Goal: Task Accomplishment & Management: Manage account settings

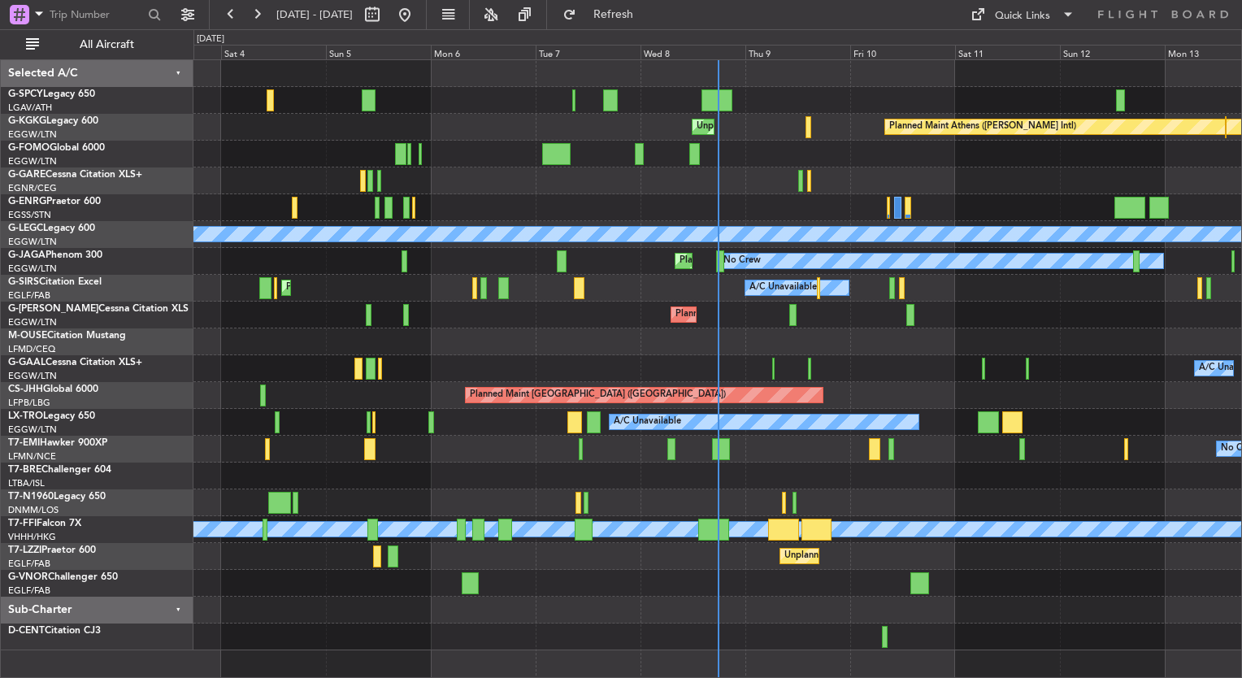
click at [737, 97] on div "Unplanned Maint Bremen Planned Maint Bremen" at bounding box center [718, 100] width 1048 height 27
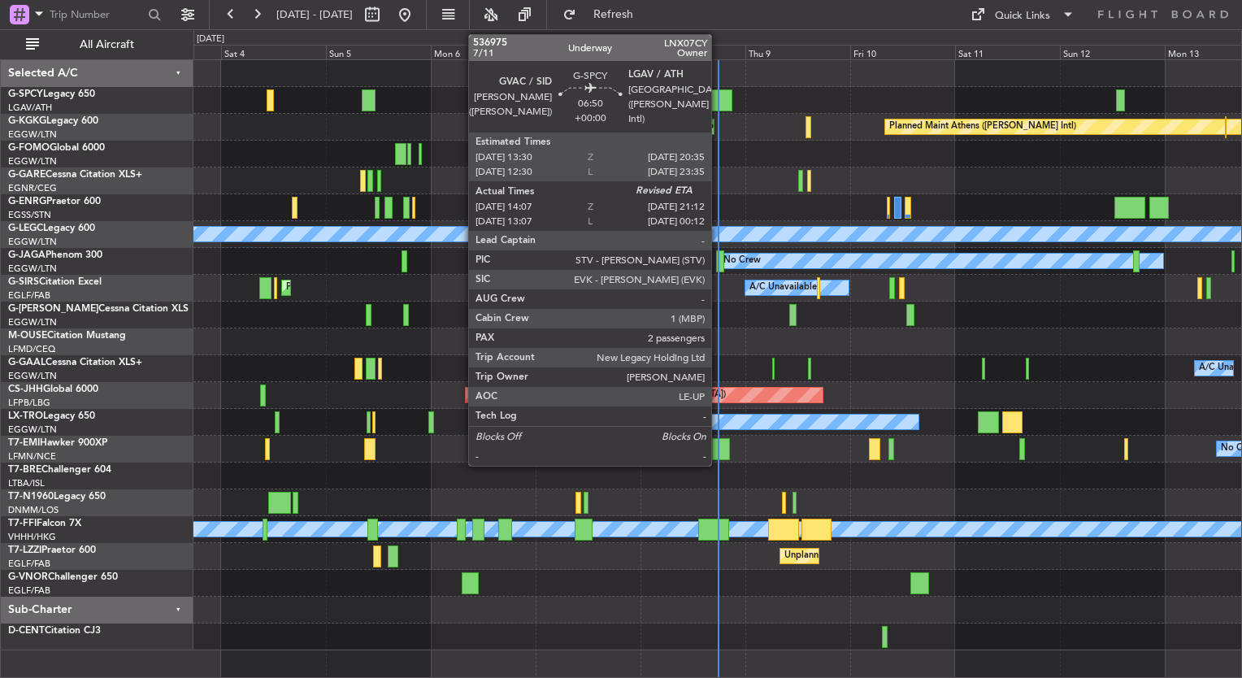
click at [719, 100] on div at bounding box center [718, 100] width 32 height 22
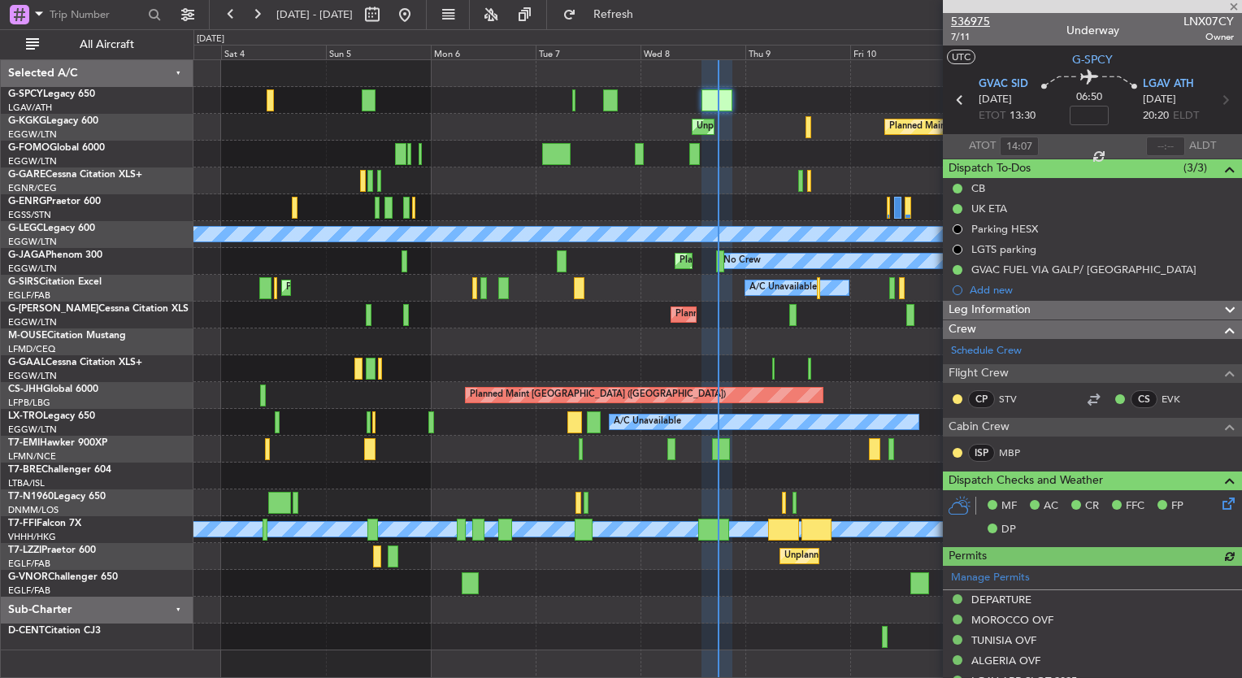
click at [972, 21] on span "536975" at bounding box center [970, 21] width 39 height 17
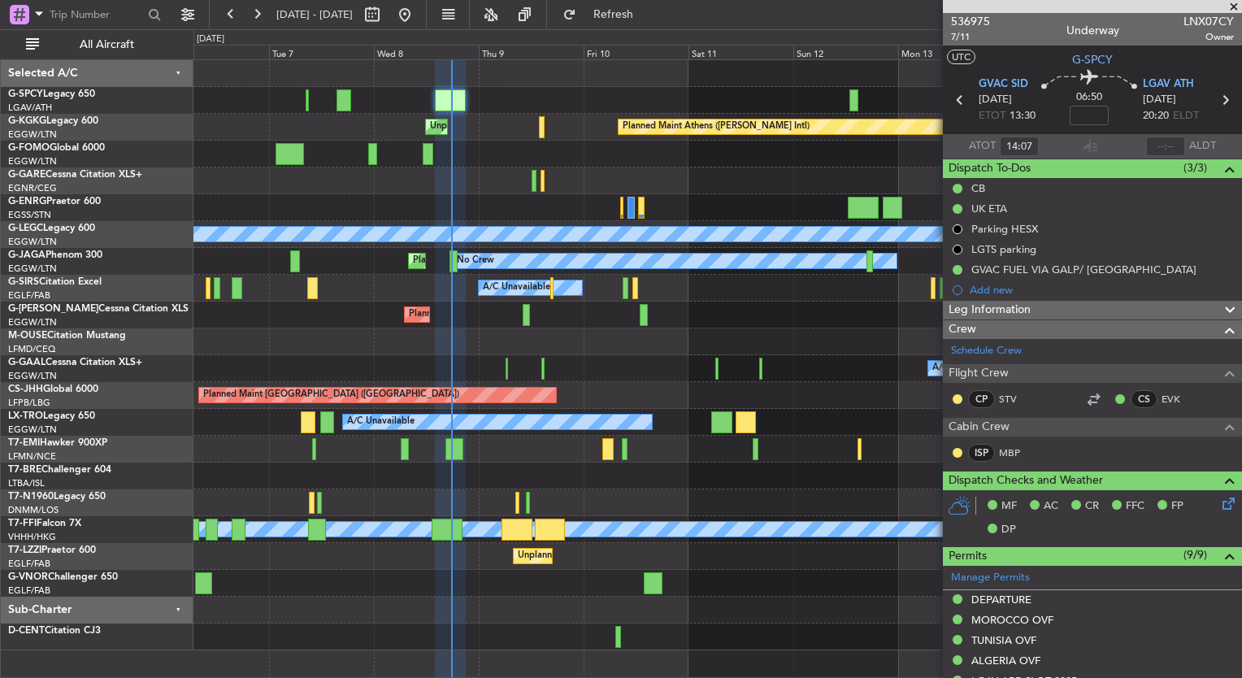
click at [379, 296] on div "Planned Maint Athens (Eleftherios Venizelos Intl) Unplanned Maint Istanbul (Ata…" at bounding box center [718, 355] width 1048 height 590
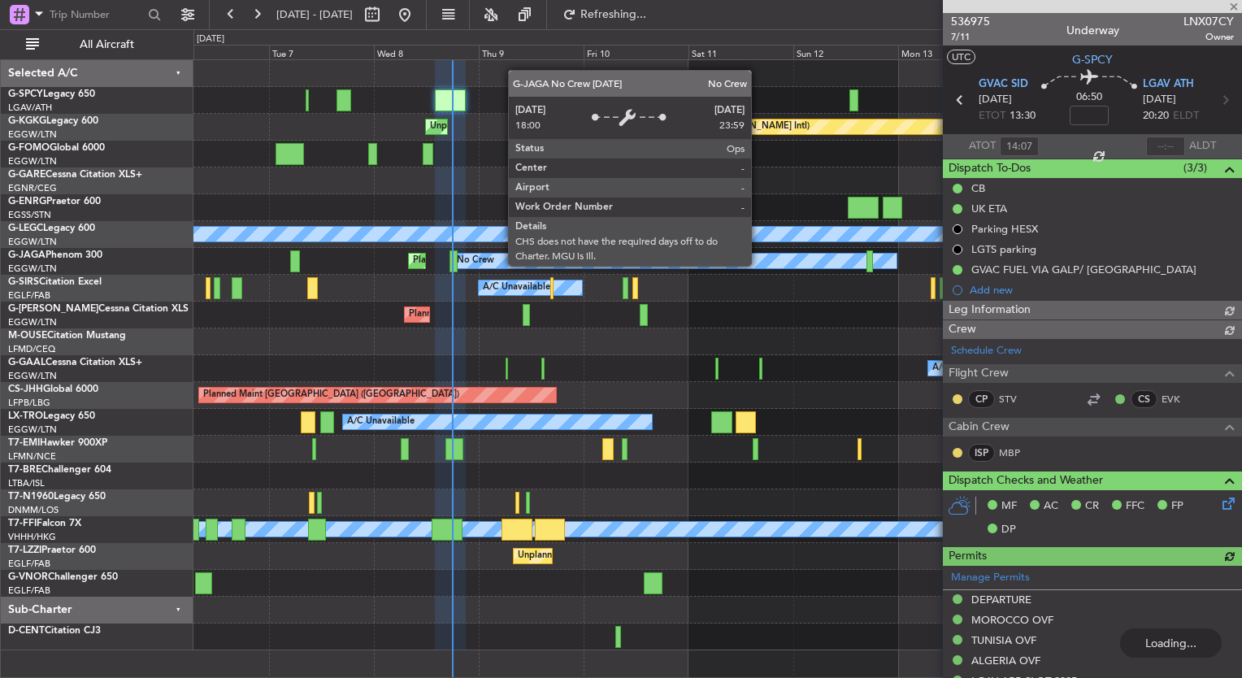
click at [330, 263] on div "No Crew Planned Maint London (Luton)" at bounding box center [718, 261] width 1048 height 27
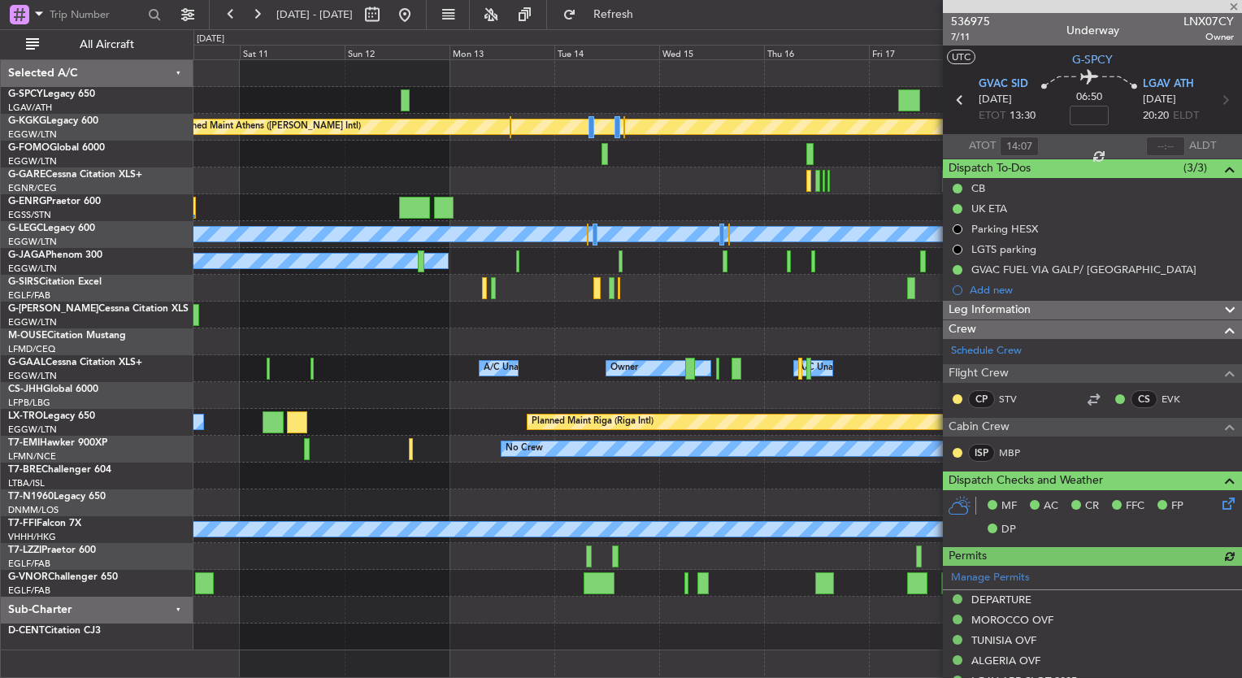
click at [207, 293] on div "Planned Maint Athens (Eleftherios Venizelos Intl) Unplanned Maint Istanbul (Ata…" at bounding box center [718, 355] width 1048 height 590
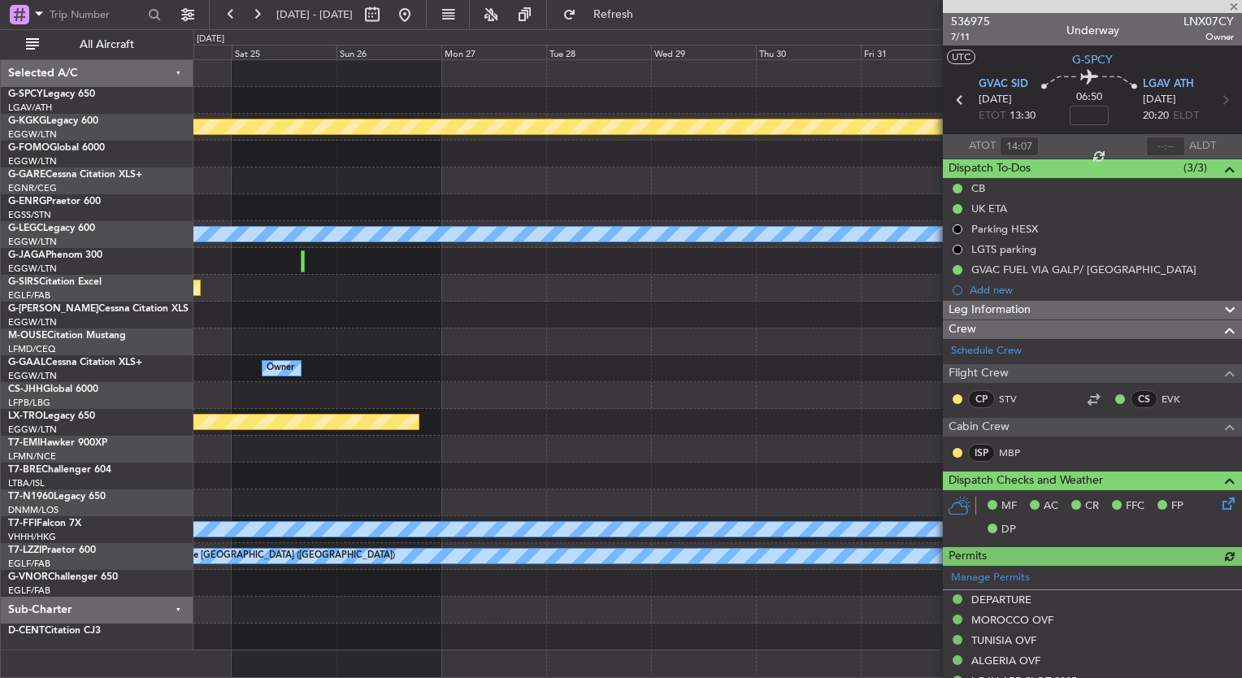
click at [172, 254] on div "Planned Maint Athens (Eleftherios Venizelos Intl) Planned Maint London (Stanste…" at bounding box center [621, 353] width 1242 height 649
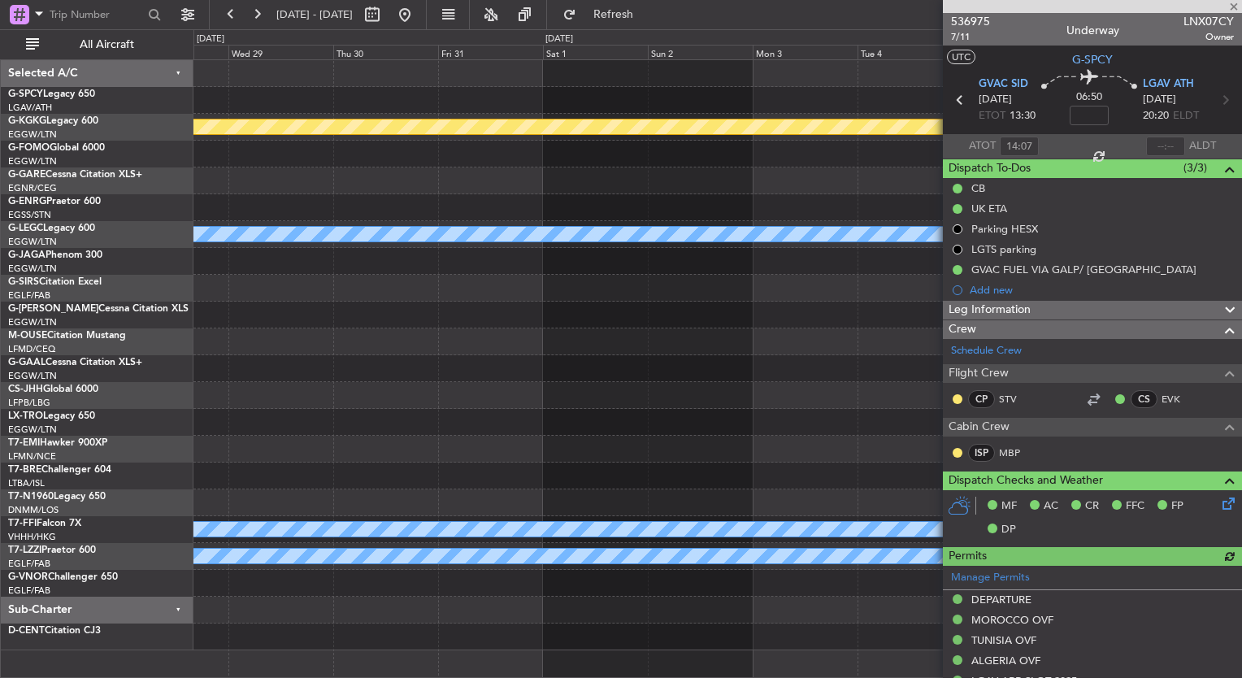
click at [245, 281] on div "Planned Maint Athens (Eleftherios Venizelos Intl) Planned Maint London (Stanste…" at bounding box center [718, 355] width 1048 height 590
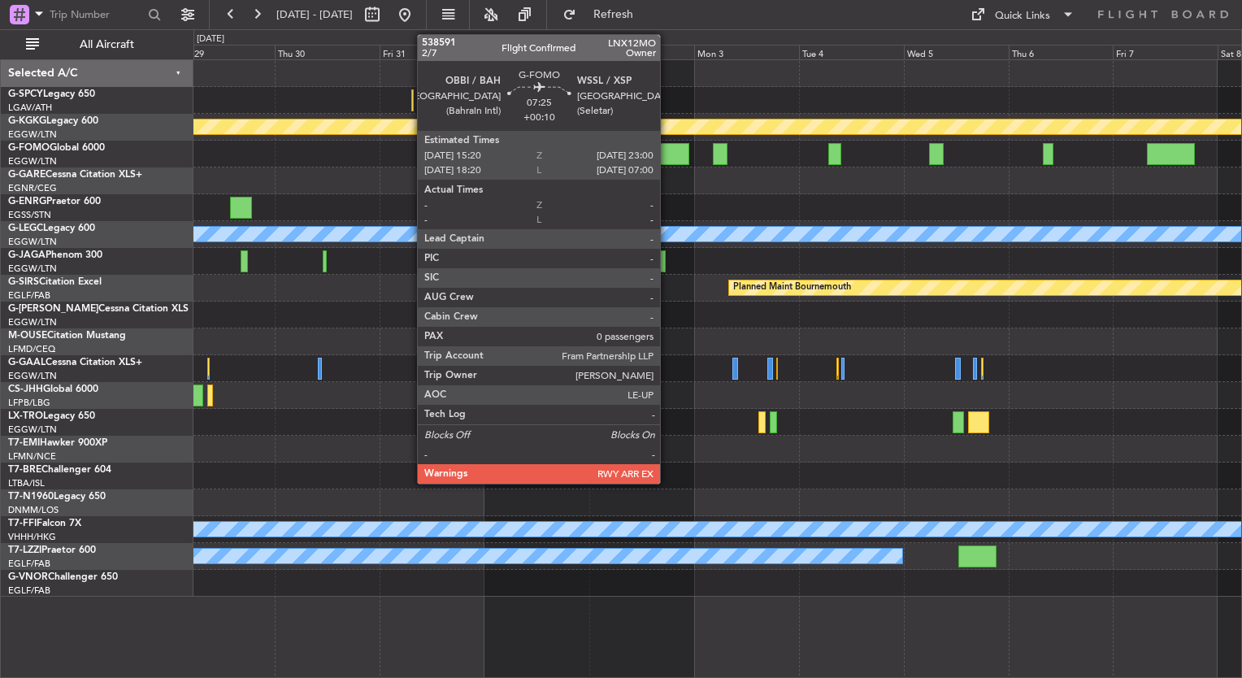
click at [668, 155] on div at bounding box center [672, 154] width 34 height 22
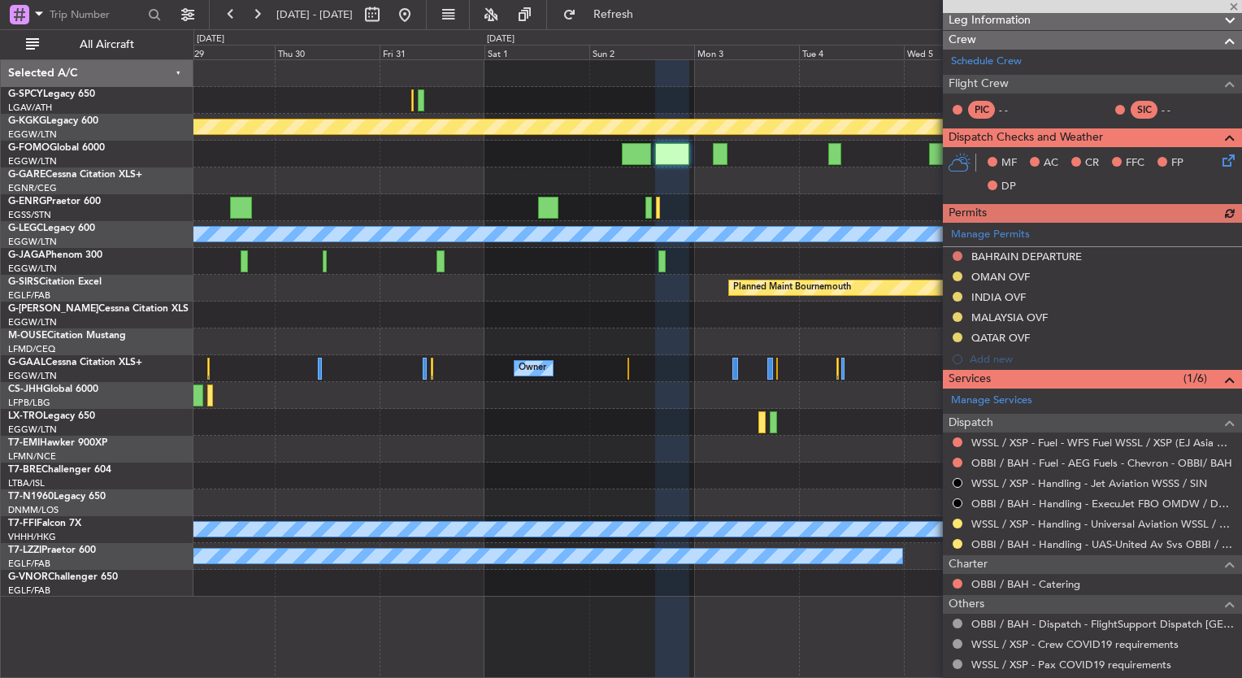
scroll to position [309, 0]
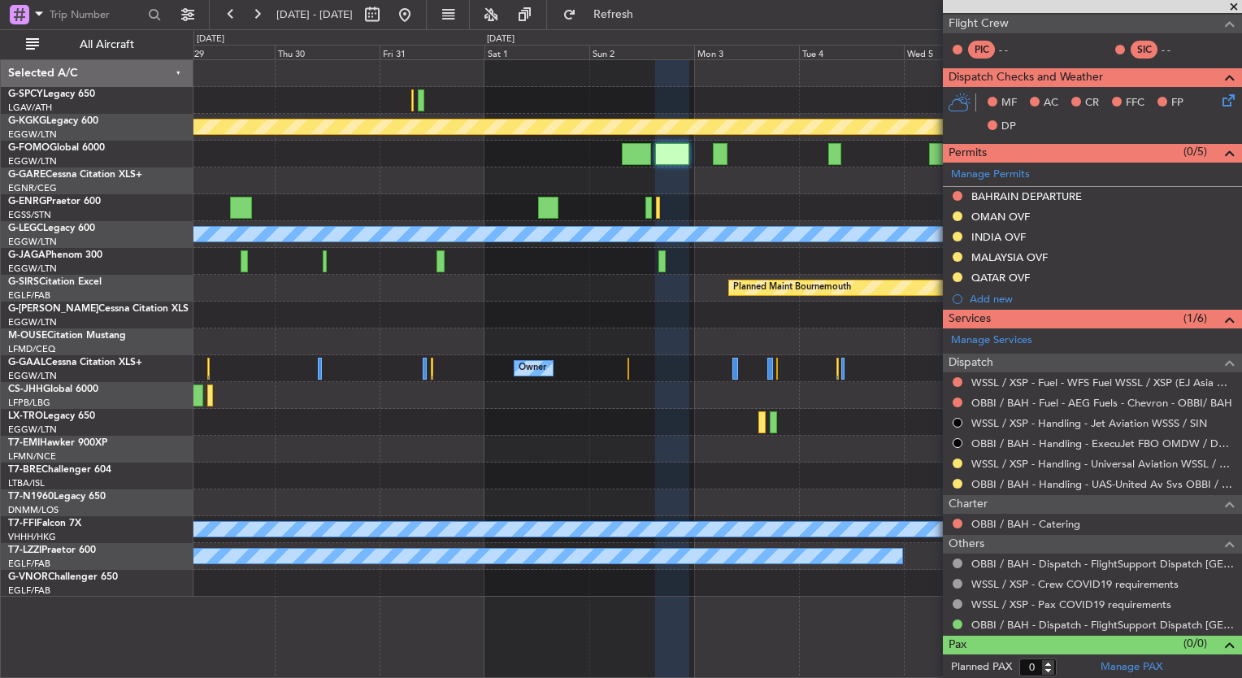
click at [1236, 5] on span at bounding box center [1234, 7] width 16 height 15
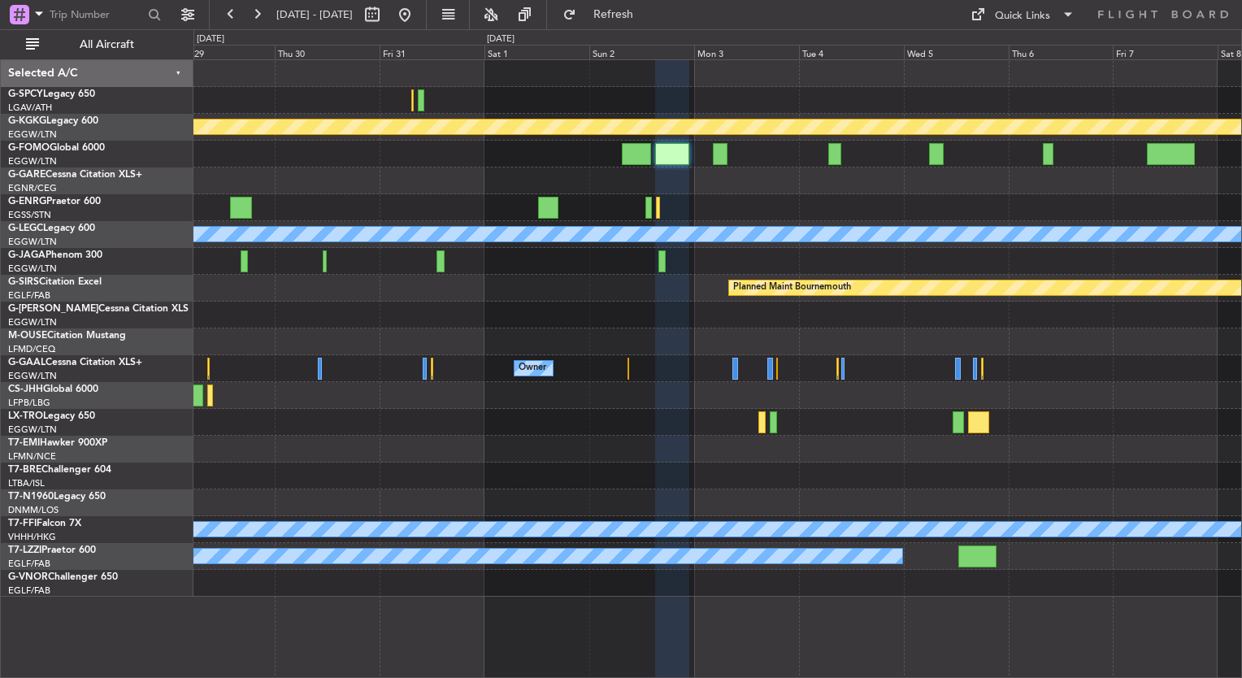
scroll to position [0, 0]
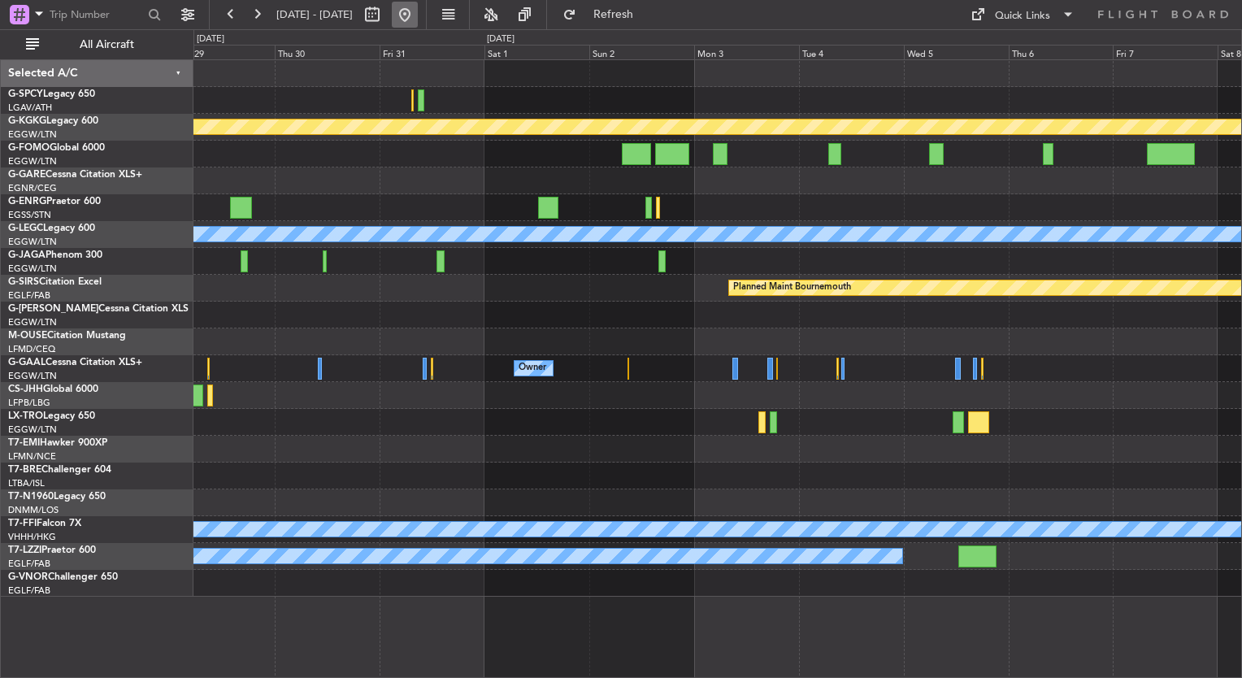
click at [418, 15] on button at bounding box center [405, 15] width 26 height 26
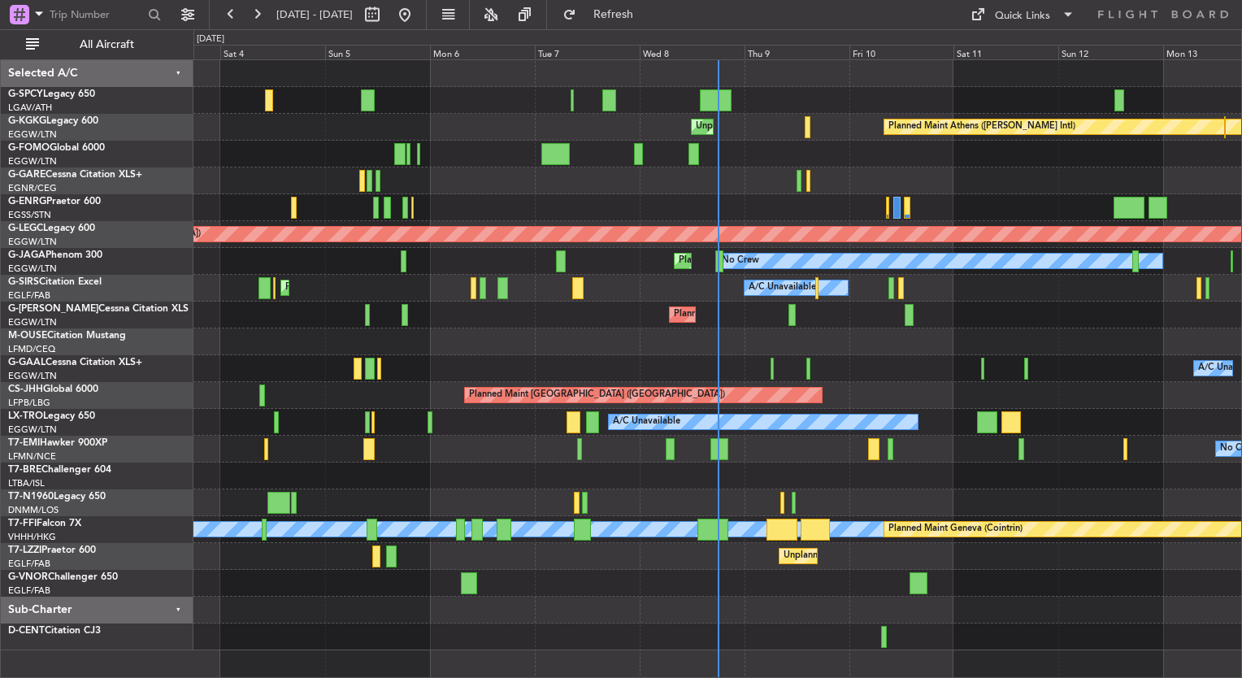
click at [612, 174] on div at bounding box center [718, 180] width 1048 height 27
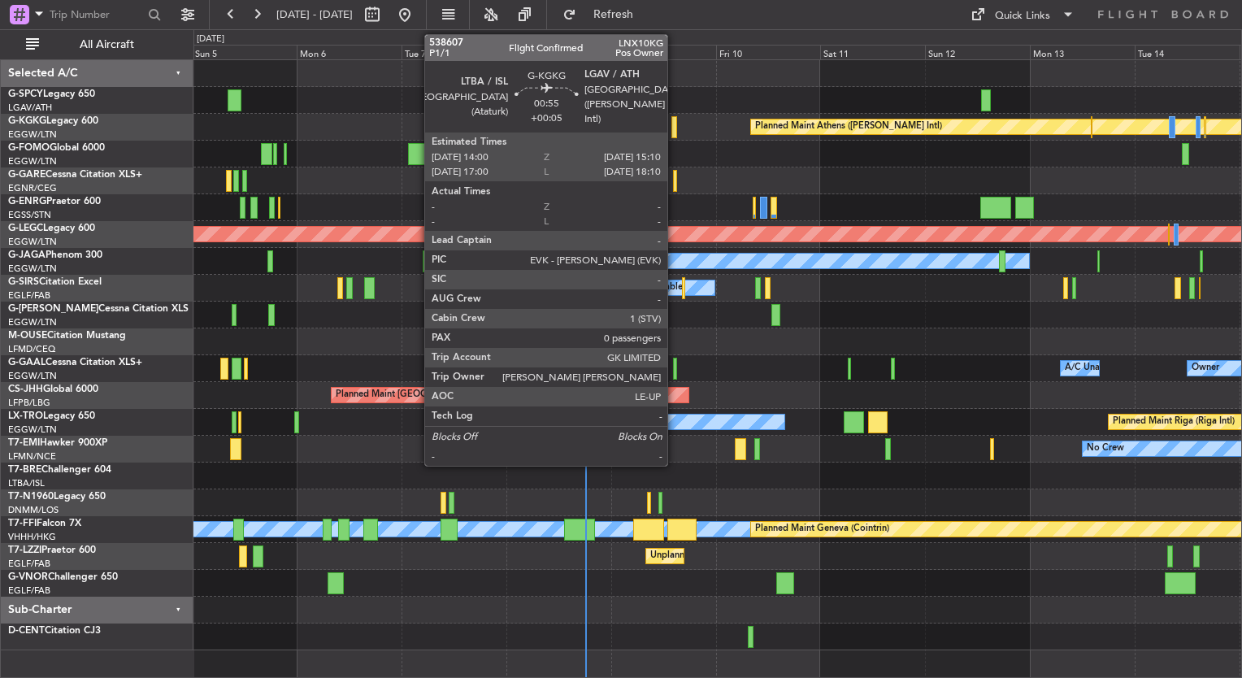
click at [675, 128] on div at bounding box center [675, 127] width 6 height 22
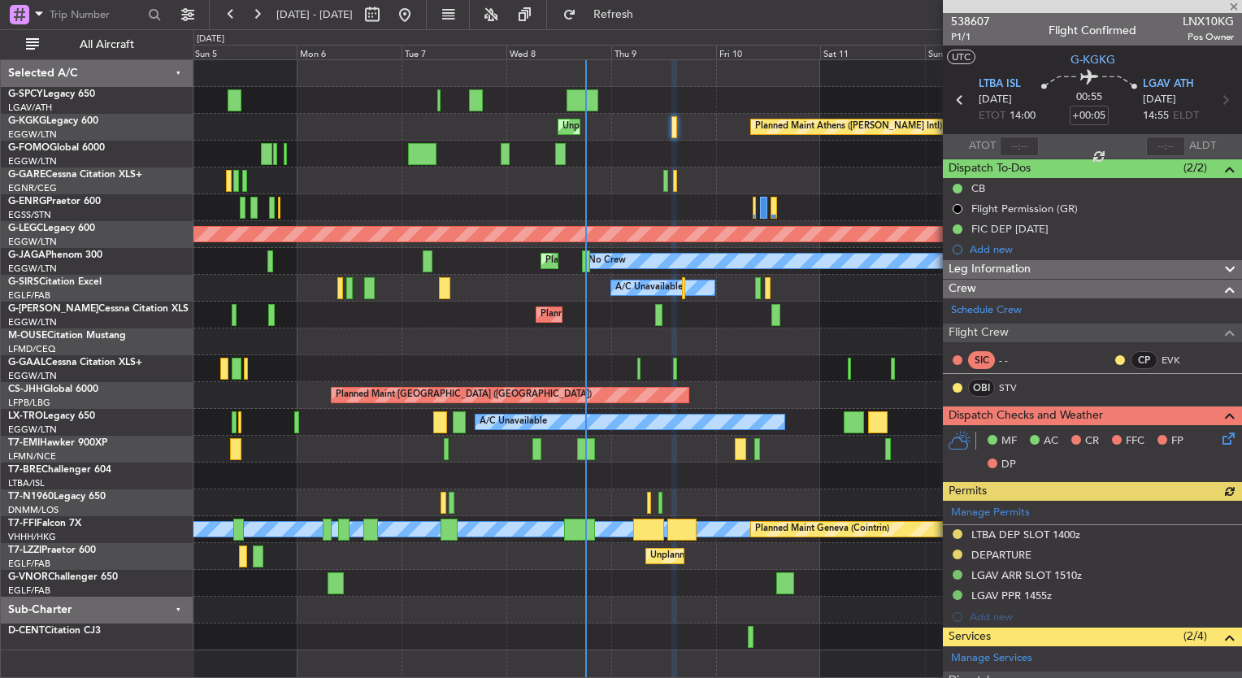
click at [1024, 269] on span "Leg Information" at bounding box center [990, 269] width 82 height 19
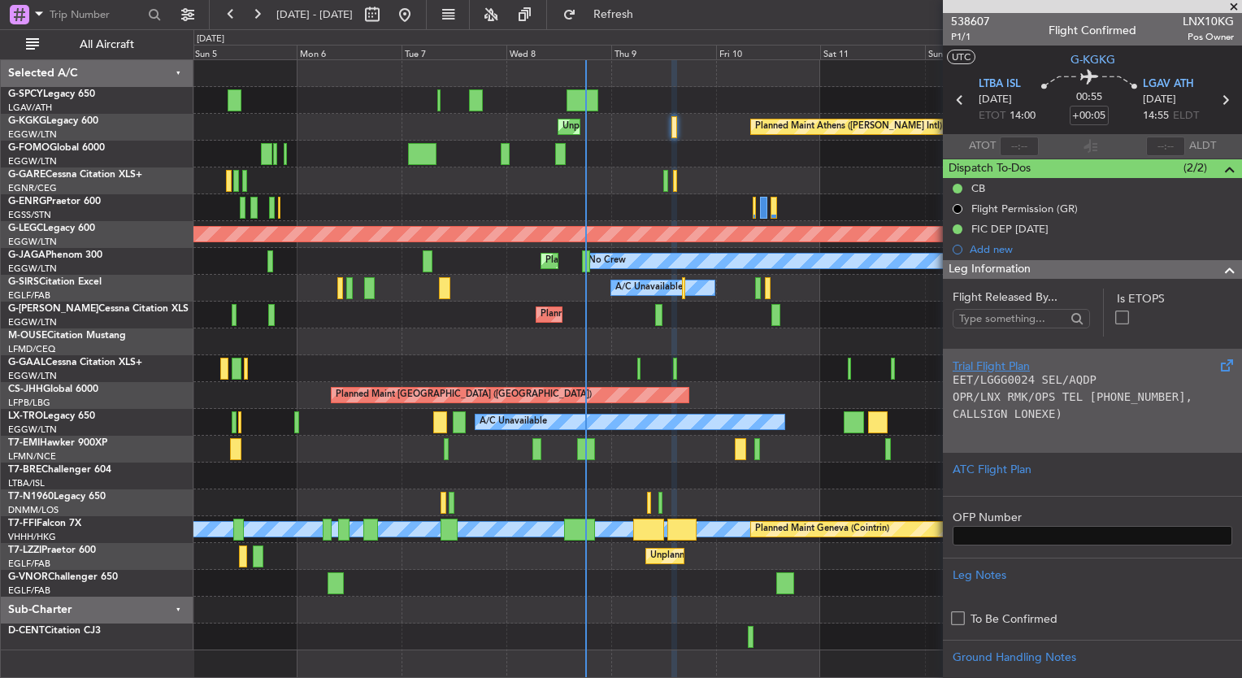
scroll to position [163, 0]
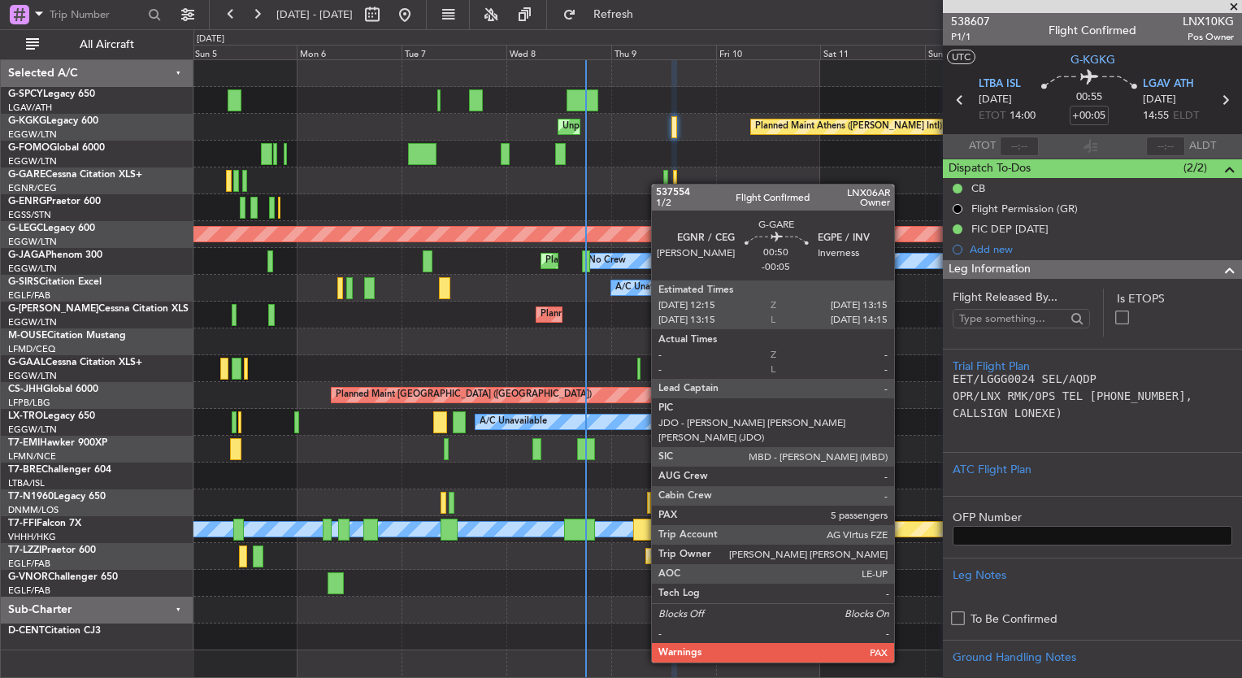
click at [665, 180] on div at bounding box center [665, 181] width 5 height 22
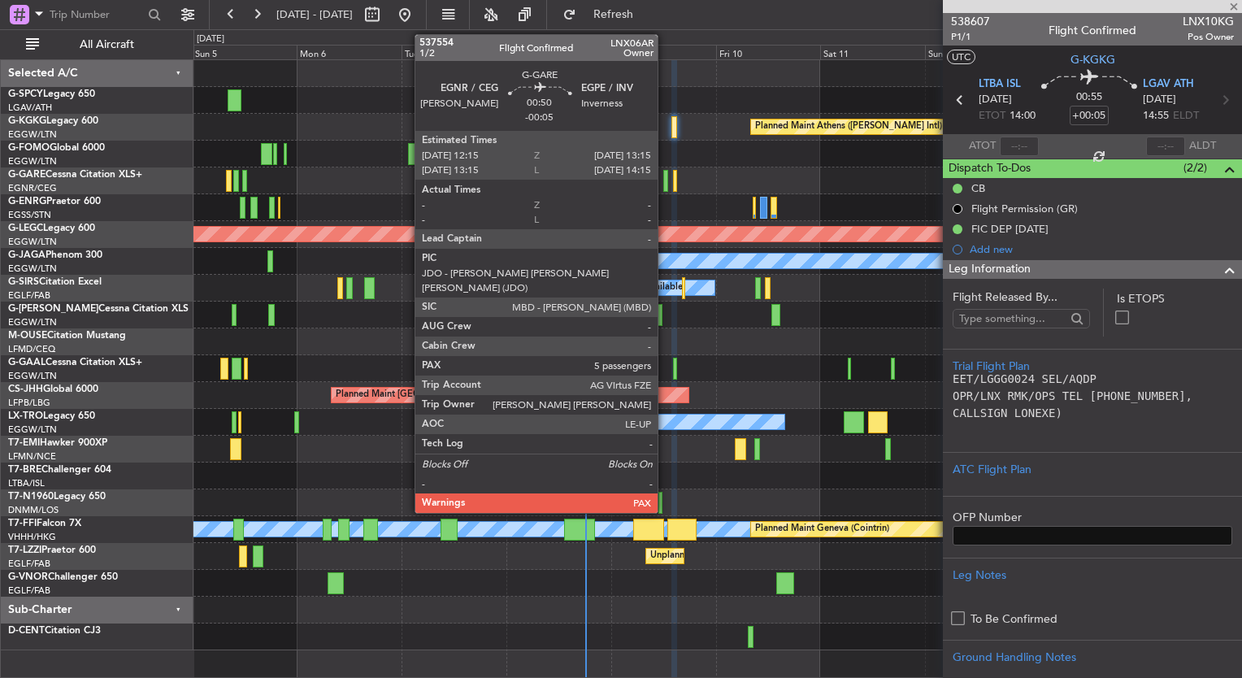
type input "-00:05"
type input "5"
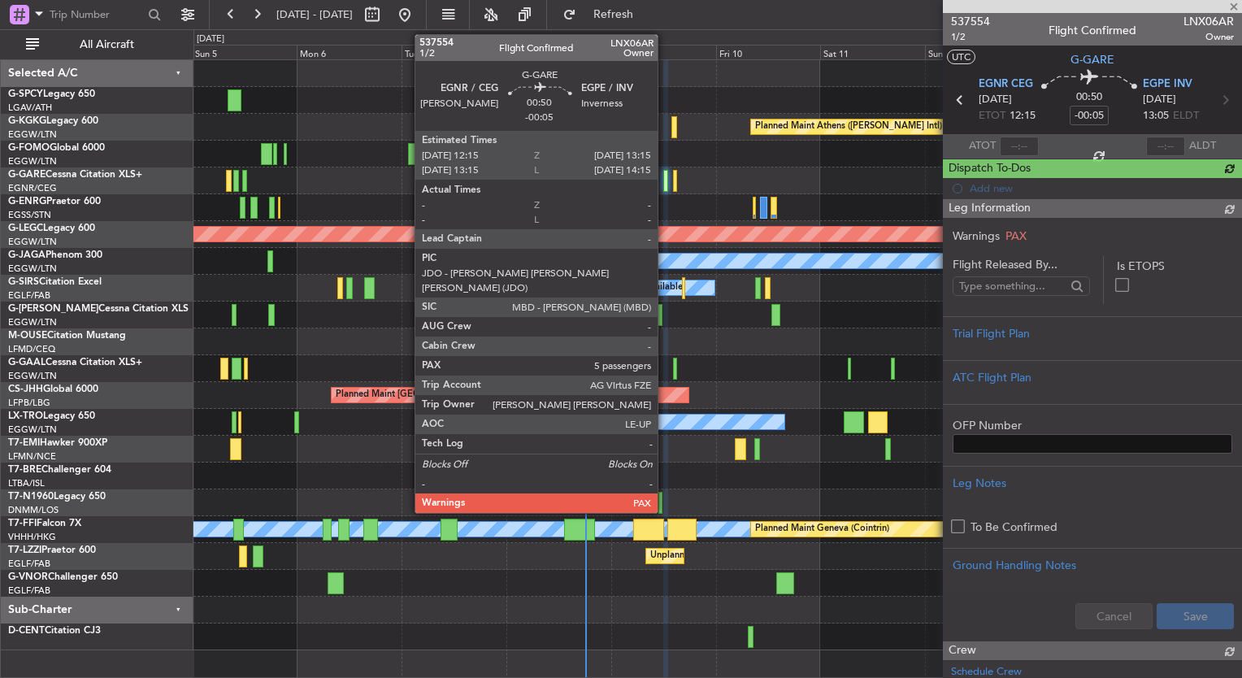
scroll to position [0, 0]
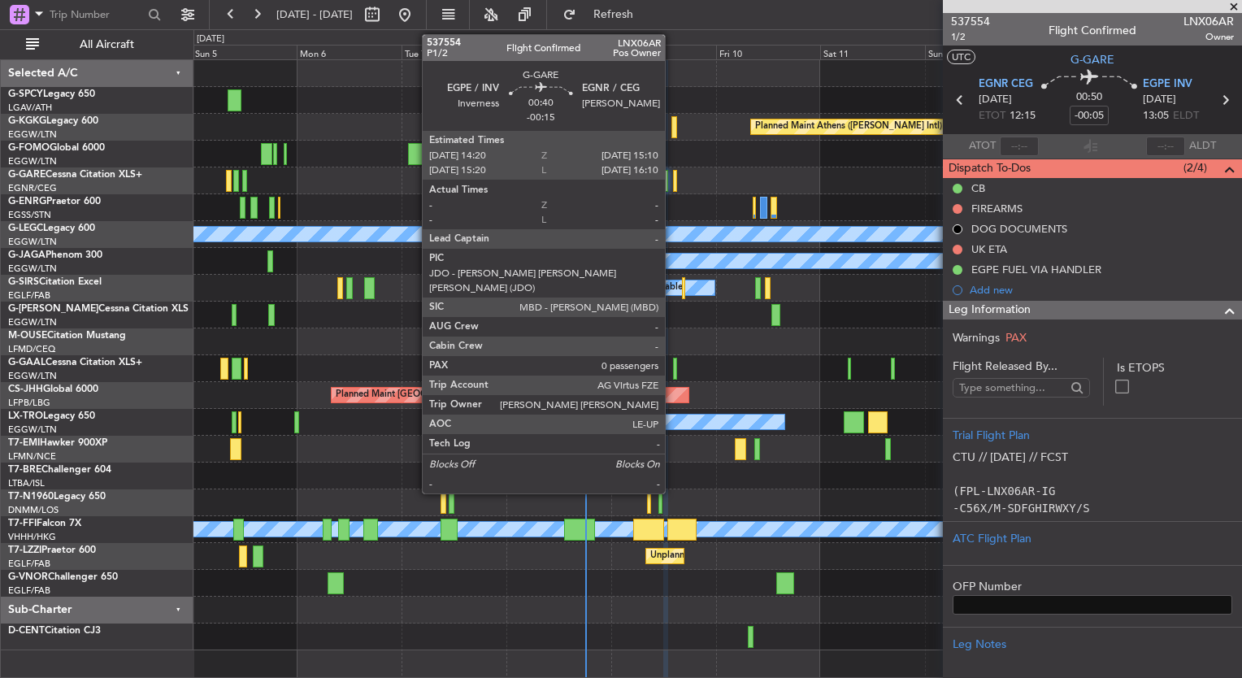
click at [673, 180] on div at bounding box center [675, 181] width 4 height 22
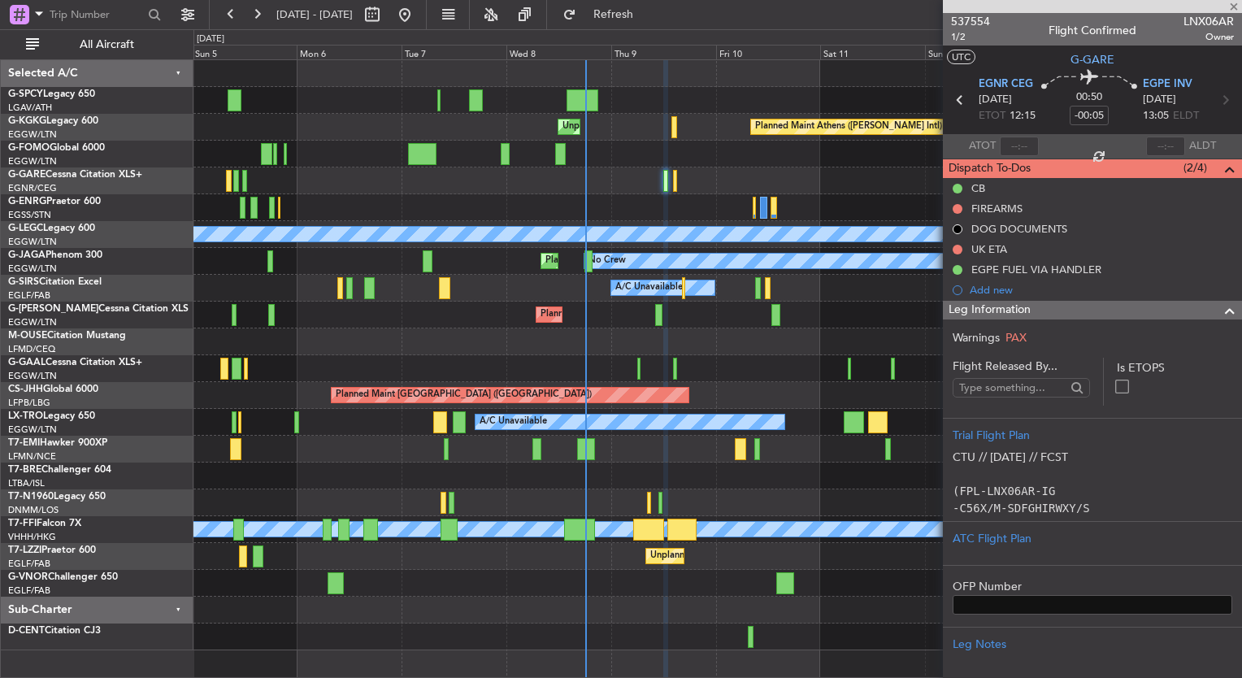
type input "-00:15"
type input "0"
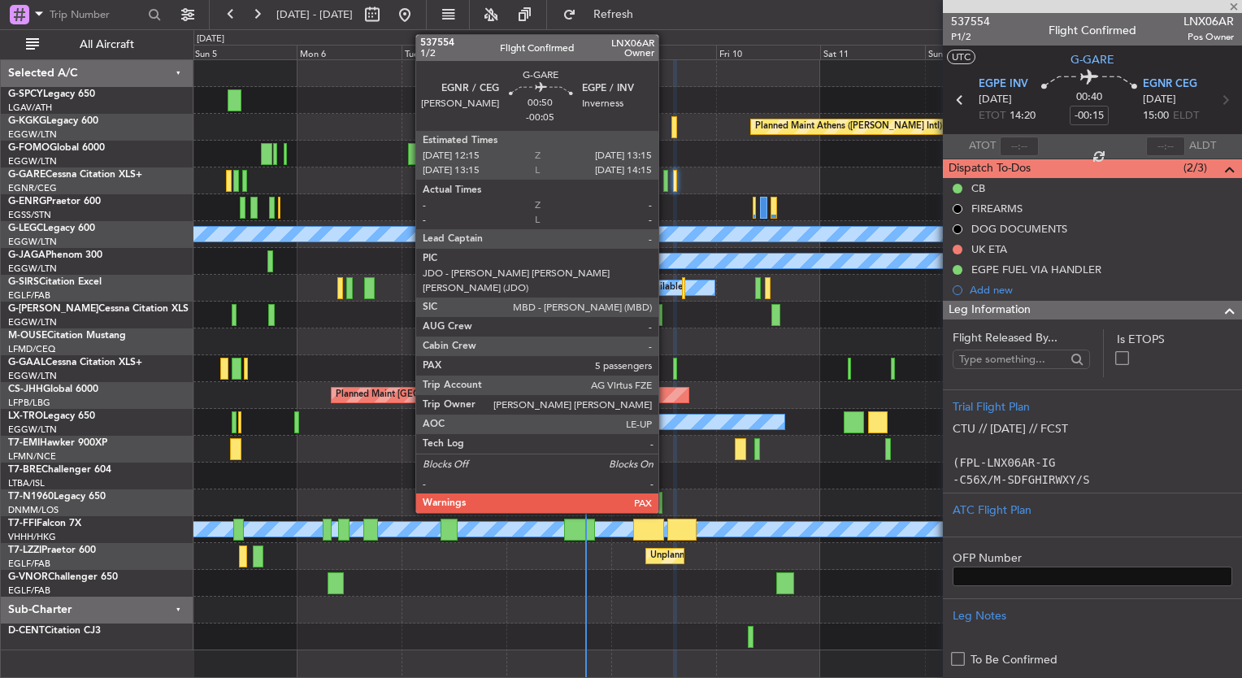
click at [666, 189] on div at bounding box center [665, 181] width 5 height 22
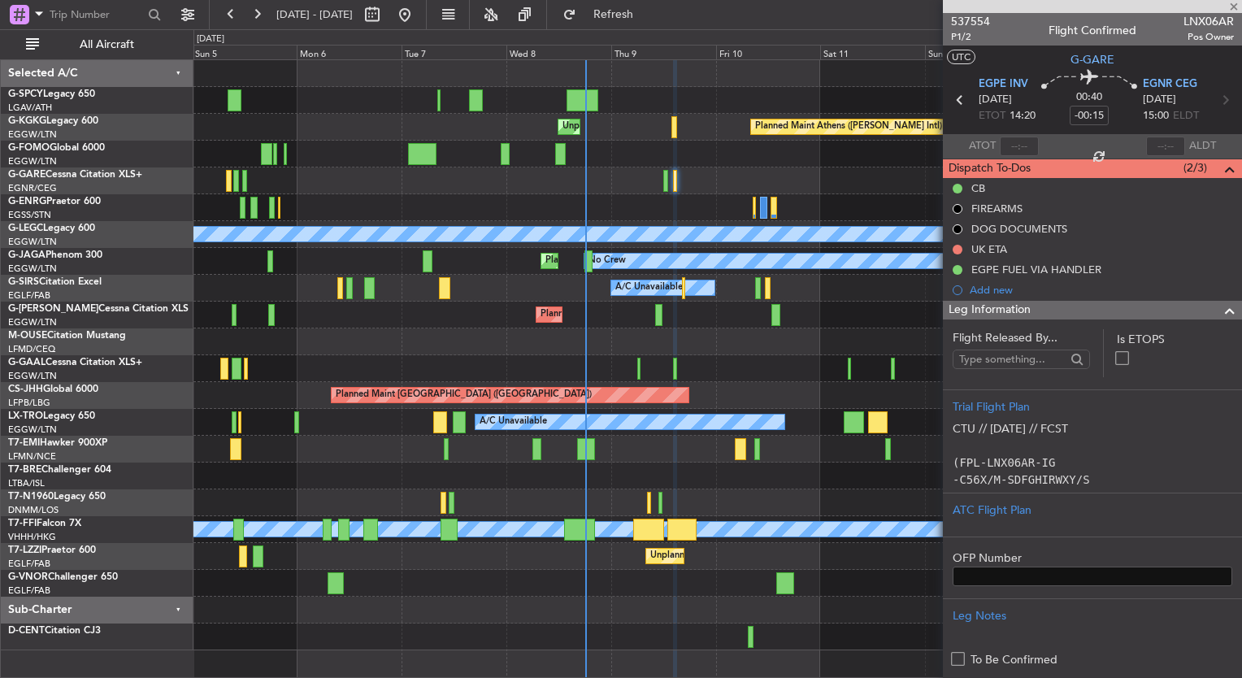
type input "-00:05"
type input "5"
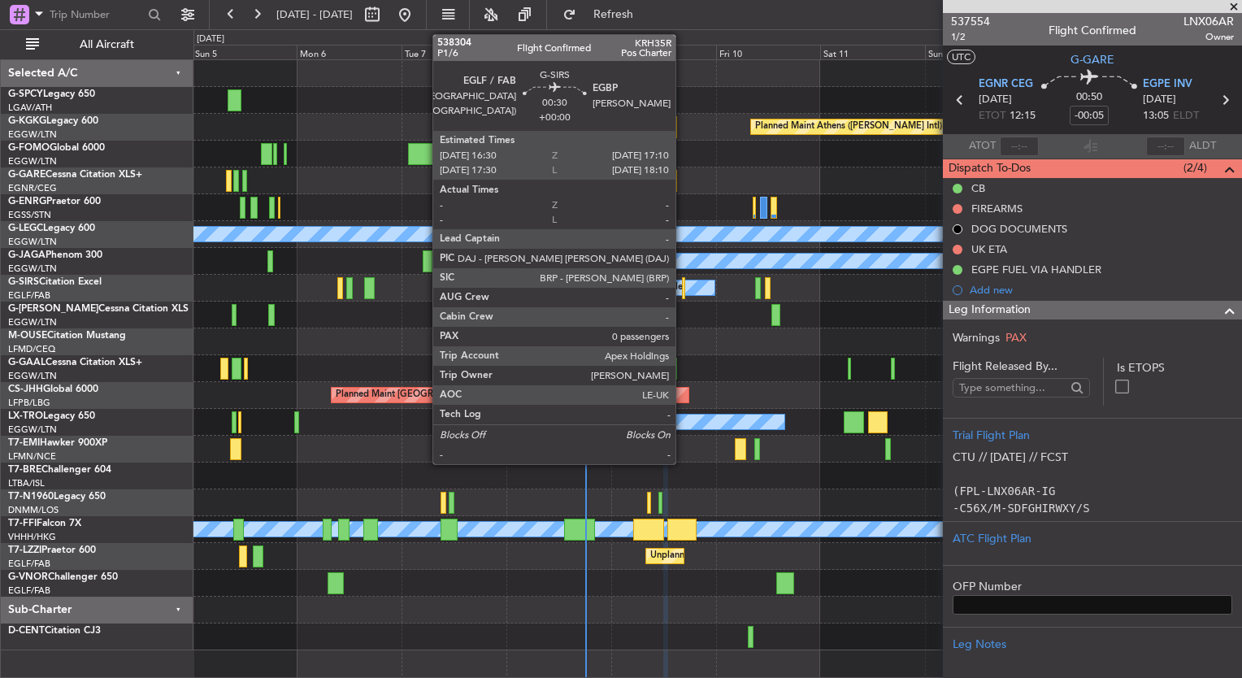
click at [683, 291] on div at bounding box center [683, 288] width 3 height 22
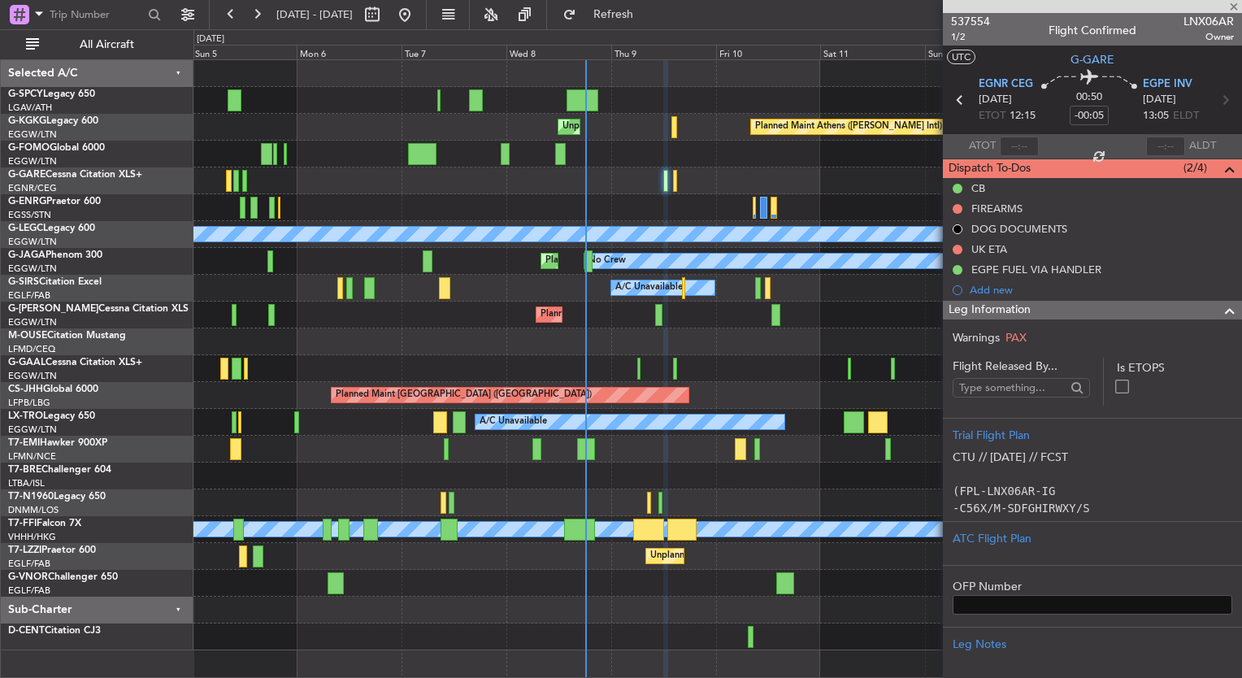
type input "0"
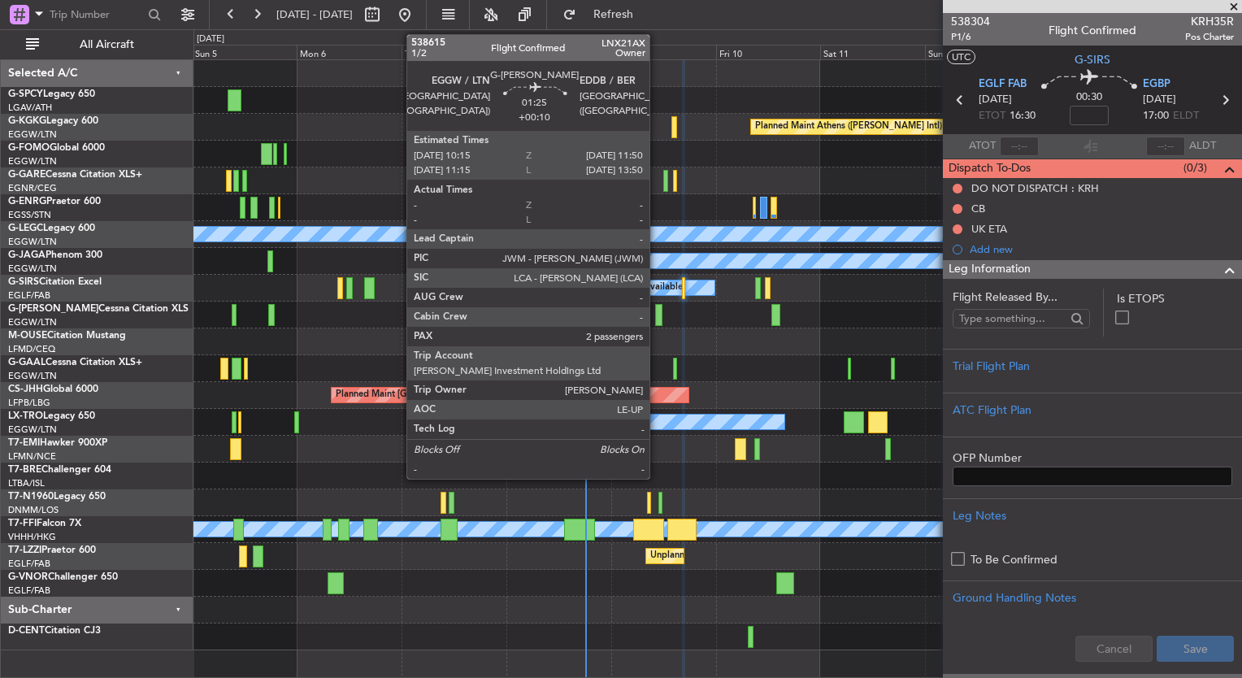
click at [657, 309] on div at bounding box center [658, 315] width 7 height 22
type input "+00:10"
type input "2"
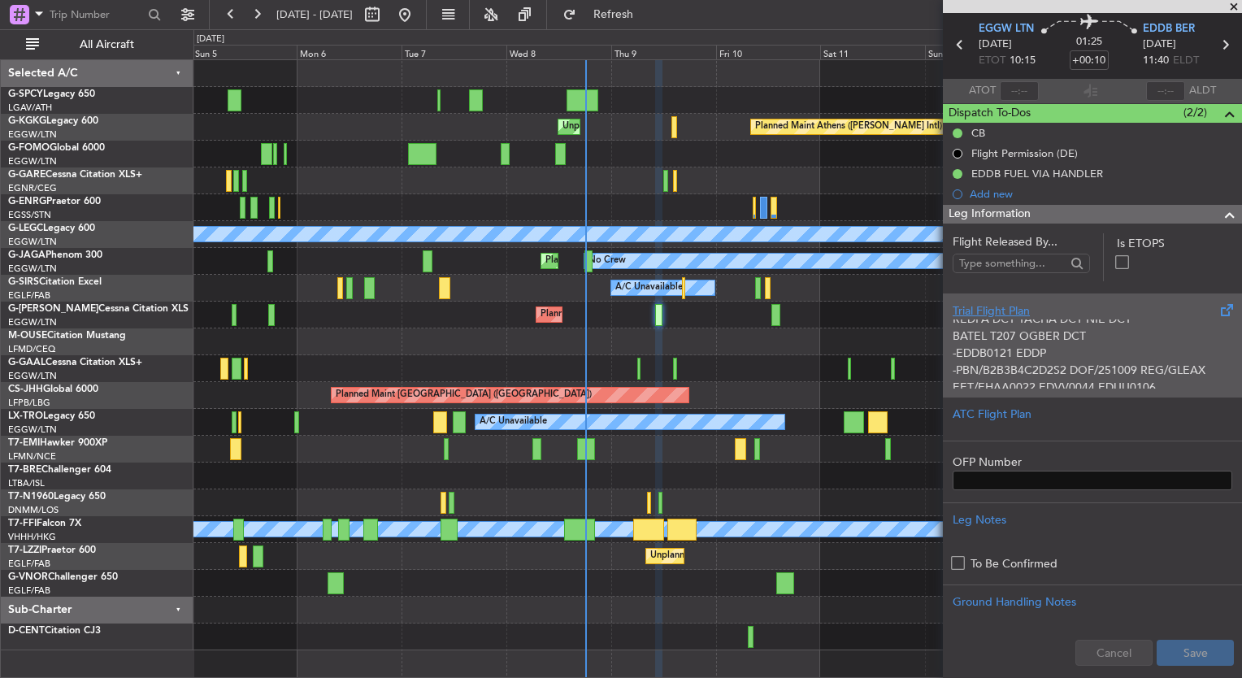
scroll to position [117, 0]
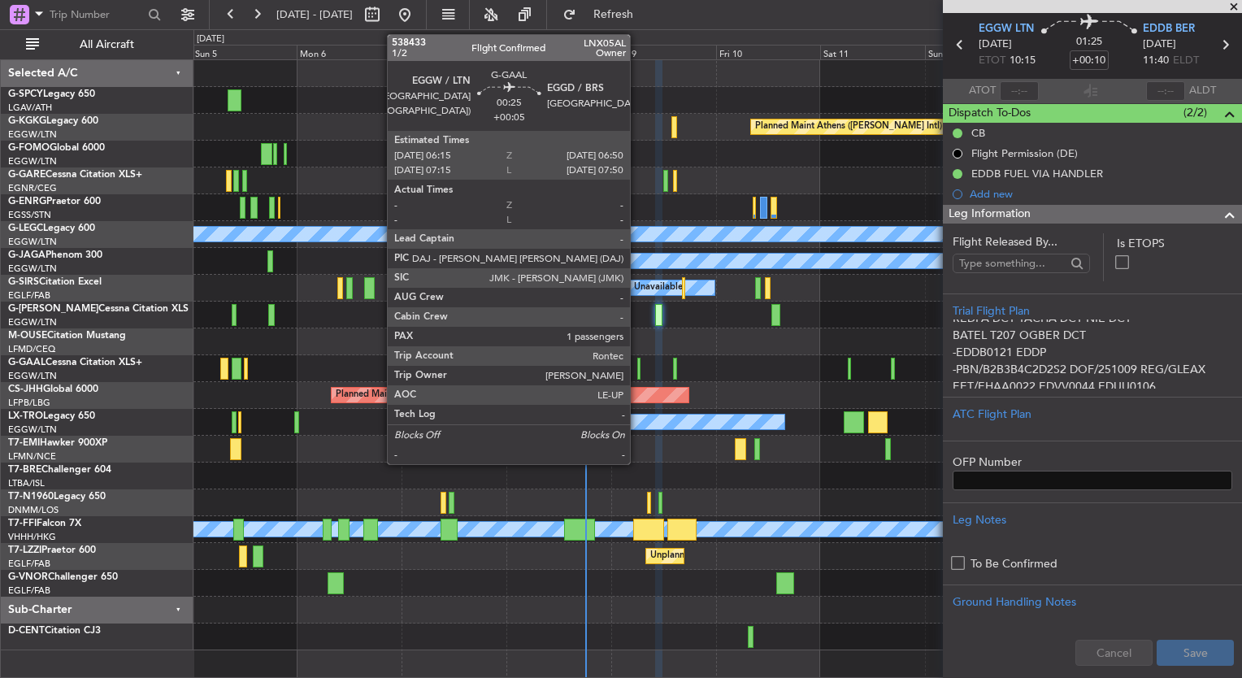
click at [637, 375] on div at bounding box center [638, 369] width 3 height 22
type input "+00:05"
type input "1"
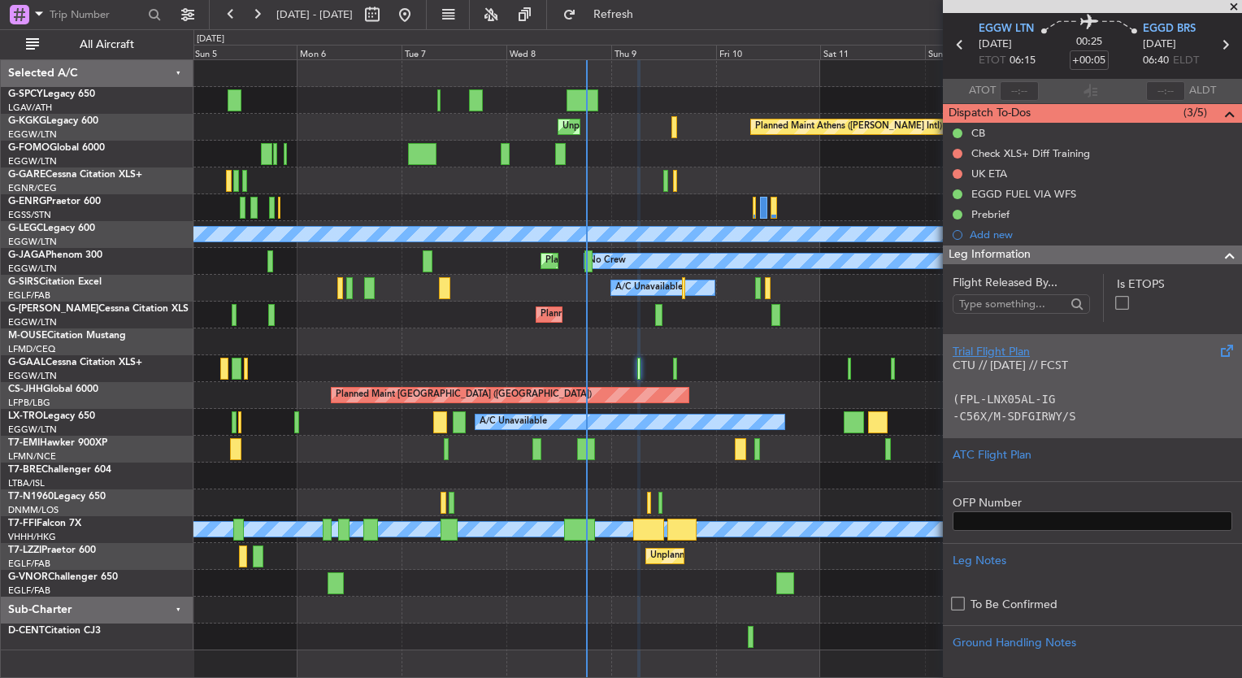
scroll to position [25, 0]
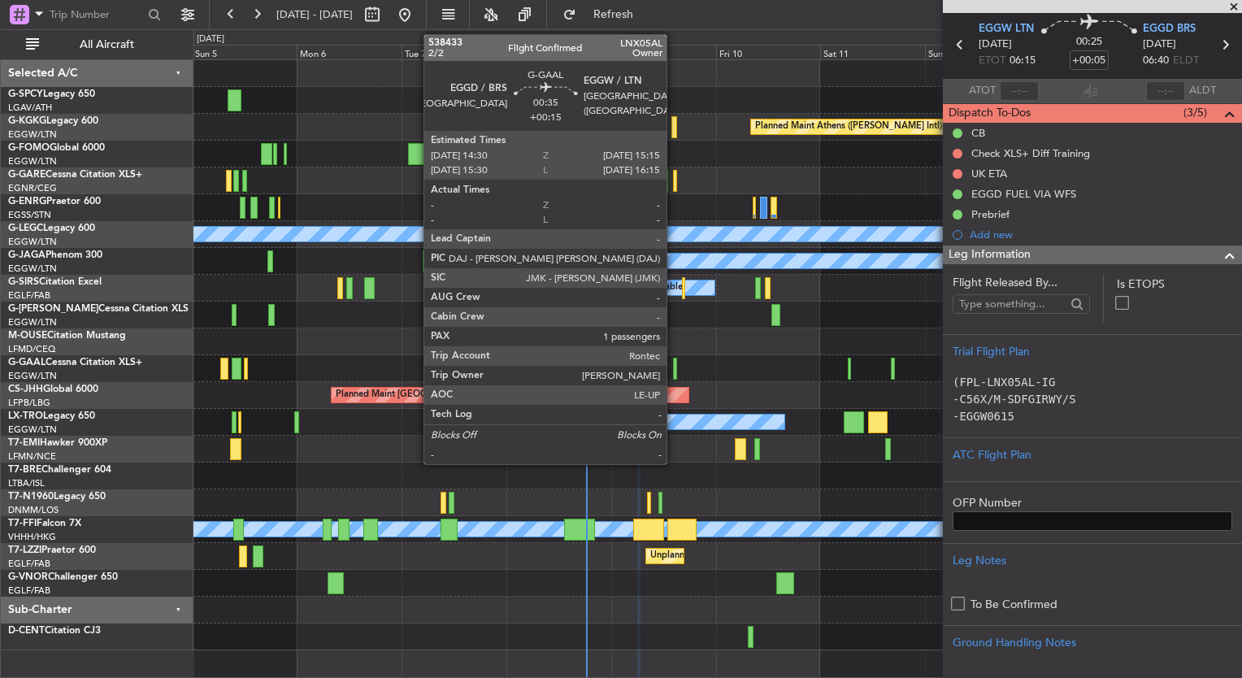
click at [674, 372] on div at bounding box center [675, 369] width 4 height 22
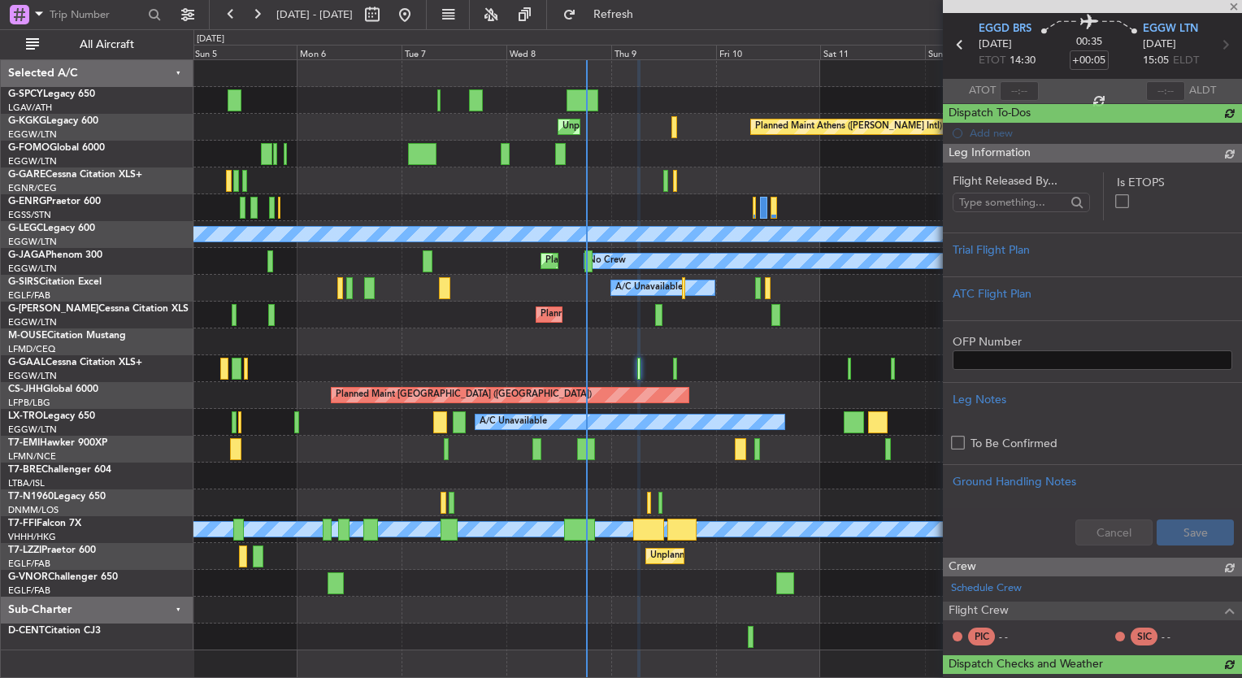
type input "+00:15"
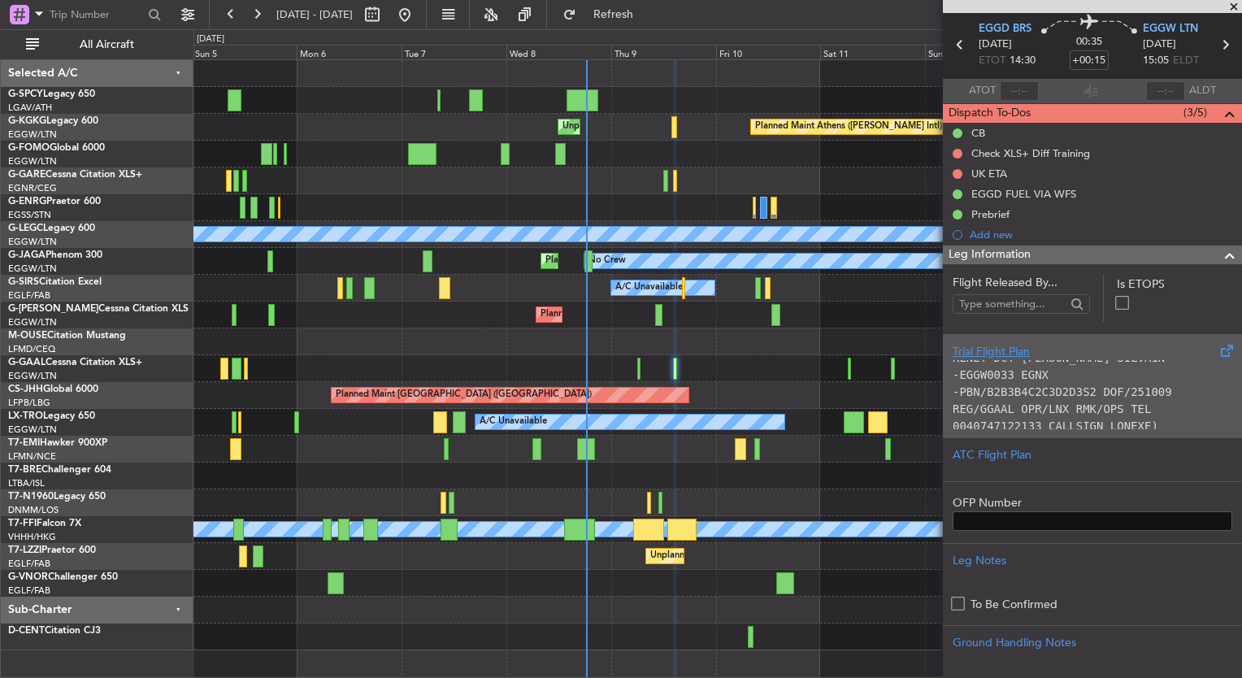
scroll to position [118, 0]
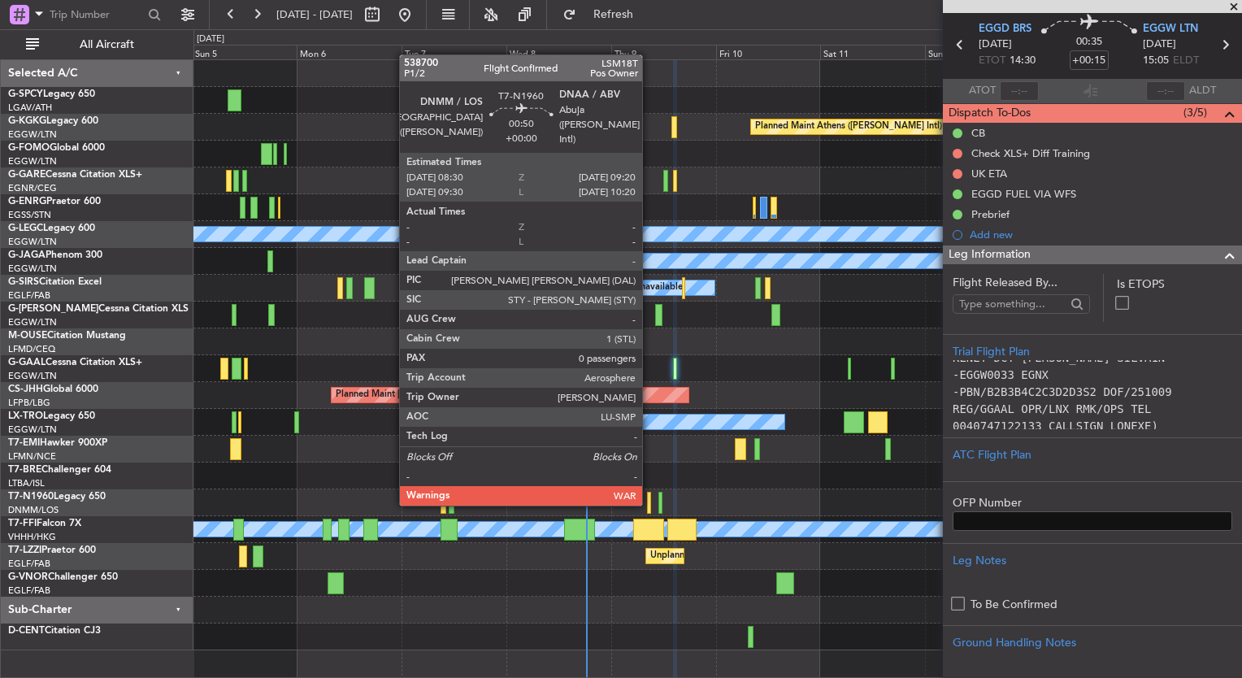
click at [650, 502] on div at bounding box center [649, 503] width 4 height 22
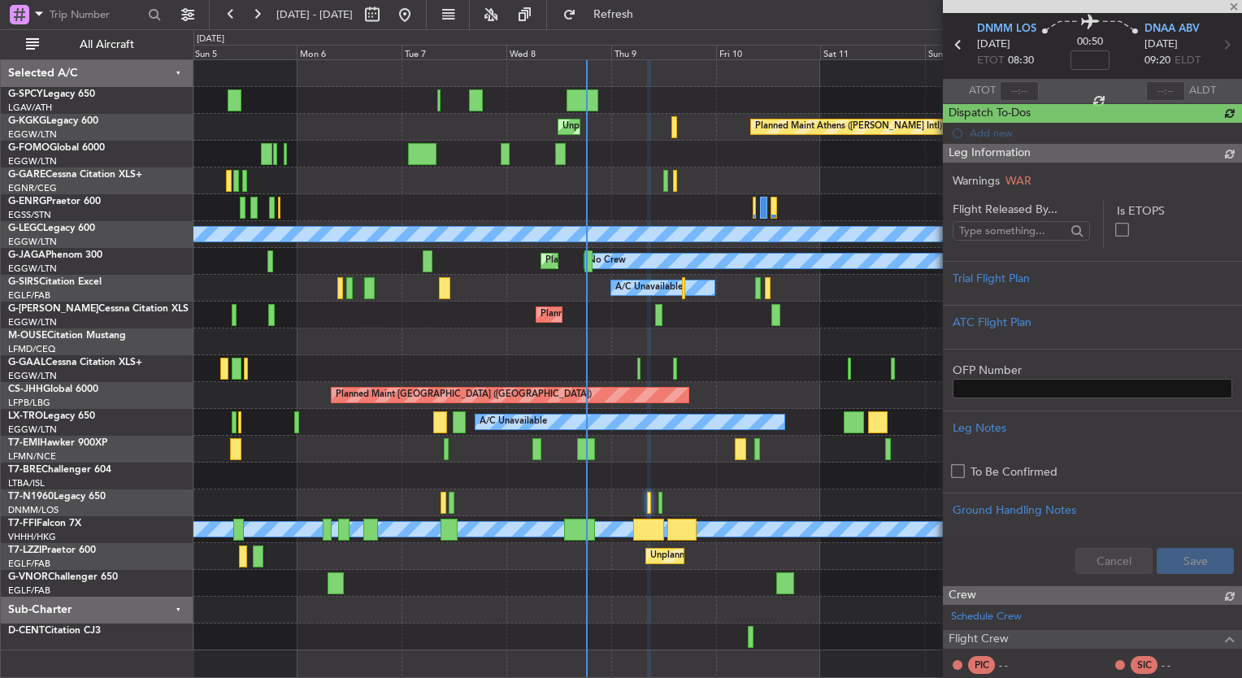
scroll to position [0, 0]
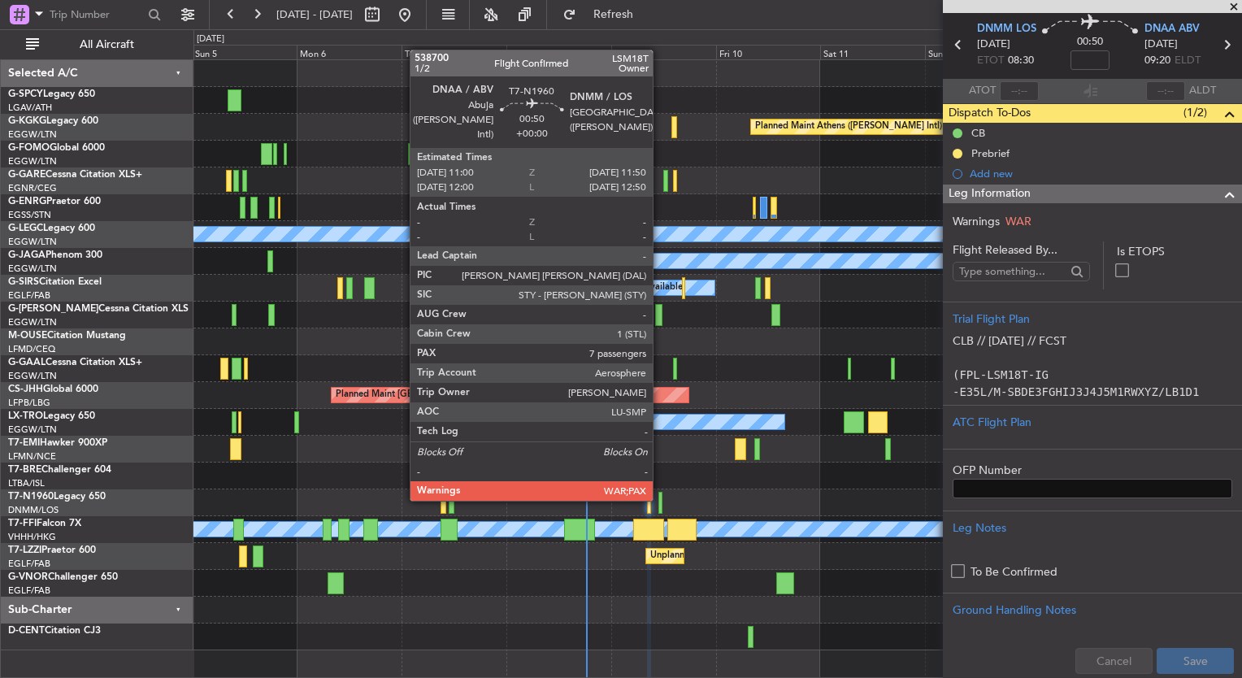
click at [660, 498] on div at bounding box center [661, 503] width 4 height 22
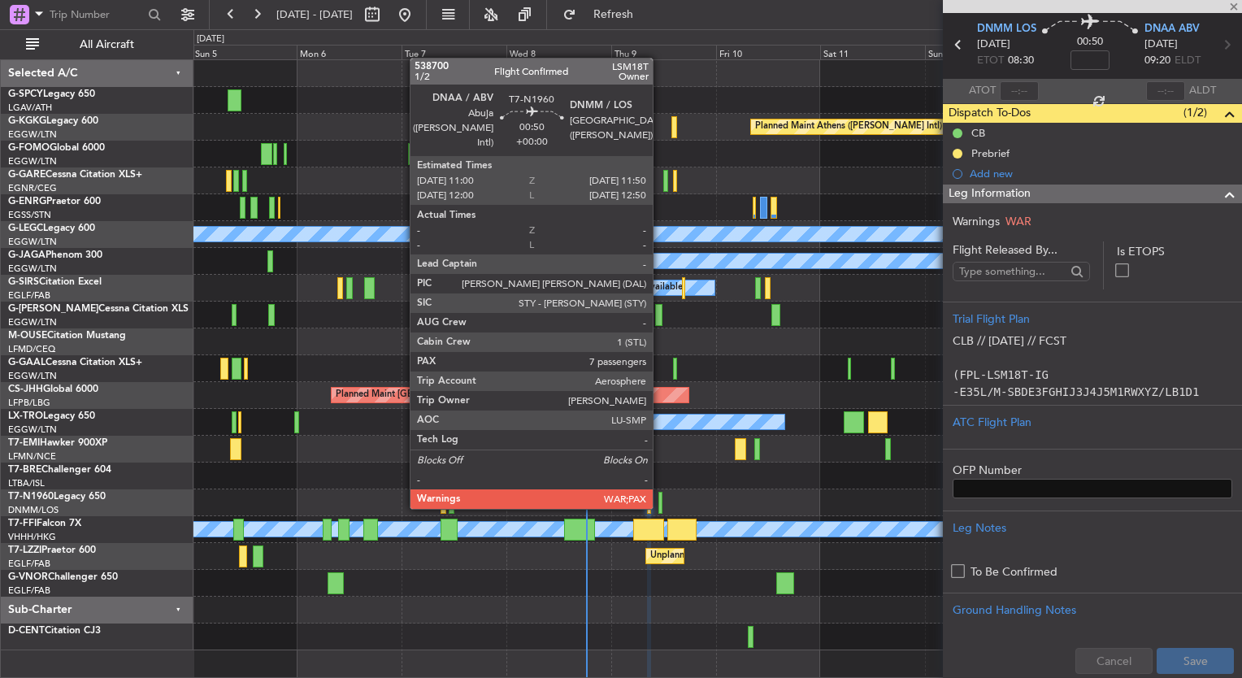
type input "7"
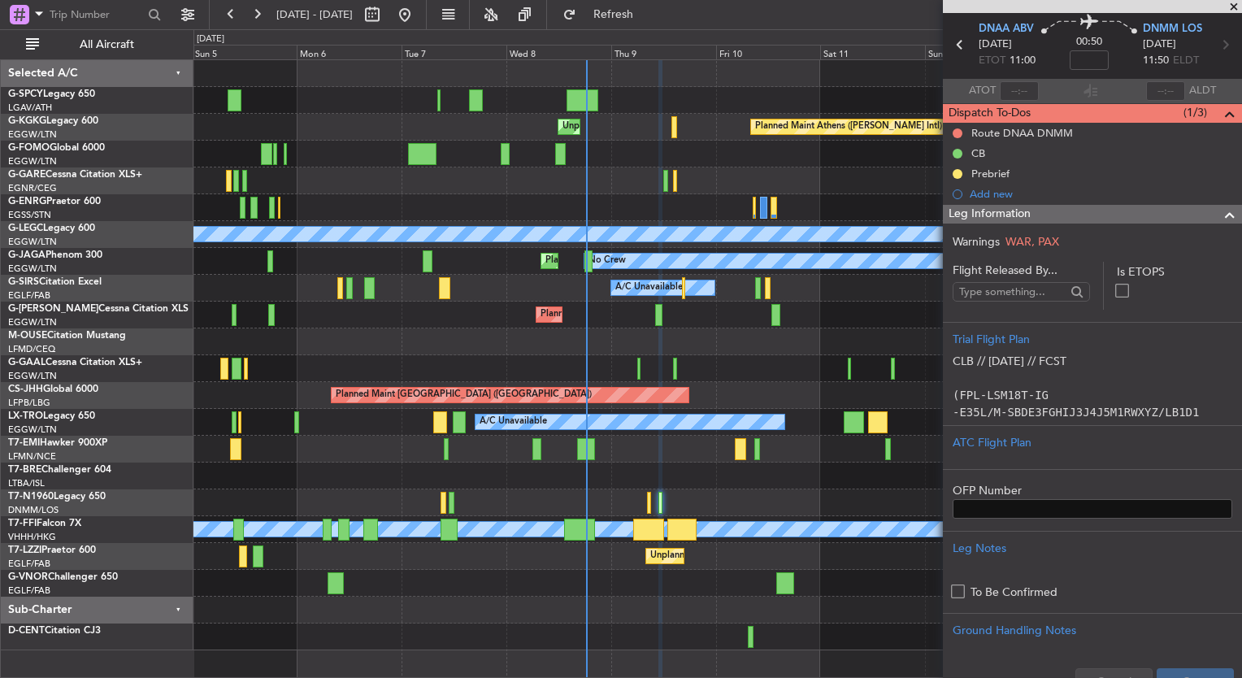
click at [755, 71] on div at bounding box center [718, 73] width 1048 height 27
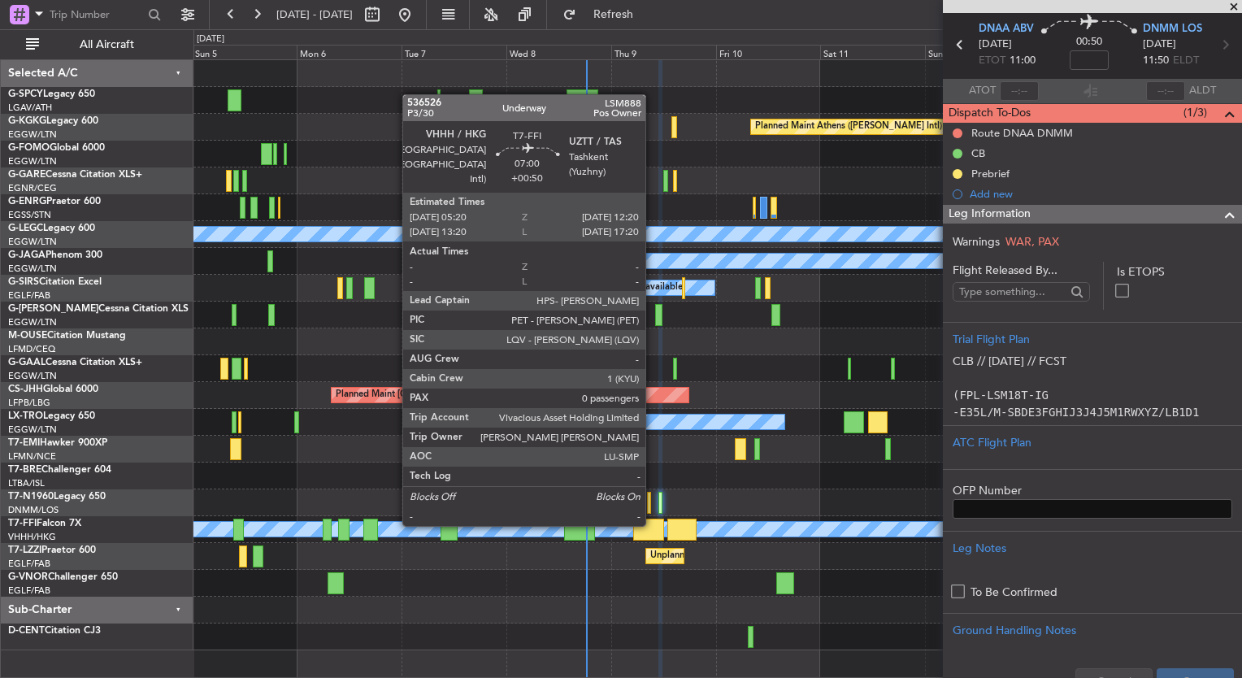
click at [653, 524] on div at bounding box center [648, 530] width 31 height 22
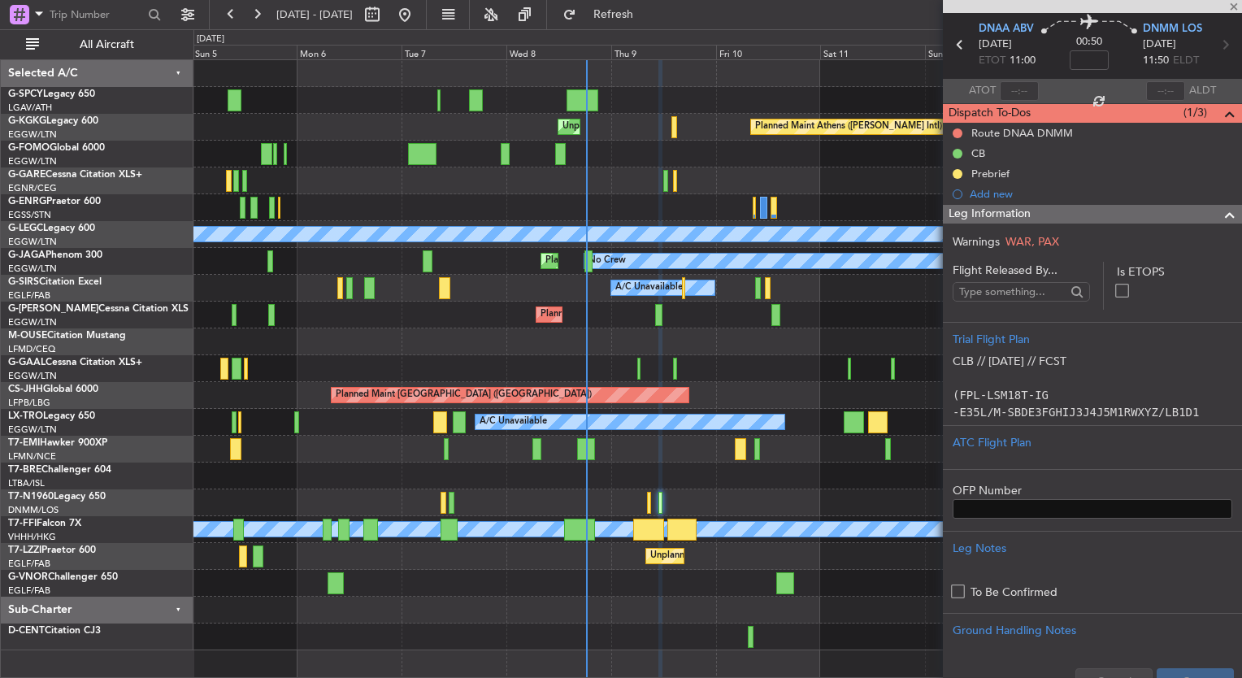
type input "+00:50"
type input "0"
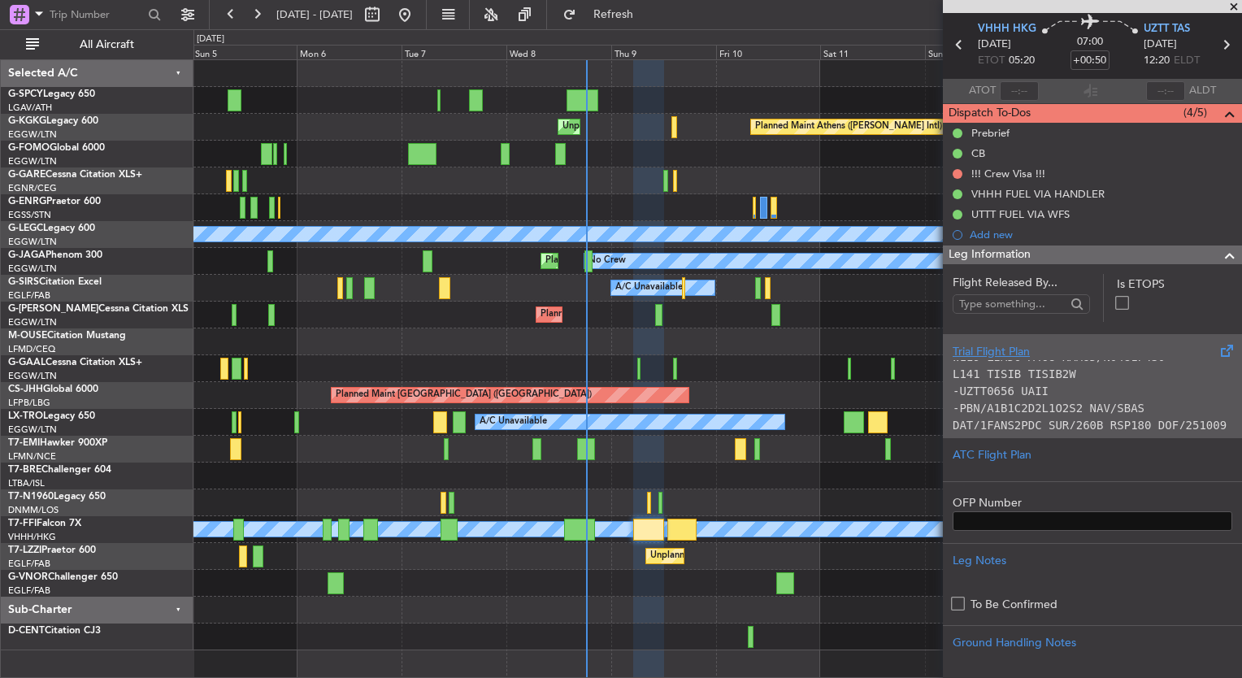
scroll to position [218, 0]
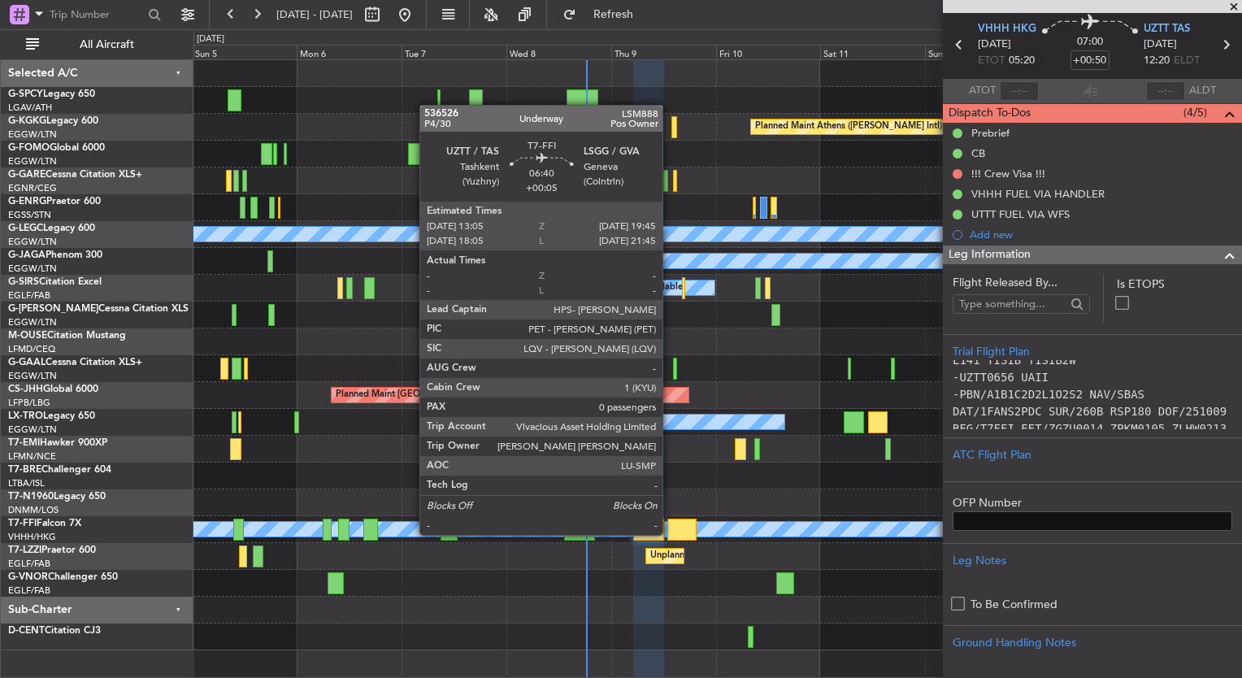
click at [670, 533] on div at bounding box center [682, 530] width 29 height 22
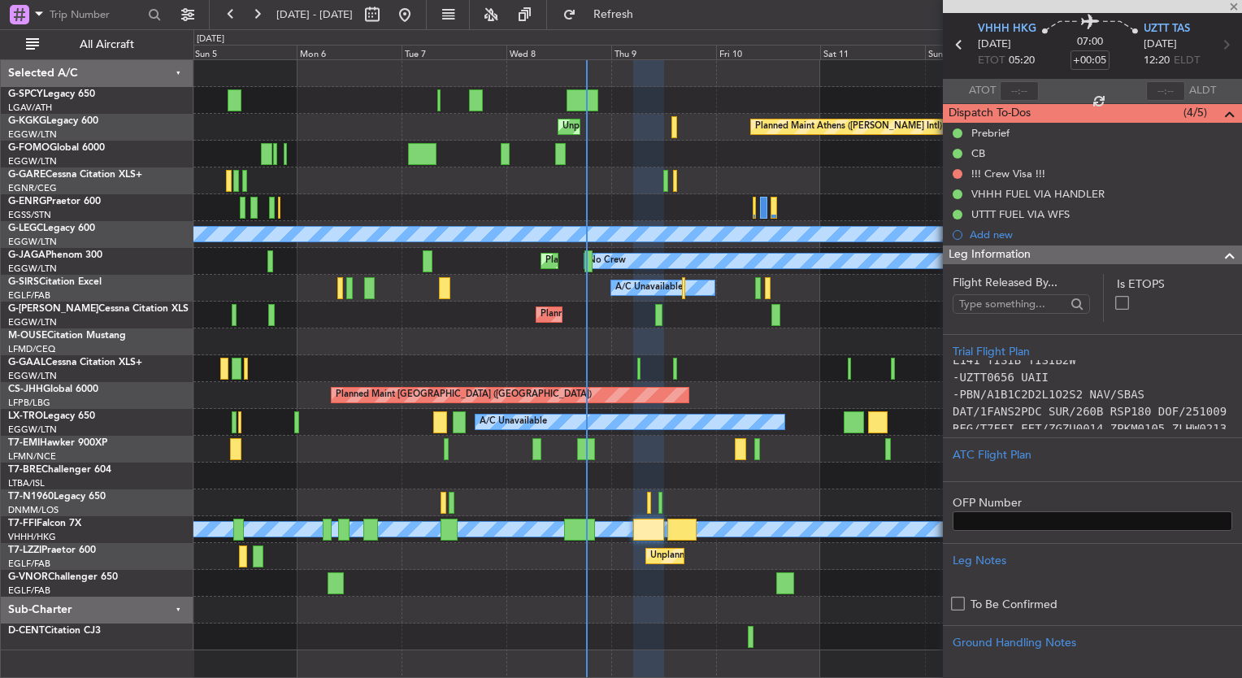
scroll to position [0, 0]
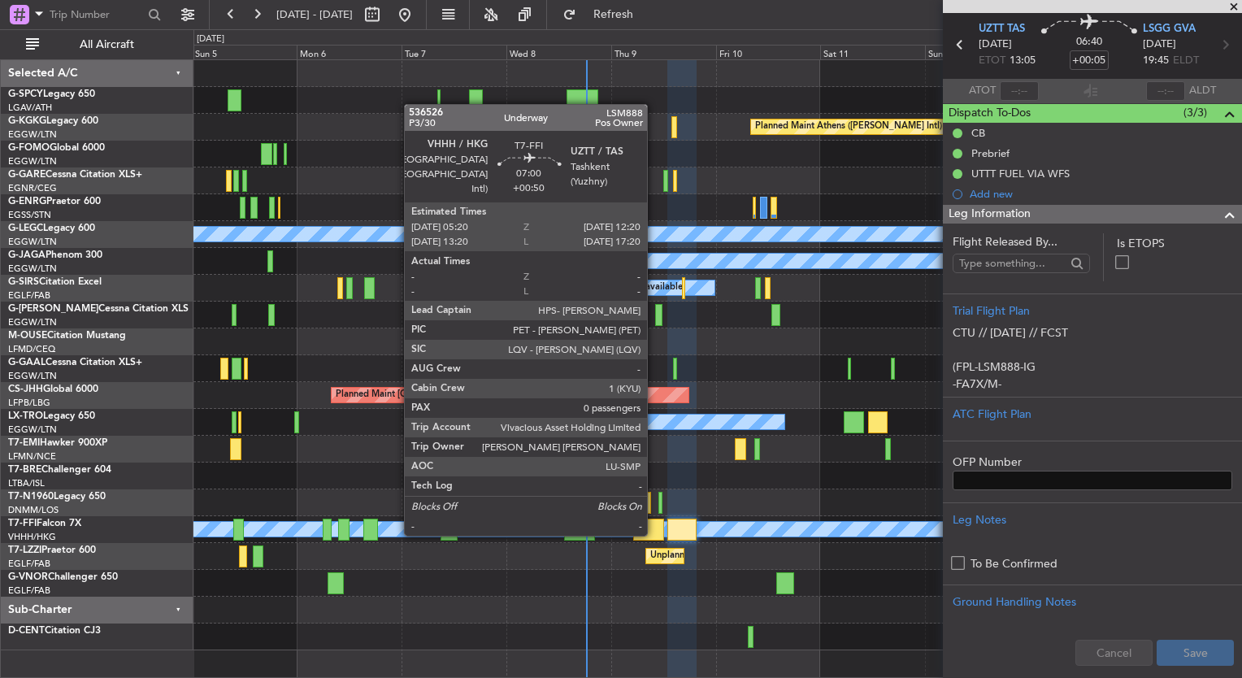
click at [655, 534] on div at bounding box center [648, 530] width 31 height 22
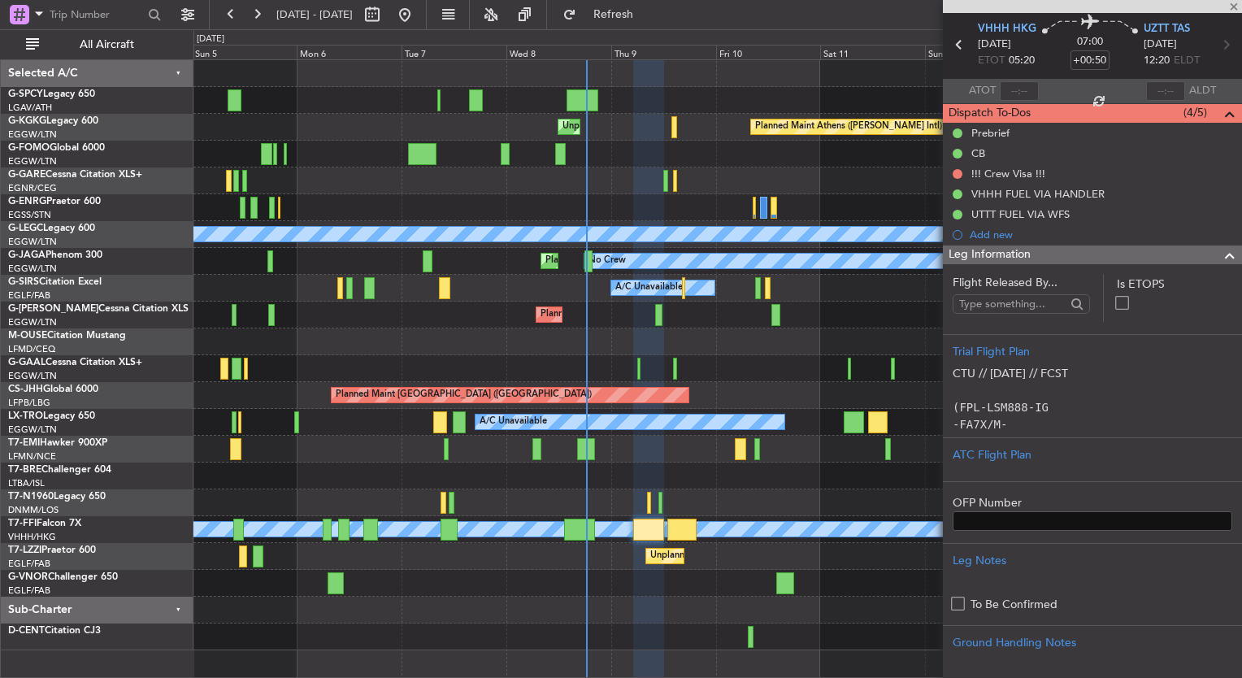
click at [1056, 252] on div "Leg Information" at bounding box center [1092, 255] width 299 height 19
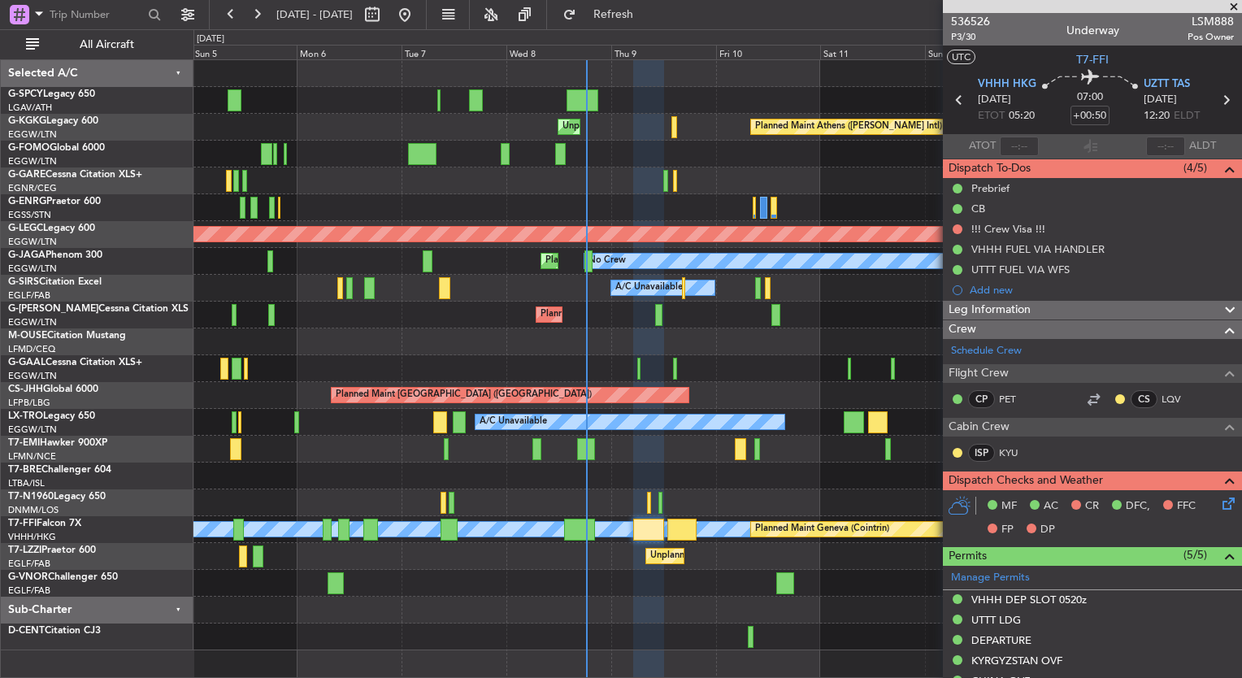
click at [971, 8] on div at bounding box center [1092, 6] width 299 height 13
click at [972, 15] on span "536526" at bounding box center [970, 21] width 39 height 17
click at [648, 14] on span "Refresh" at bounding box center [614, 14] width 68 height 11
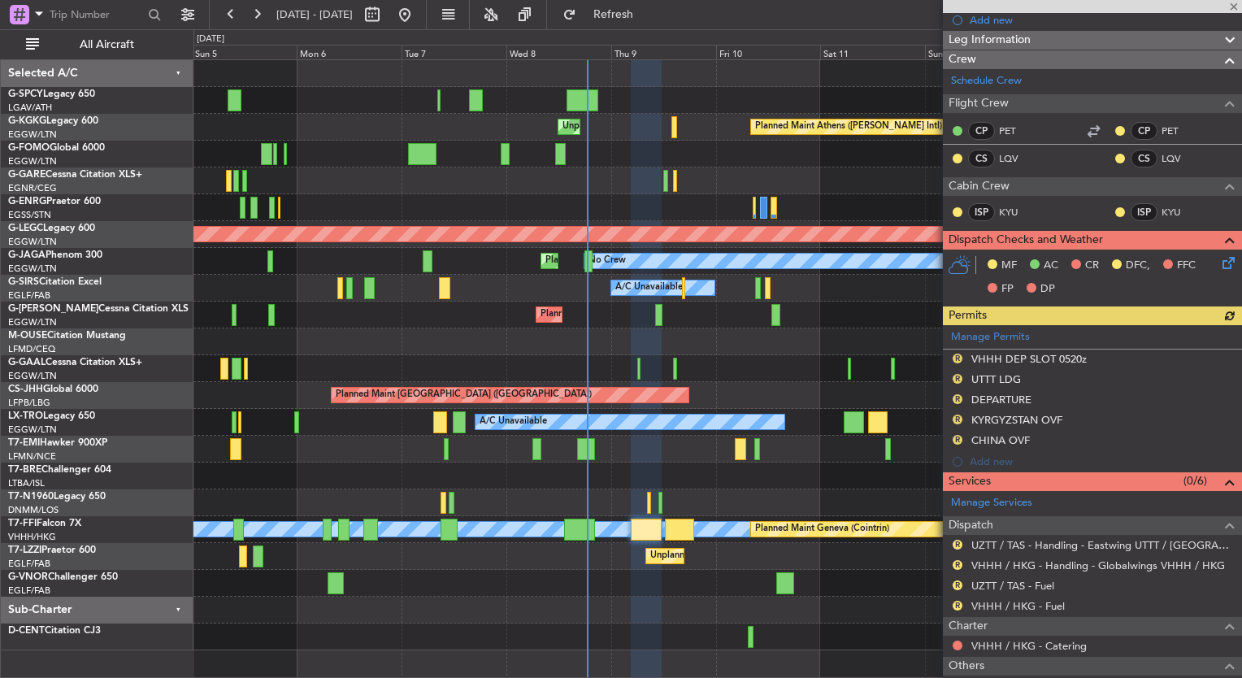
scroll to position [371, 0]
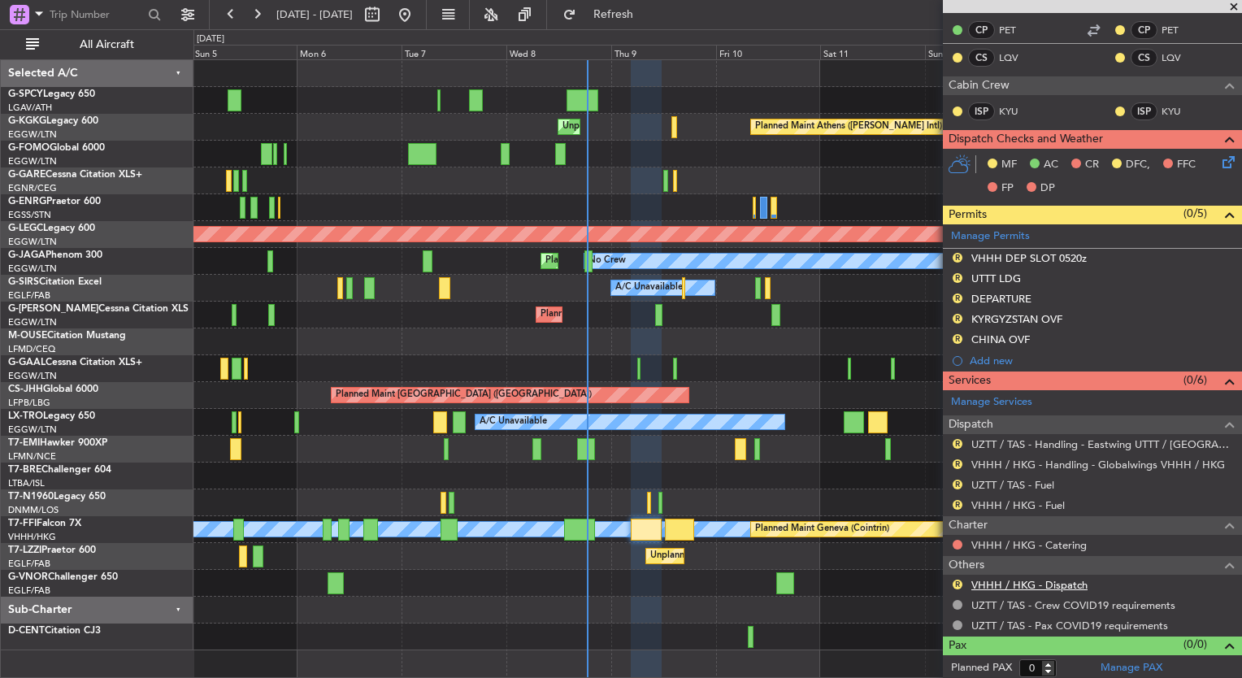
click at [1049, 581] on link "VHHH / HKG - Dispatch" at bounding box center [1030, 585] width 116 height 14
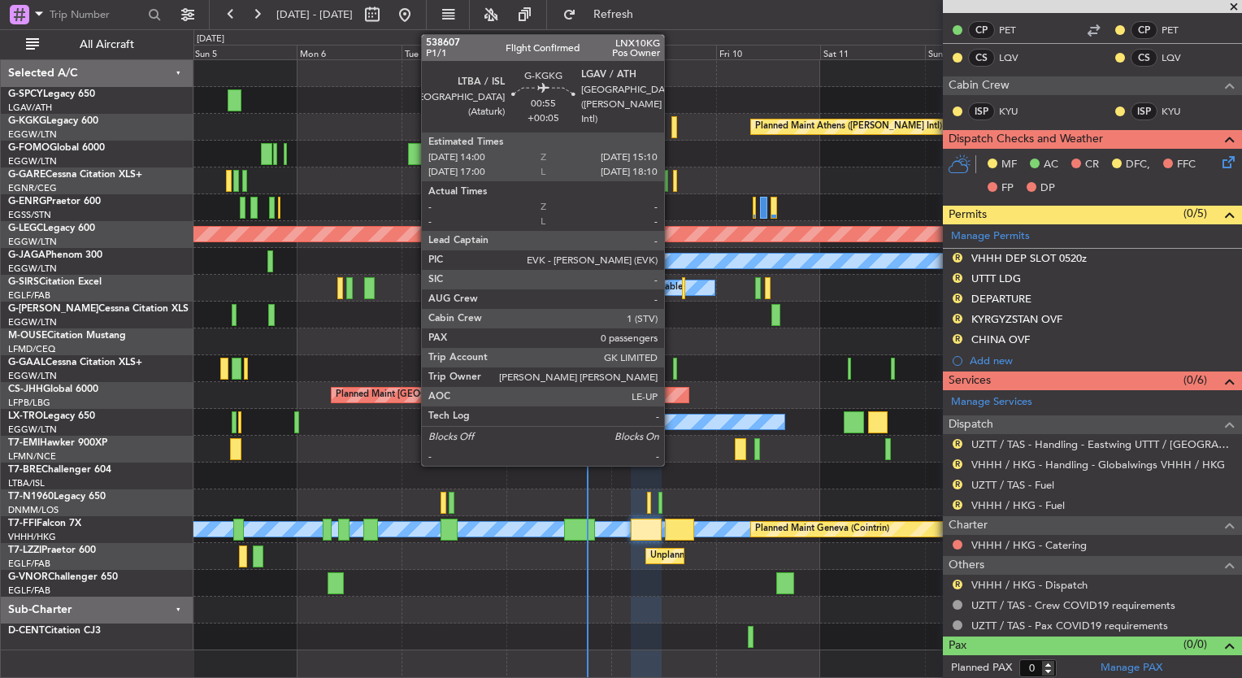
click at [672, 132] on div at bounding box center [675, 127] width 6 height 22
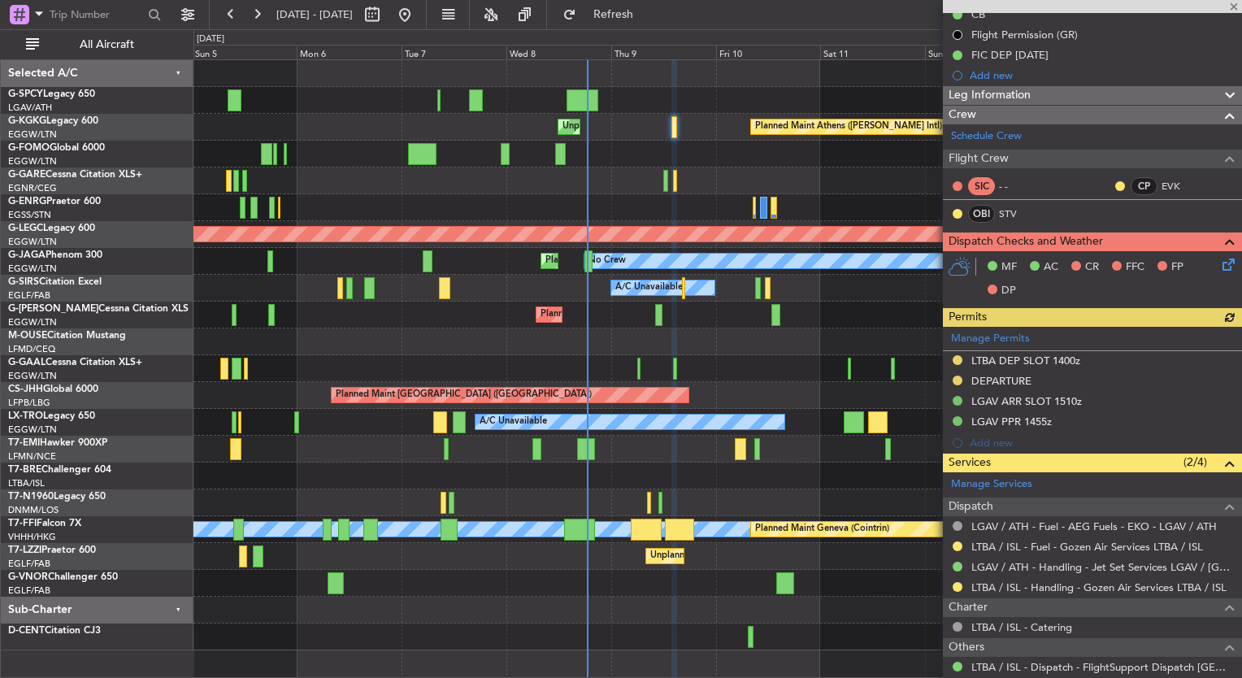
scroll to position [0, 0]
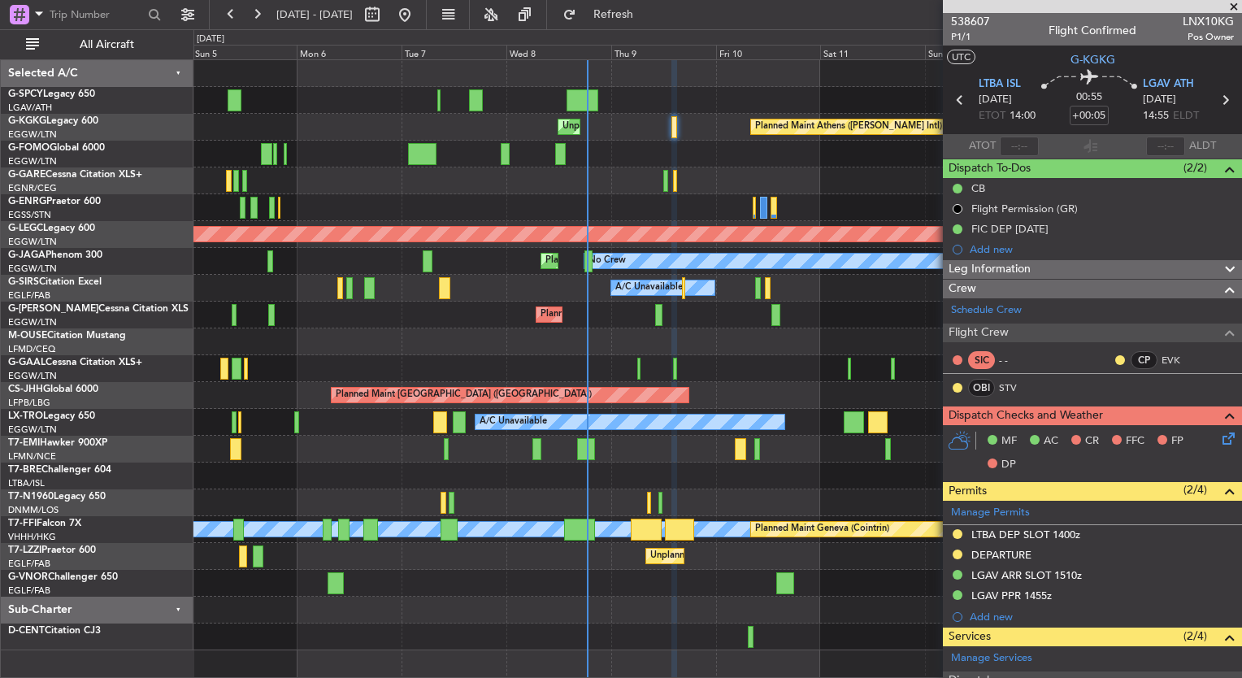
click at [1220, 439] on icon at bounding box center [1226, 435] width 13 height 13
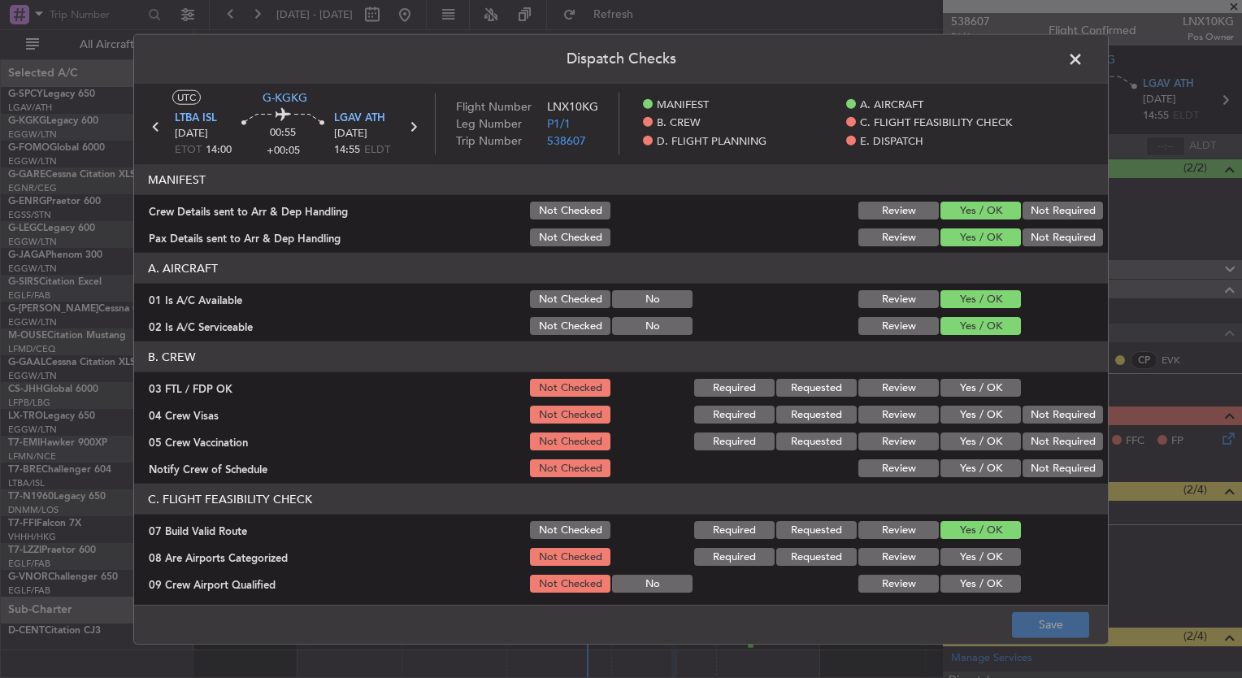
click at [946, 379] on button "Yes / OK" at bounding box center [981, 388] width 80 height 18
click at [954, 410] on button "Yes / OK" at bounding box center [981, 415] width 80 height 18
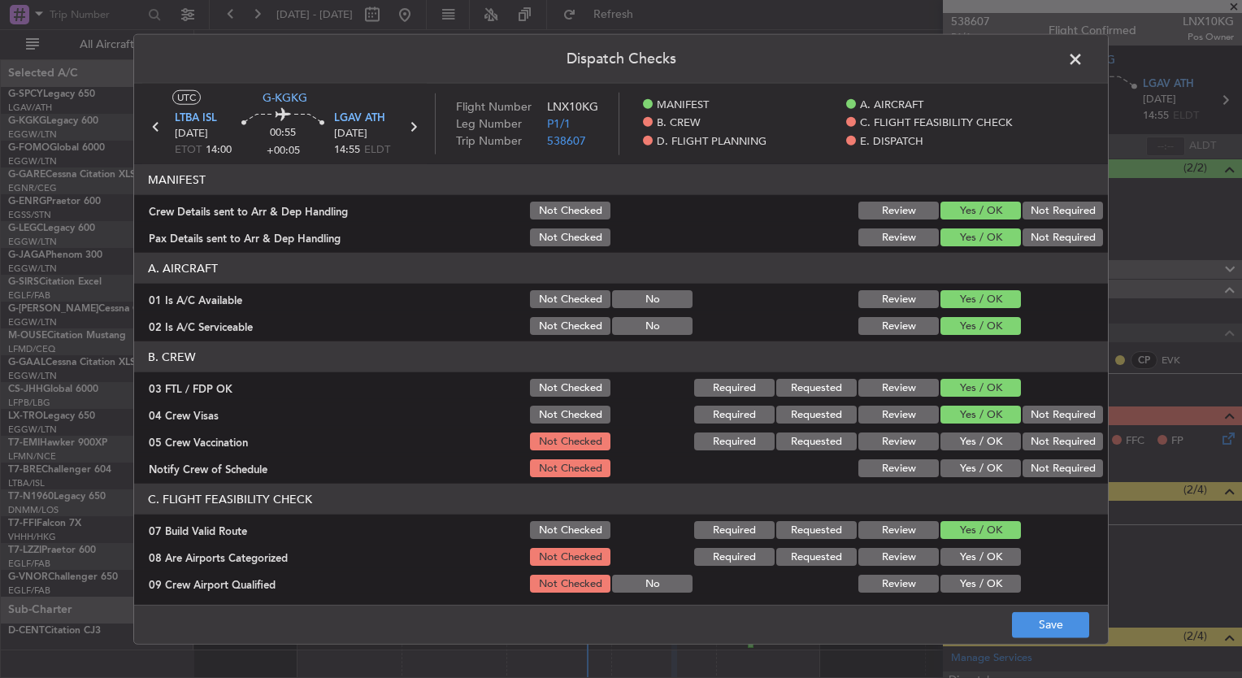
click at [956, 434] on button "Yes / OK" at bounding box center [981, 442] width 80 height 18
click at [963, 473] on button "Yes / OK" at bounding box center [981, 468] width 80 height 18
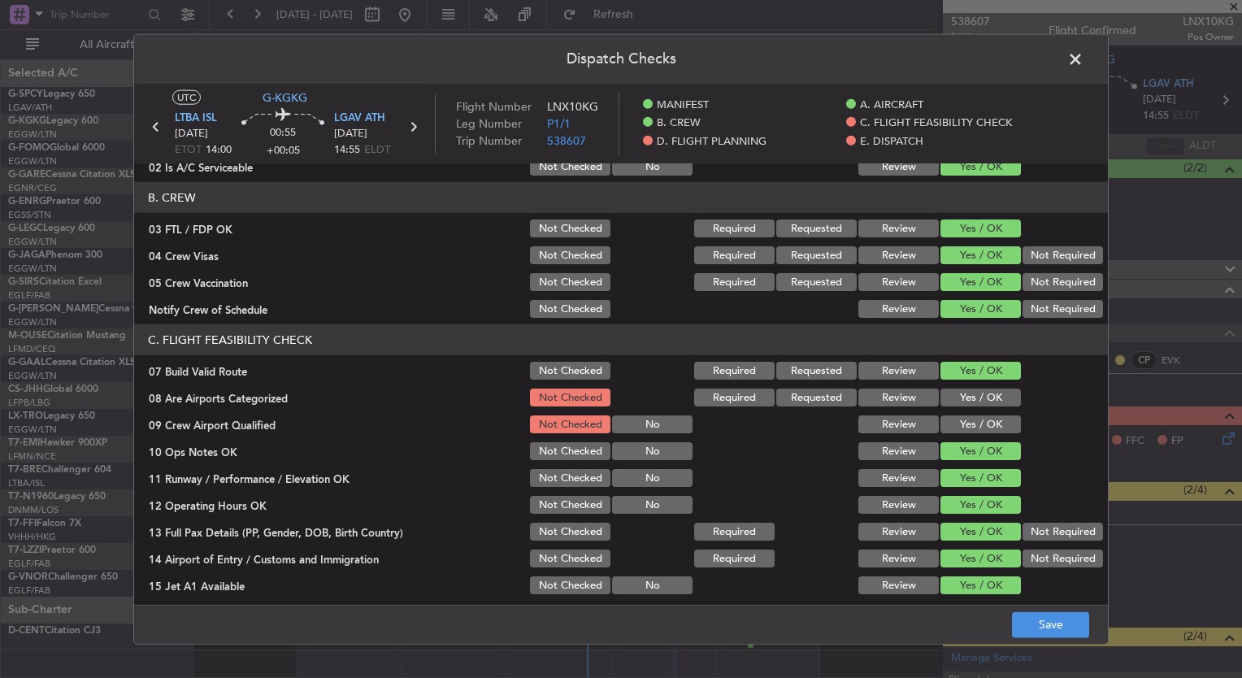
click at [944, 398] on button "Yes / OK" at bounding box center [981, 398] width 80 height 18
click at [968, 428] on button "Yes / OK" at bounding box center [981, 424] width 80 height 18
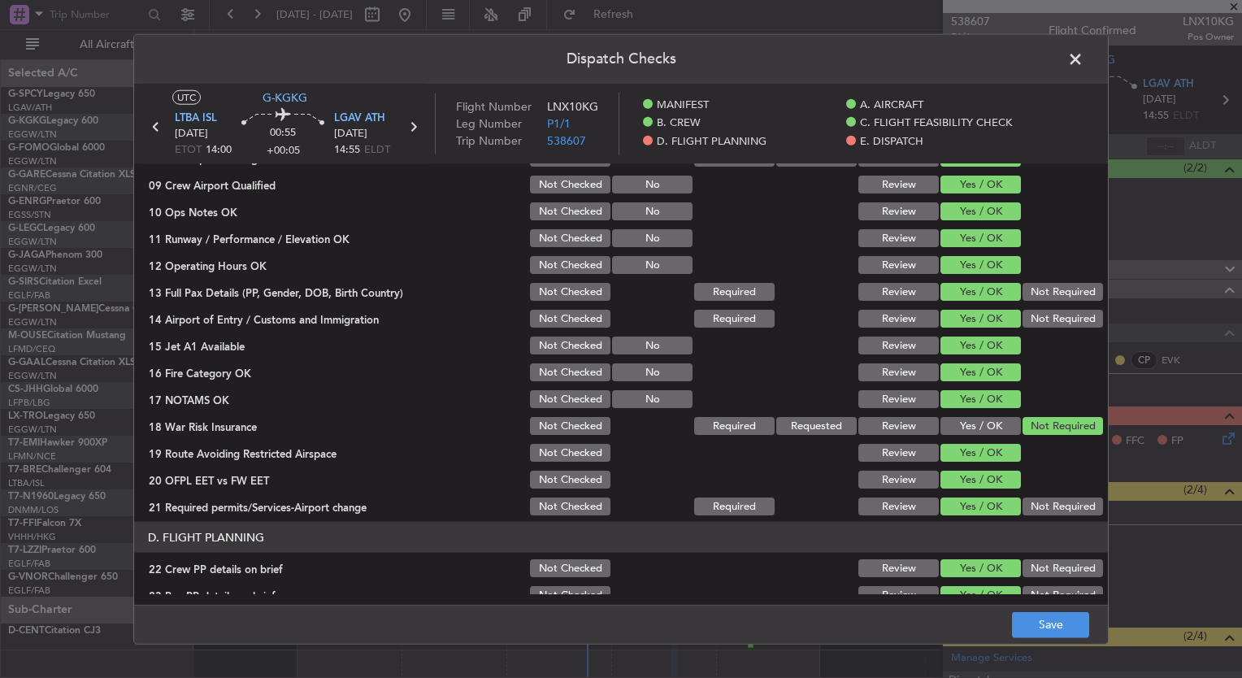
scroll to position [400, 0]
click at [1063, 632] on button "Save" at bounding box center [1050, 624] width 77 height 26
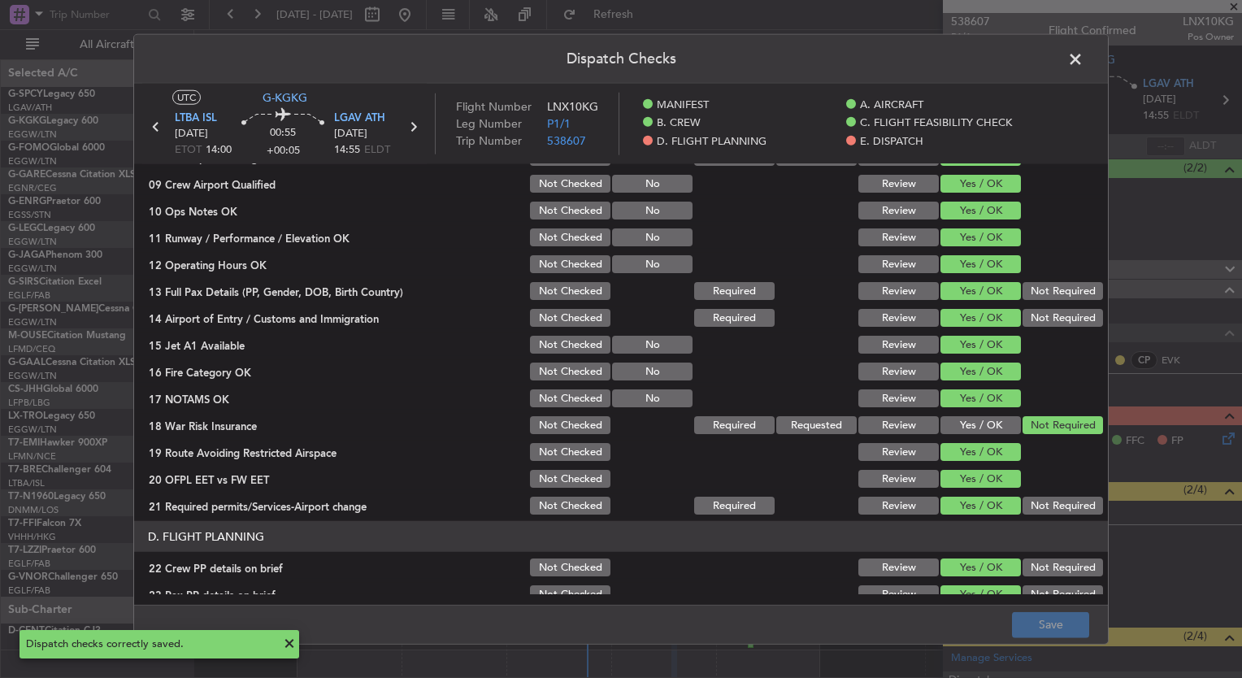
click at [1084, 63] on span at bounding box center [1084, 63] width 0 height 33
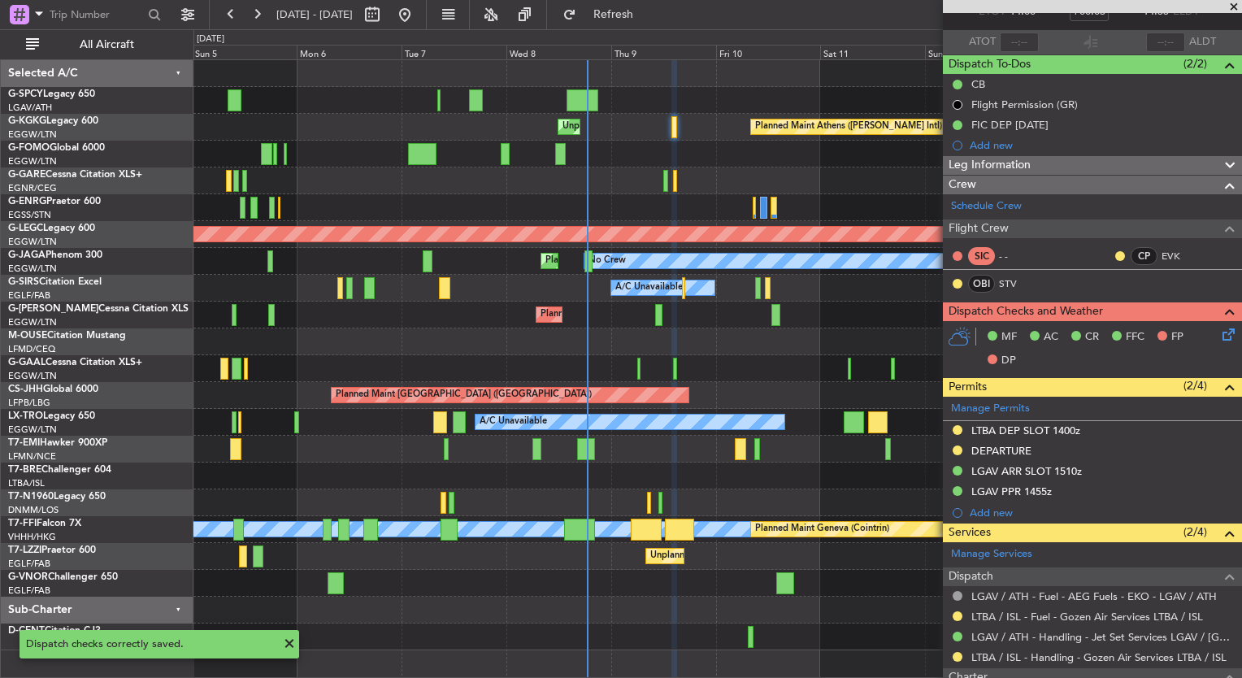
scroll to position [257, 0]
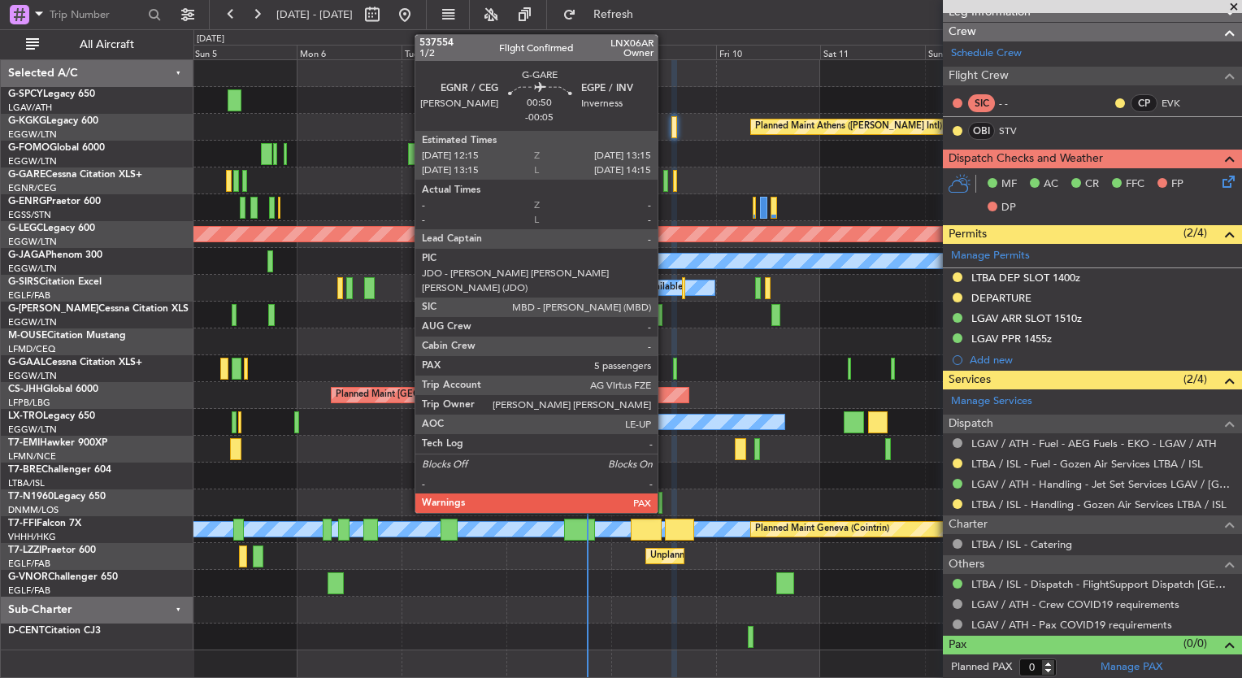
click at [665, 180] on div at bounding box center [665, 181] width 5 height 22
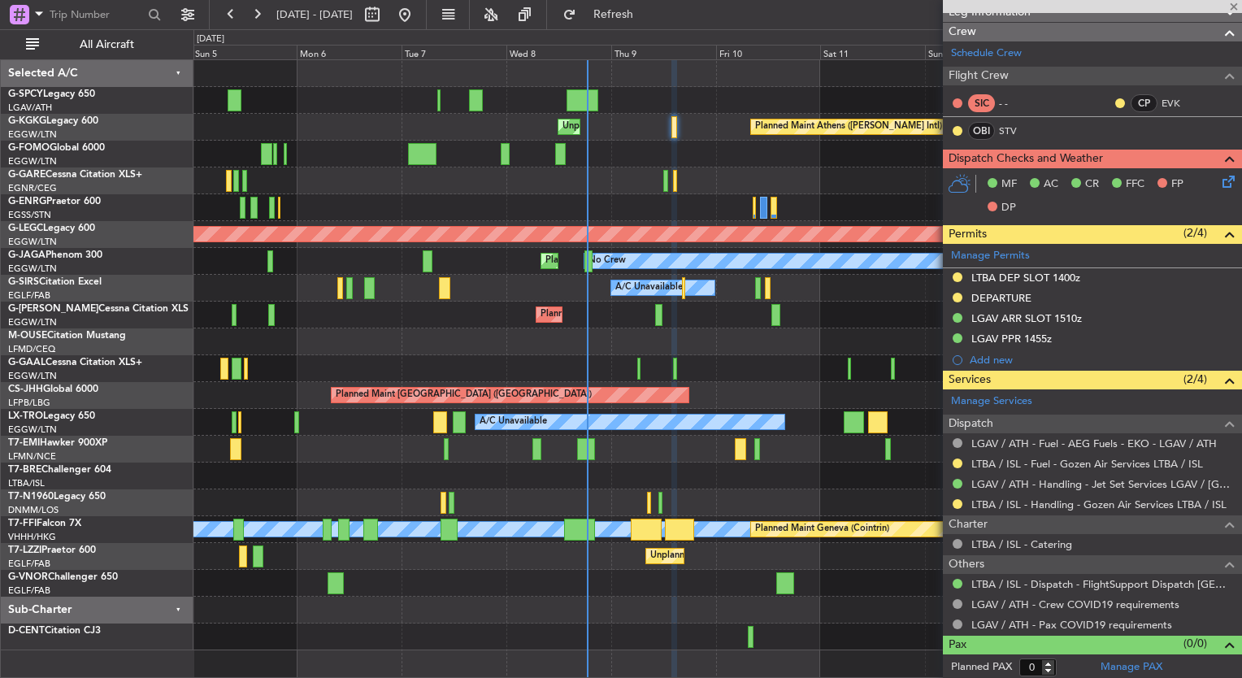
type input "-00:05"
type input "5"
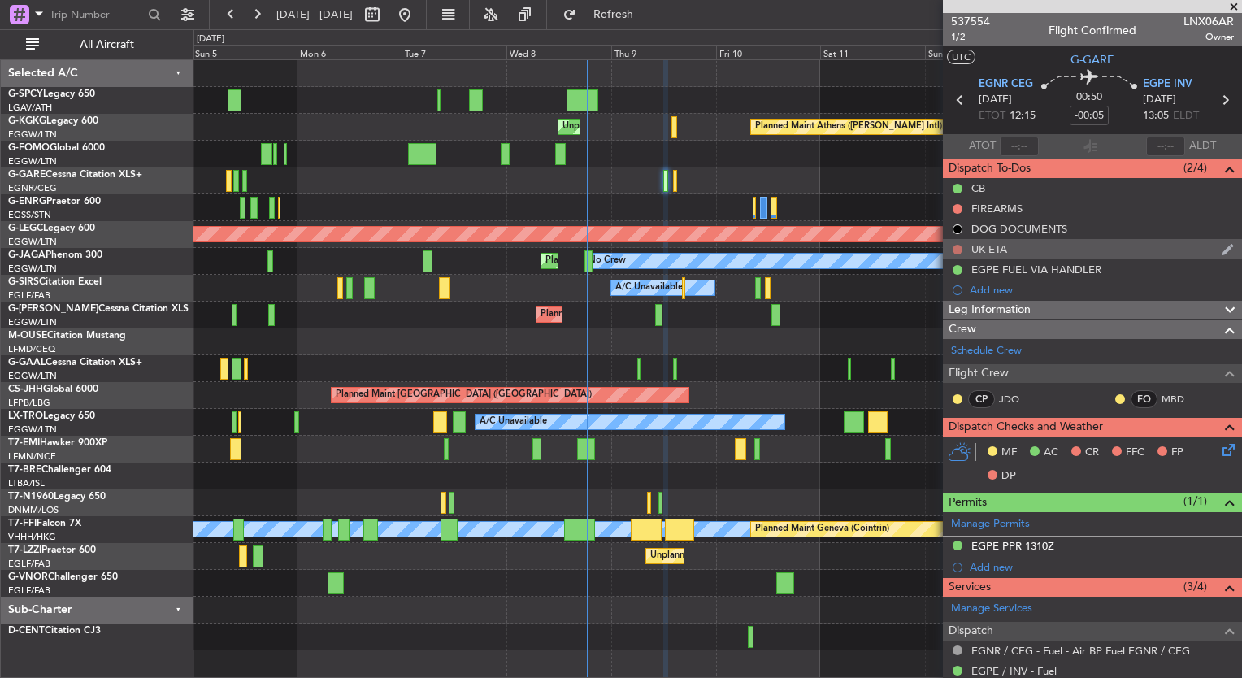
click at [957, 246] on button at bounding box center [958, 250] width 10 height 10
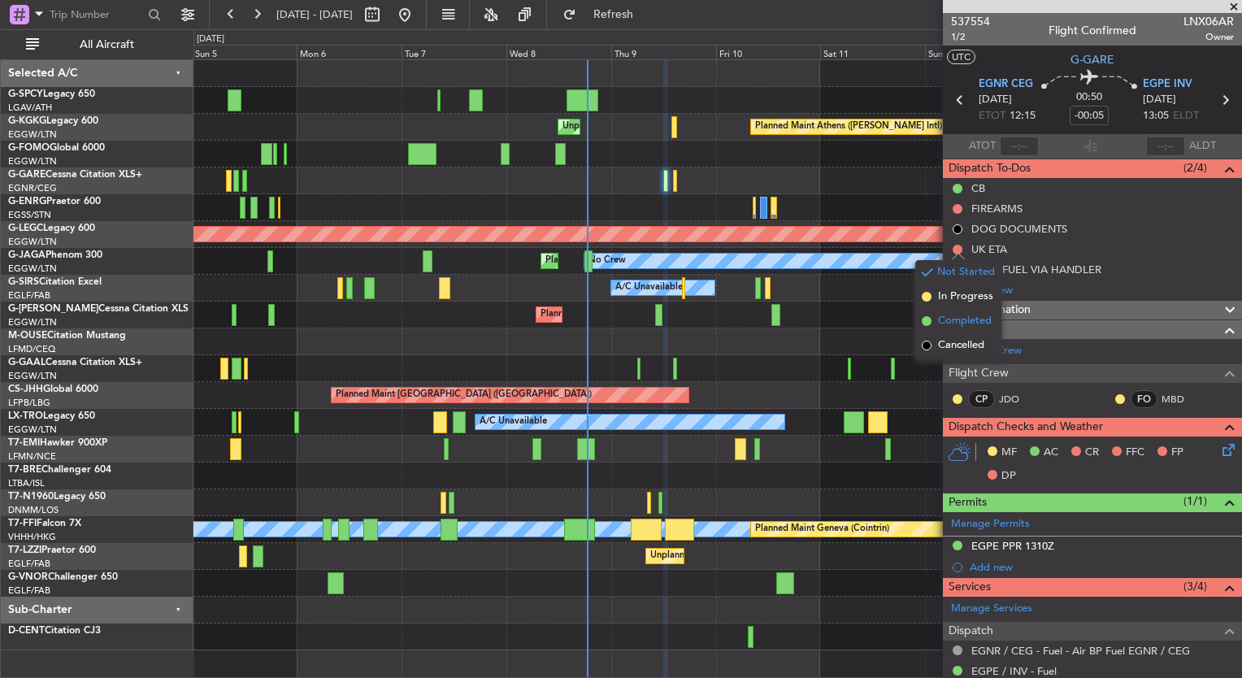
click at [961, 321] on span "Completed" at bounding box center [965, 321] width 54 height 16
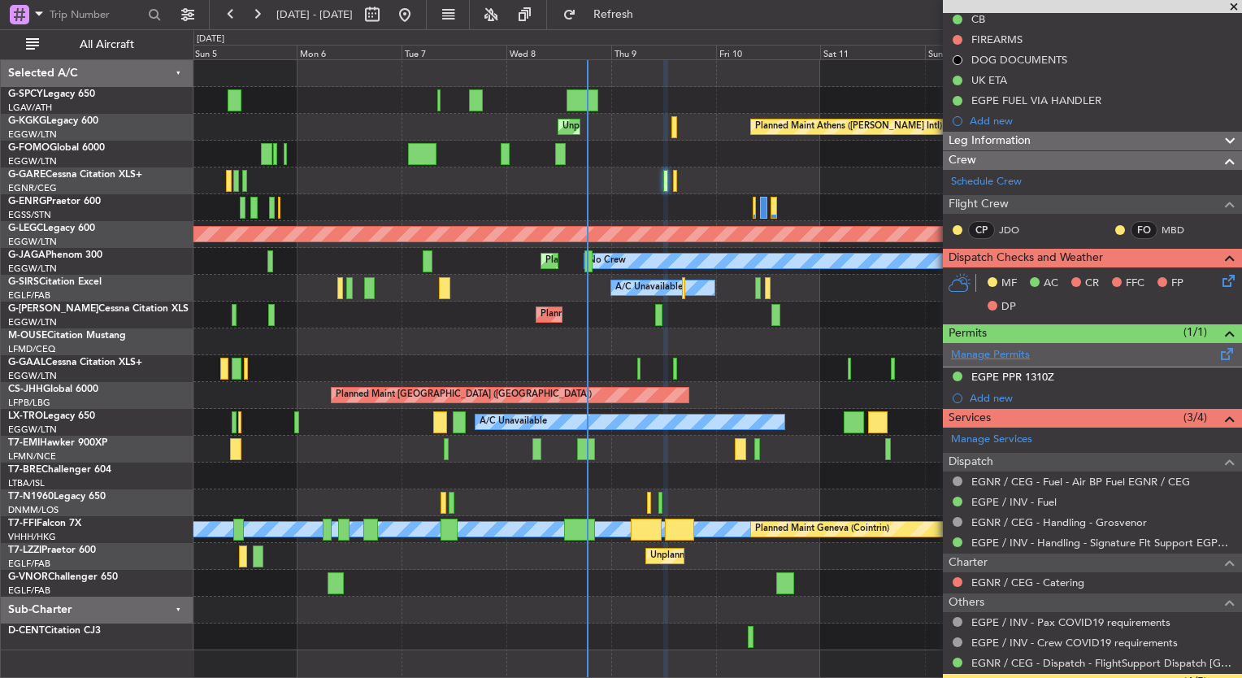
scroll to position [195, 0]
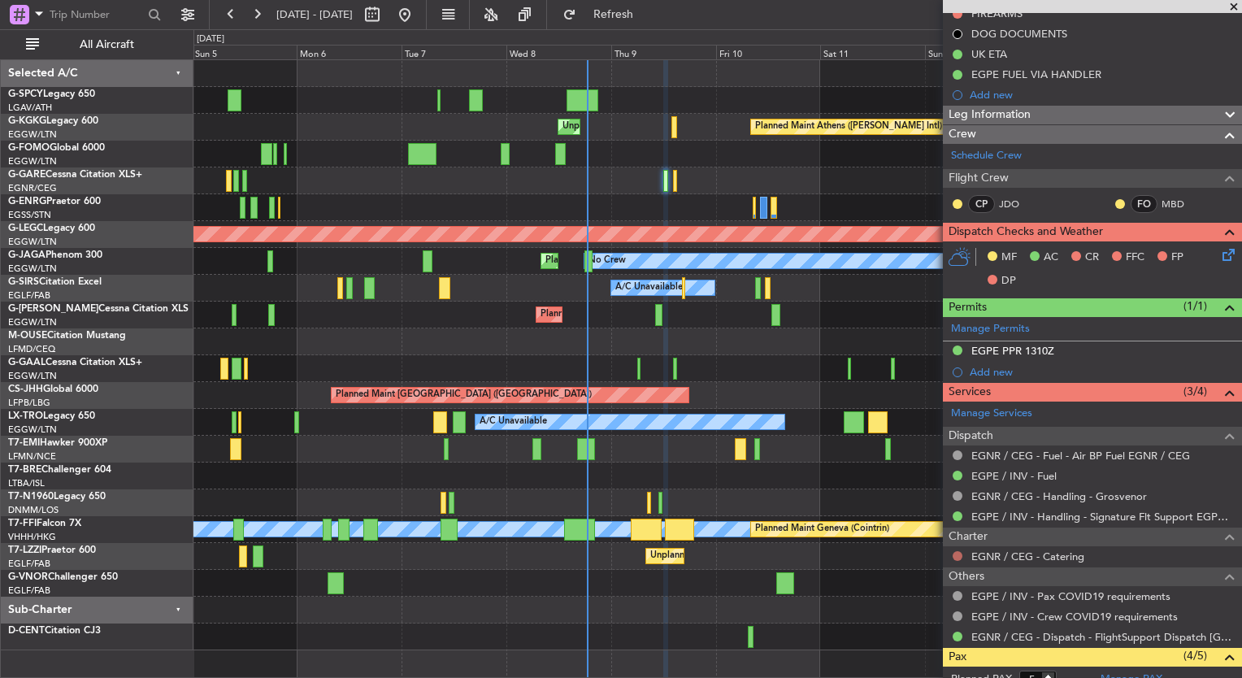
click at [956, 552] on button at bounding box center [958, 556] width 10 height 10
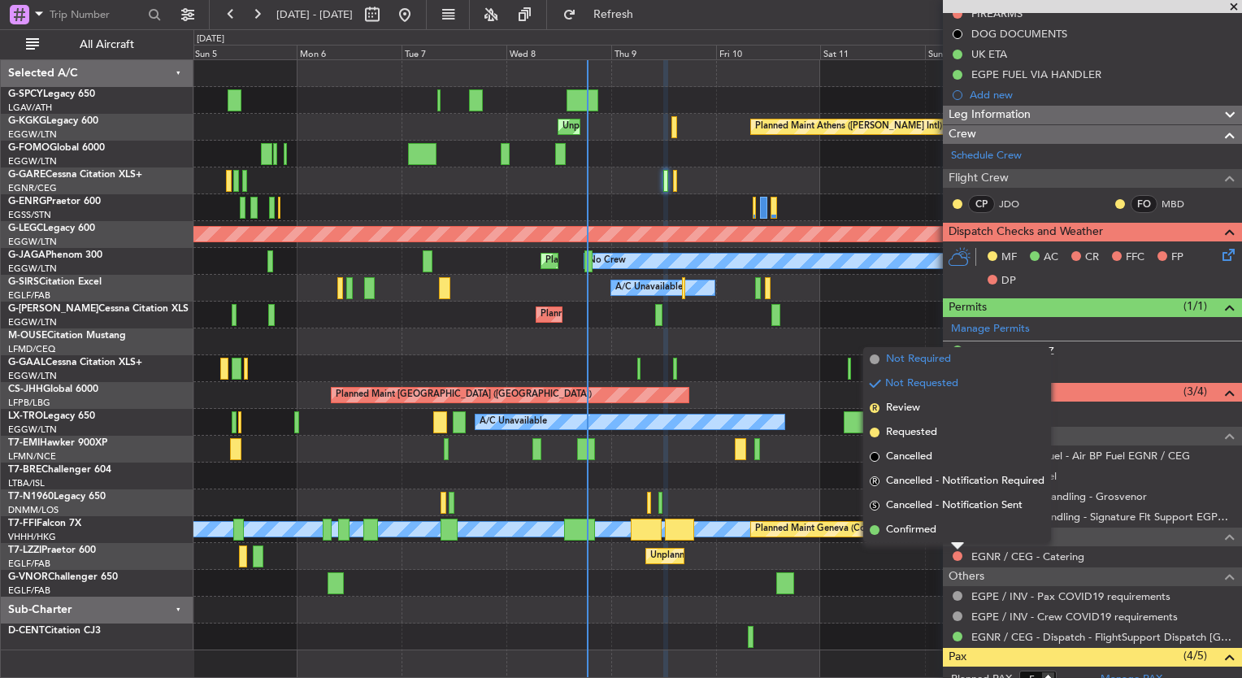
click at [910, 360] on span "Not Required" at bounding box center [918, 359] width 65 height 16
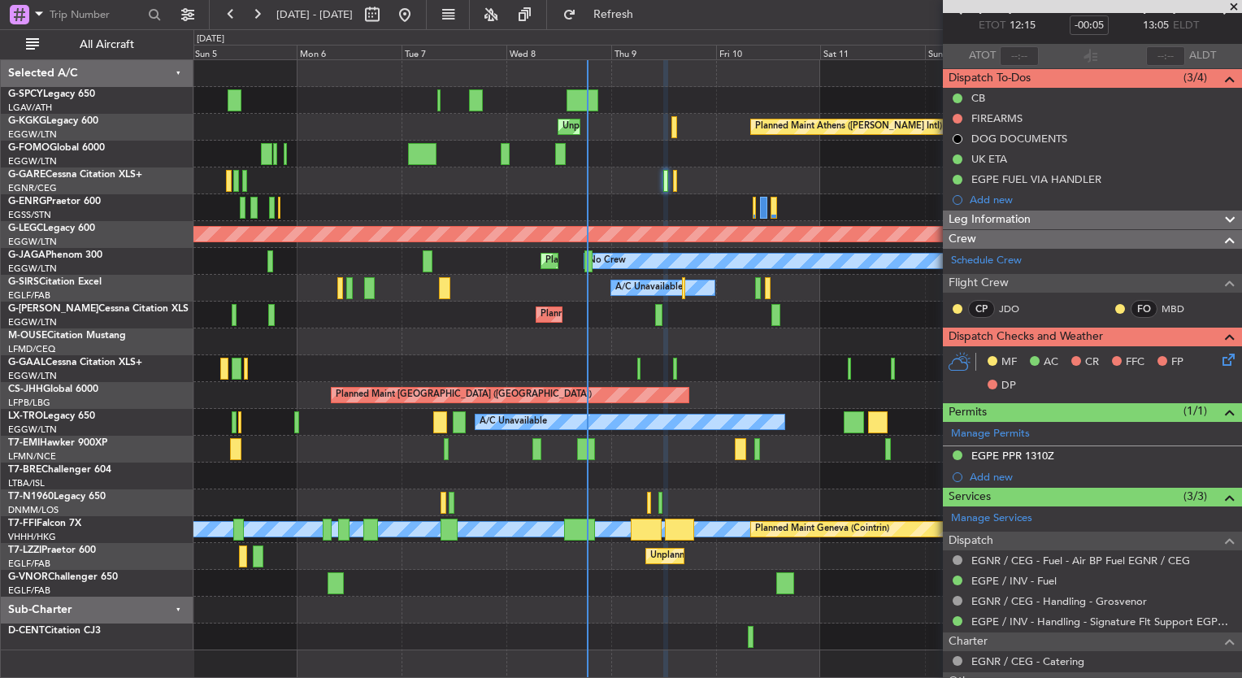
scroll to position [60, 0]
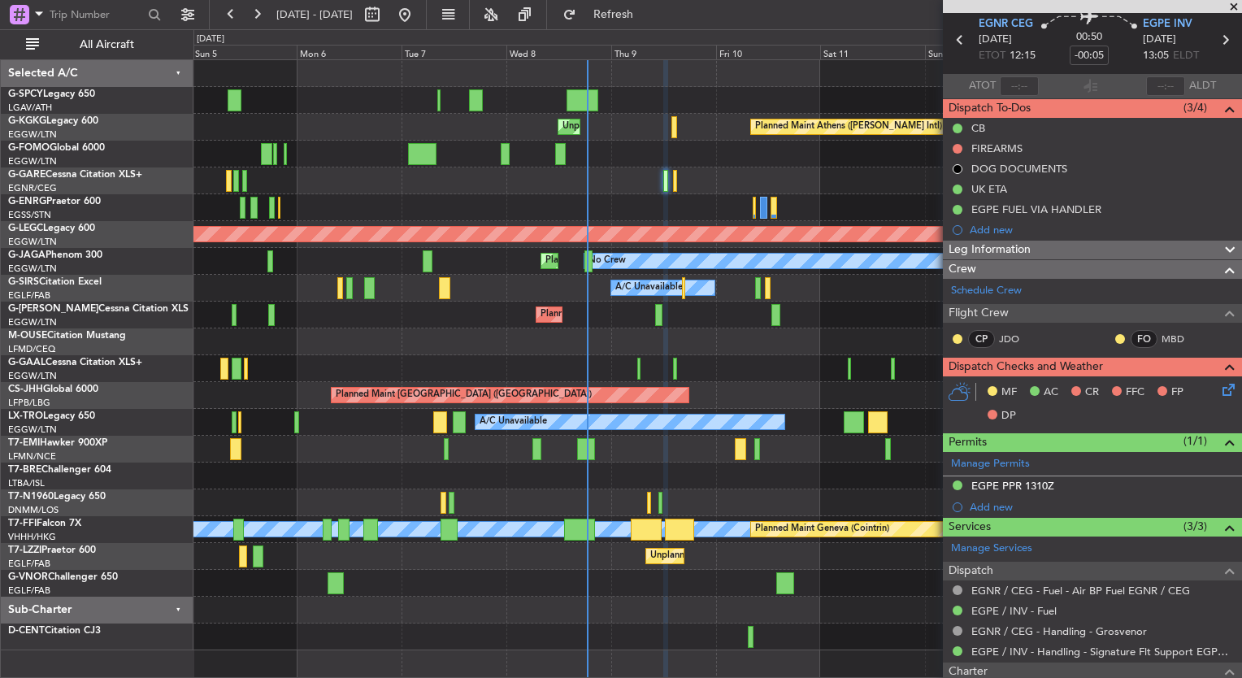
click at [1220, 382] on icon at bounding box center [1226, 387] width 13 height 13
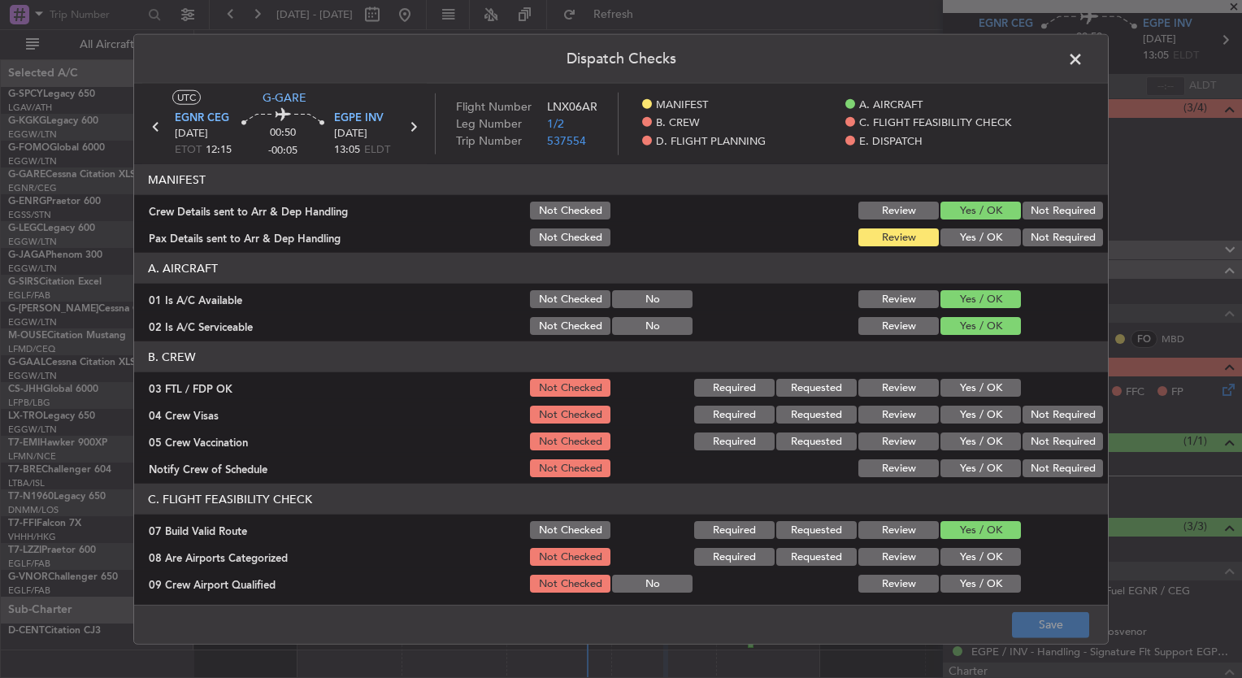
click at [957, 380] on button "Yes / OK" at bounding box center [981, 388] width 80 height 18
click at [962, 410] on button "Yes / OK" at bounding box center [981, 415] width 80 height 18
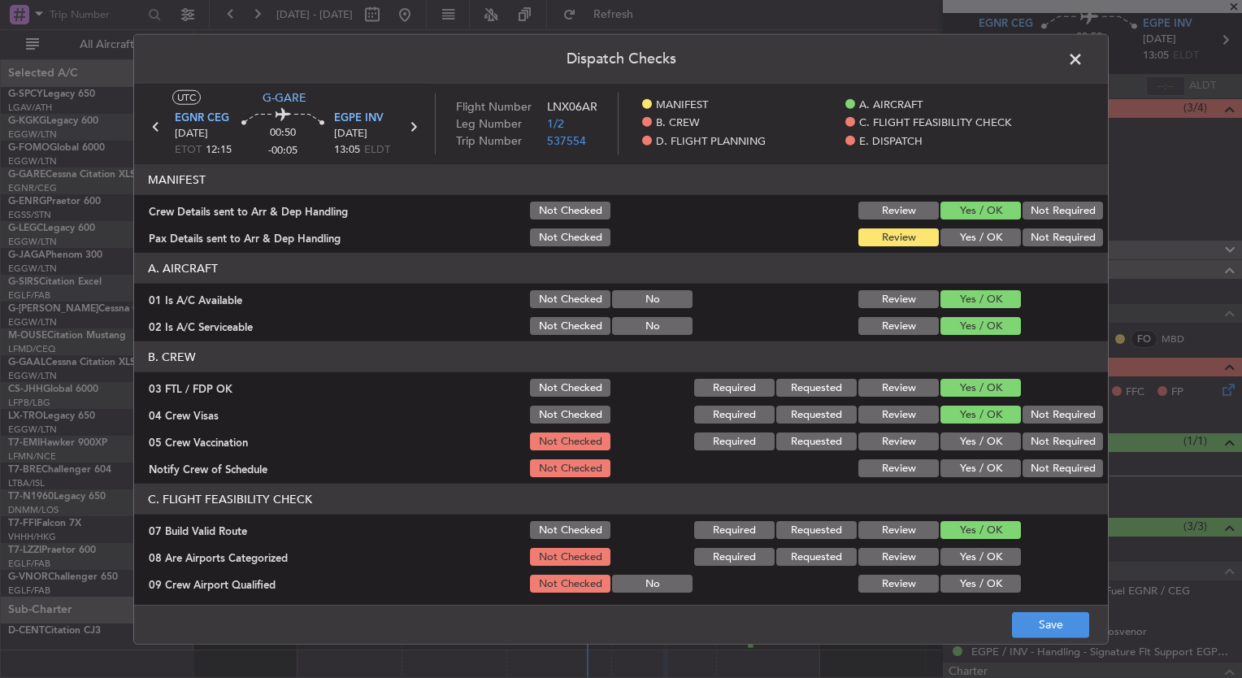
click at [965, 437] on button "Yes / OK" at bounding box center [981, 442] width 80 height 18
click at [966, 459] on button "Yes / OK" at bounding box center [981, 468] width 80 height 18
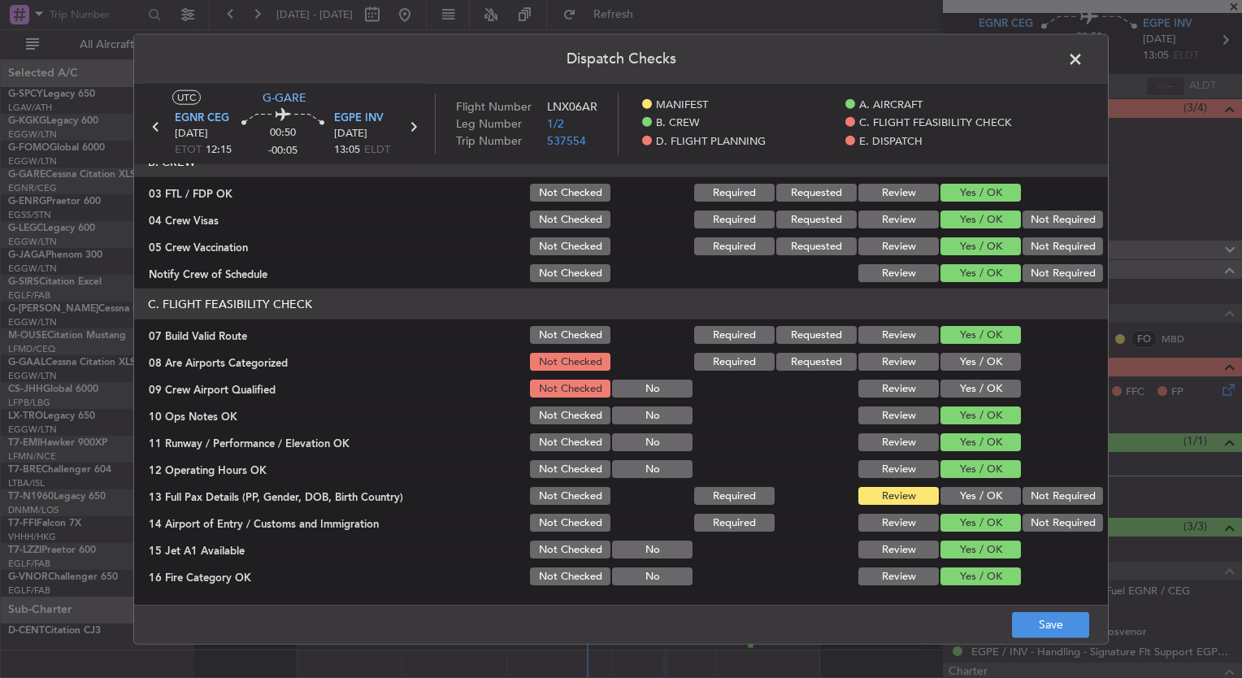
scroll to position [195, 0]
click at [961, 362] on button "Yes / OK" at bounding box center [981, 362] width 80 height 18
click at [969, 383] on button "Yes / OK" at bounding box center [981, 389] width 80 height 18
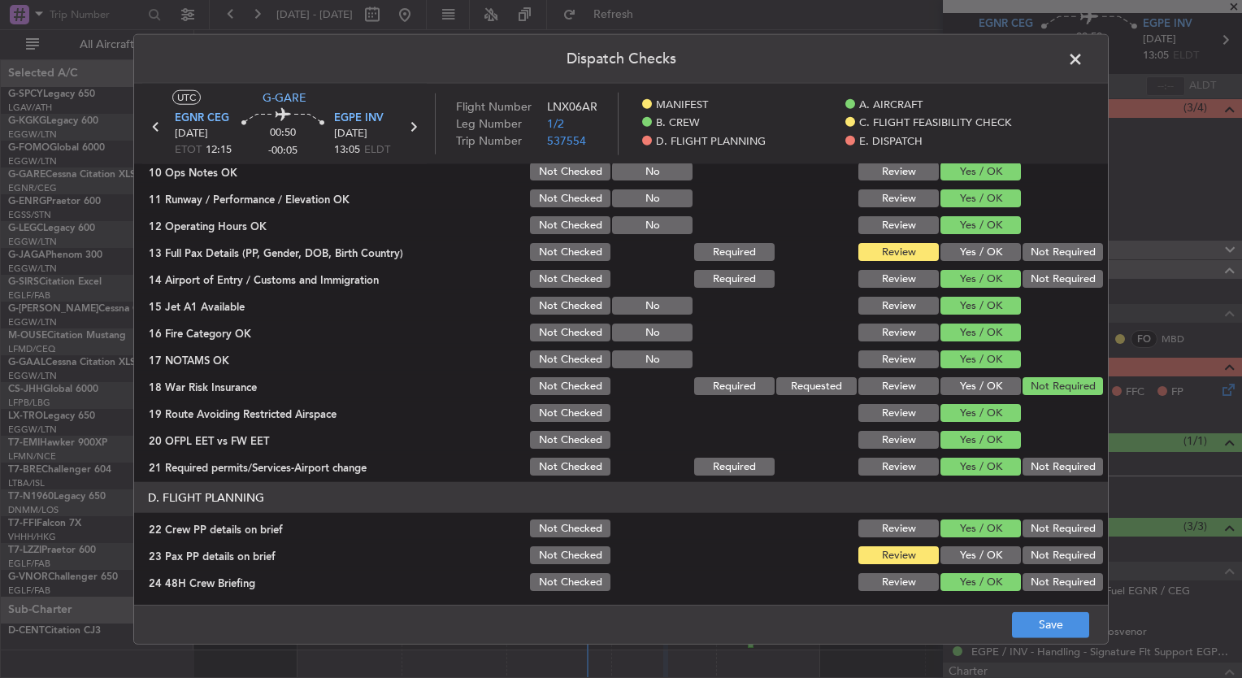
scroll to position [446, 0]
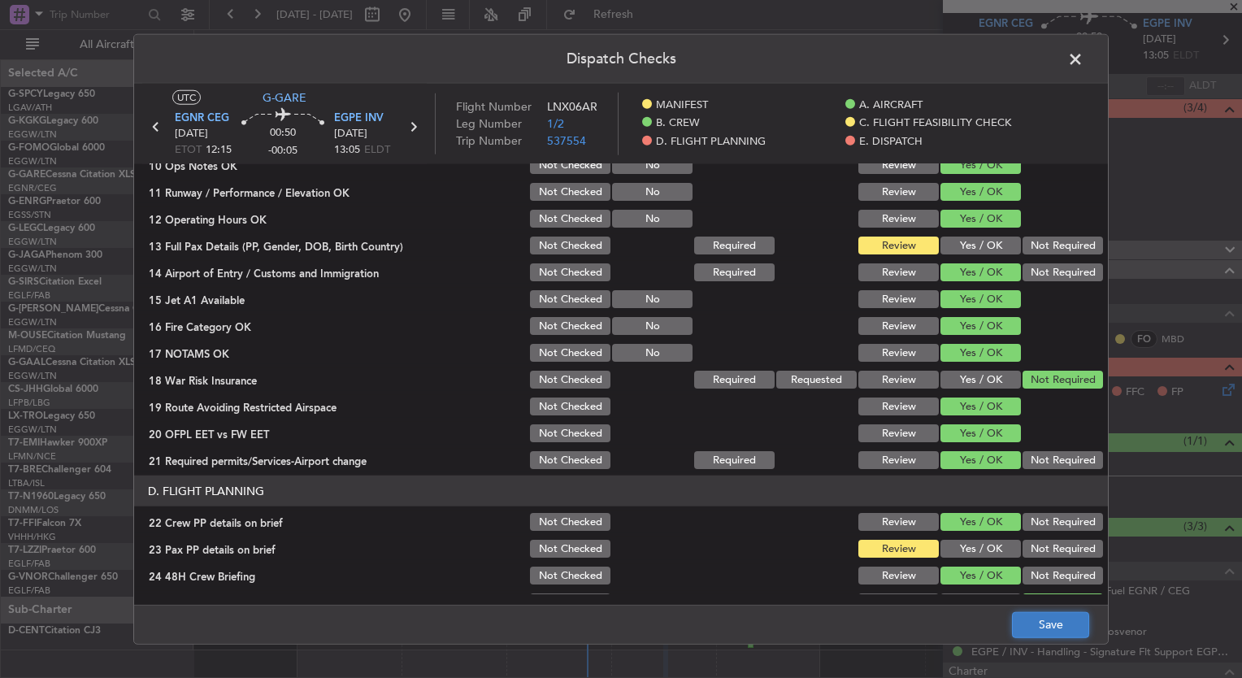
click at [1054, 624] on button "Save" at bounding box center [1050, 624] width 77 height 26
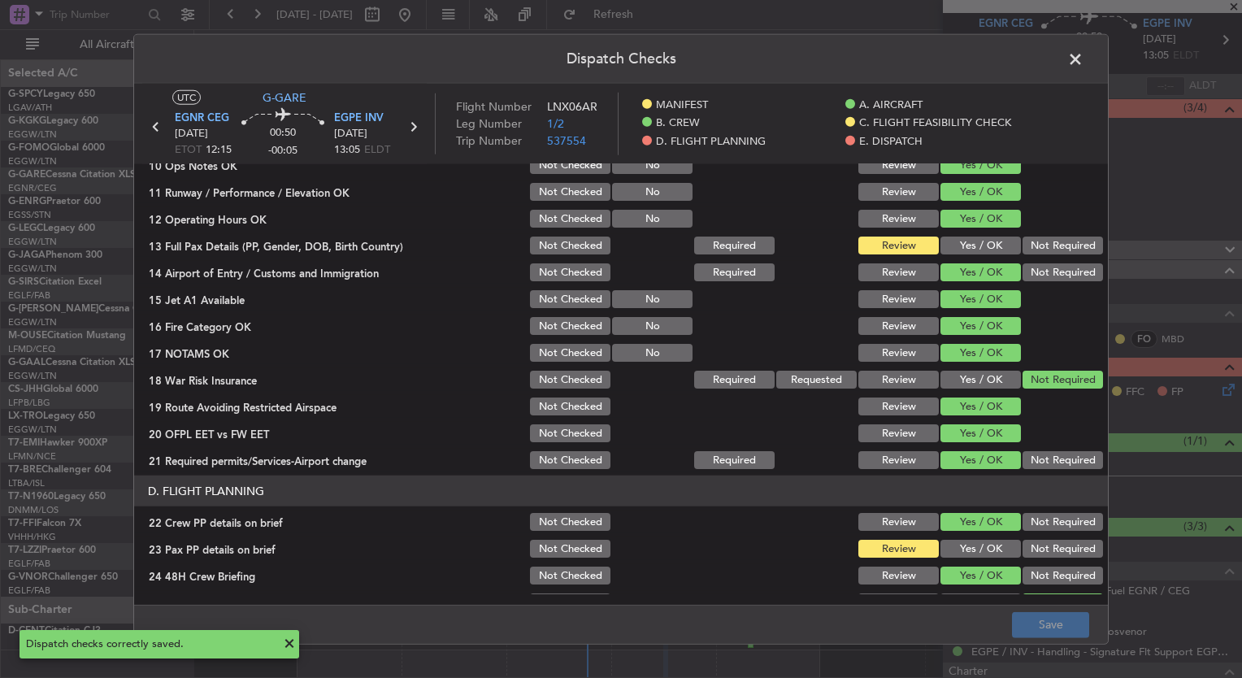
click at [1084, 56] on span at bounding box center [1084, 63] width 0 height 33
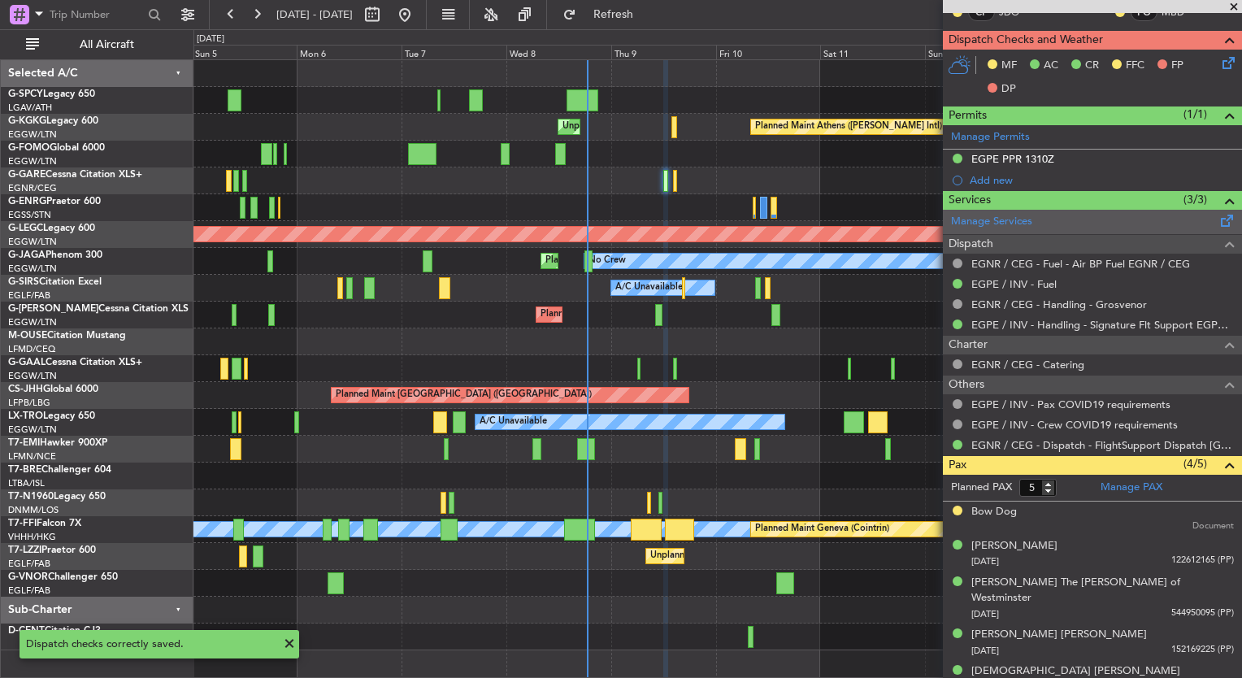
scroll to position [386, 0]
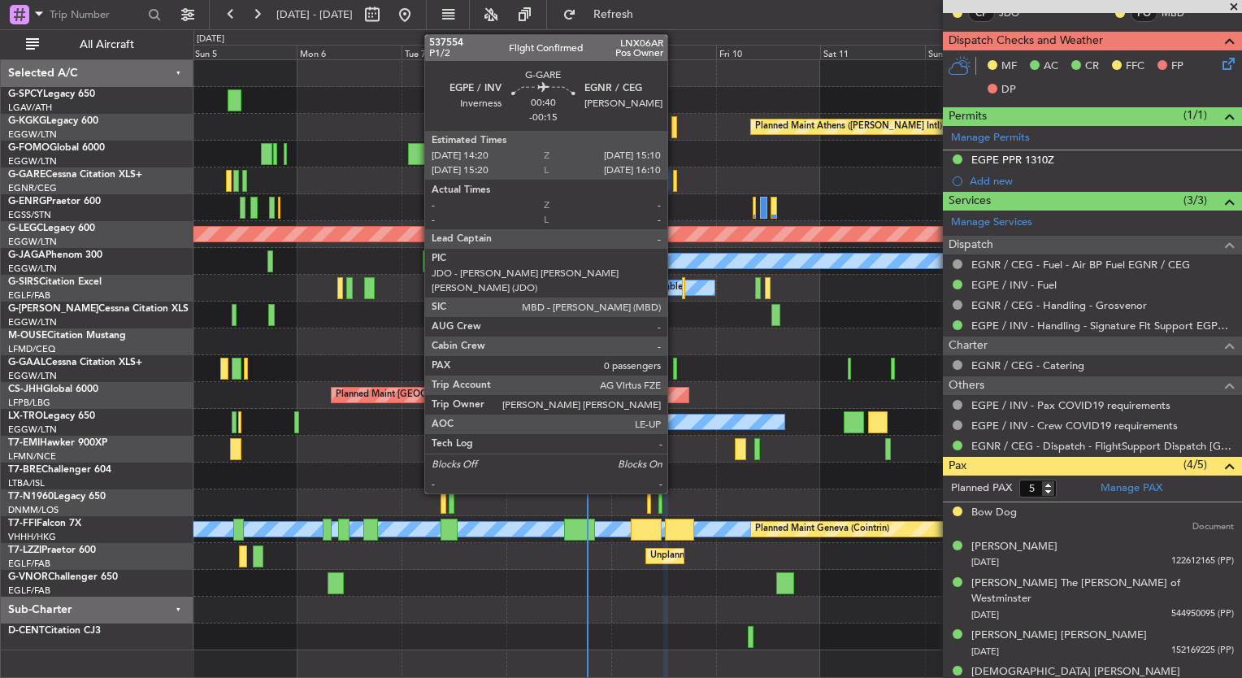
click at [675, 180] on div at bounding box center [675, 181] width 4 height 22
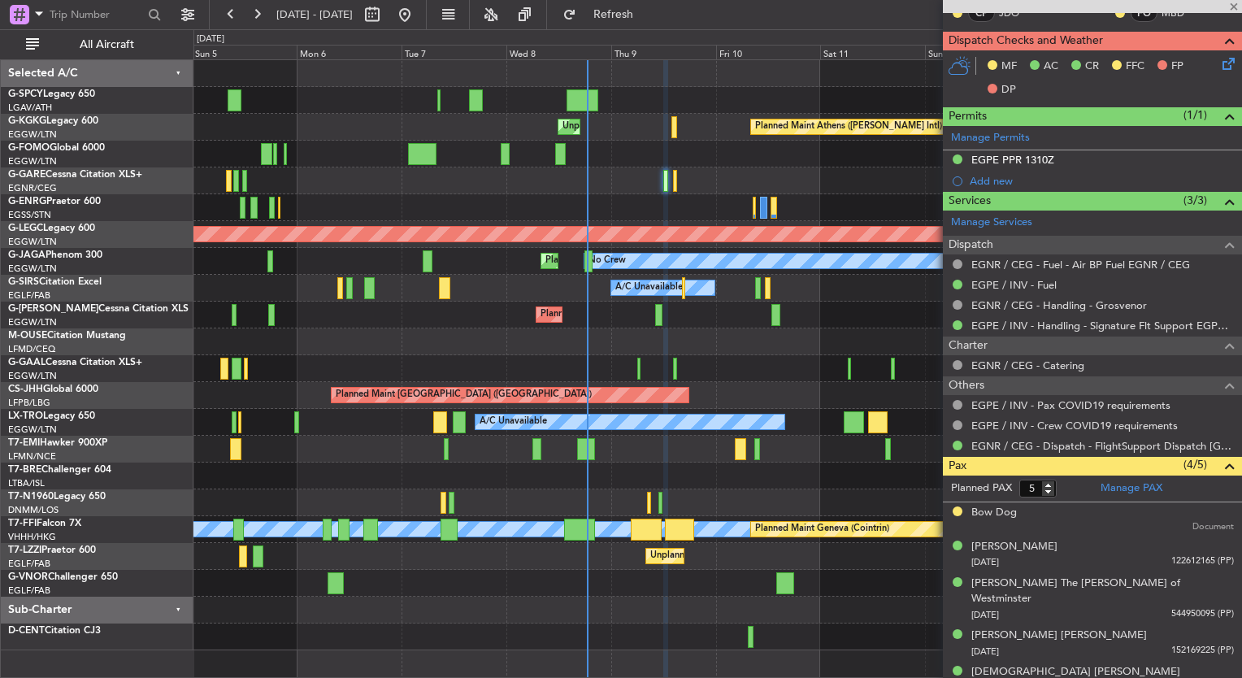
type input "-00:15"
type input "0"
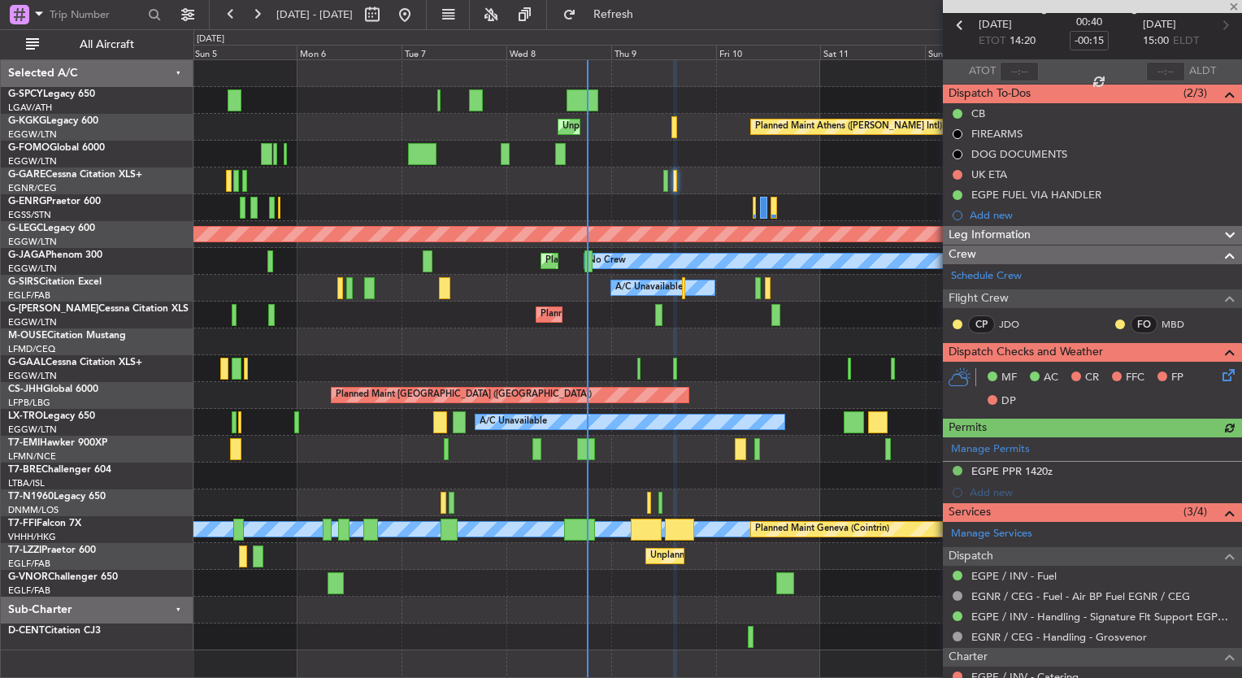
scroll to position [75, 0]
click at [955, 174] on button at bounding box center [958, 175] width 10 height 10
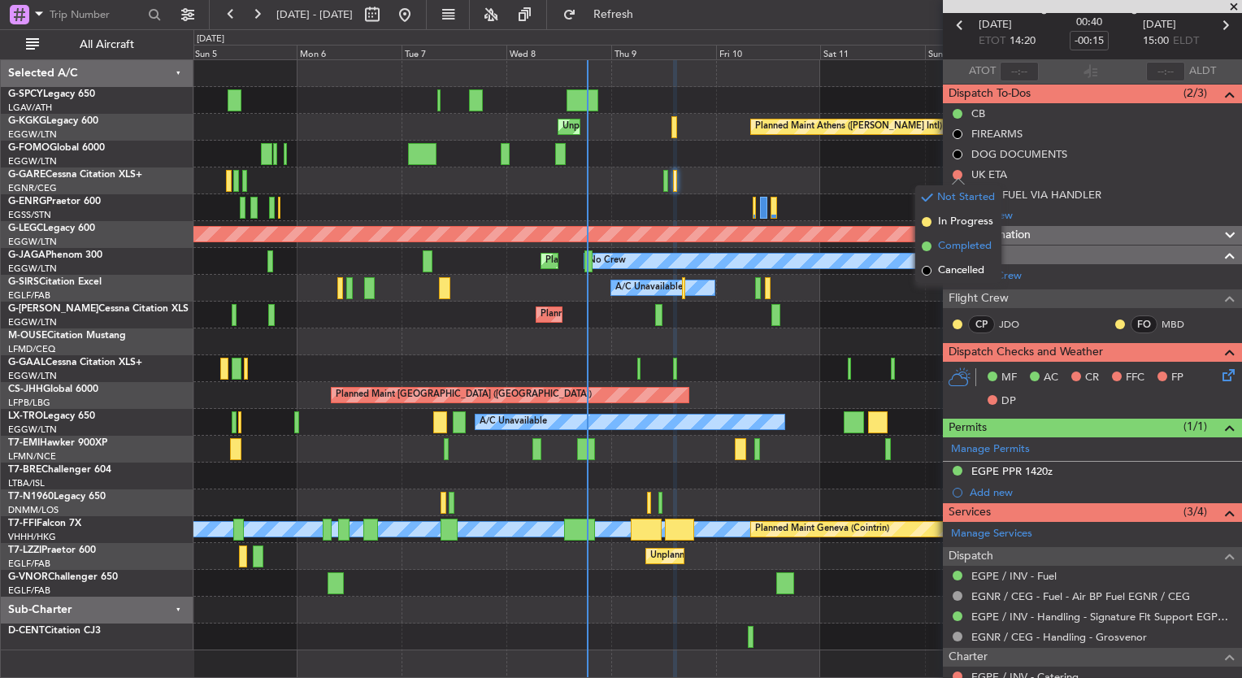
click at [972, 246] on span "Completed" at bounding box center [965, 246] width 54 height 16
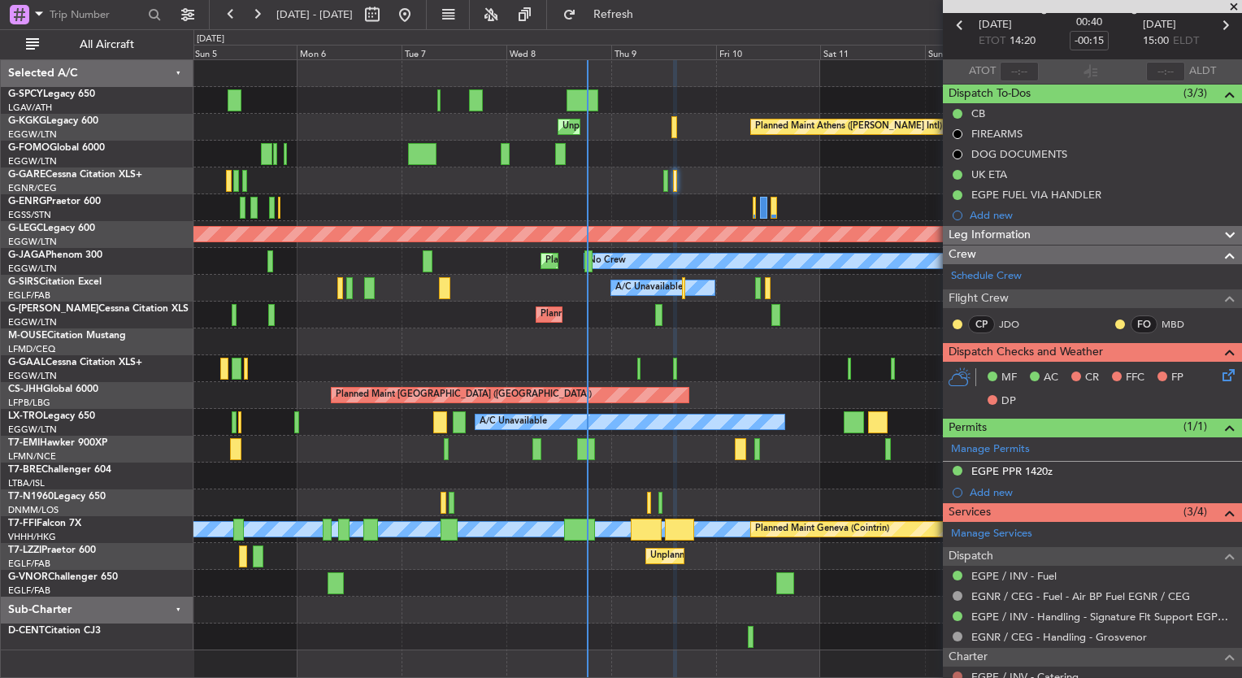
click at [955, 672] on button at bounding box center [958, 677] width 10 height 10
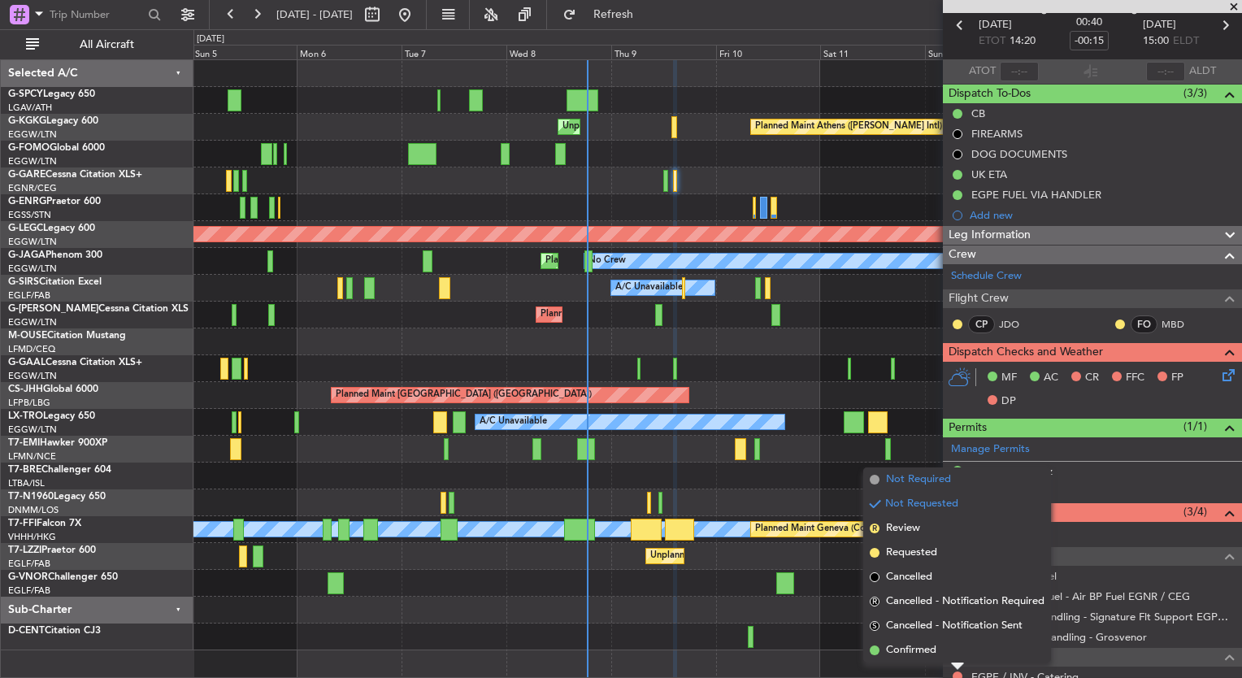
click at [910, 483] on span "Not Required" at bounding box center [918, 480] width 65 height 16
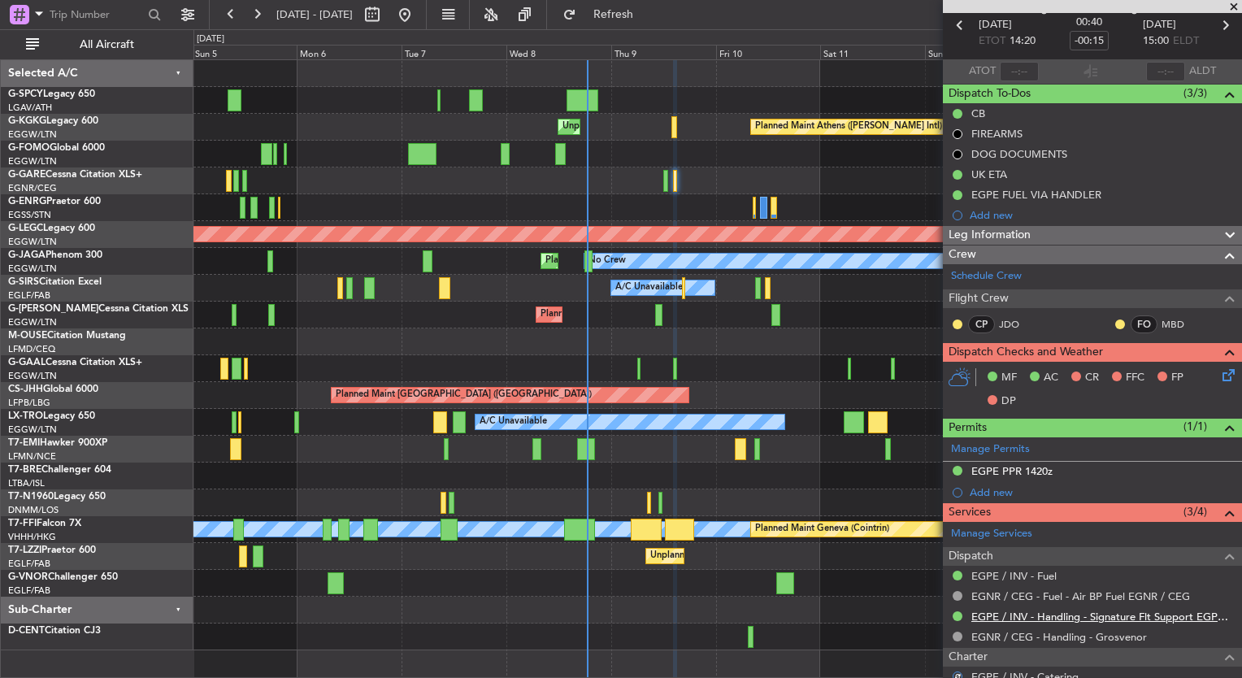
scroll to position [207, 0]
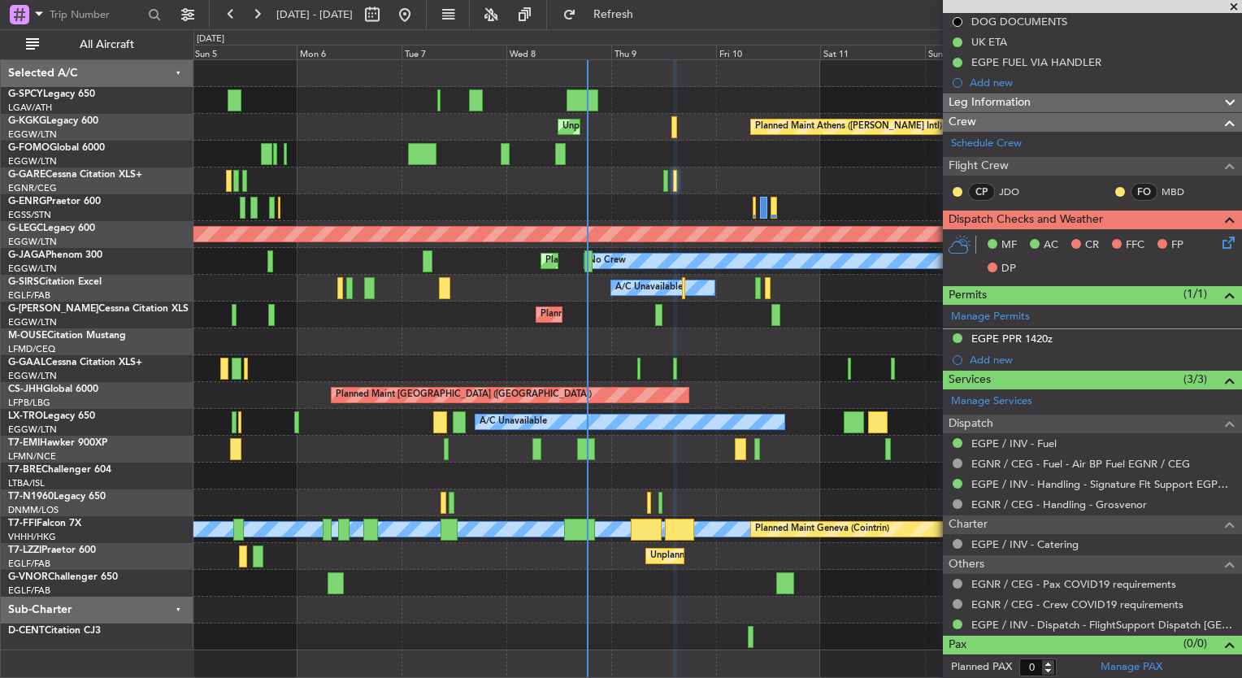
click at [1220, 239] on icon at bounding box center [1226, 239] width 13 height 13
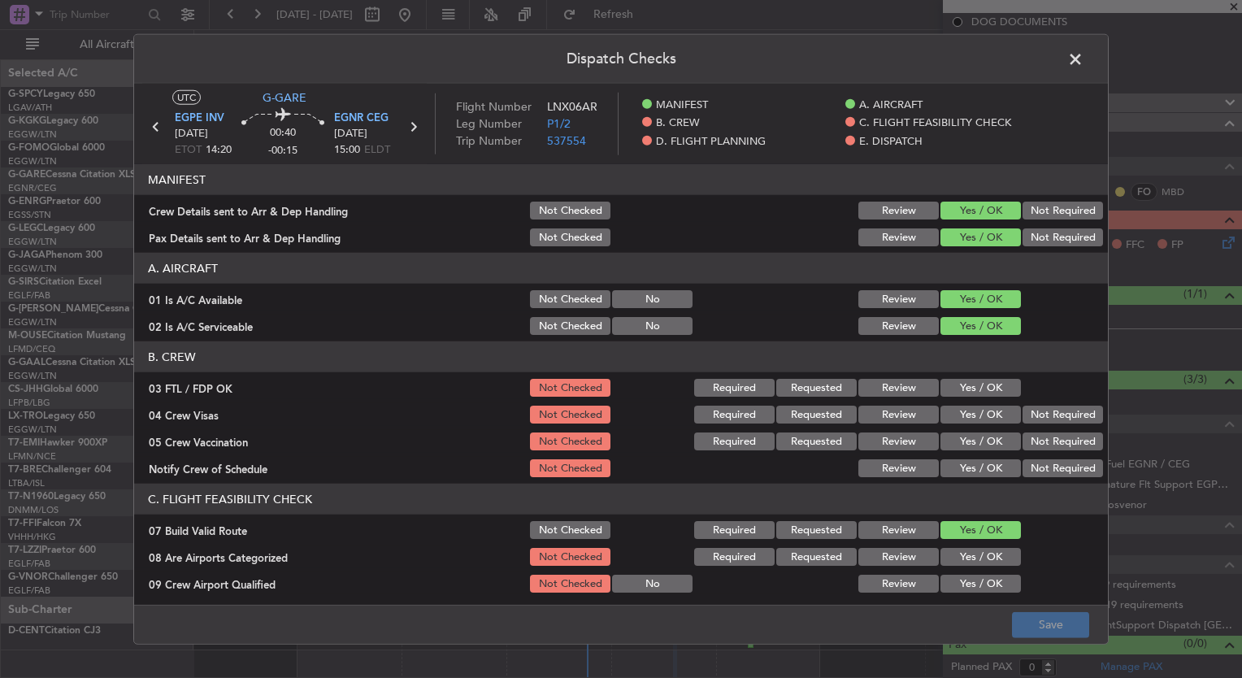
click at [987, 380] on button "Yes / OK" at bounding box center [981, 388] width 80 height 18
click at [983, 397] on div "Yes / OK" at bounding box center [979, 387] width 82 height 23
click at [982, 407] on button "Yes / OK" at bounding box center [981, 415] width 80 height 18
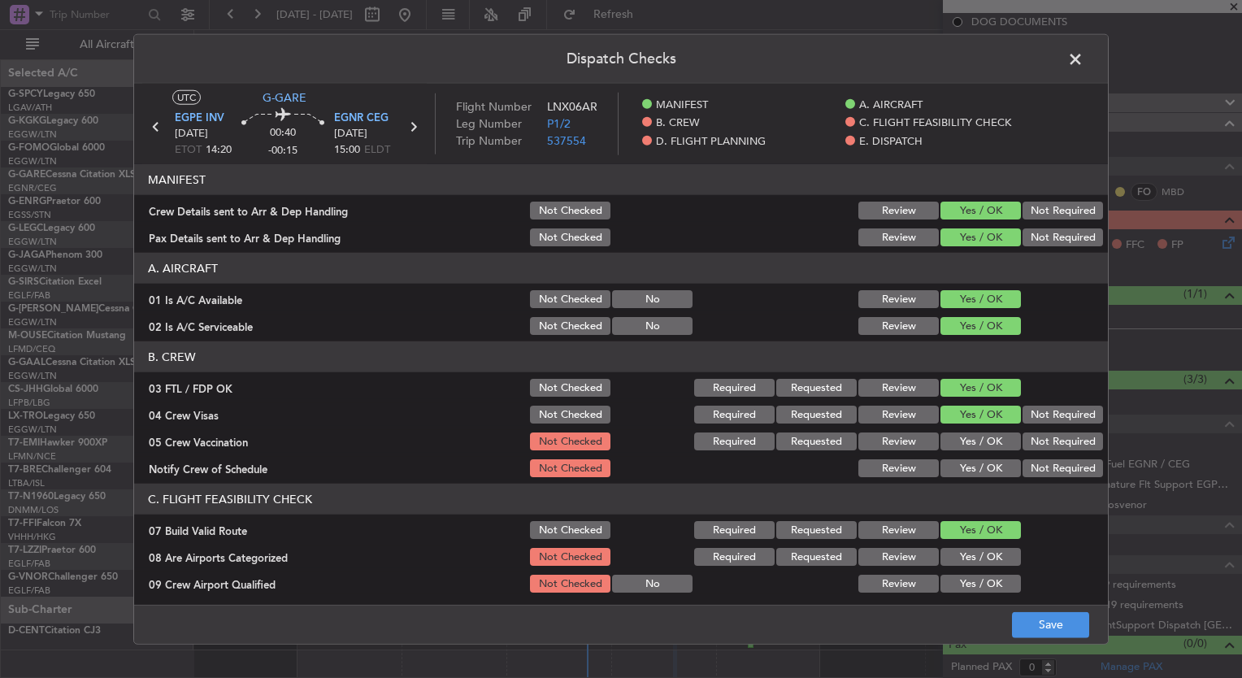
click at [978, 443] on button "Yes / OK" at bounding box center [981, 442] width 80 height 18
click at [979, 472] on button "Yes / OK" at bounding box center [981, 468] width 80 height 18
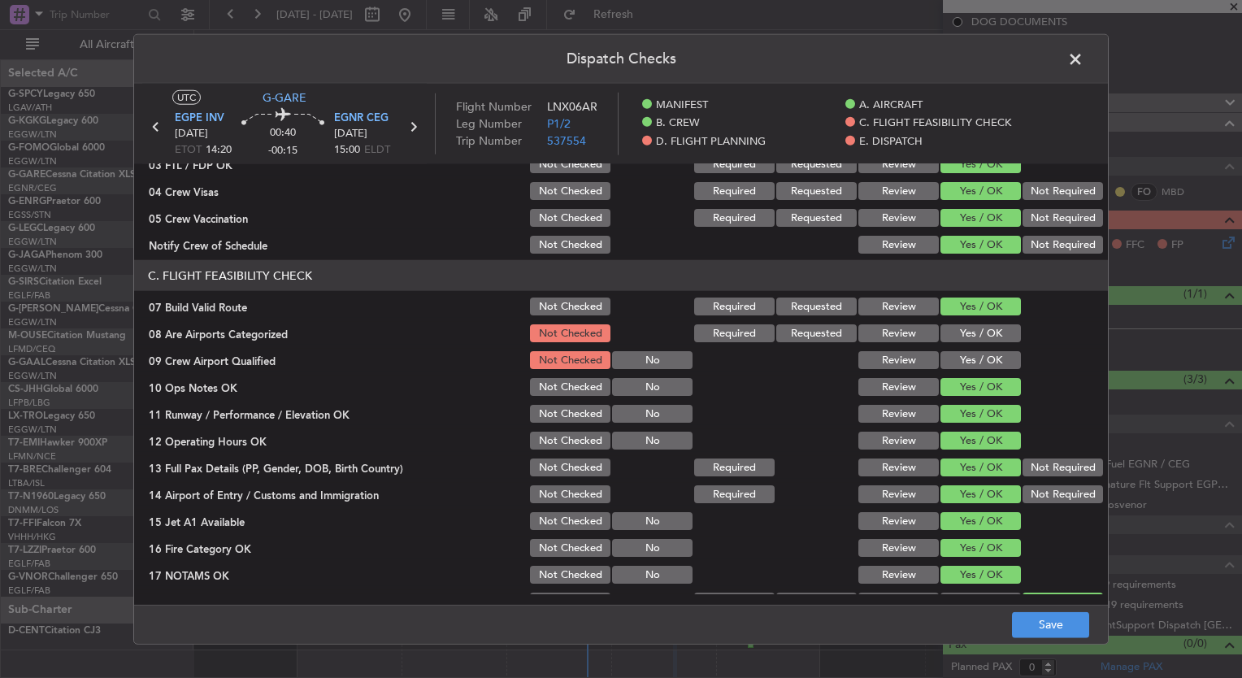
scroll to position [223, 0]
click at [942, 328] on button "Yes / OK" at bounding box center [981, 334] width 80 height 18
click at [960, 368] on button "Yes / OK" at bounding box center [981, 361] width 80 height 18
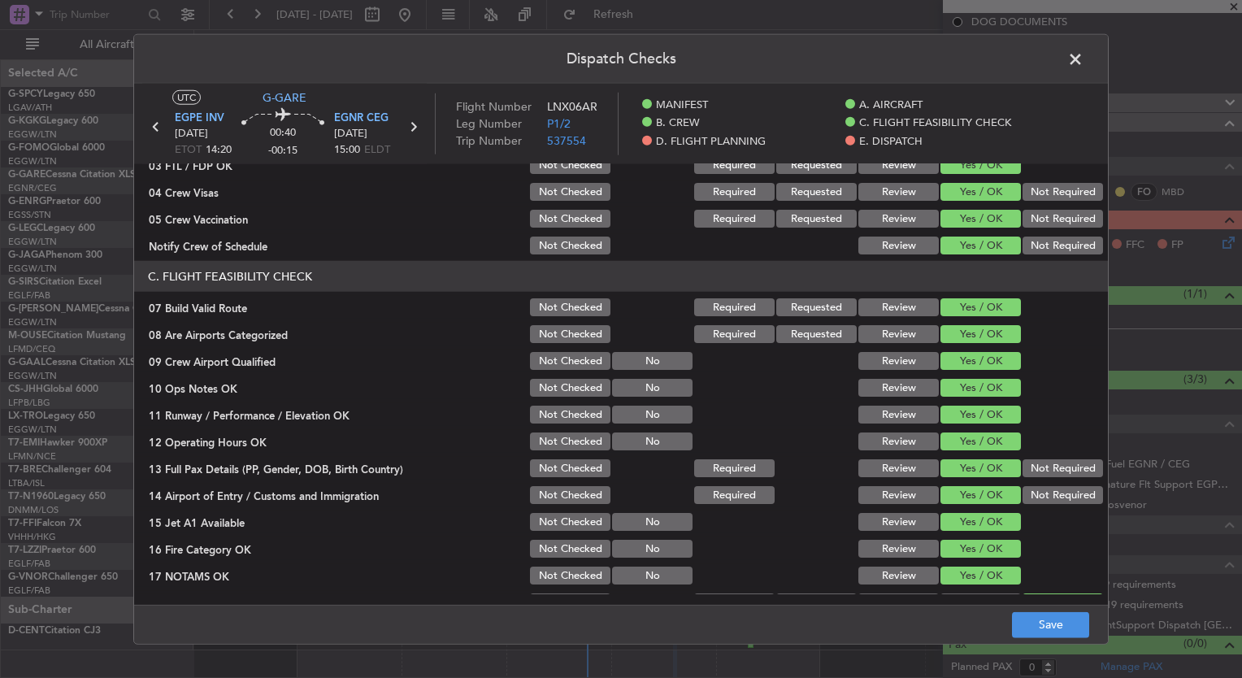
scroll to position [494, 0]
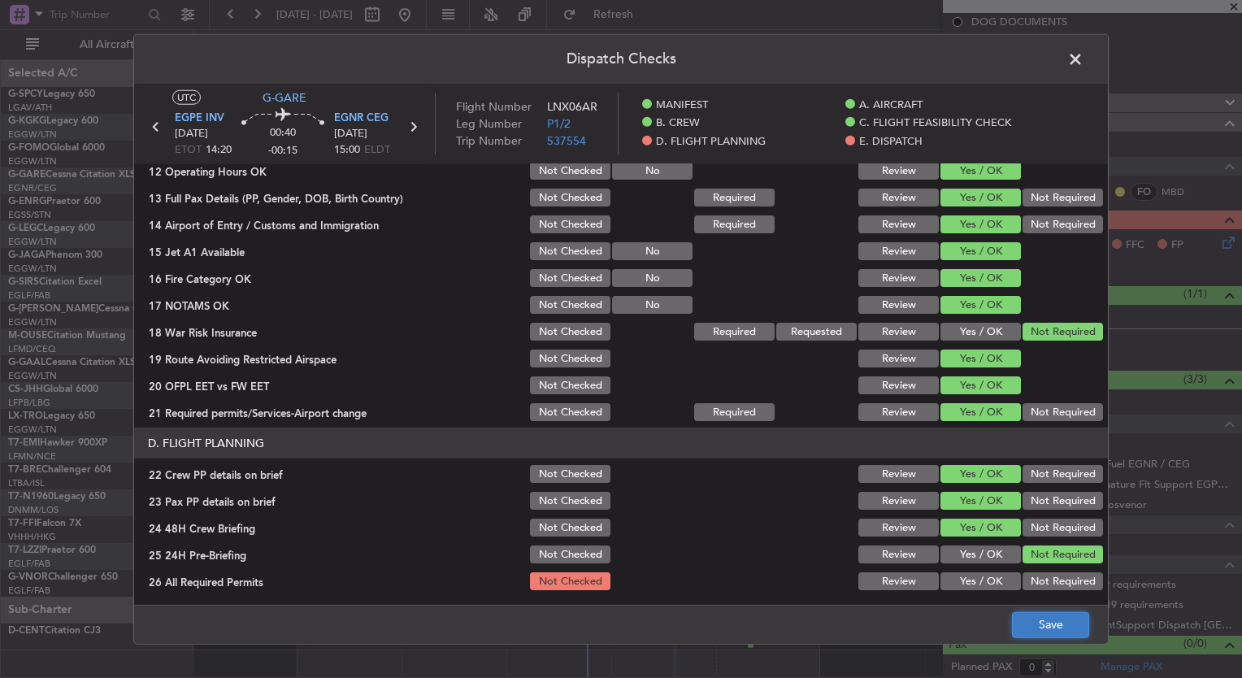
click at [1031, 628] on button "Save" at bounding box center [1050, 624] width 77 height 26
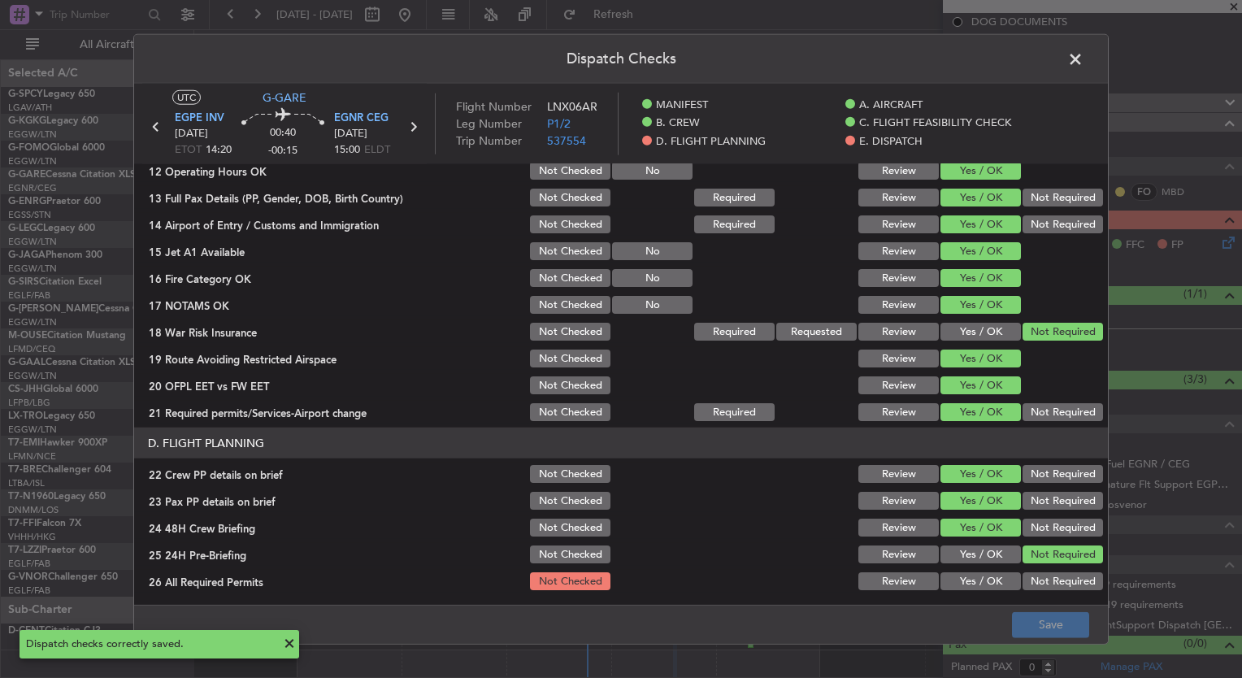
click at [1084, 54] on span at bounding box center [1084, 63] width 0 height 33
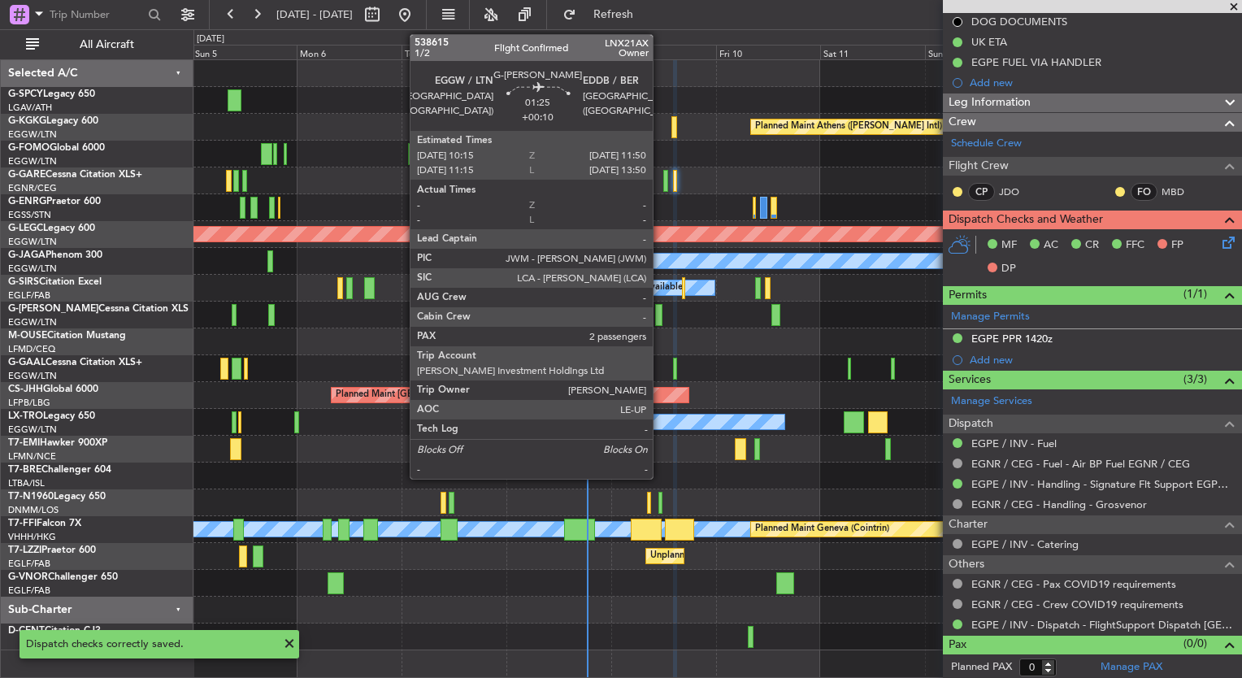
click at [660, 317] on div at bounding box center [658, 315] width 7 height 22
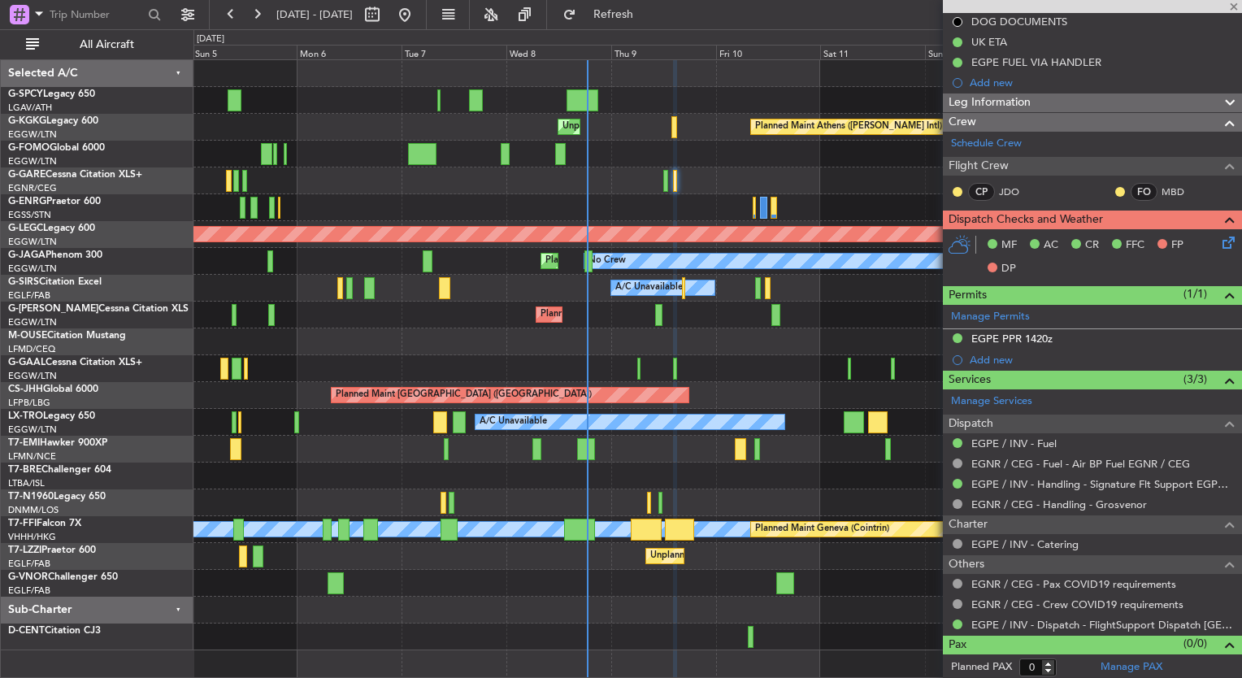
type input "+00:10"
type input "2"
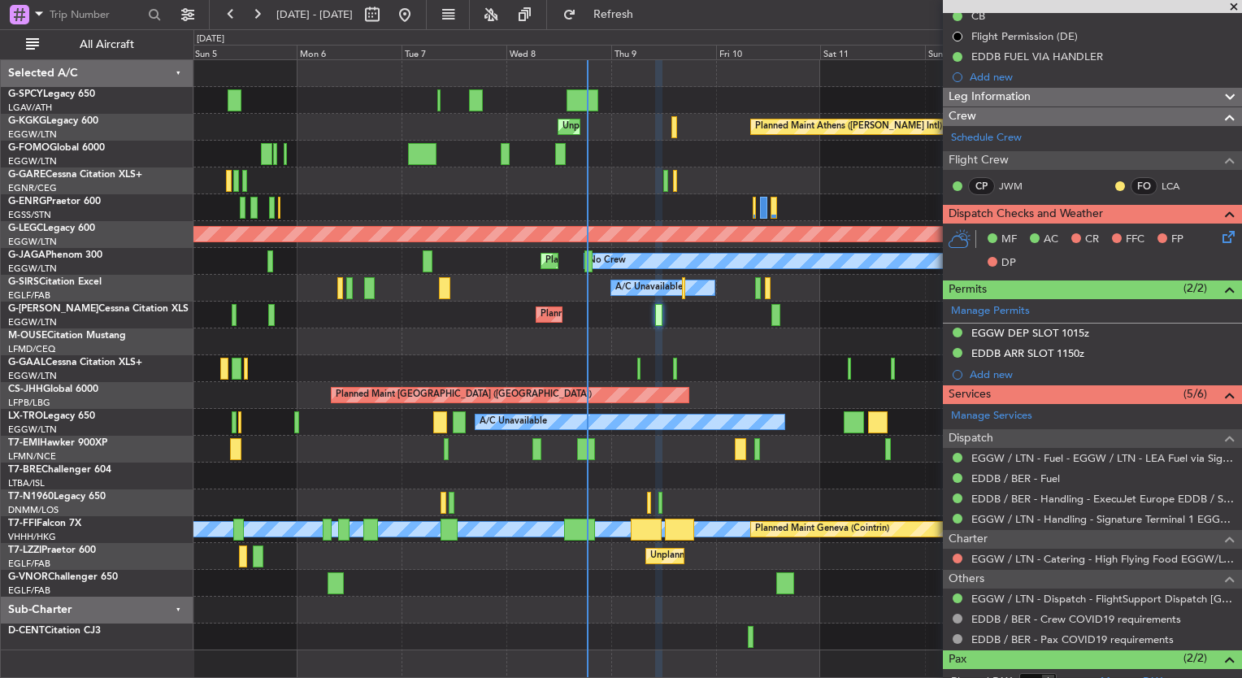
scroll to position [260, 0]
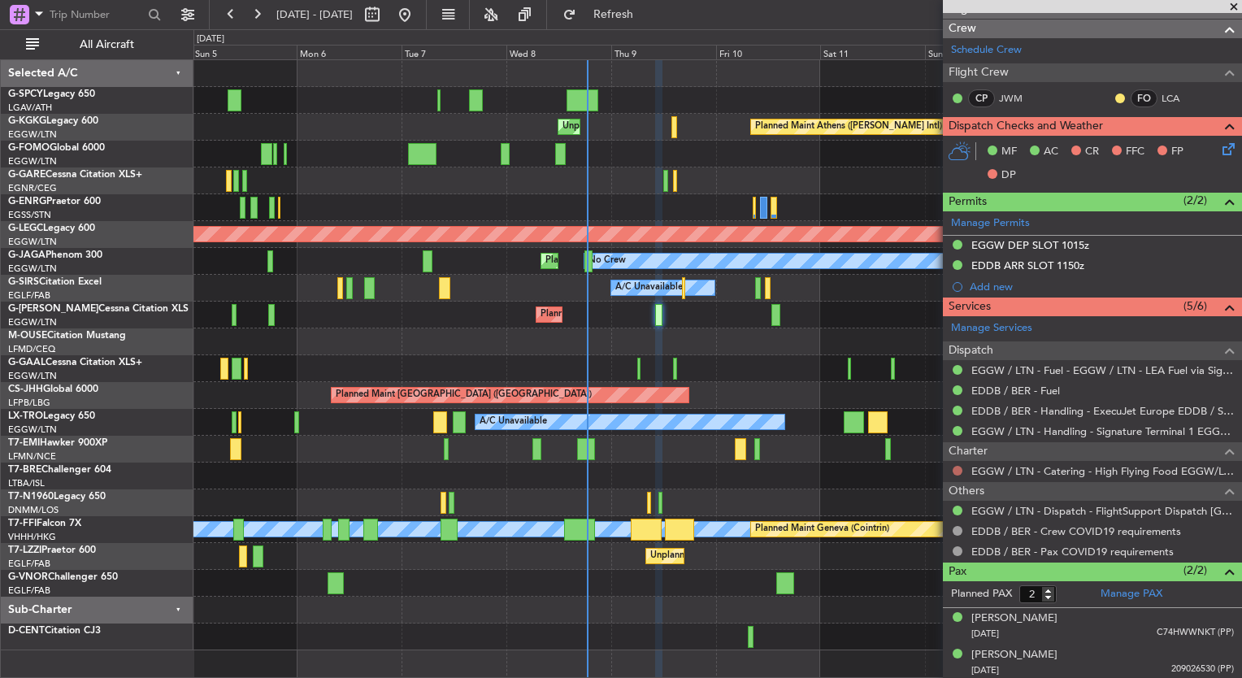
click at [955, 467] on button at bounding box center [958, 471] width 10 height 10
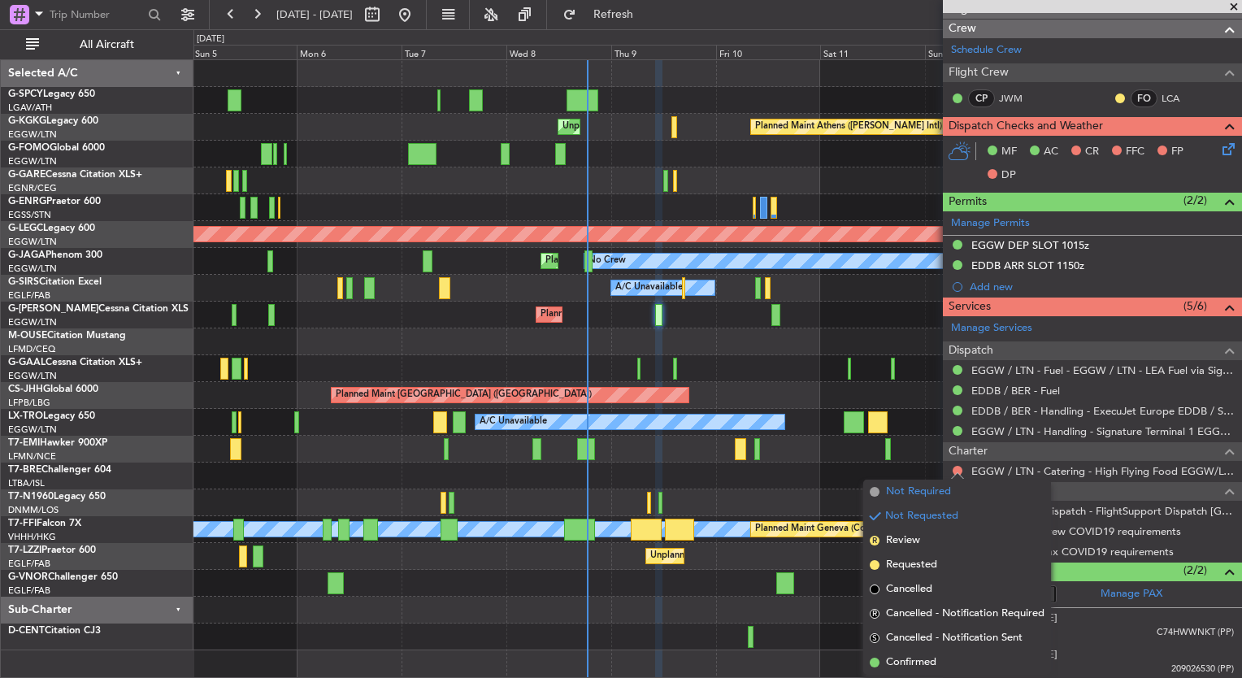
click at [905, 488] on span "Not Required" at bounding box center [918, 492] width 65 height 16
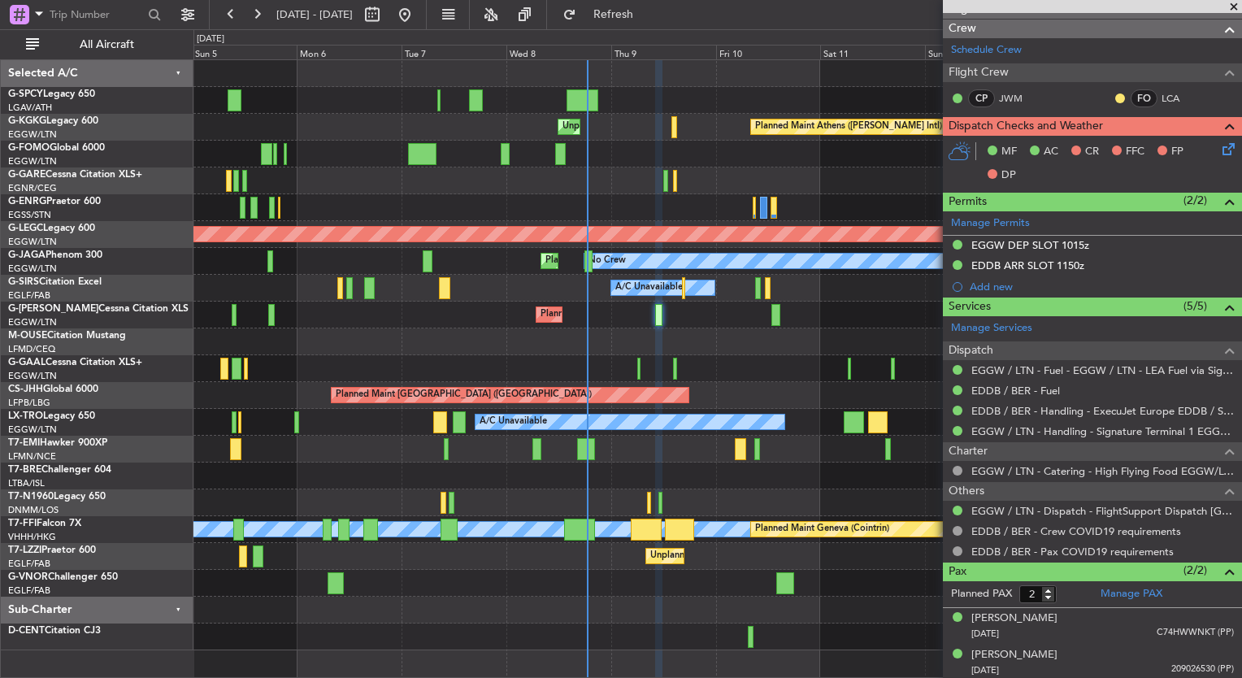
click at [1220, 149] on icon at bounding box center [1226, 146] width 13 height 13
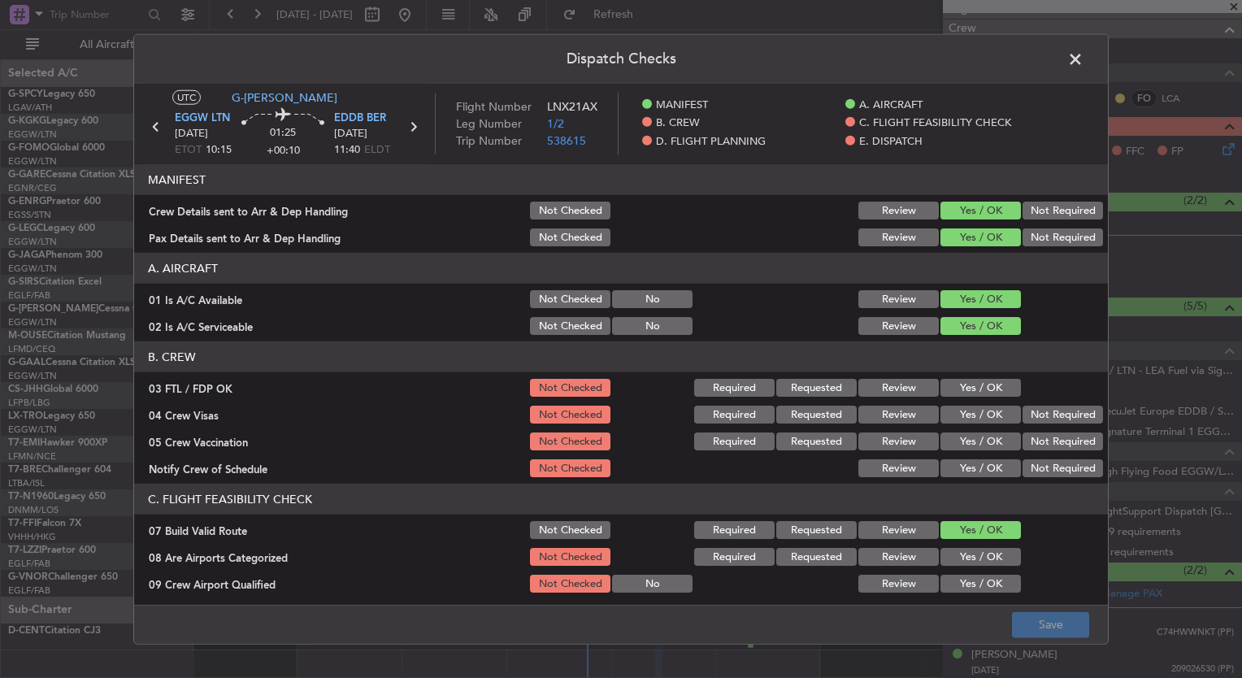
click at [955, 385] on button "Yes / OK" at bounding box center [981, 388] width 80 height 18
click at [956, 408] on button "Yes / OK" at bounding box center [981, 415] width 80 height 18
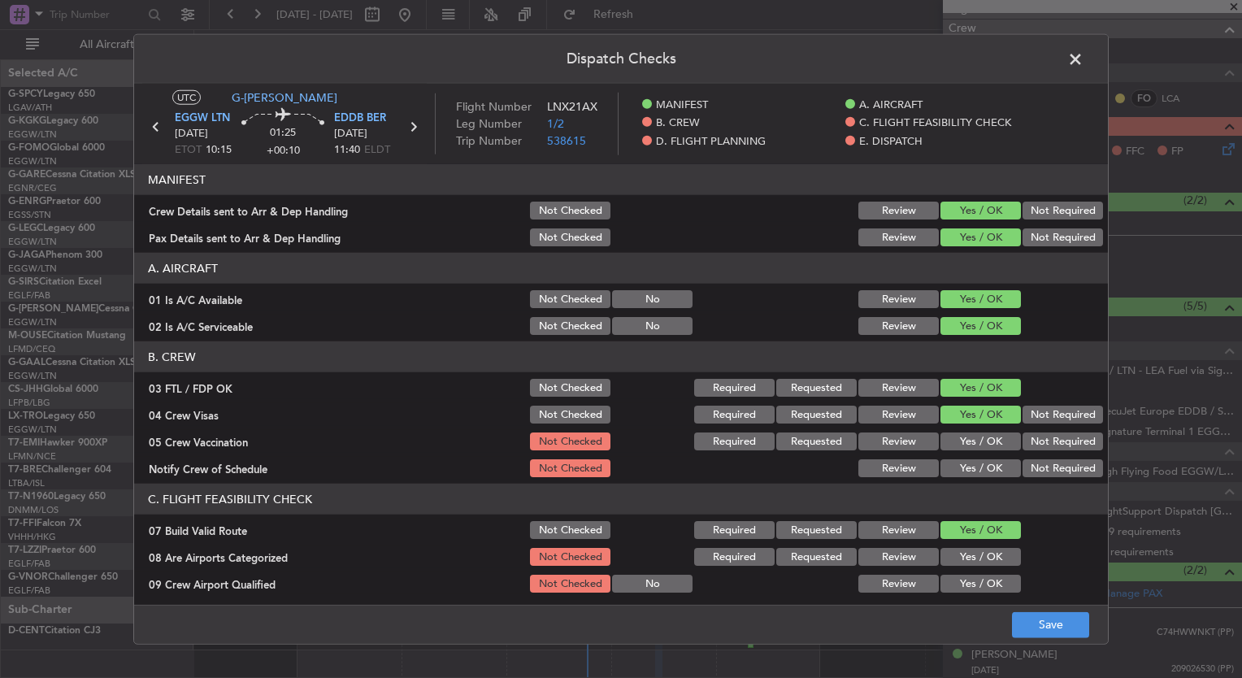
click at [959, 430] on div "Yes / OK" at bounding box center [979, 441] width 82 height 23
click at [959, 437] on button "Yes / OK" at bounding box center [981, 442] width 80 height 18
click at [960, 457] on div "Yes / OK" at bounding box center [979, 468] width 82 height 23
click at [963, 464] on button "Yes / OK" at bounding box center [981, 468] width 80 height 18
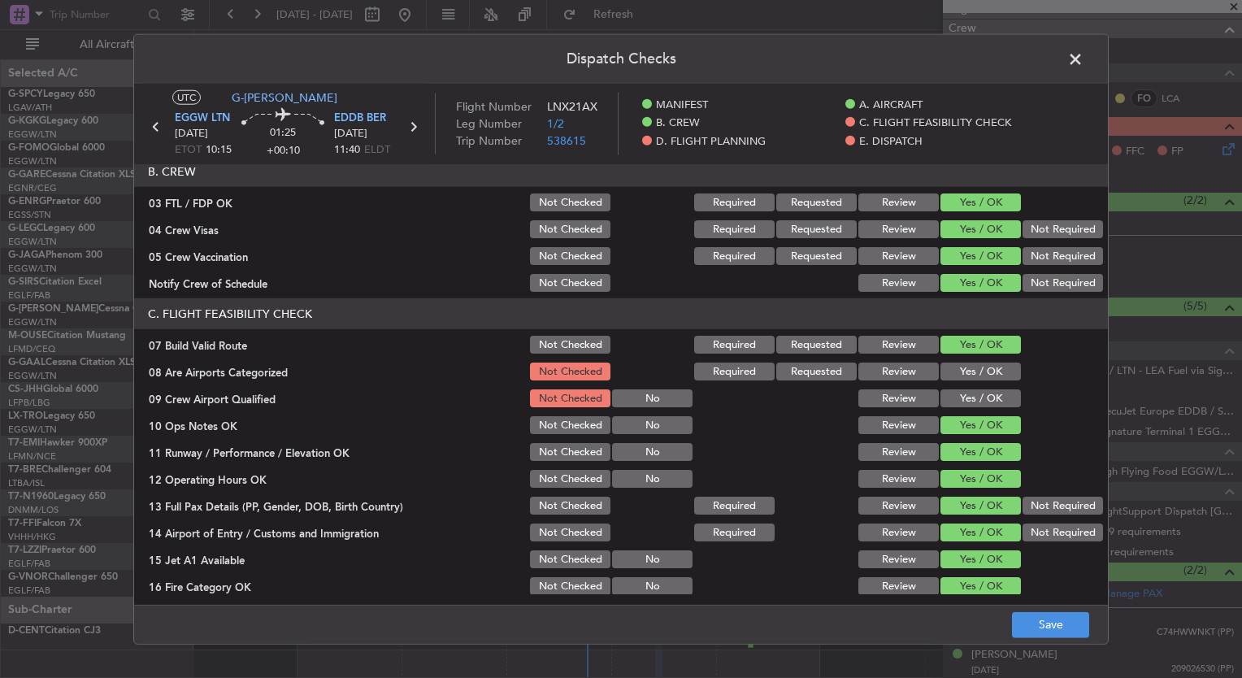
click at [944, 360] on div "Yes / OK" at bounding box center [979, 371] width 82 height 23
click at [956, 369] on button "Yes / OK" at bounding box center [981, 372] width 80 height 18
click at [965, 404] on button "Yes / OK" at bounding box center [981, 398] width 80 height 18
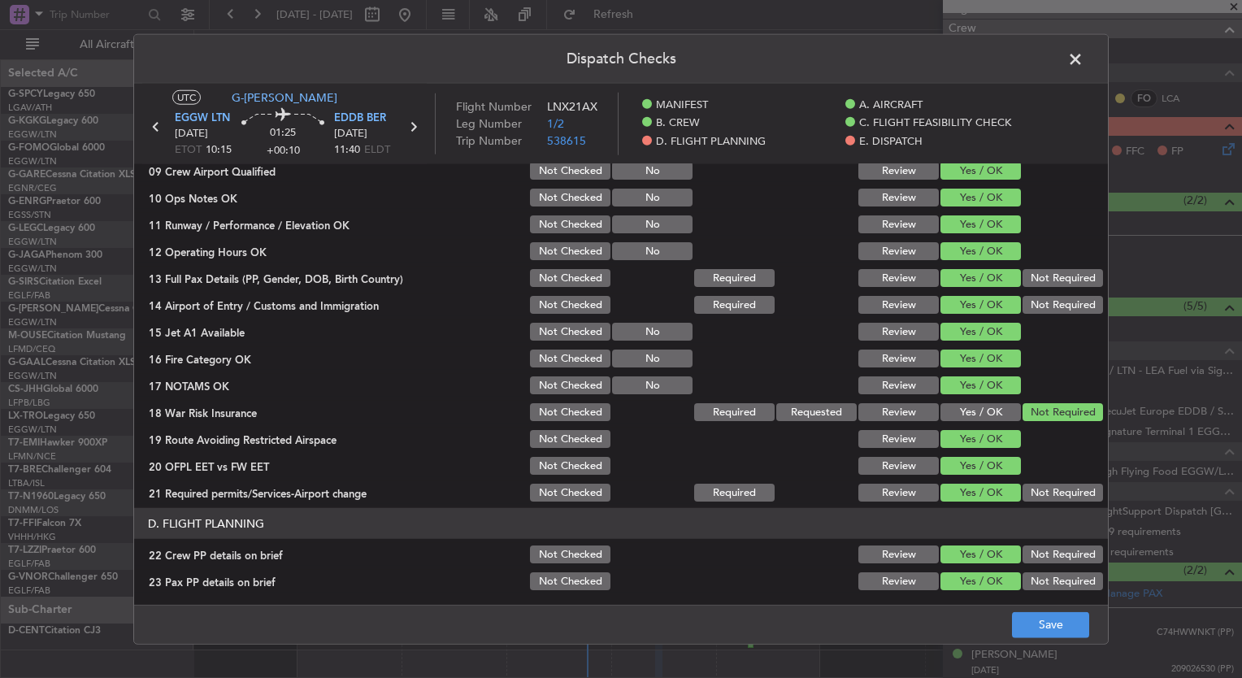
scroll to position [413, 0]
click at [1047, 631] on button "Save" at bounding box center [1050, 624] width 77 height 26
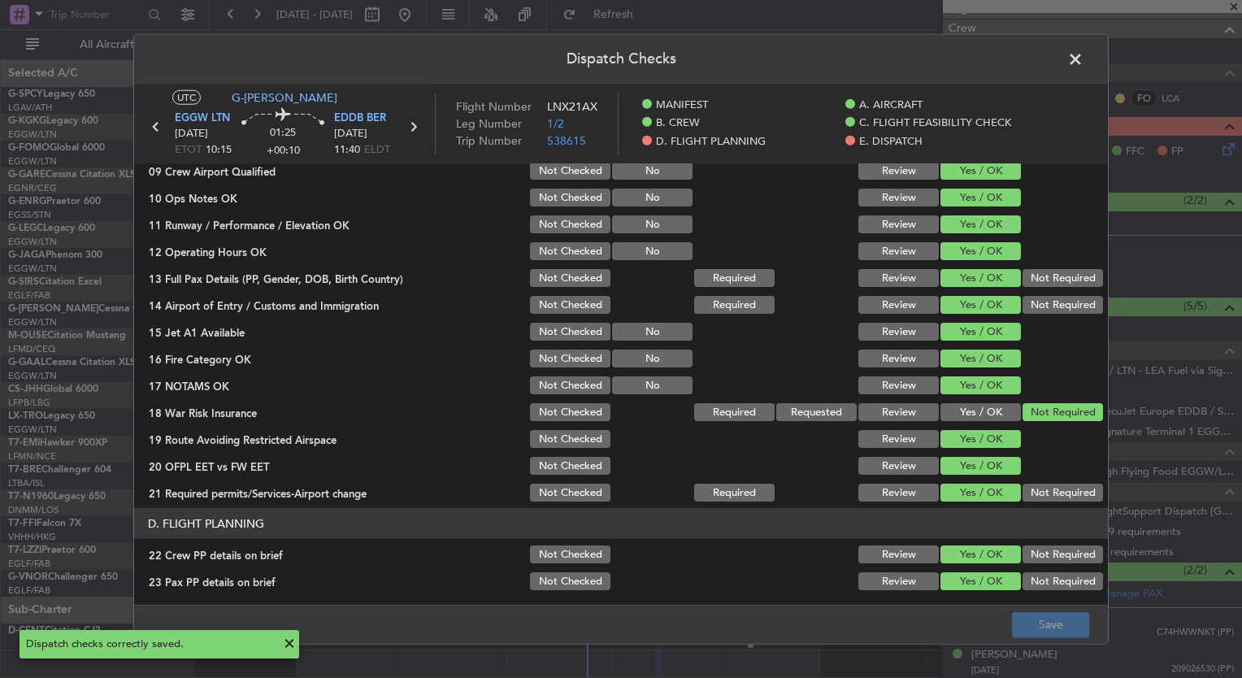
click at [1084, 58] on span at bounding box center [1084, 63] width 0 height 33
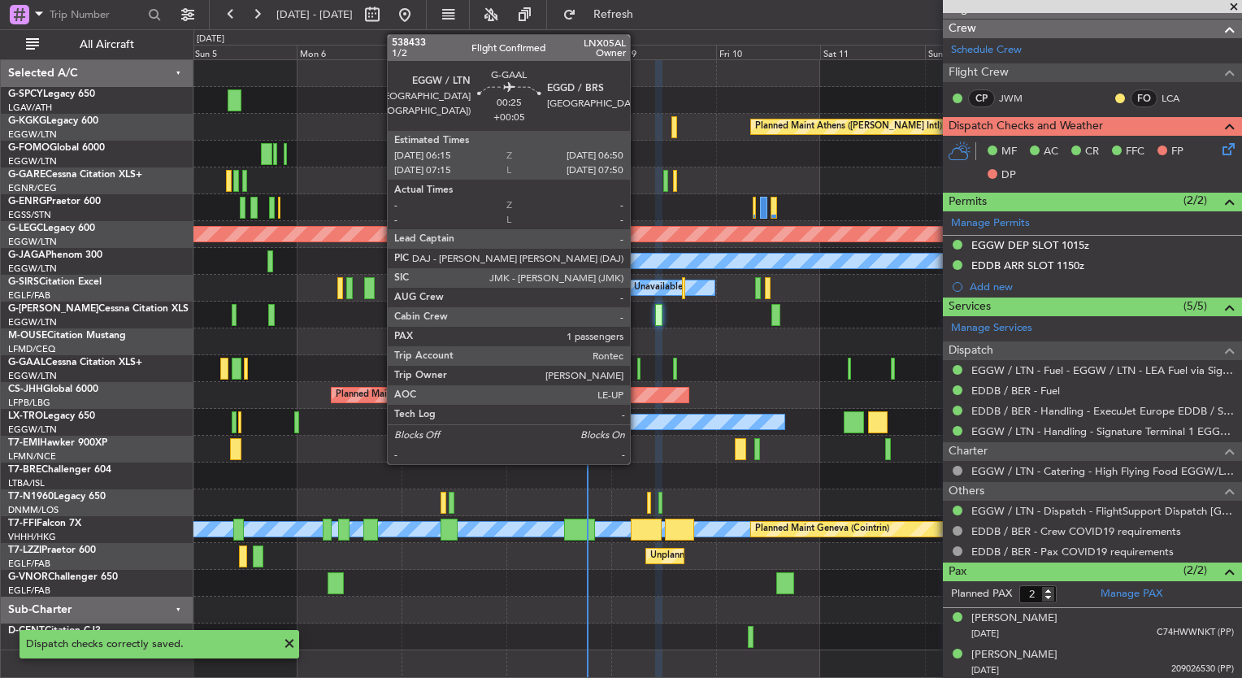
click at [637, 363] on div at bounding box center [638, 369] width 3 height 22
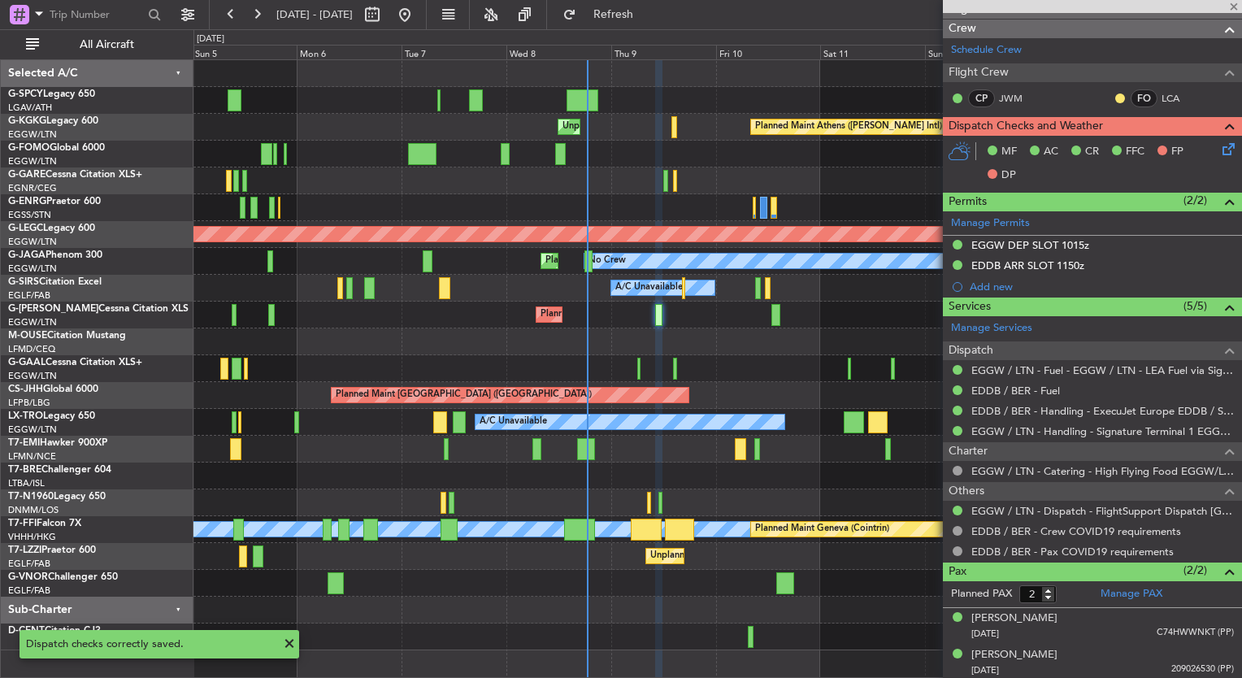
type input "+00:05"
type input "1"
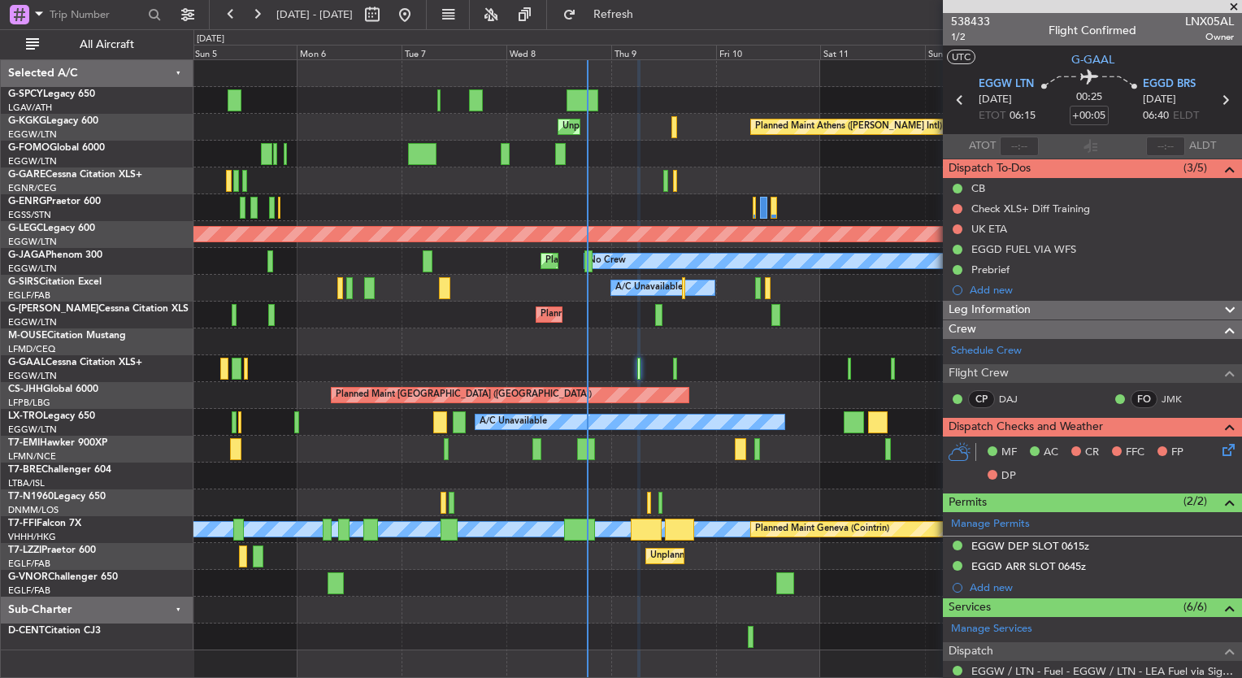
click at [960, 233] on mat-tooltip-component "Not Started" at bounding box center [959, 254] width 78 height 43
click at [956, 232] on button at bounding box center [958, 229] width 10 height 10
click at [972, 298] on span "Completed" at bounding box center [965, 301] width 54 height 16
click at [959, 207] on button at bounding box center [958, 209] width 10 height 10
click at [966, 281] on span "Completed" at bounding box center [965, 280] width 54 height 16
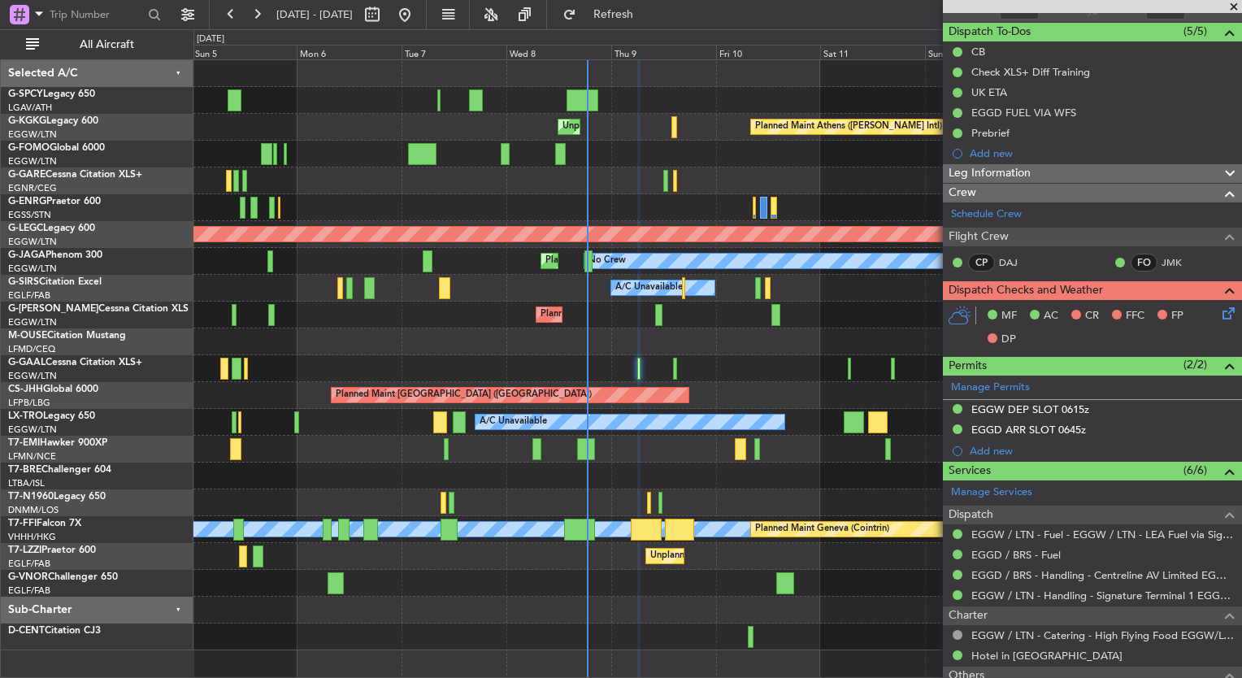
scroll to position [133, 0]
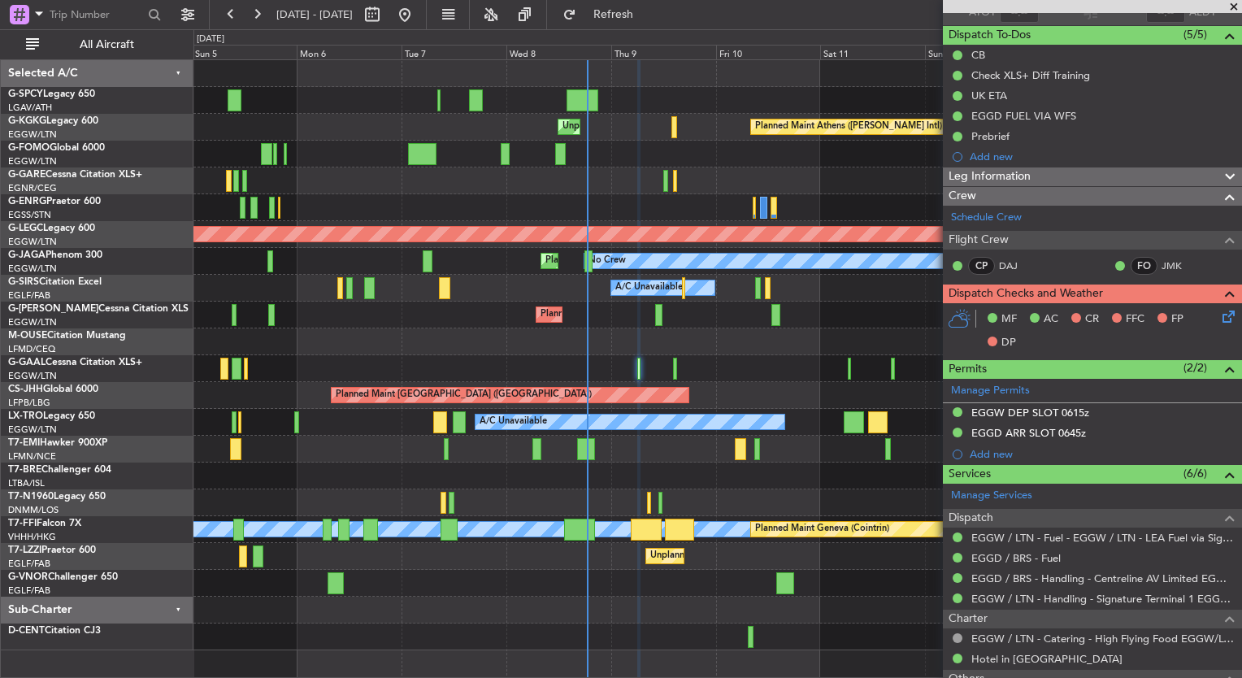
click at [1220, 318] on icon at bounding box center [1226, 313] width 13 height 13
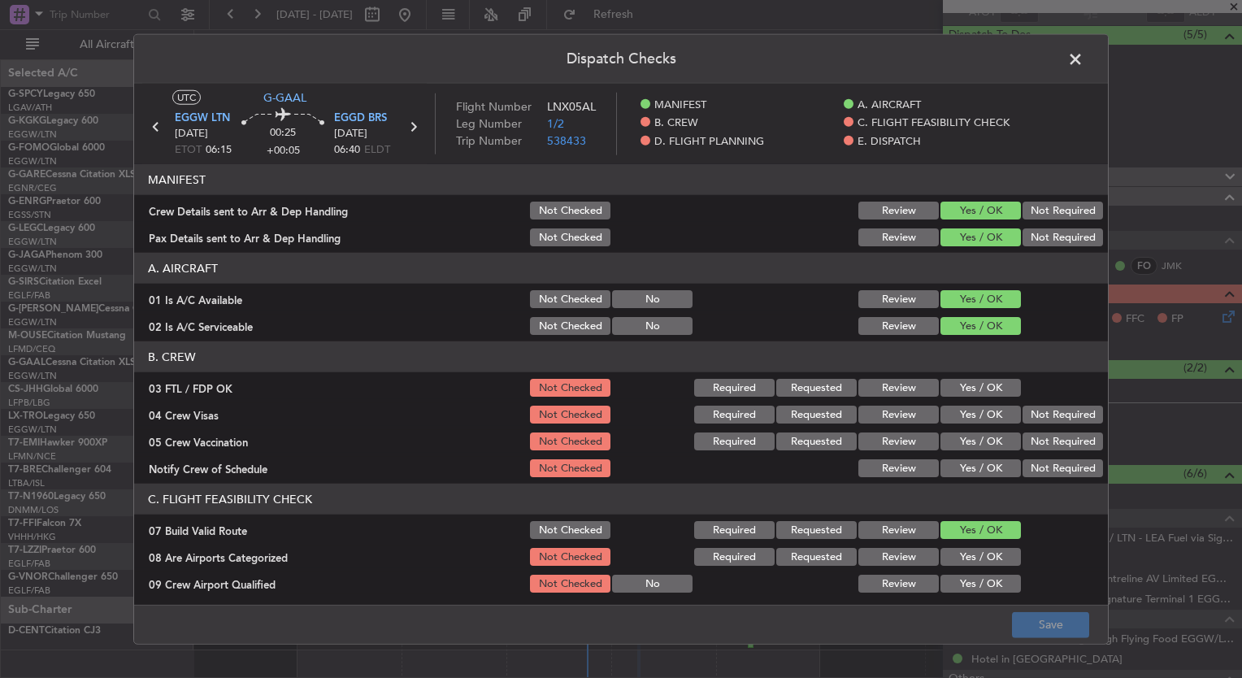
click at [968, 380] on button "Yes / OK" at bounding box center [981, 388] width 80 height 18
click at [959, 415] on button "Yes / OK" at bounding box center [981, 415] width 80 height 18
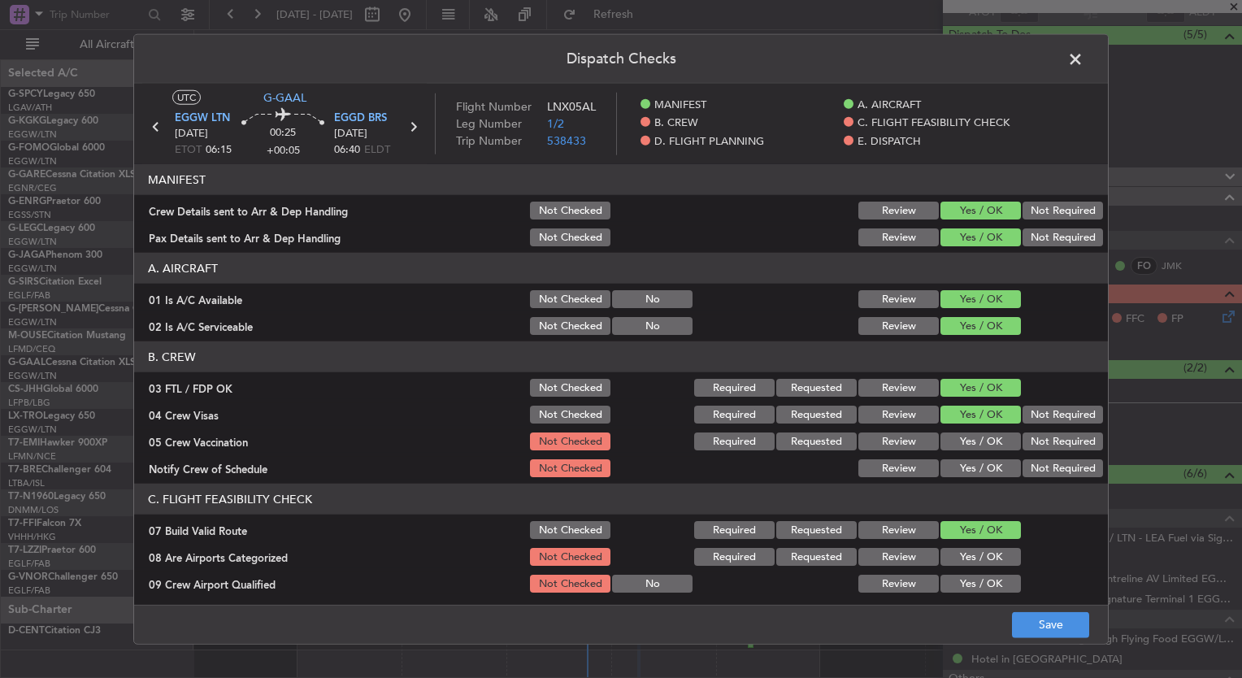
click at [959, 435] on button "Yes / OK" at bounding box center [981, 442] width 80 height 18
click at [960, 460] on button "Yes / OK" at bounding box center [981, 468] width 80 height 18
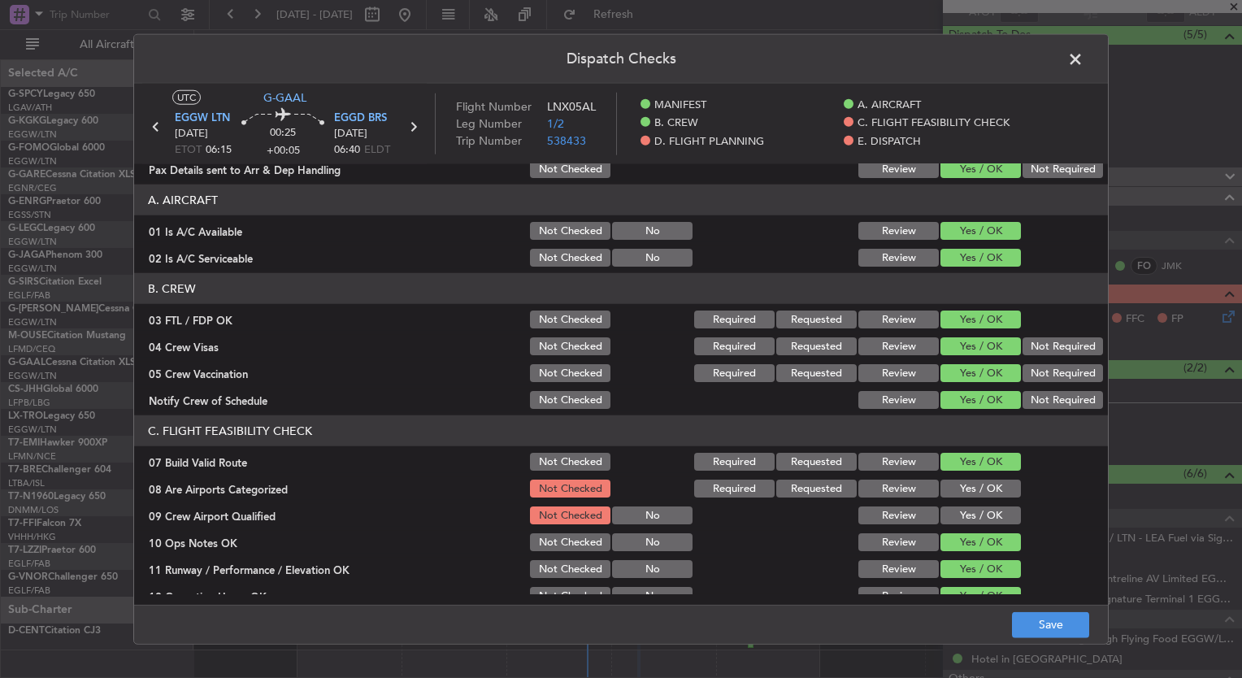
scroll to position [72, 0]
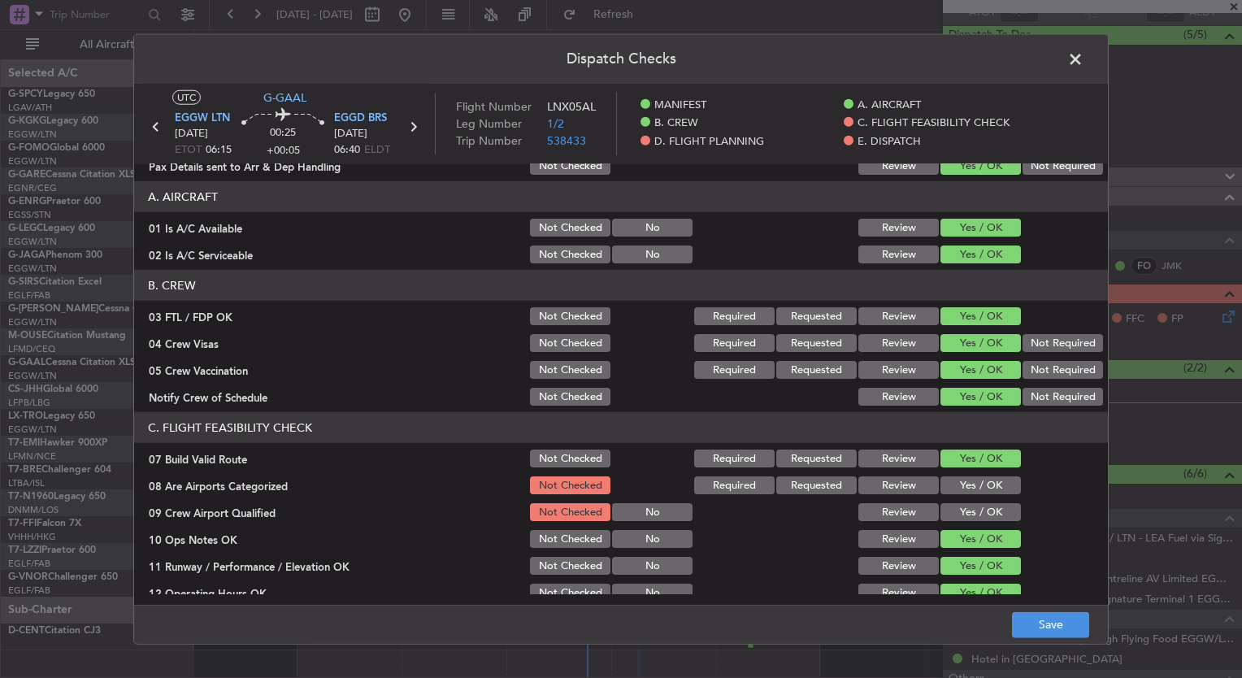
click at [963, 480] on button "Yes / OK" at bounding box center [981, 485] width 80 height 18
click at [972, 511] on button "Yes / OK" at bounding box center [981, 512] width 80 height 18
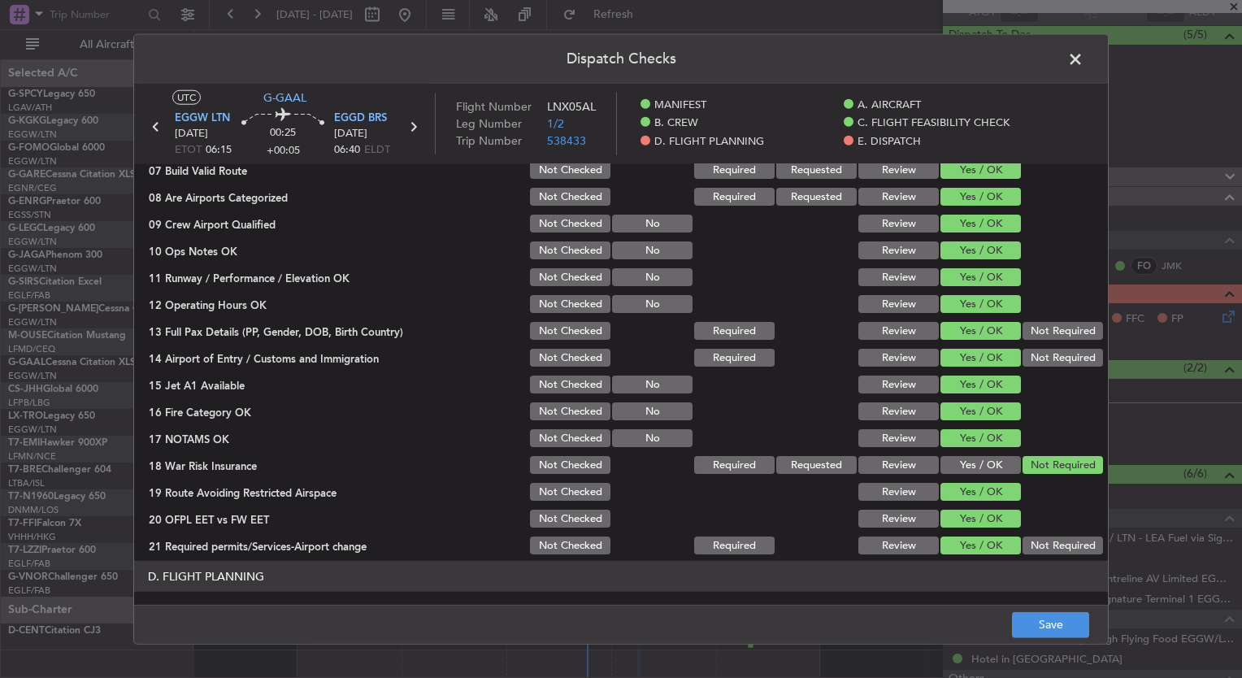
scroll to position [371, 0]
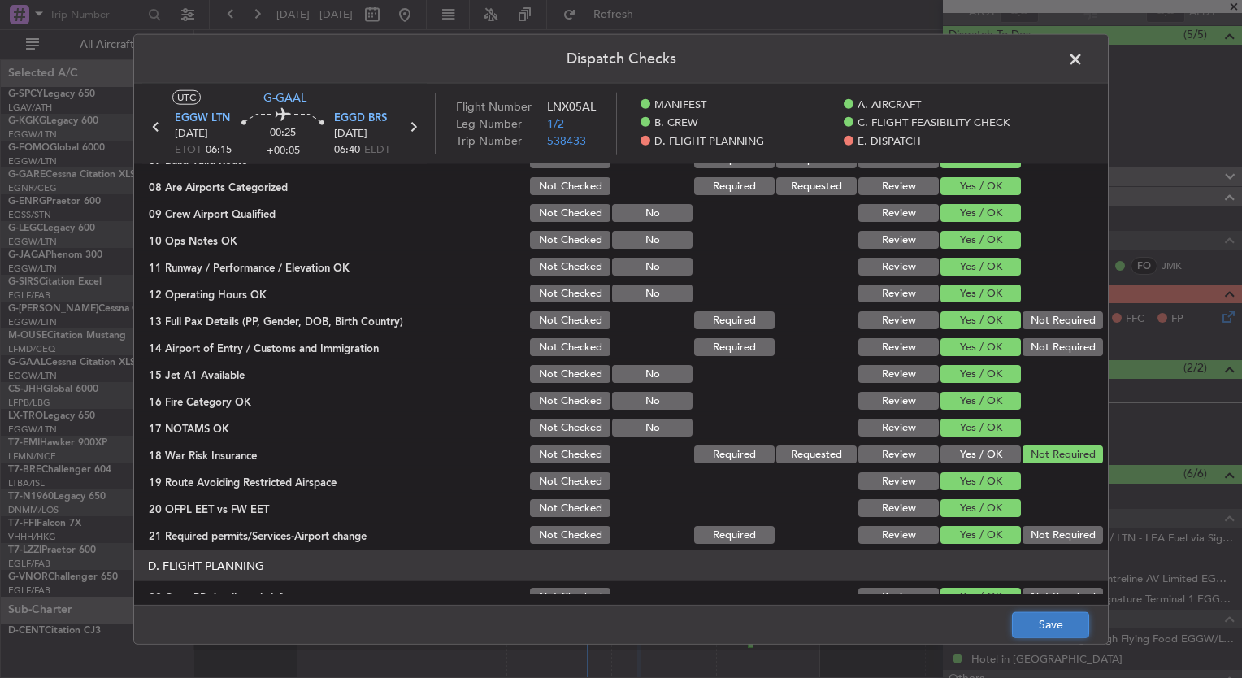
click at [1057, 624] on button "Save" at bounding box center [1050, 624] width 77 height 26
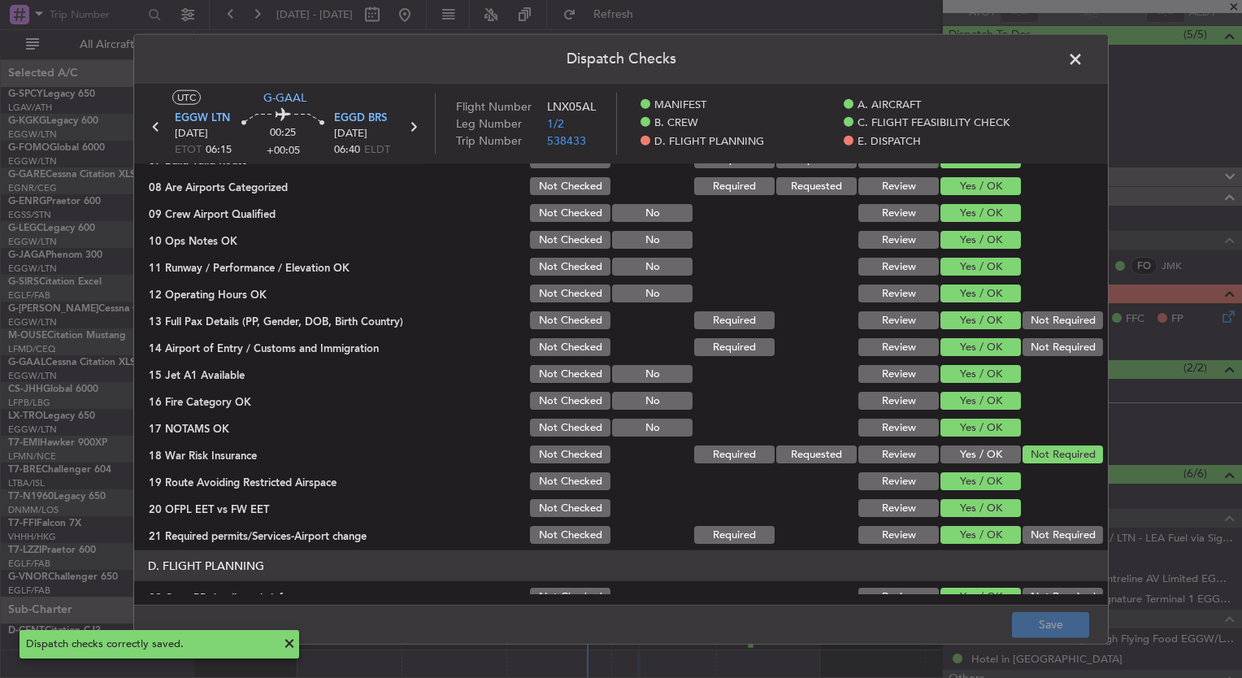
click at [1084, 57] on span at bounding box center [1084, 63] width 0 height 33
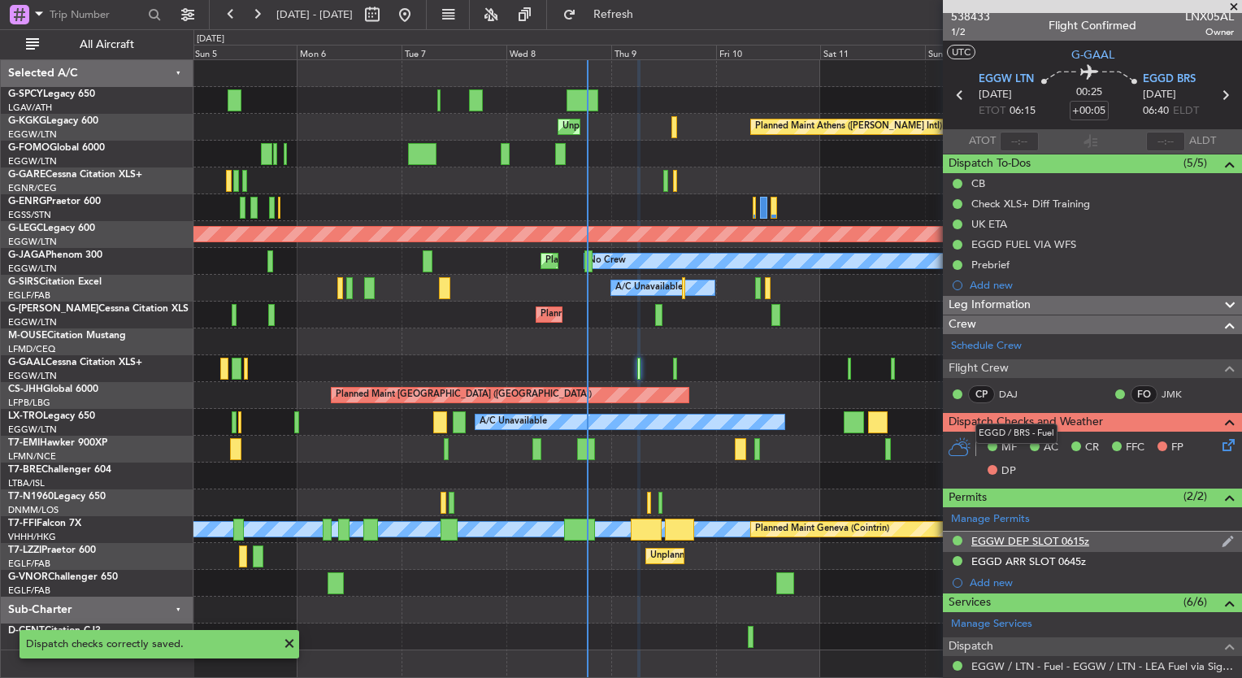
scroll to position [0, 0]
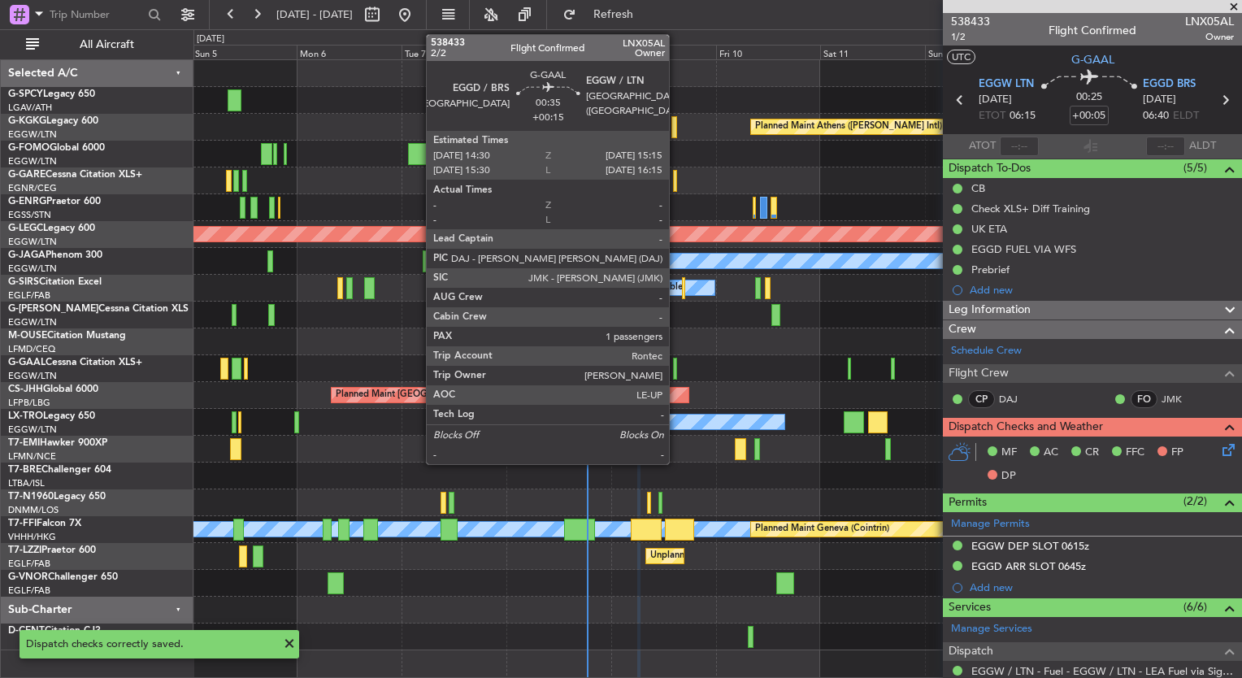
click at [675, 373] on div at bounding box center [675, 369] width 4 height 22
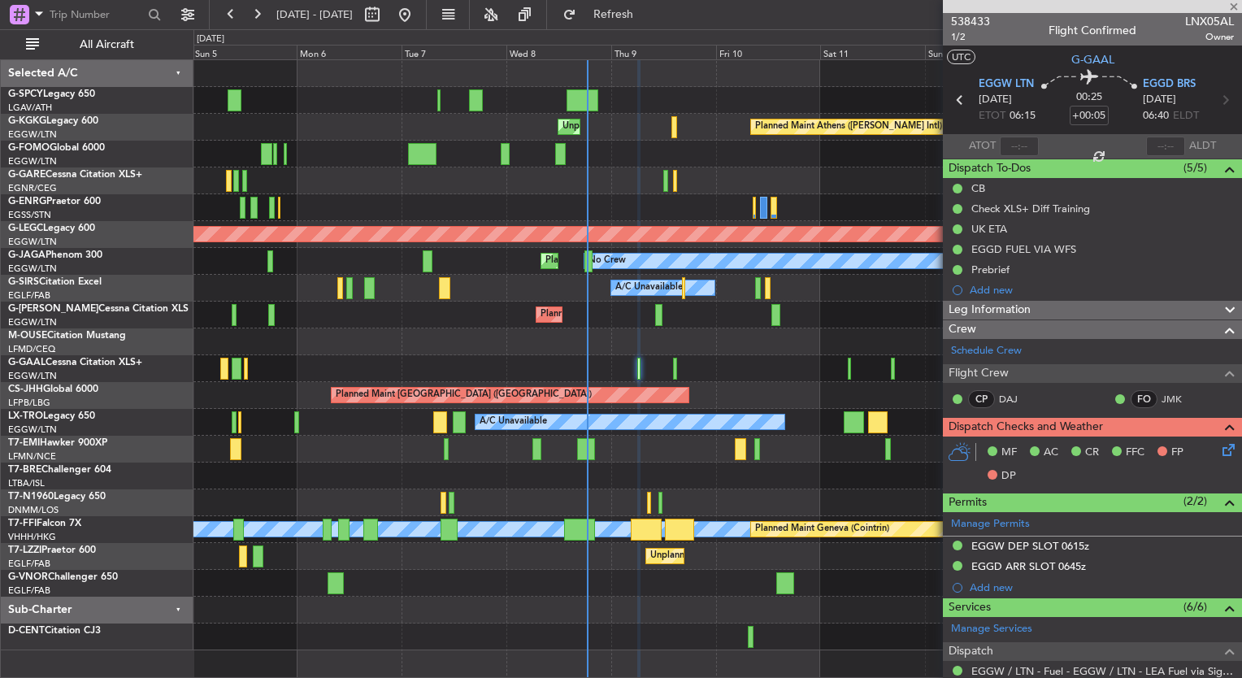
type input "+00:15"
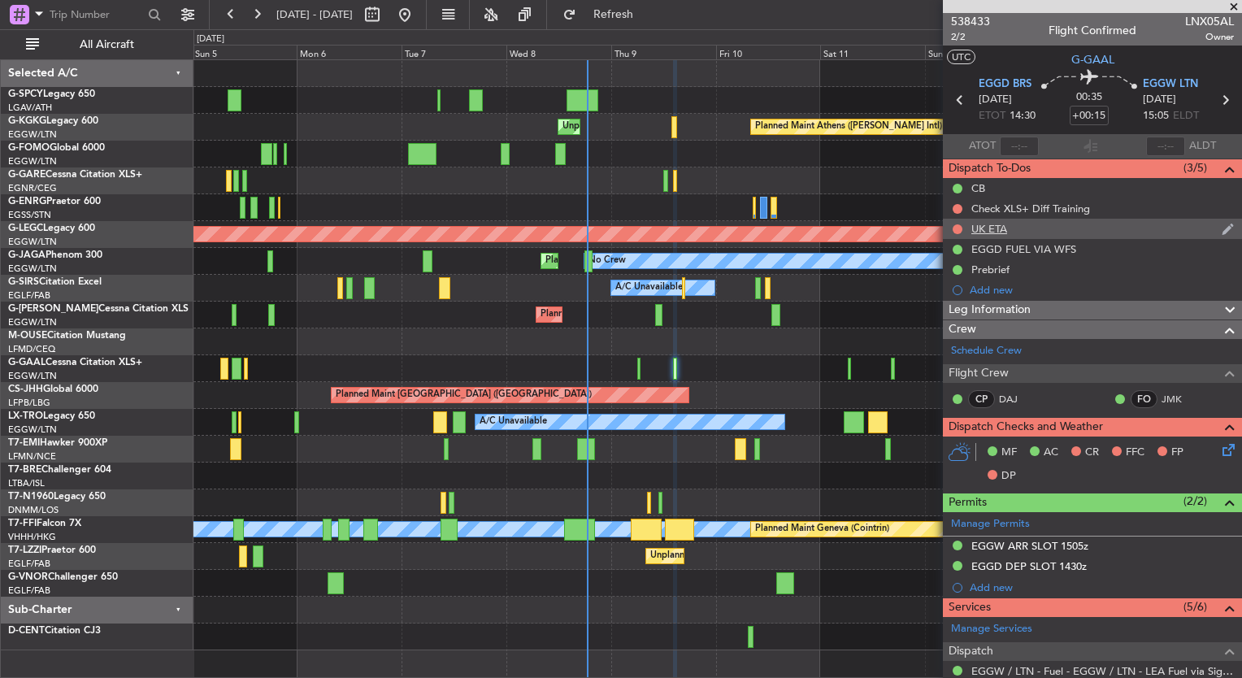
click at [957, 233] on div at bounding box center [957, 229] width 13 height 13
click at [958, 223] on div at bounding box center [957, 229] width 13 height 13
click at [960, 229] on button at bounding box center [958, 229] width 10 height 10
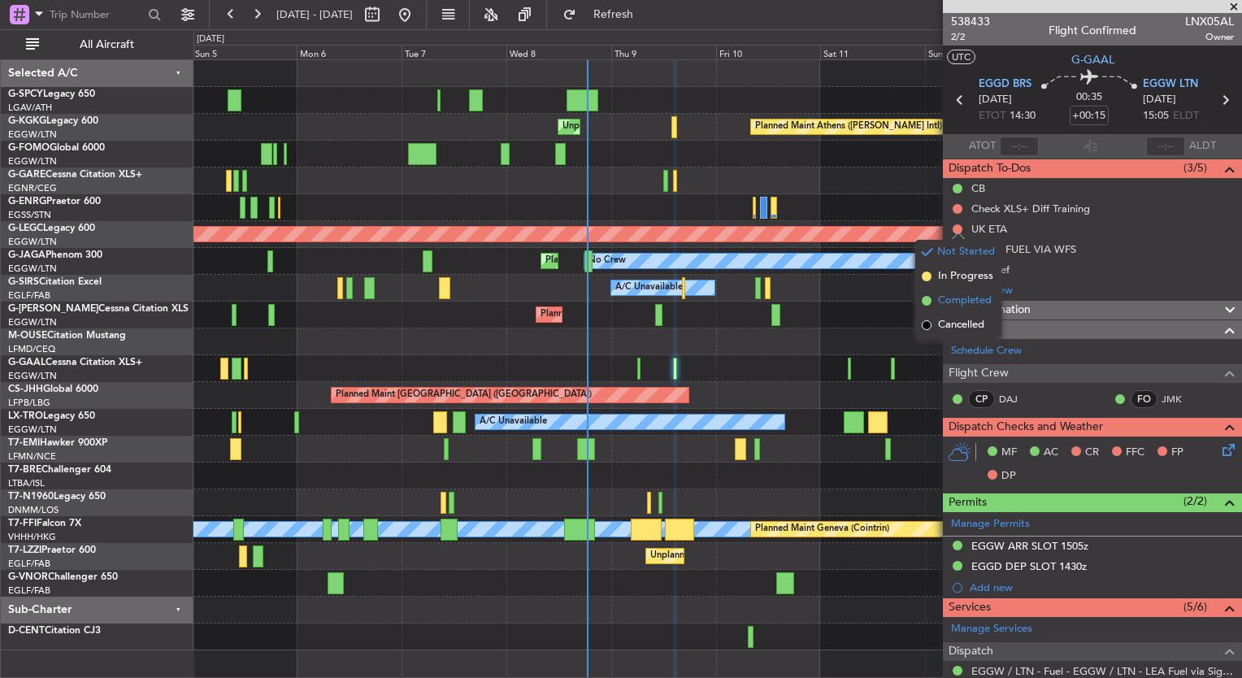
click at [975, 299] on span "Completed" at bounding box center [965, 301] width 54 height 16
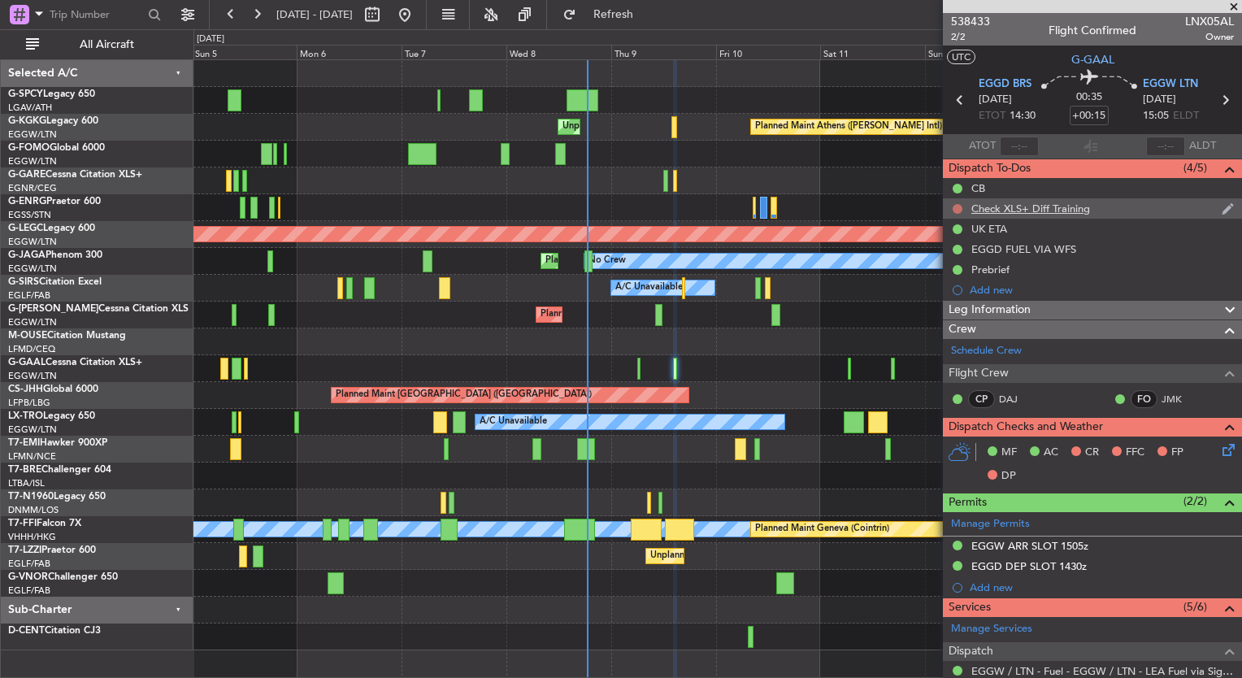
click at [959, 204] on button at bounding box center [958, 209] width 10 height 10
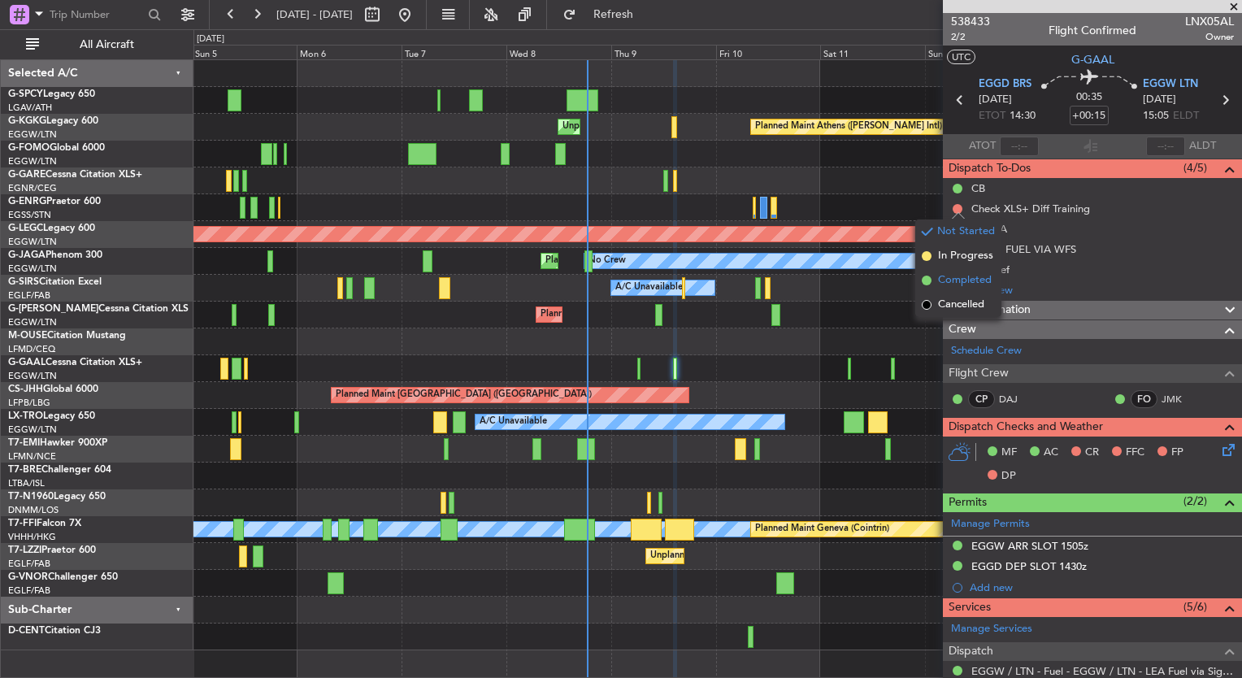
click at [956, 273] on span "Completed" at bounding box center [965, 280] width 54 height 16
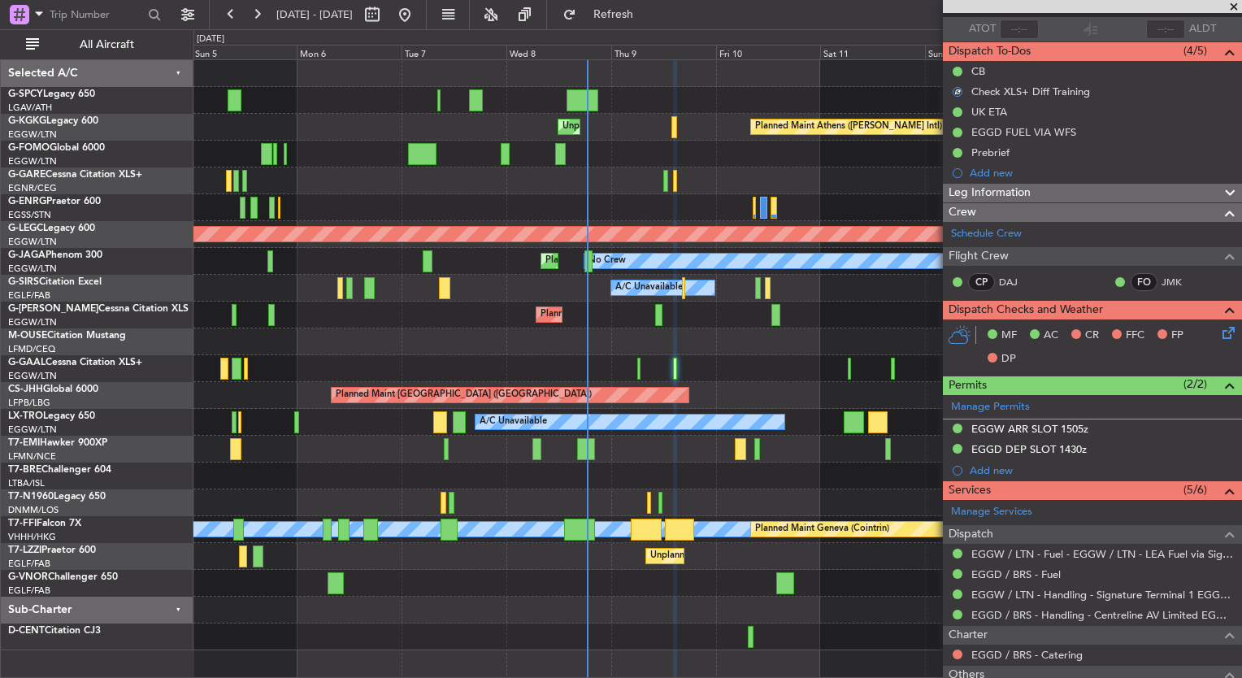
scroll to position [128, 0]
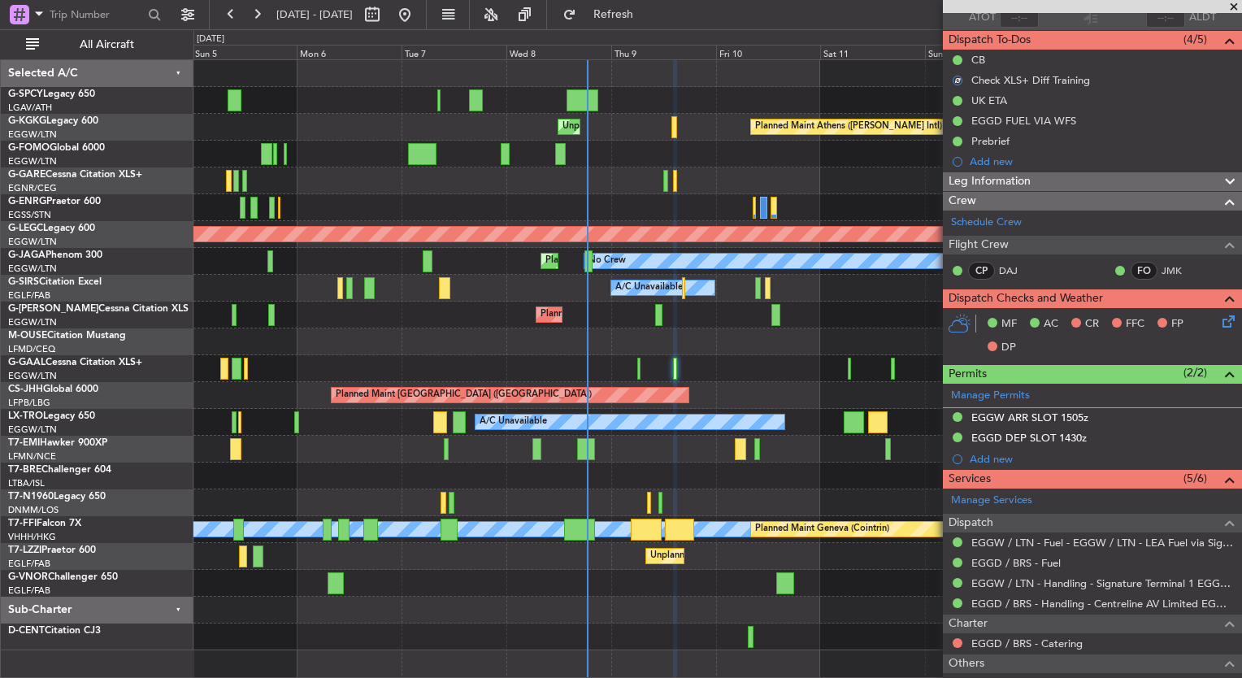
click at [1220, 318] on icon at bounding box center [1226, 318] width 13 height 13
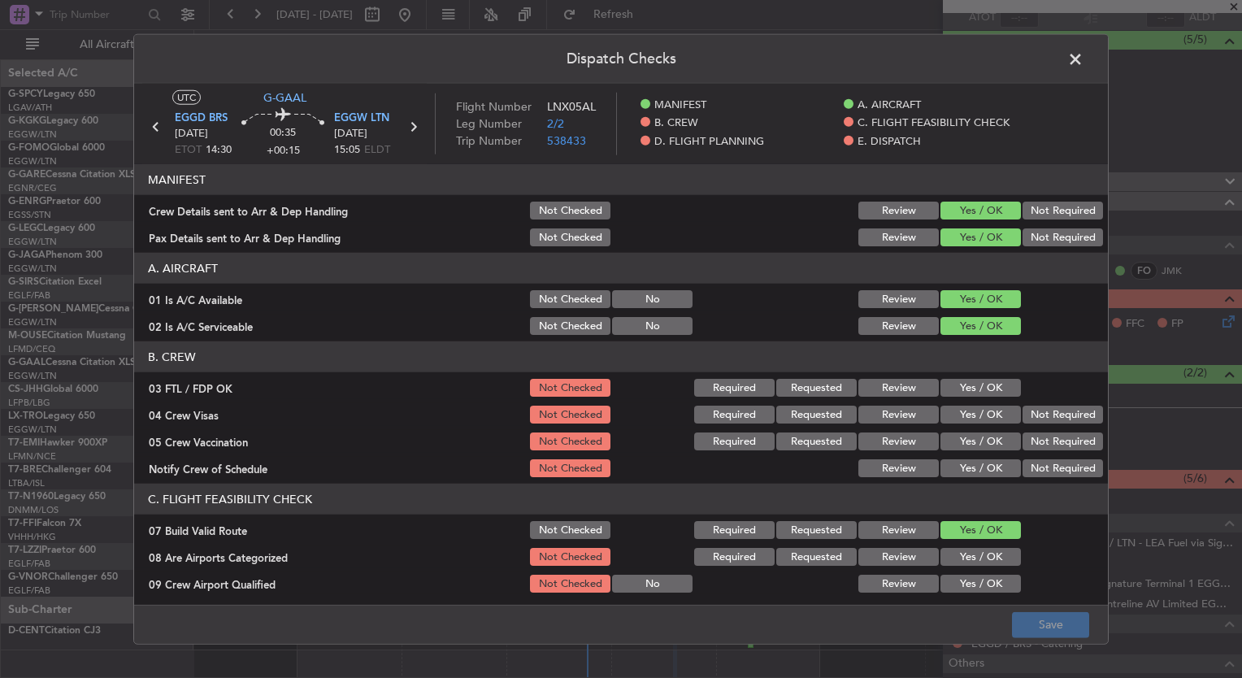
click at [956, 382] on button "Yes / OK" at bounding box center [981, 388] width 80 height 18
click at [981, 410] on button "Yes / OK" at bounding box center [981, 415] width 80 height 18
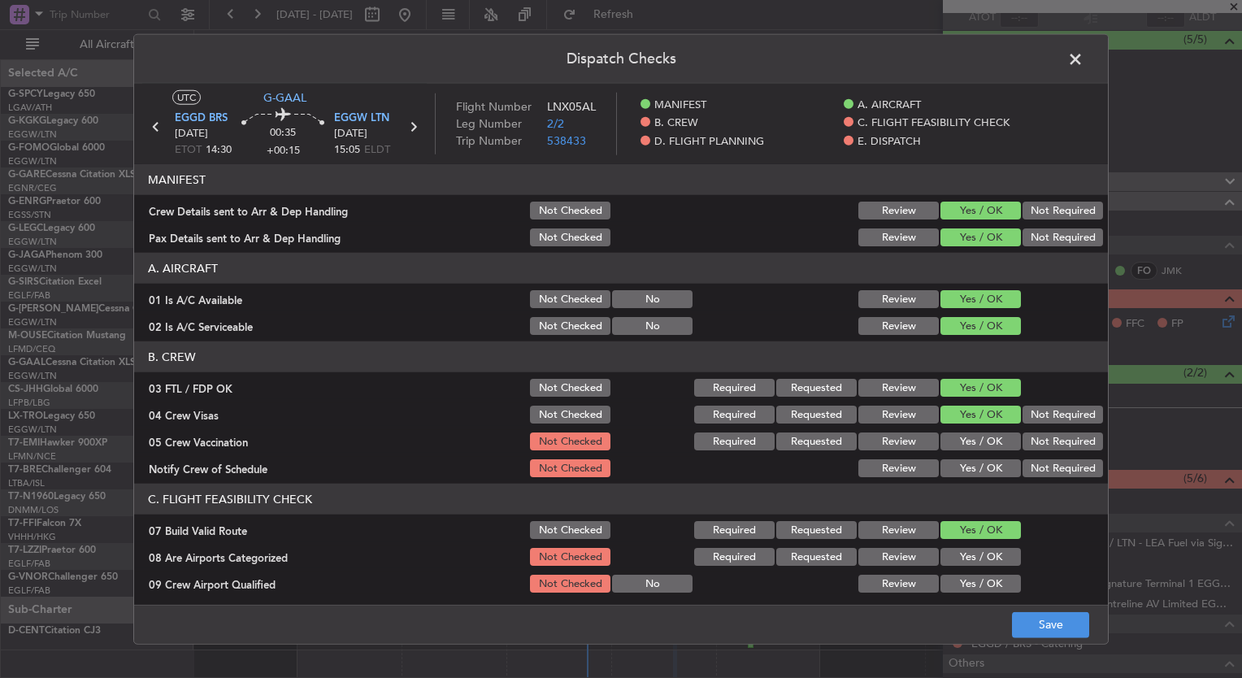
click at [986, 448] on button "Yes / OK" at bounding box center [981, 442] width 80 height 18
click at [984, 484] on header "C. FLIGHT FEASIBILITY CHECK" at bounding box center [621, 499] width 974 height 31
click at [984, 469] on button "Yes / OK" at bounding box center [981, 468] width 80 height 18
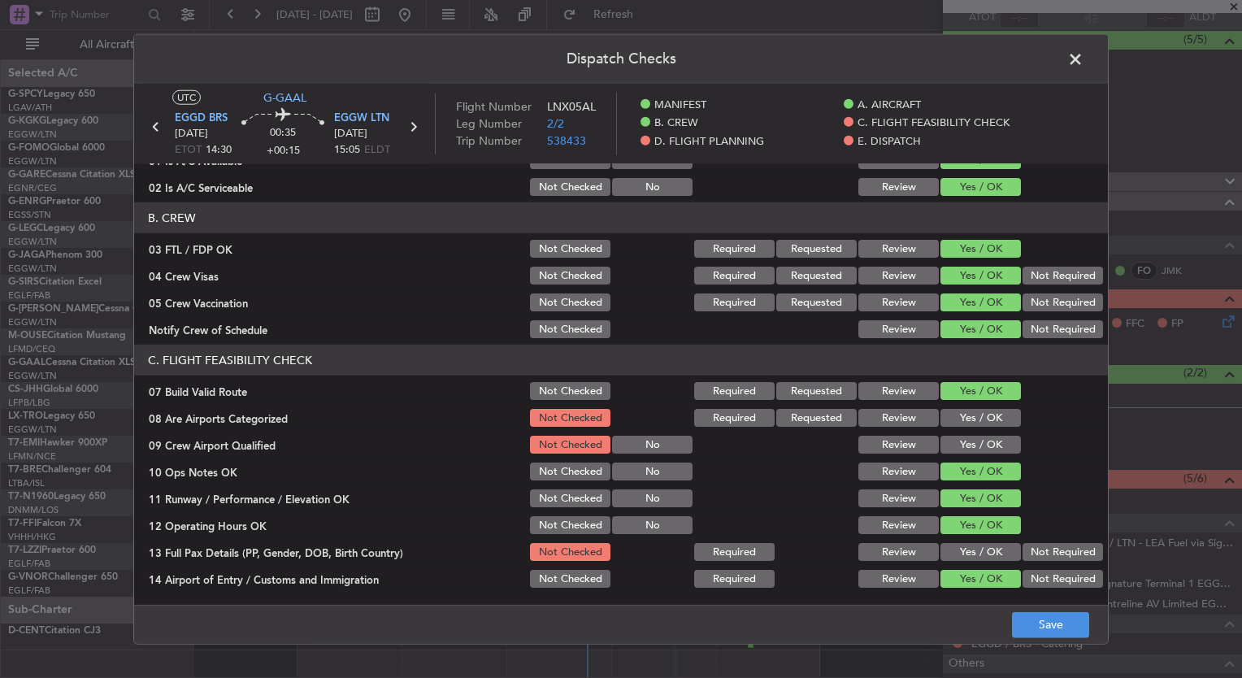
scroll to position [150, 0]
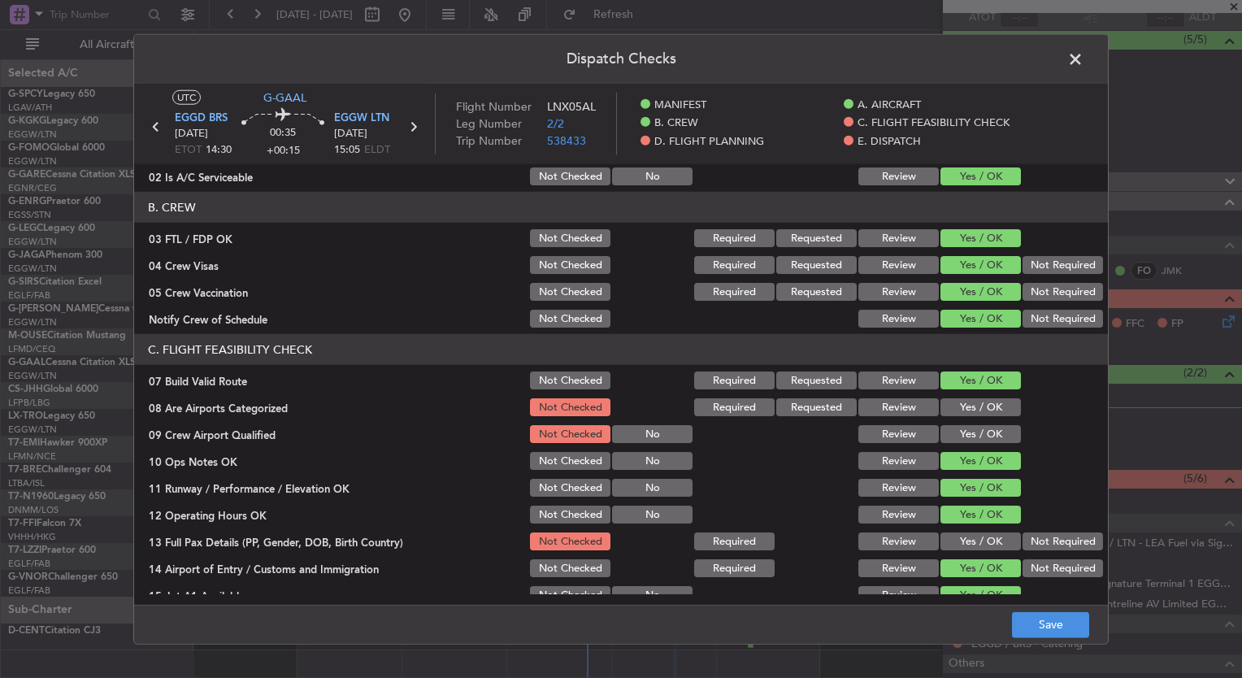
click at [978, 408] on button "Yes / OK" at bounding box center [981, 407] width 80 height 18
click at [979, 428] on button "Yes / OK" at bounding box center [981, 434] width 80 height 18
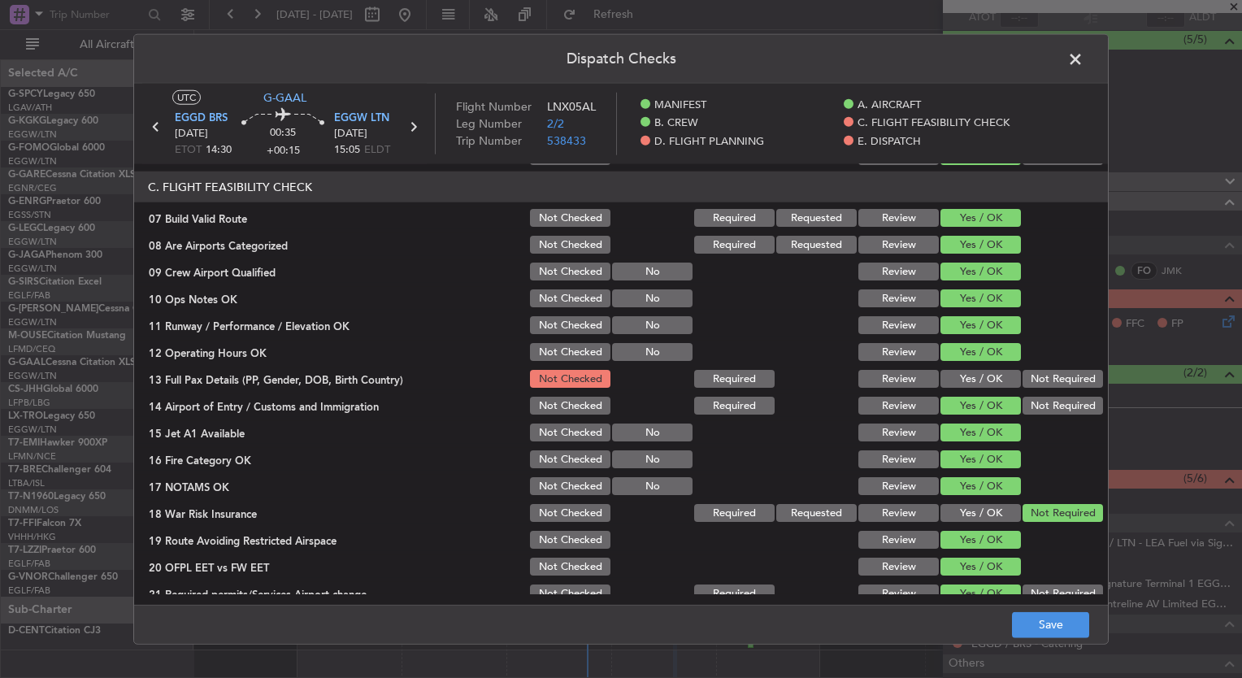
scroll to position [465, 0]
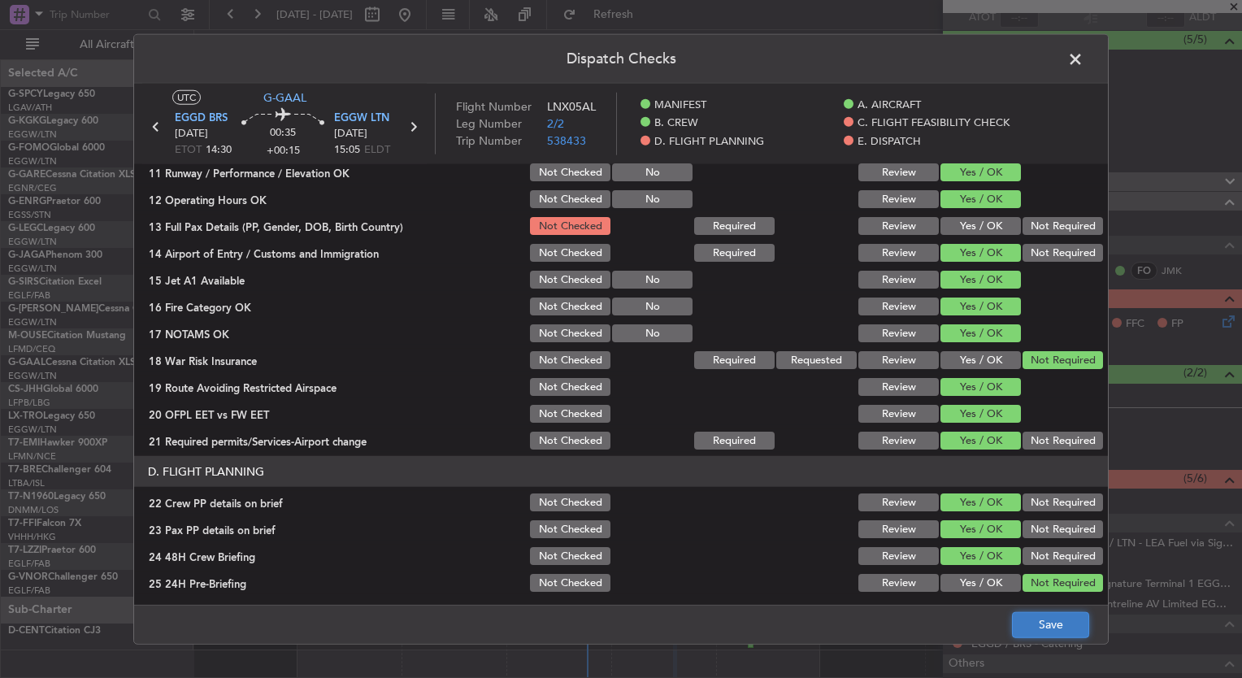
click at [1037, 635] on button "Save" at bounding box center [1050, 624] width 77 height 26
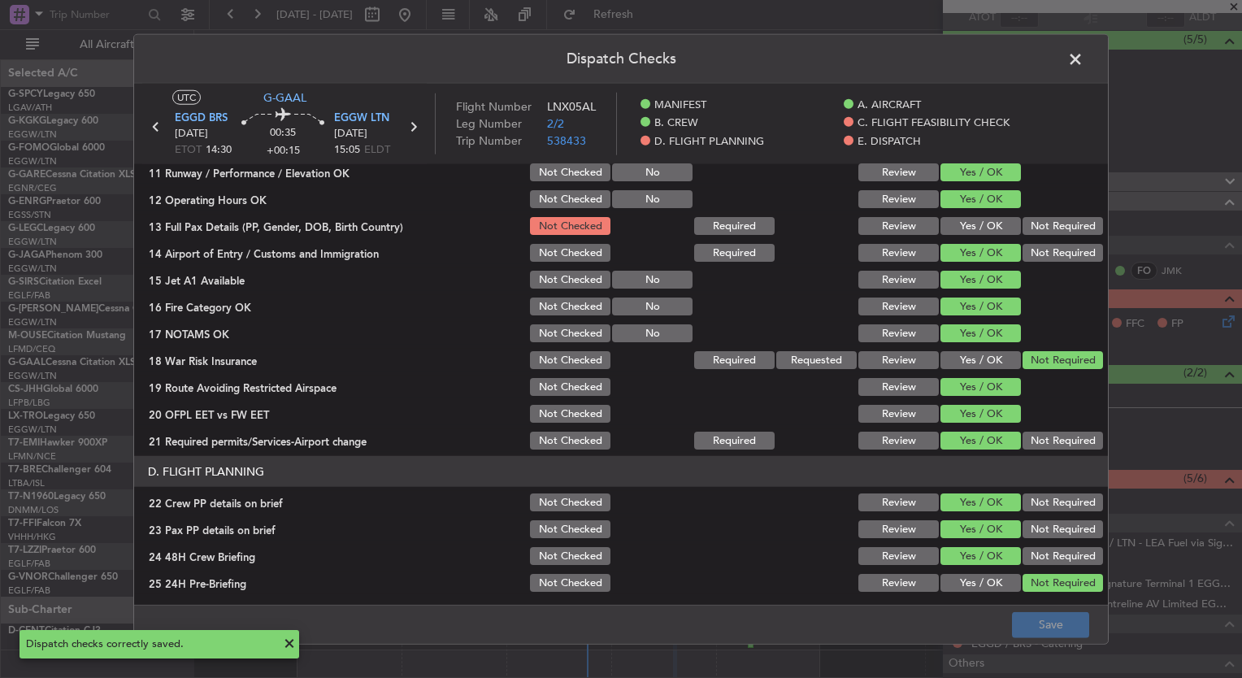
click at [1084, 58] on span at bounding box center [1084, 63] width 0 height 33
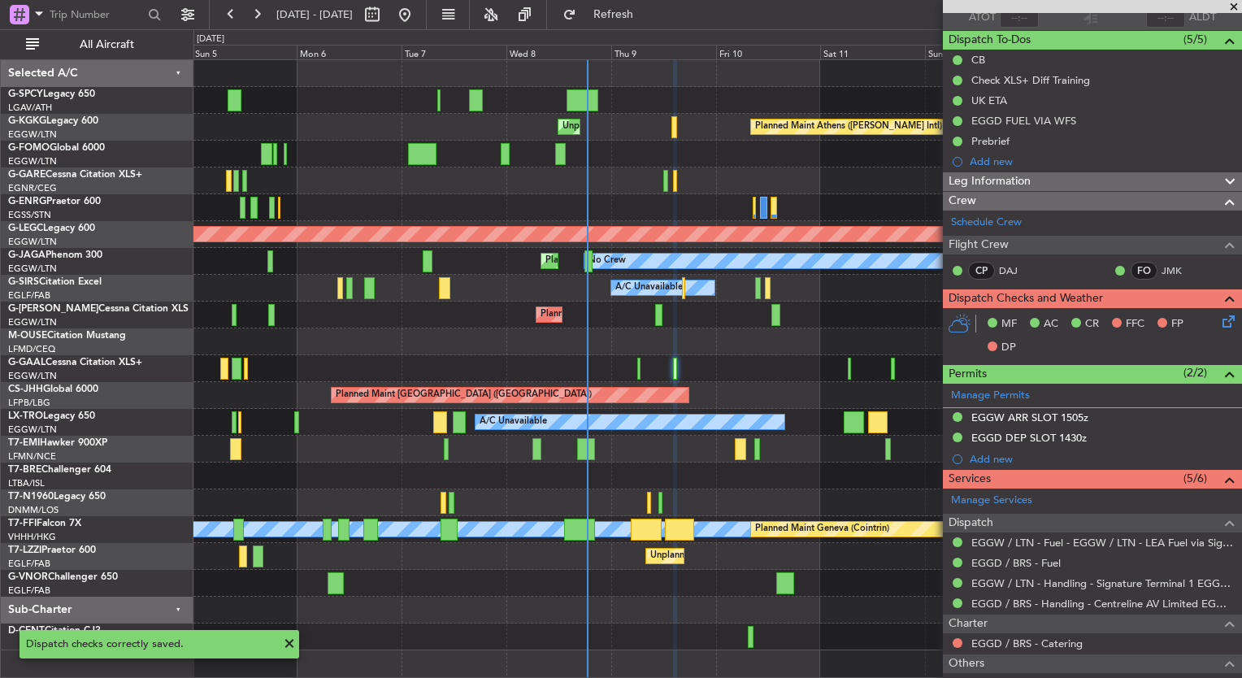
scroll to position [263, 0]
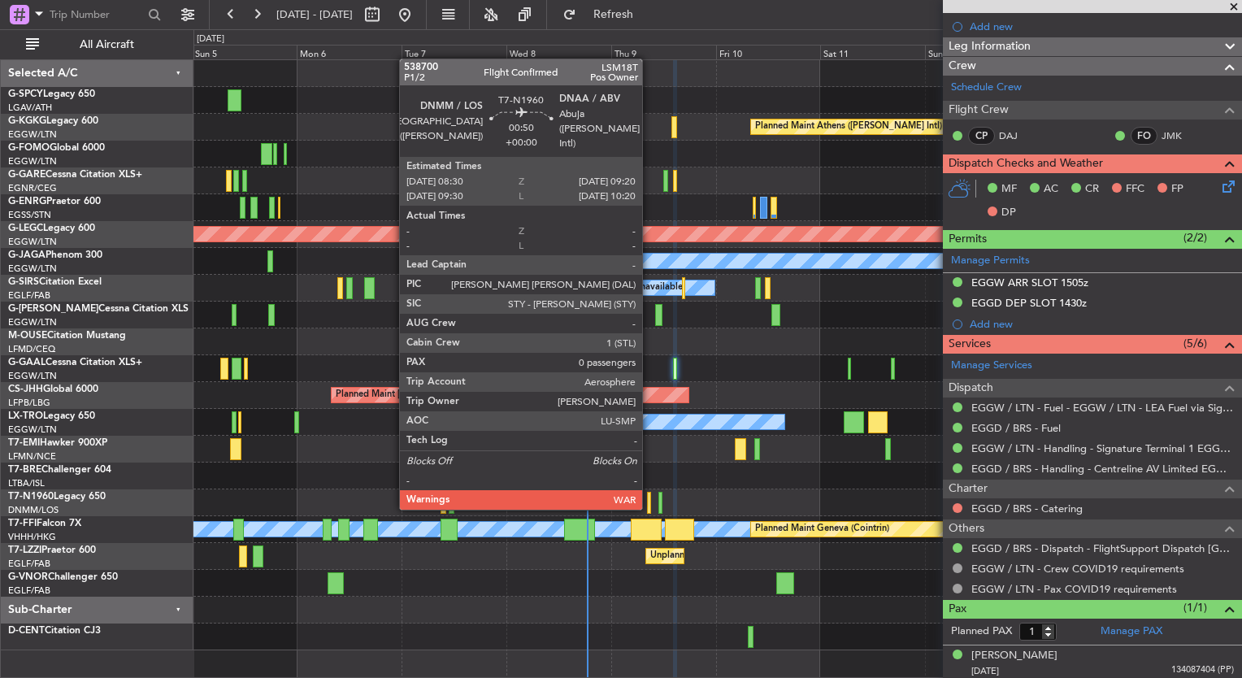
click at [650, 507] on div at bounding box center [649, 503] width 4 height 22
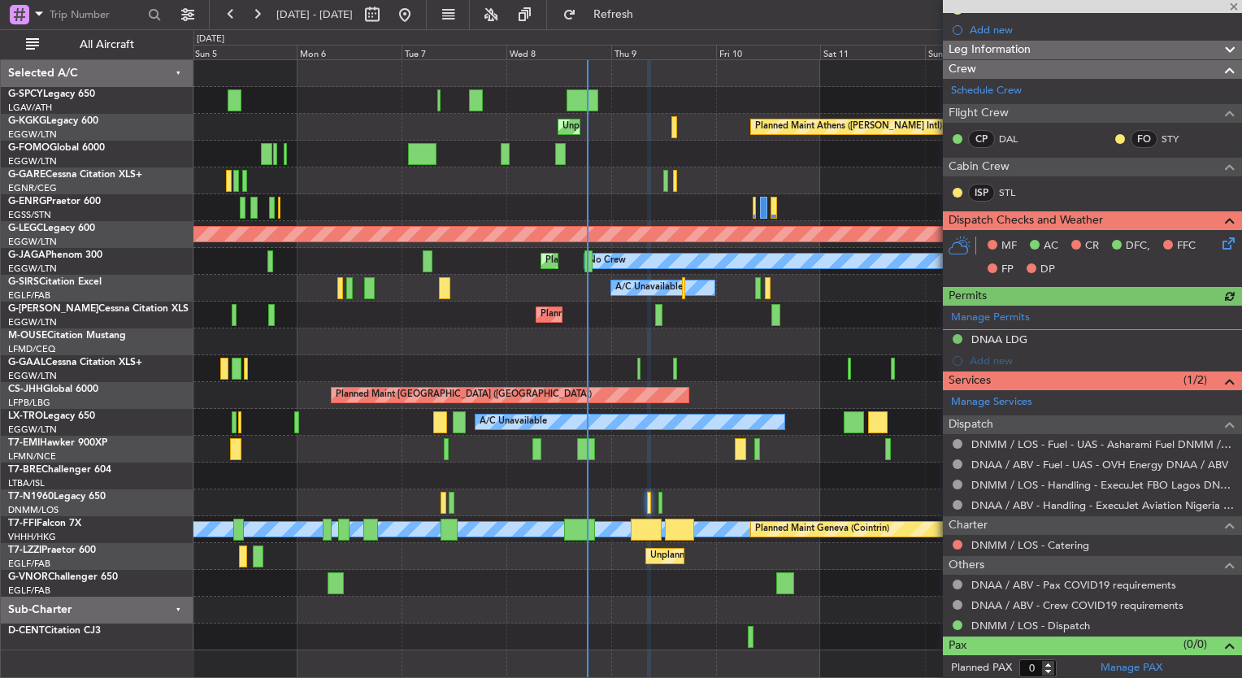
scroll to position [198, 0]
click at [1220, 239] on icon at bounding box center [1226, 241] width 13 height 13
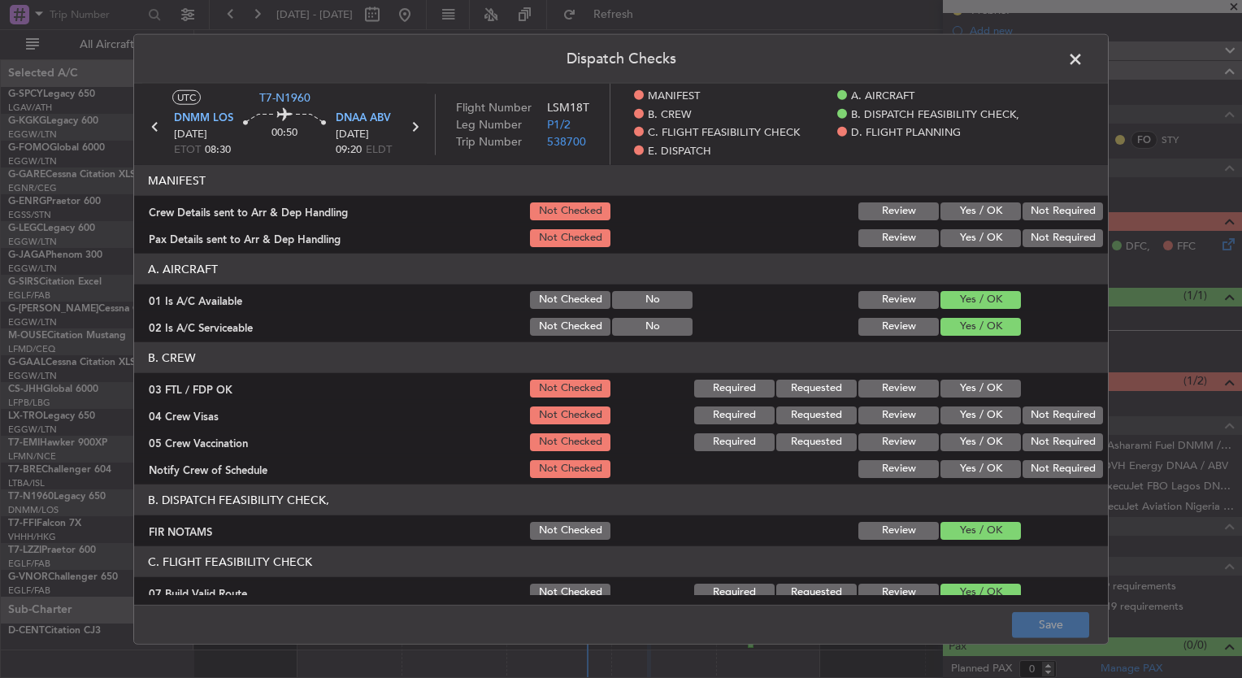
click at [943, 382] on button "Yes / OK" at bounding box center [981, 389] width 80 height 18
click at [950, 404] on div "Yes / OK" at bounding box center [979, 415] width 82 height 23
click at [951, 407] on button "Yes / OK" at bounding box center [981, 416] width 80 height 18
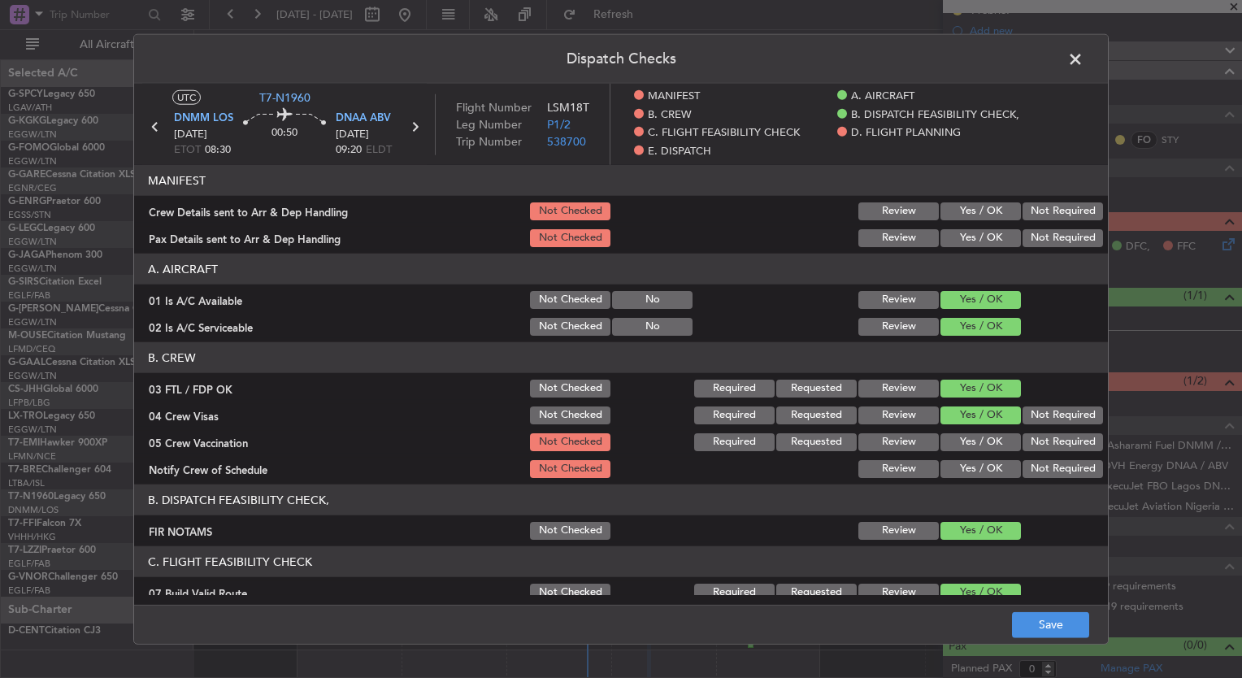
click at [956, 434] on button "Yes / OK" at bounding box center [981, 442] width 80 height 18
click at [966, 463] on button "Yes / OK" at bounding box center [981, 469] width 80 height 18
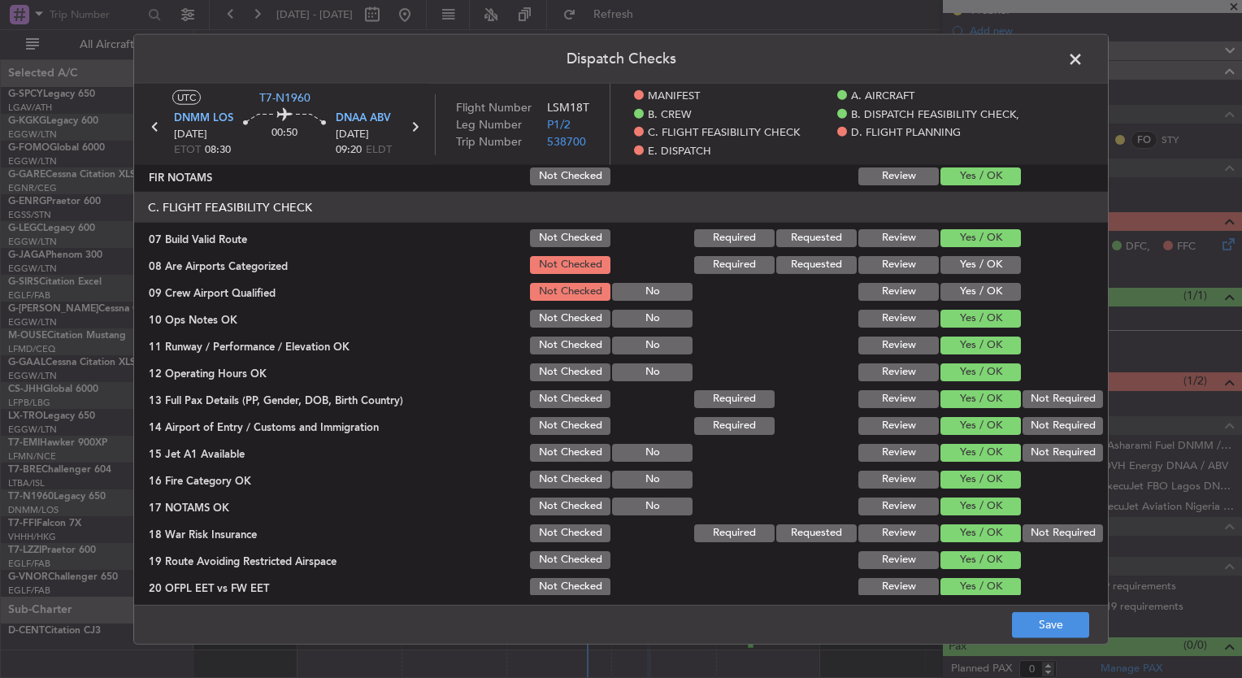
scroll to position [354, 0]
click at [952, 262] on button "Yes / OK" at bounding box center [981, 265] width 80 height 18
click at [956, 285] on button "Yes / OK" at bounding box center [981, 292] width 80 height 18
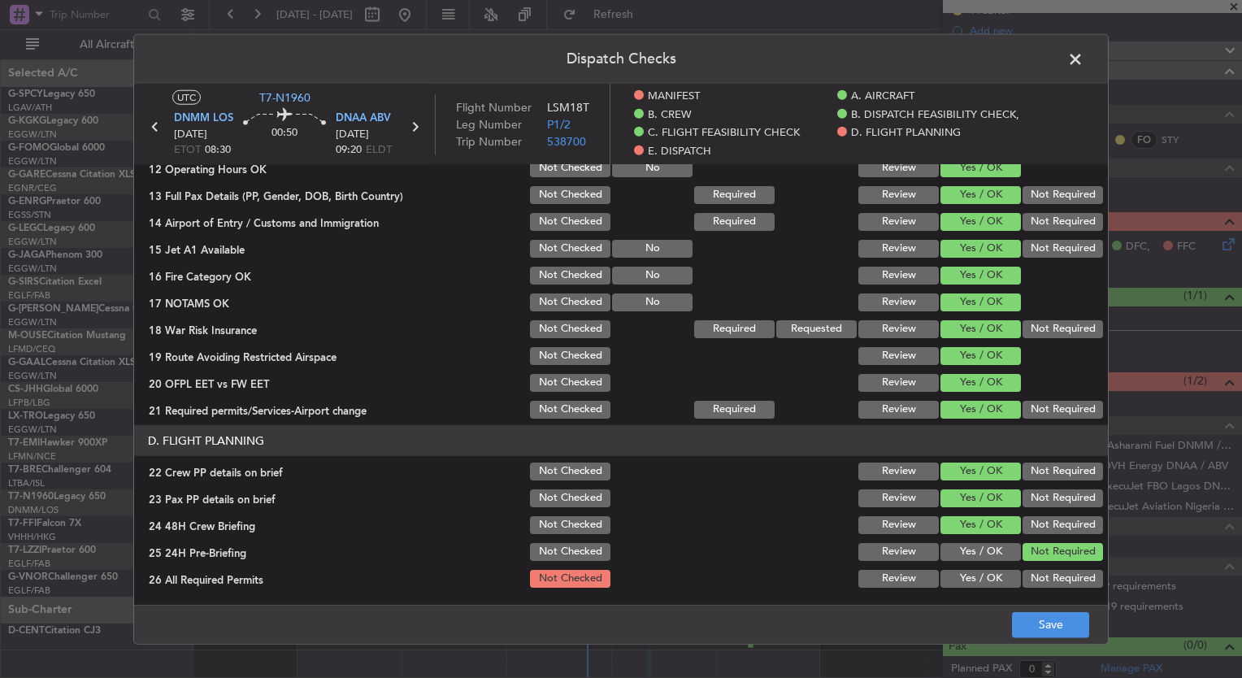
scroll to position [559, 0]
click at [1042, 329] on button "Not Required" at bounding box center [1063, 329] width 80 height 18
click at [1033, 615] on button "Save" at bounding box center [1050, 624] width 77 height 26
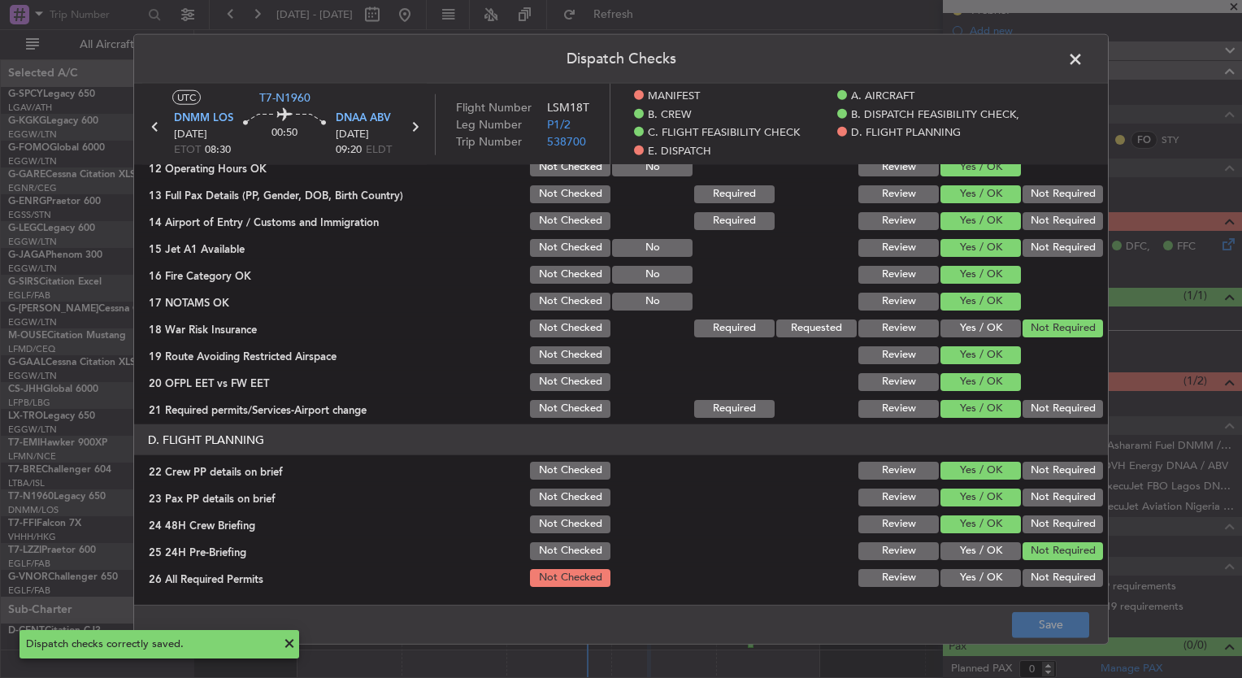
click at [965, 317] on div "Yes / OK" at bounding box center [979, 328] width 82 height 23
click at [965, 330] on button "Yes / OK" at bounding box center [981, 329] width 80 height 18
click at [1065, 623] on button "Save" at bounding box center [1050, 624] width 77 height 26
click at [1084, 56] on span at bounding box center [1084, 63] width 0 height 33
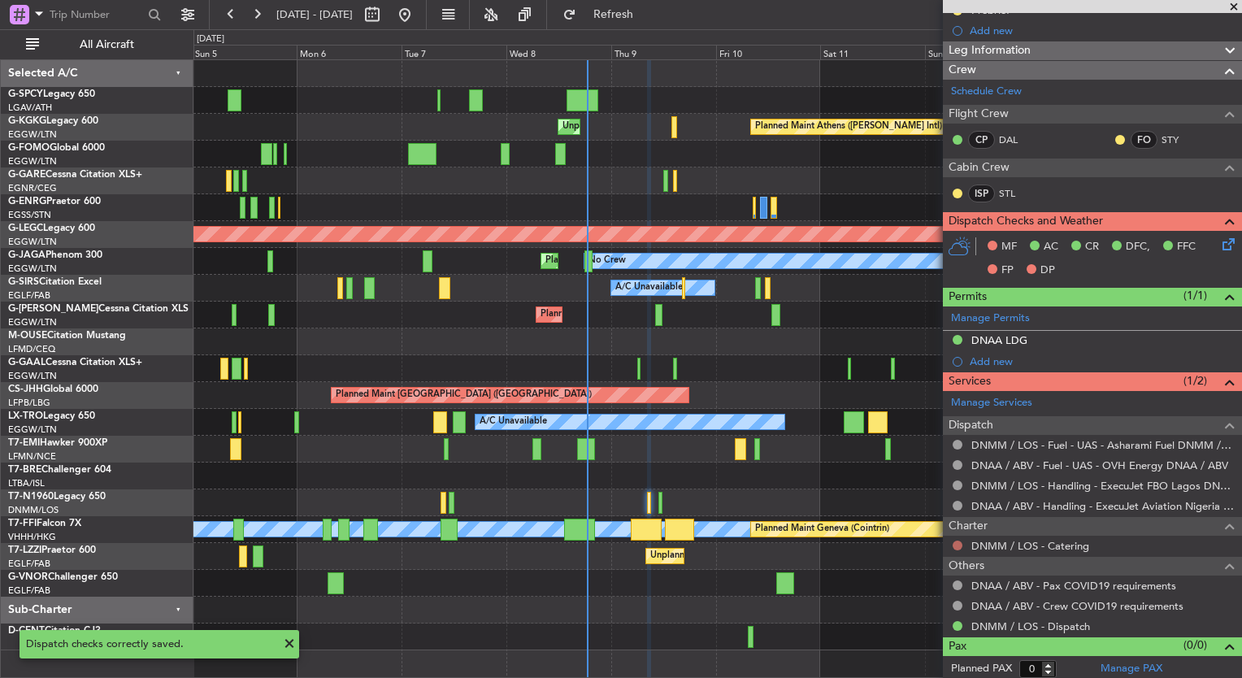
click at [958, 541] on button at bounding box center [958, 546] width 10 height 10
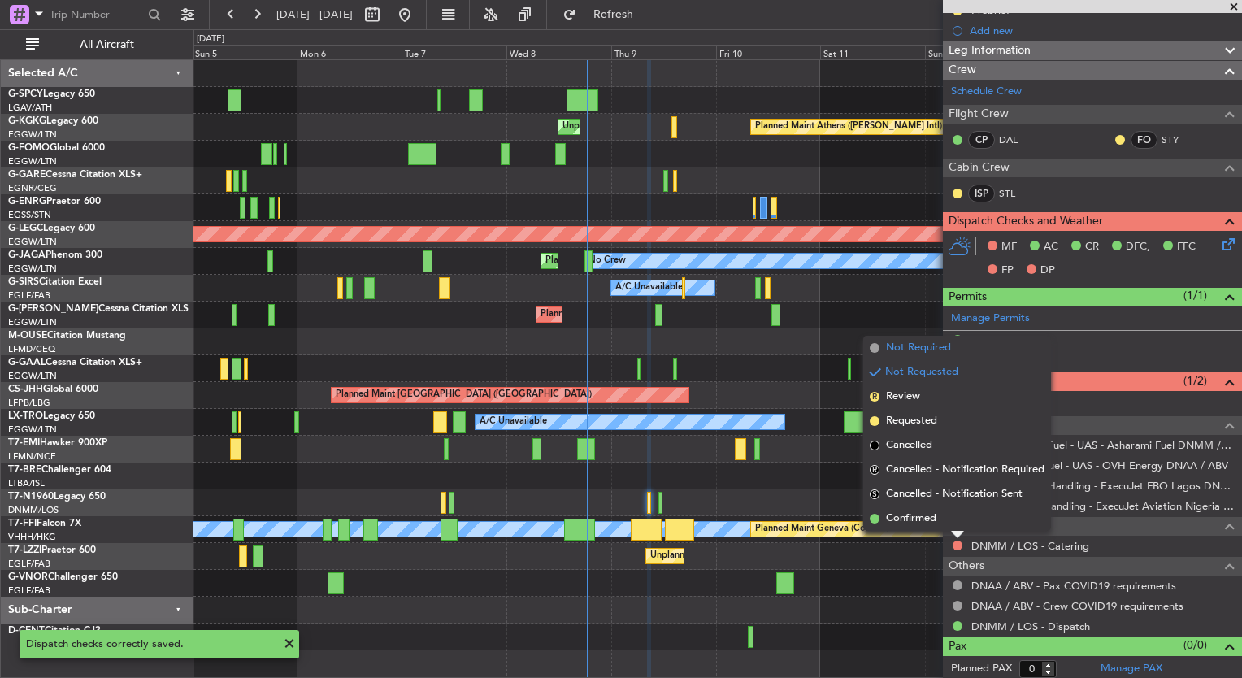
click at [946, 346] on span "Not Required" at bounding box center [918, 348] width 65 height 16
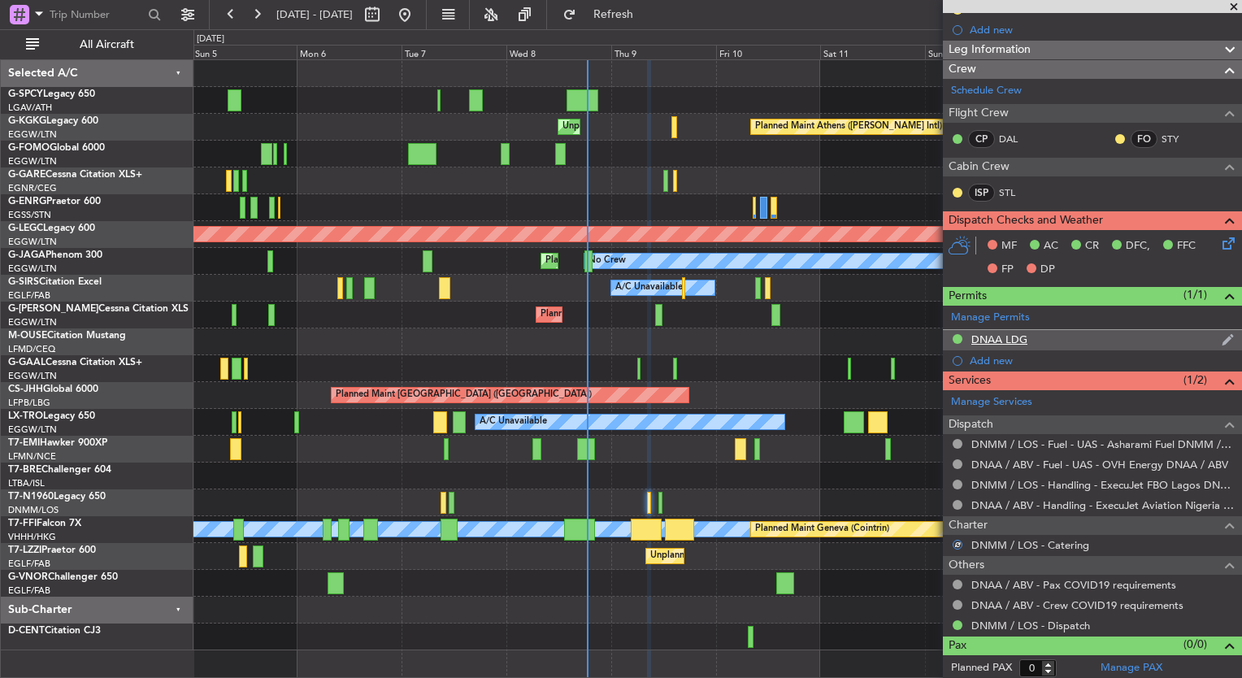
scroll to position [198, 0]
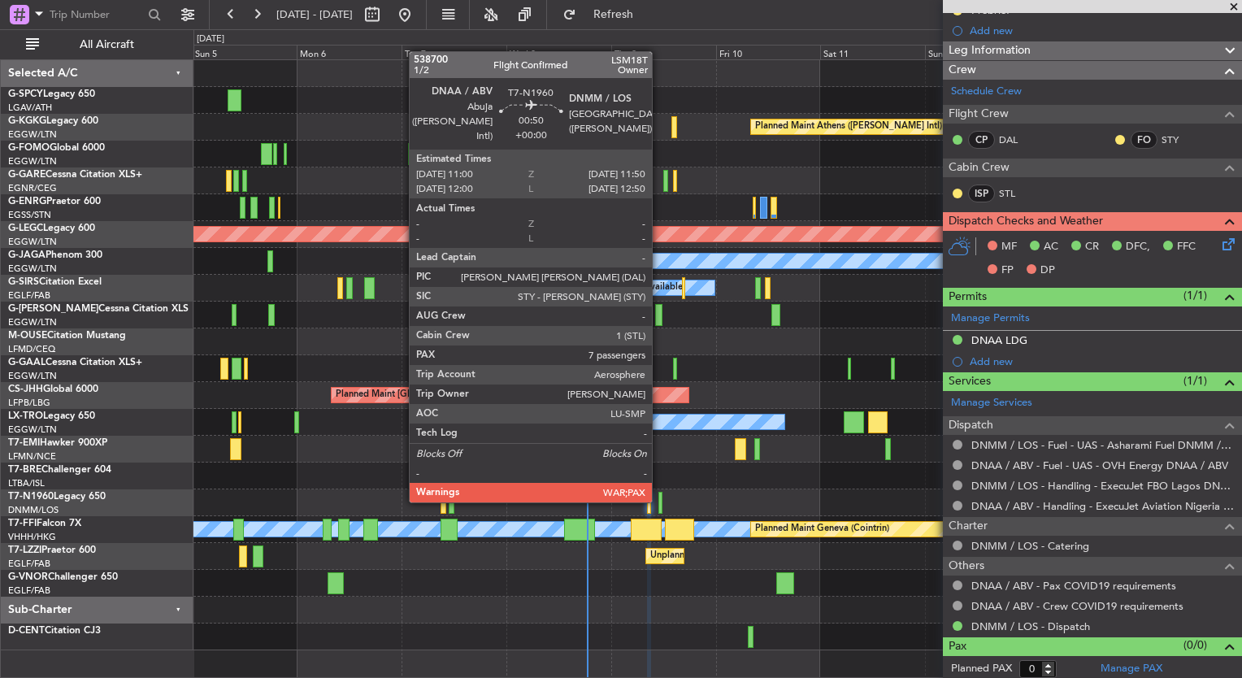
click at [659, 499] on div at bounding box center [661, 503] width 4 height 22
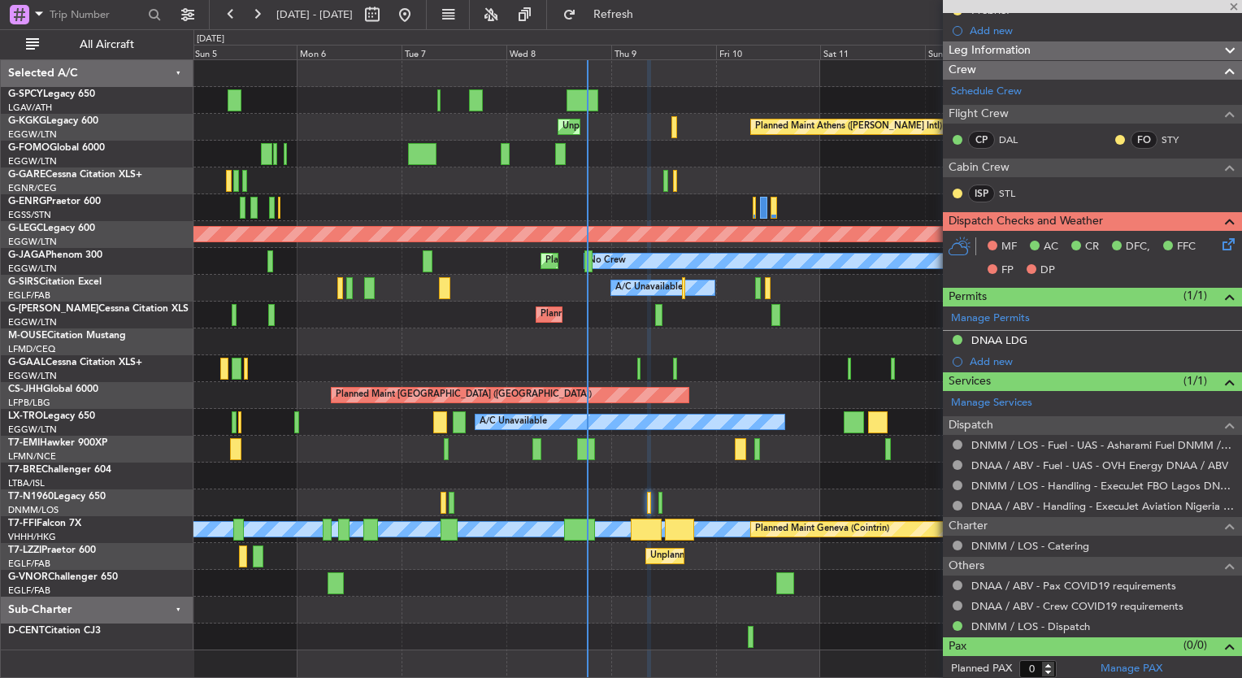
type input "7"
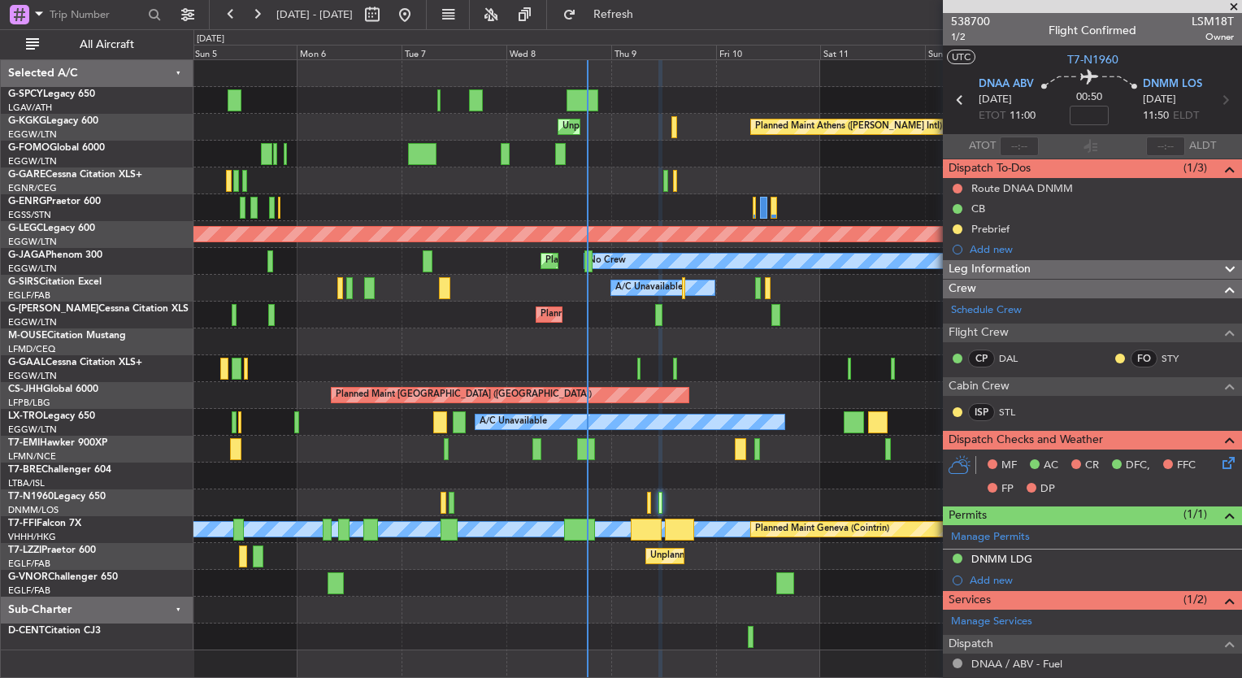
click at [1220, 457] on icon at bounding box center [1226, 460] width 13 height 13
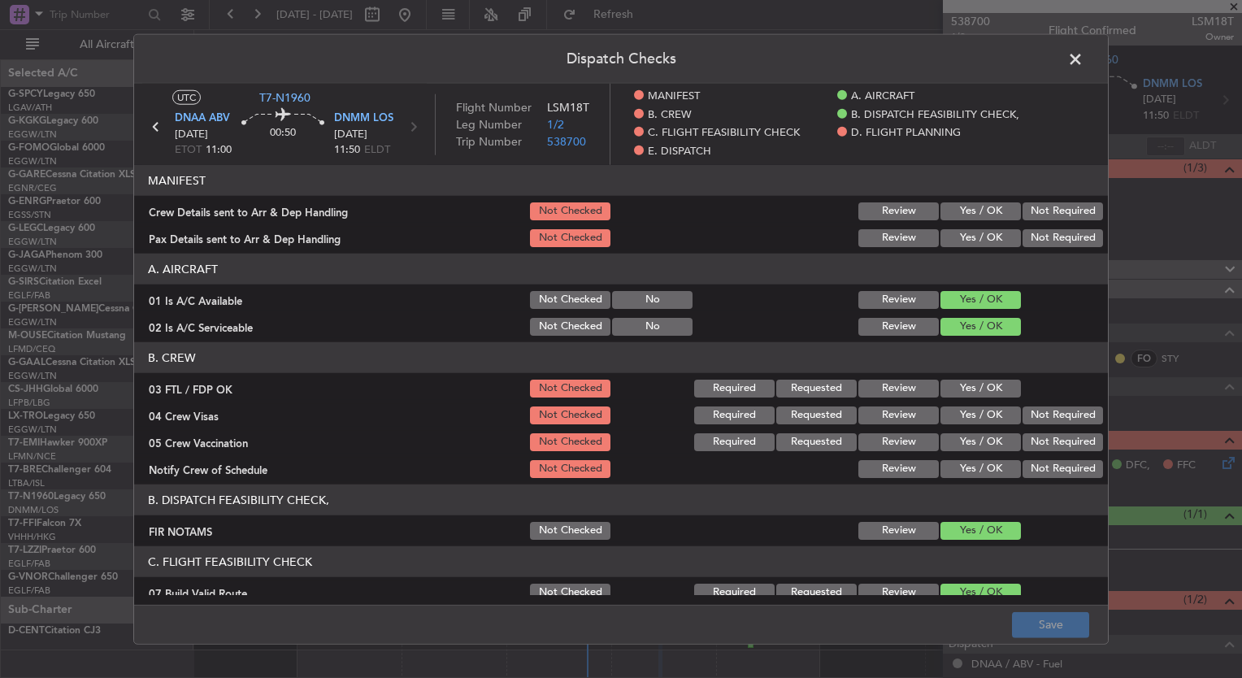
click at [974, 383] on button "Yes / OK" at bounding box center [981, 389] width 80 height 18
click at [974, 422] on button "Yes / OK" at bounding box center [981, 416] width 80 height 18
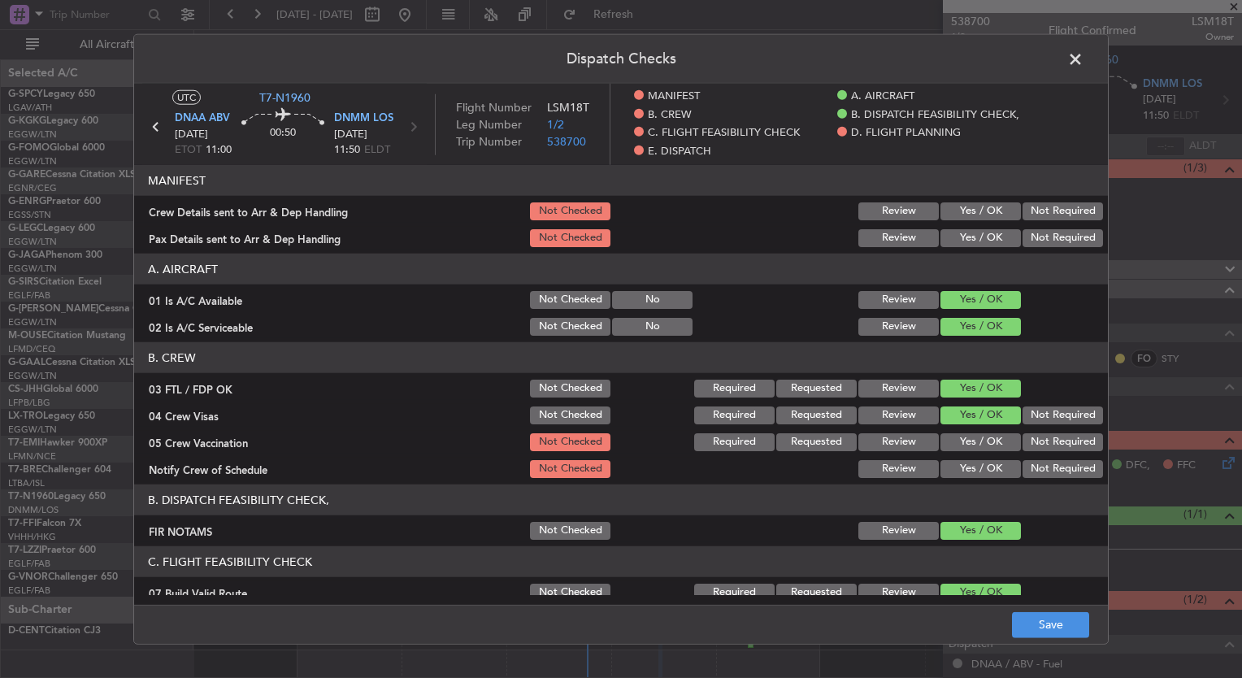
click at [973, 428] on section "B. CREW 03 FTL / FDP OK Not Checked Required Requested Review Yes / OK 04 Crew …" at bounding box center [621, 411] width 974 height 138
click at [975, 443] on button "Yes / OK" at bounding box center [981, 442] width 80 height 18
click at [976, 463] on button "Yes / OK" at bounding box center [981, 469] width 80 height 18
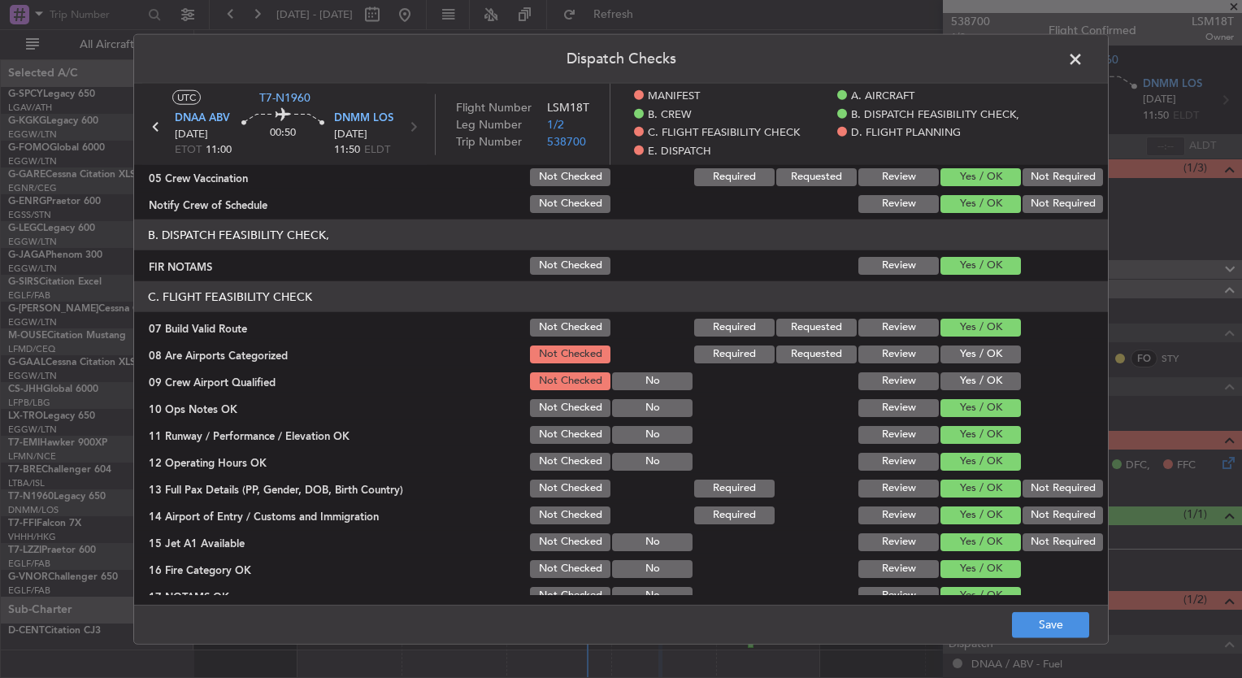
click at [956, 343] on div "Yes / OK" at bounding box center [979, 354] width 82 height 23
click at [956, 354] on button "Yes / OK" at bounding box center [981, 355] width 80 height 18
click at [969, 377] on button "Yes / OK" at bounding box center [981, 381] width 80 height 18
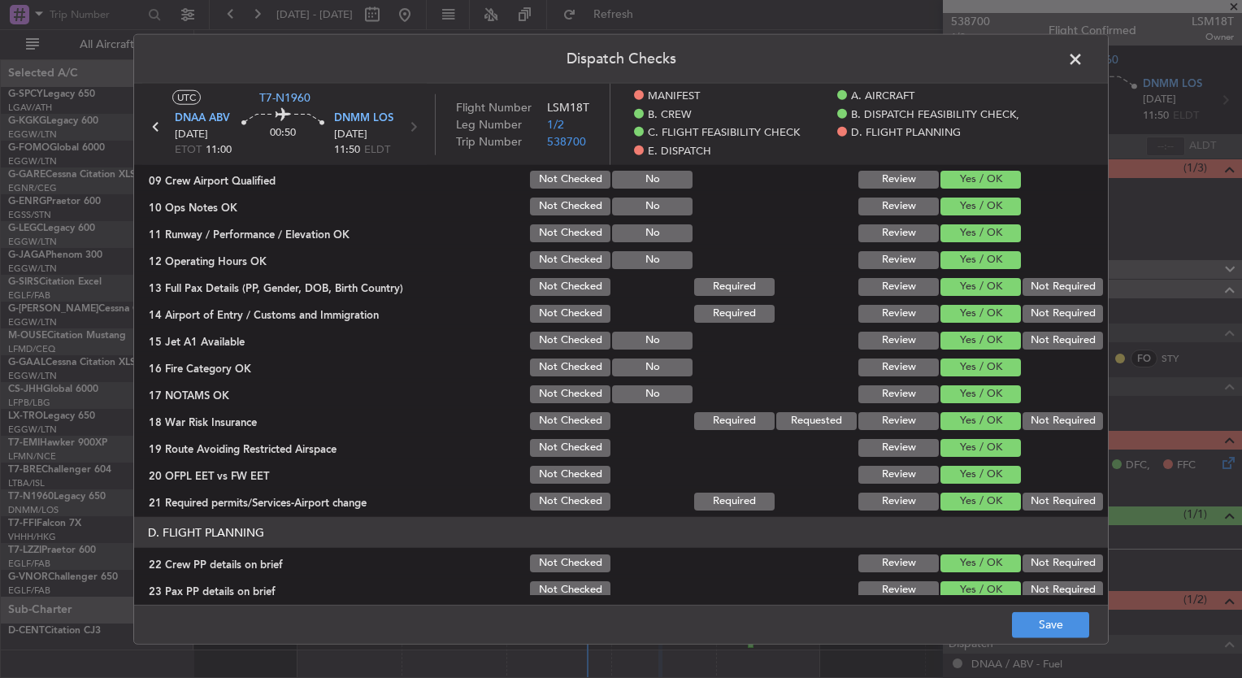
scroll to position [465, 0]
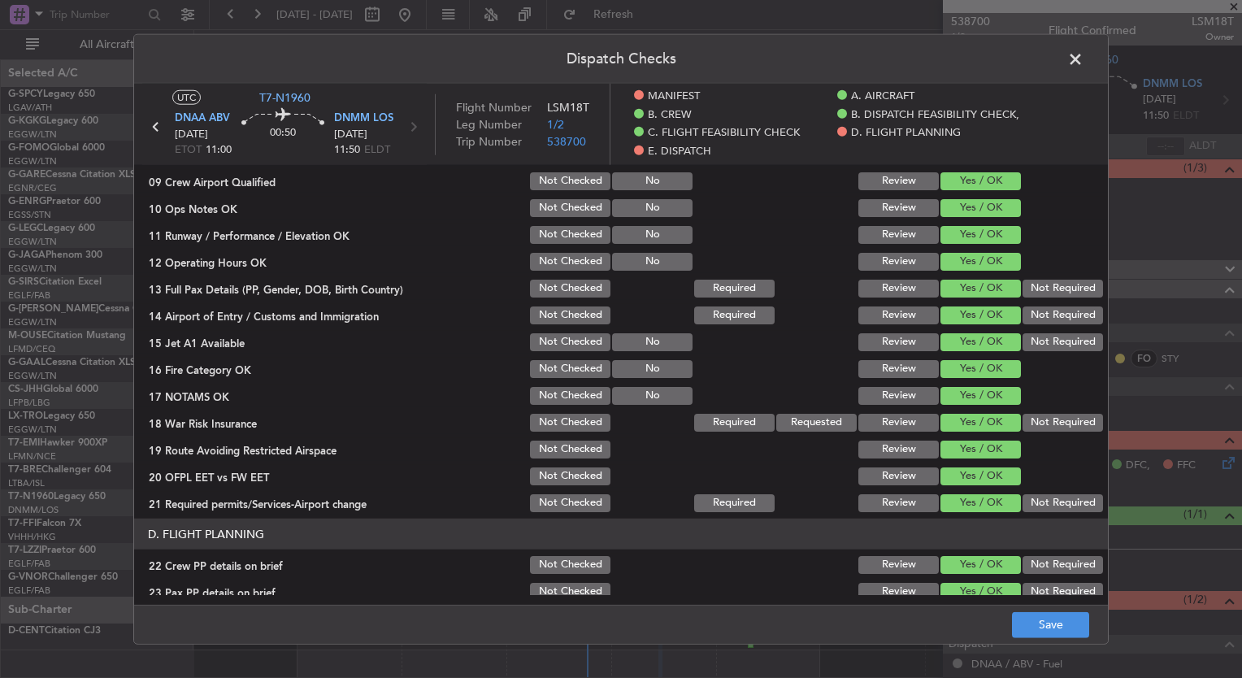
click at [1023, 415] on button "Not Required" at bounding box center [1063, 423] width 80 height 18
click at [951, 420] on button "Yes / OK" at bounding box center [981, 423] width 80 height 18
click at [1049, 623] on button "Save" at bounding box center [1050, 624] width 77 height 26
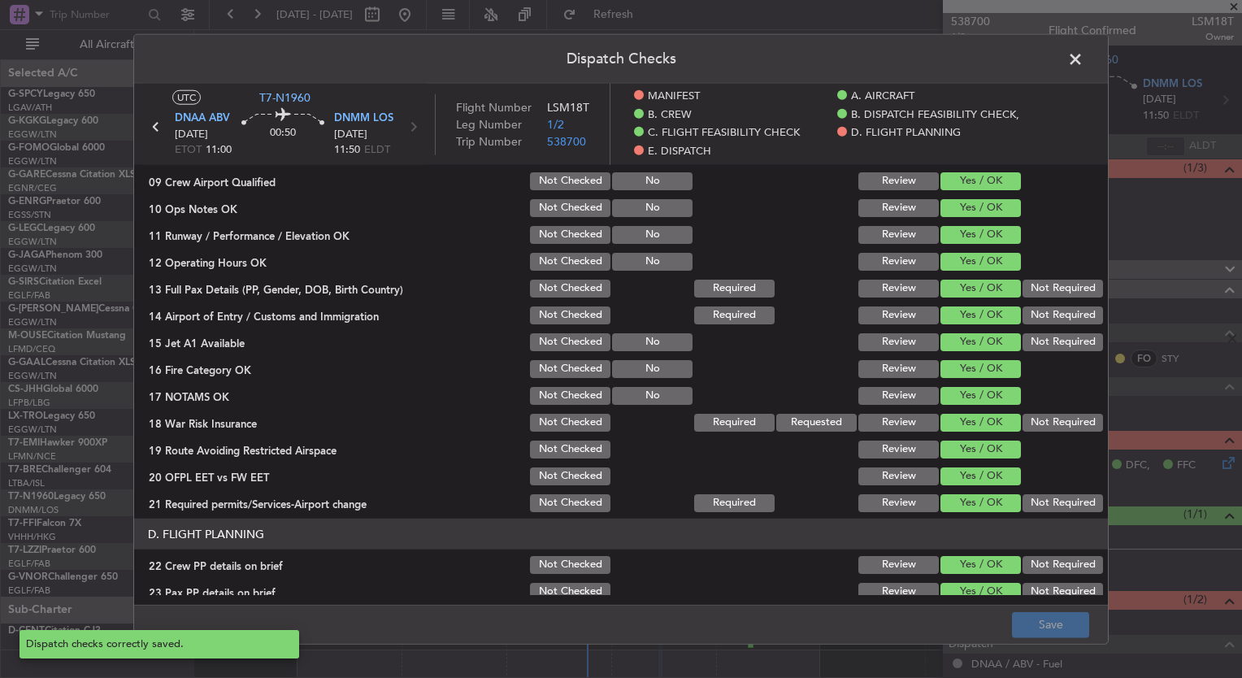
click at [1084, 54] on span at bounding box center [1084, 63] width 0 height 33
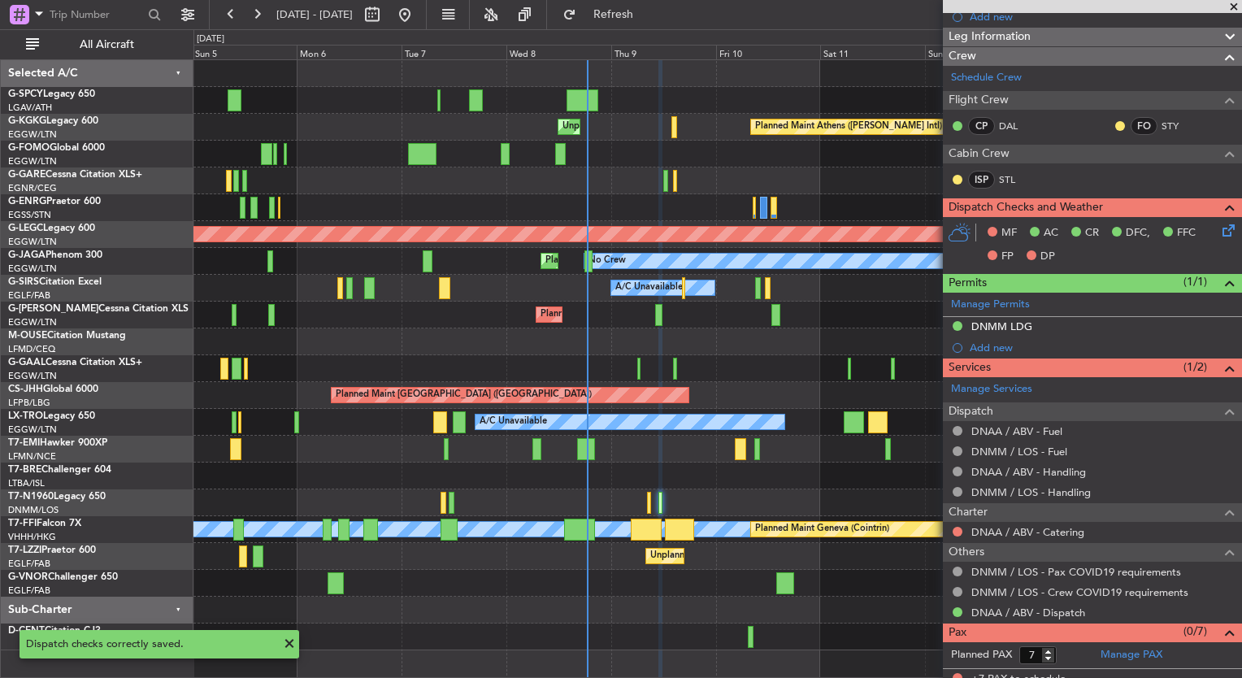
scroll to position [241, 0]
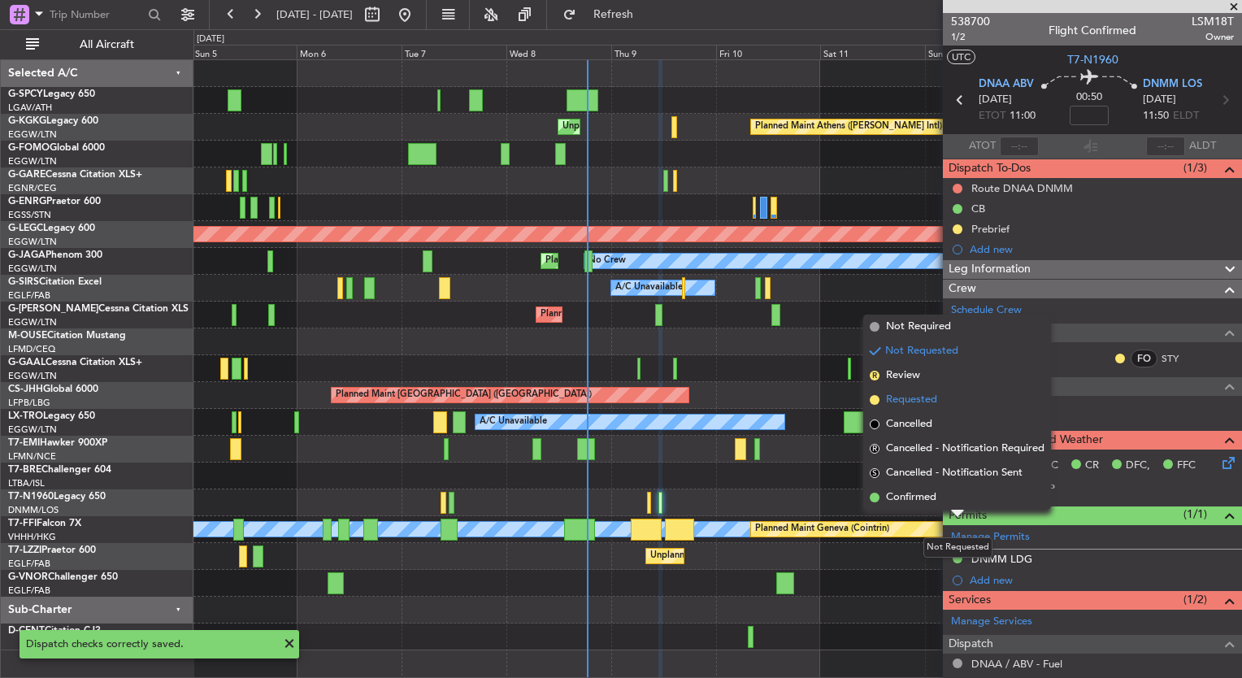
scroll to position [241, 0]
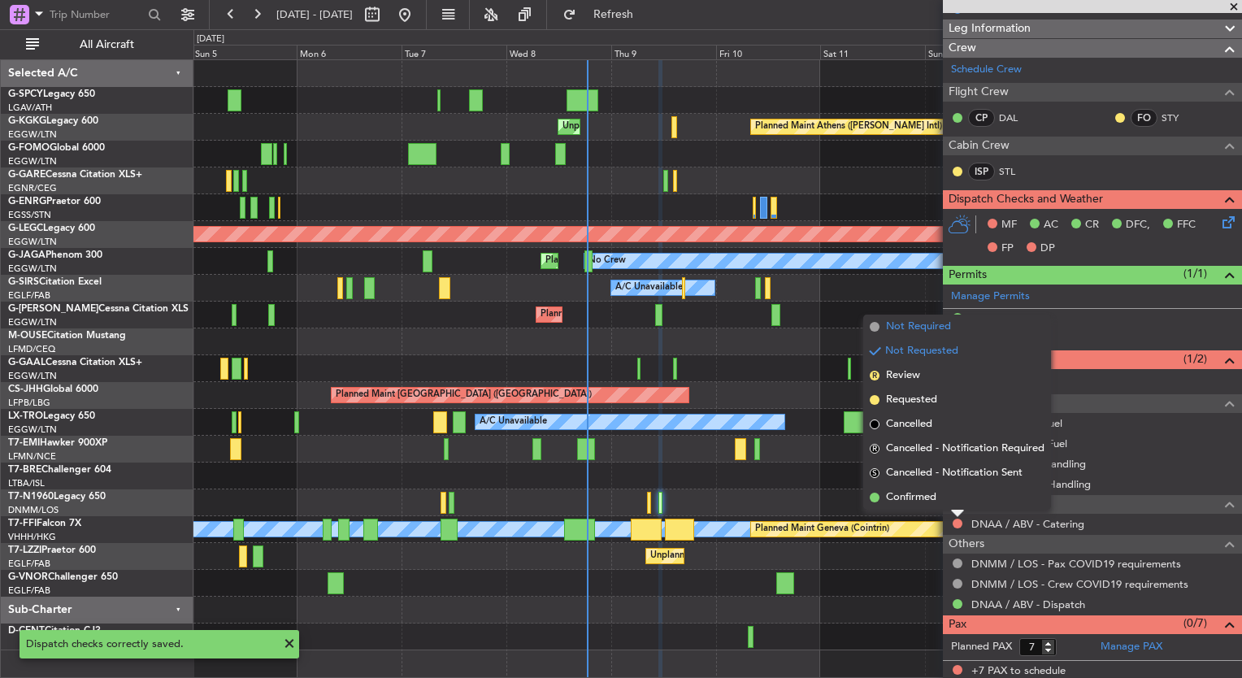
click at [920, 328] on span "Not Required" at bounding box center [918, 327] width 65 height 16
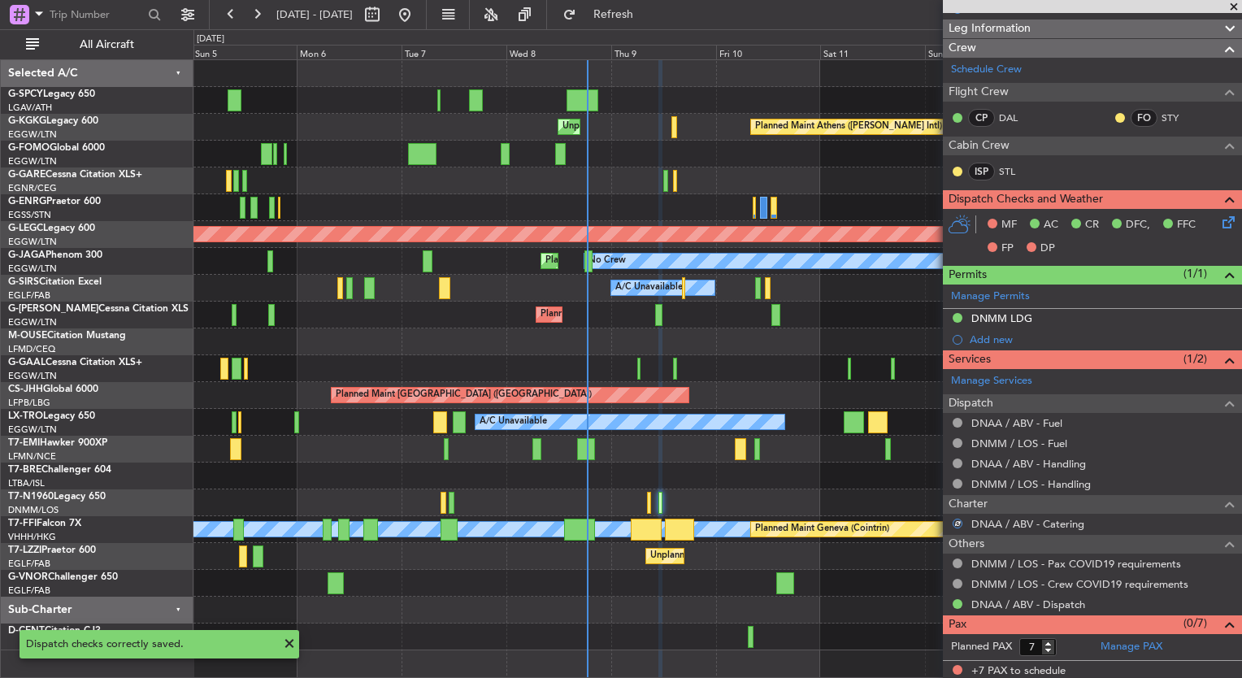
click at [956, 668] on button at bounding box center [958, 670] width 10 height 10
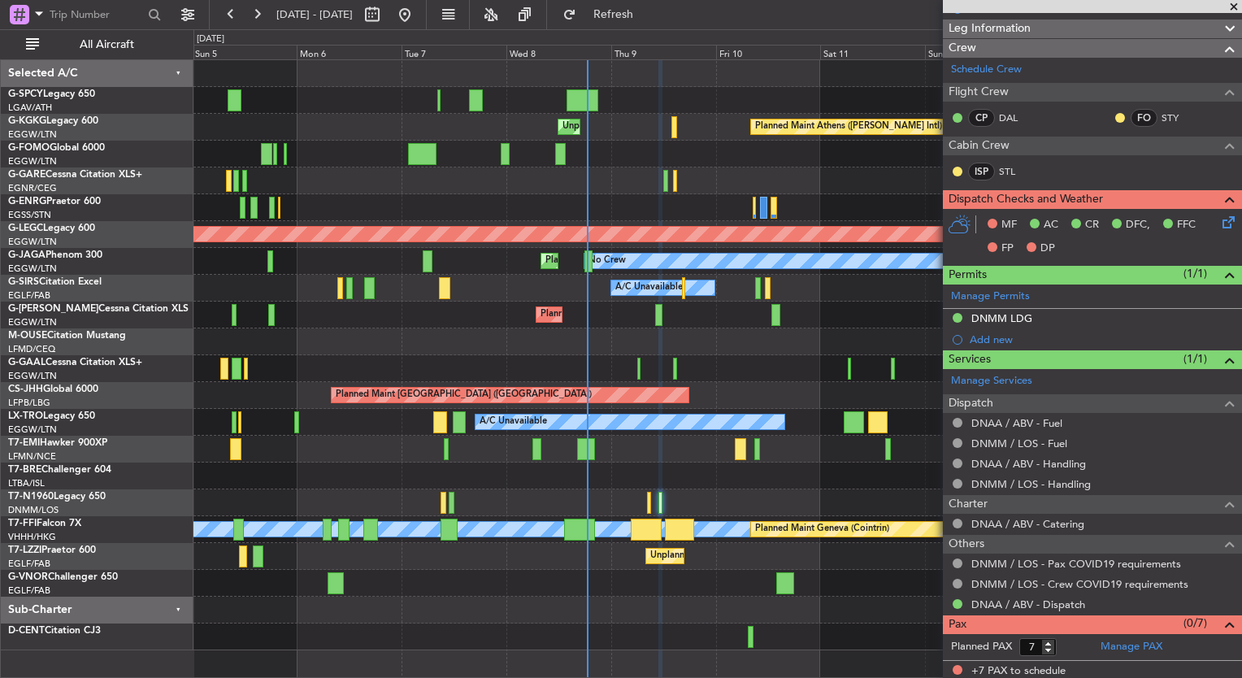
click at [956, 668] on button at bounding box center [958, 670] width 10 height 10
click at [959, 672] on div at bounding box center [957, 669] width 13 height 13
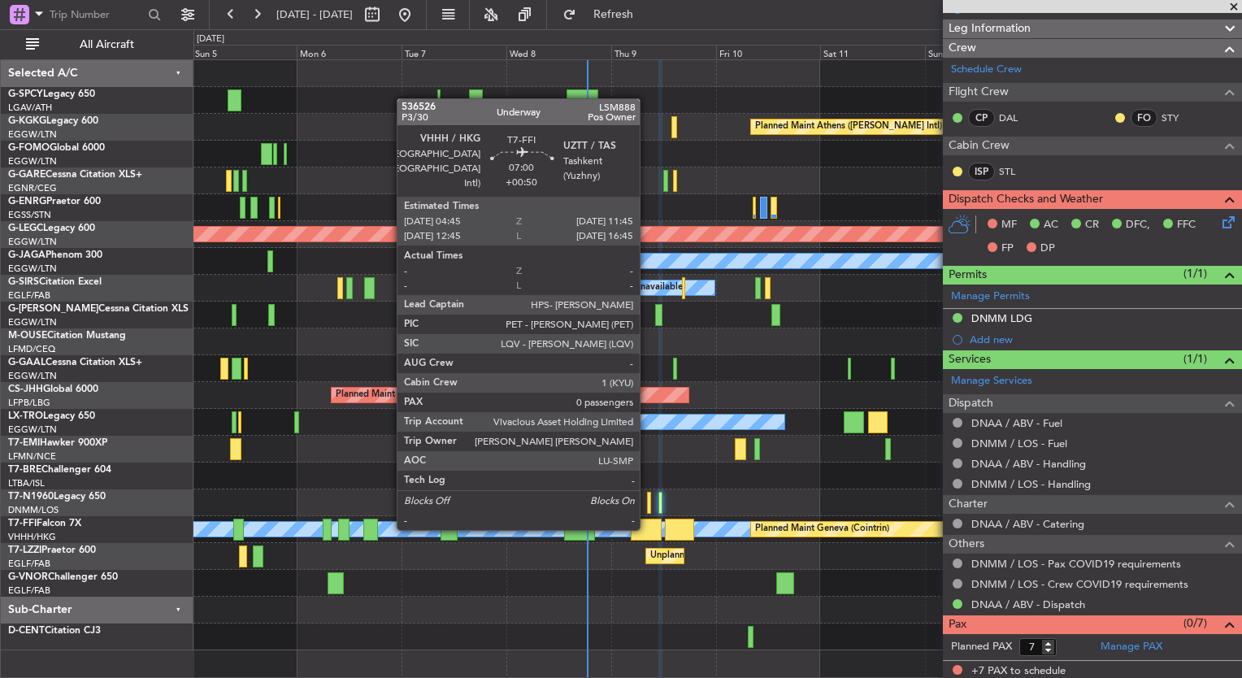
click at [648, 528] on div at bounding box center [646, 530] width 31 height 22
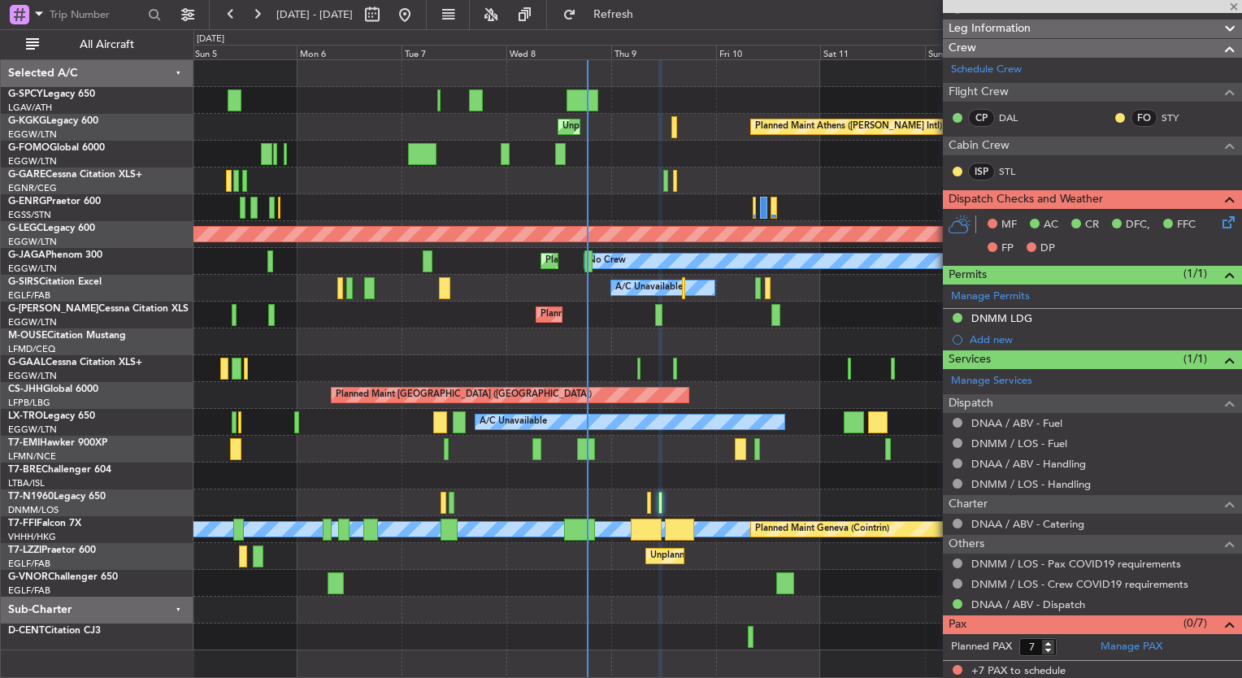
type input "+00:50"
type input "0"
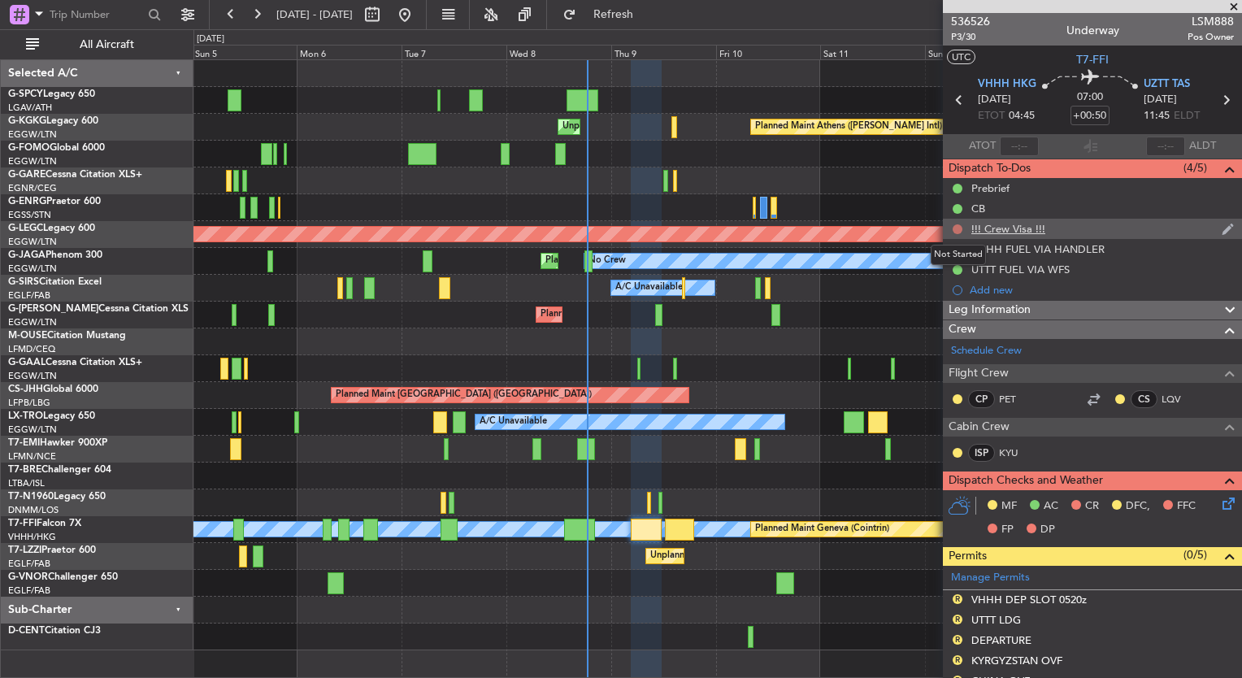
click at [959, 228] on button at bounding box center [958, 229] width 10 height 10
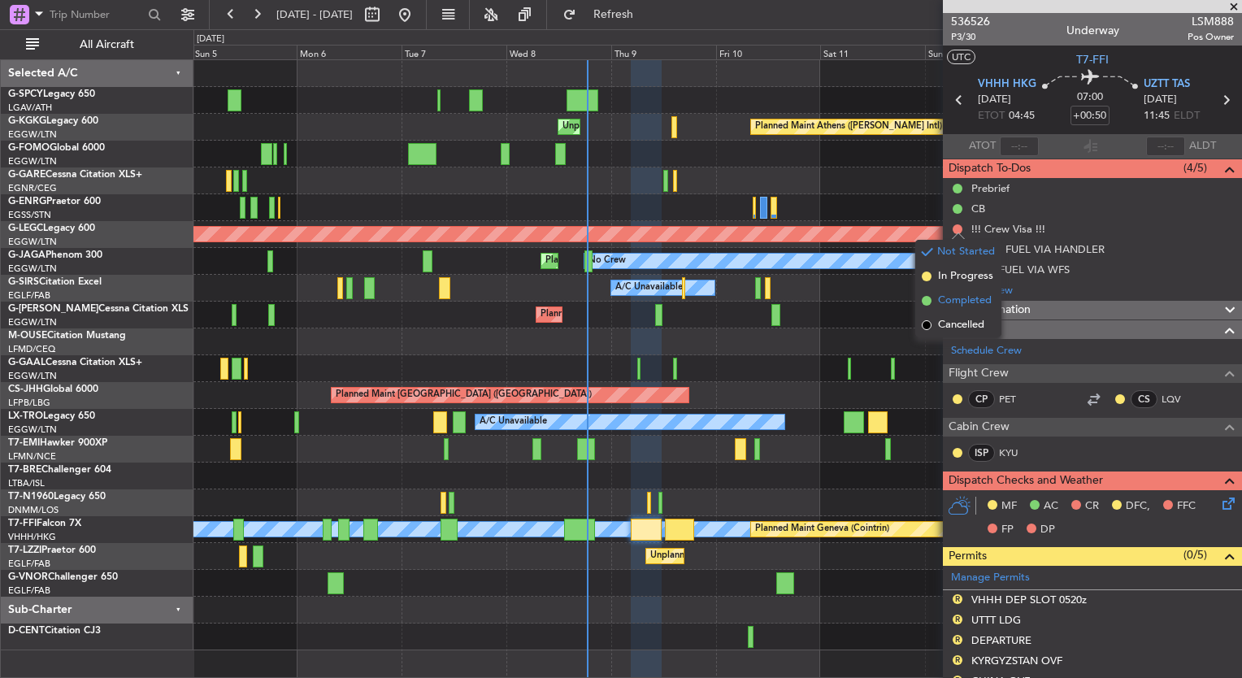
click at [976, 304] on span "Completed" at bounding box center [965, 301] width 54 height 16
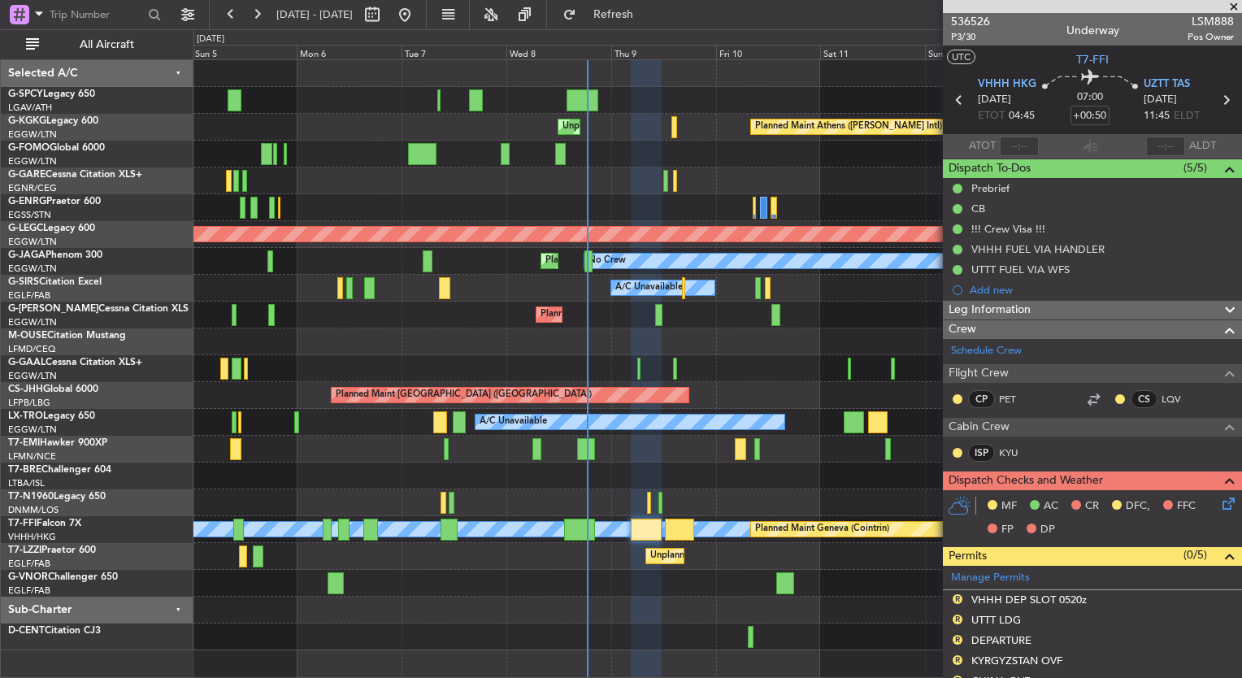
click at [1220, 503] on icon at bounding box center [1226, 500] width 13 height 13
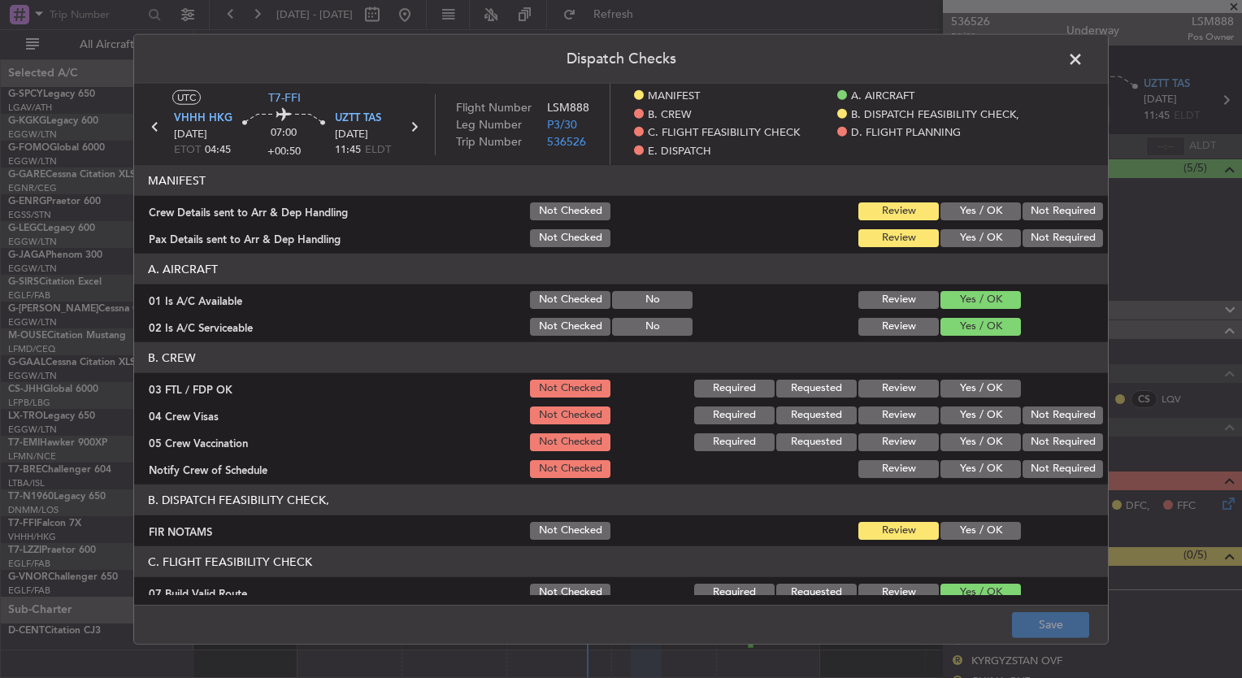
click at [973, 390] on button "Yes / OK" at bounding box center [981, 389] width 80 height 18
click at [973, 407] on button "Yes / OK" at bounding box center [981, 416] width 80 height 18
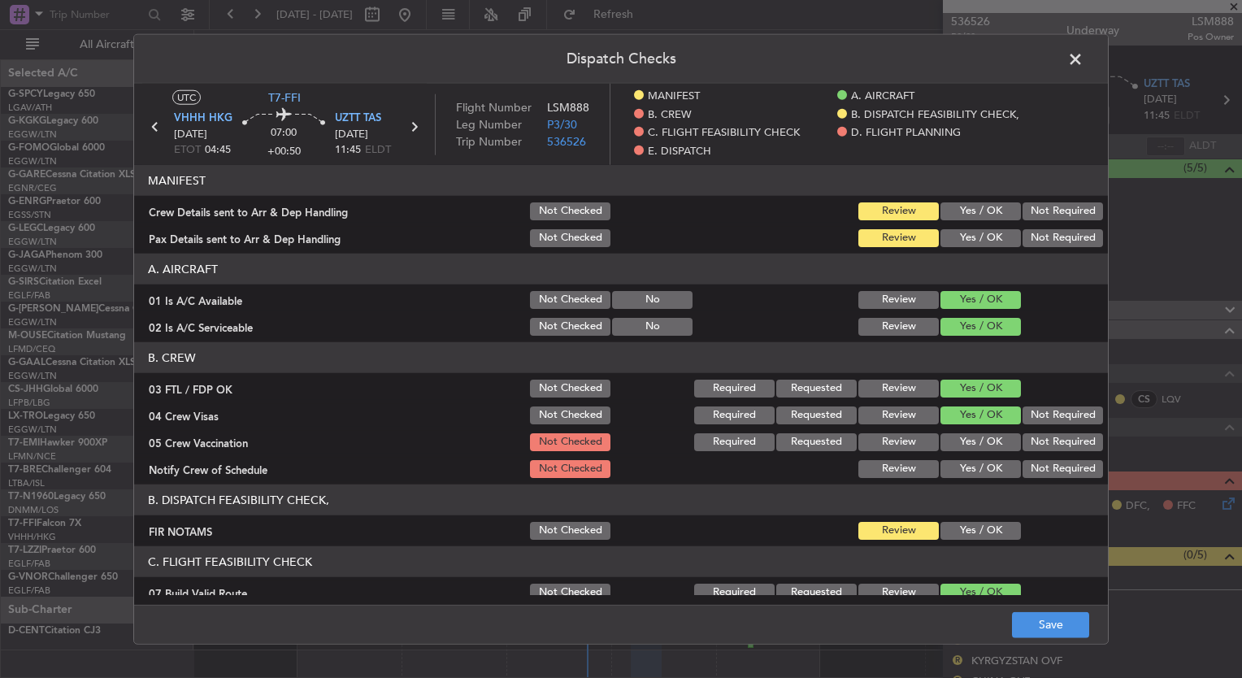
click at [972, 444] on button "Yes / OK" at bounding box center [981, 442] width 80 height 18
click at [971, 461] on button "Yes / OK" at bounding box center [981, 469] width 80 height 18
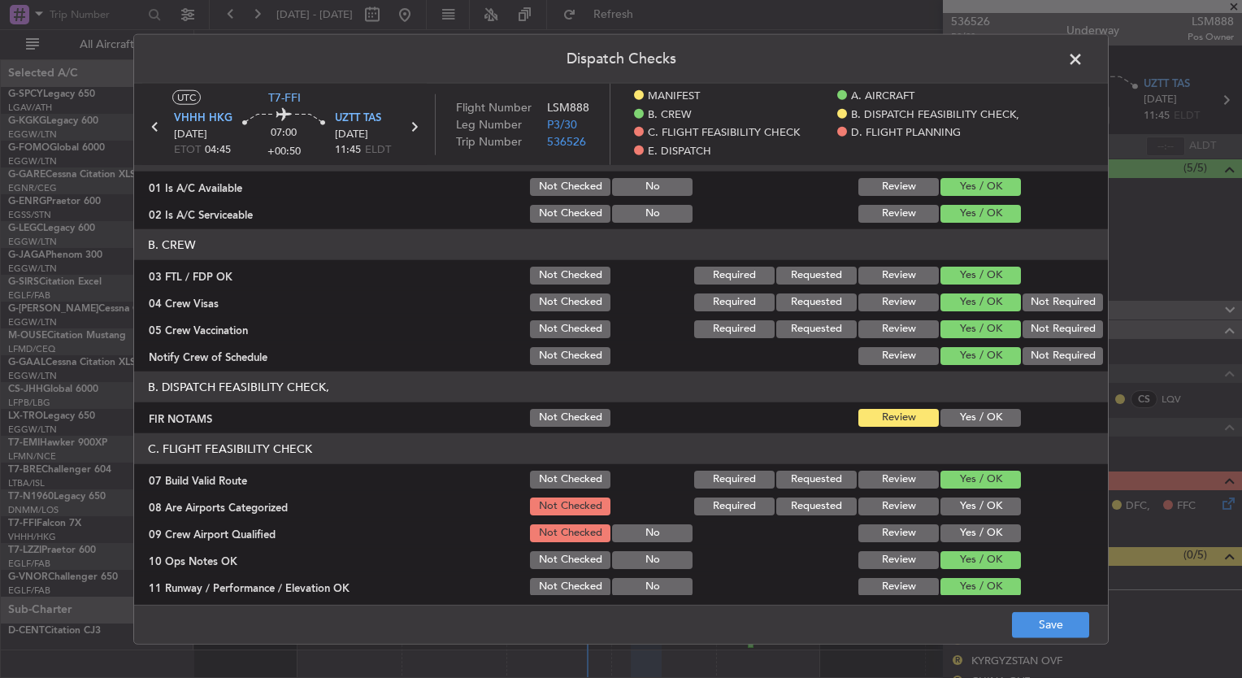
scroll to position [218, 0]
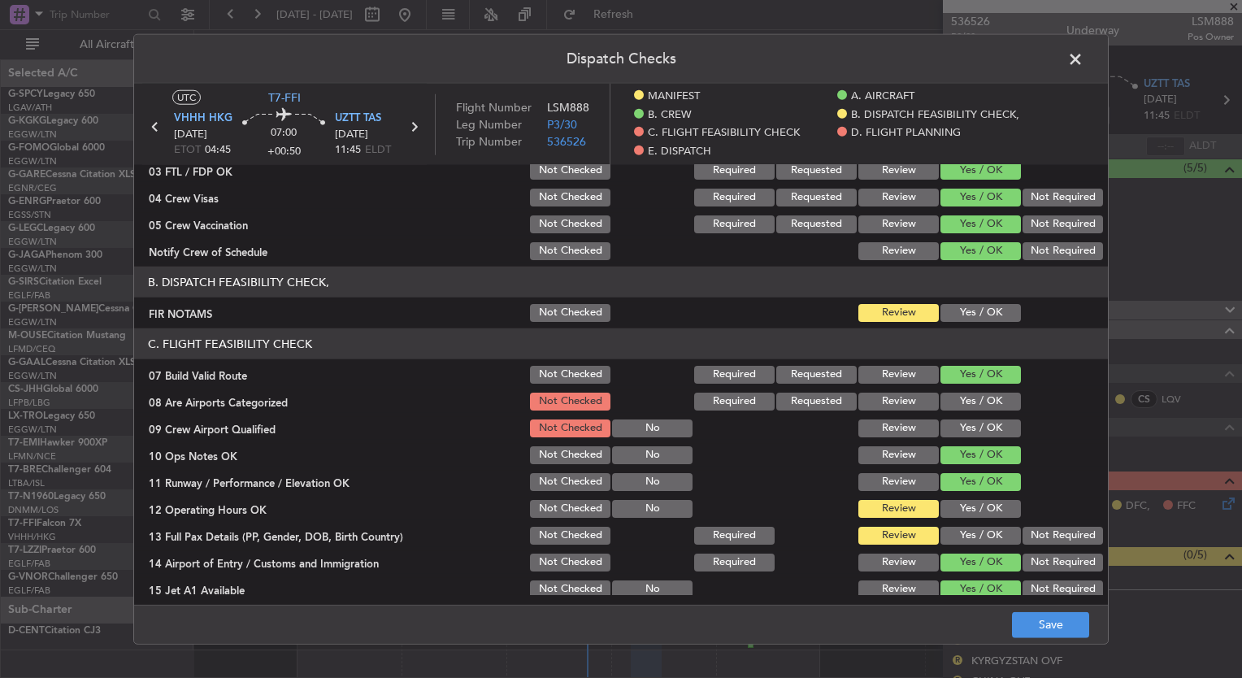
click at [958, 407] on button "Yes / OK" at bounding box center [981, 402] width 80 height 18
click at [957, 424] on button "Yes / OK" at bounding box center [981, 429] width 80 height 18
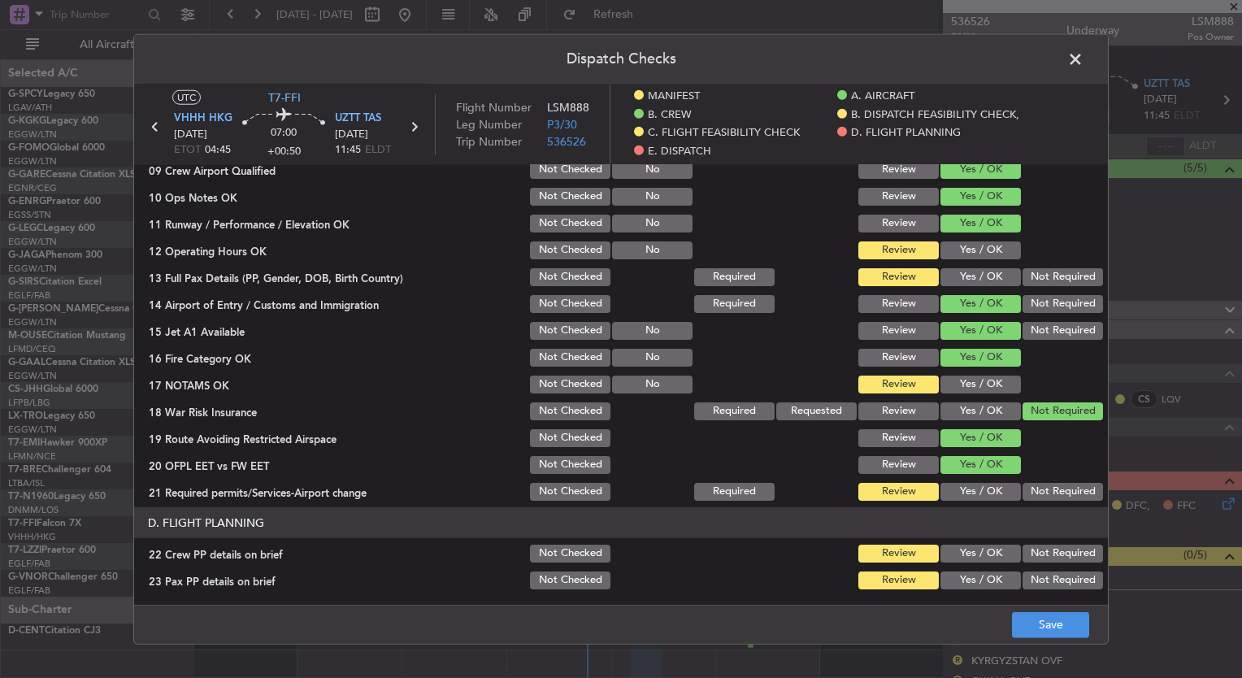
scroll to position [475, 0]
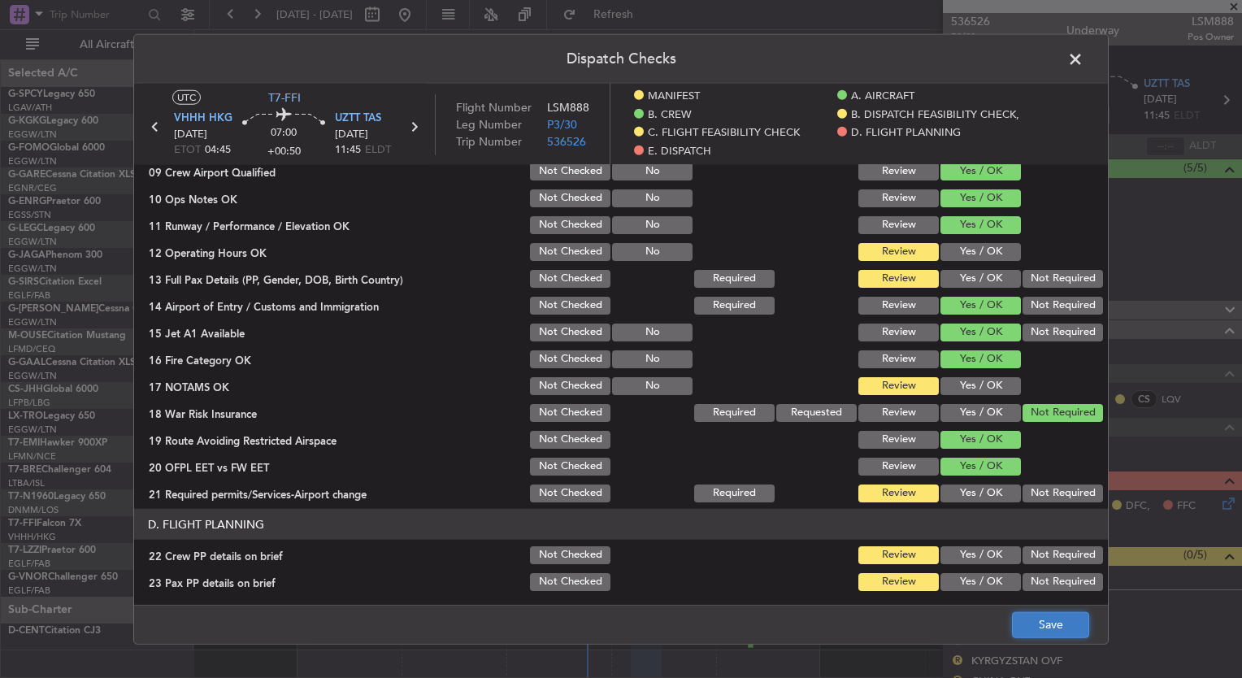
click at [1028, 623] on button "Save" at bounding box center [1050, 624] width 77 height 26
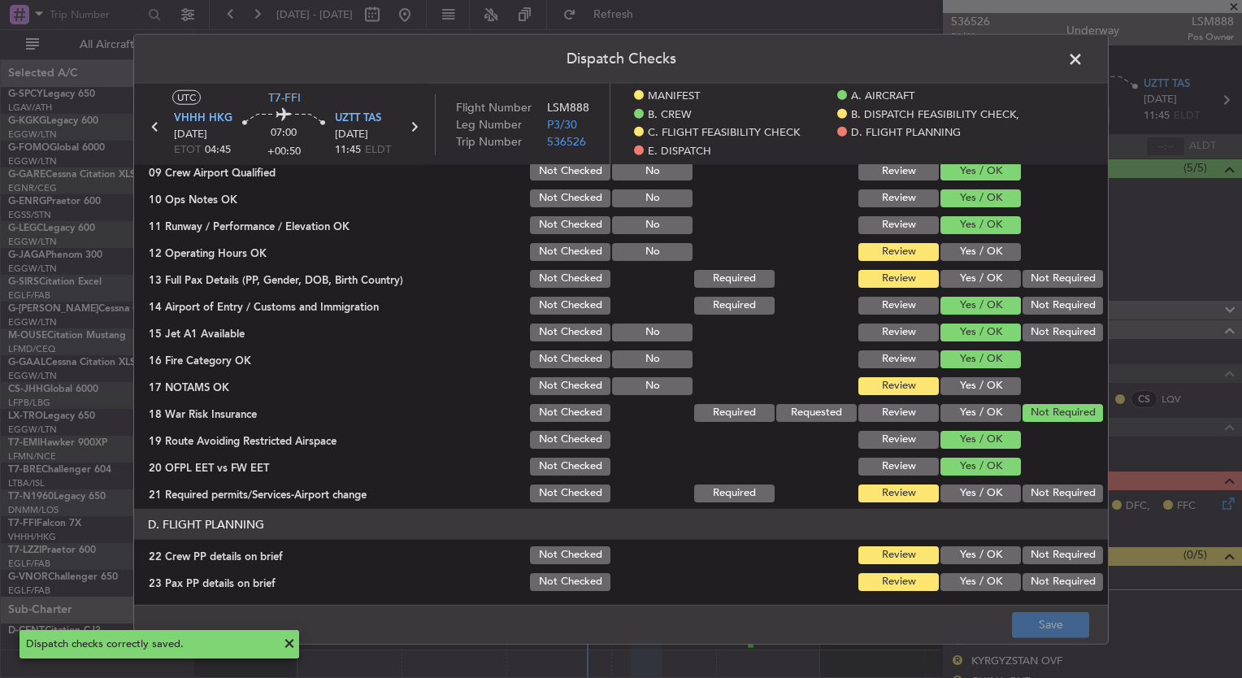
click at [1084, 58] on span at bounding box center [1084, 63] width 0 height 33
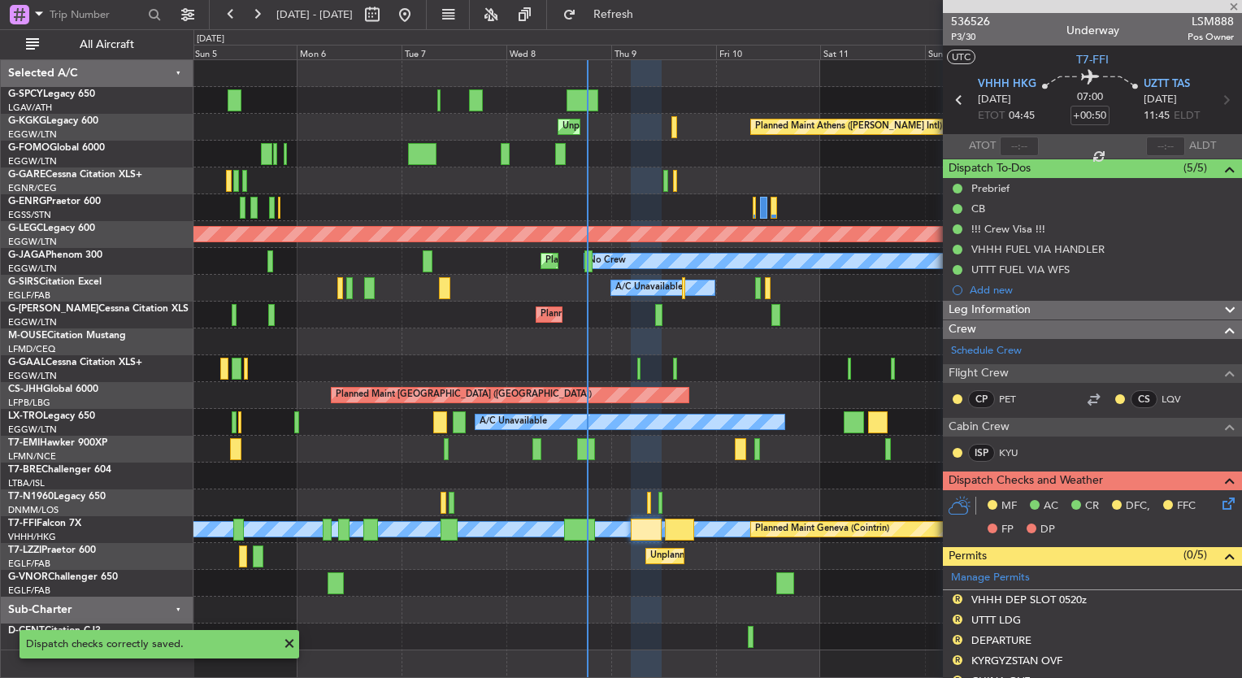
type input "+00:05"
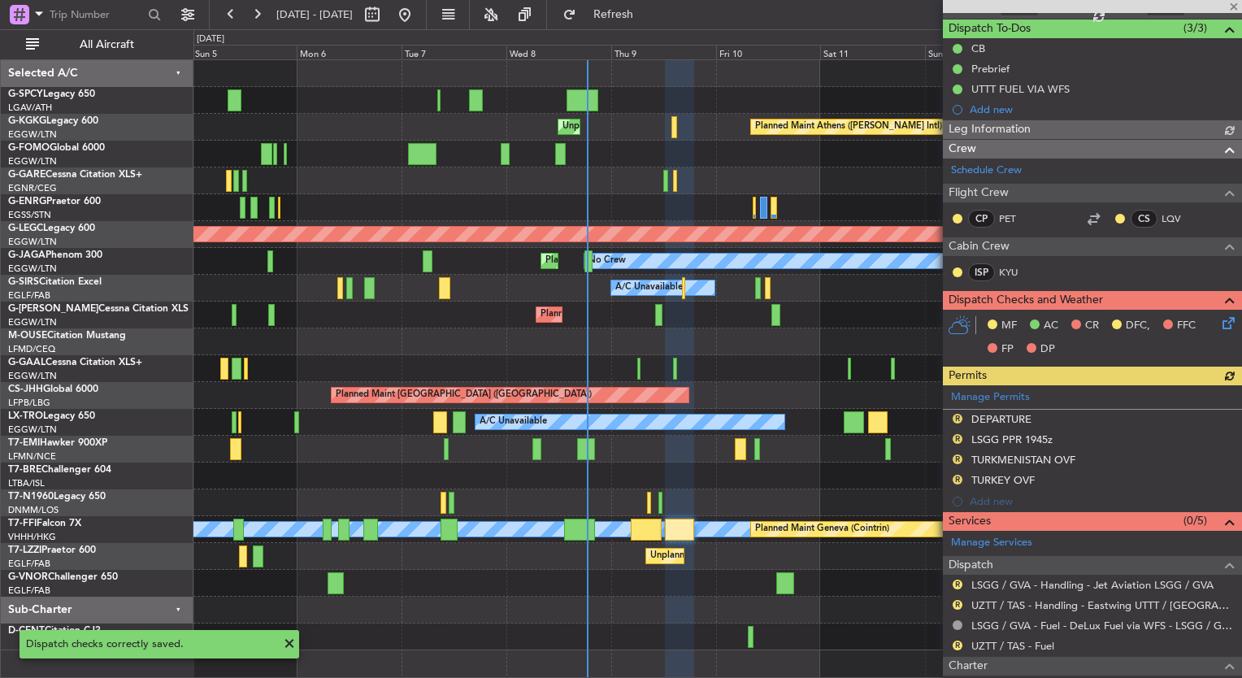
scroll to position [141, 0]
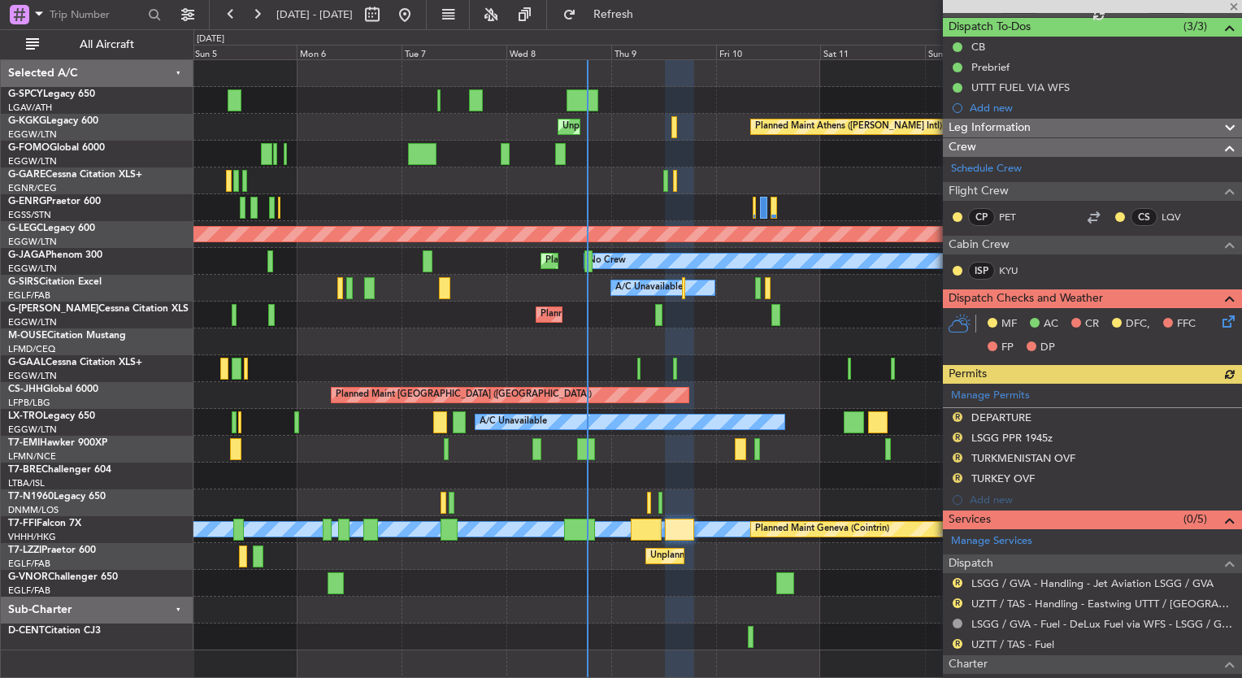
click at [1220, 323] on icon at bounding box center [1226, 318] width 13 height 13
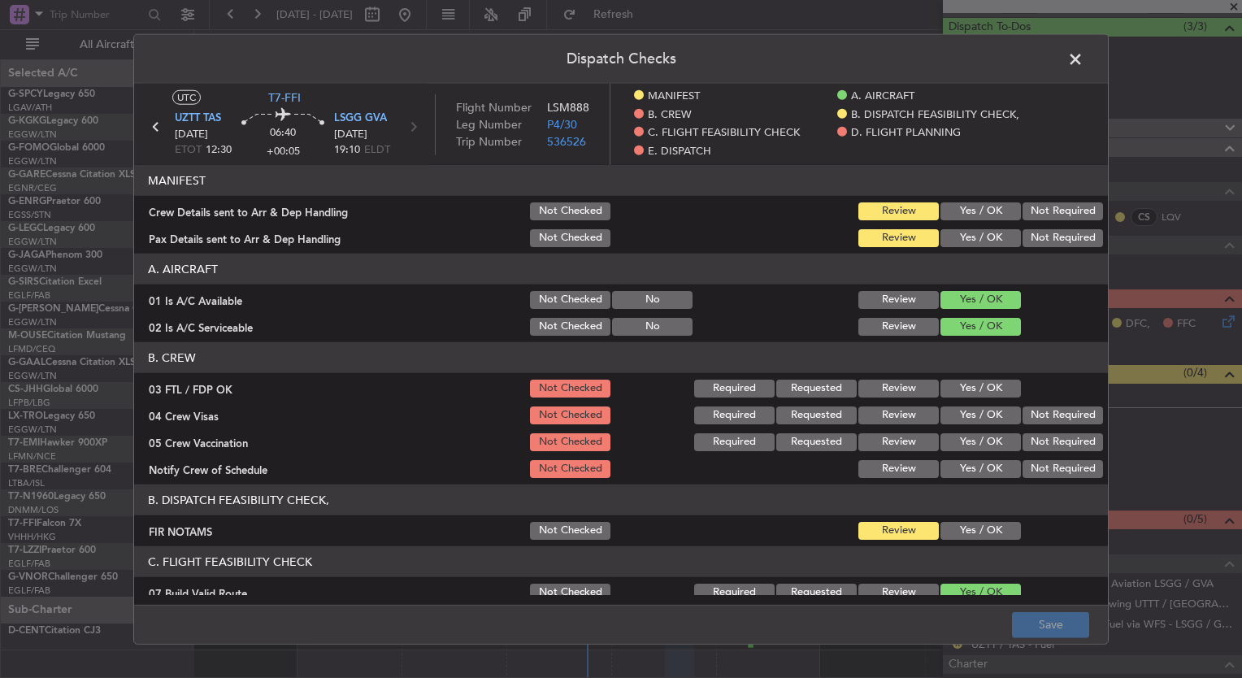
click at [972, 380] on button "Yes / OK" at bounding box center [981, 389] width 80 height 18
click at [979, 415] on button "Yes / OK" at bounding box center [981, 416] width 80 height 18
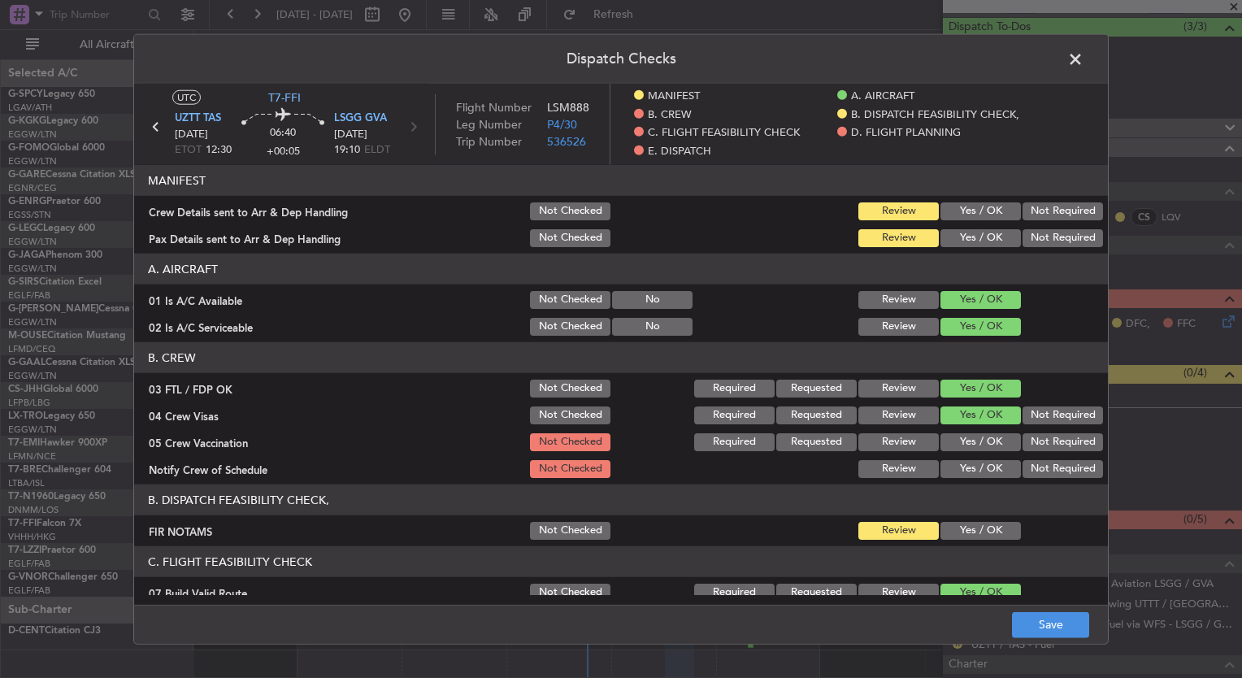
click at [974, 448] on button "Yes / OK" at bounding box center [981, 442] width 80 height 18
click at [972, 470] on button "Yes / OK" at bounding box center [981, 469] width 80 height 18
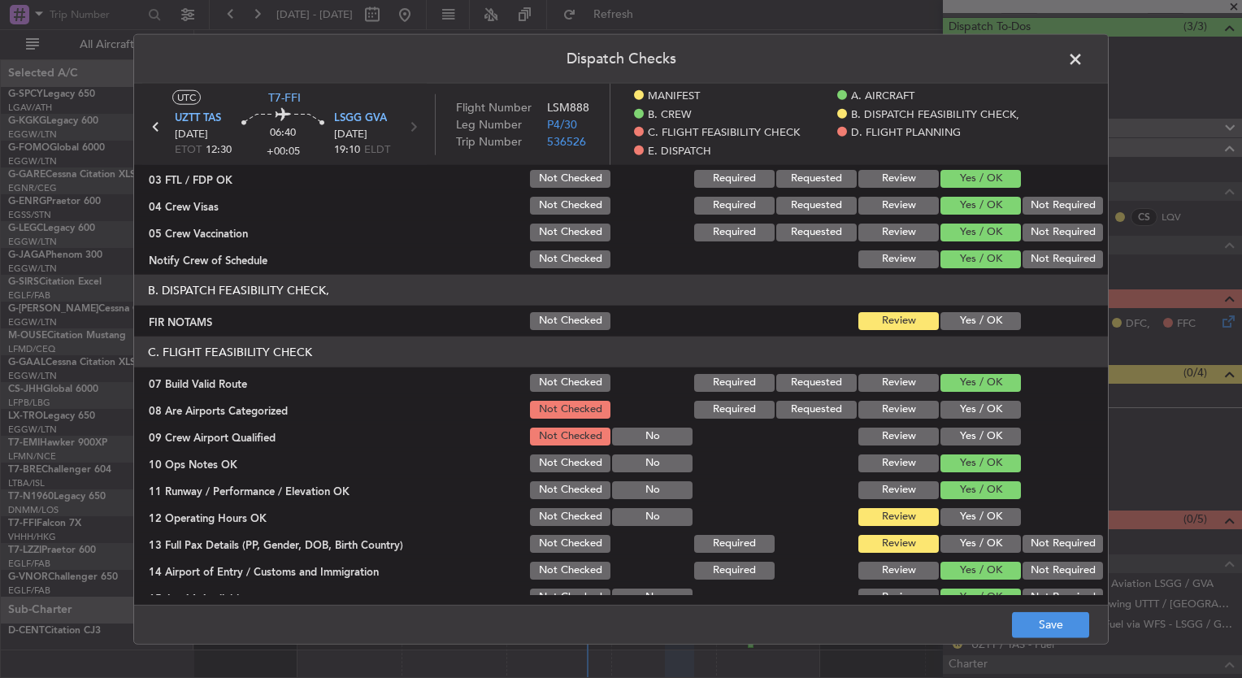
scroll to position [275, 0]
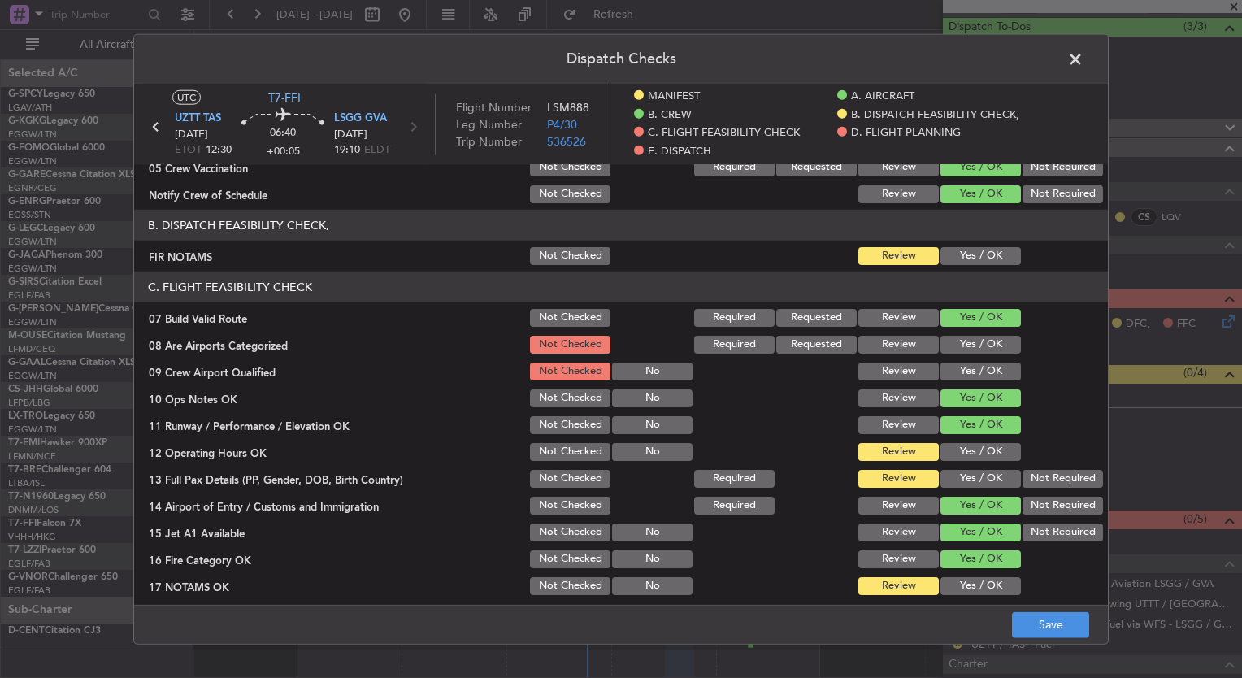
click at [950, 351] on button "Yes / OK" at bounding box center [981, 345] width 80 height 18
click at [956, 380] on div "Yes / OK" at bounding box center [979, 371] width 82 height 23
click at [958, 372] on button "Yes / OK" at bounding box center [981, 372] width 80 height 18
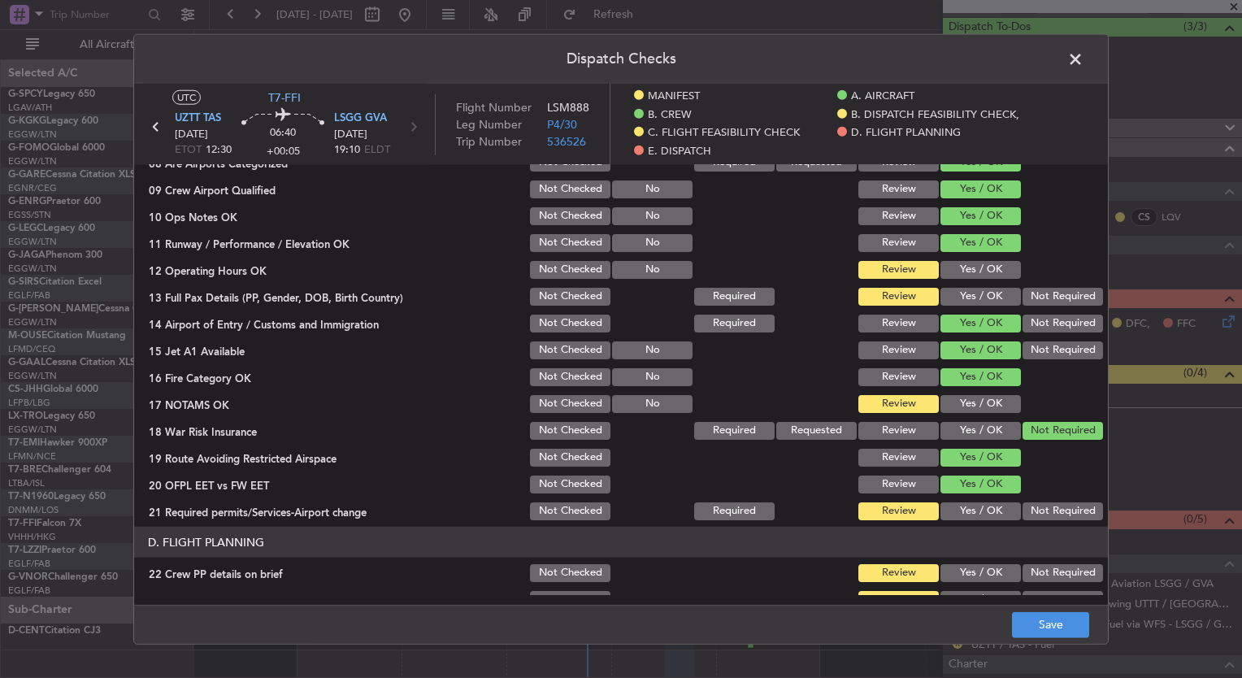
scroll to position [463, 0]
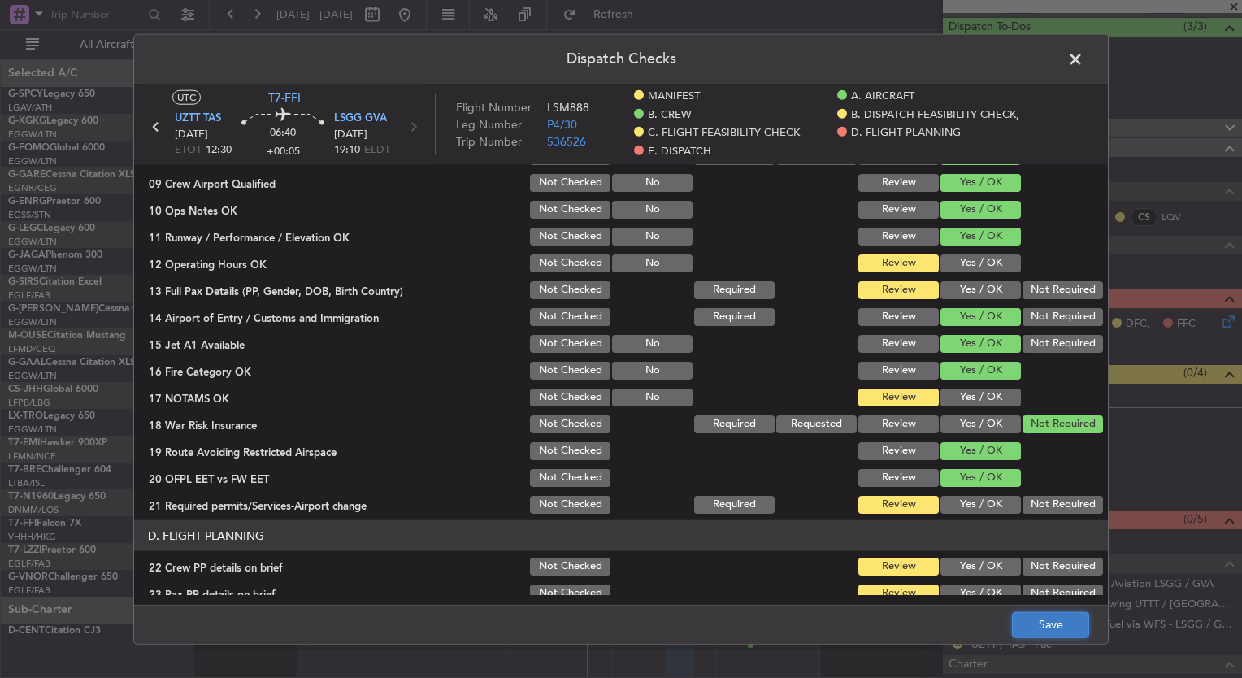
click at [1048, 633] on button "Save" at bounding box center [1050, 624] width 77 height 26
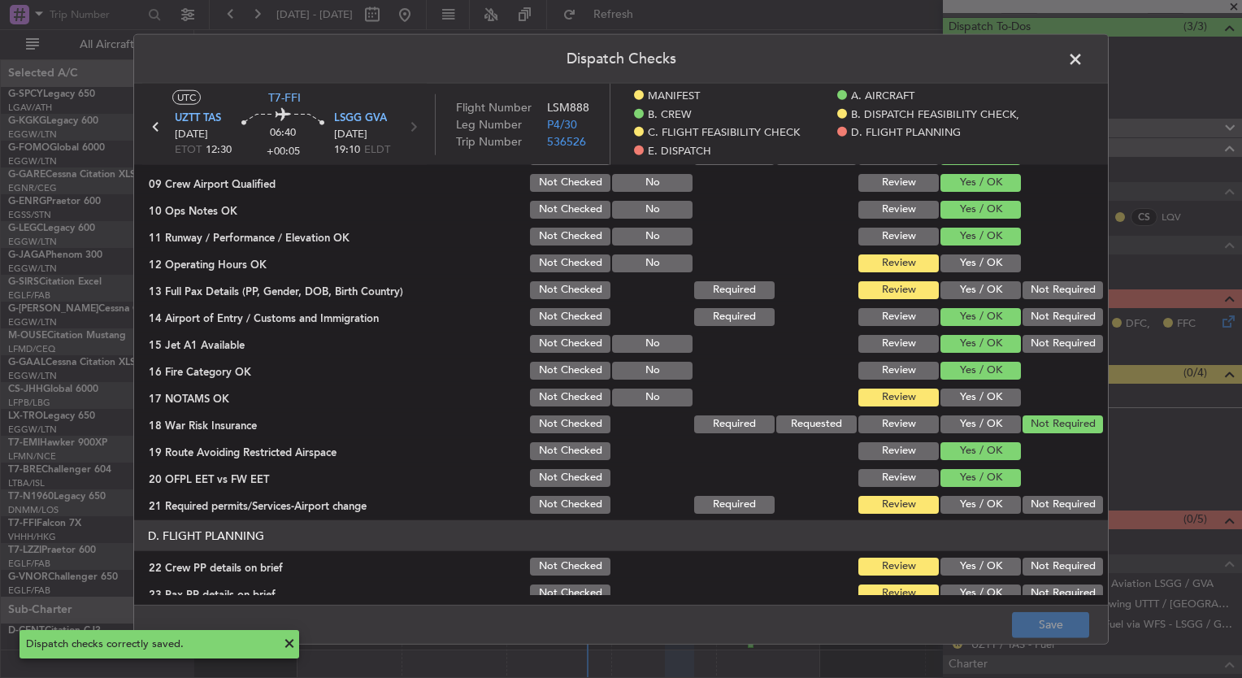
click at [1084, 63] on span at bounding box center [1084, 63] width 0 height 33
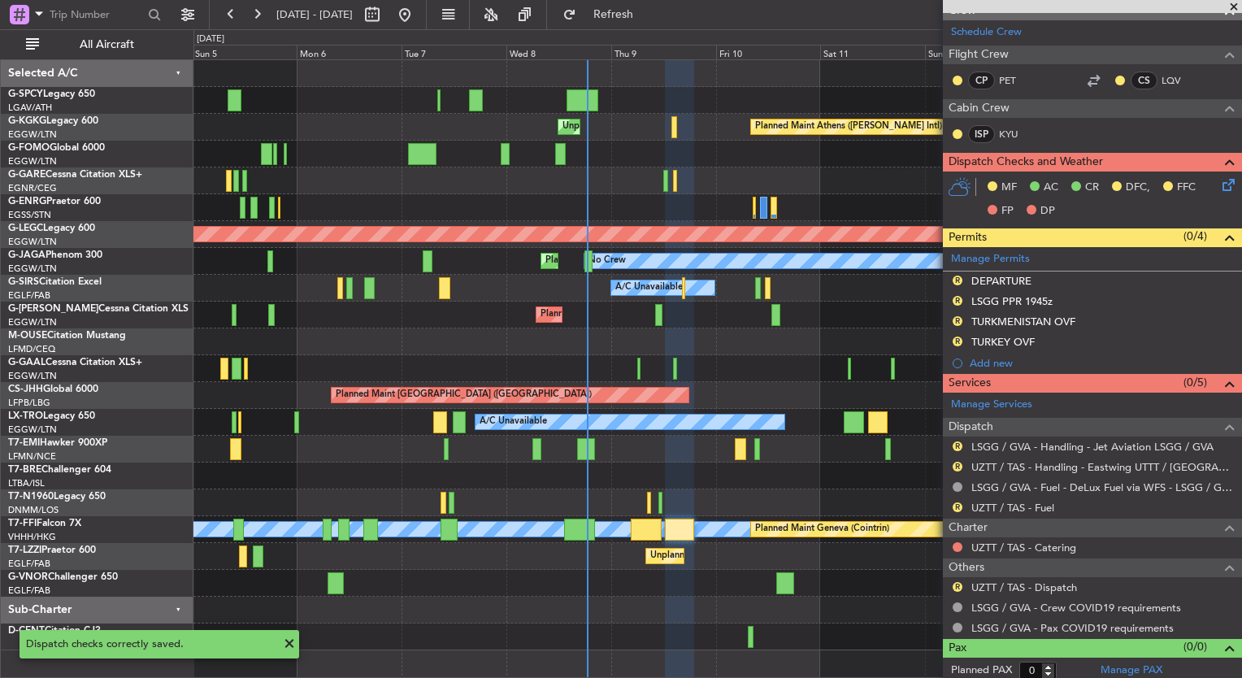
scroll to position [277, 0]
click at [963, 547] on div at bounding box center [957, 547] width 13 height 13
click at [958, 543] on button at bounding box center [958, 548] width 10 height 10
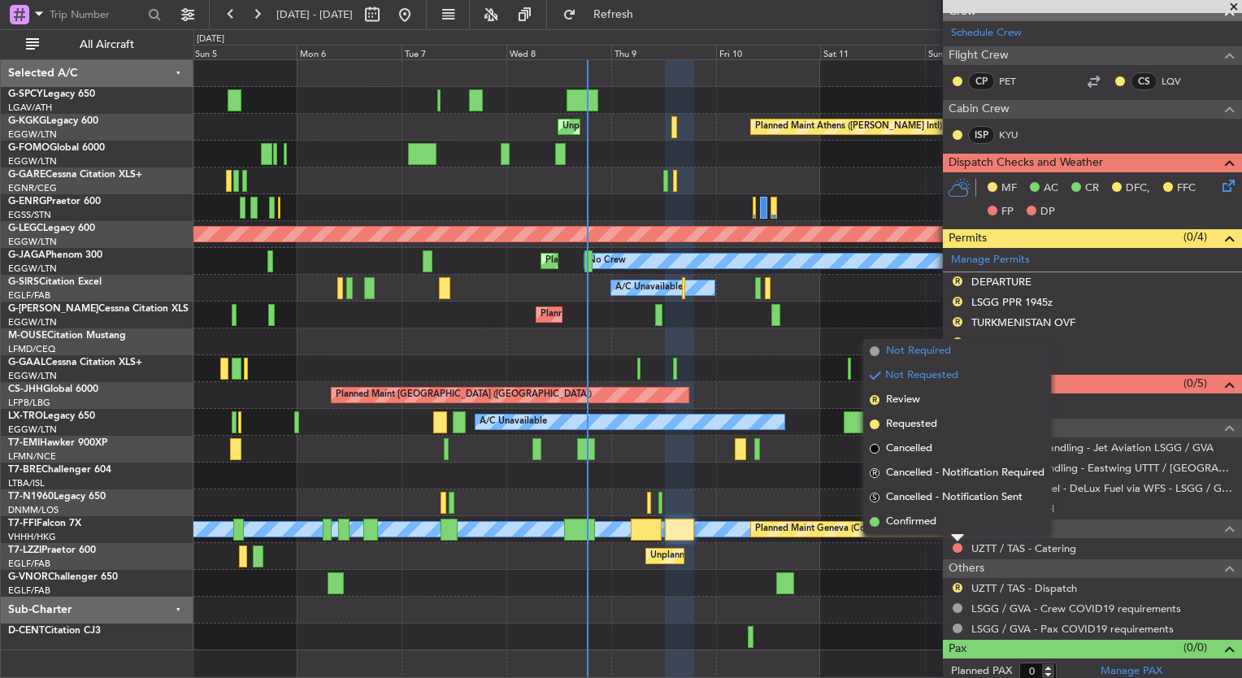
click at [915, 350] on span "Not Required" at bounding box center [918, 351] width 65 height 16
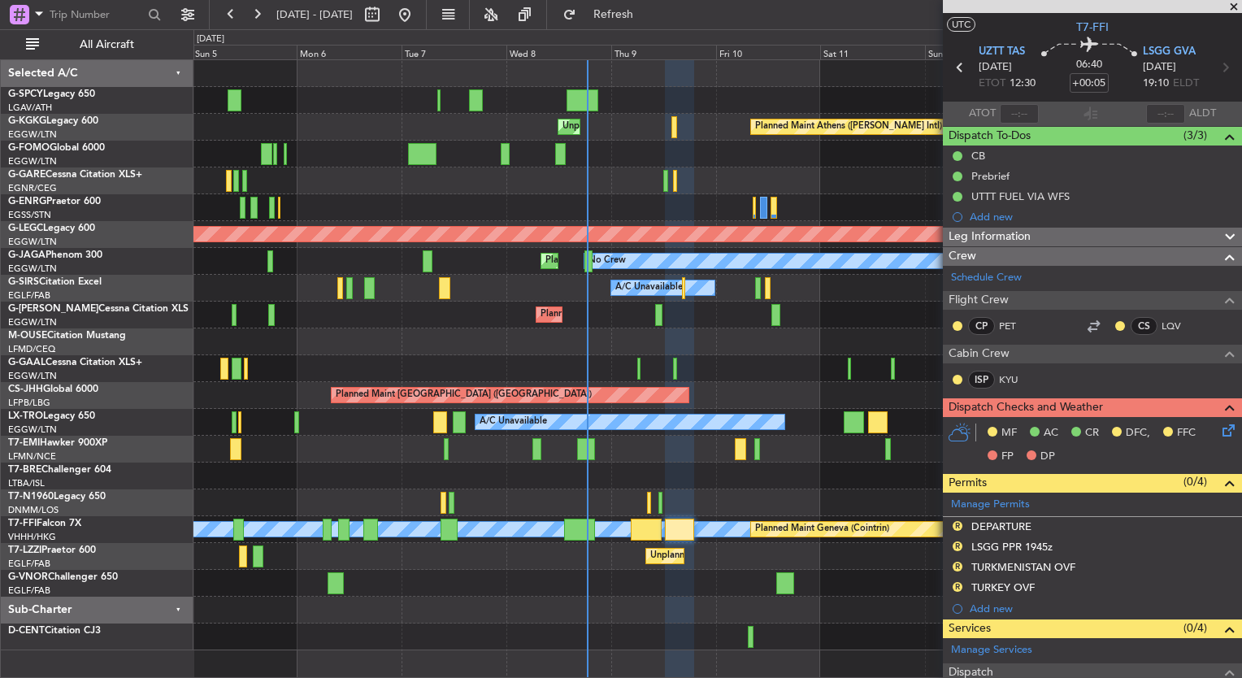
scroll to position [0, 0]
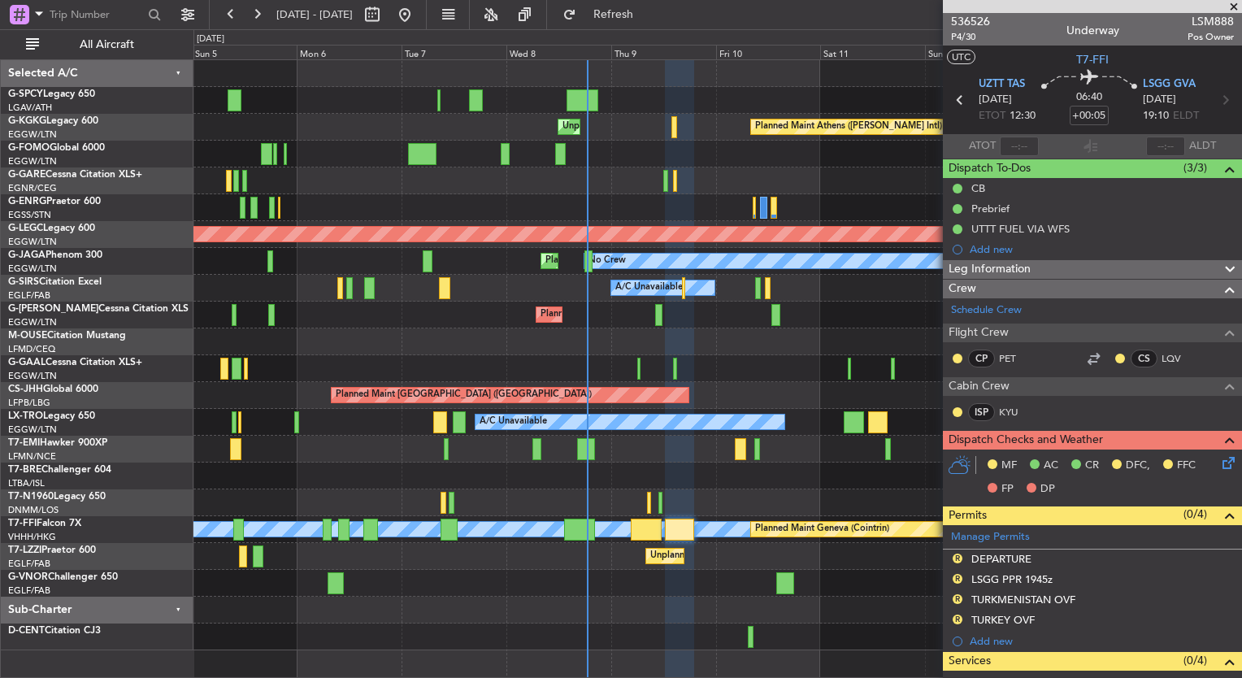
click at [1234, 0] on span at bounding box center [1234, 7] width 16 height 15
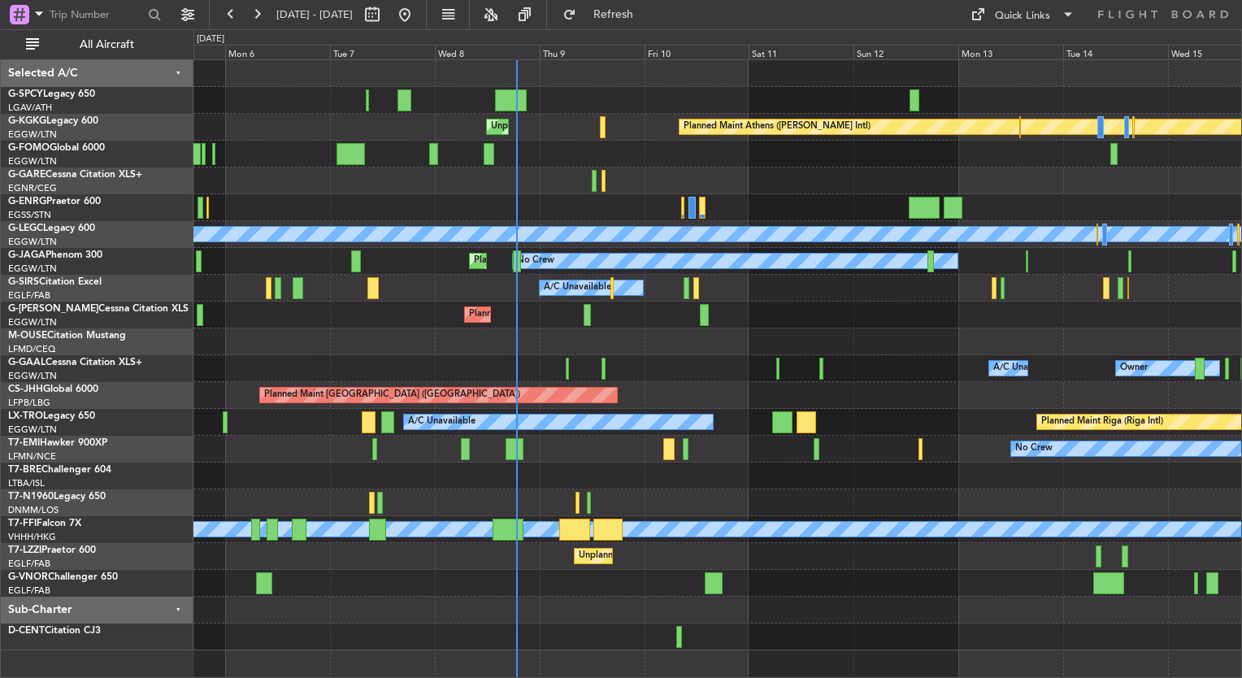
click at [473, 343] on div at bounding box center [718, 341] width 1048 height 27
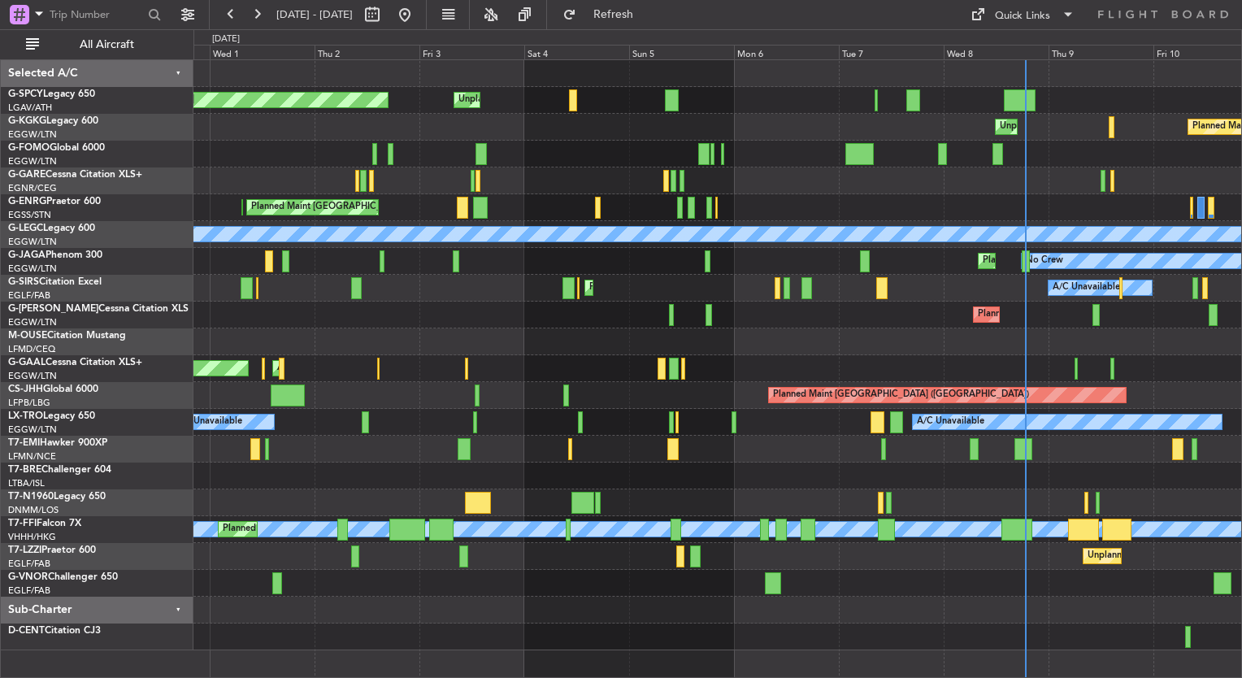
click at [720, 331] on div at bounding box center [718, 341] width 1048 height 27
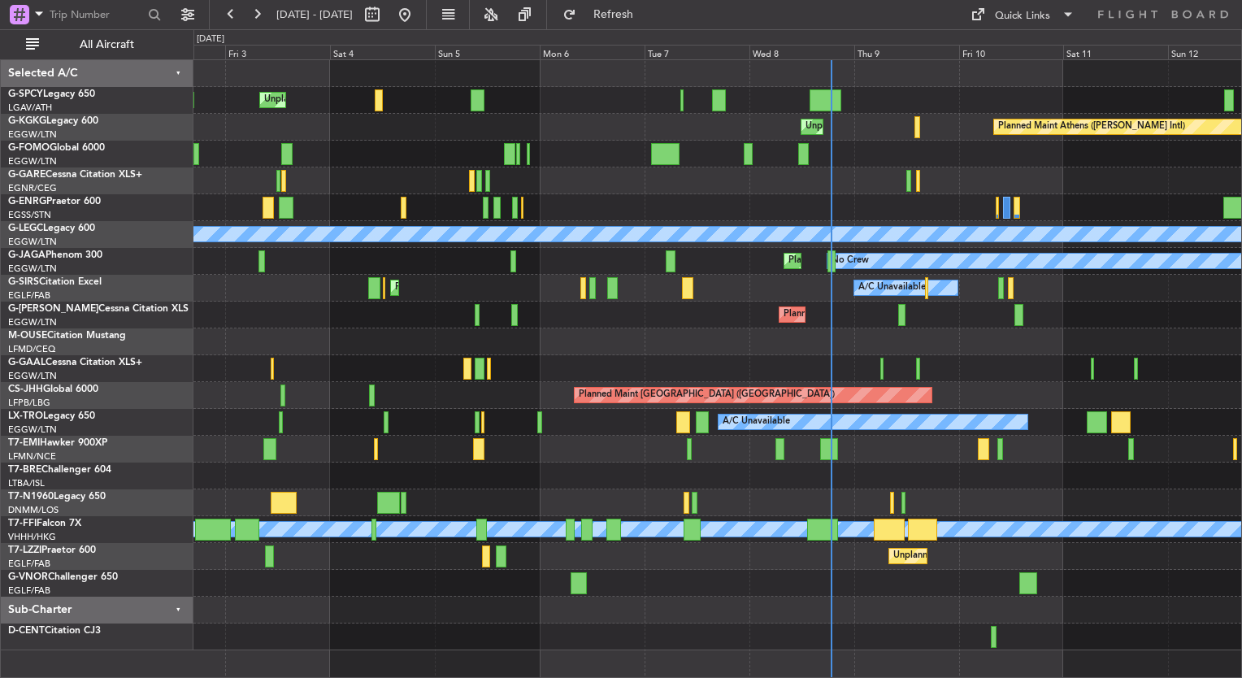
click at [507, 285] on div "A/C Unavailable Planned Maint London (Farnborough)" at bounding box center [718, 288] width 1048 height 27
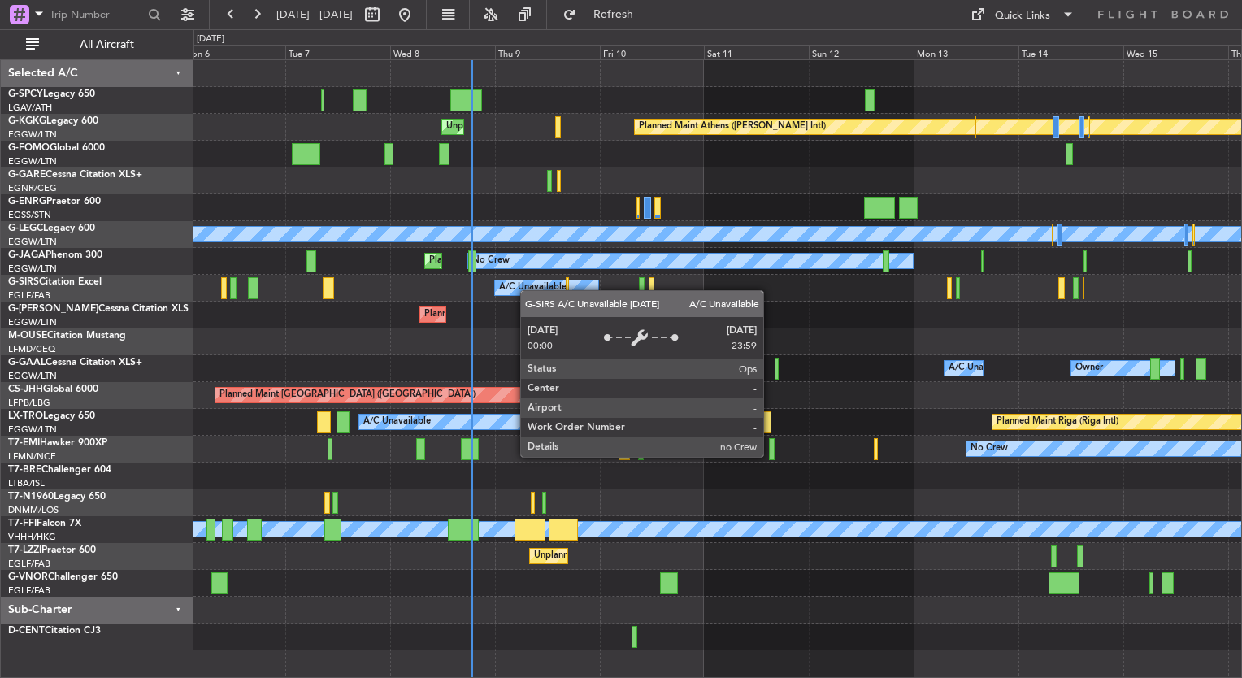
click at [512, 290] on div "Planned Maint Athens (Eleftherios Venizelos Intl) Unplanned Maint Istanbul (Ata…" at bounding box center [718, 355] width 1048 height 590
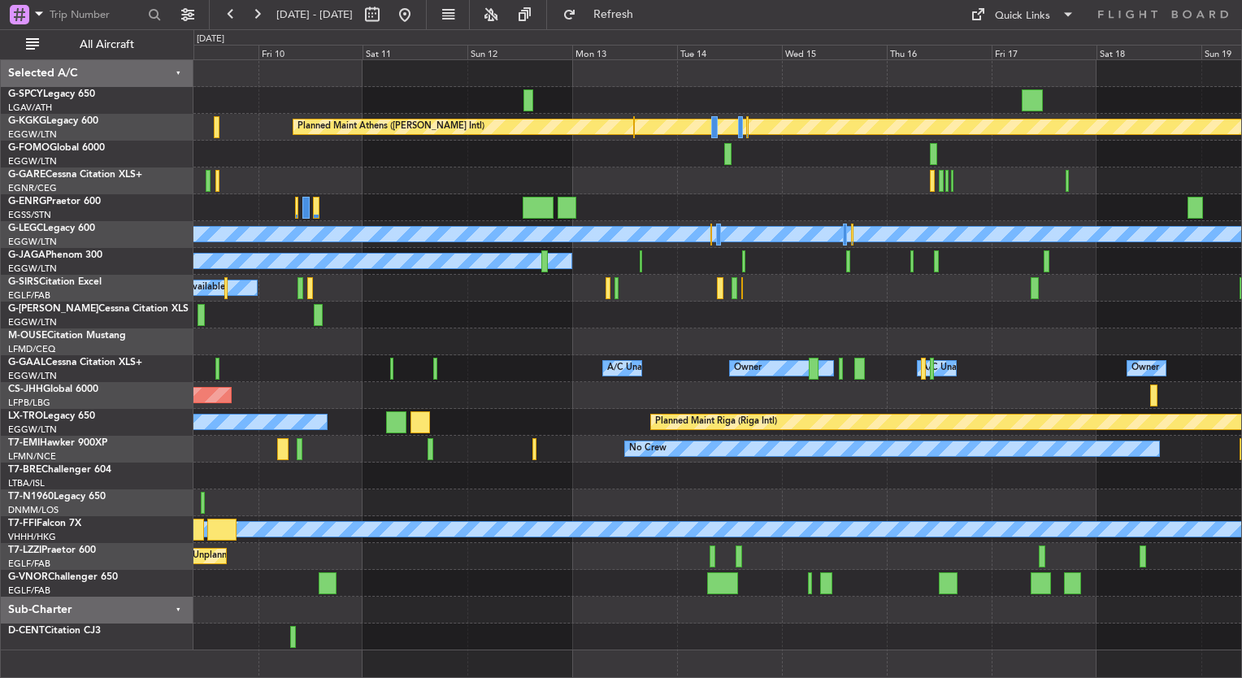
click at [517, 294] on div "A/C Unavailable Planned Maint Oxford (Kidlington)" at bounding box center [718, 288] width 1048 height 27
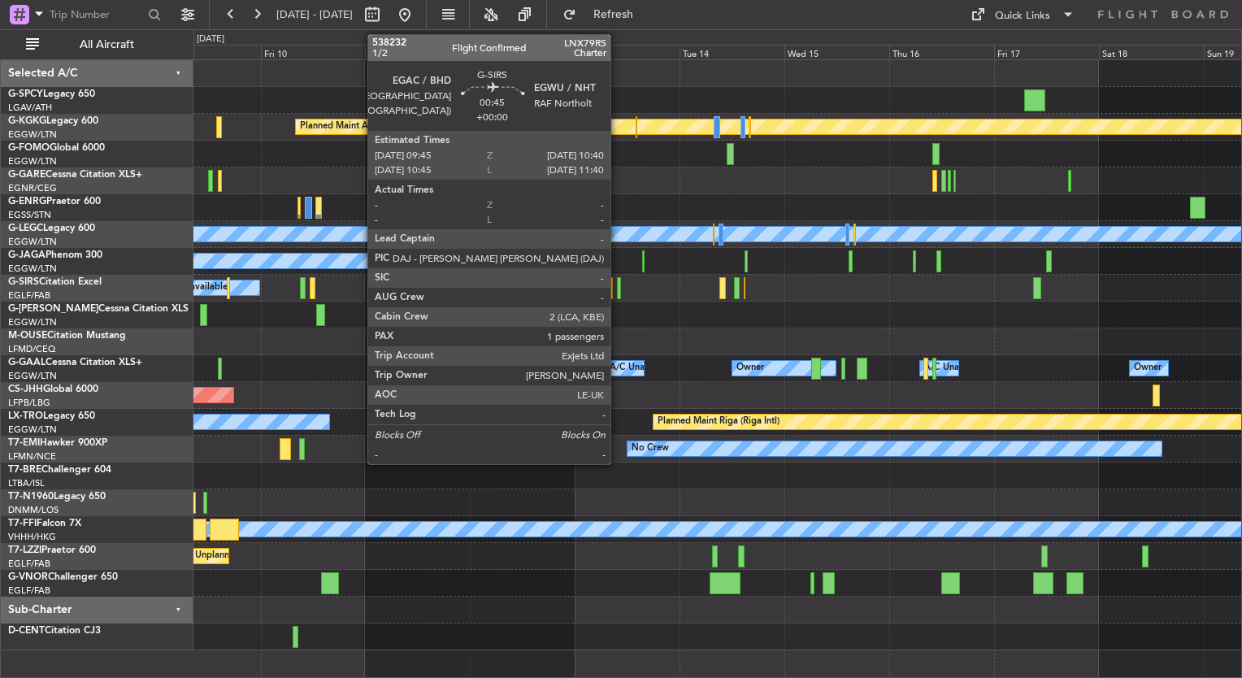
click at [618, 288] on div at bounding box center [619, 288] width 4 height 22
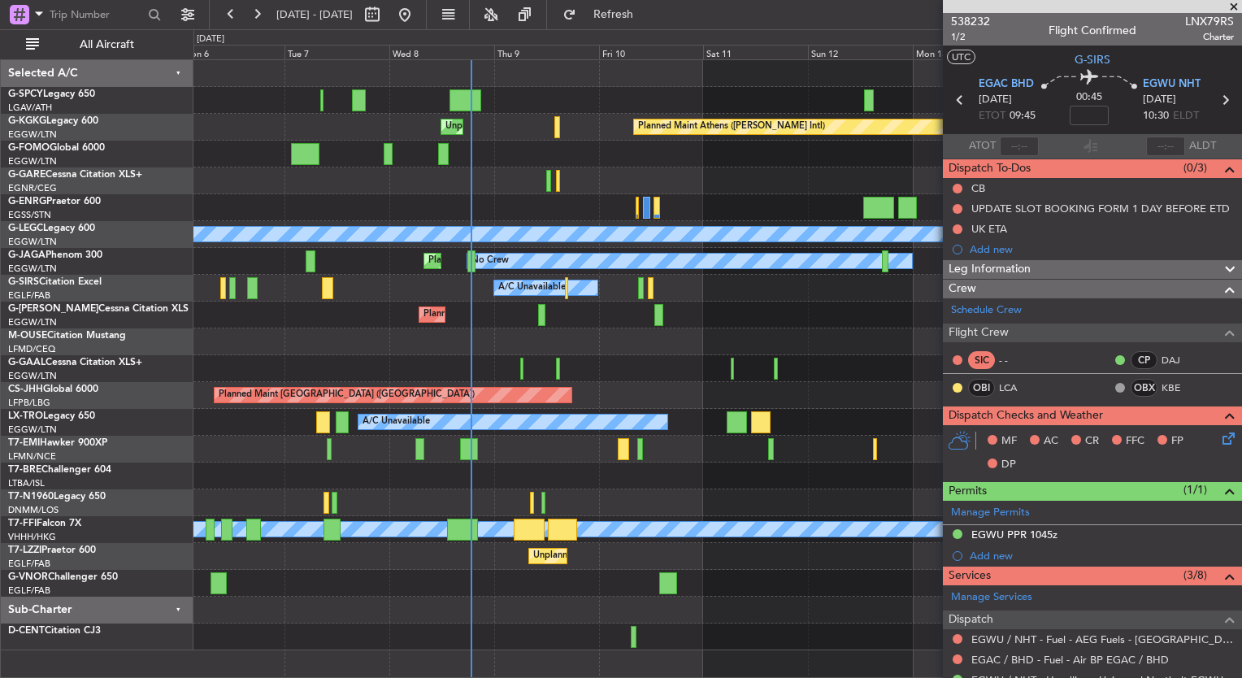
click at [849, 260] on div "Planned Maint Athens (Eleftherios Venizelos Intl) Unplanned Maint Istanbul (Ata…" at bounding box center [718, 355] width 1048 height 590
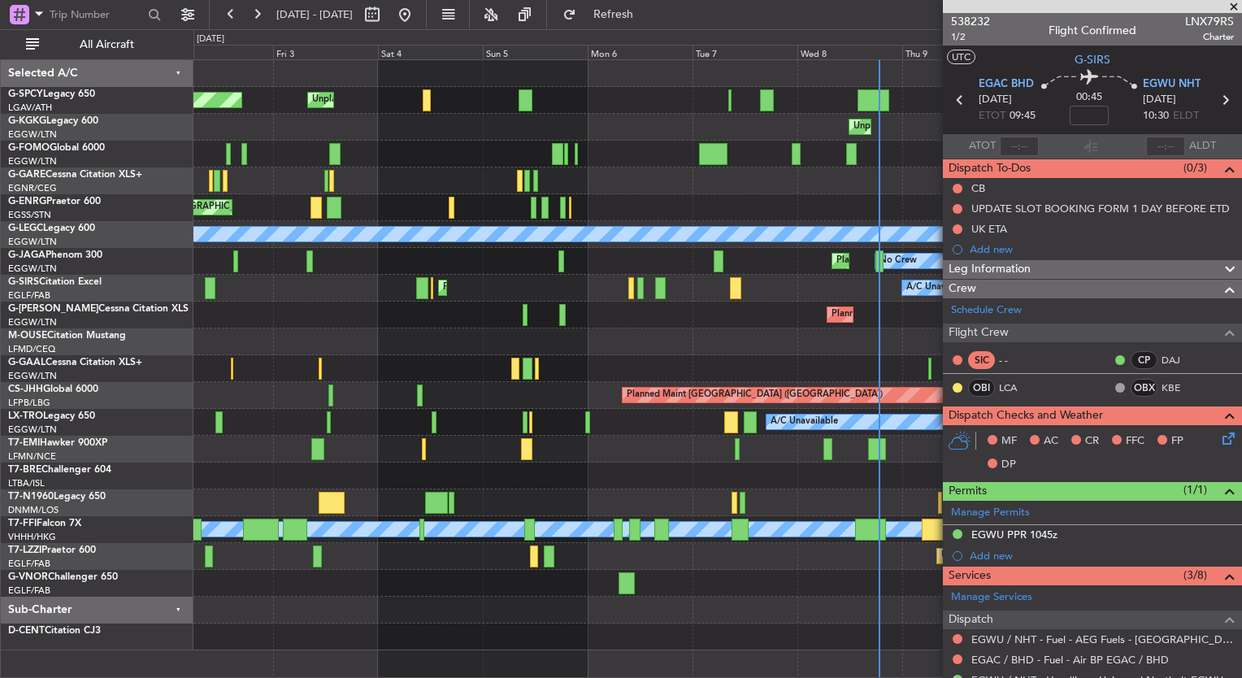
click at [758, 341] on div "Unplanned Maint Bremen Planned Maint Bremen Planned Maint Athens (Eleftherios V…" at bounding box center [718, 355] width 1048 height 590
click at [731, 361] on div "Unplanned Maint Bremen Planned Maint Bremen Planned Maint Athens (Eleftherios V…" at bounding box center [718, 355] width 1048 height 590
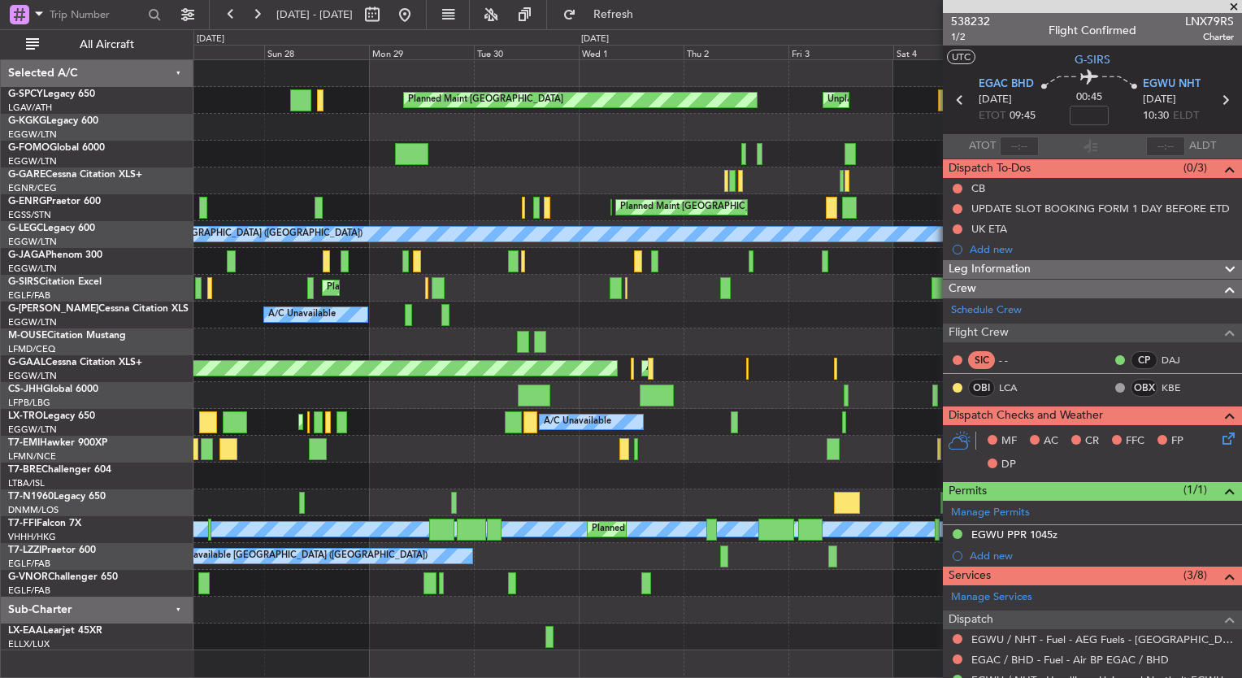
click at [540, 328] on div "Unplanned Maint Bremen Planned Maint Bremen Unplanned Maint Istanbul (Ataturk) …" at bounding box center [718, 355] width 1048 height 590
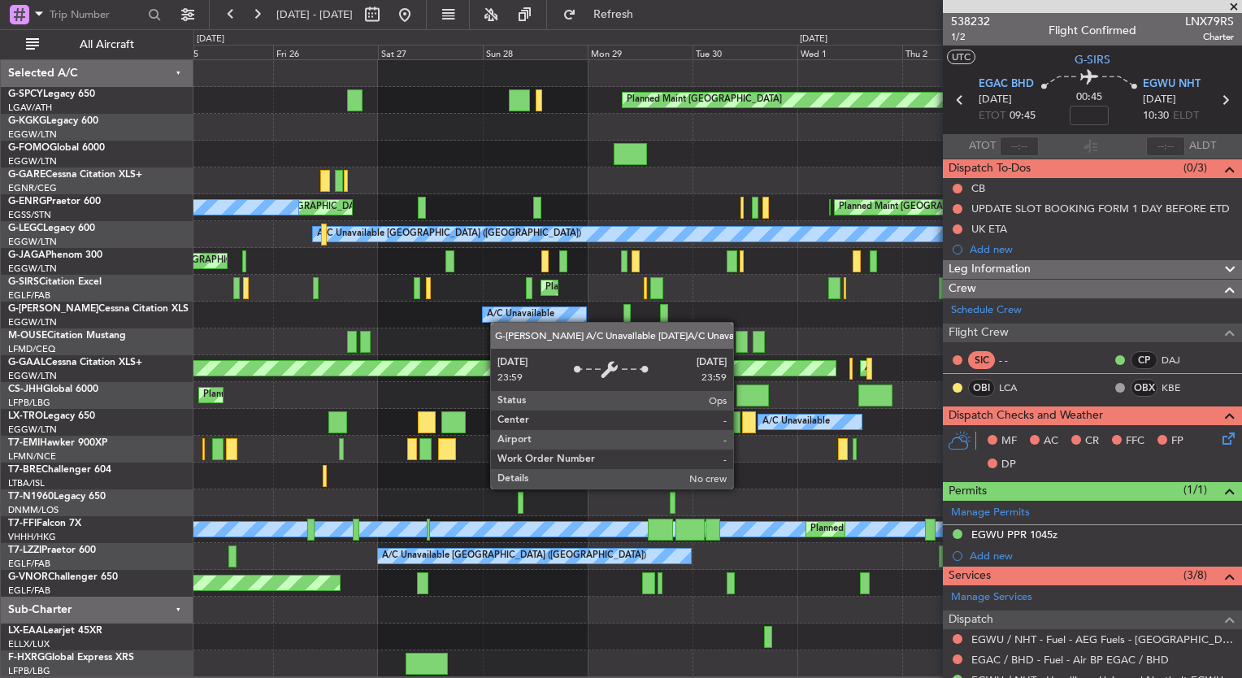
click at [501, 317] on div "Planned Maint Bremen Unplanned Maint Bremen Planned Maint London (Luton) Planne…" at bounding box center [718, 368] width 1048 height 617
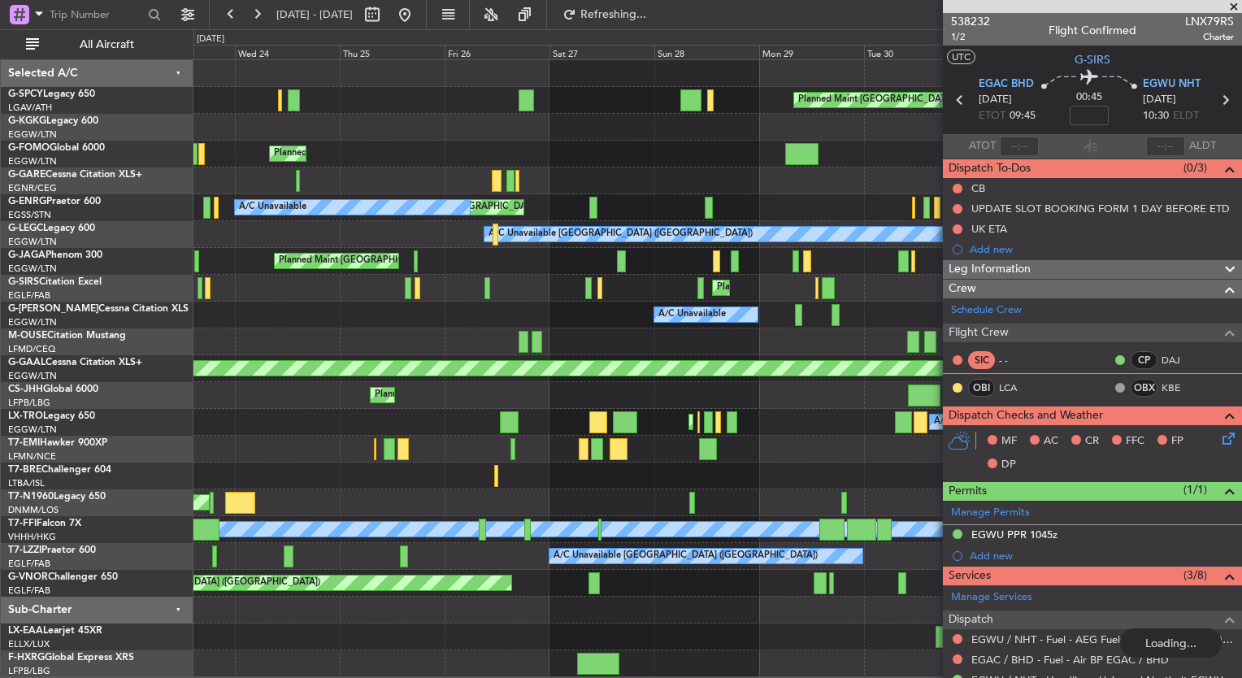
click at [533, 333] on div "Planned Maint Bremen Unplanned Maint Bremen Planned Maint London (Luton) Planne…" at bounding box center [718, 368] width 1048 height 617
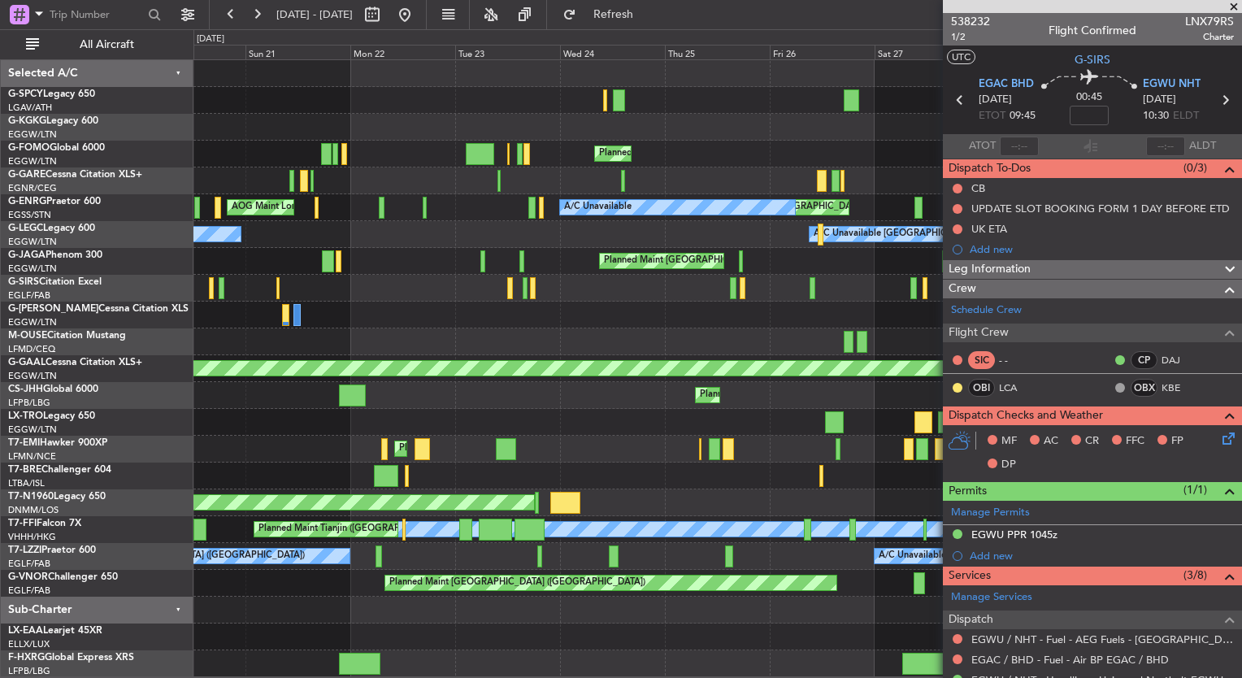
click at [662, 337] on div "Planned Maint Bremen AOG Maint Istanbul (Ataturk) Planned Maint London (Luton) …" at bounding box center [718, 368] width 1048 height 617
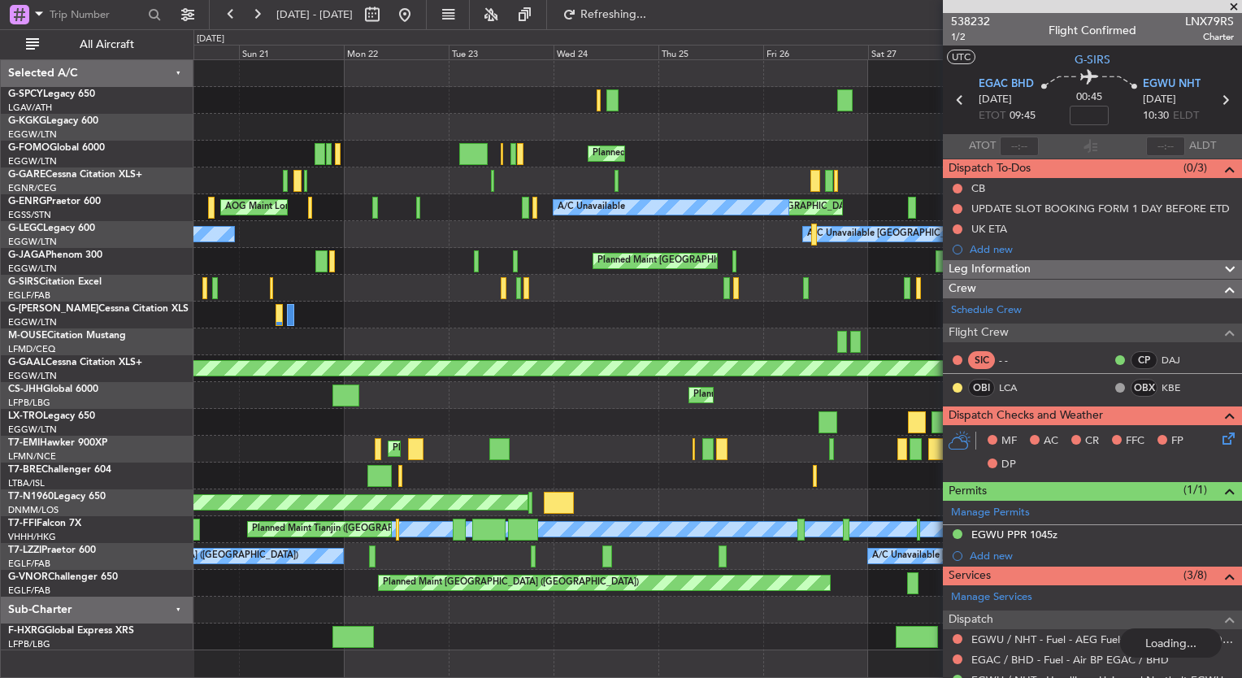
click at [480, 315] on div "A/C Unavailable" at bounding box center [718, 315] width 1048 height 27
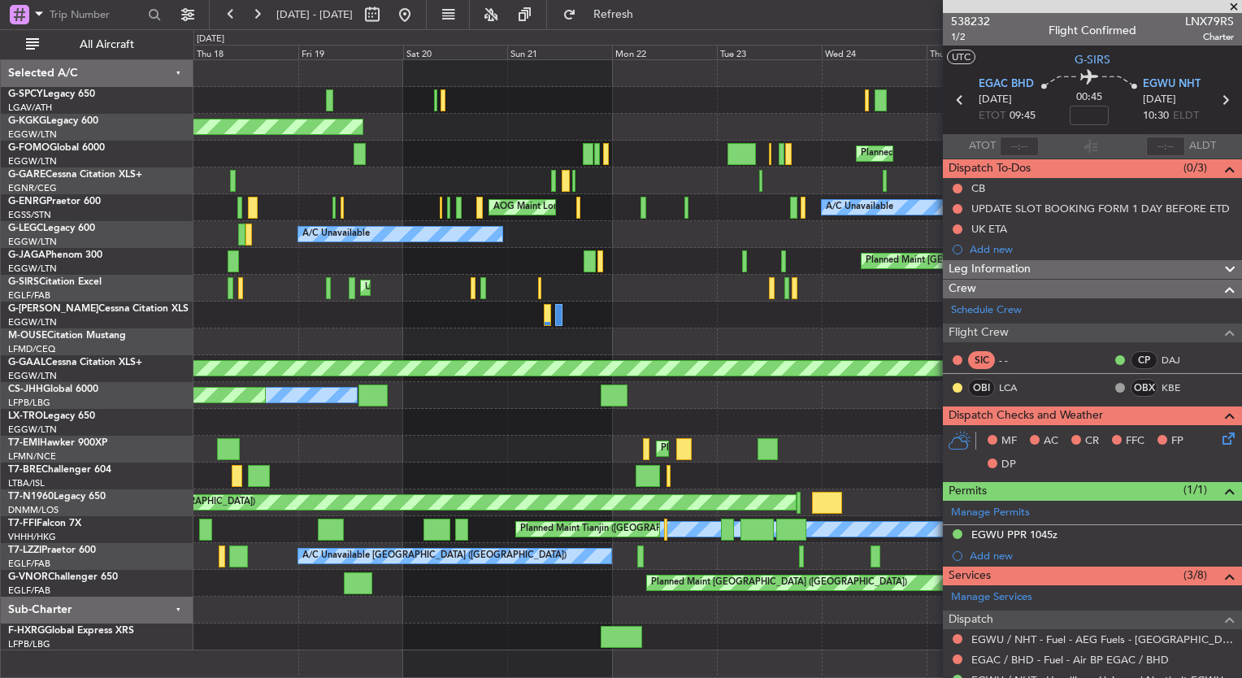
click at [442, 291] on div "Unplanned Maint London (Luton) Planned Maint London (Luton)" at bounding box center [718, 288] width 1048 height 27
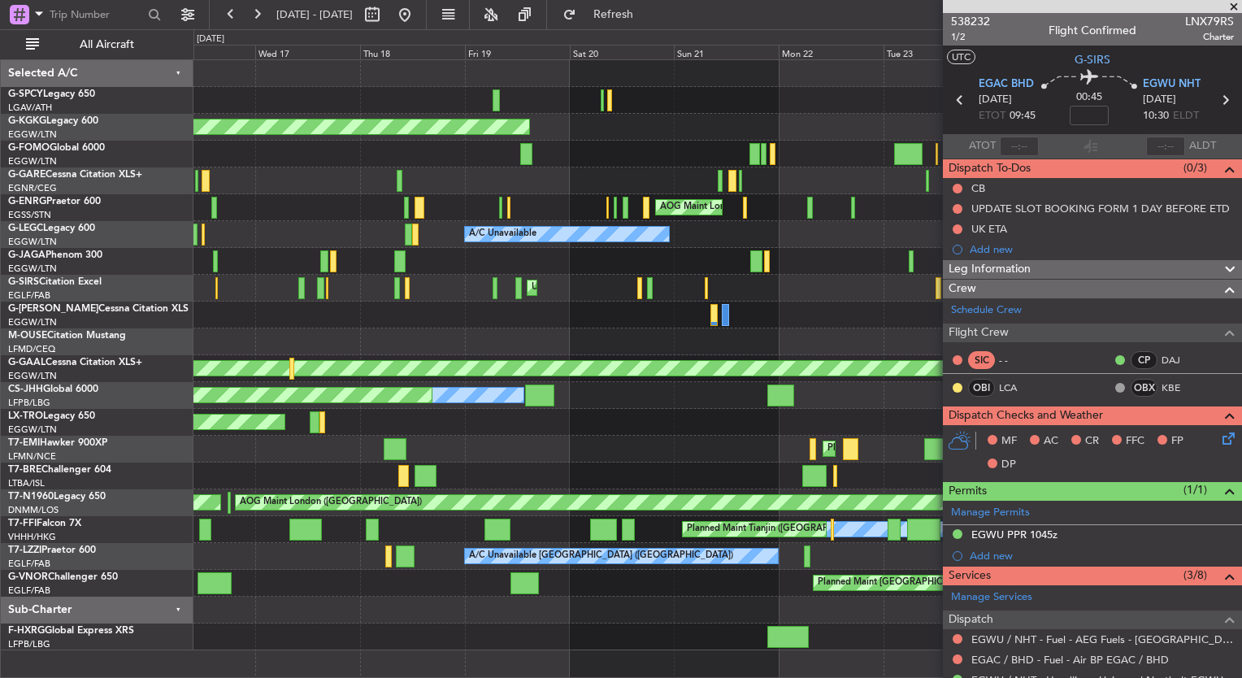
click at [527, 322] on div "A/C Unavailable" at bounding box center [718, 315] width 1048 height 27
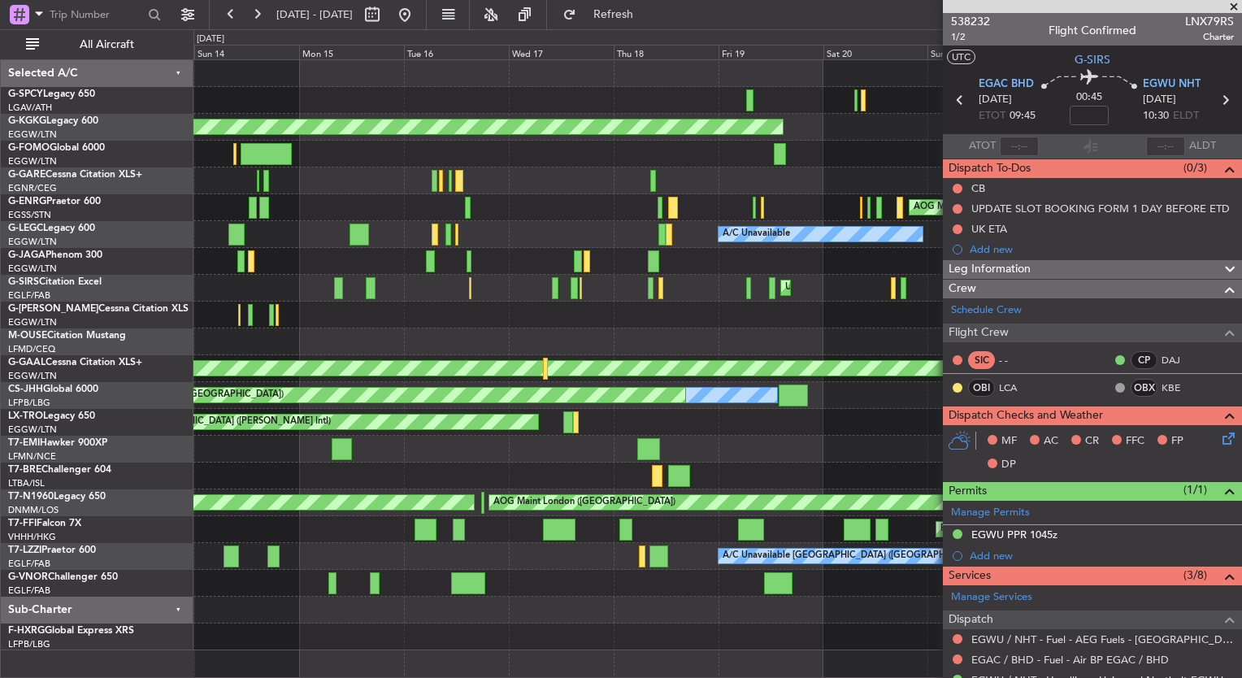
click at [702, 335] on div "AOG Maint Istanbul (Ataturk) Planned Maint London (Luton) Planned Maint London …" at bounding box center [718, 355] width 1048 height 590
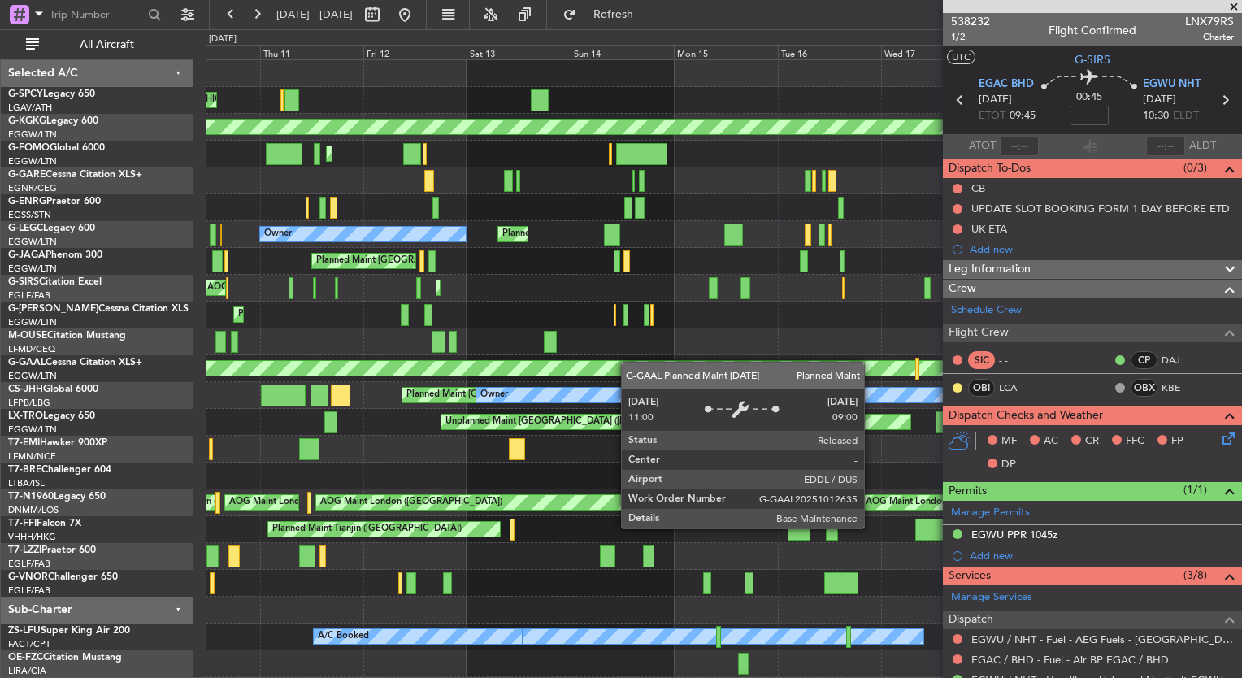
click at [646, 363] on div "Unplanned Maint Athens (Eleftherios Venizelos Intl) AOG Maint Istanbul (Ataturk…" at bounding box center [724, 382] width 1036 height 644
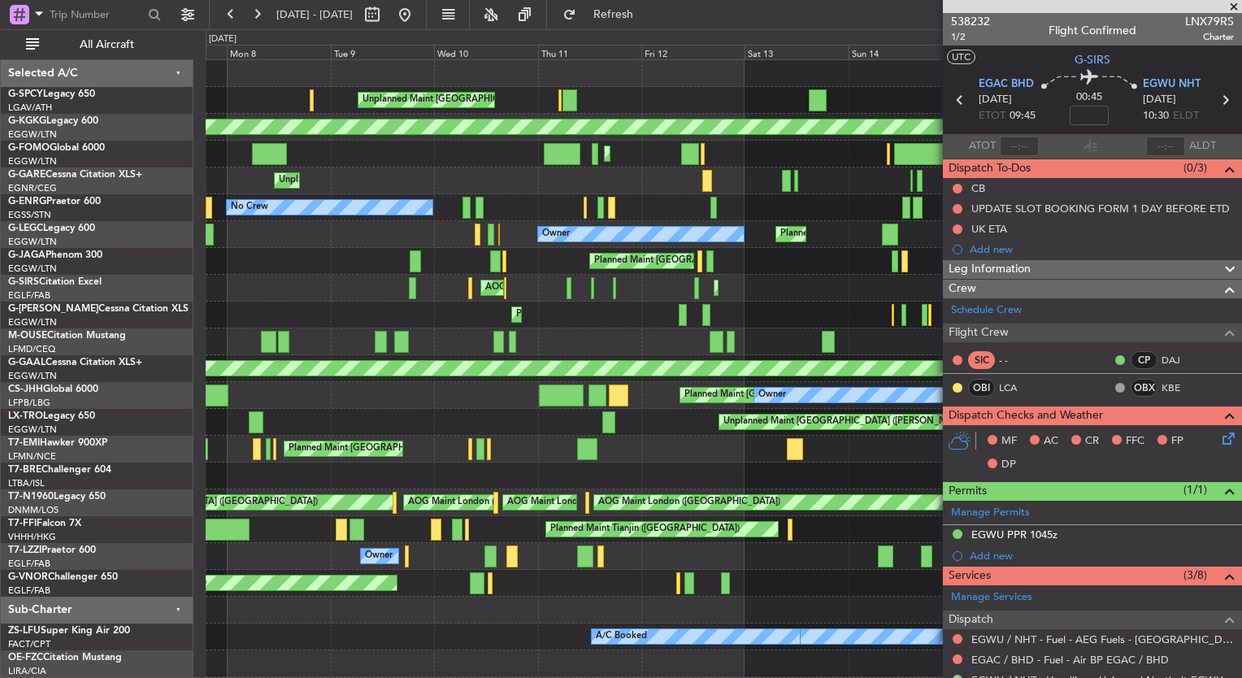
click at [641, 347] on div "Unplanned Maint Athens (Eleftherios Venizelos Intl) AOG Maint Istanbul (Ataturk…" at bounding box center [724, 382] width 1036 height 644
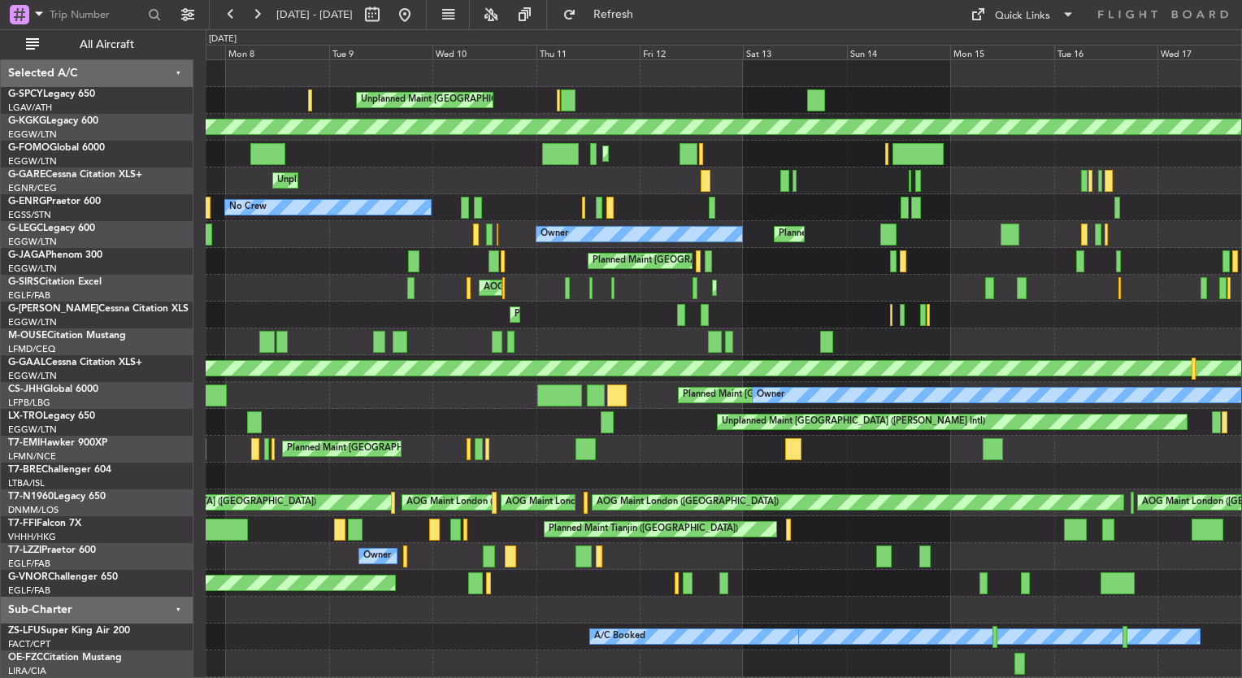
click at [530, 363] on div "Unplanned Maint Athens (Eleftherios Venizelos Intl) AOG Maint Istanbul (Ataturk…" at bounding box center [724, 382] width 1036 height 644
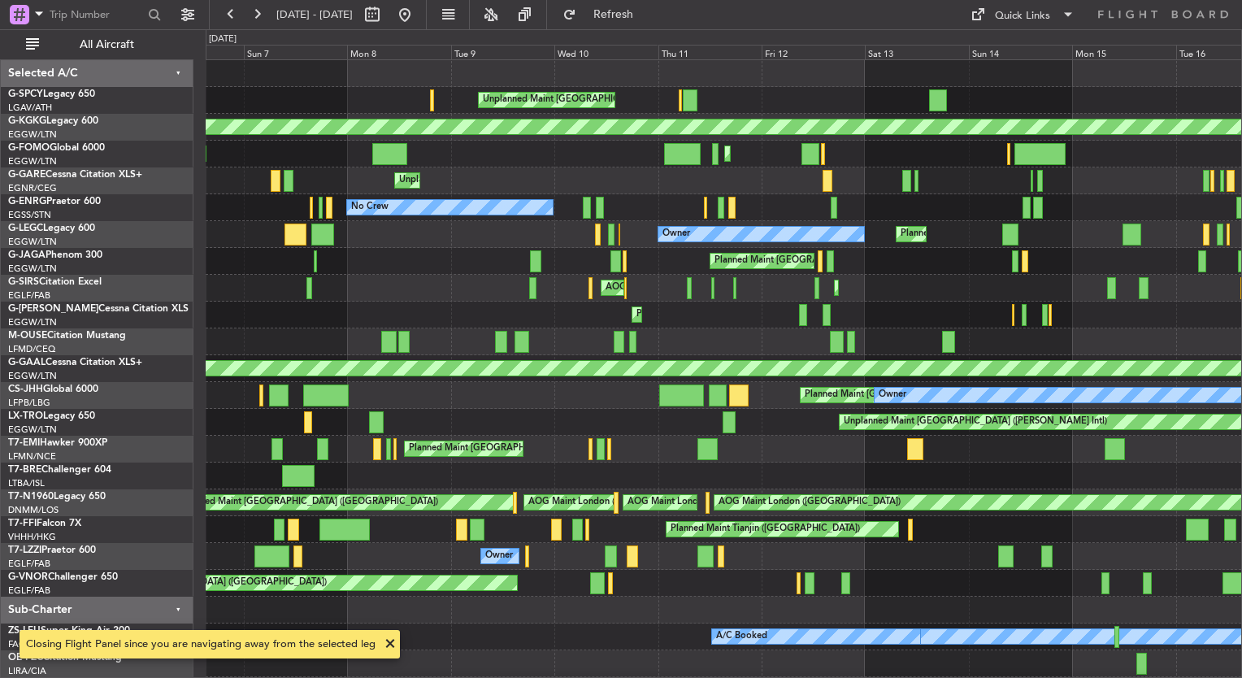
click at [155, 243] on div "Unplanned Maint Athens (Eleftherios Venizelos Intl) AOG Maint Istanbul (Ataturk…" at bounding box center [621, 353] width 1242 height 649
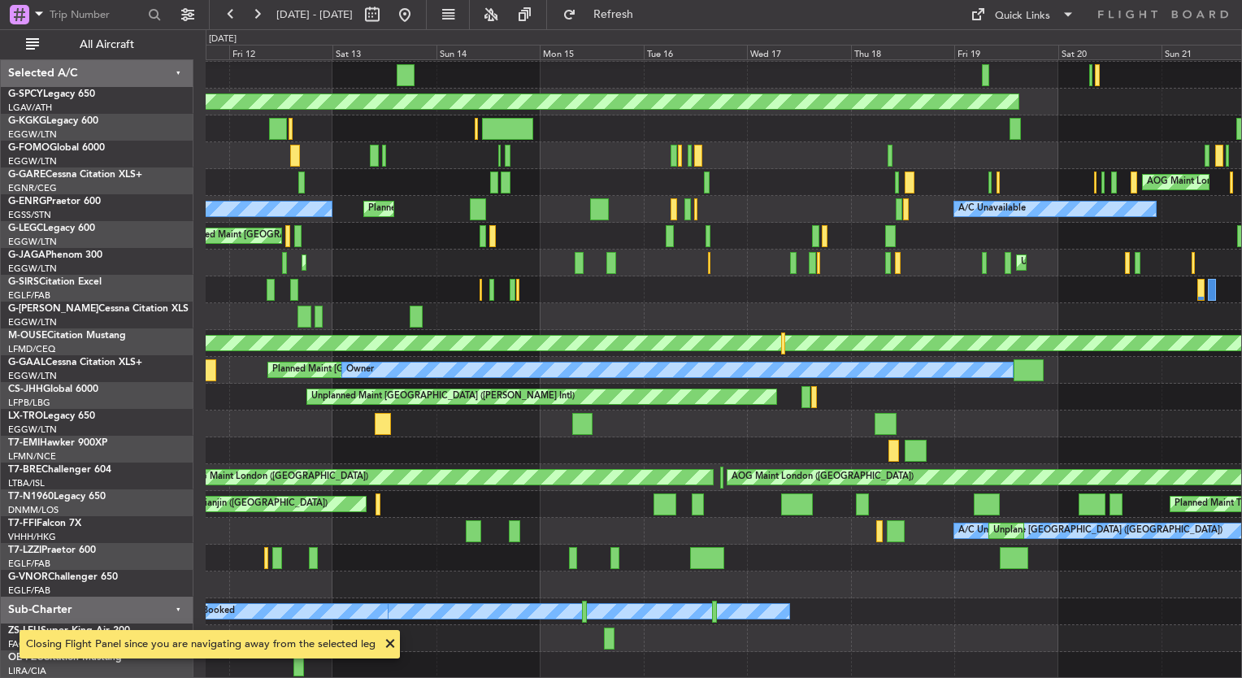
scroll to position [25, 0]
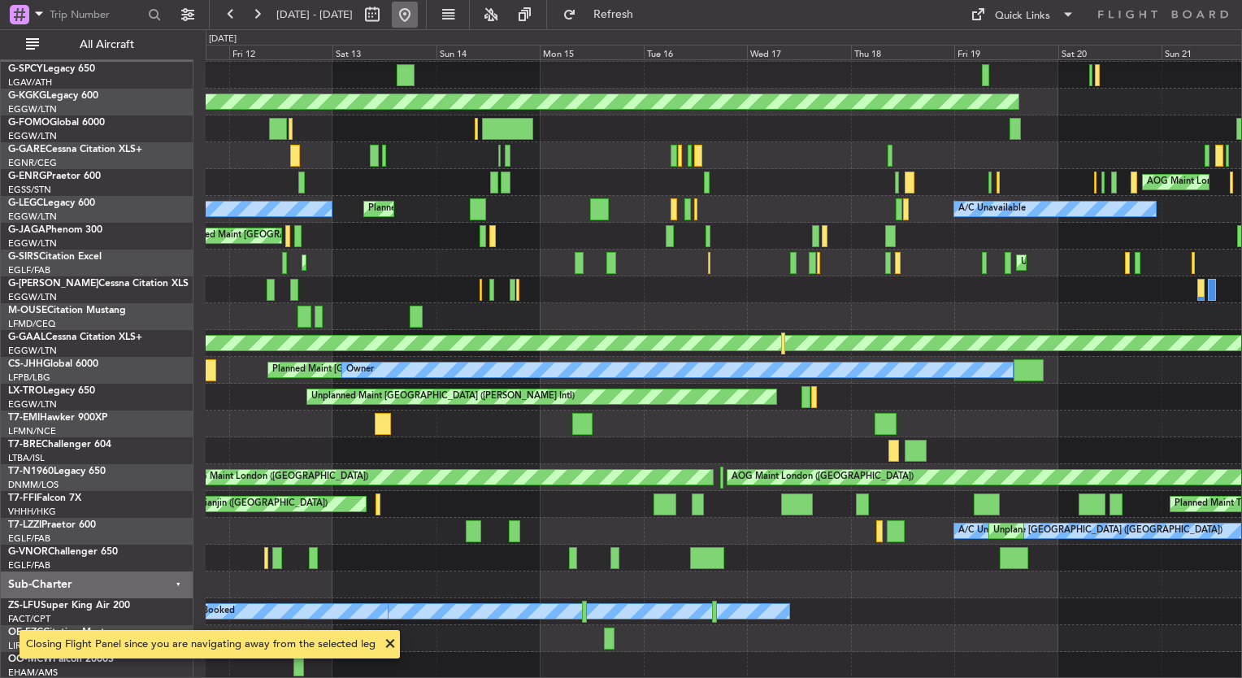
click at [418, 13] on button at bounding box center [405, 15] width 26 height 26
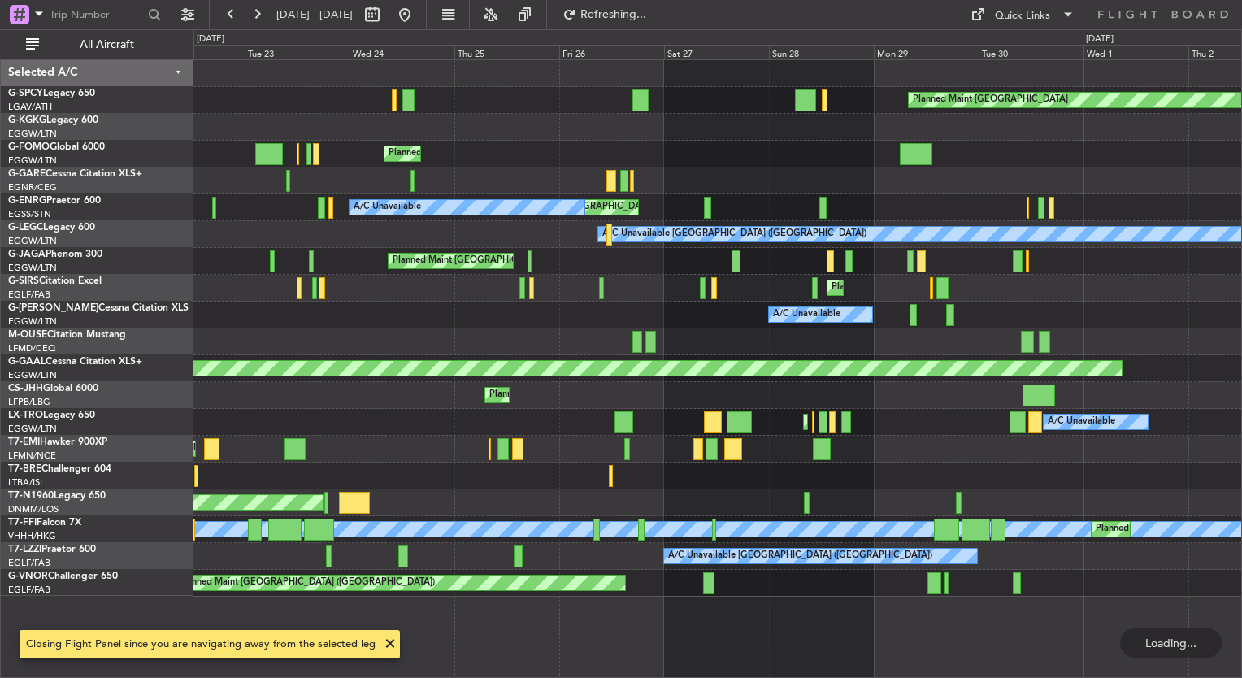
scroll to position [0, 0]
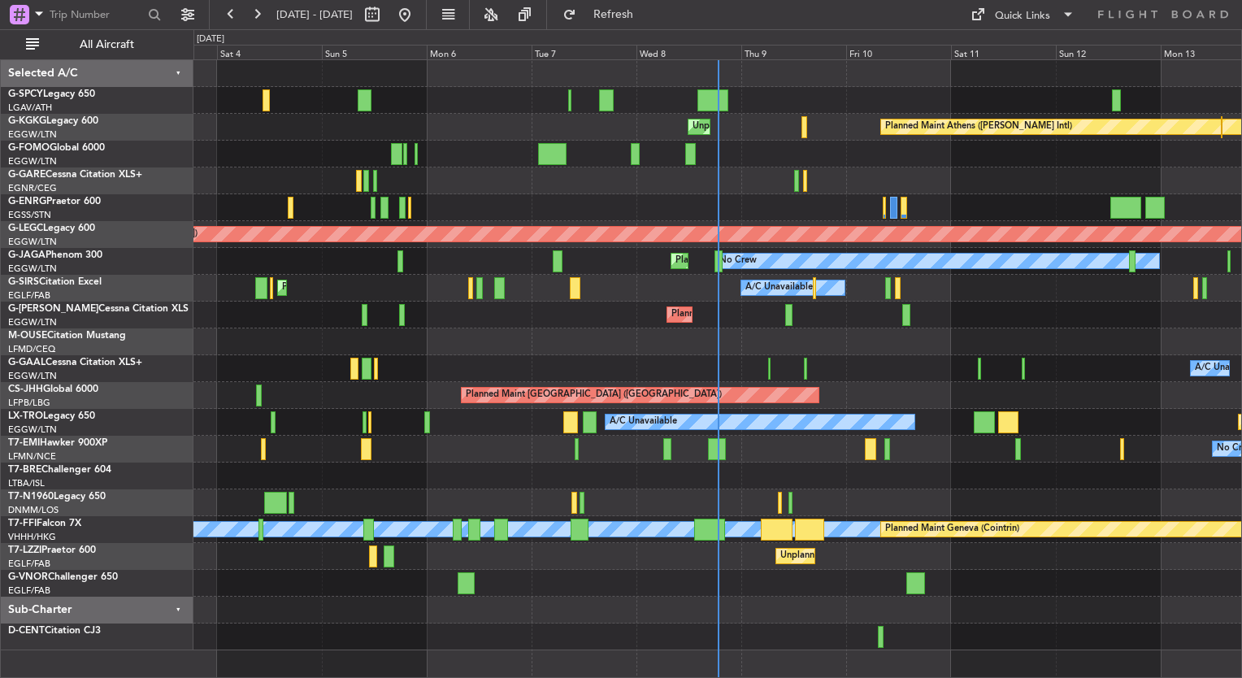
click at [129, 229] on div "Unplanned Maint Bremen Planned Maint Bremen Planned Maint Athens (Eleftherios V…" at bounding box center [621, 353] width 1242 height 649
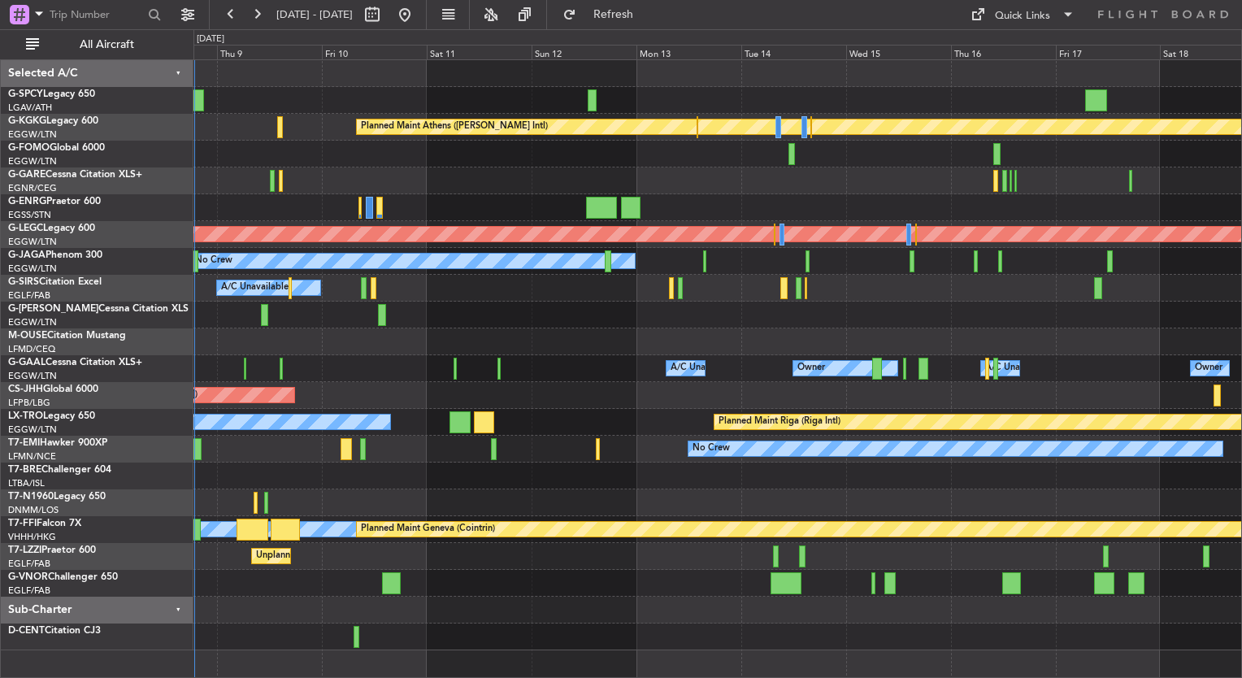
click at [229, 352] on div "Planned Maint Athens (Eleftherios Venizelos Intl) Unplanned Maint Istanbul (Ata…" at bounding box center [718, 355] width 1048 height 590
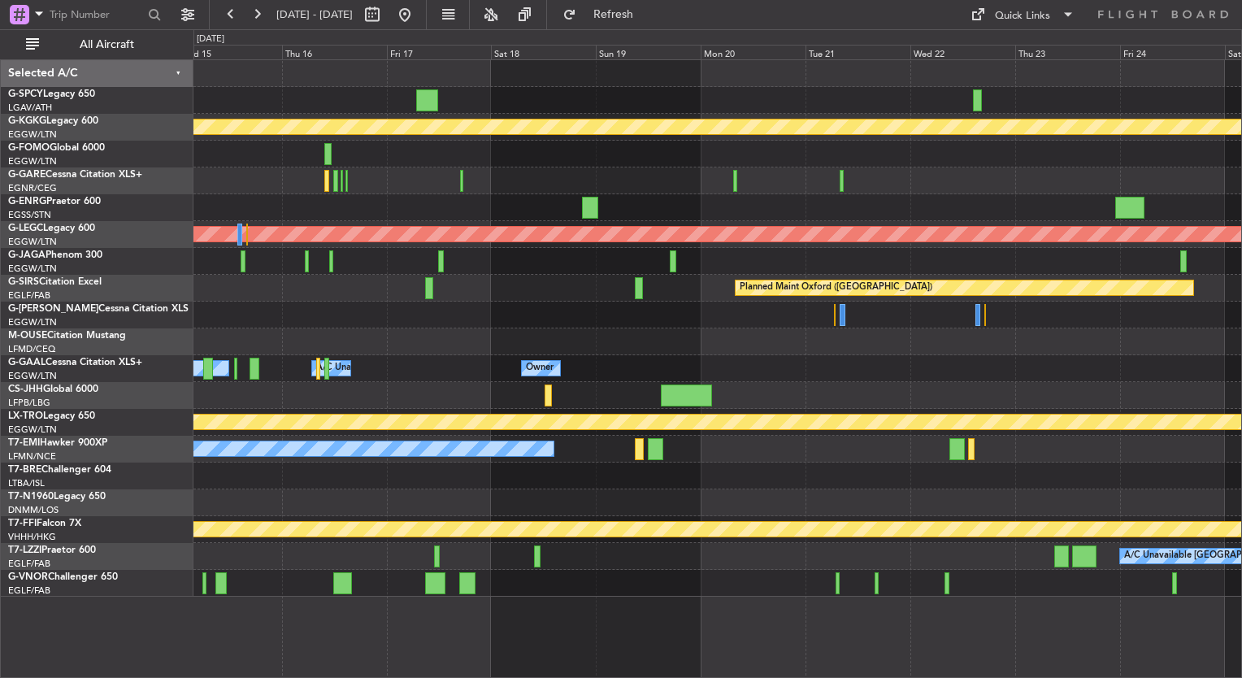
click at [627, 398] on div at bounding box center [718, 395] width 1048 height 27
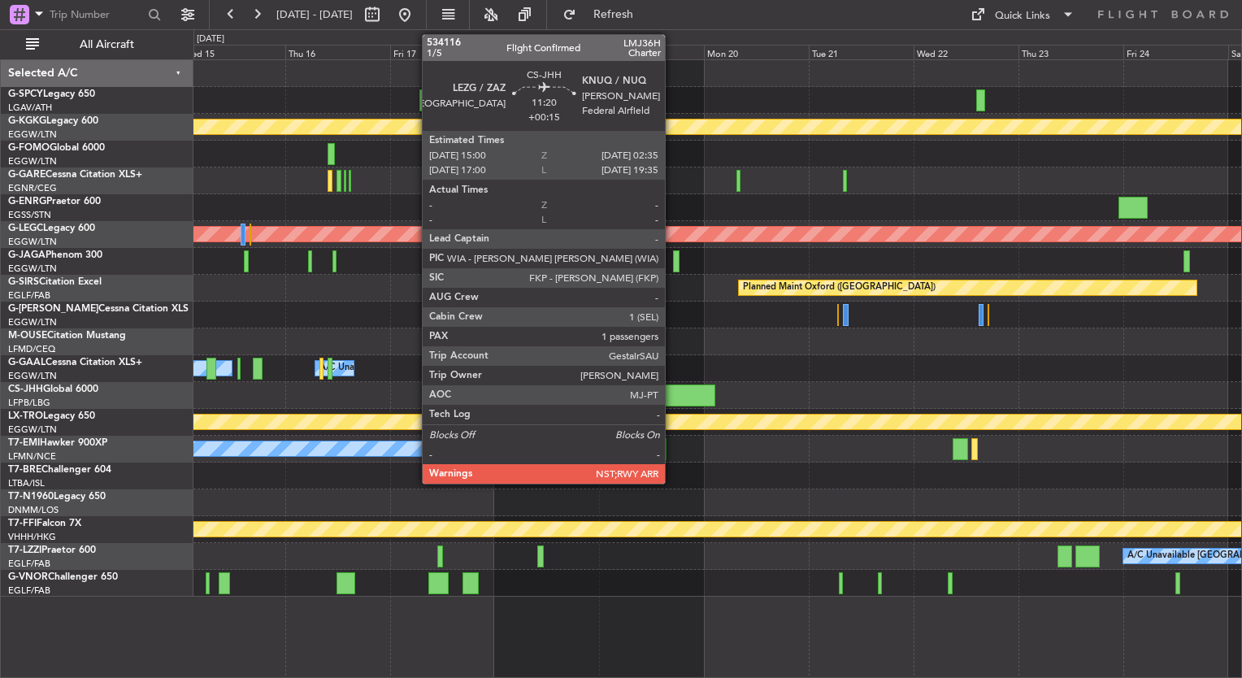
click at [672, 398] on div at bounding box center [689, 396] width 51 height 22
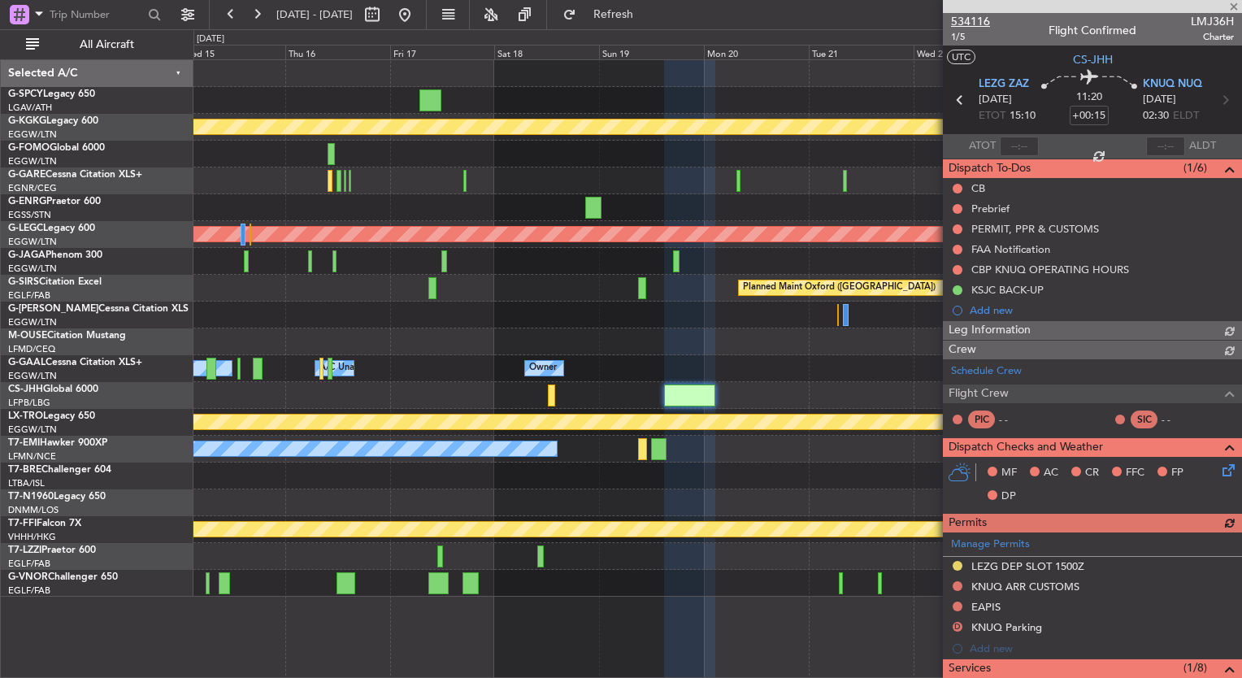
click at [977, 14] on span "534116" at bounding box center [970, 21] width 39 height 17
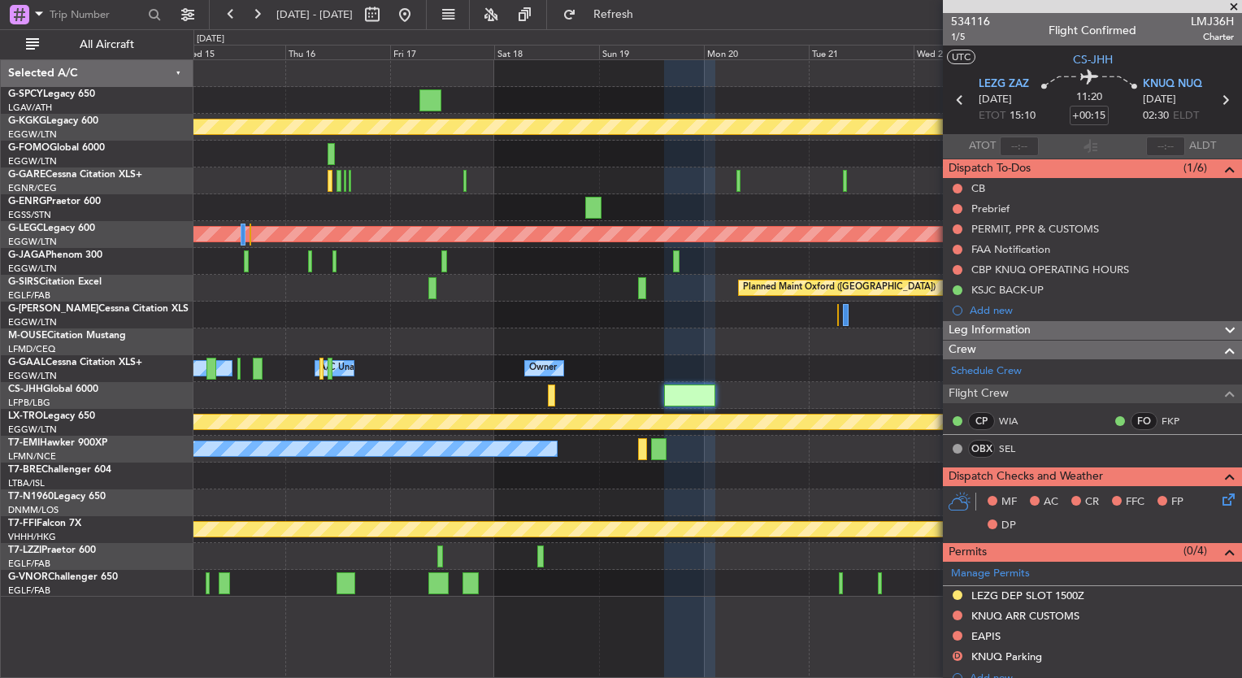
click at [736, 246] on div "A/C Unavailable [GEOGRAPHIC_DATA] ([GEOGRAPHIC_DATA]) Planned Maint [GEOGRAPHIC…" at bounding box center [718, 234] width 1048 height 27
click at [648, 12] on span "Refresh" at bounding box center [614, 14] width 68 height 11
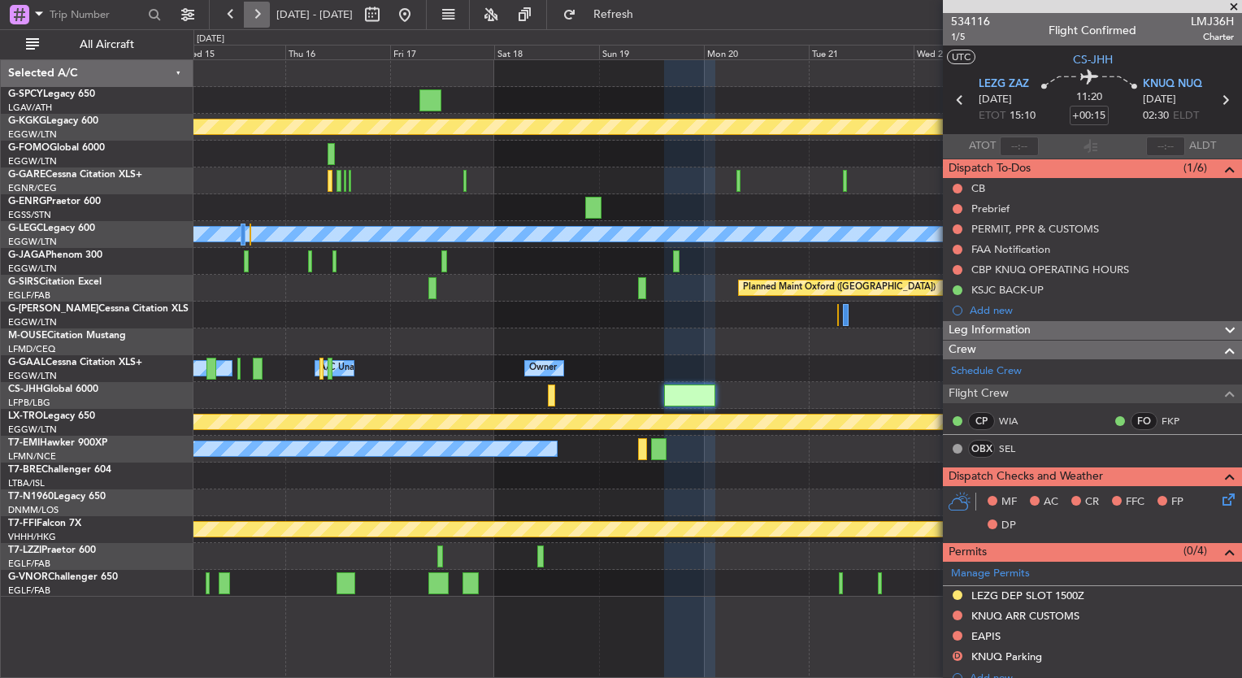
click at [257, 15] on button at bounding box center [257, 15] width 26 height 26
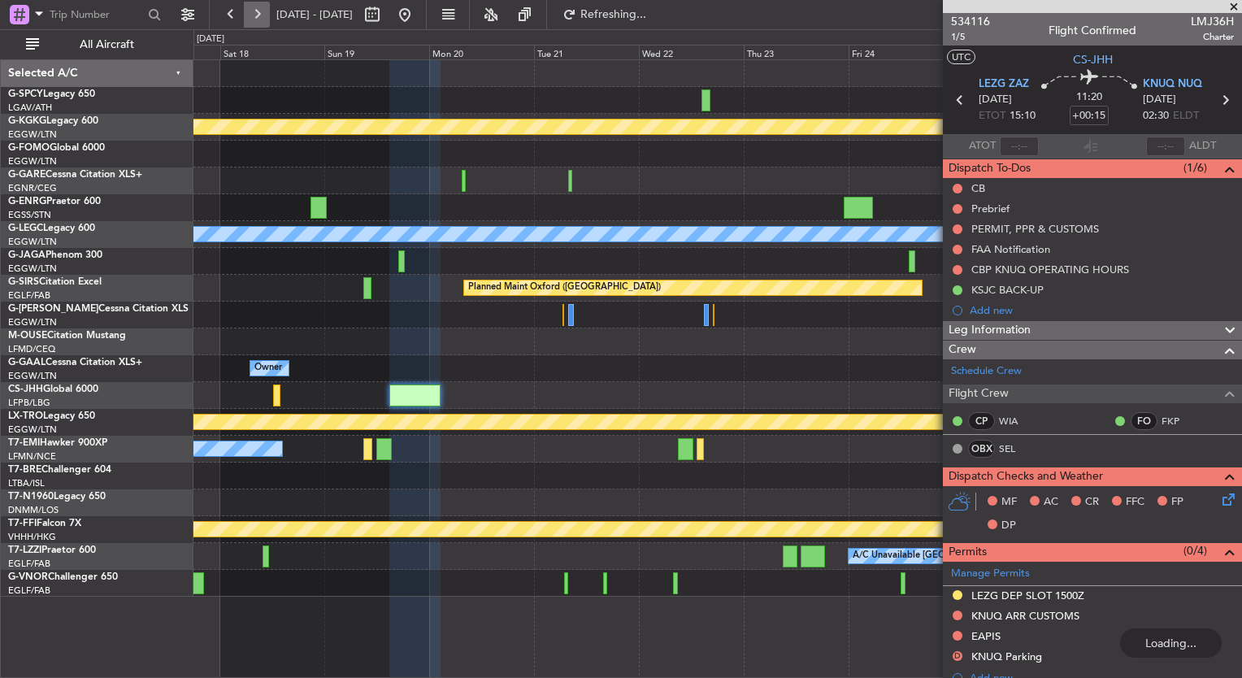
click at [257, 15] on button at bounding box center [257, 15] width 26 height 26
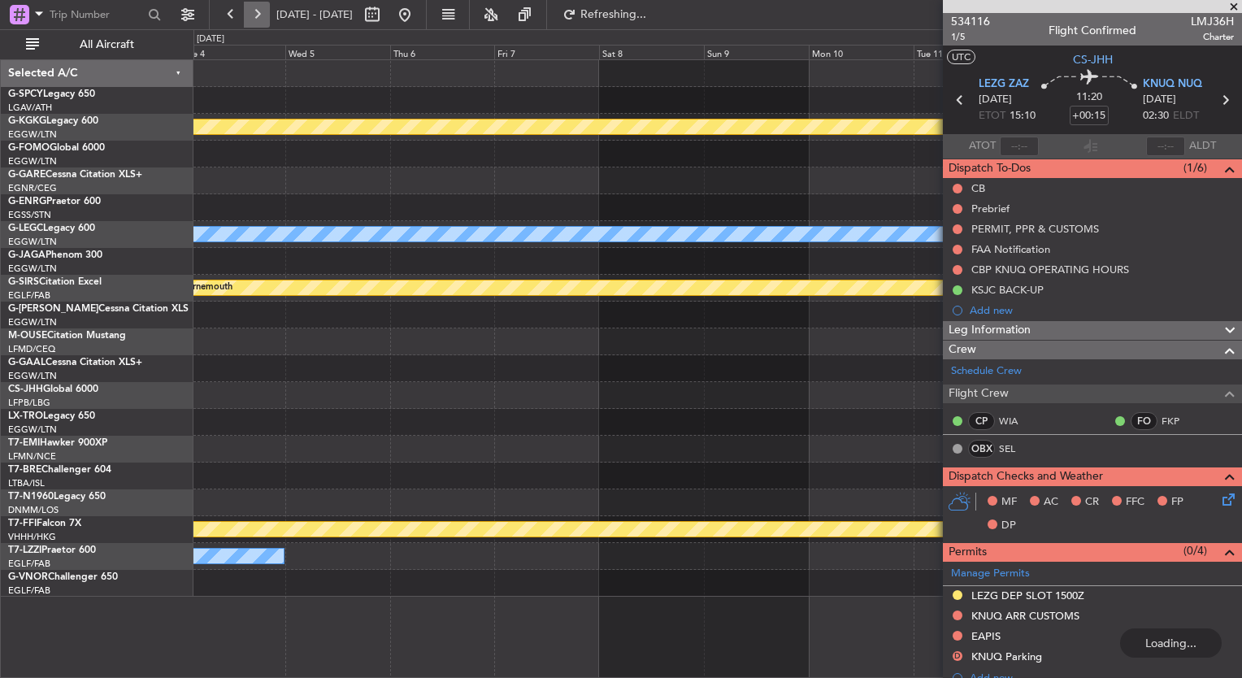
click at [257, 15] on button at bounding box center [257, 15] width 26 height 26
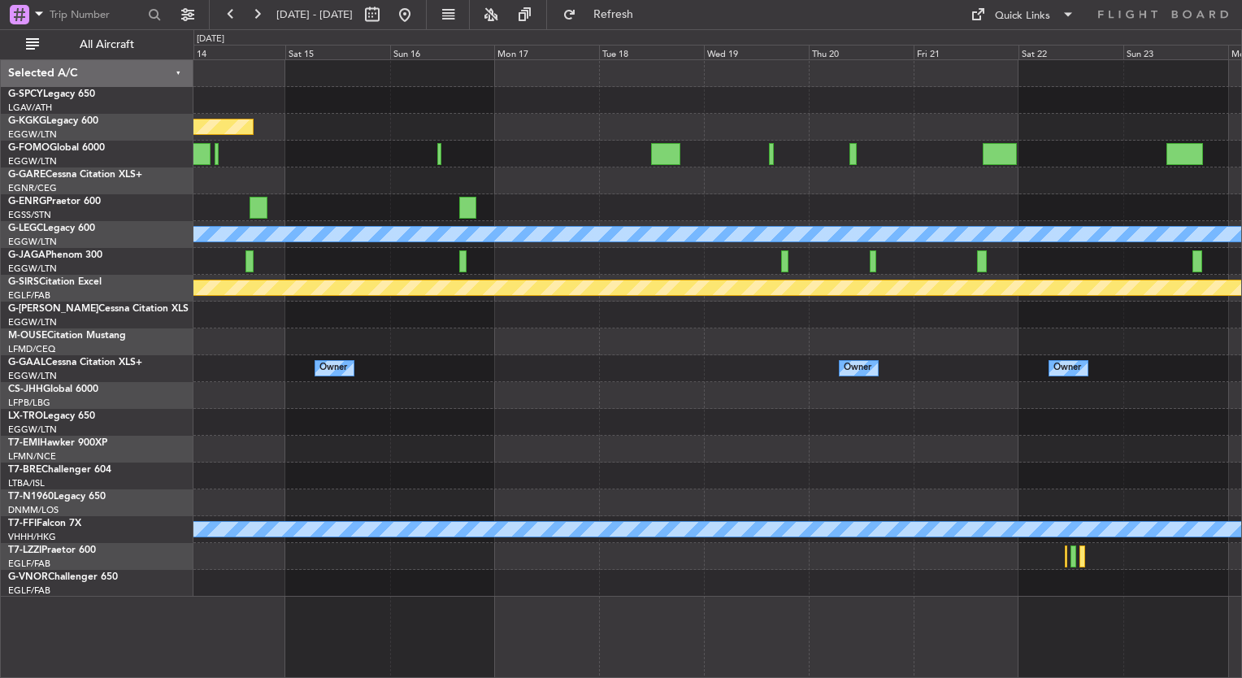
click at [456, 207] on div at bounding box center [718, 207] width 1048 height 27
click at [411, 359] on div "Planned Maint Athens ([PERSON_NAME] Intl) A/C Unavailable [GEOGRAPHIC_DATA] ([G…" at bounding box center [718, 328] width 1048 height 537
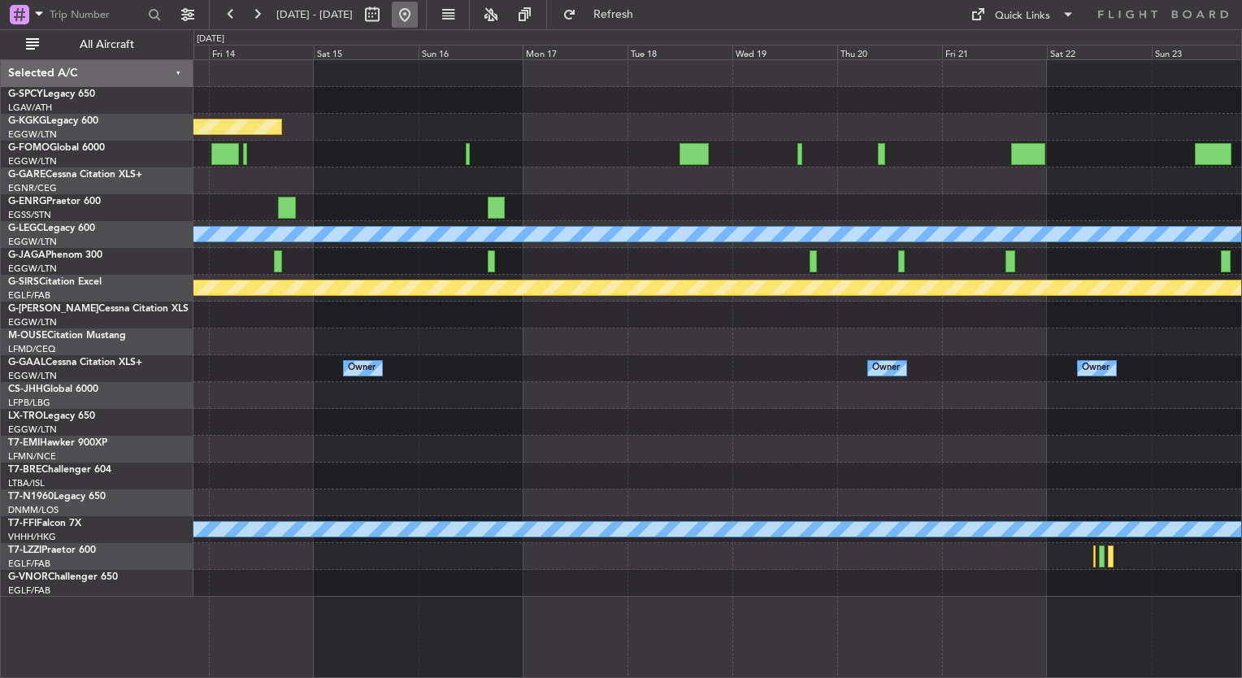
click at [418, 24] on button at bounding box center [405, 15] width 26 height 26
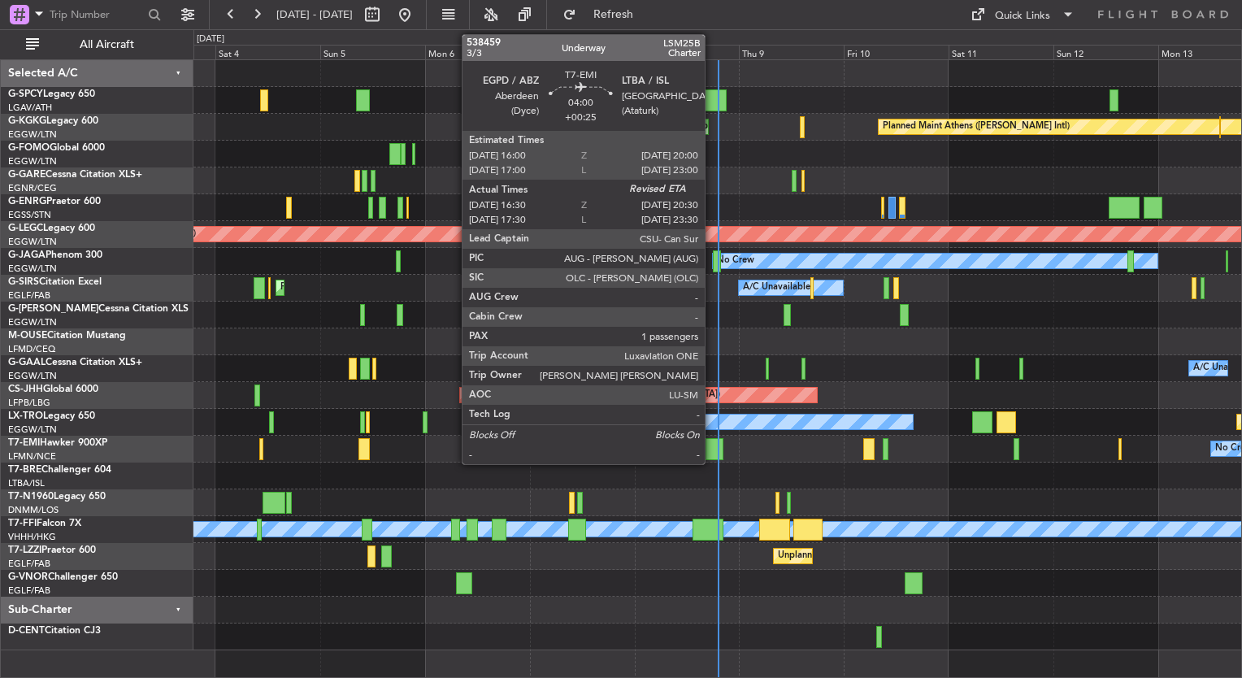
click at [712, 445] on div at bounding box center [715, 449] width 18 height 22
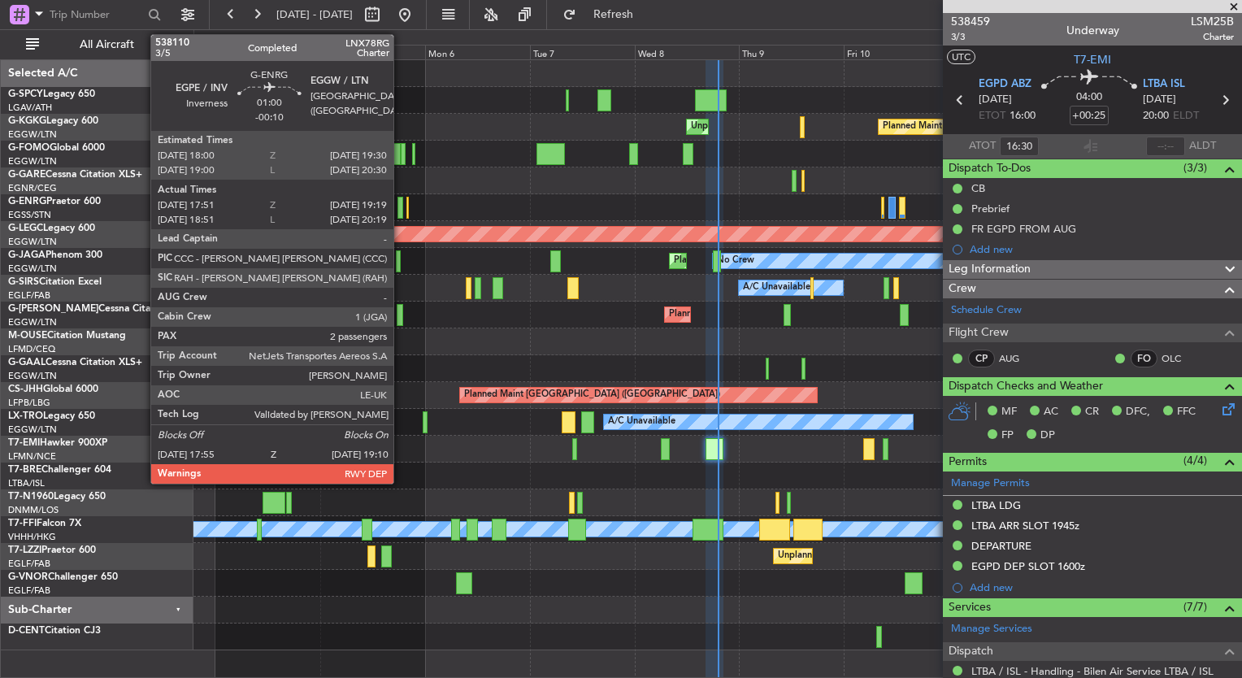
click at [401, 204] on div at bounding box center [401, 208] width 6 height 22
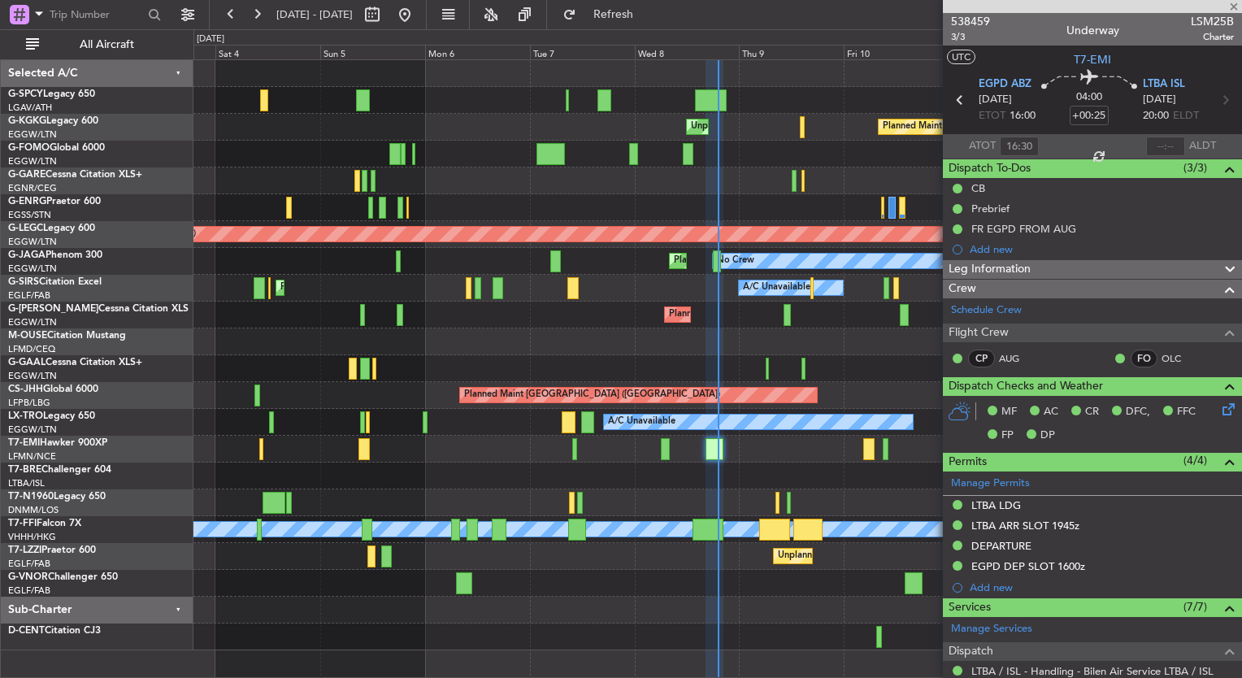
type input "-00:10"
type input "18:06"
type input "19:04"
type input "2"
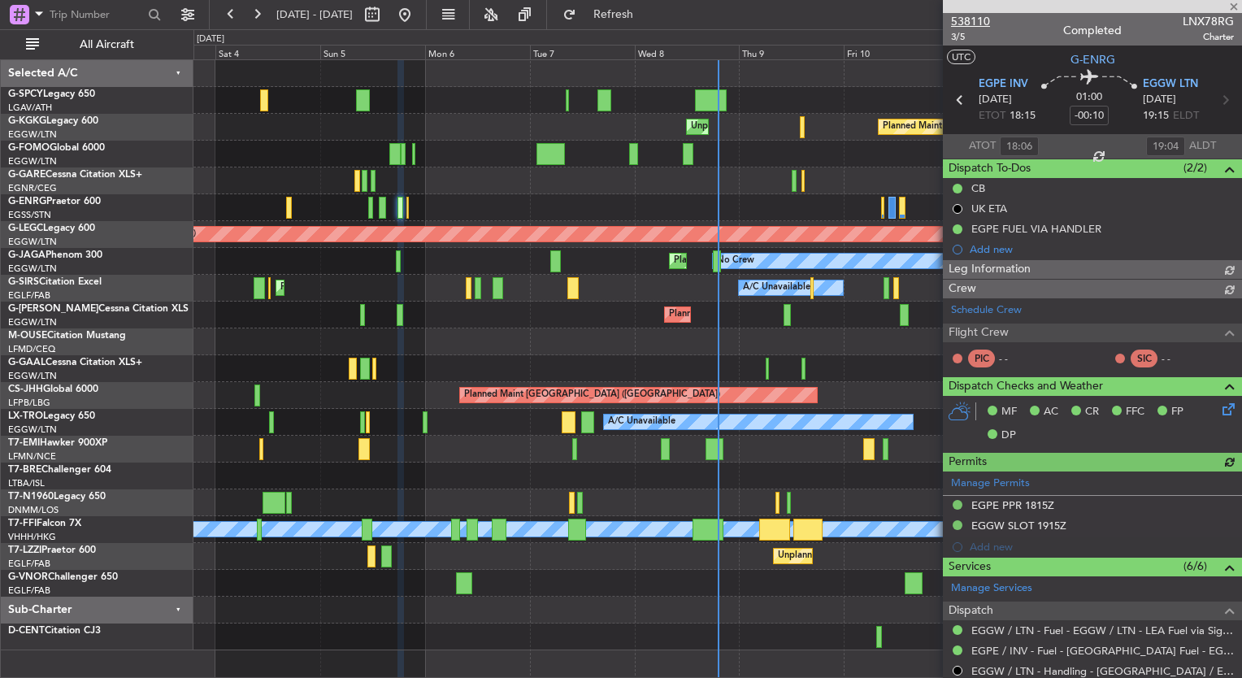
click at [985, 24] on span "538110" at bounding box center [970, 21] width 39 height 17
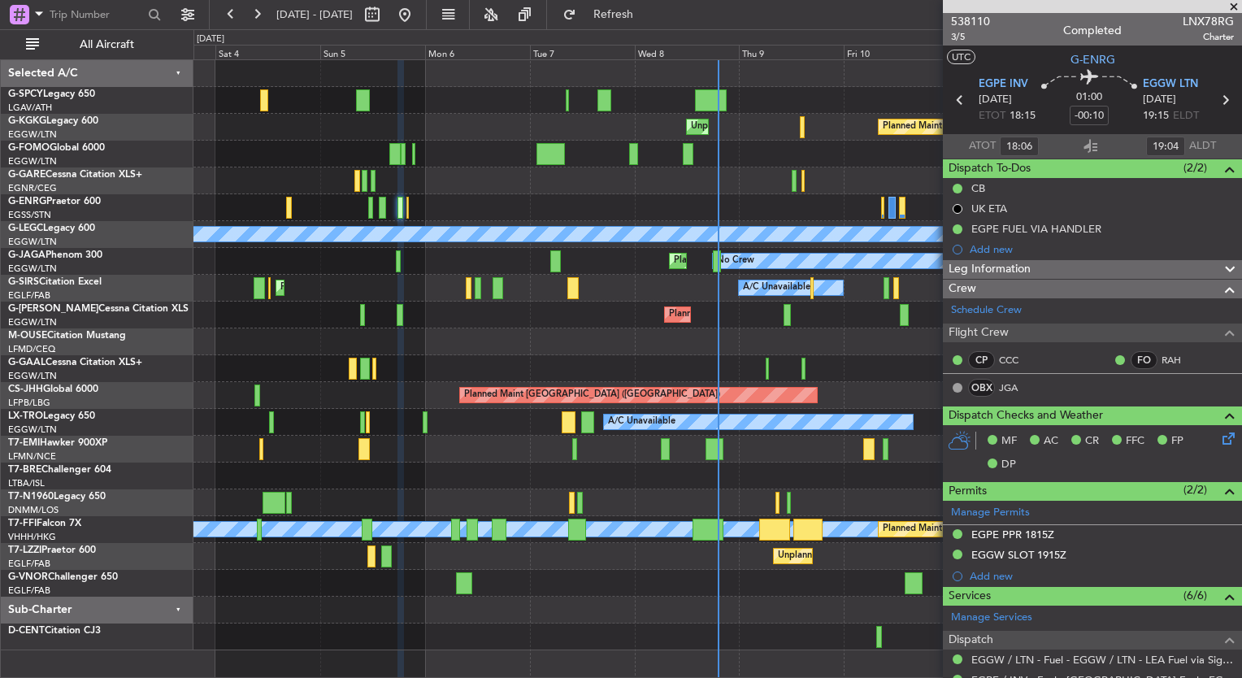
click at [156, 333] on div "Unplanned Maint Bremen Planned Maint Bremen Planned Maint Athens (Eleftherios V…" at bounding box center [621, 353] width 1242 height 649
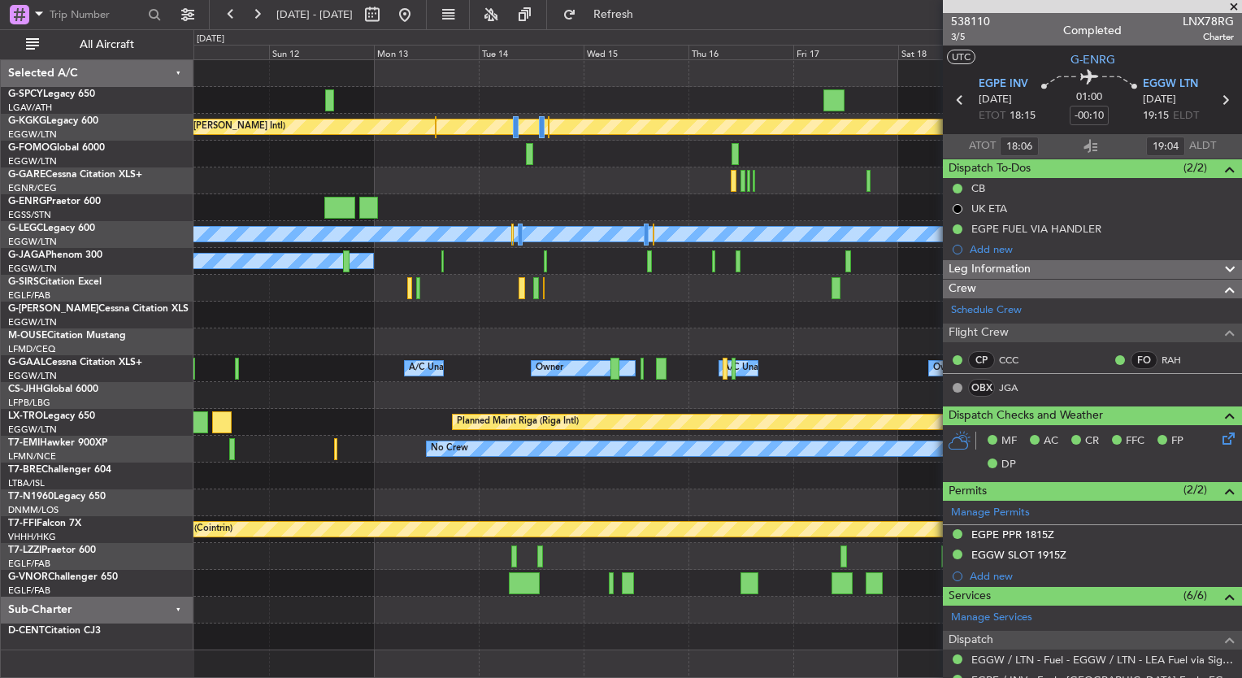
click at [285, 382] on div "Planned Maint [GEOGRAPHIC_DATA] ([GEOGRAPHIC_DATA])" at bounding box center [718, 395] width 1048 height 27
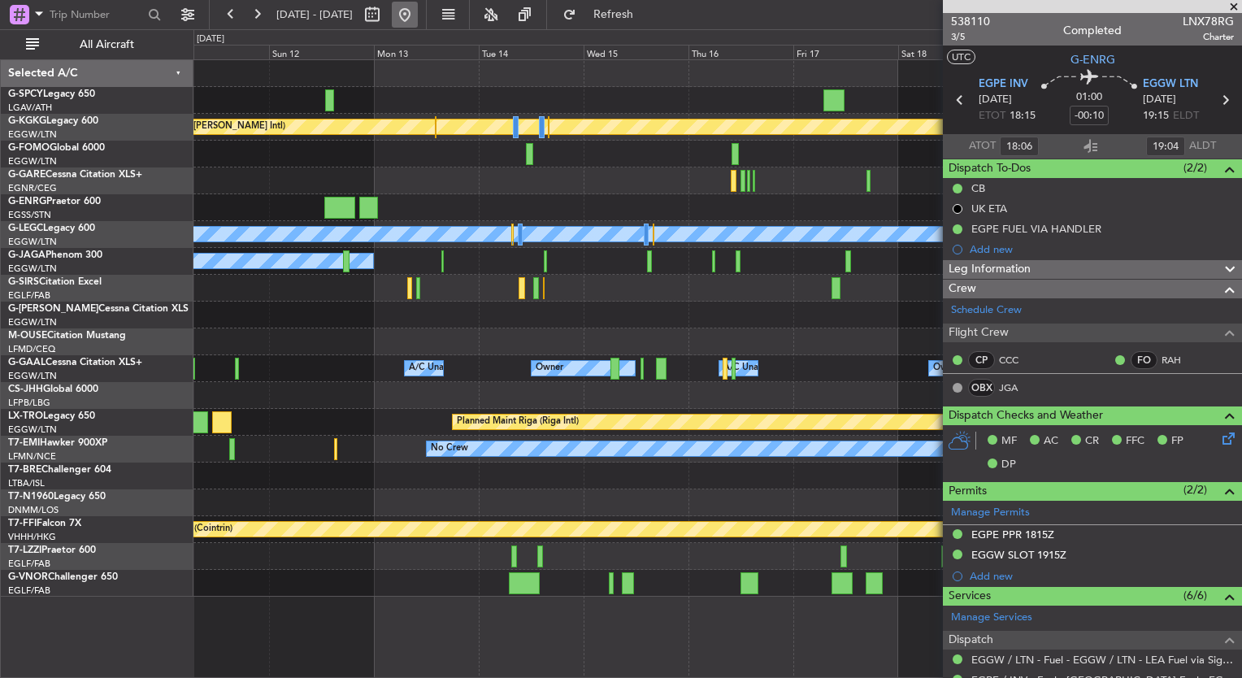
click at [418, 18] on button at bounding box center [405, 15] width 26 height 26
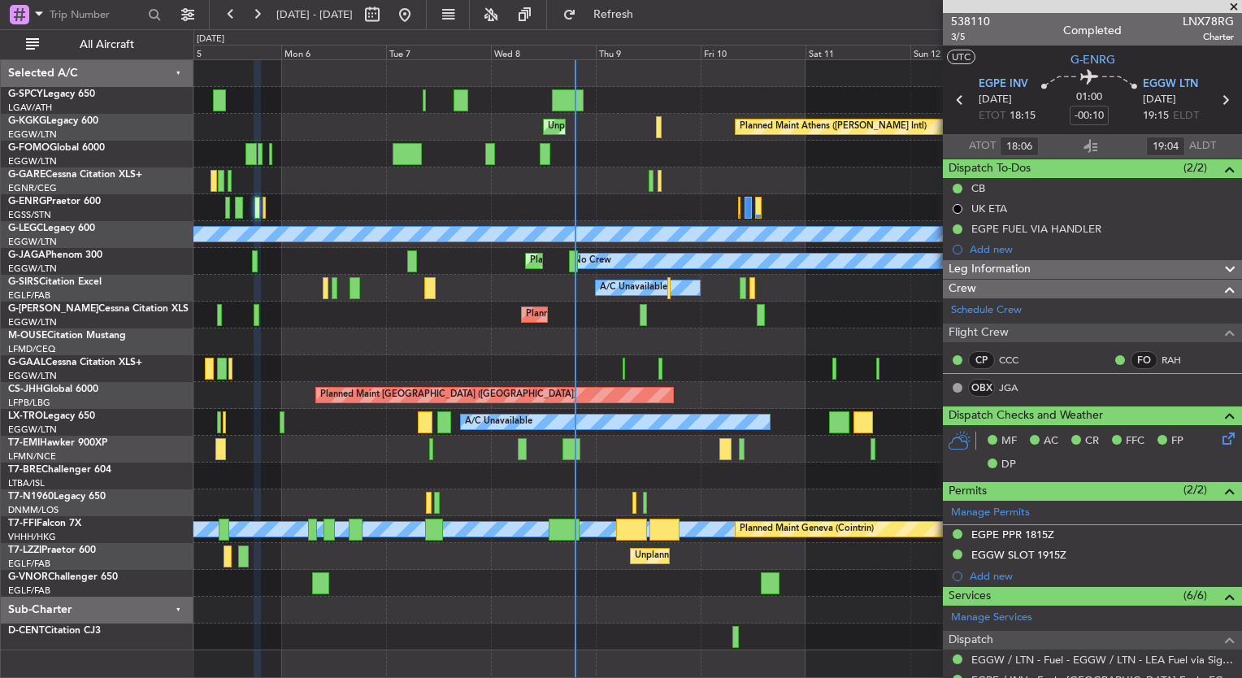
click at [607, 197] on div at bounding box center [718, 207] width 1048 height 27
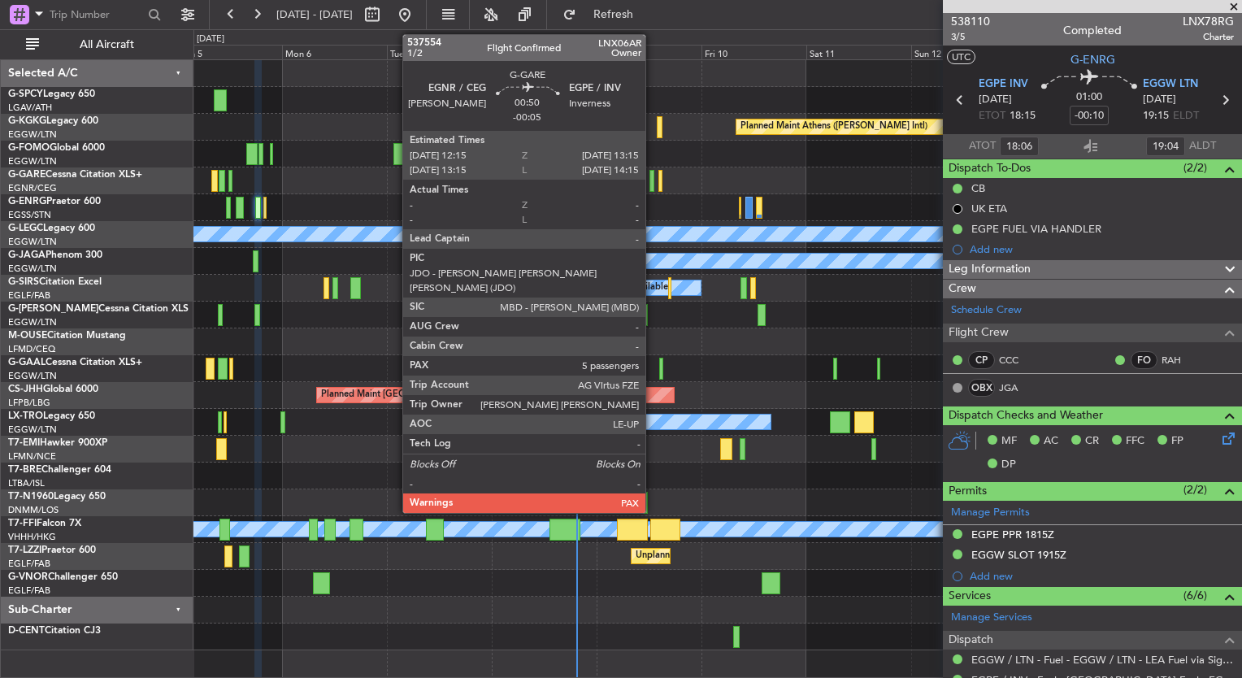
click at [653, 185] on div at bounding box center [652, 181] width 5 height 22
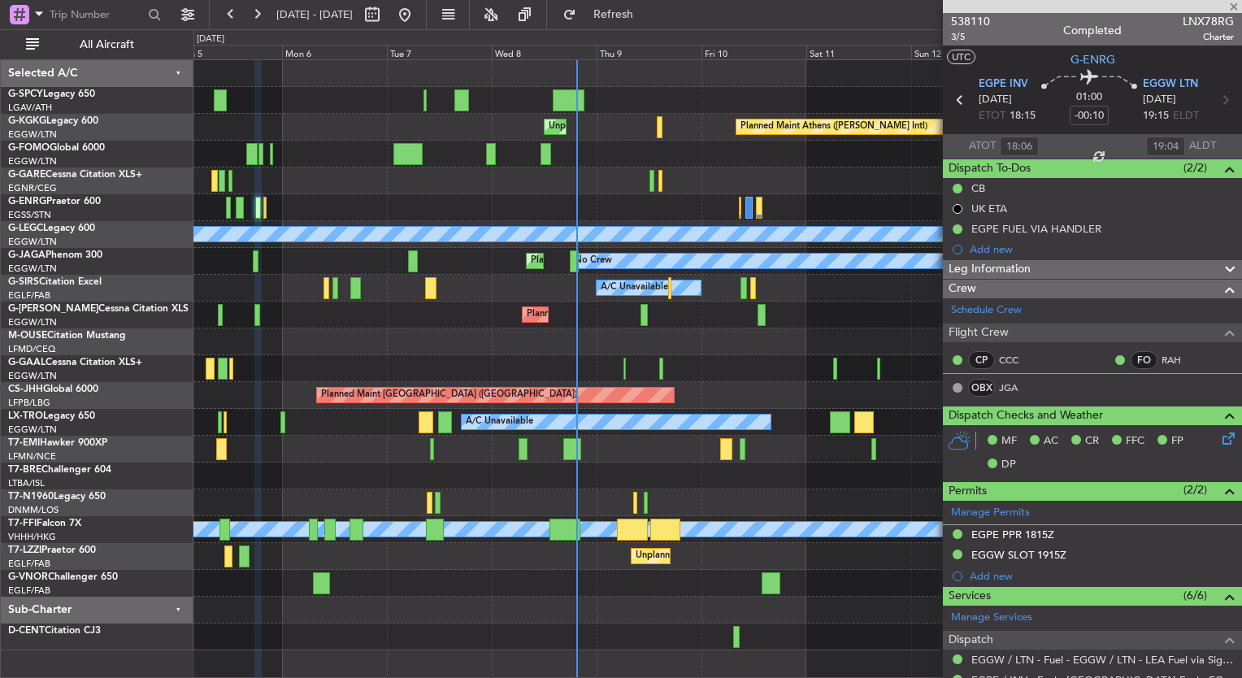
type input "-00:05"
type input "5"
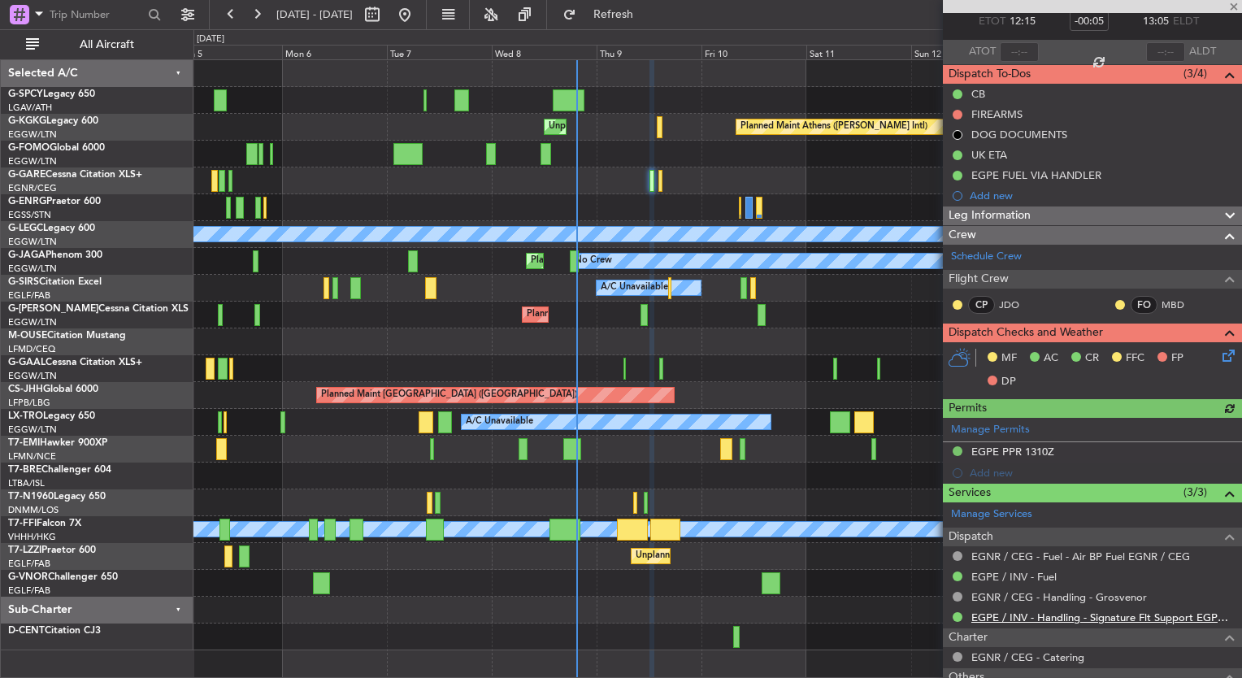
scroll to position [62, 0]
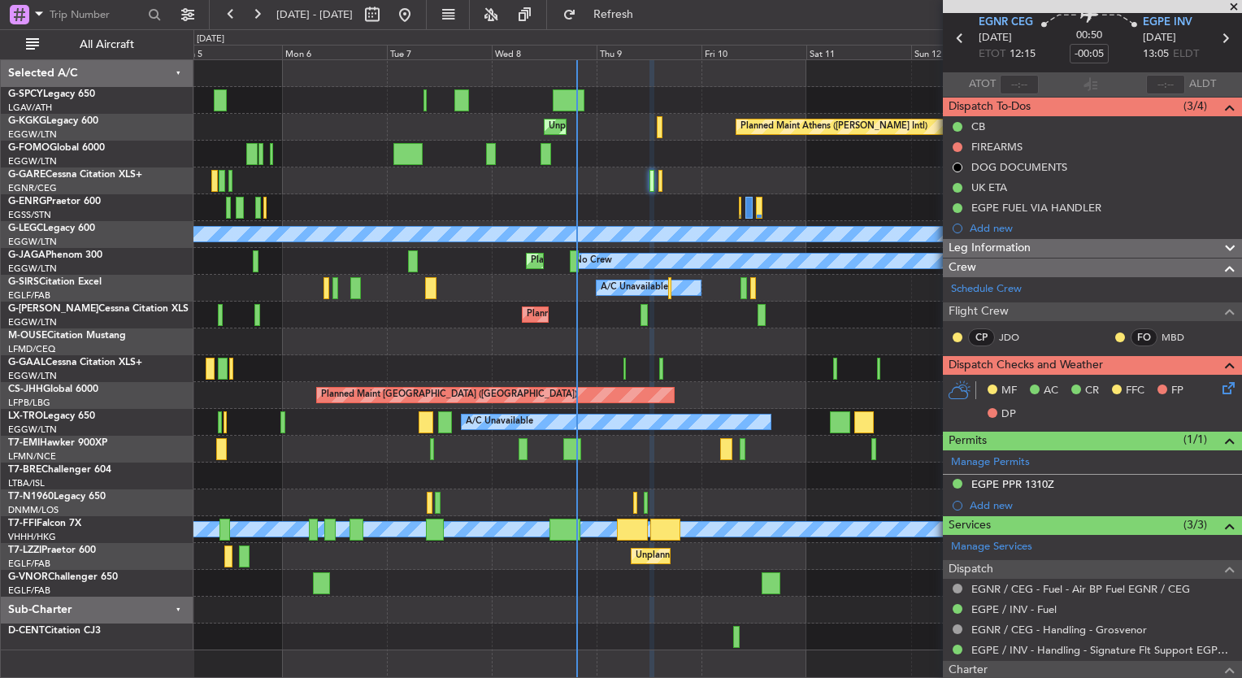
click at [1037, 254] on div "Leg Information" at bounding box center [1092, 248] width 299 height 19
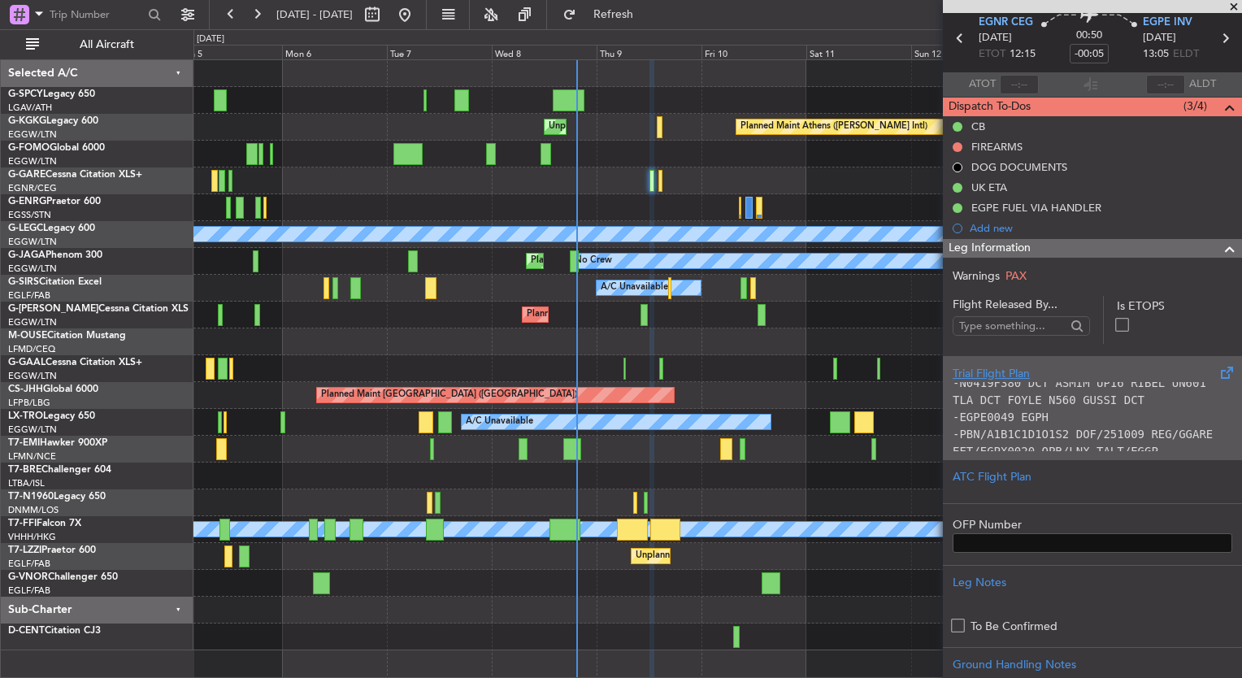
scroll to position [98, 0]
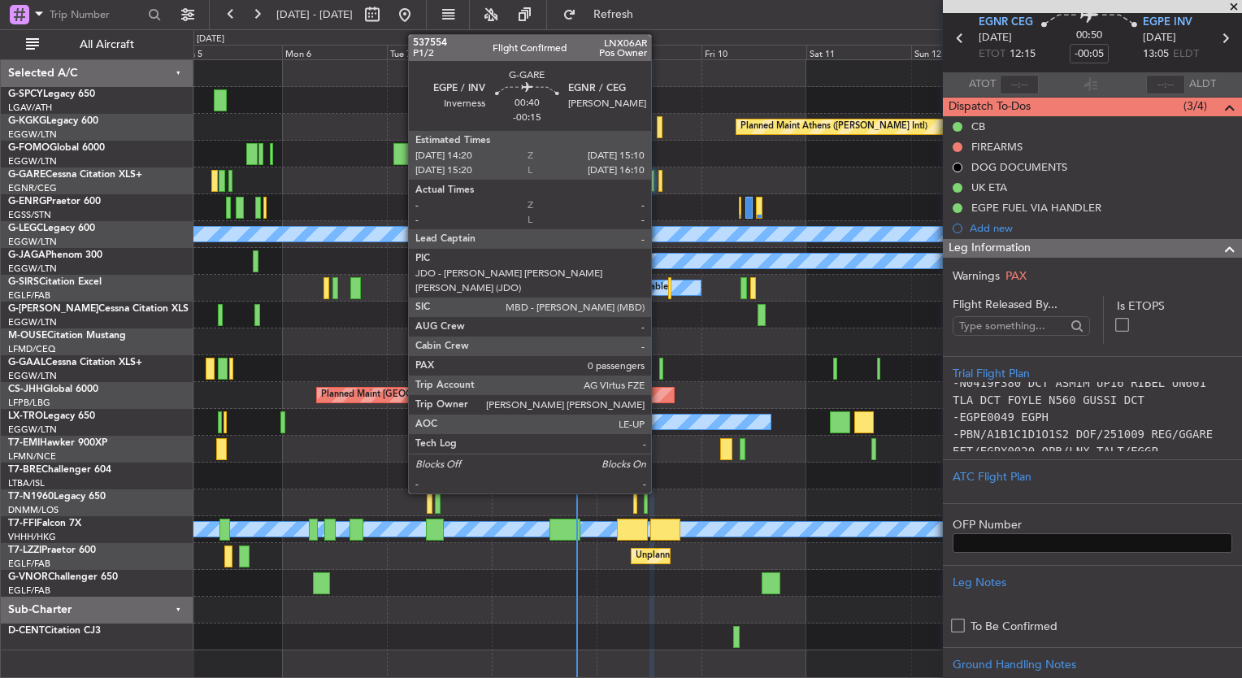
click at [659, 185] on div at bounding box center [661, 181] width 4 height 22
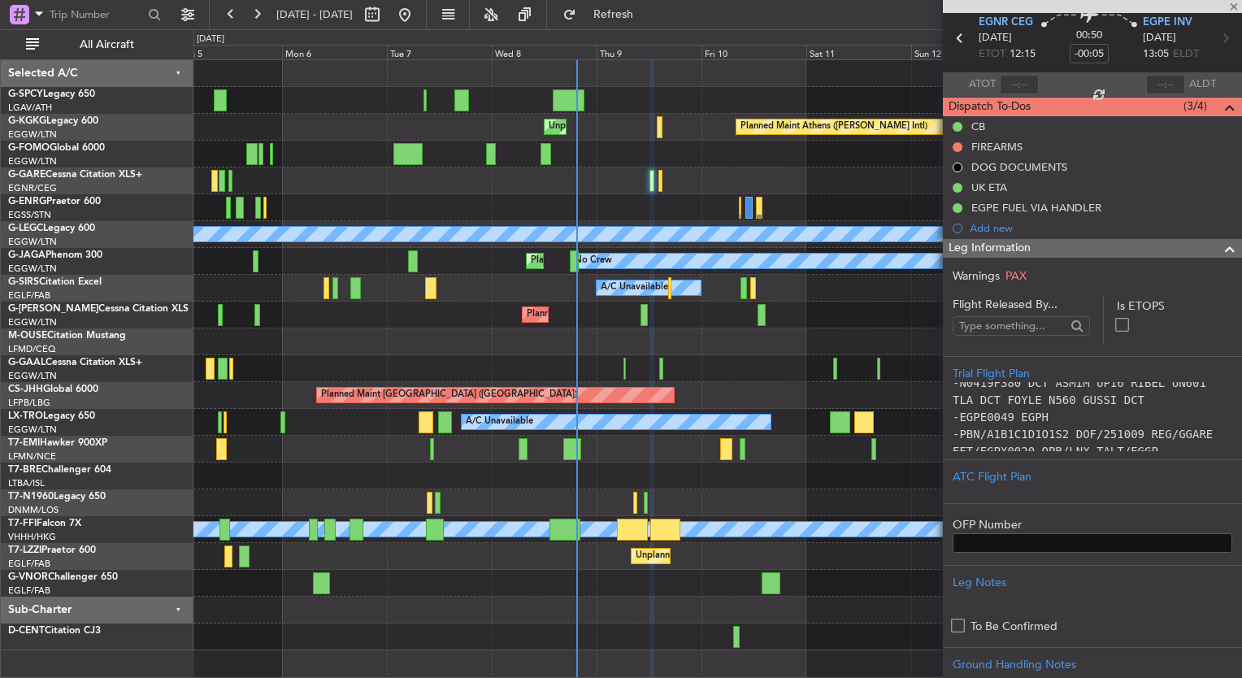
type input "-00:15"
type input "0"
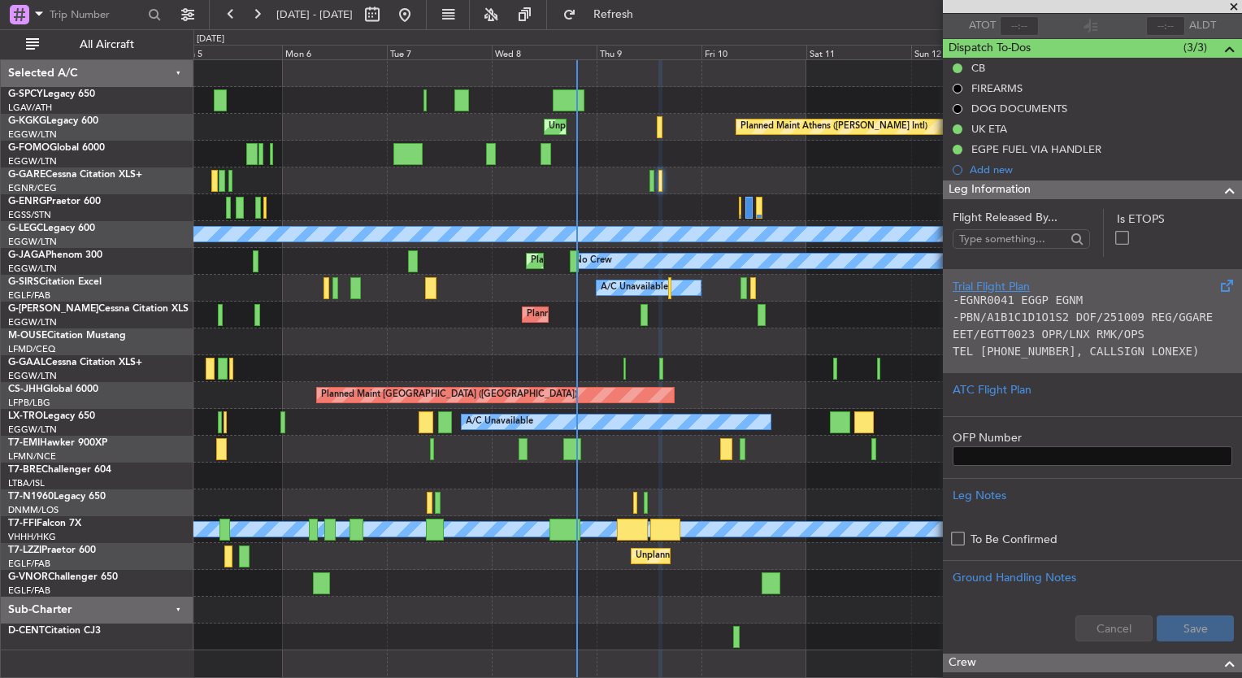
scroll to position [146, 0]
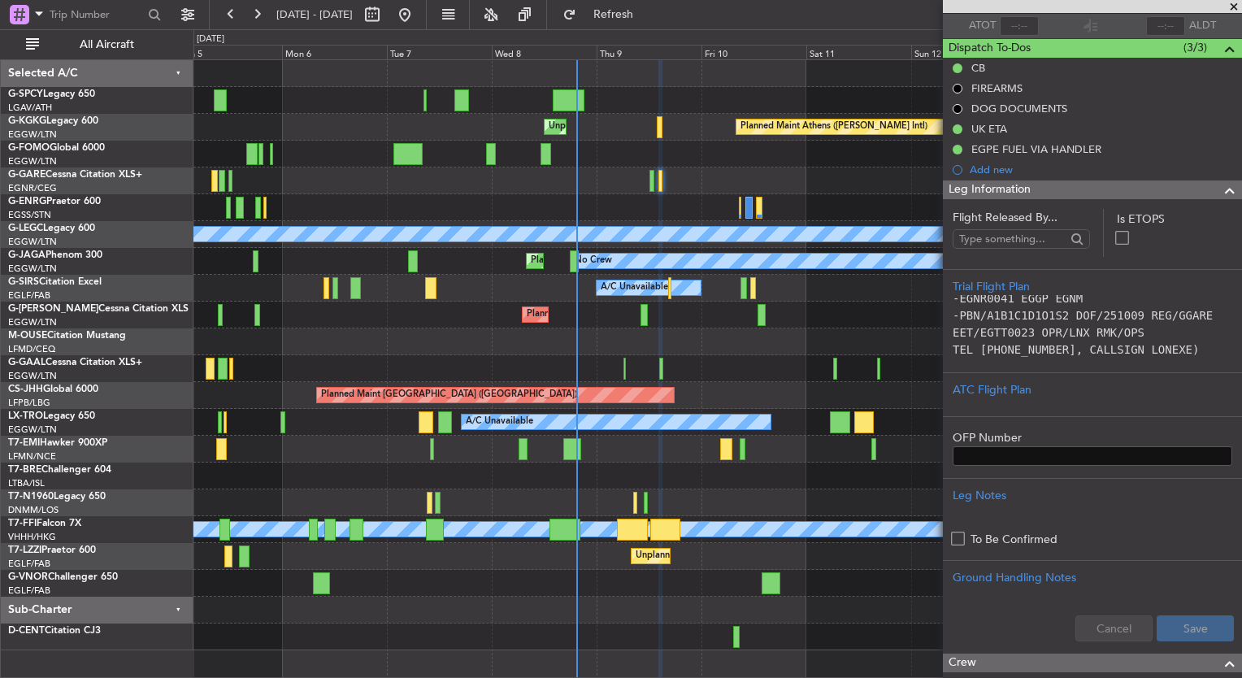
click at [1233, 7] on span at bounding box center [1234, 7] width 16 height 15
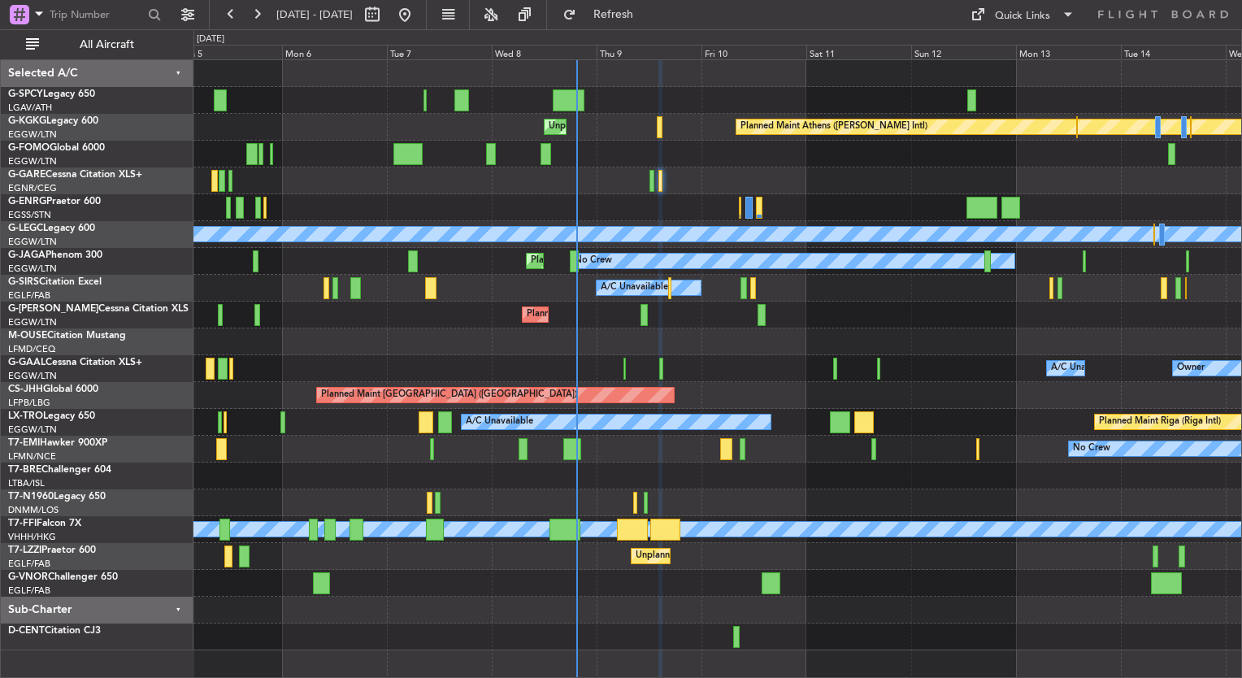
scroll to position [0, 0]
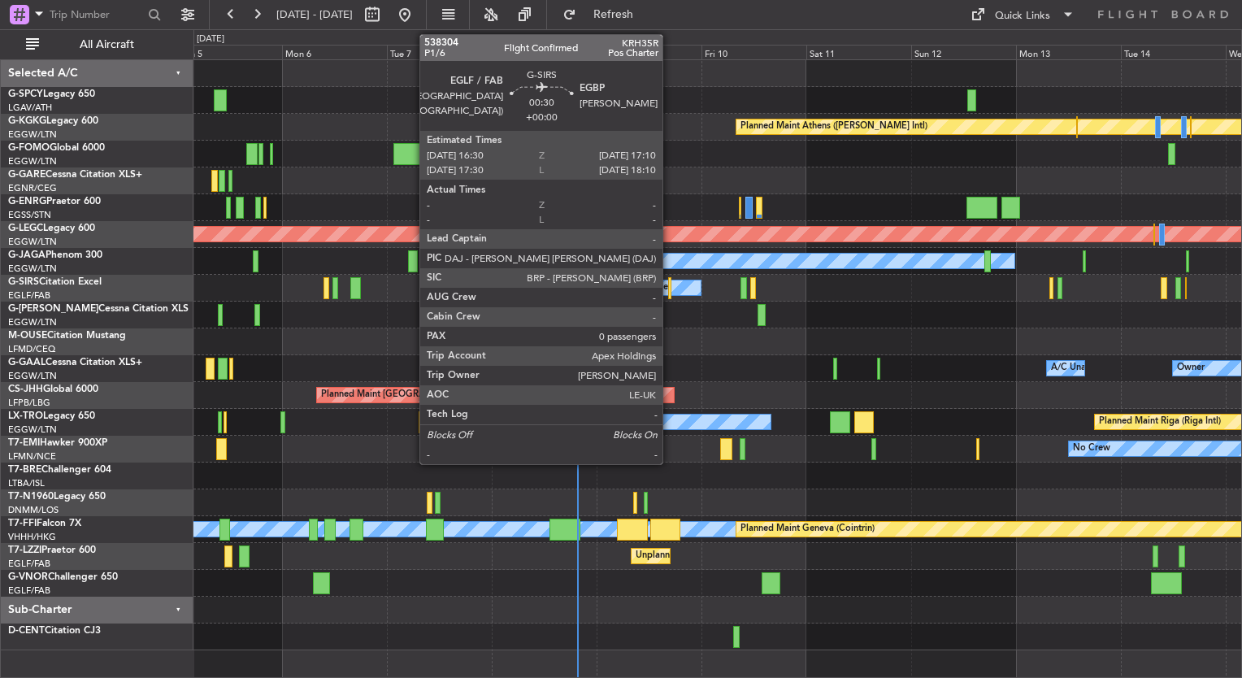
click at [670, 290] on div at bounding box center [669, 288] width 3 height 22
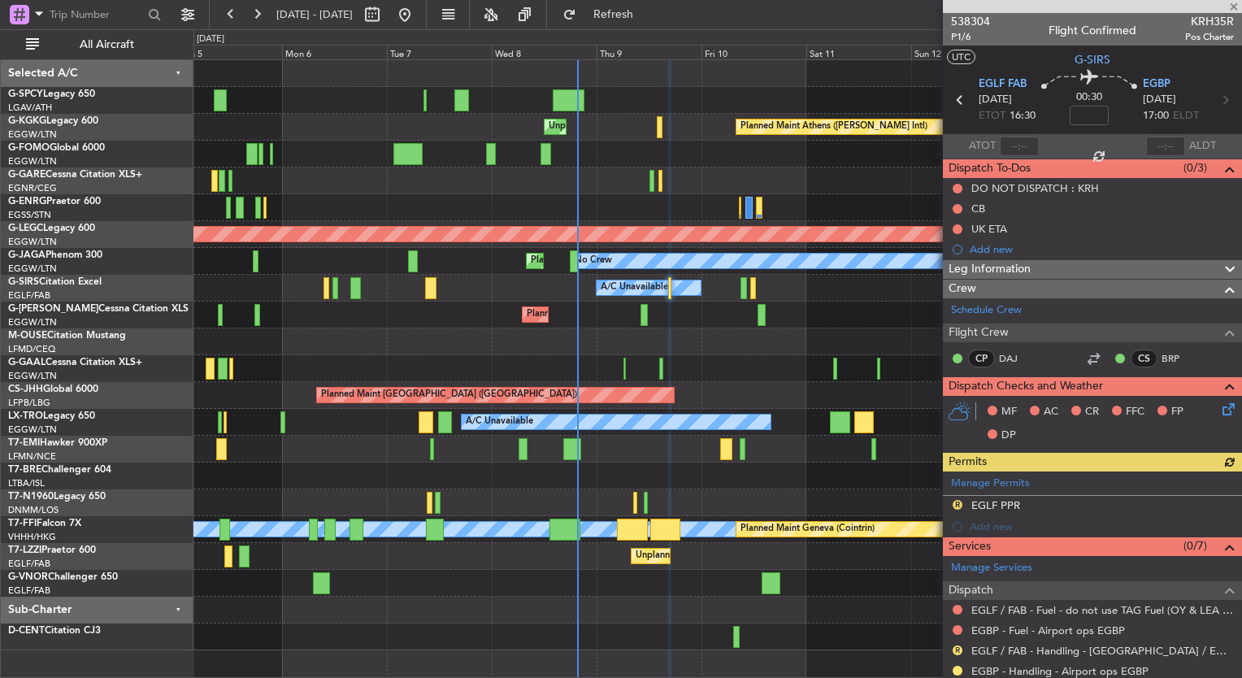
click at [1007, 265] on span "Leg Information" at bounding box center [990, 269] width 82 height 19
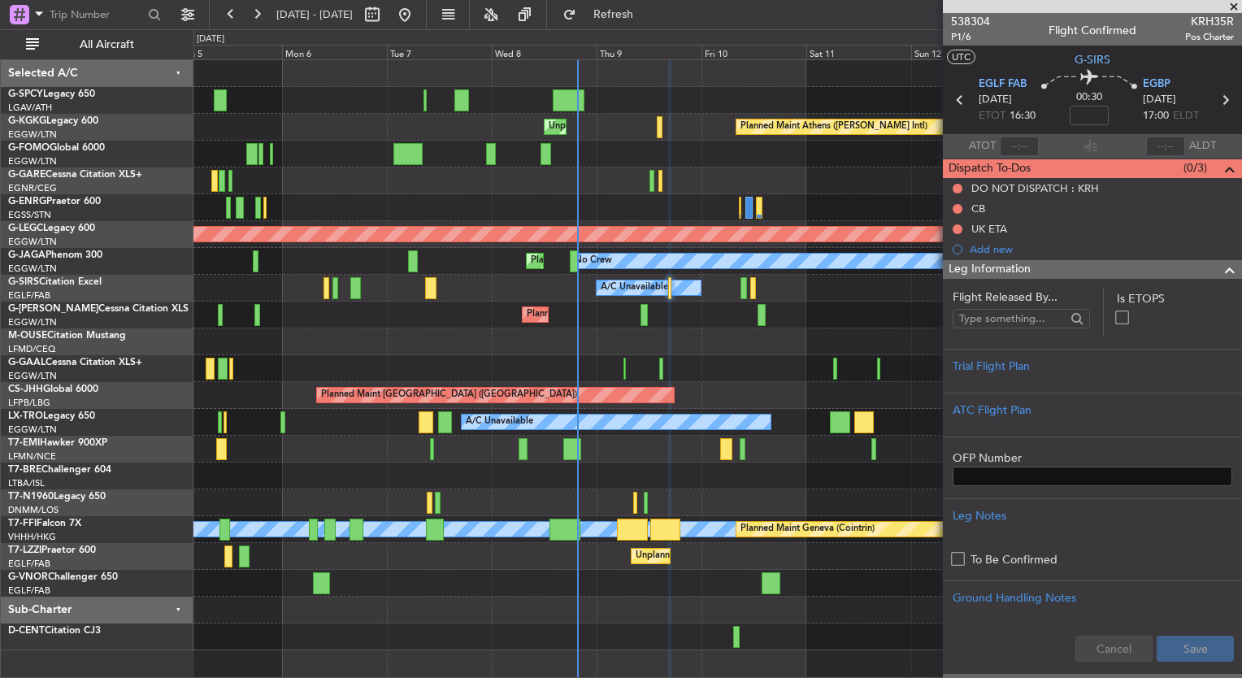
click at [1081, 279] on section "Flight Released By... Is ETOPS Trial Flight Plan ATC Flight Plan OFP Number Leg…" at bounding box center [1092, 476] width 299 height 394
click at [1081, 268] on div "Leg Information" at bounding box center [1092, 269] width 299 height 19
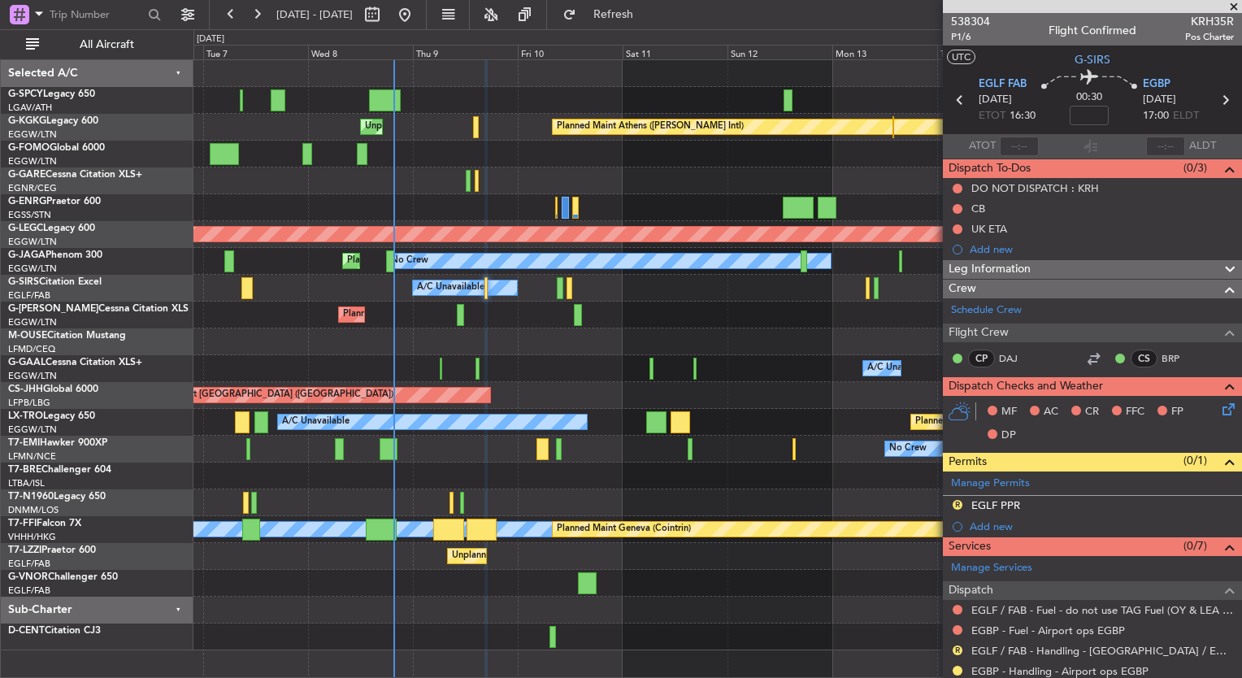
click at [611, 458] on div "Planned Maint Athens (Eleftherios Venizelos Intl) Unplanned Maint Istanbul (Ata…" at bounding box center [718, 355] width 1048 height 590
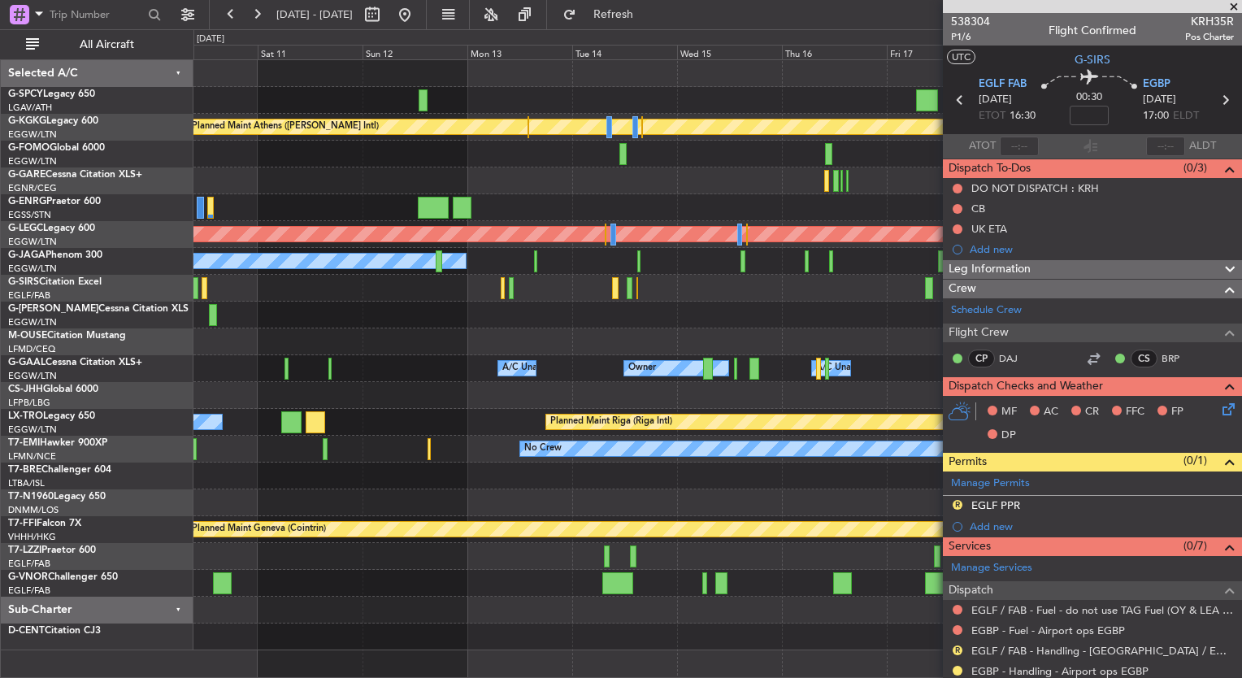
click at [345, 399] on div "Planned Maint Athens (Eleftherios Venizelos Intl) Unplanned Maint Istanbul (Ata…" at bounding box center [718, 355] width 1048 height 590
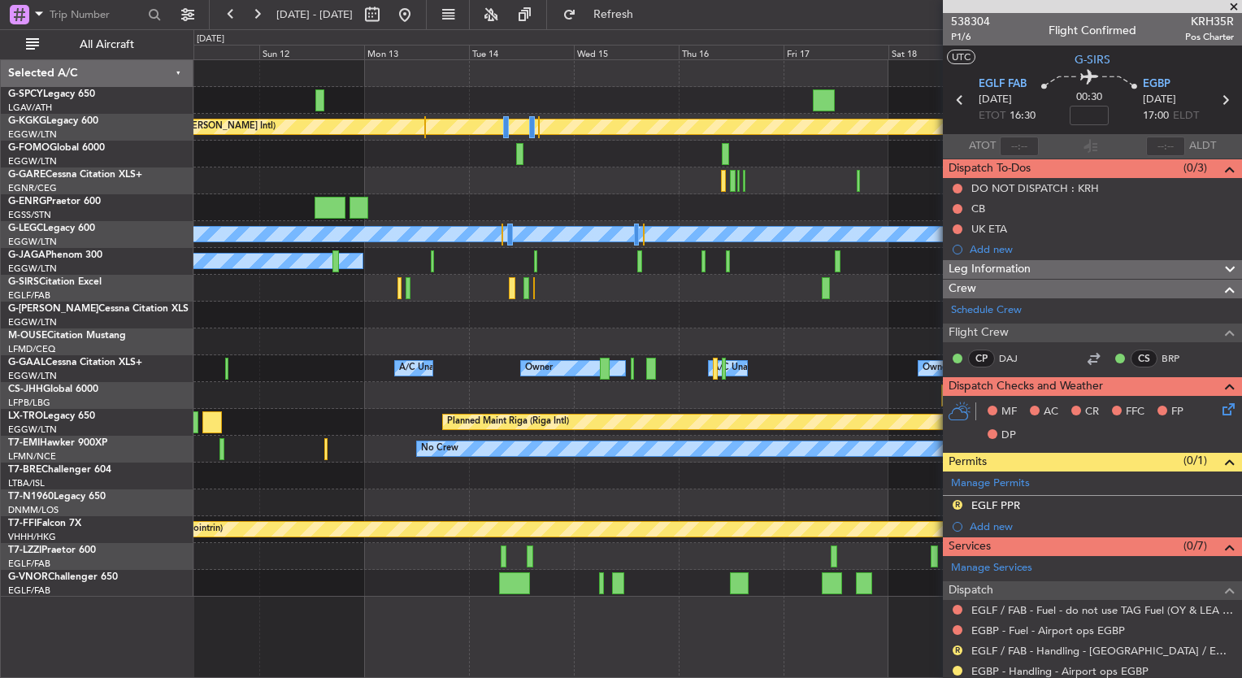
click at [904, 467] on div "Planned Maint Athens (Eleftherios Venizelos Intl) Planned Maint London (Stanste…" at bounding box center [718, 328] width 1048 height 537
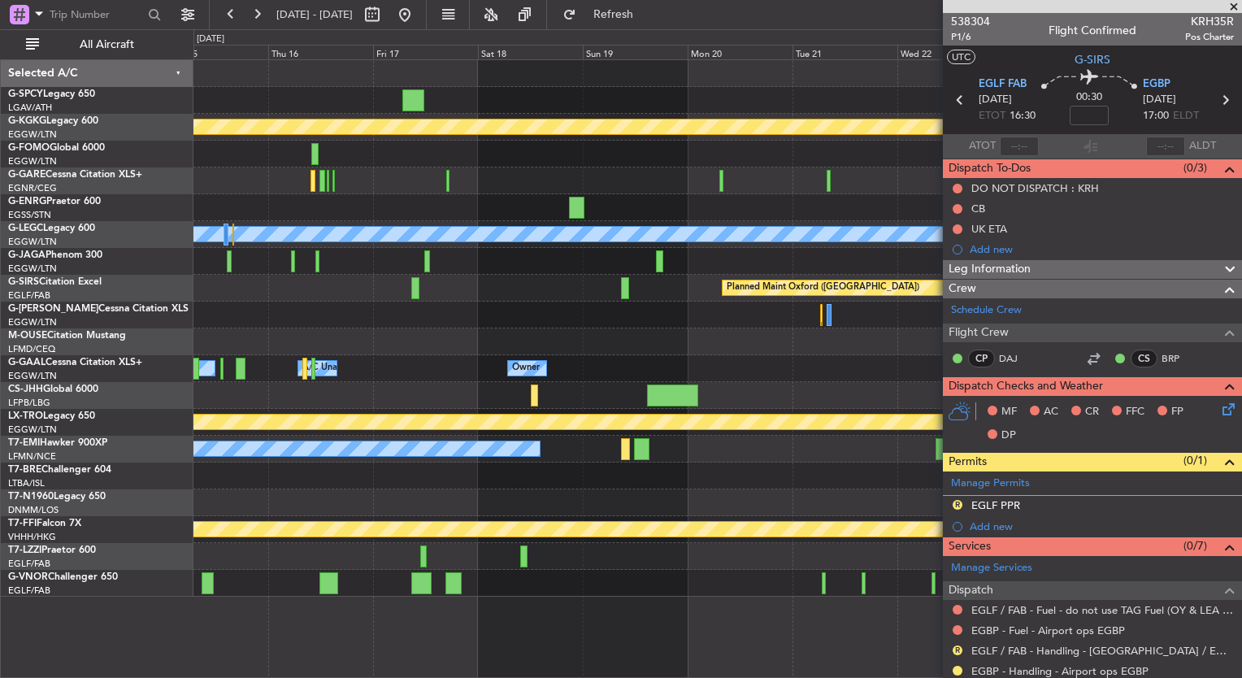
click at [380, 461] on div "Planned Maint Athens (Eleftherios Venizelos Intl) Planned Maint London (Stanste…" at bounding box center [718, 328] width 1048 height 537
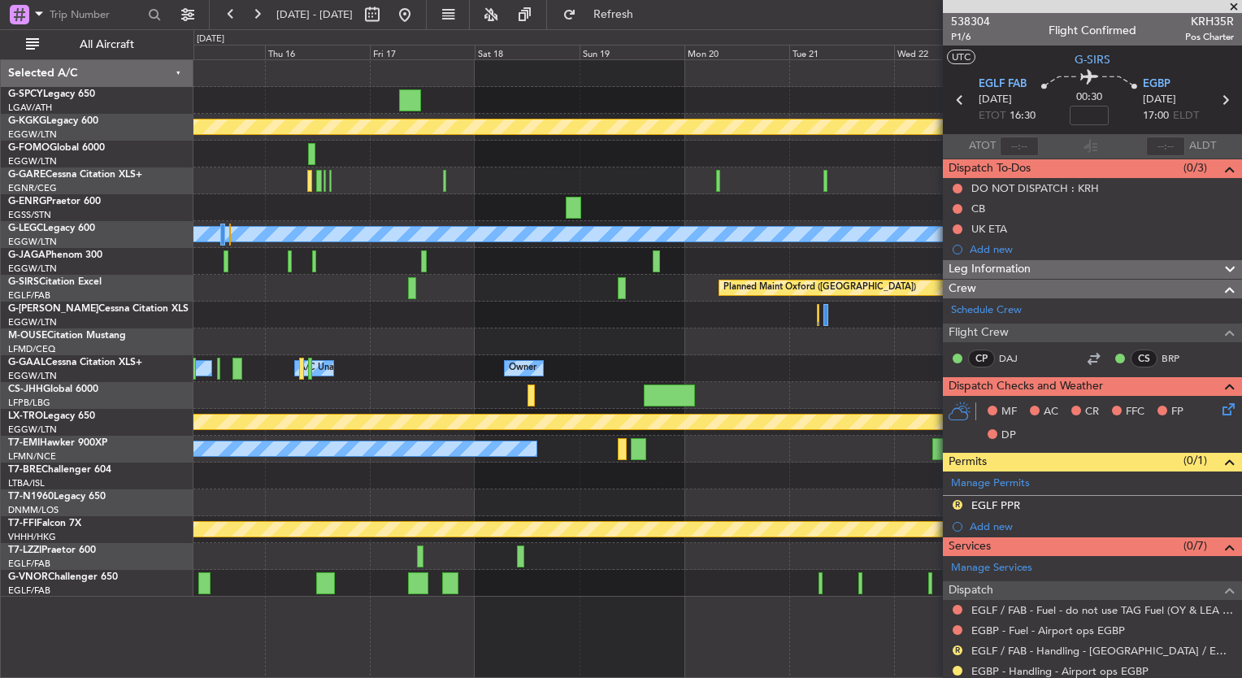
click at [120, 400] on div "Planned Maint Athens (Eleftherios Venizelos Intl) Planned Maint London (Stanste…" at bounding box center [621, 353] width 1242 height 649
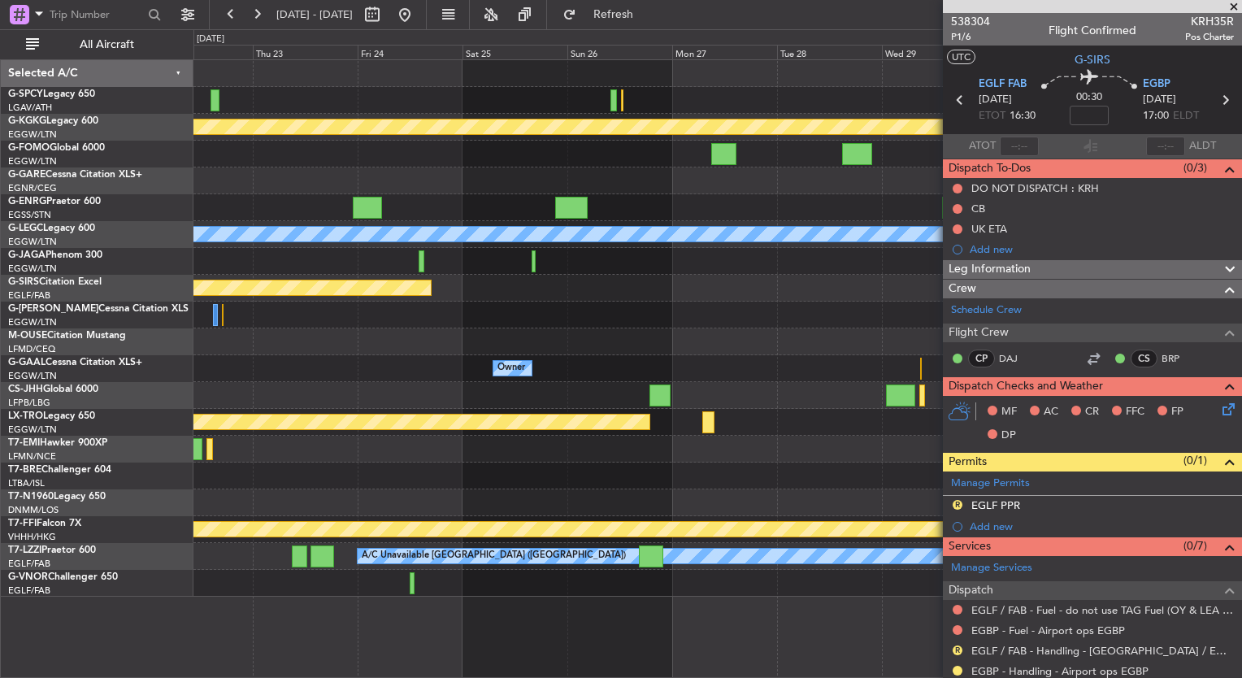
click at [237, 442] on div "Planned Maint Athens (Eleftherios Venizelos Intl) Planned Maint London (Stanste…" at bounding box center [718, 328] width 1048 height 537
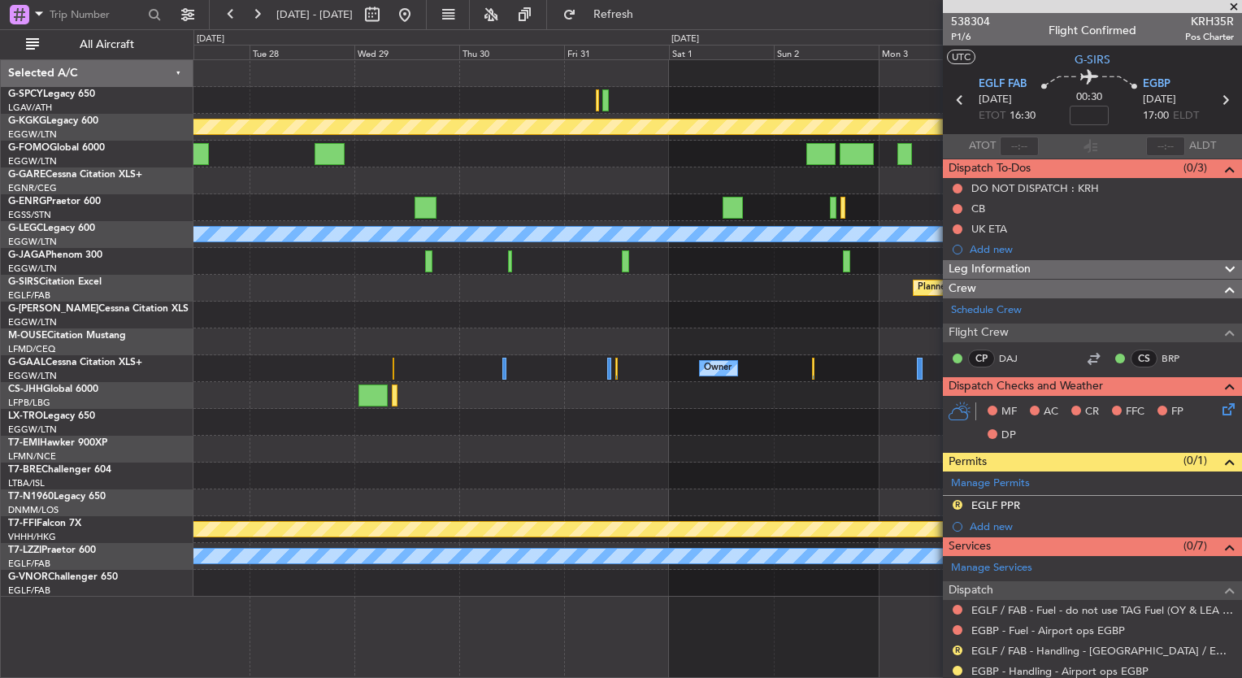
click at [378, 442] on div "Planned Maint Athens (Eleftherios Venizelos Intl) Planned Maint London (Stanste…" at bounding box center [718, 328] width 1048 height 537
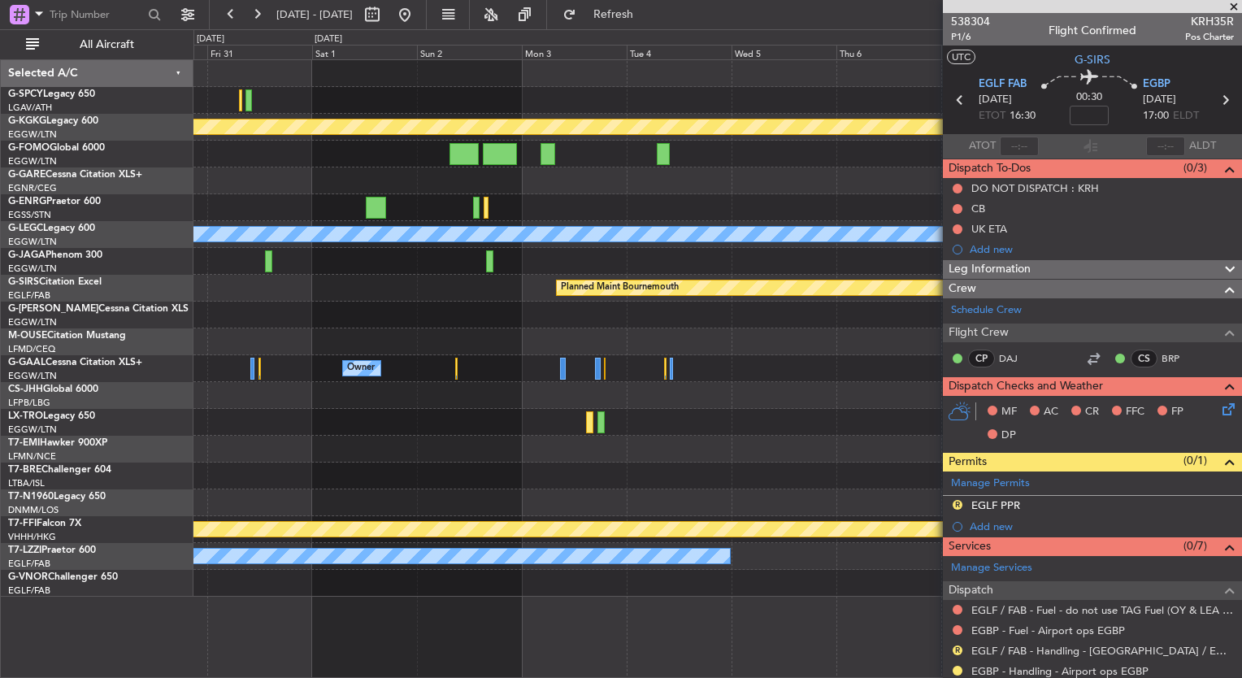
click at [442, 470] on div "Planned Maint Athens (Eleftherios Venizelos Intl) Planned Maint London (Stanste…" at bounding box center [718, 328] width 1048 height 537
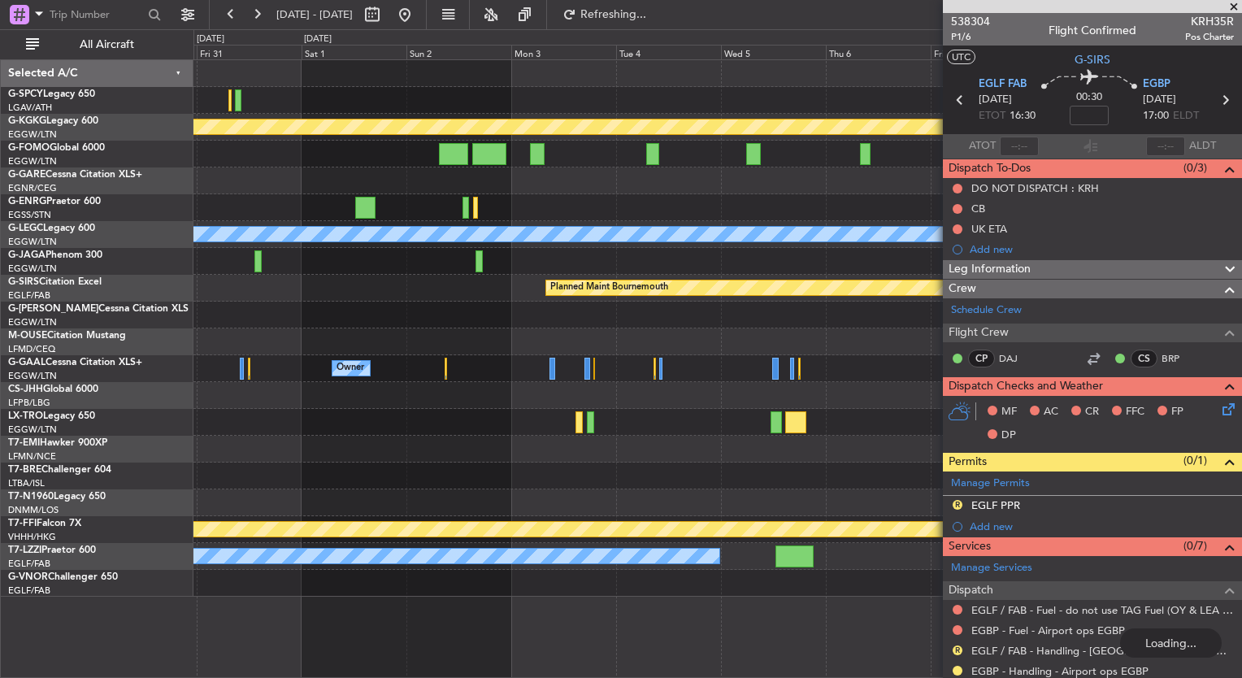
click at [367, 472] on div at bounding box center [718, 476] width 1048 height 27
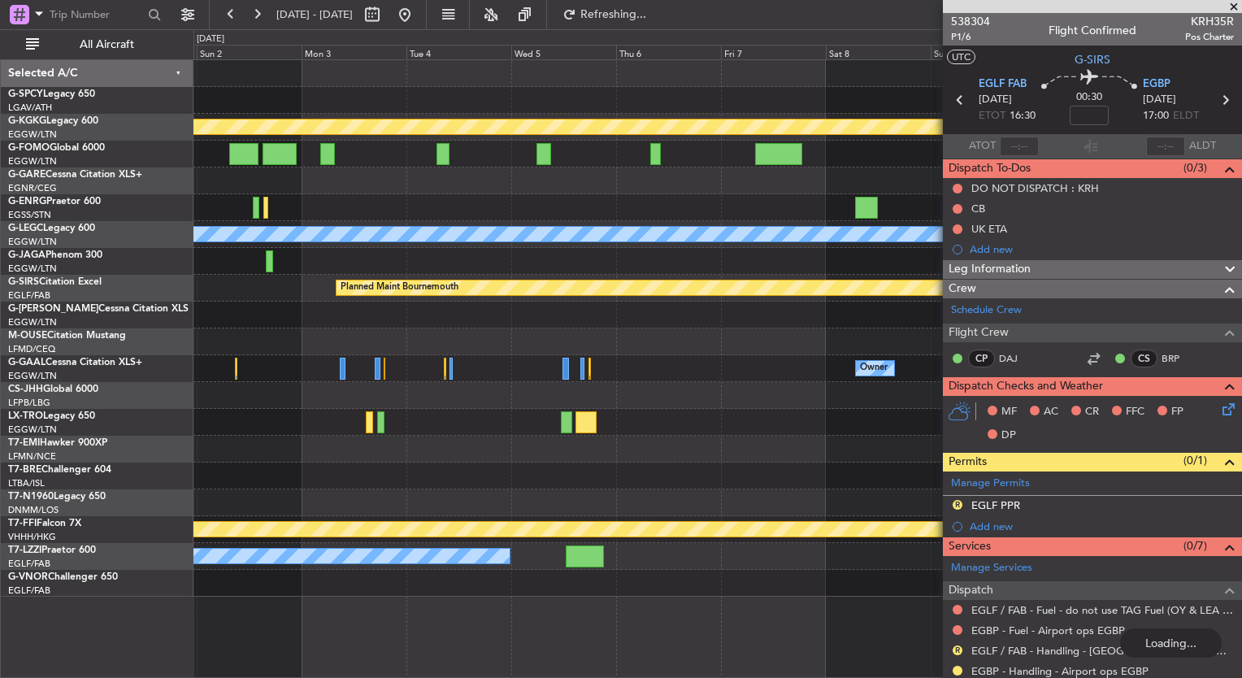
click at [330, 477] on div "Planned Maint Athens (Eleftherios Venizelos Intl) A/C Unavailable London (Luton…" at bounding box center [718, 328] width 1048 height 537
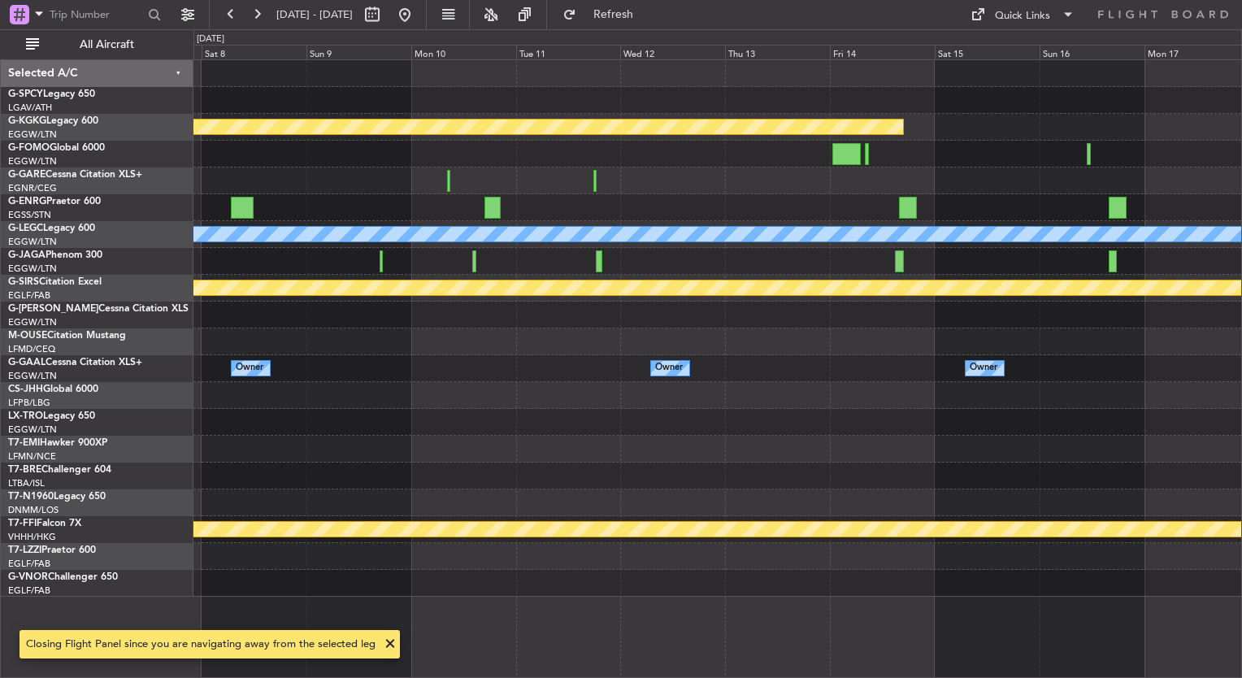
click at [472, 481] on div "Planned Maint Athens (Eleftherios Venizelos Intl) A/C Unavailable London (Luton…" at bounding box center [718, 328] width 1048 height 537
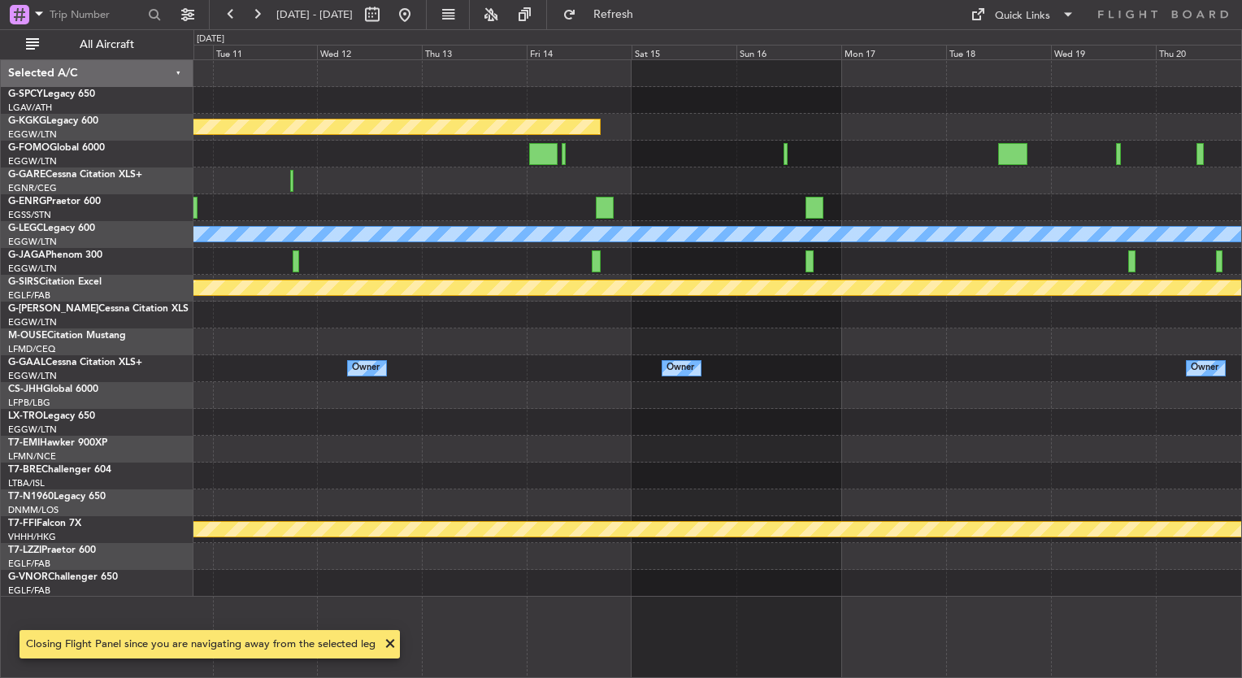
click at [487, 472] on div at bounding box center [718, 476] width 1048 height 27
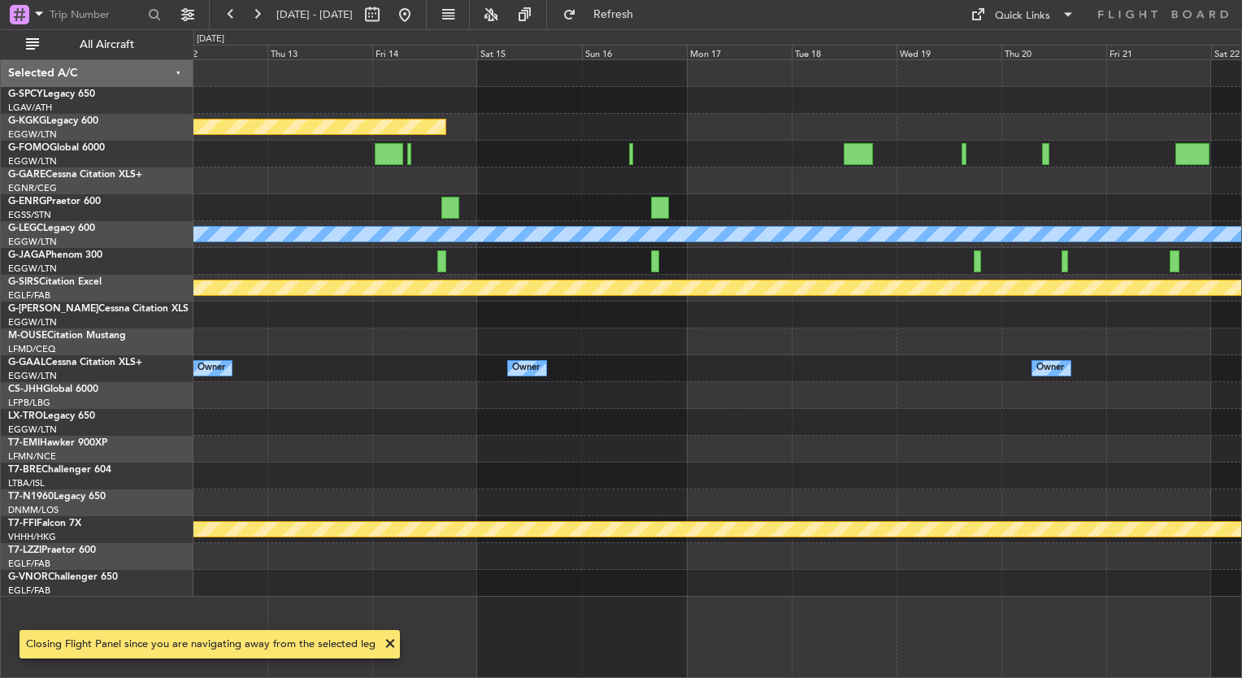
click at [442, 470] on div at bounding box center [718, 476] width 1048 height 27
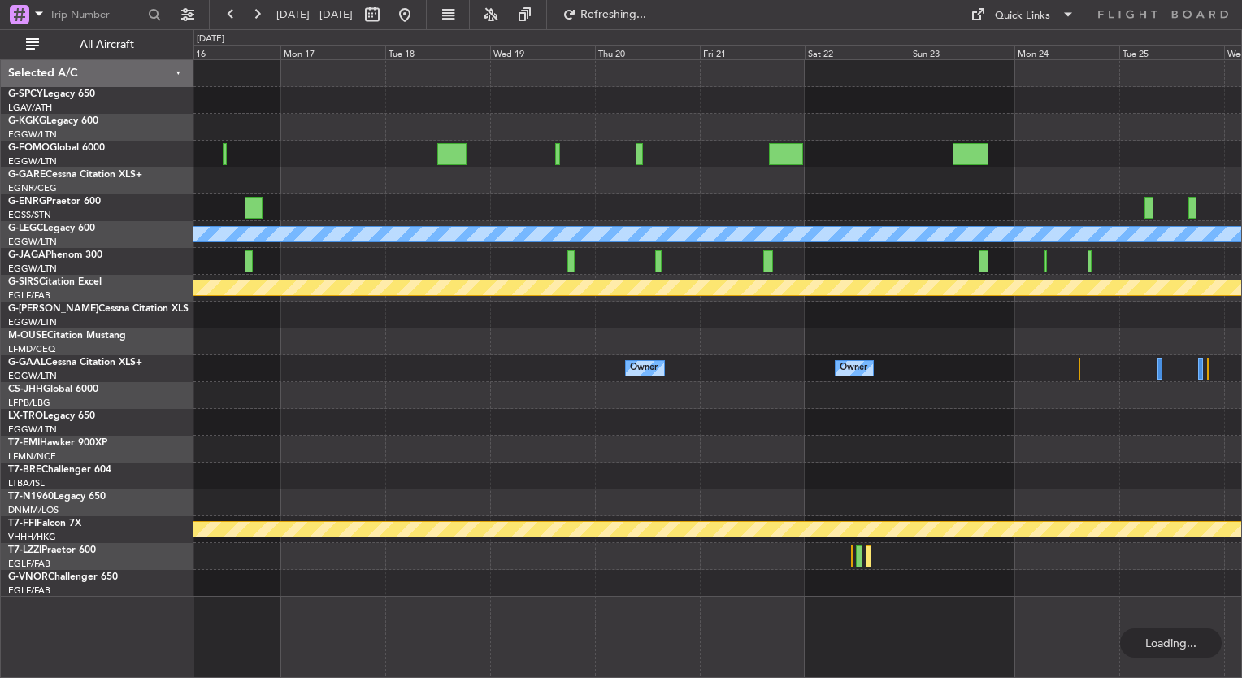
click at [381, 480] on div "Planned Maint Athens (Eleftherios Venizelos Intl) A/C Unavailable London (Luton…" at bounding box center [718, 328] width 1048 height 537
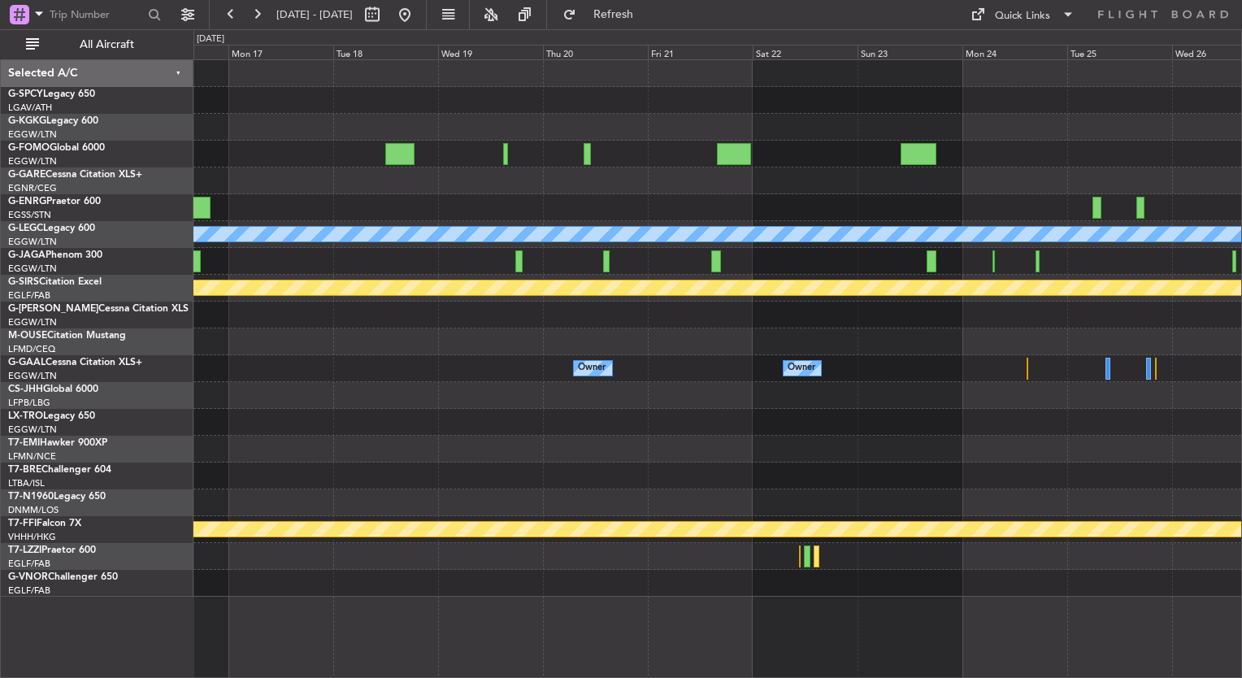
click at [205, 485] on div at bounding box center [718, 476] width 1048 height 27
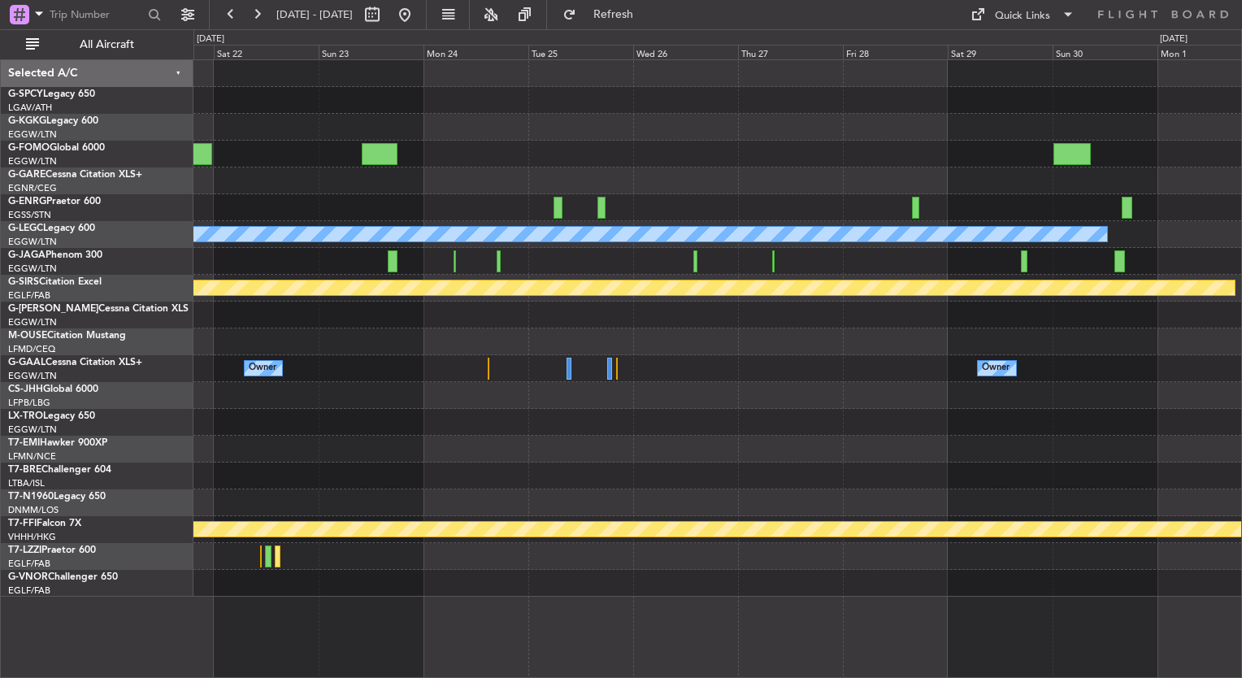
click at [519, 490] on div at bounding box center [718, 502] width 1048 height 27
click at [418, 17] on button at bounding box center [405, 15] width 26 height 26
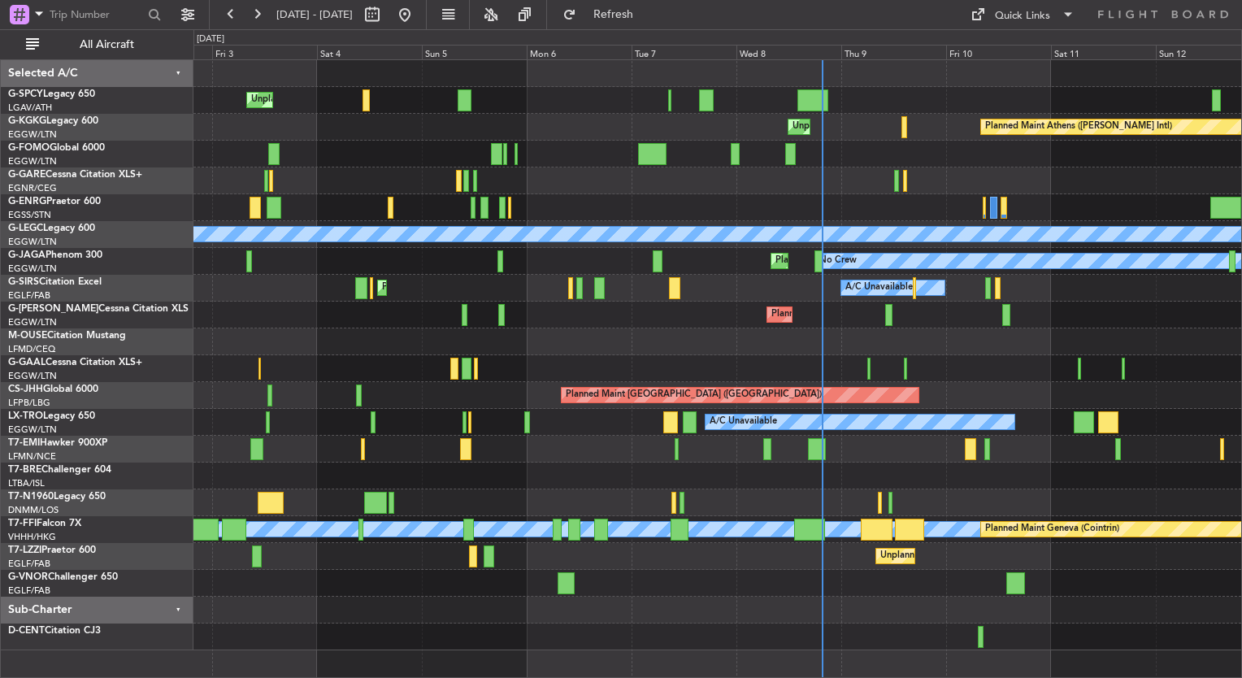
click at [436, 211] on div "Planned Maint London (Stansted) Planned Maint London (Stansted)" at bounding box center [718, 207] width 1048 height 27
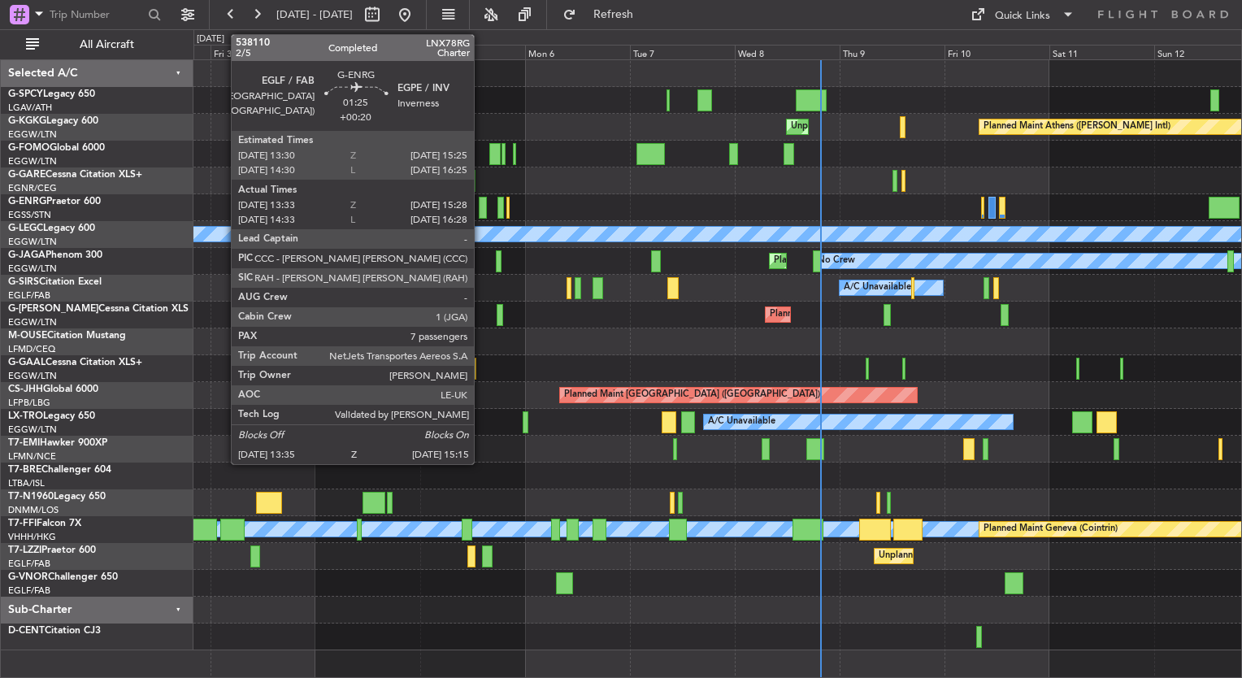
click at [481, 211] on div at bounding box center [482, 208] width 7 height 22
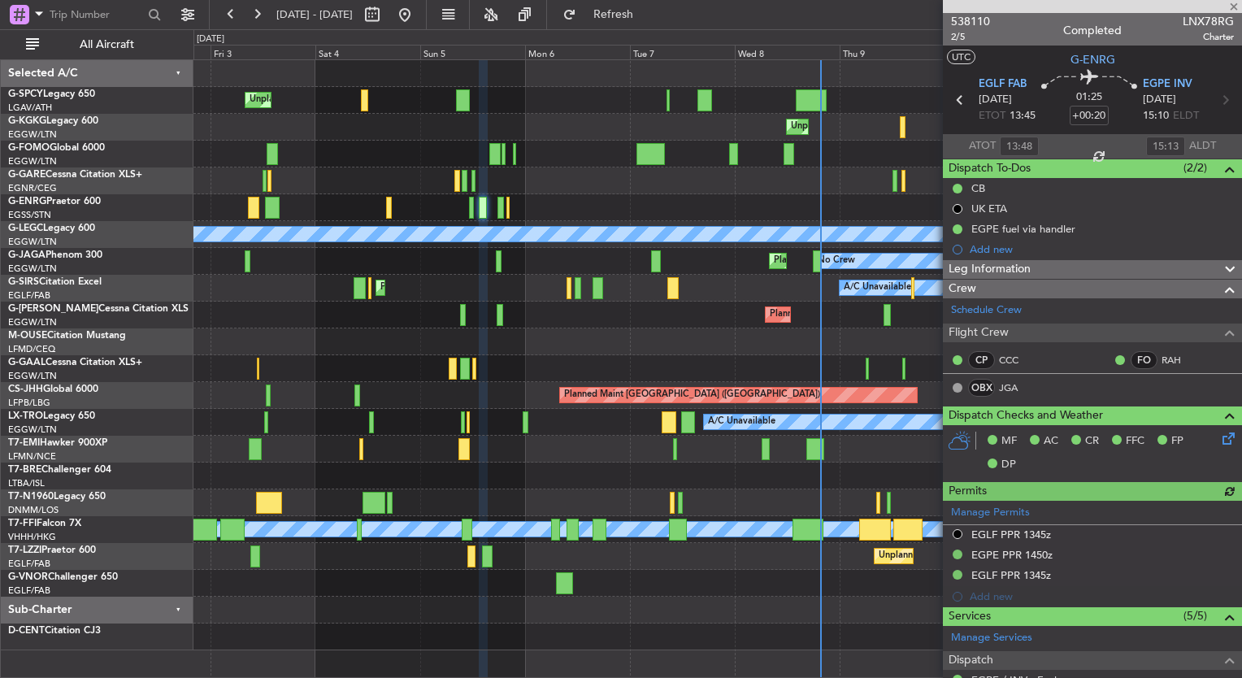
click at [1233, 2] on div at bounding box center [1092, 6] width 299 height 13
click at [1236, 8] on span at bounding box center [1234, 7] width 16 height 15
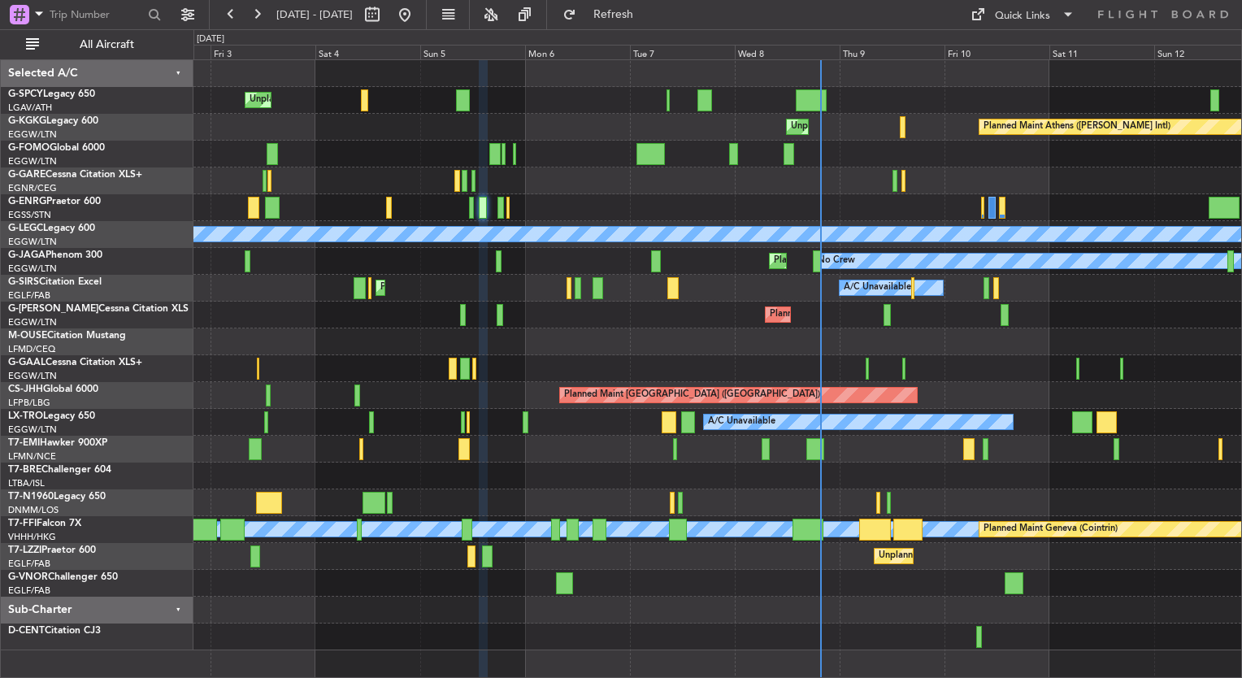
type input "0"
click at [139, 441] on div "Unplanned Maint Bremen Planned Maint Bremen Planned Maint Athens (Eleftherios V…" at bounding box center [621, 353] width 1242 height 649
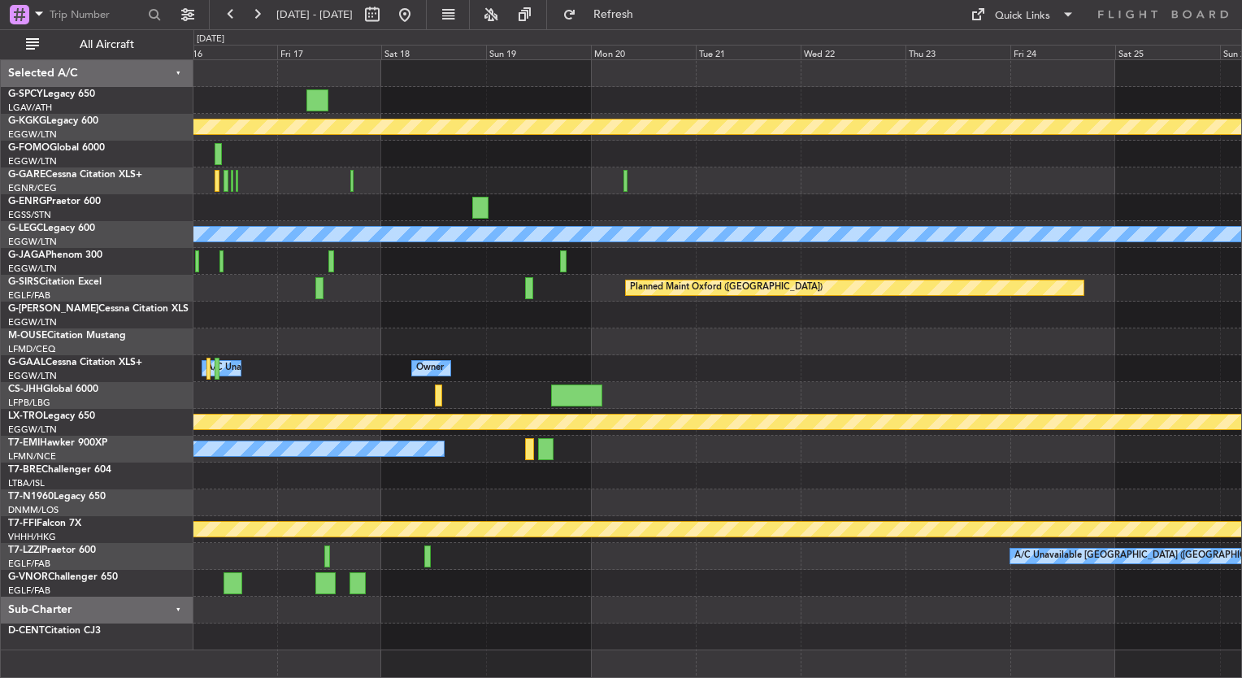
click at [279, 489] on div "Planned Maint Athens (Eleftherios Venizelos Intl) Planned Maint London (Stanste…" at bounding box center [718, 355] width 1048 height 590
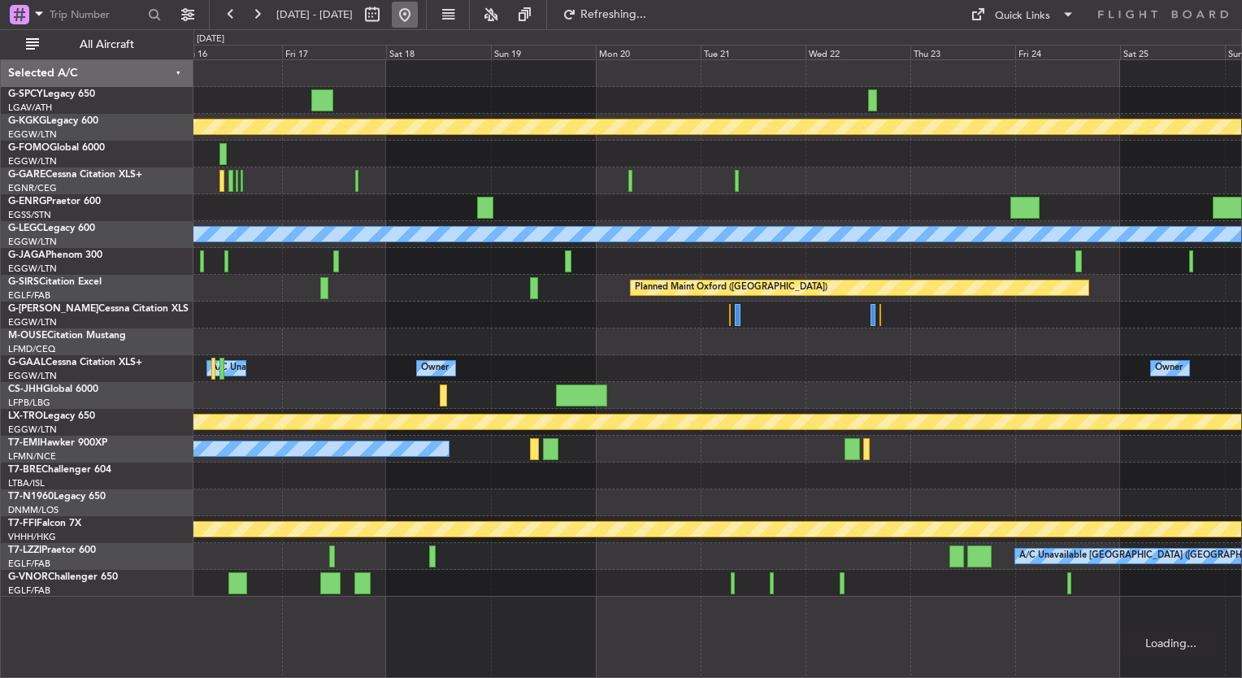
click at [418, 15] on button at bounding box center [405, 15] width 26 height 26
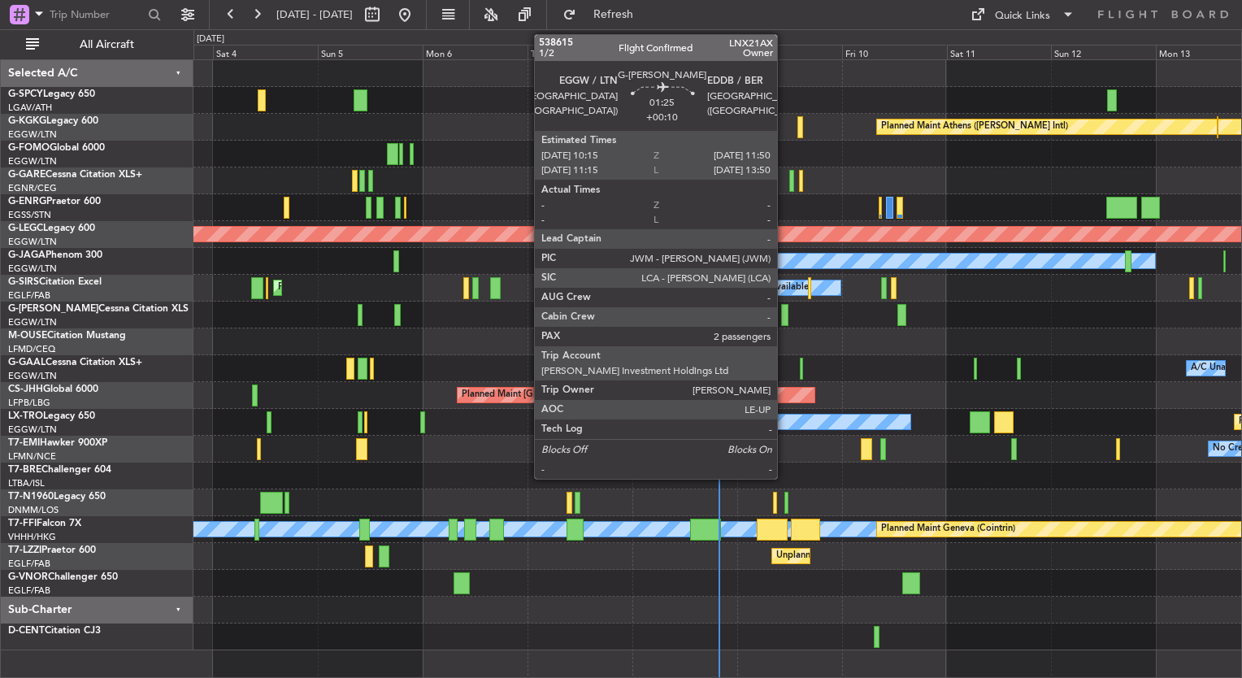
click at [785, 314] on div at bounding box center [784, 315] width 7 height 22
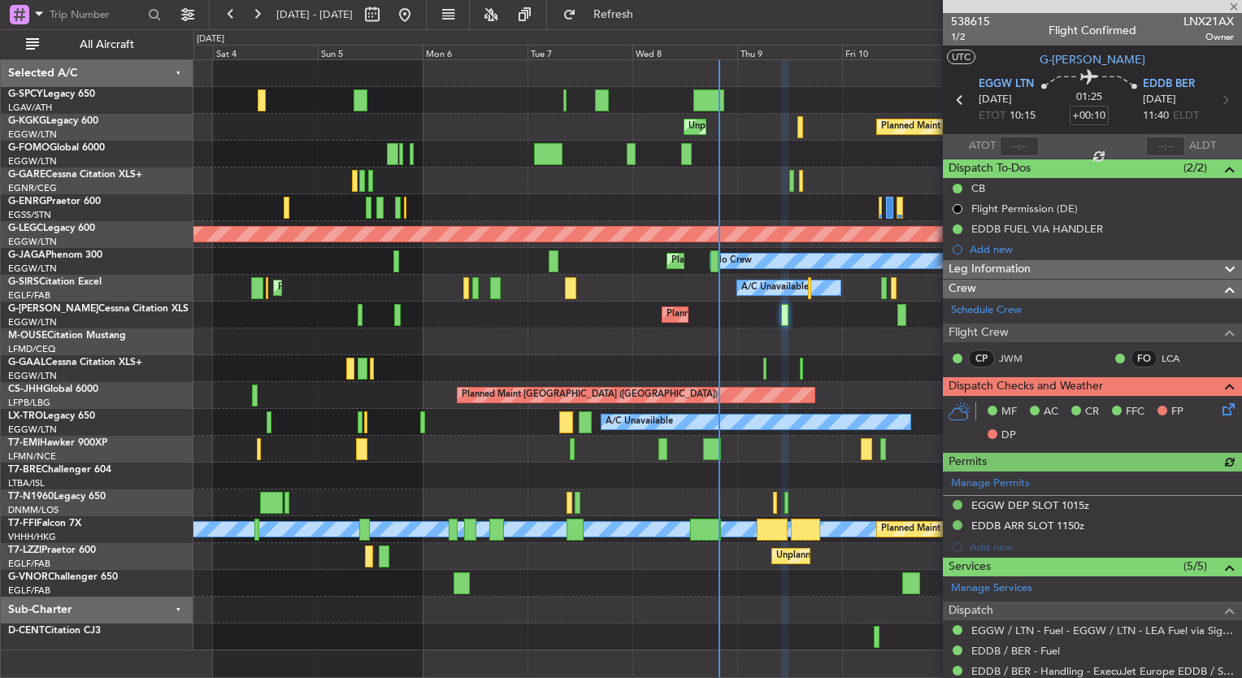
scroll to position [71, 0]
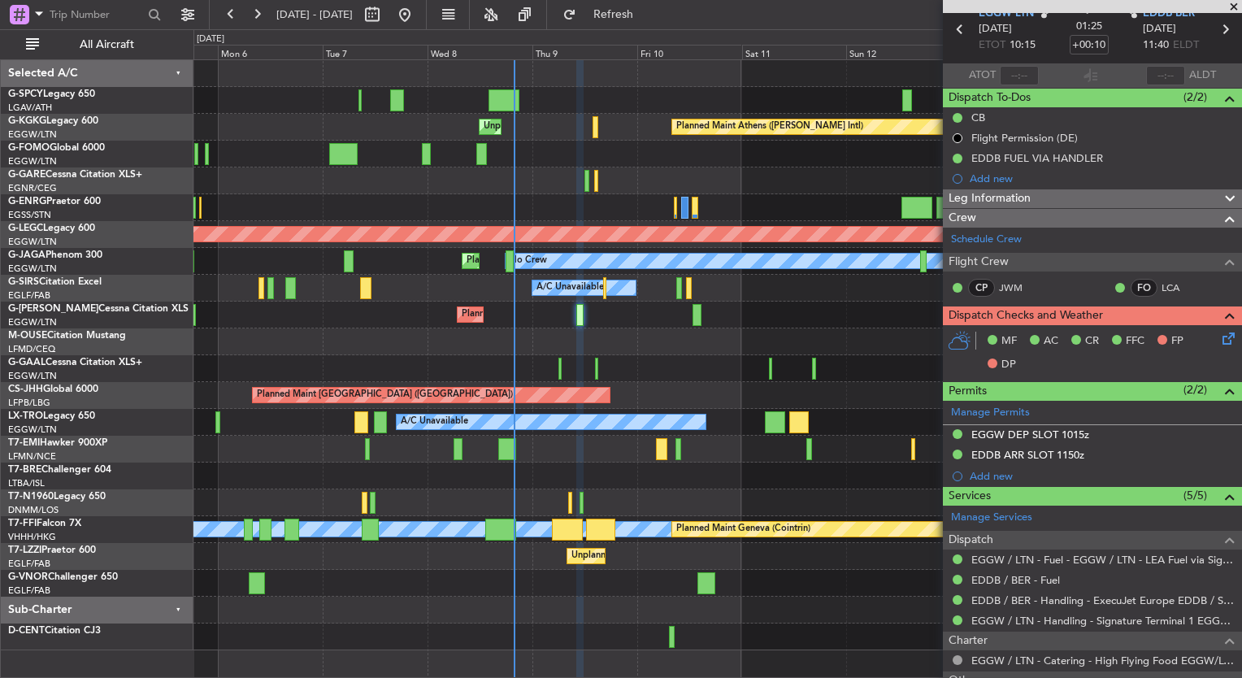
click at [572, 330] on div "Unplanned Maint [GEOGRAPHIC_DATA] Planned Maint [GEOGRAPHIC_DATA] ([PERSON_NAME…" at bounding box center [718, 355] width 1048 height 590
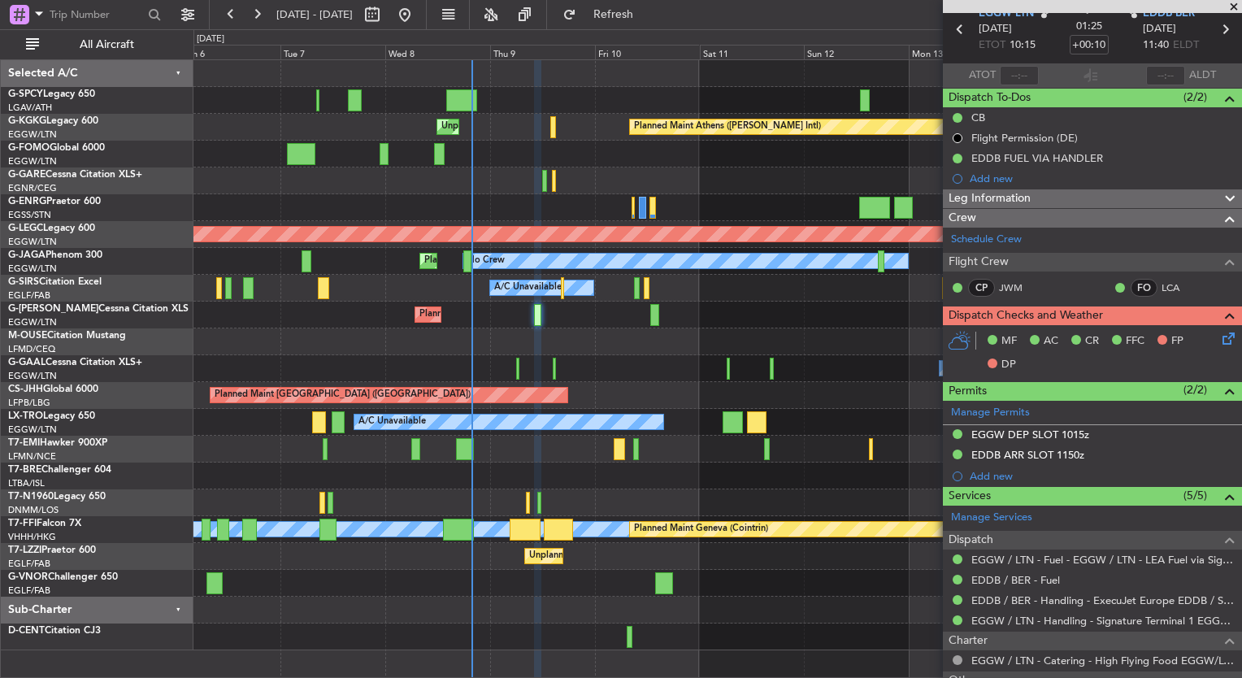
click at [480, 307] on div "Planned Maint [GEOGRAPHIC_DATA] ([GEOGRAPHIC_DATA])" at bounding box center [718, 315] width 1048 height 27
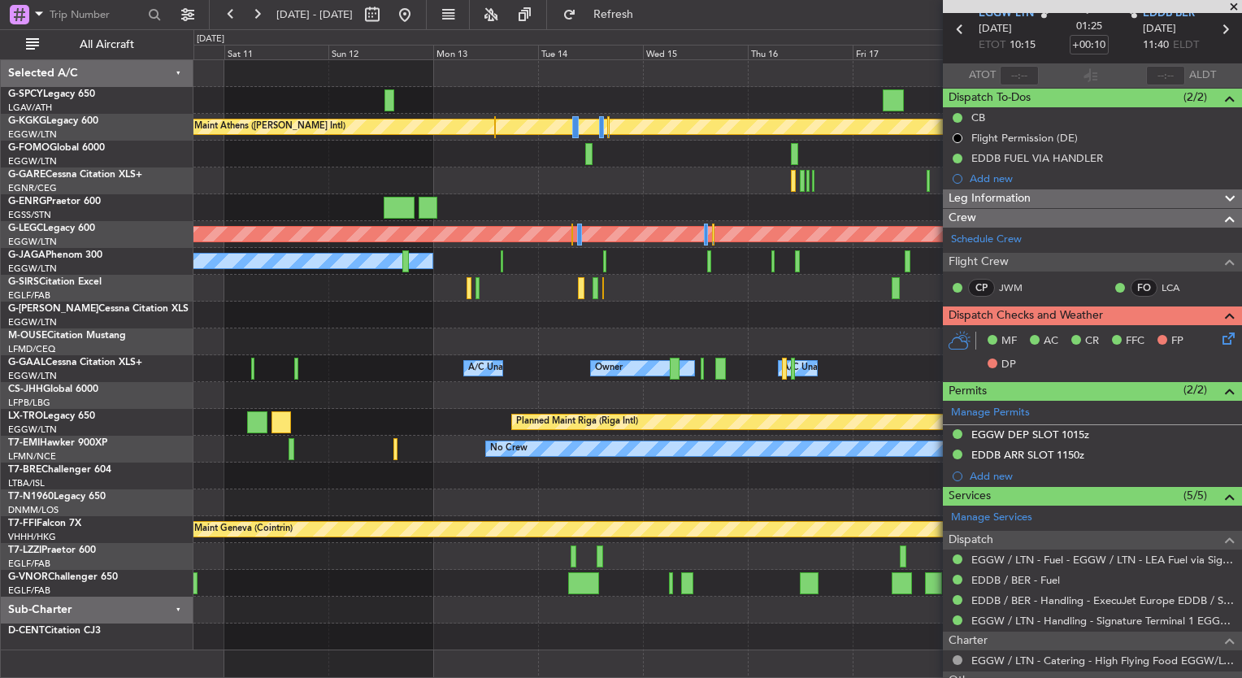
click at [462, 324] on div "Planned Maint [GEOGRAPHIC_DATA] ([GEOGRAPHIC_DATA])" at bounding box center [718, 315] width 1048 height 27
click at [475, 327] on div "Planned Maint [GEOGRAPHIC_DATA] ([GEOGRAPHIC_DATA])" at bounding box center [718, 315] width 1048 height 27
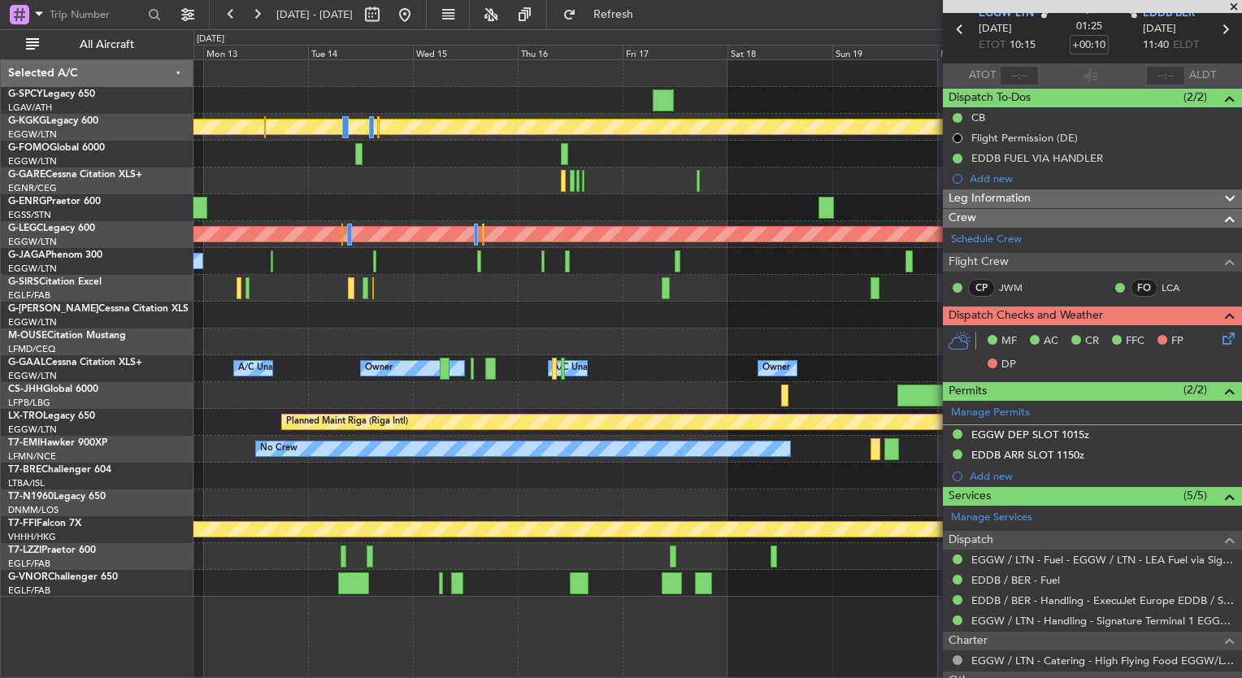
click at [933, 335] on div at bounding box center [718, 341] width 1048 height 27
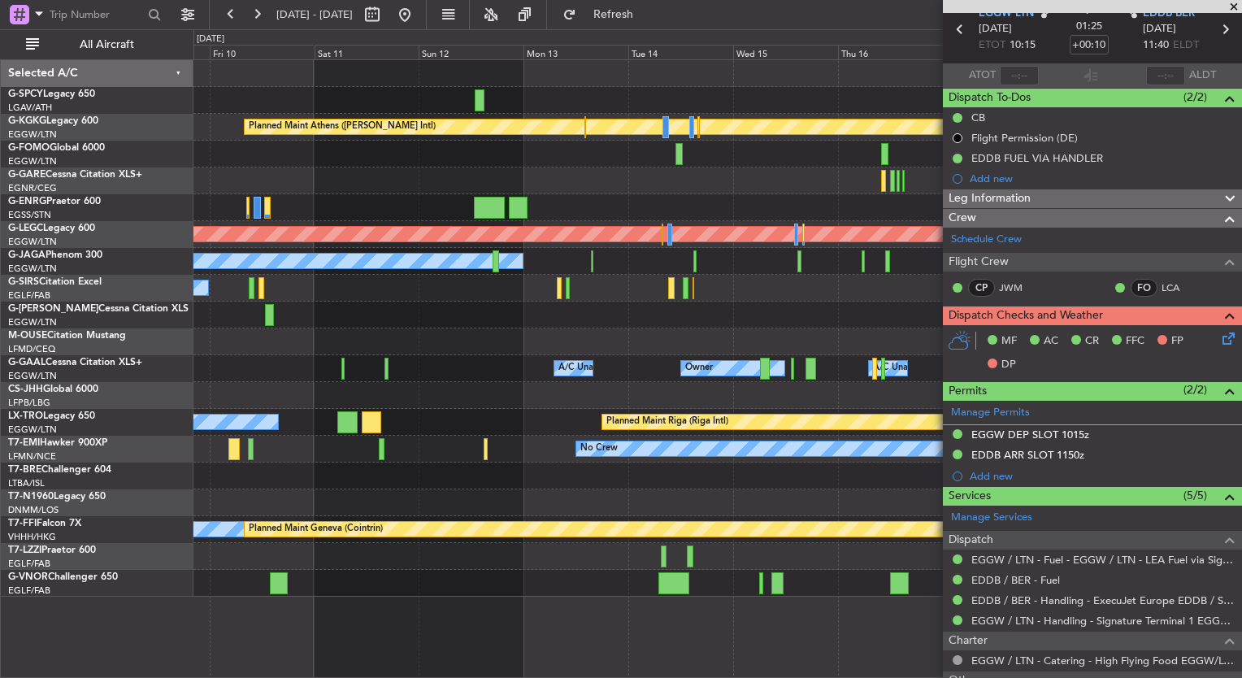
click at [842, 354] on div at bounding box center [718, 341] width 1048 height 27
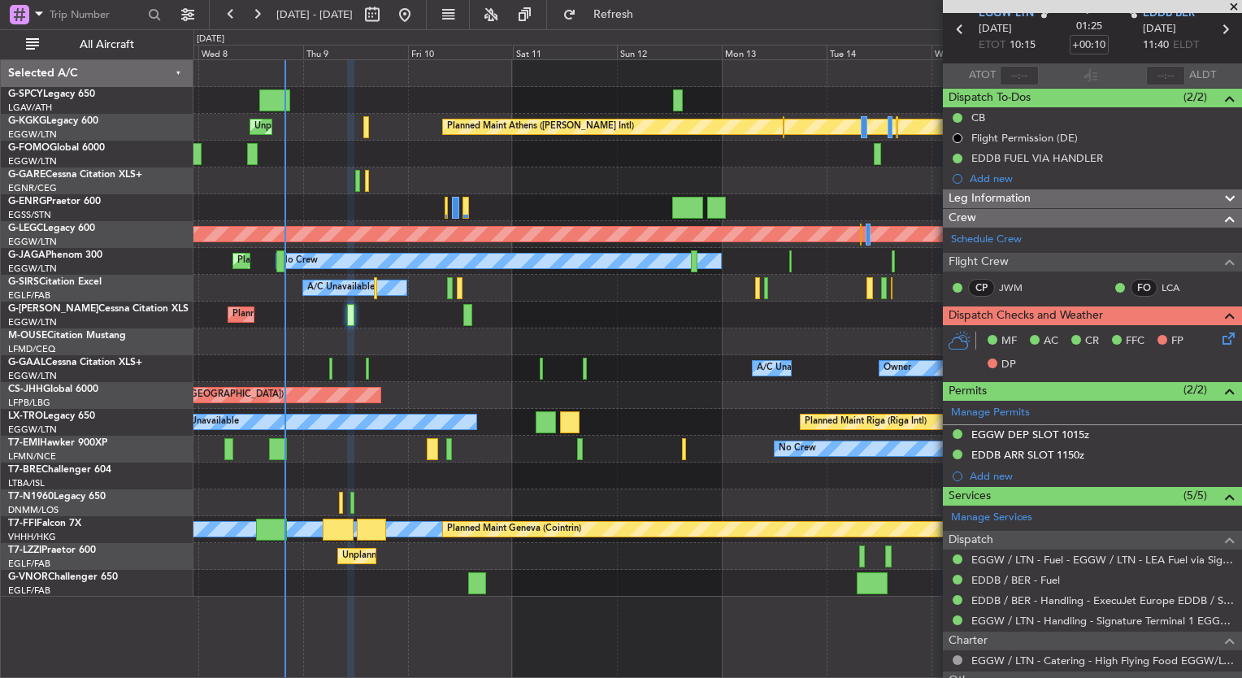
click at [750, 362] on div "Planned Maint Athens ([PERSON_NAME] Intl) Unplanned Maint [GEOGRAPHIC_DATA] (At…" at bounding box center [718, 328] width 1048 height 537
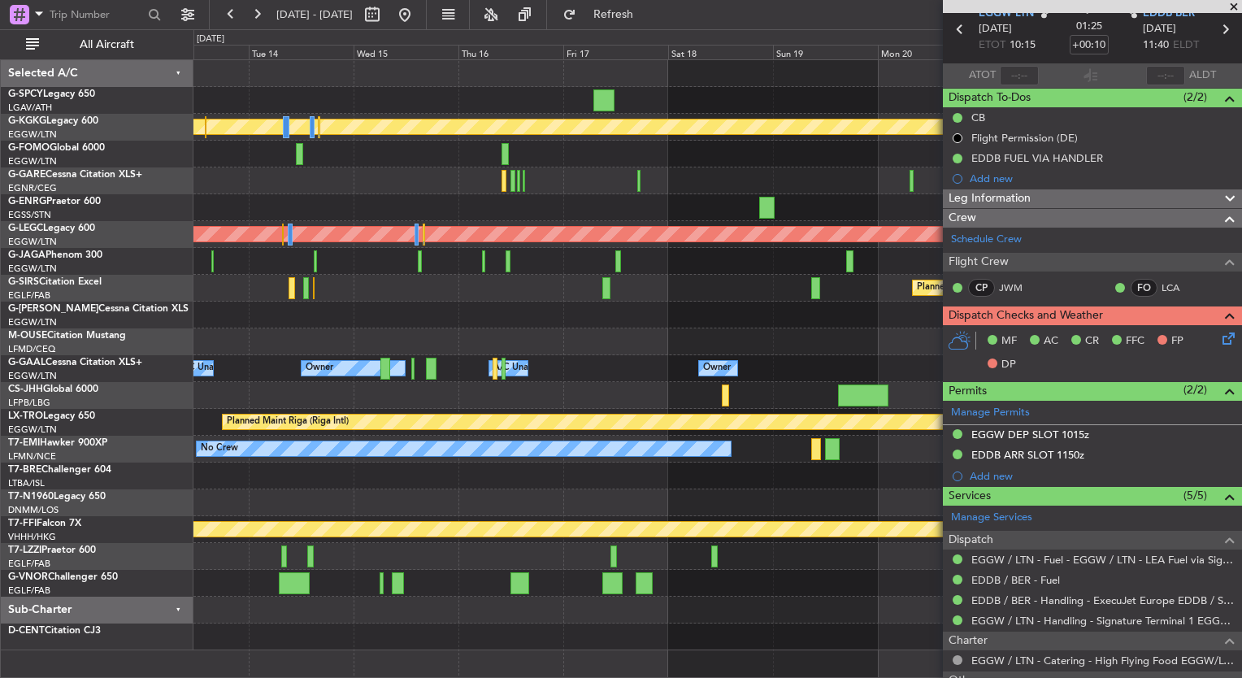
click at [175, 366] on div "Planned Maint Athens ([PERSON_NAME] Intl) A/C Unavailable [GEOGRAPHIC_DATA] ([G…" at bounding box center [621, 353] width 1242 height 649
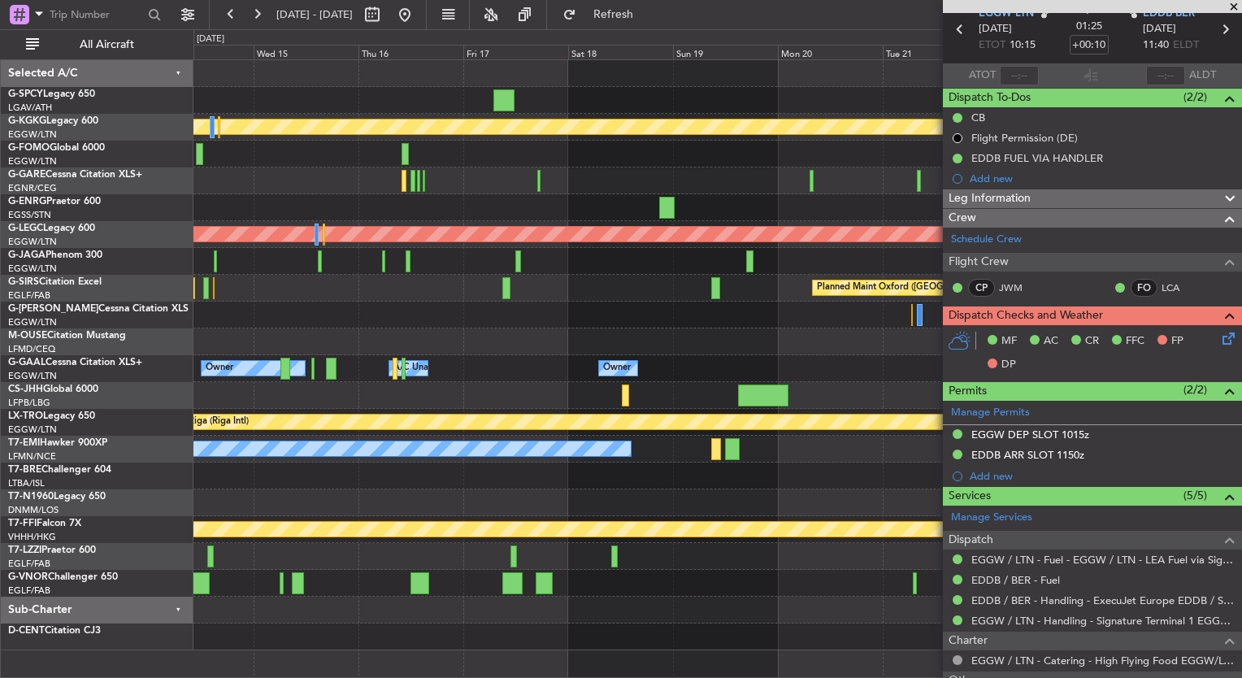
click at [645, 321] on div at bounding box center [718, 315] width 1048 height 27
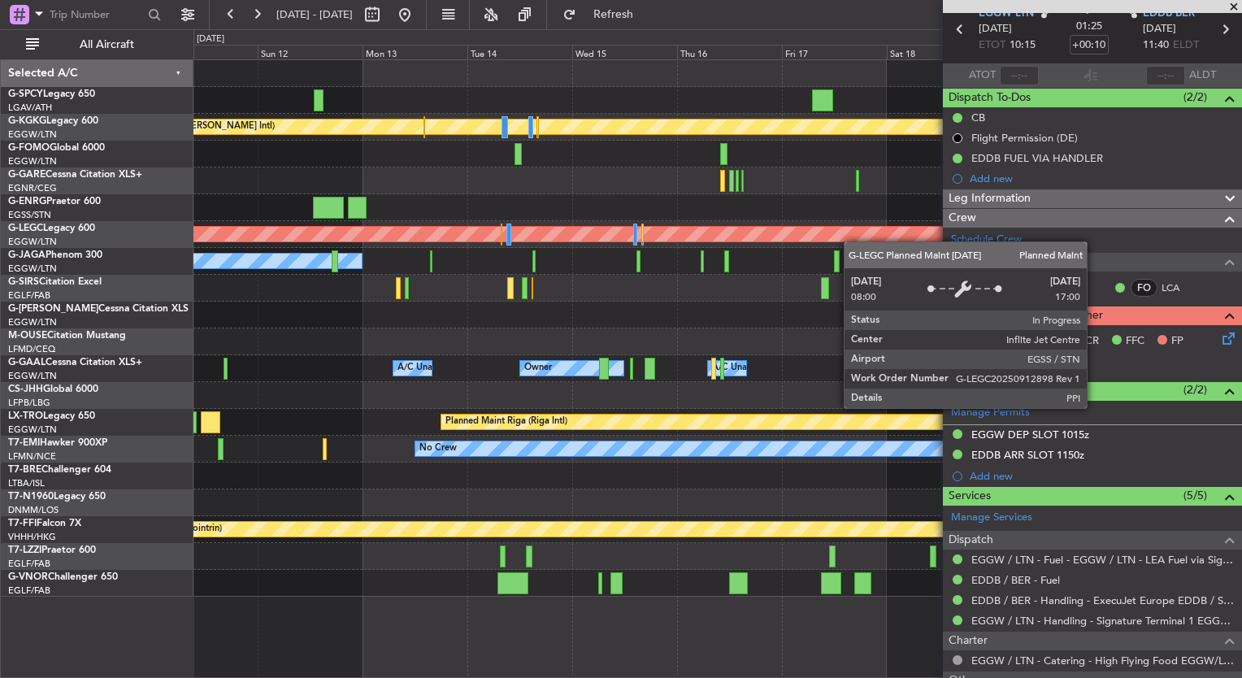
click at [858, 240] on div "A/C Unavailable [GEOGRAPHIC_DATA] ([GEOGRAPHIC_DATA]) Planned Maint [GEOGRAPHIC…" at bounding box center [718, 234] width 1048 height 27
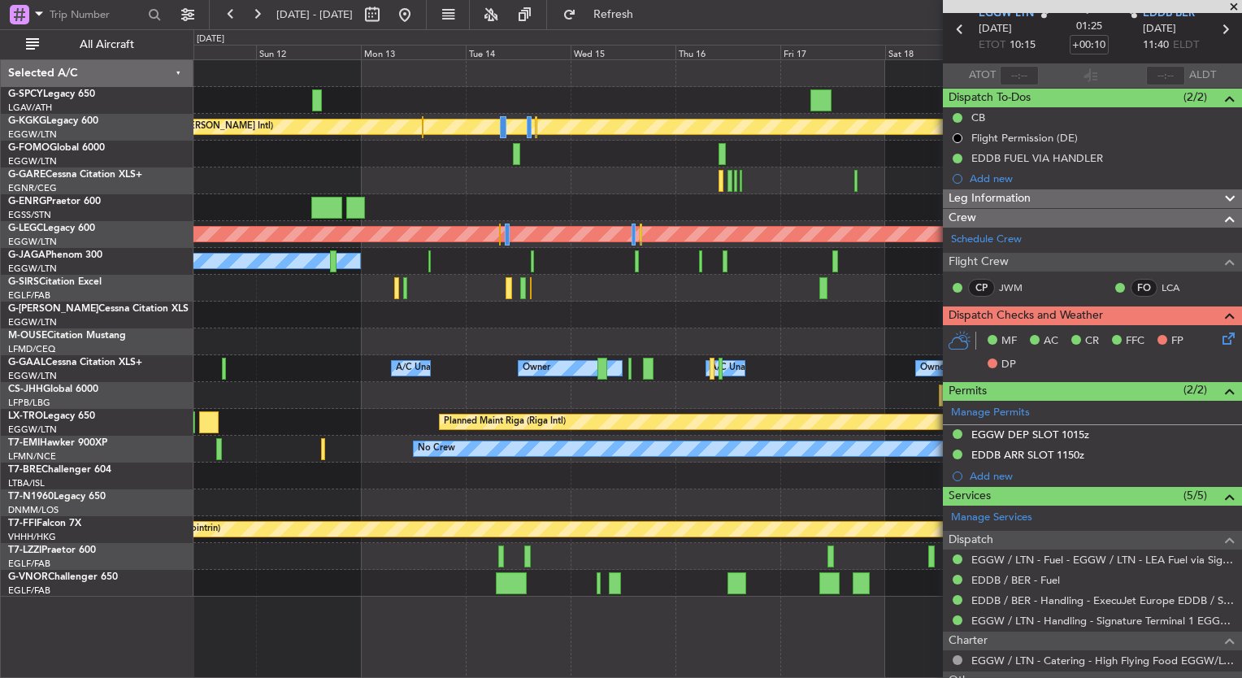
click at [716, 414] on div "Planned Maint Athens ([PERSON_NAME] Intl) A/C Unavailable [GEOGRAPHIC_DATA] ([G…" at bounding box center [718, 328] width 1048 height 537
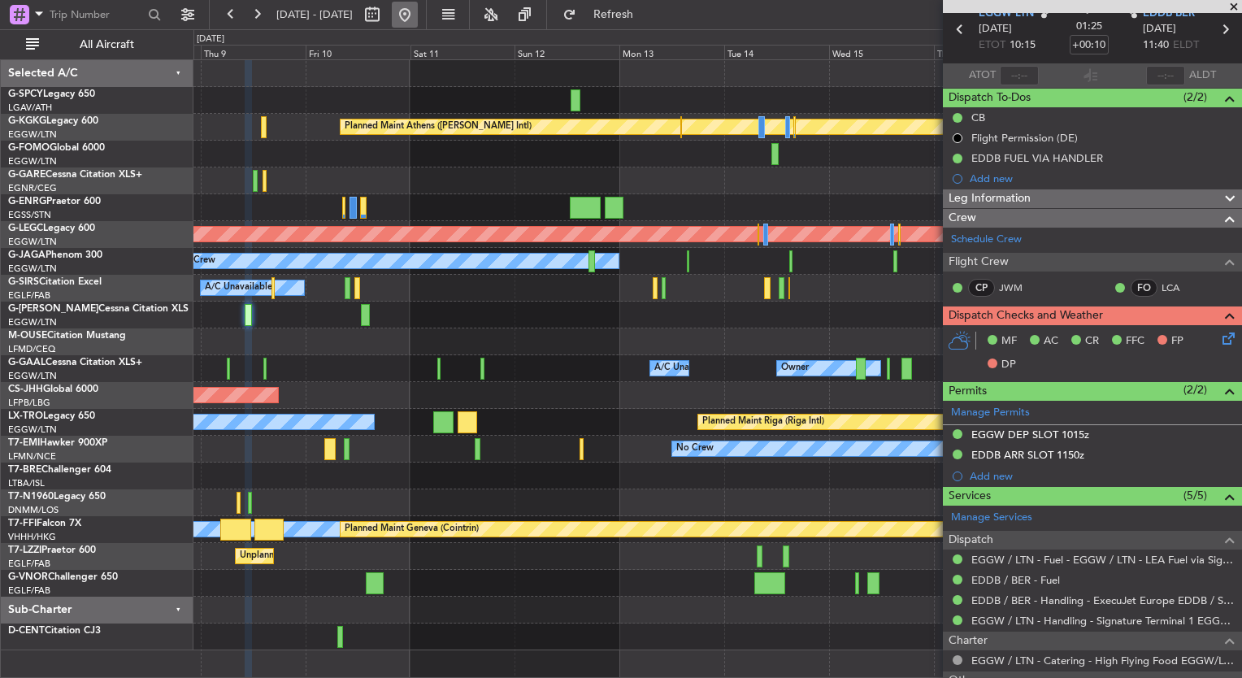
click at [418, 11] on button at bounding box center [405, 15] width 26 height 26
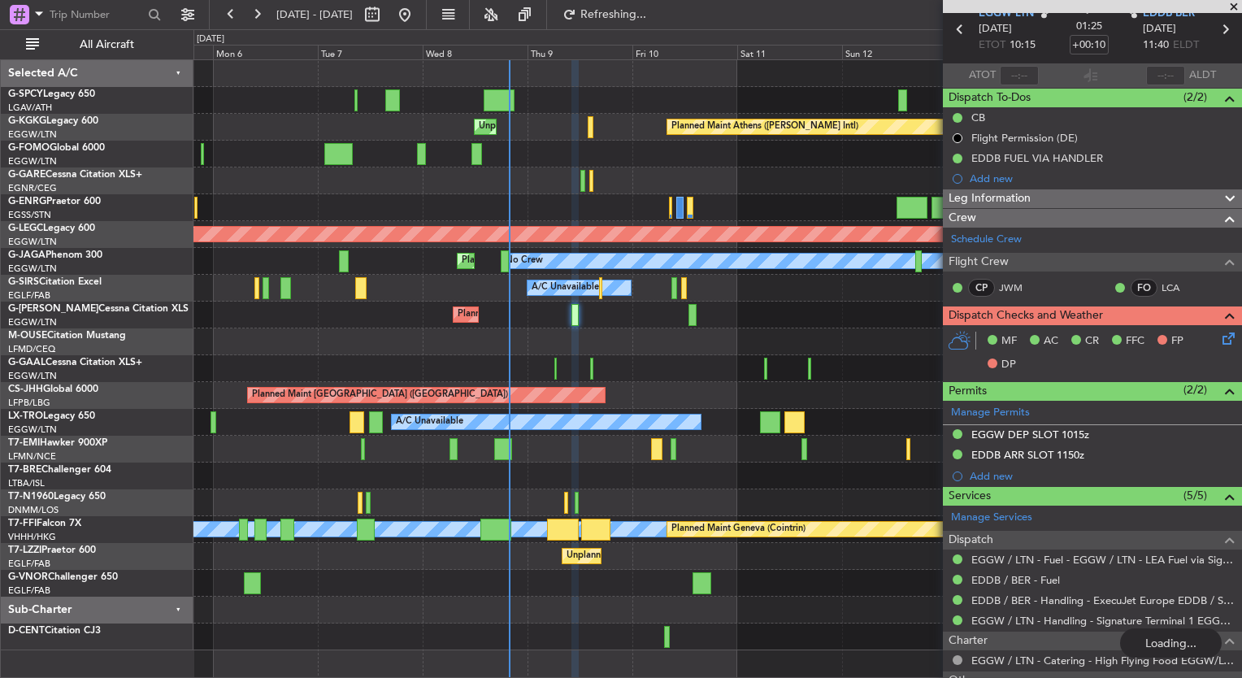
click at [611, 350] on div at bounding box center [718, 341] width 1048 height 27
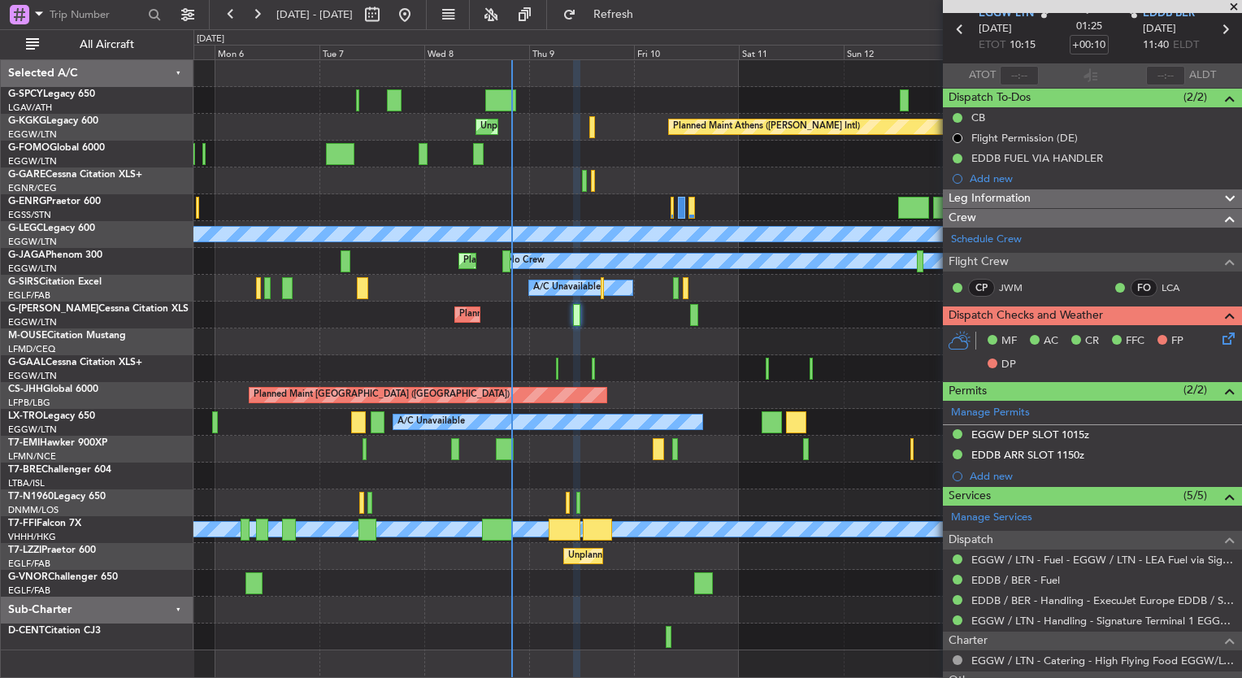
click at [1011, 199] on span "Leg Information" at bounding box center [990, 198] width 82 height 19
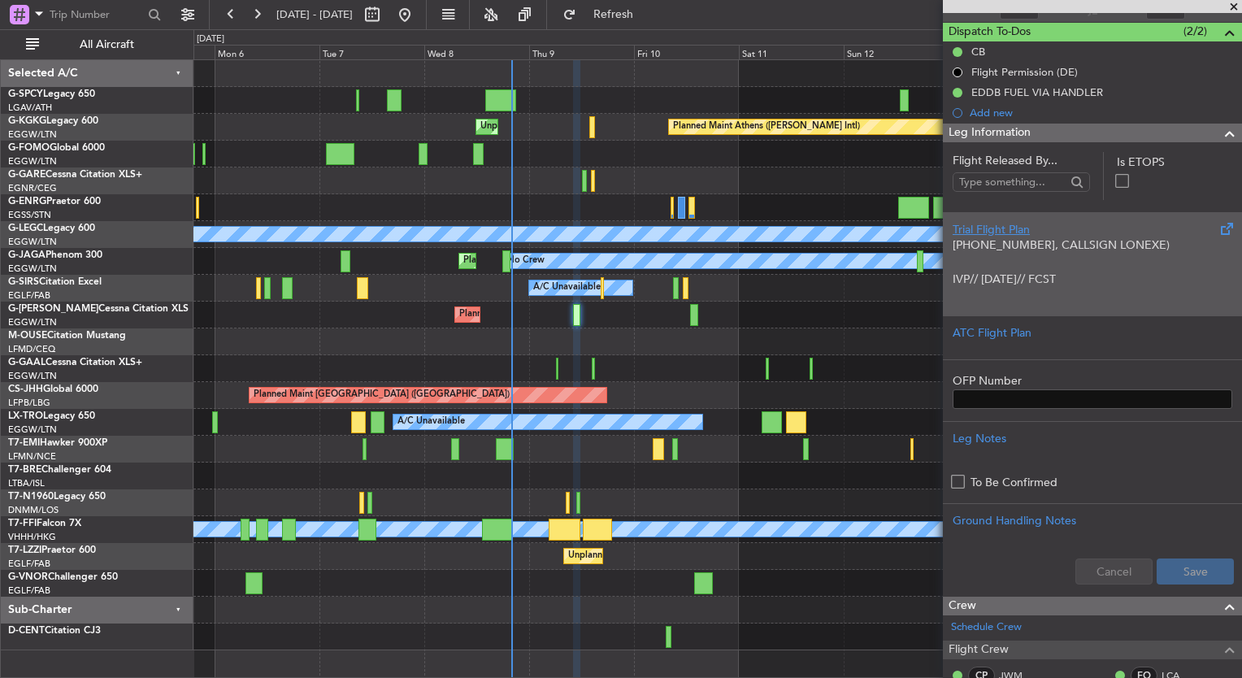
scroll to position [223, 0]
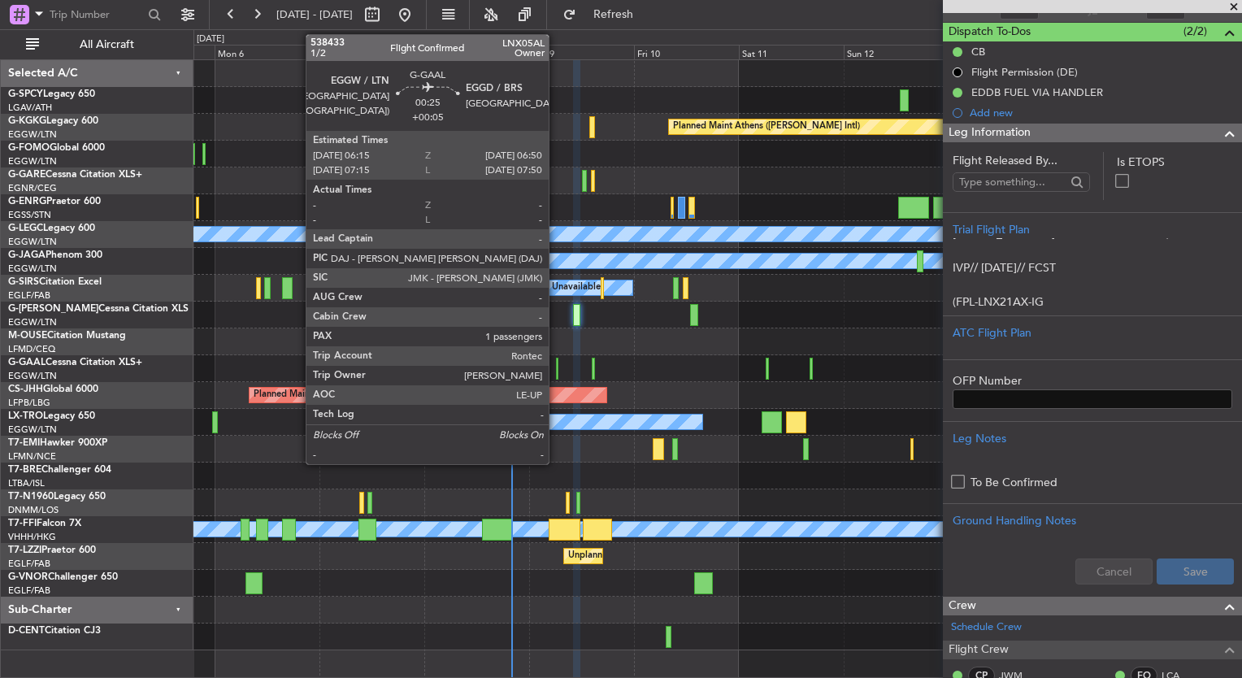
click at [556, 368] on div at bounding box center [557, 369] width 3 height 22
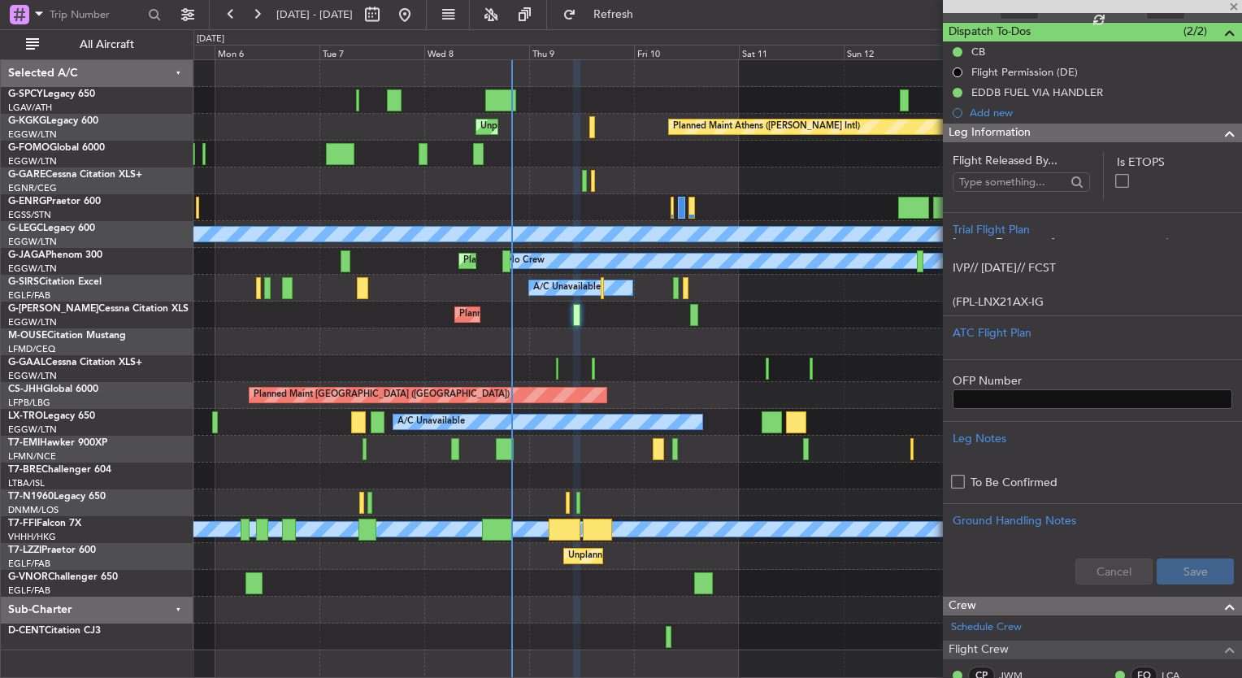
type input "+00:05"
type input "1"
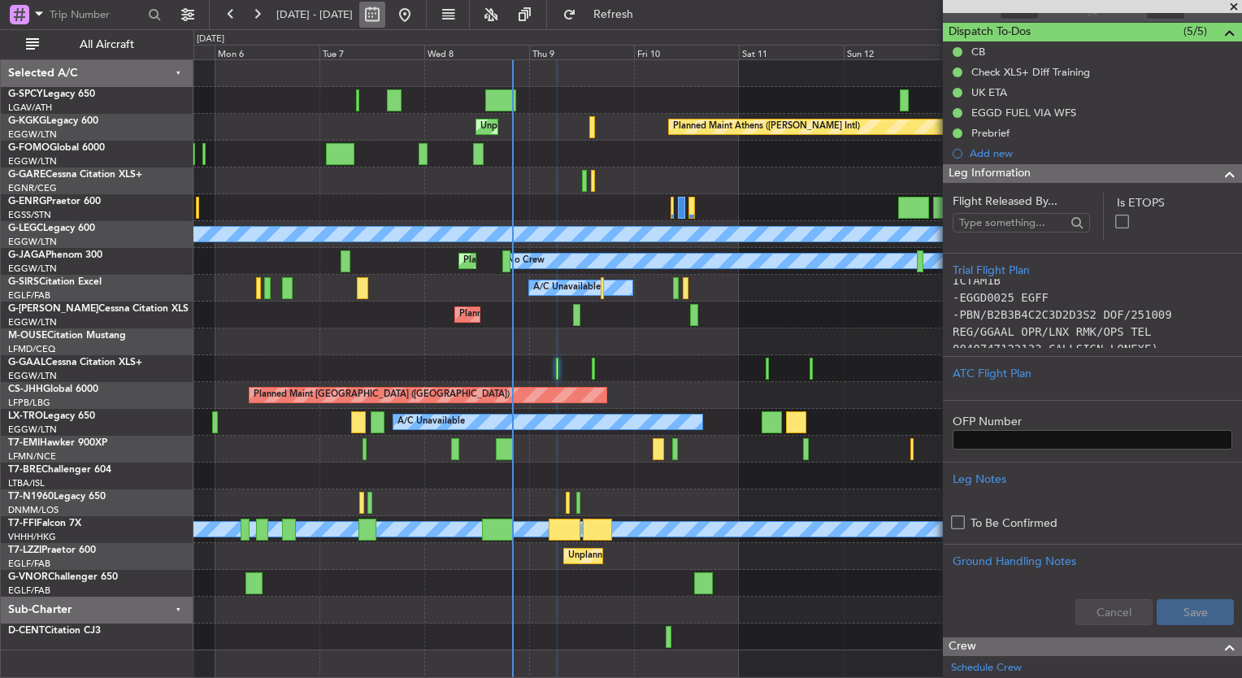
scroll to position [0, 0]
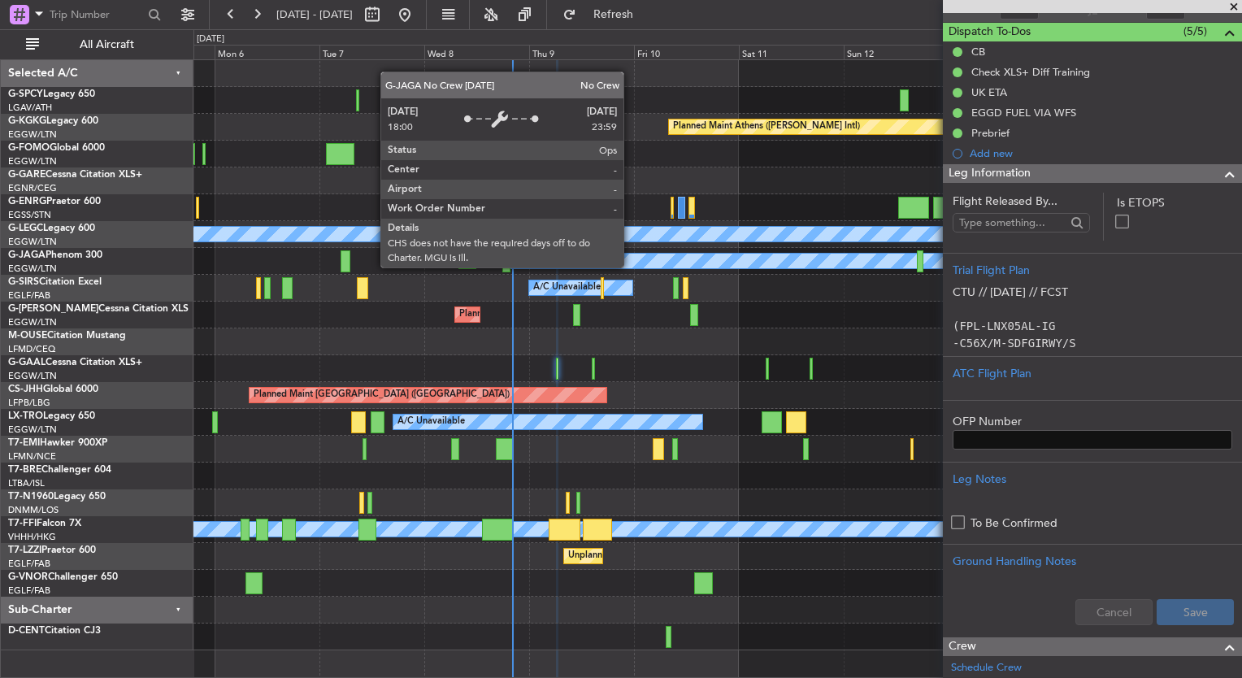
click at [141, 272] on div "Unplanned Maint [GEOGRAPHIC_DATA] Planned Maint [GEOGRAPHIC_DATA] ([PERSON_NAME…" at bounding box center [621, 353] width 1242 height 649
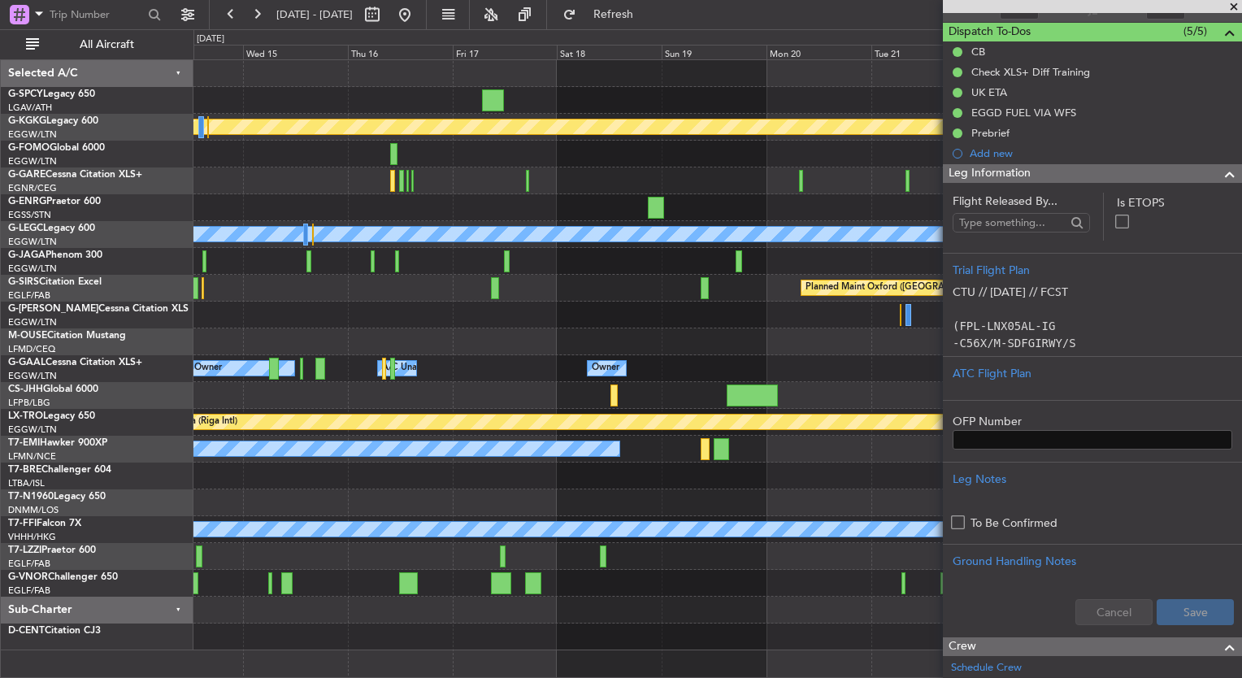
click at [244, 344] on div "Planned Maint Athens ([PERSON_NAME] Intl) Planned Maint [GEOGRAPHIC_DATA] ([GEO…" at bounding box center [718, 355] width 1048 height 590
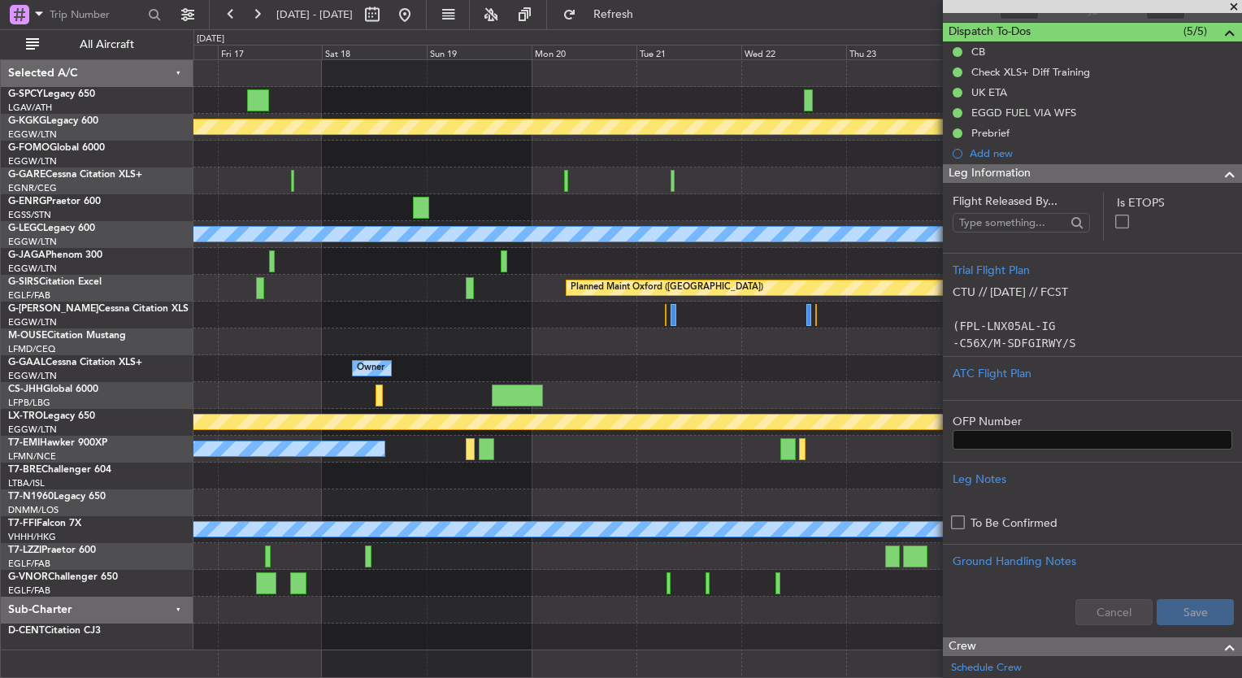
click at [400, 330] on div "Planned Maint Athens ([PERSON_NAME] Intl) Planned Maint [GEOGRAPHIC_DATA] ([GEO…" at bounding box center [718, 355] width 1048 height 590
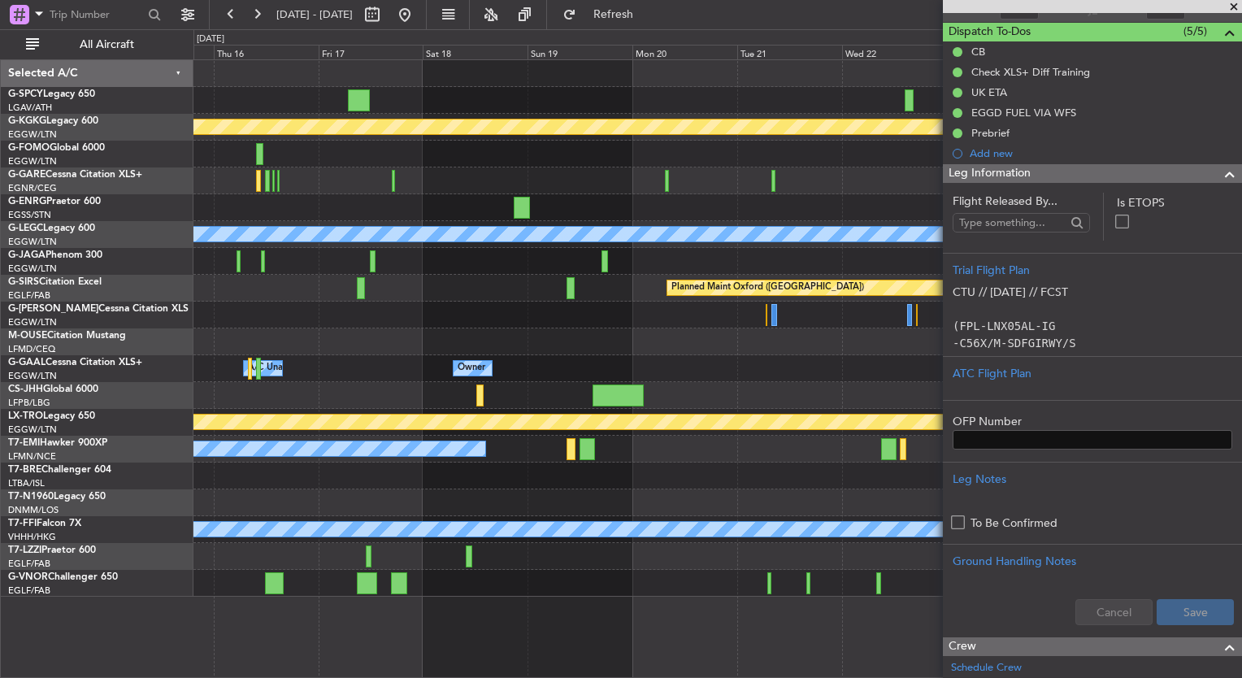
click at [764, 157] on div "Planned Maint Athens ([PERSON_NAME] Intl) Planned Maint [GEOGRAPHIC_DATA] ([GEO…" at bounding box center [718, 328] width 1048 height 537
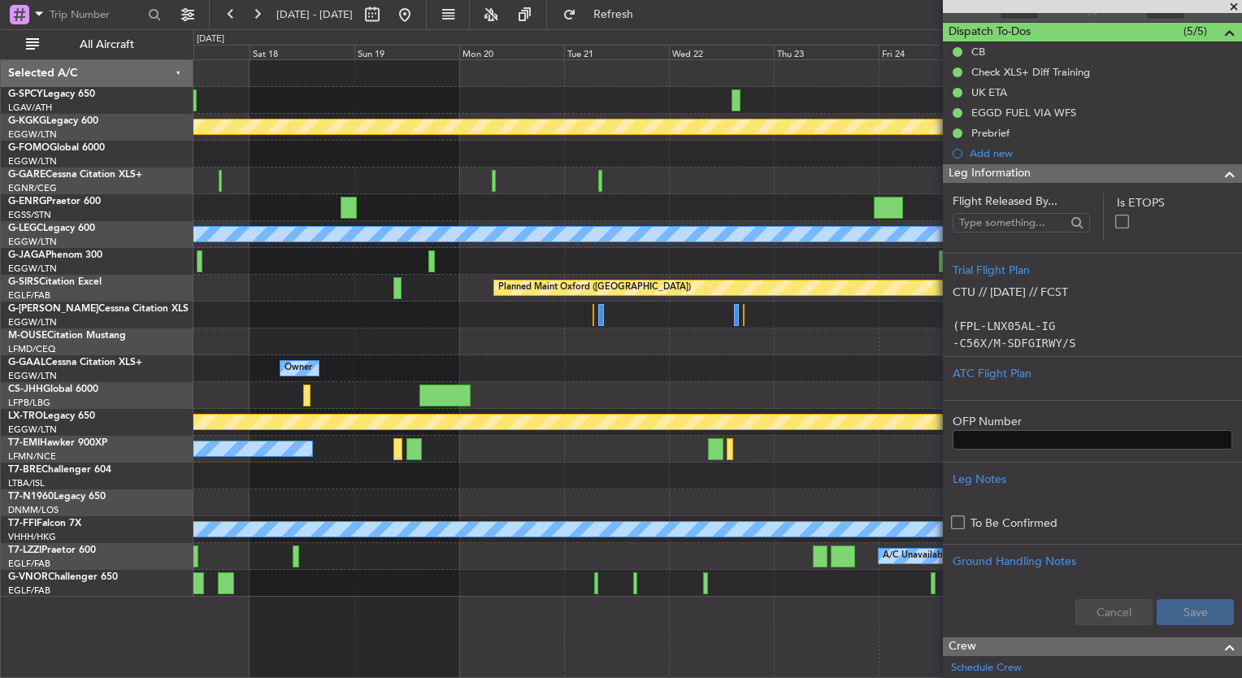
click at [158, 85] on div "Planned Maint Athens ([PERSON_NAME] Intl) Planned Maint [GEOGRAPHIC_DATA] ([GEO…" at bounding box center [621, 353] width 1242 height 649
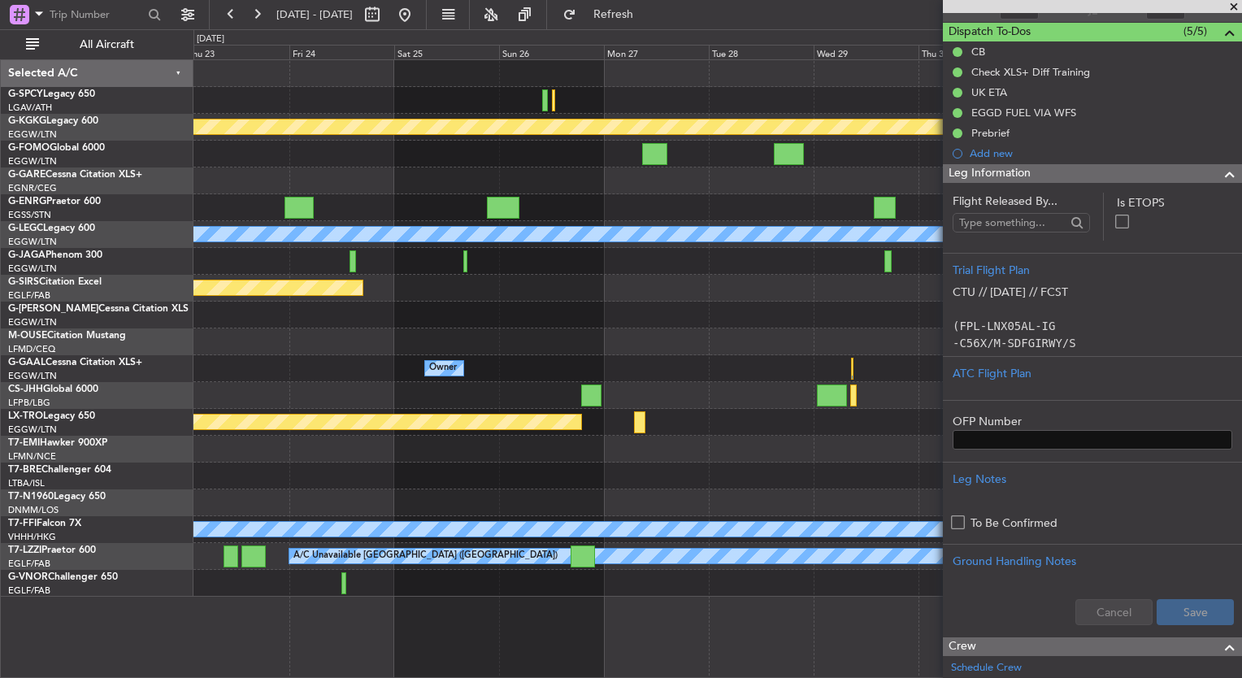
click at [263, 196] on div "Planned Maint Athens ([PERSON_NAME] Intl) Planned Maint [GEOGRAPHIC_DATA] ([GEO…" at bounding box center [718, 328] width 1048 height 537
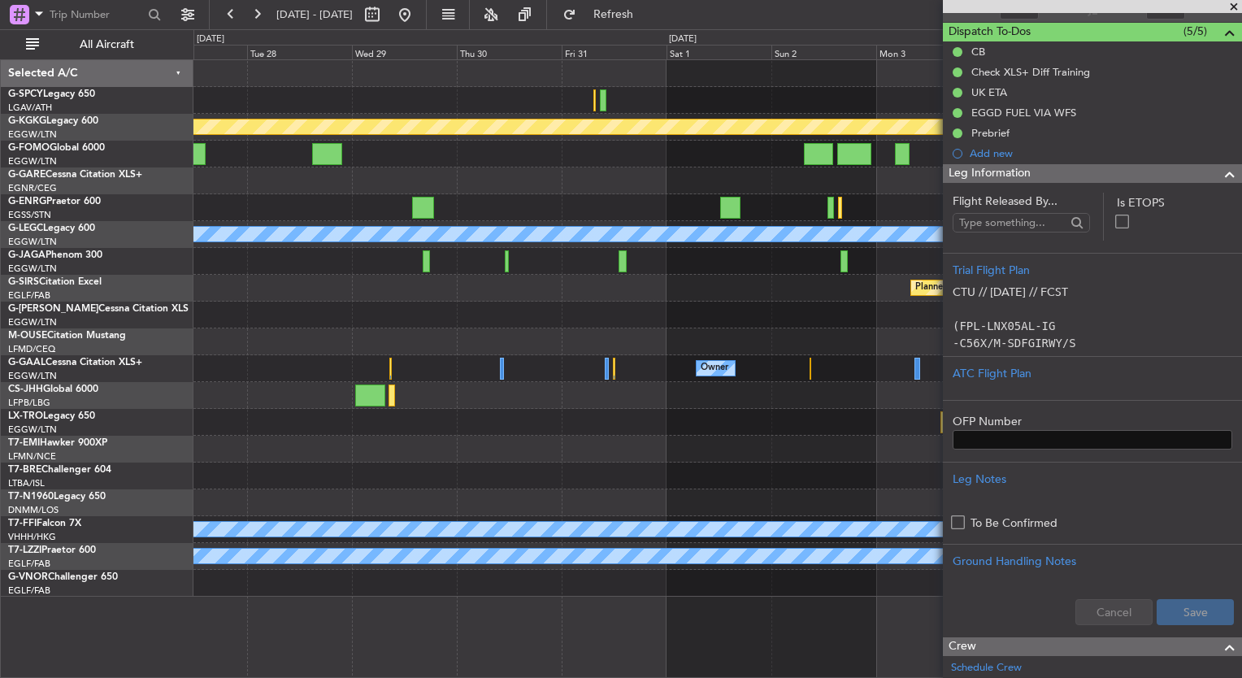
click at [169, 157] on div "Planned Maint Athens ([PERSON_NAME] Intl) Planned Maint [GEOGRAPHIC_DATA] ([GEO…" at bounding box center [621, 353] width 1242 height 649
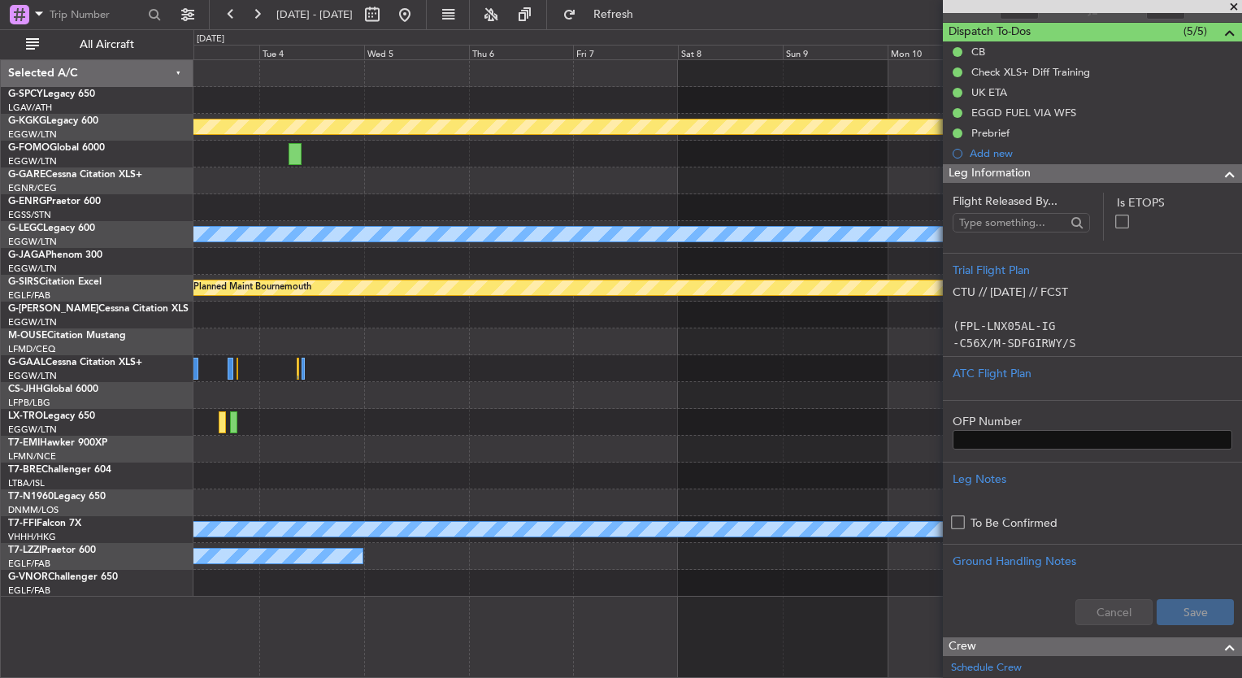
click at [150, 185] on div "Planned Maint Athens ([PERSON_NAME] Intl) A/C Unavailable [GEOGRAPHIC_DATA] ([G…" at bounding box center [621, 353] width 1242 height 649
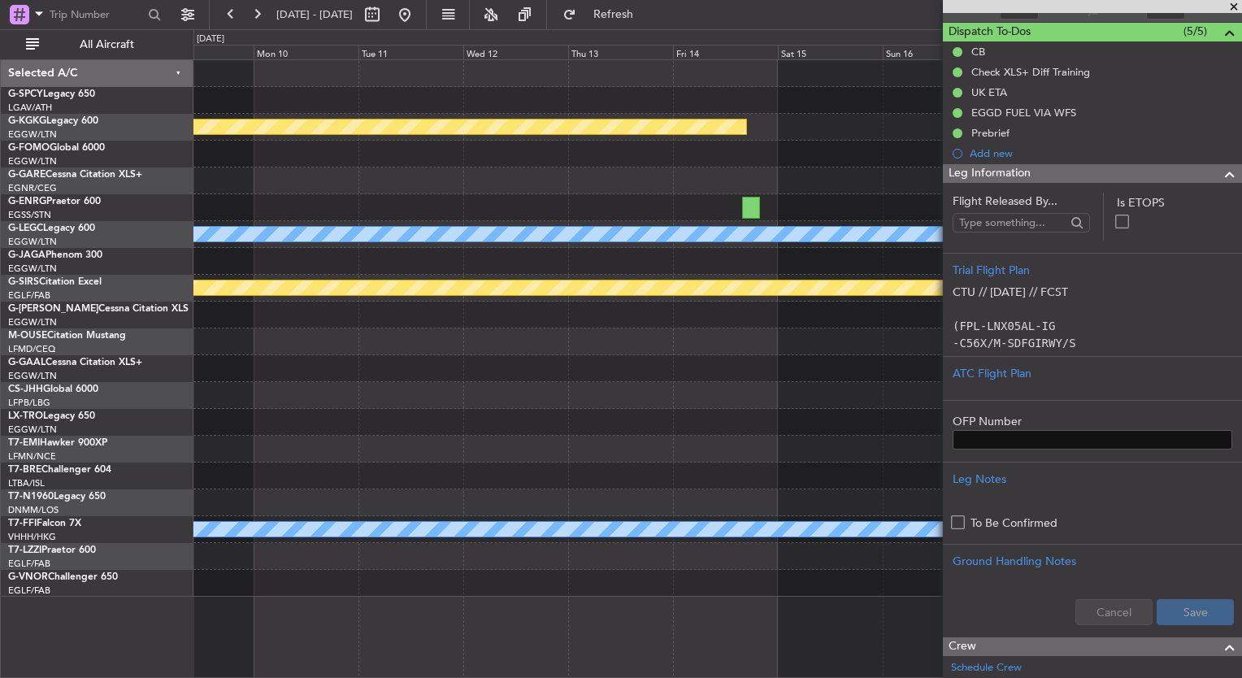
click at [254, 166] on div "Planned Maint Athens ([PERSON_NAME] Intl) A/C Unavailable [GEOGRAPHIC_DATA] ([G…" at bounding box center [718, 328] width 1048 height 537
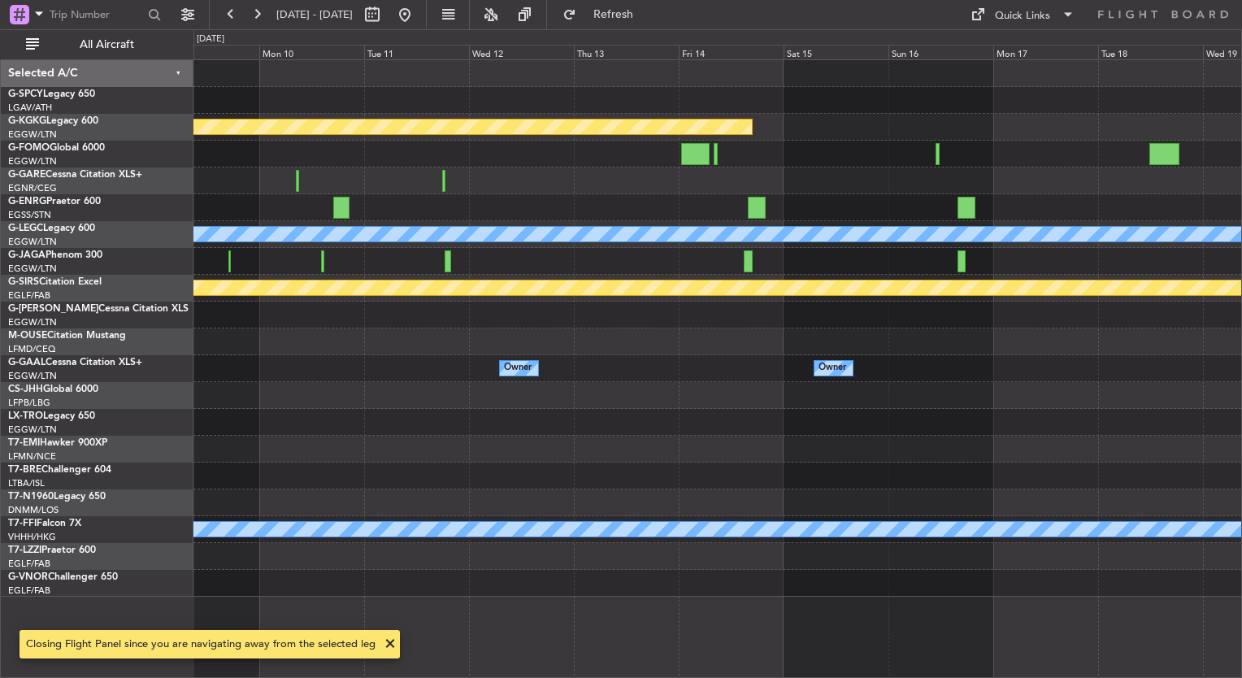
click at [469, 158] on div "Planned Maint Athens ([PERSON_NAME] Intl) A/C Unavailable [GEOGRAPHIC_DATA] ([G…" at bounding box center [718, 328] width 1048 height 537
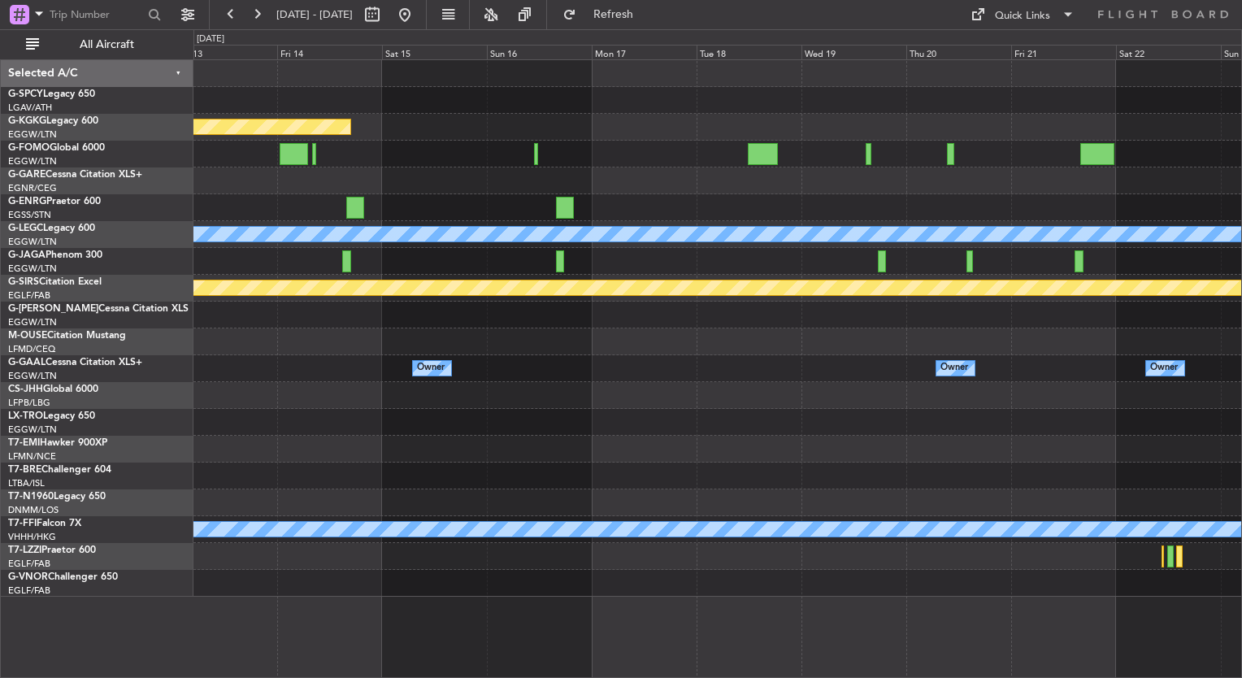
click at [531, 151] on div at bounding box center [718, 154] width 1048 height 27
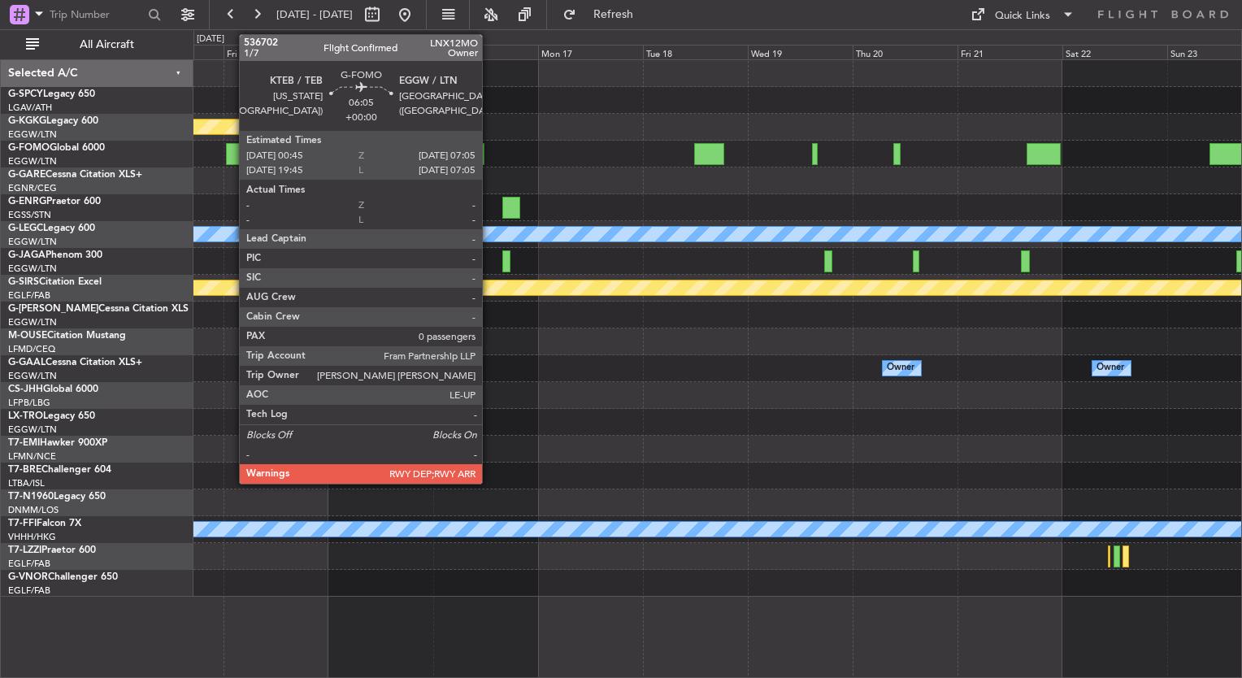
click at [231, 154] on div at bounding box center [240, 154] width 28 height 22
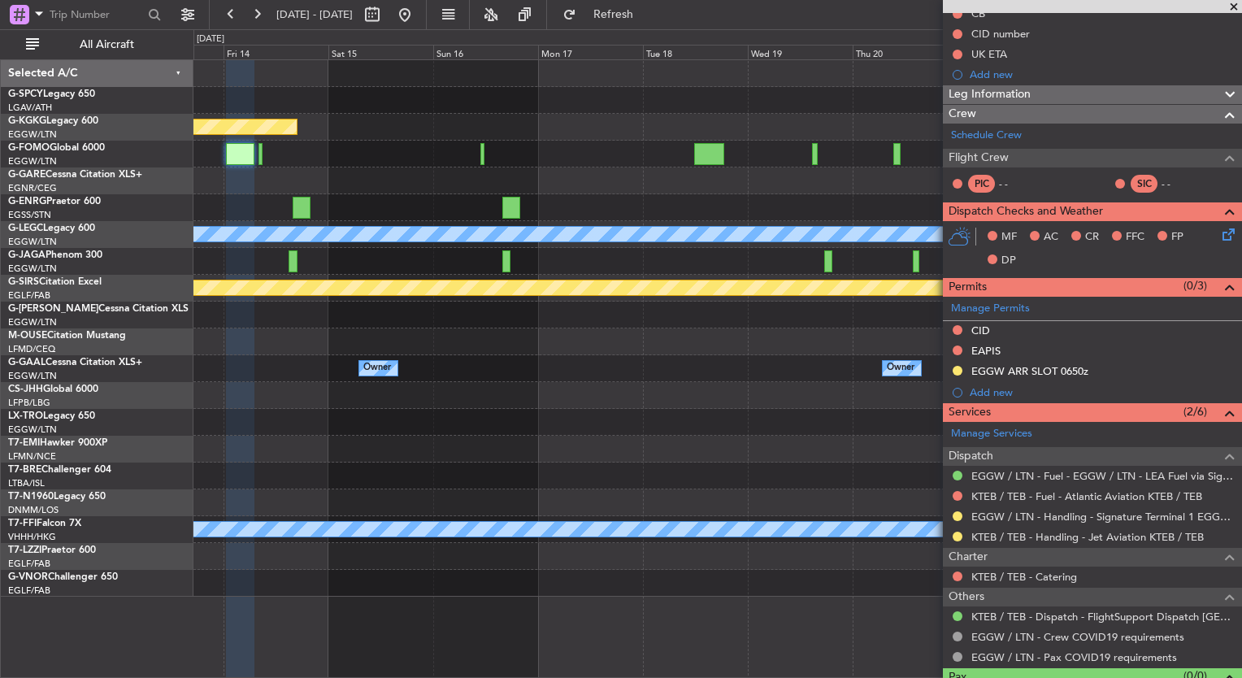
scroll to position [228, 0]
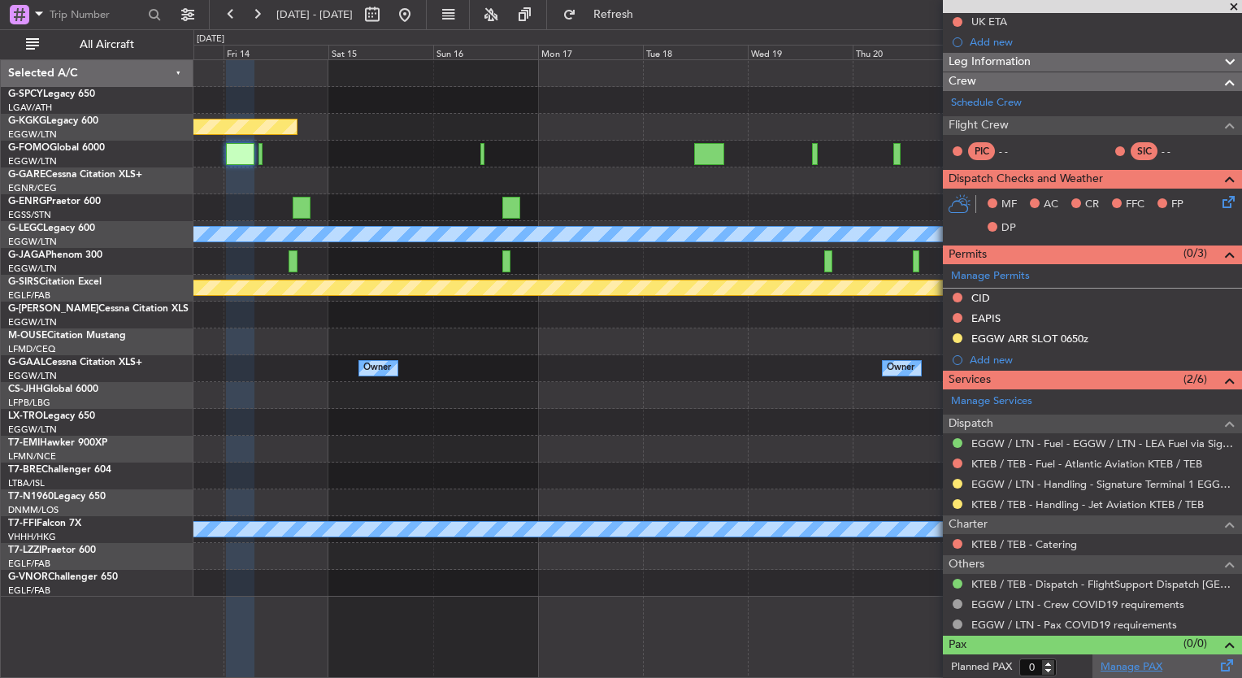
click at [1129, 666] on link "Manage PAX" at bounding box center [1132, 667] width 62 height 16
click at [794, 320] on div at bounding box center [718, 315] width 1048 height 27
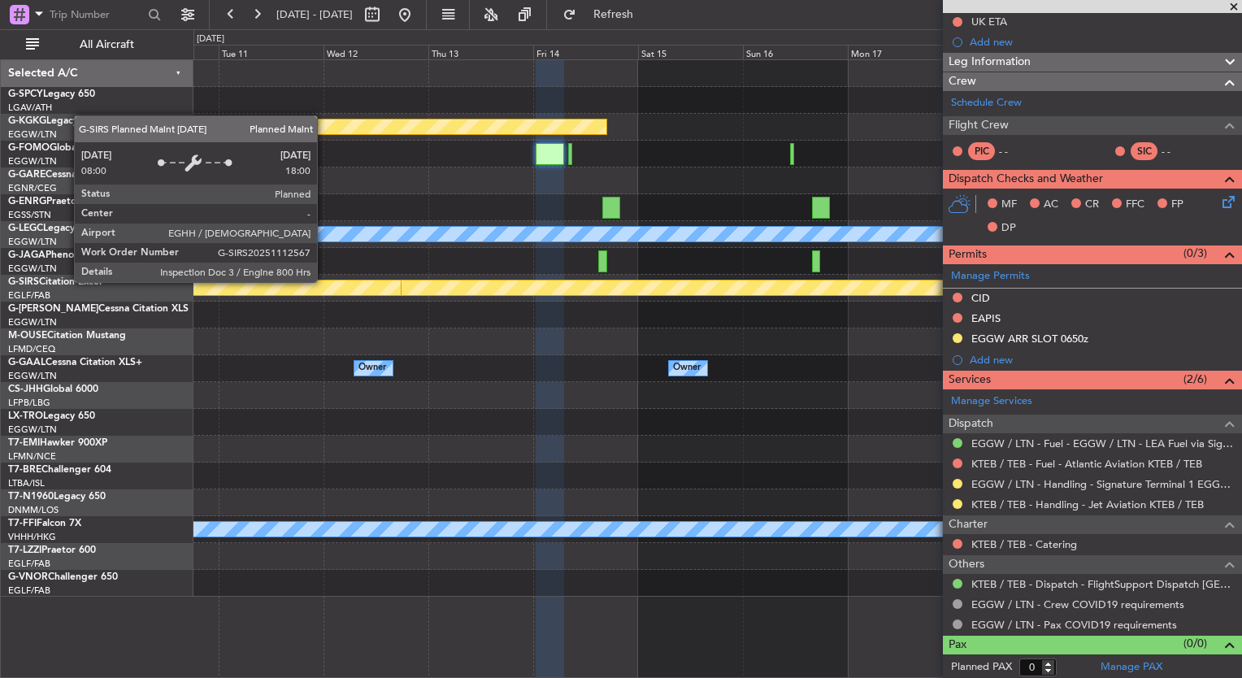
click at [914, 376] on div "Planned Maint Athens ([PERSON_NAME] Intl) A/C Unavailable [GEOGRAPHIC_DATA] ([G…" at bounding box center [718, 328] width 1048 height 537
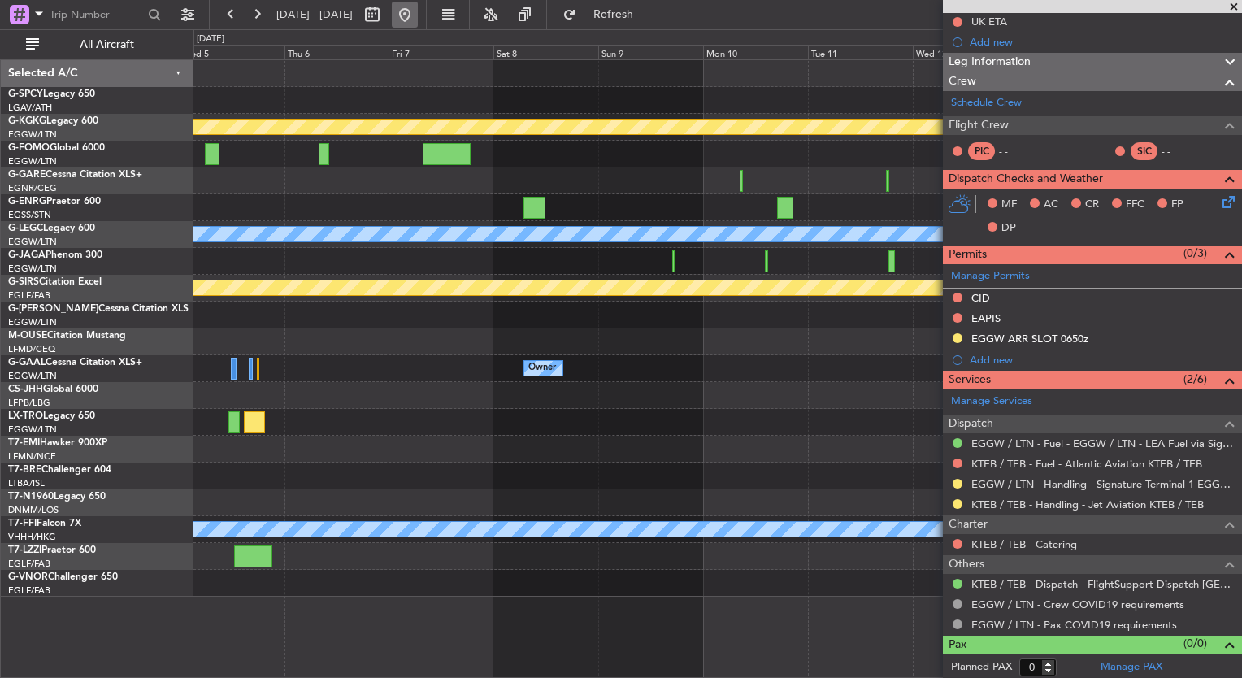
click at [418, 11] on button at bounding box center [405, 15] width 26 height 26
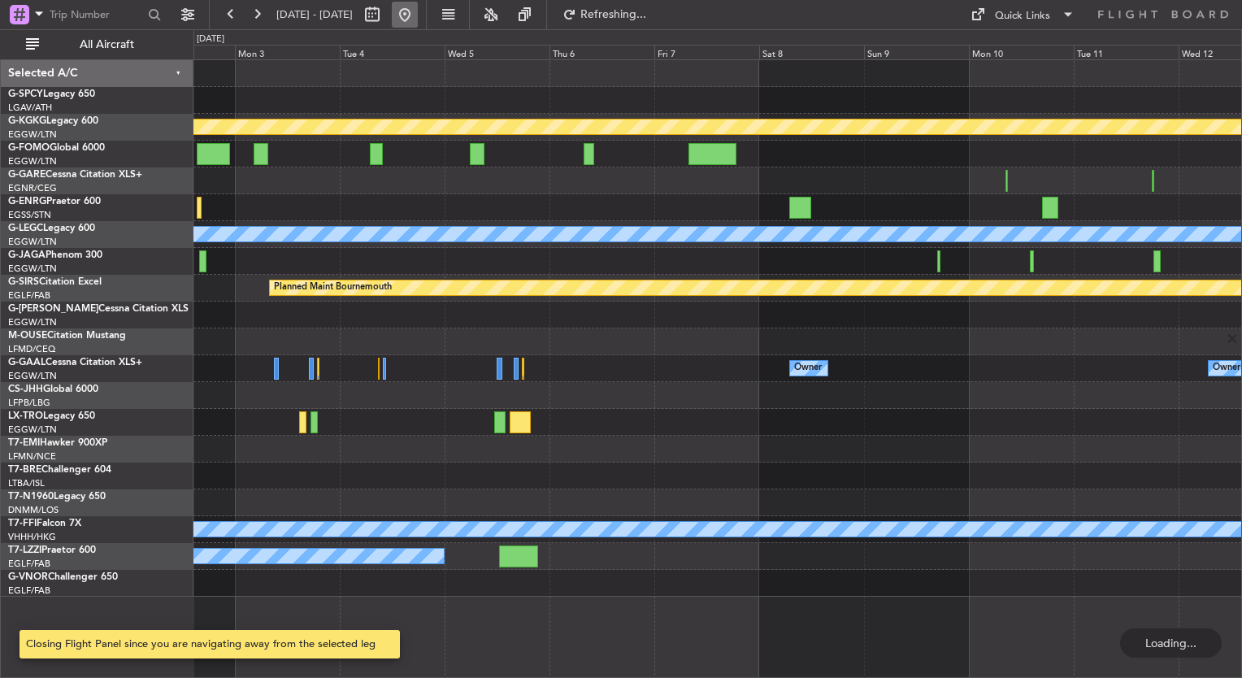
scroll to position [0, 0]
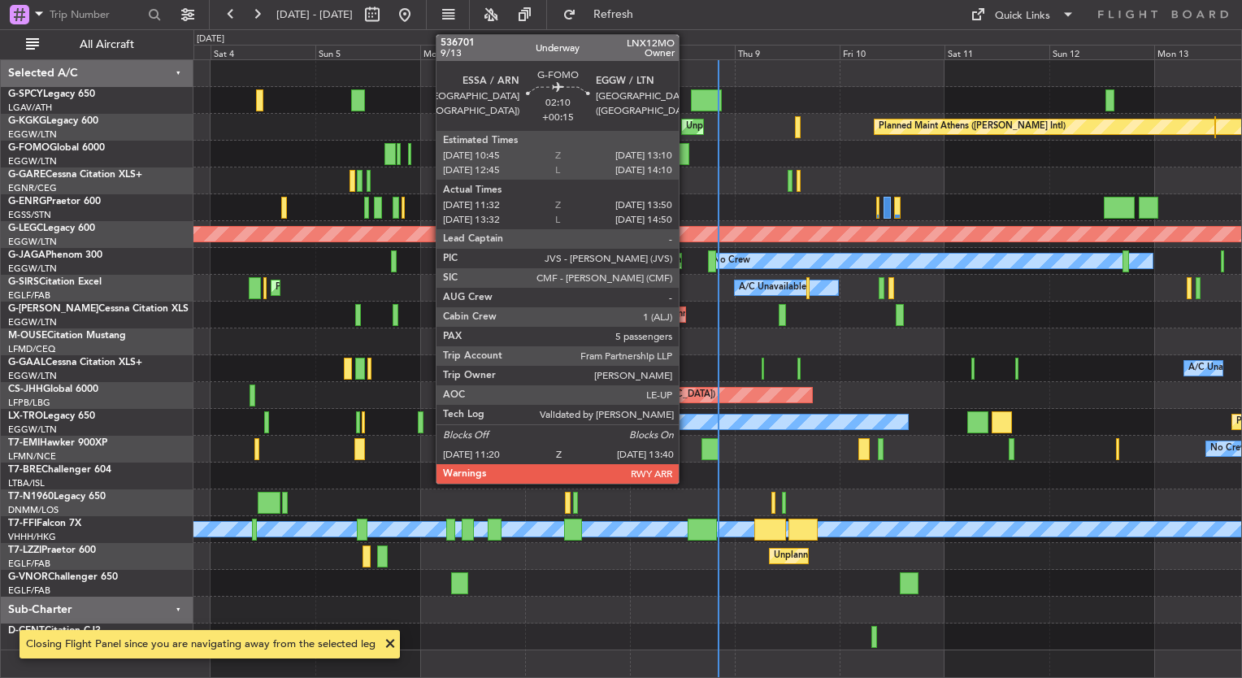
click at [686, 154] on div at bounding box center [684, 154] width 11 height 22
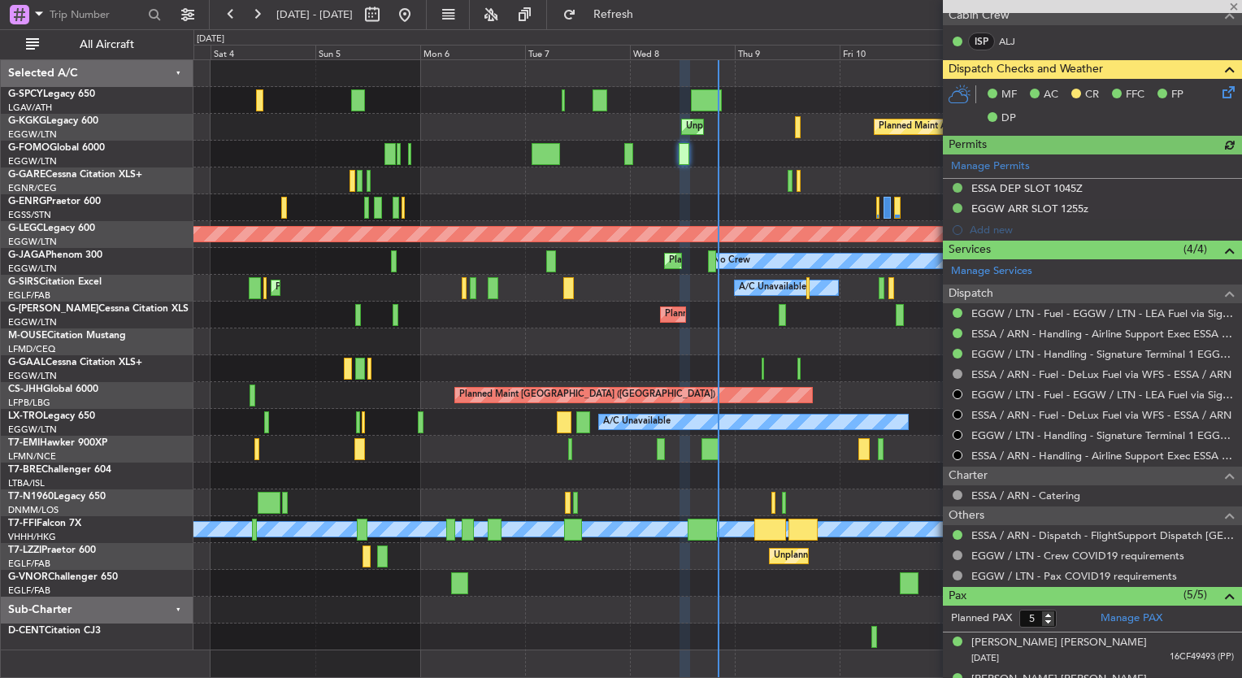
scroll to position [504, 0]
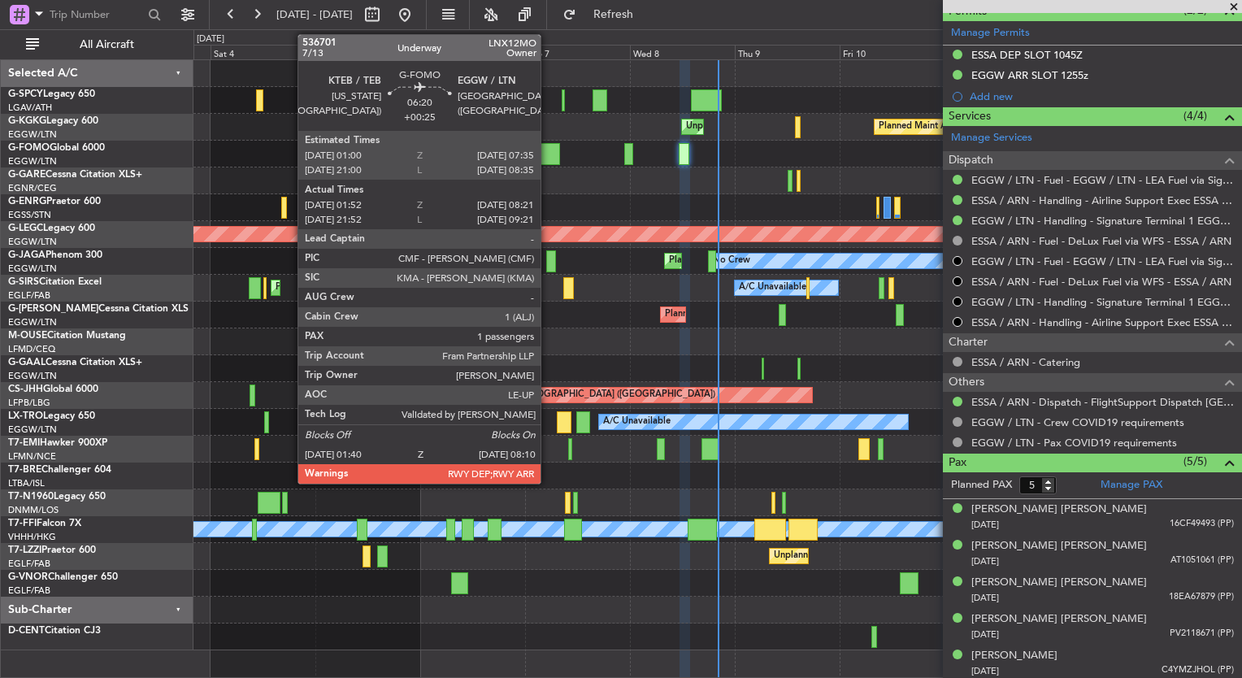
click at [548, 150] on div at bounding box center [546, 154] width 28 height 22
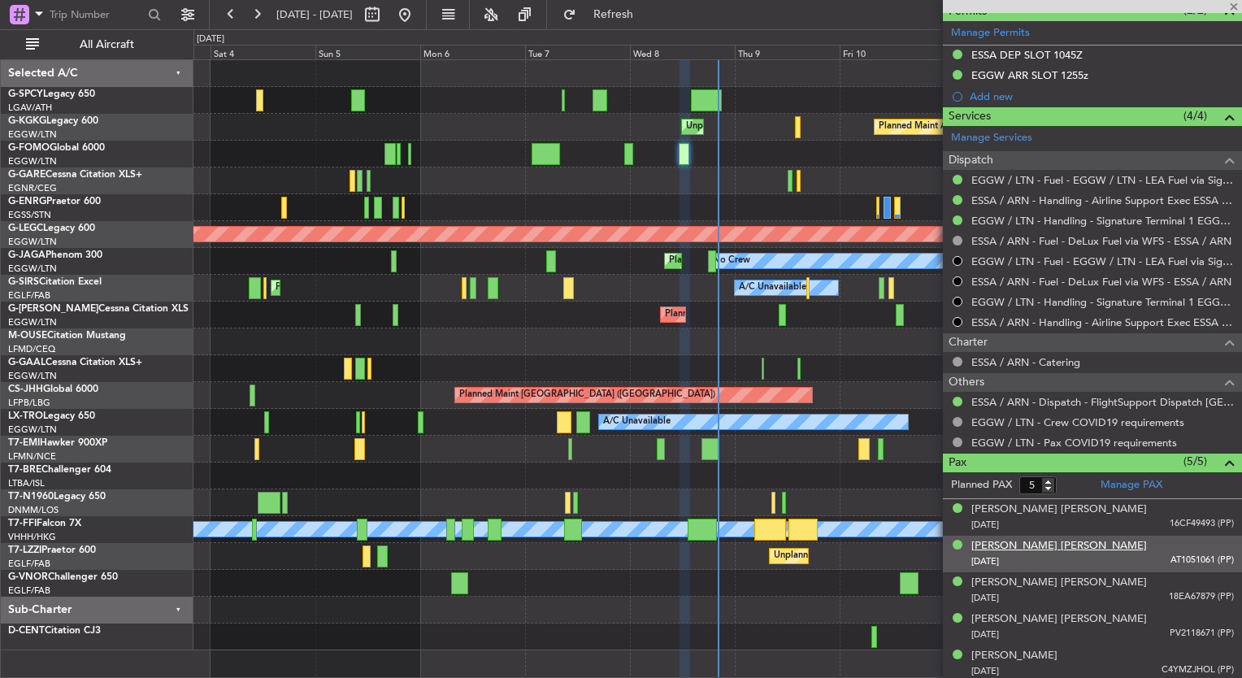
type input "+00:25"
type input "01:52"
type input "08:06"
type input "1"
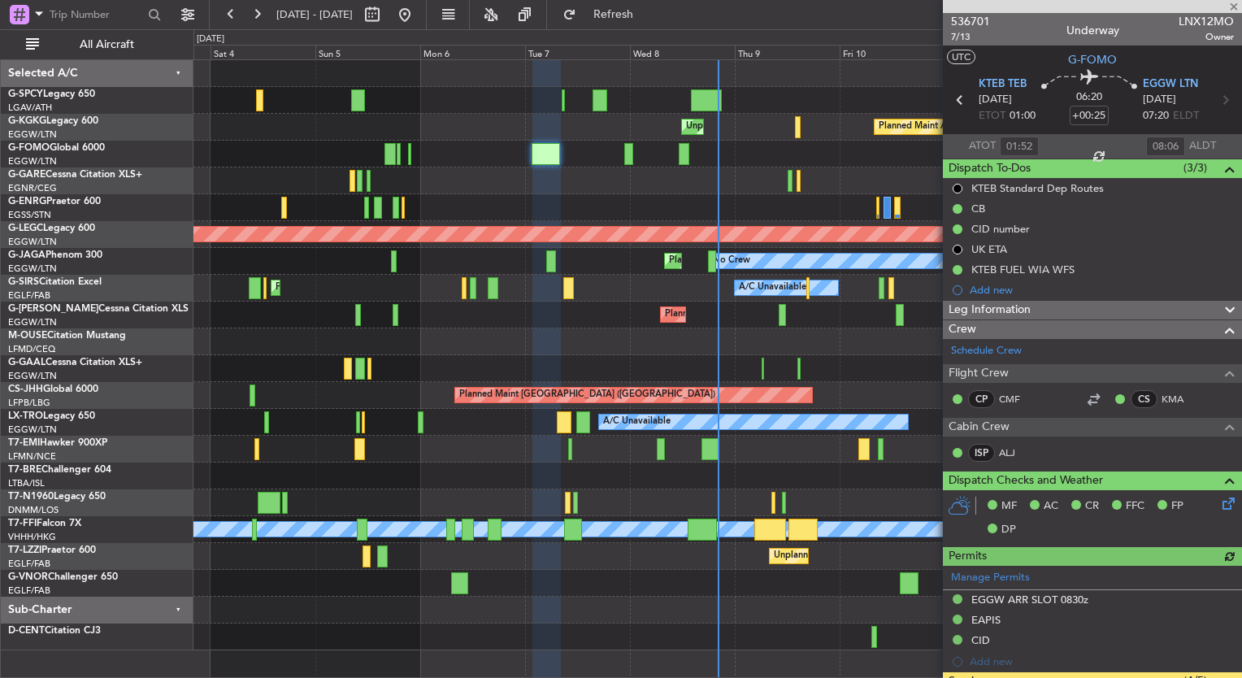
scroll to position [338, 0]
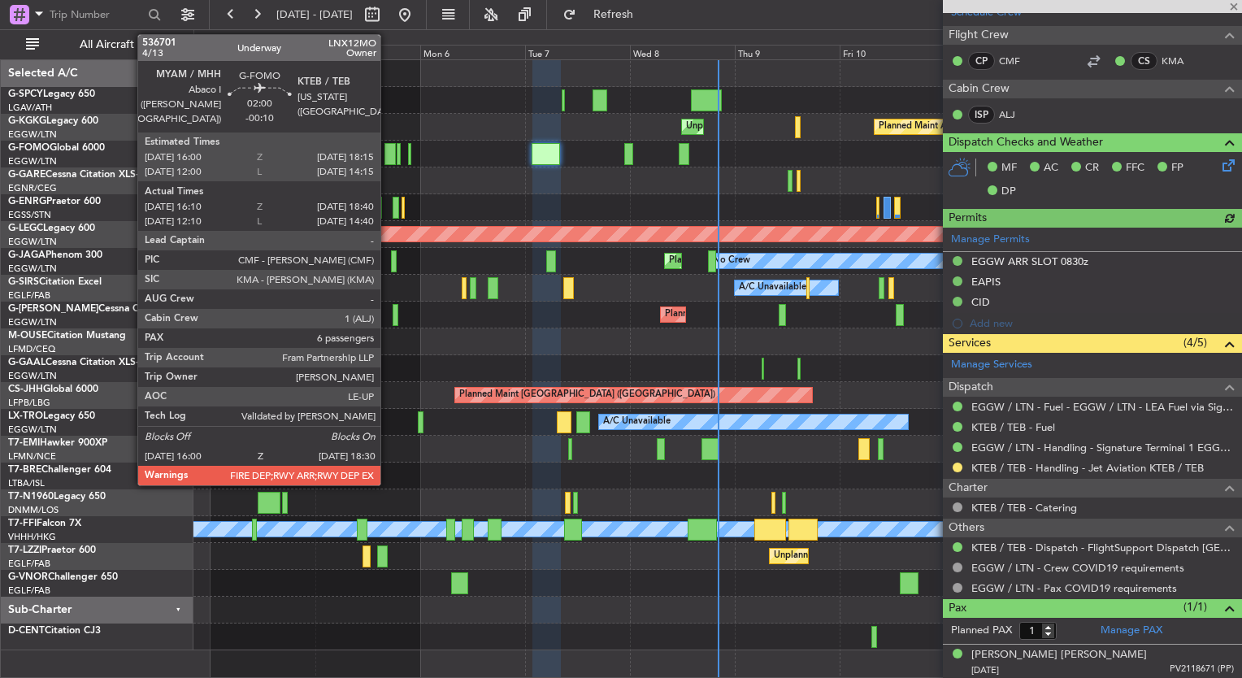
click at [388, 157] on div at bounding box center [390, 154] width 11 height 22
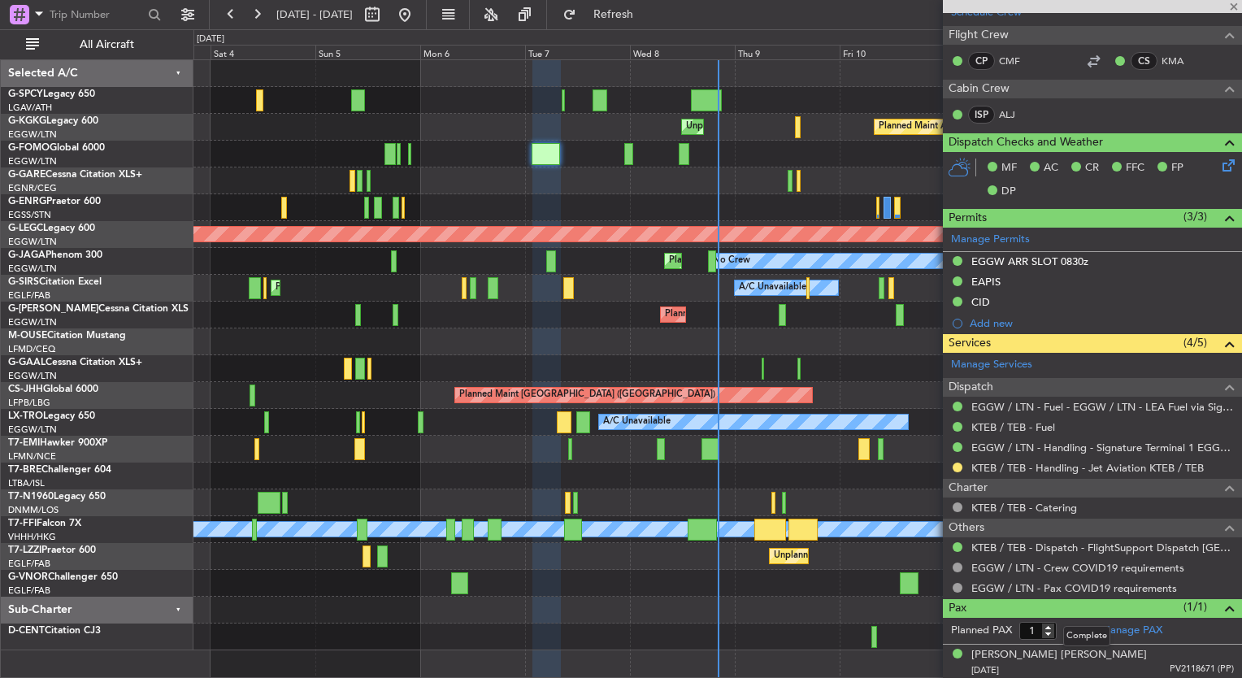
type input "-00:10"
type input "16:10"
type input "18:25"
type input "6"
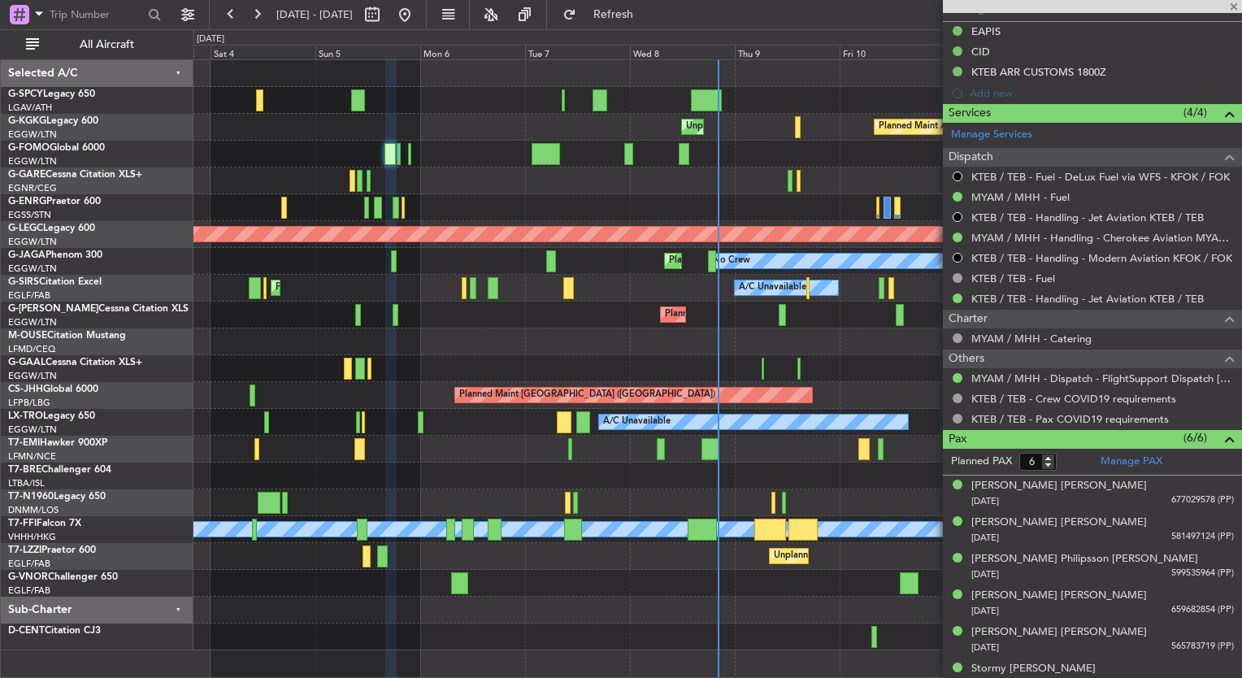
scroll to position [642, 0]
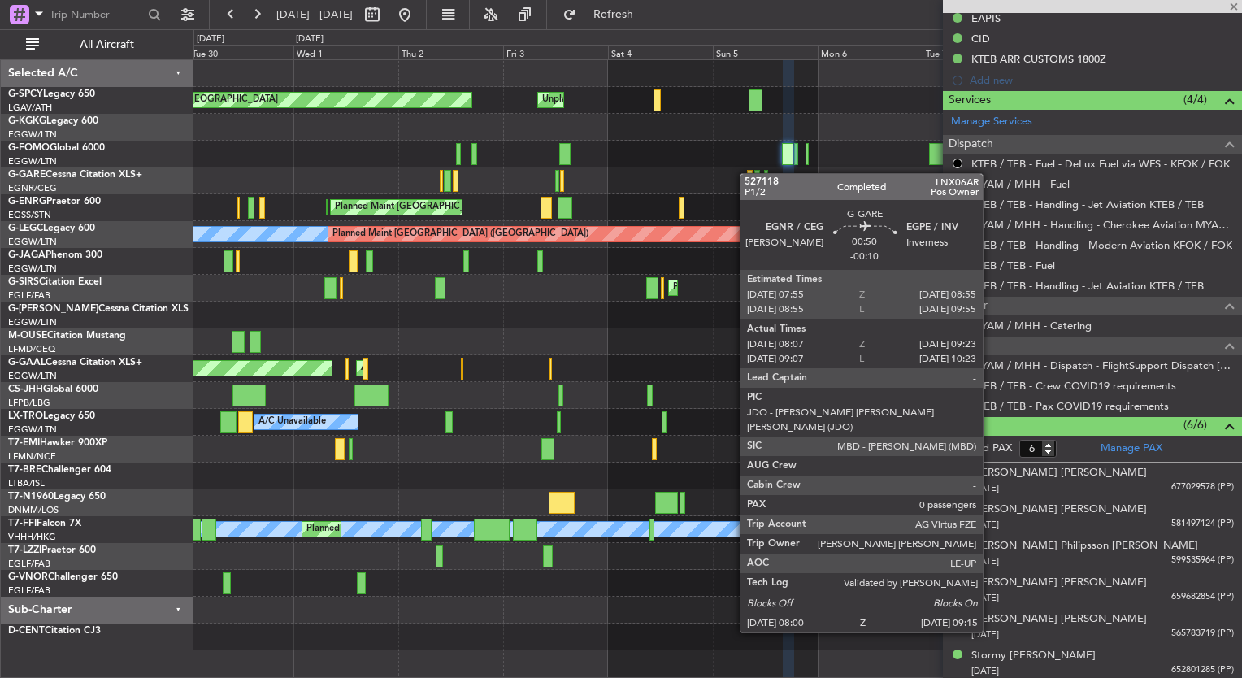
click at [747, 173] on div at bounding box center [750, 181] width 6 height 22
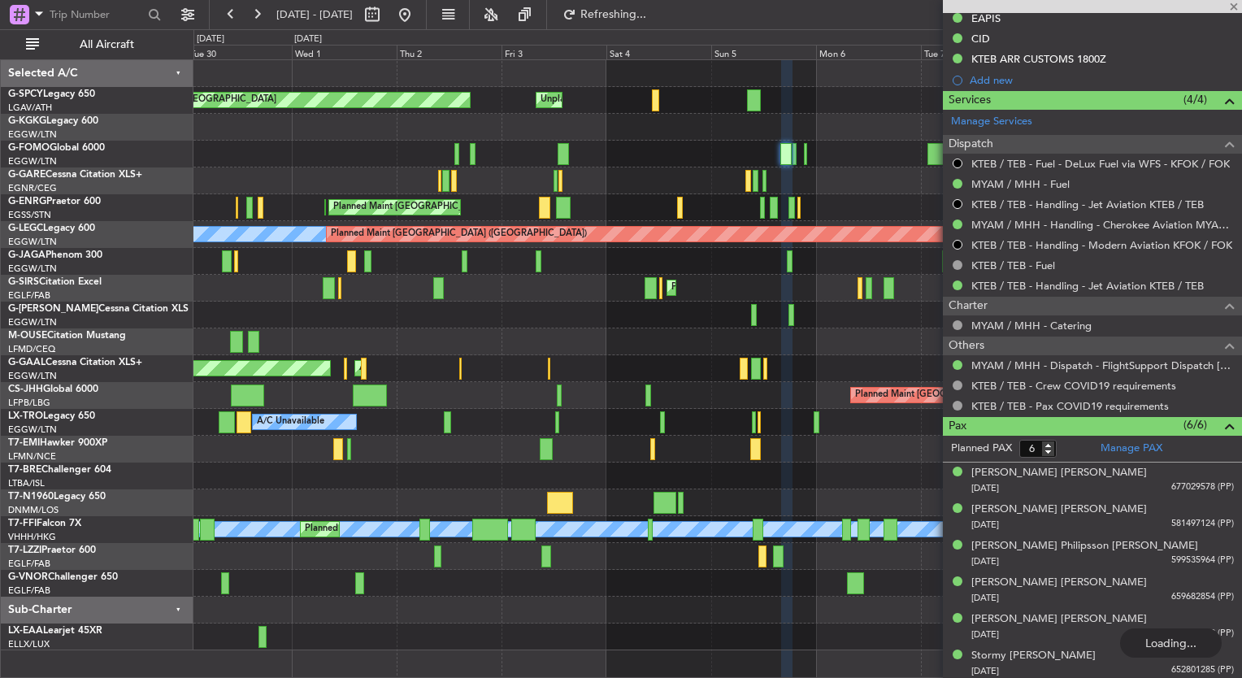
type input "08:07"
type input "09:13"
type input "0"
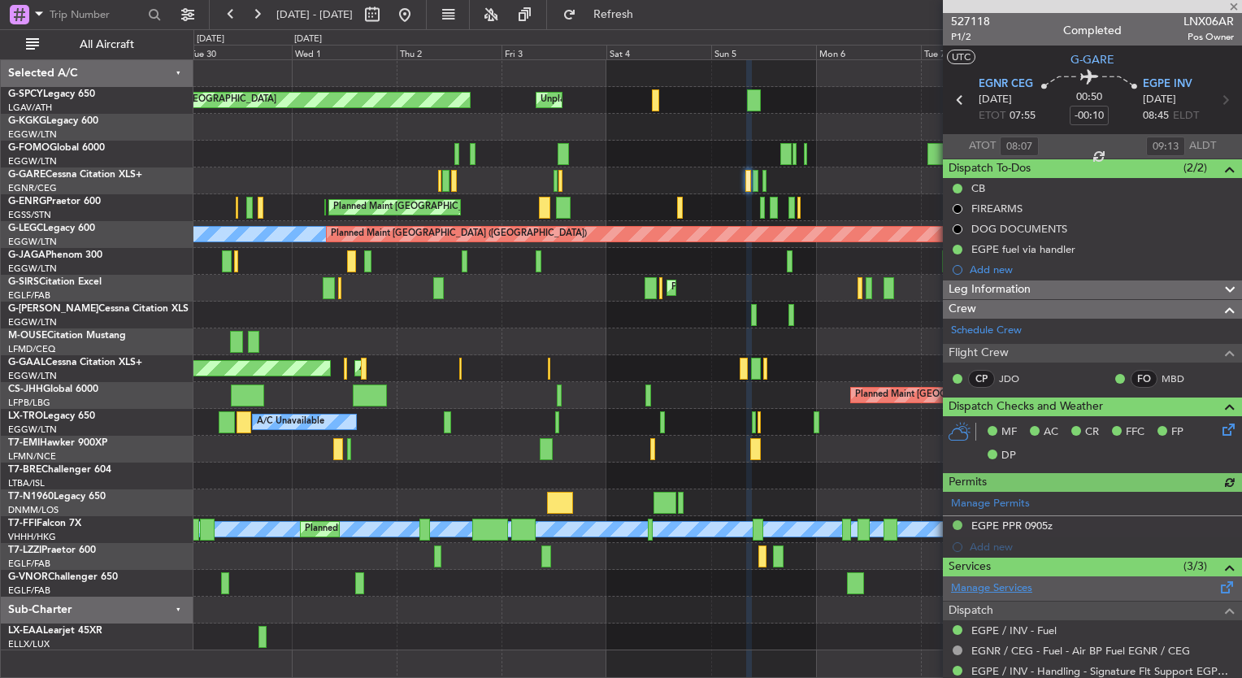
scroll to position [228, 0]
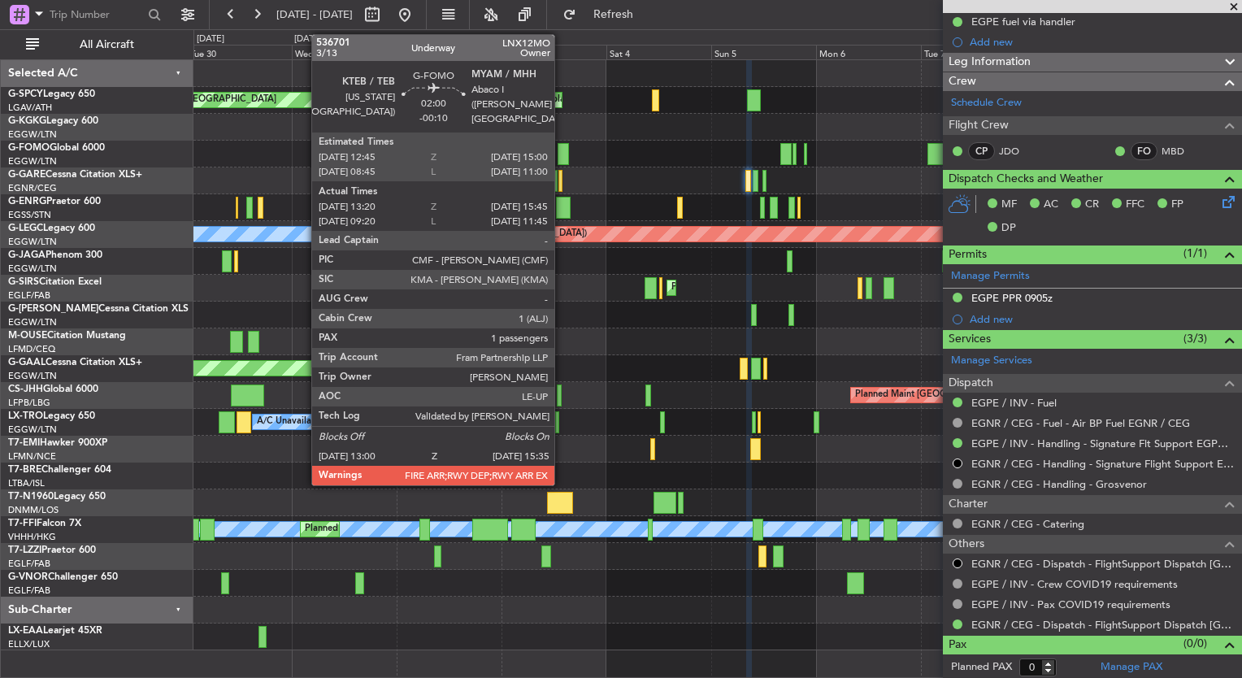
click at [563, 151] on div at bounding box center [563, 154] width 11 height 22
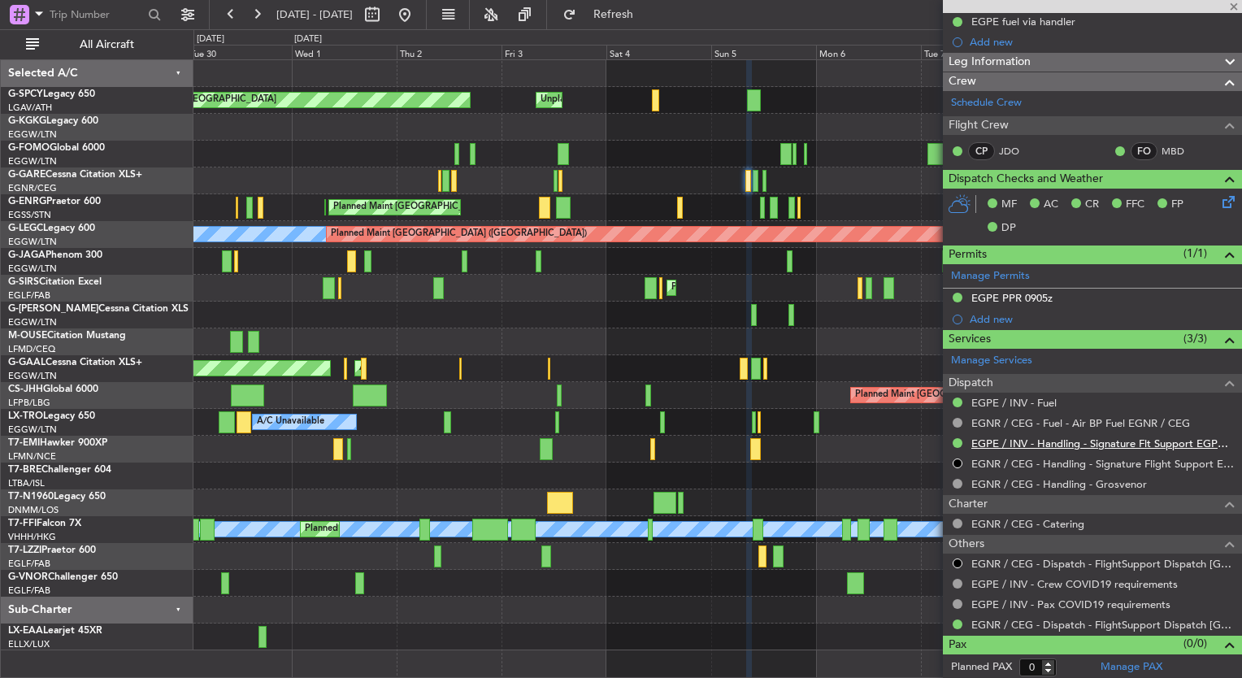
type input "13:20"
type input "15:30"
type input "1"
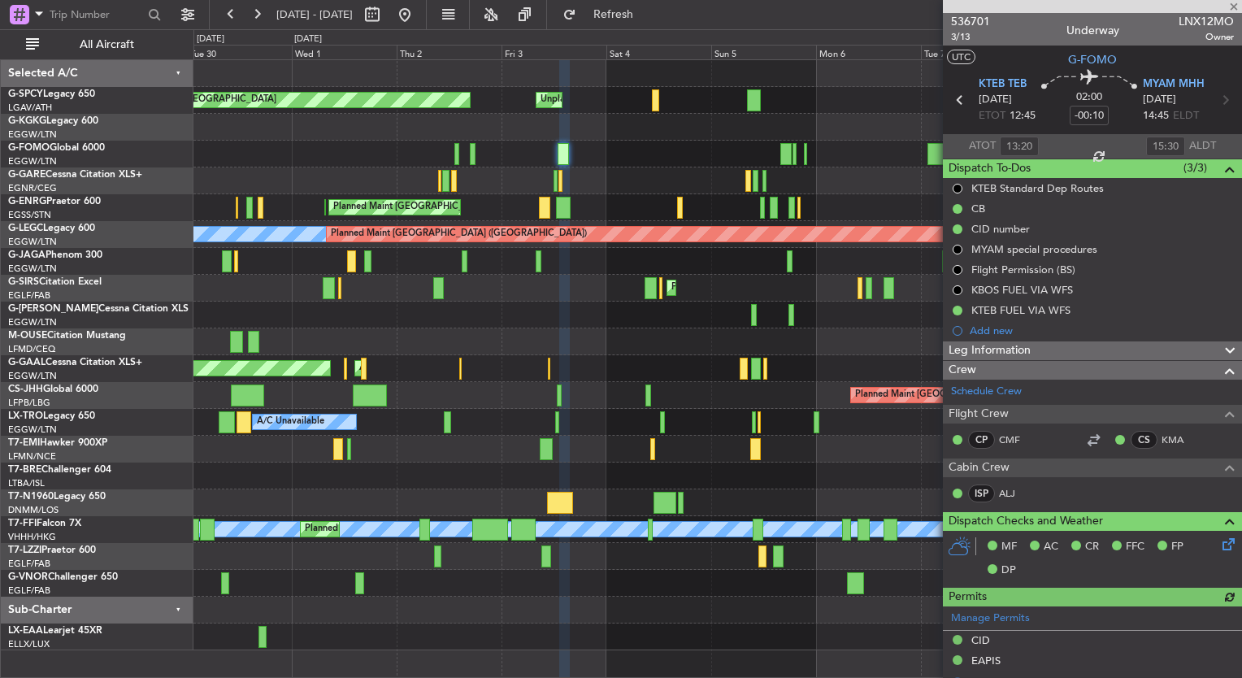
scroll to position [439, 0]
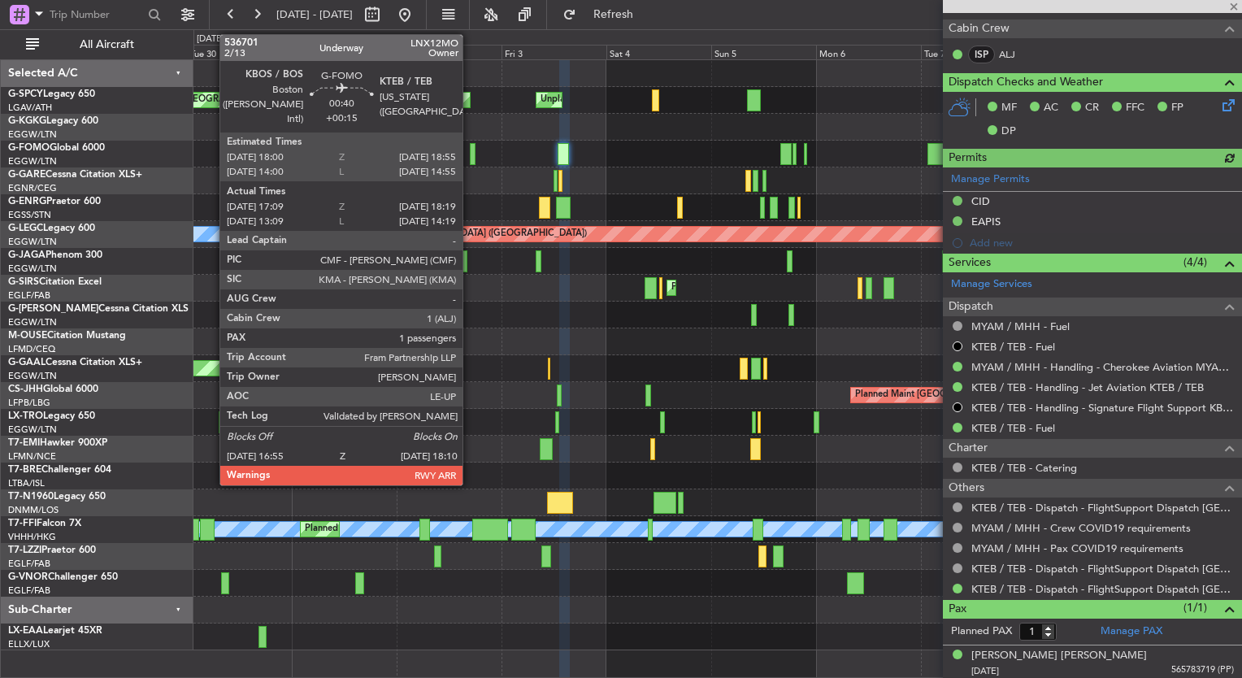
click at [471, 156] on div at bounding box center [473, 154] width 6 height 22
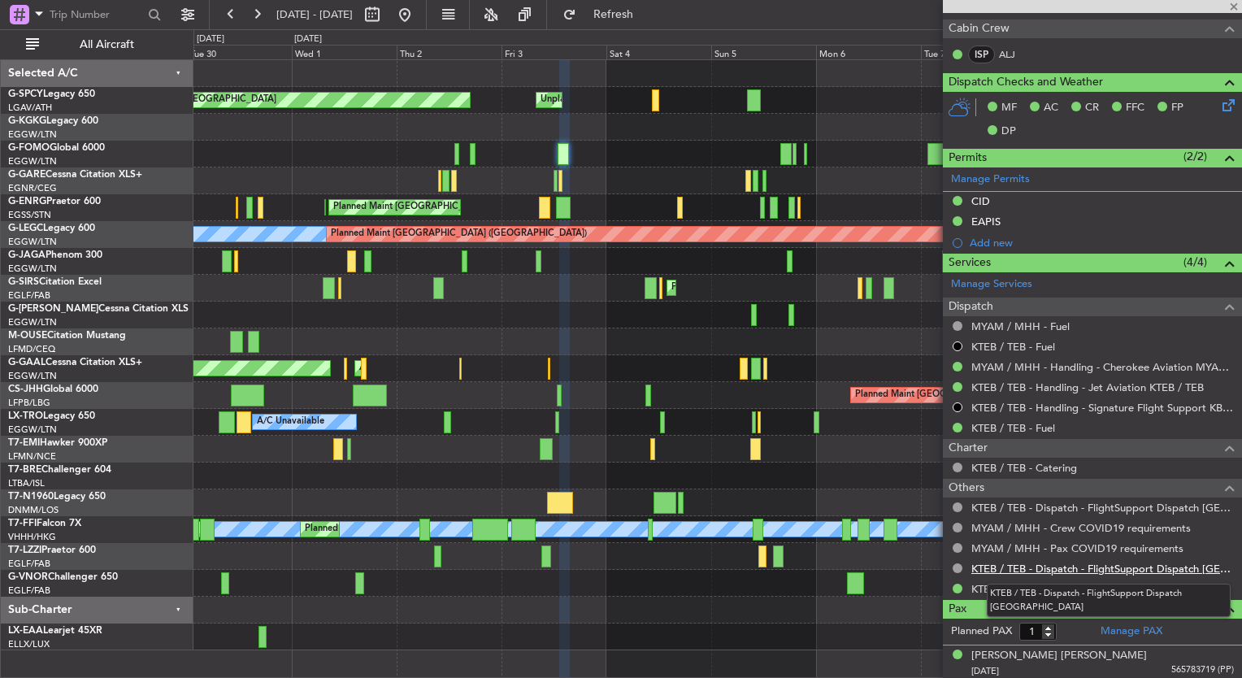
type input "+00:15"
type input "17:09"
type input "18:04"
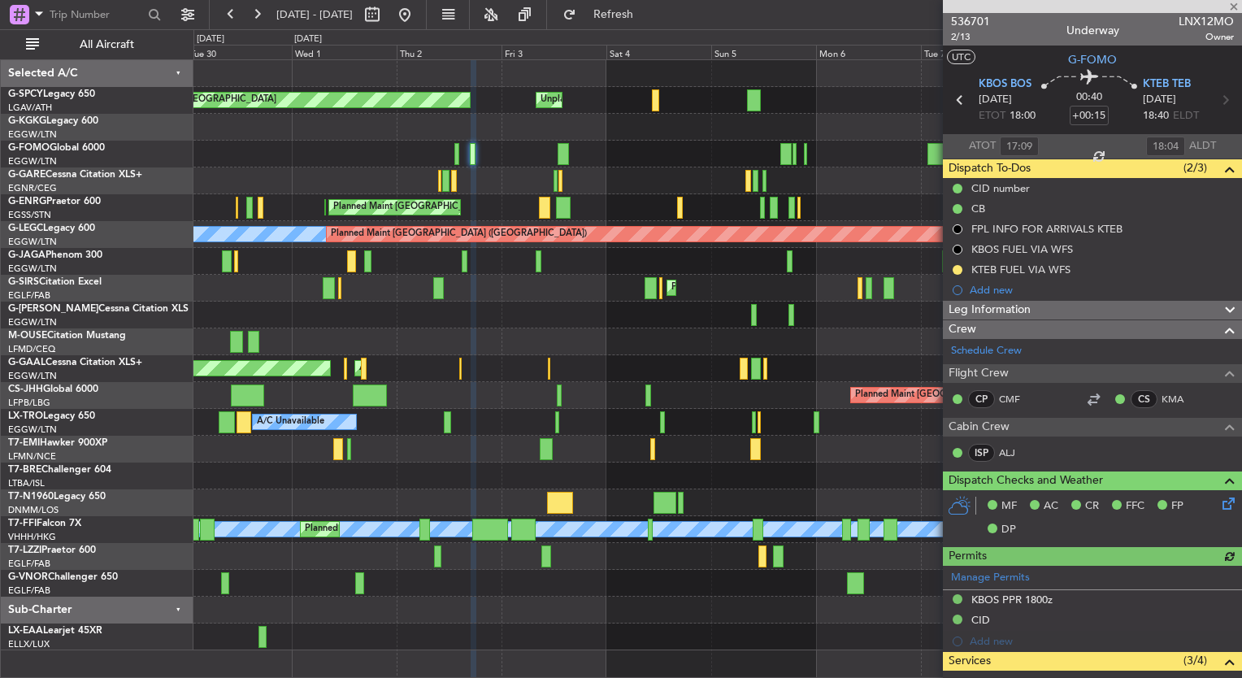
scroll to position [338, 0]
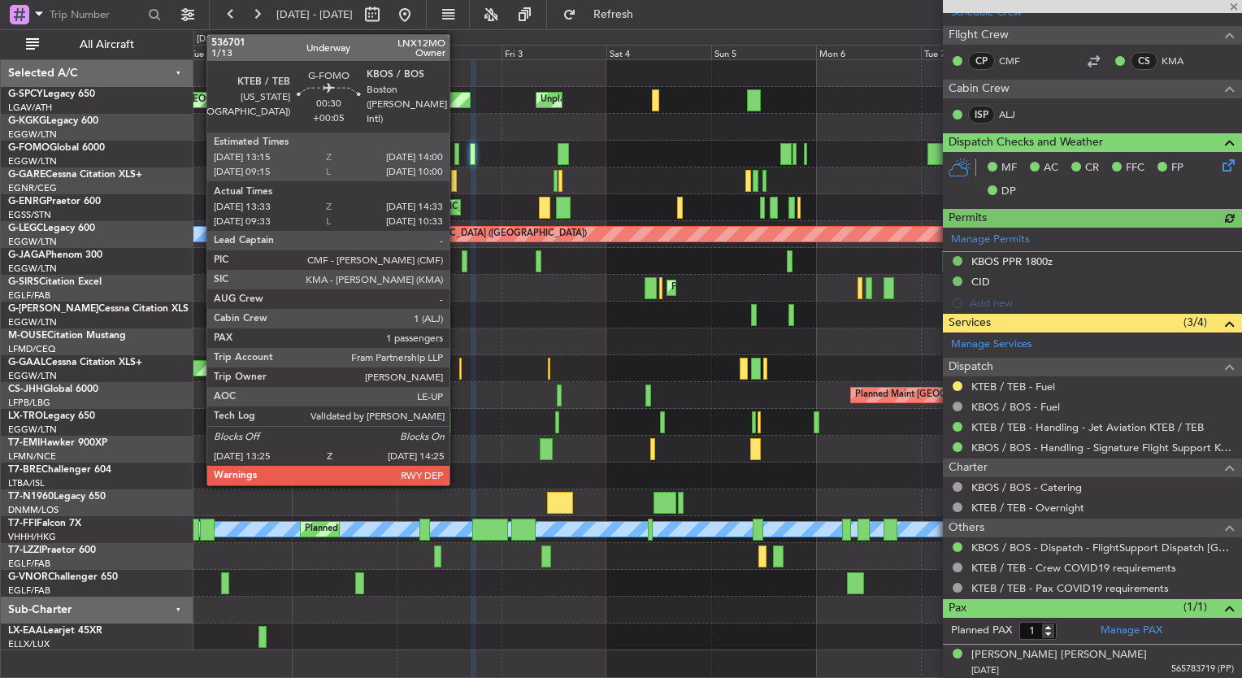
click at [455, 146] on div at bounding box center [456, 154] width 5 height 22
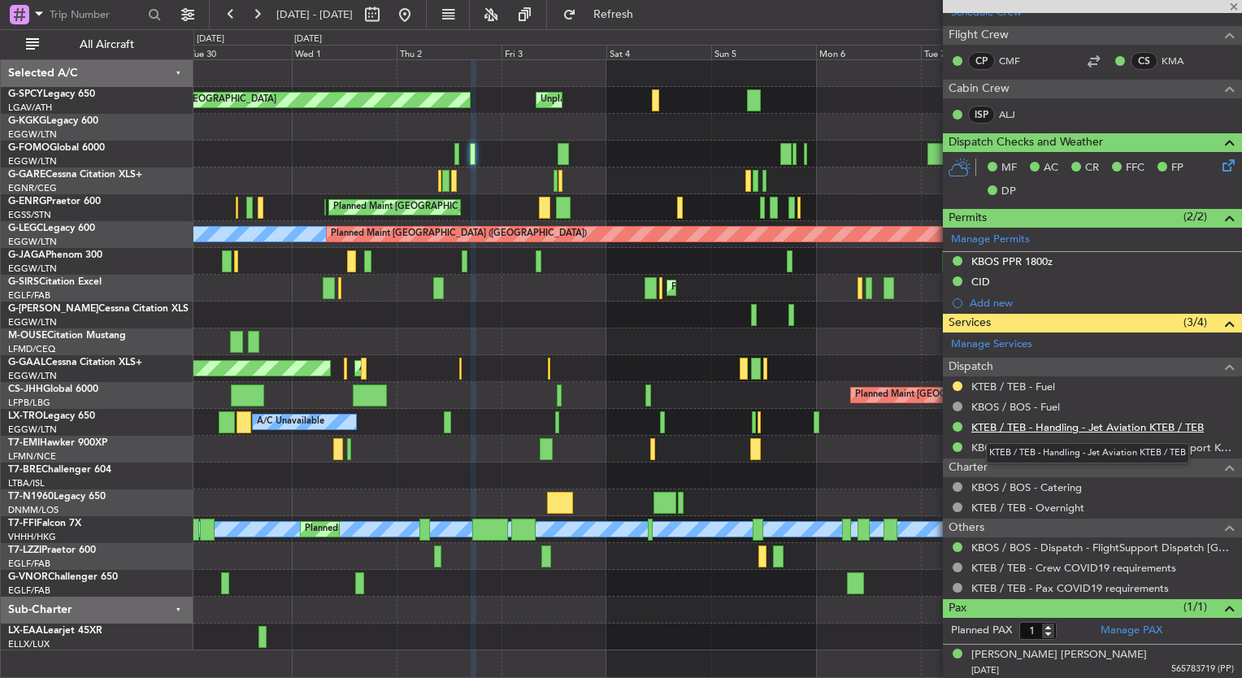
type input "+00:05"
type input "13:33"
type input "14:18"
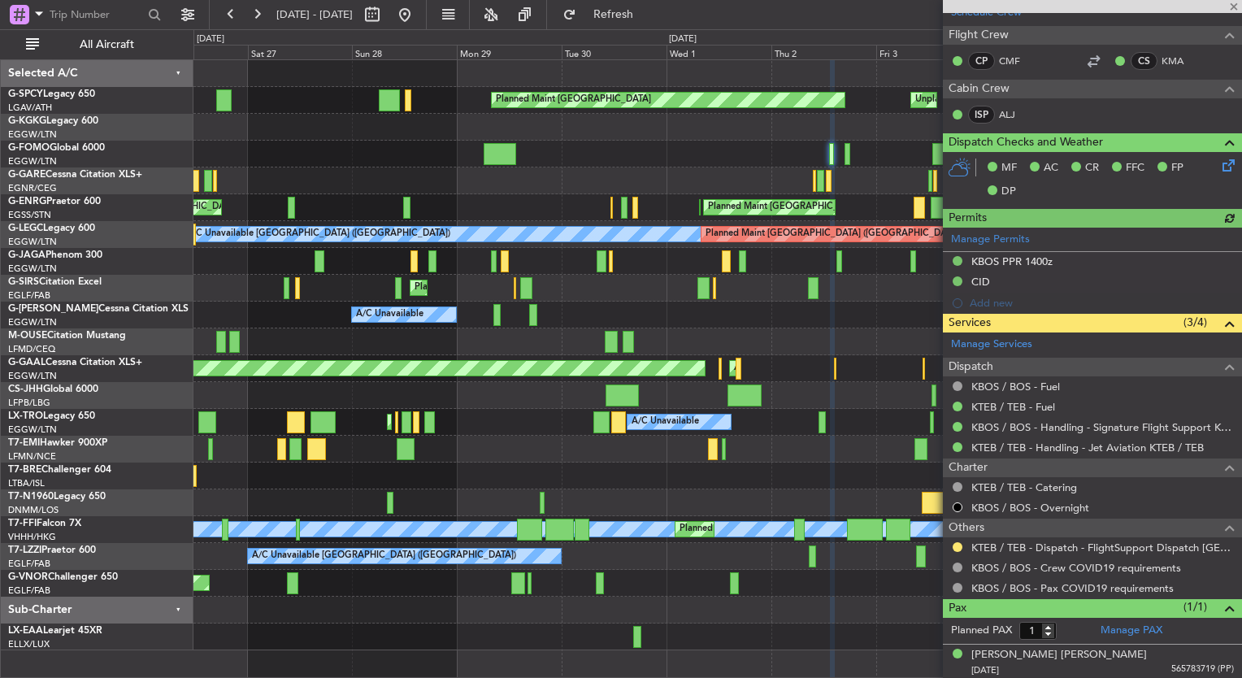
click at [828, 290] on div "Planned Maint [GEOGRAPHIC_DATA] Unplanned Maint [GEOGRAPHIC_DATA] Unplanned Mai…" at bounding box center [718, 355] width 1048 height 590
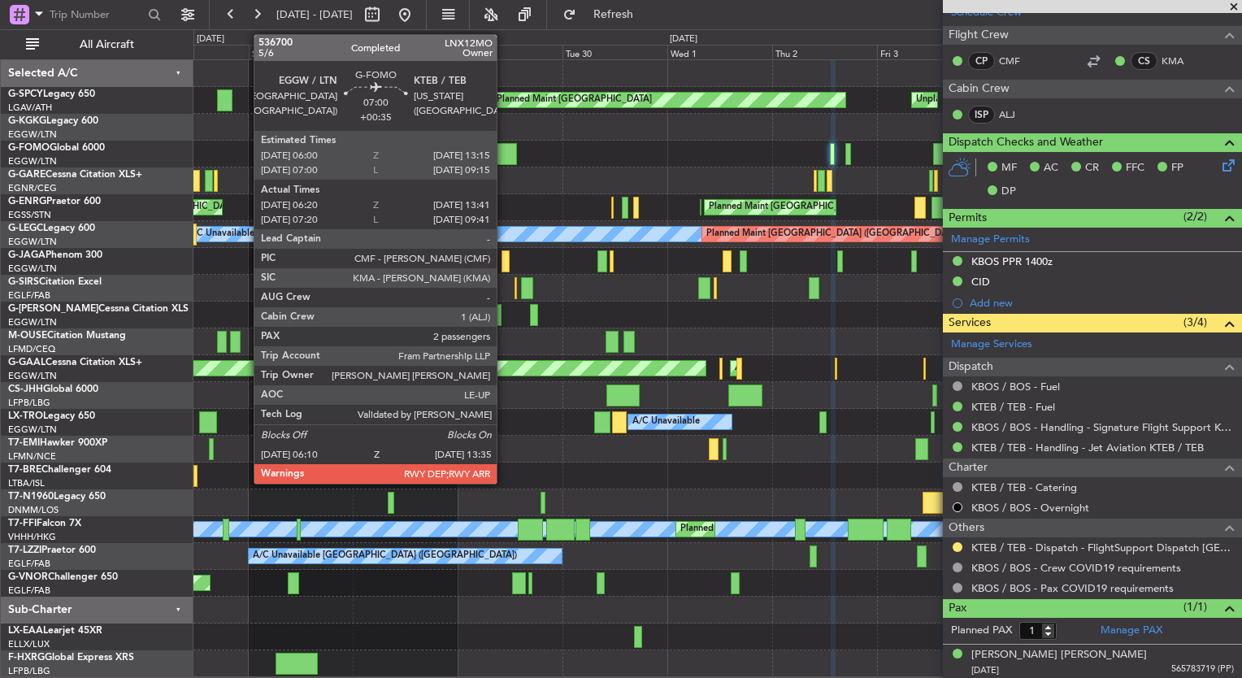
click at [504, 158] on div at bounding box center [501, 154] width 33 height 22
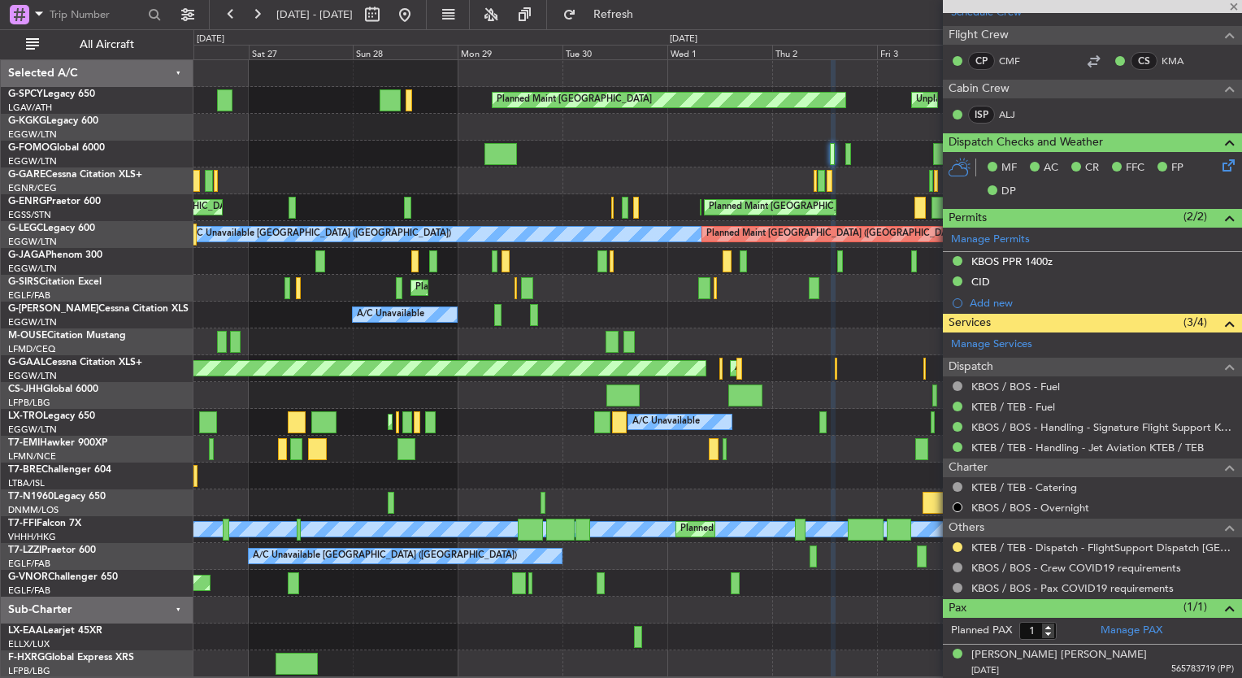
type input "+00:35"
type input "06:20"
type input "13:26"
type input "2"
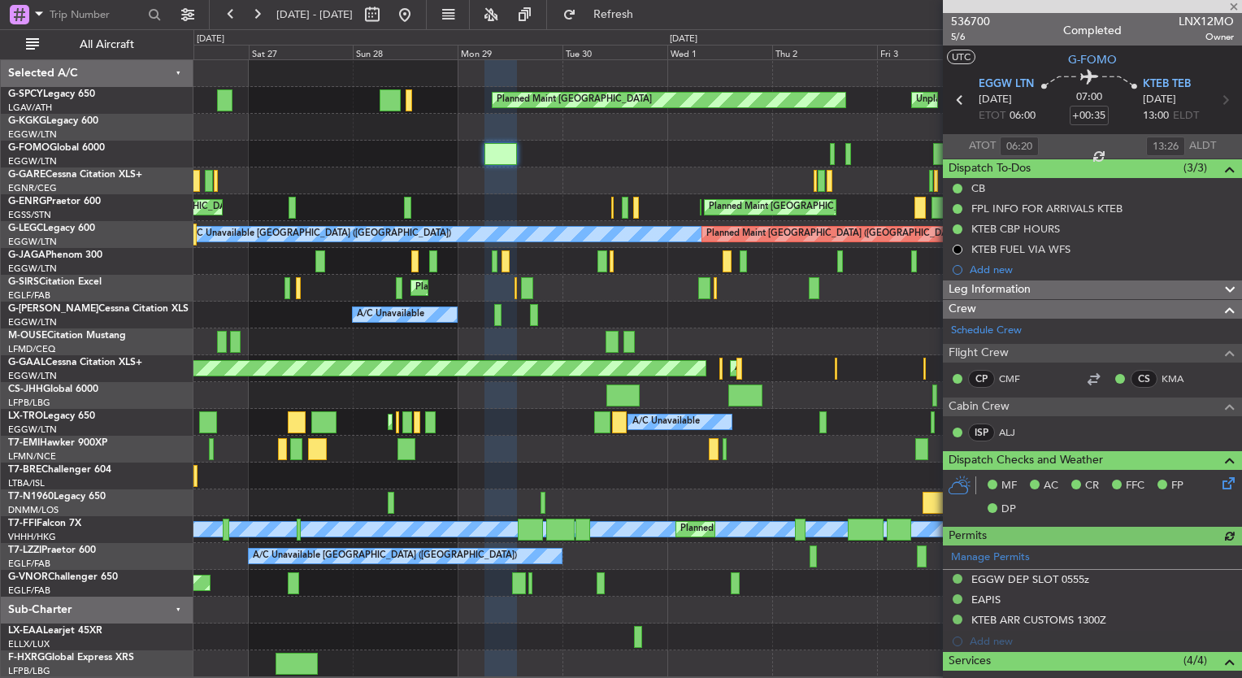
scroll to position [354, 0]
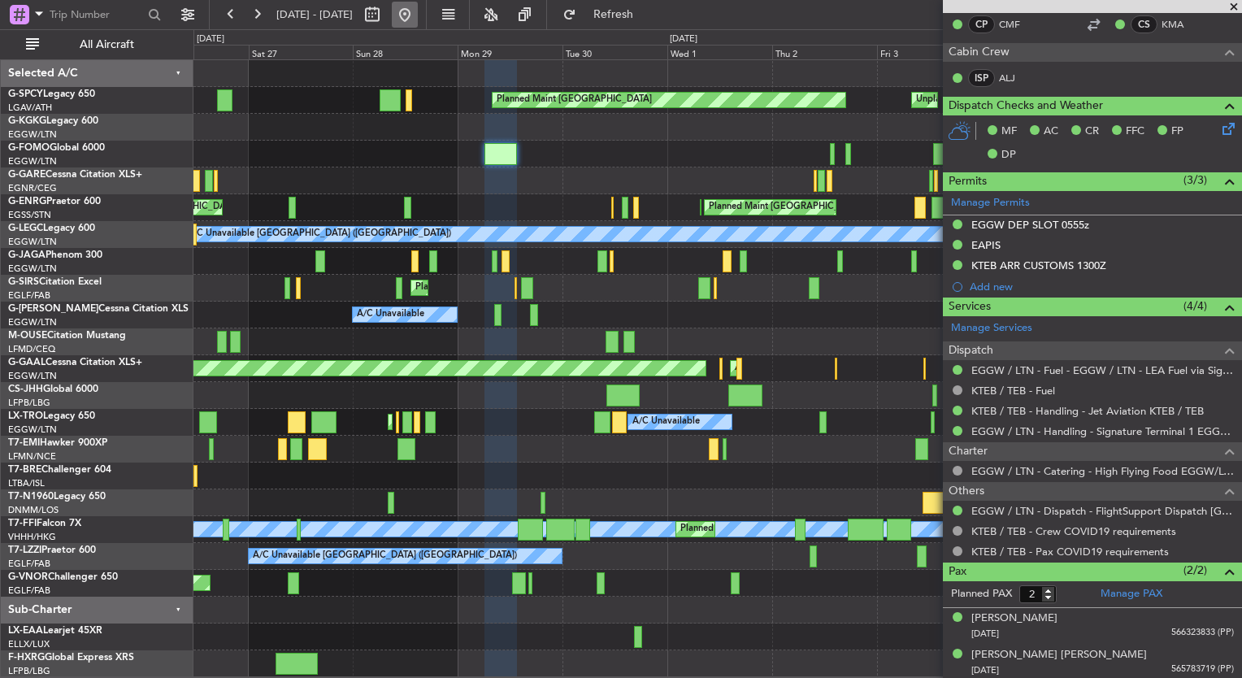
click at [418, 22] on button at bounding box center [405, 15] width 26 height 26
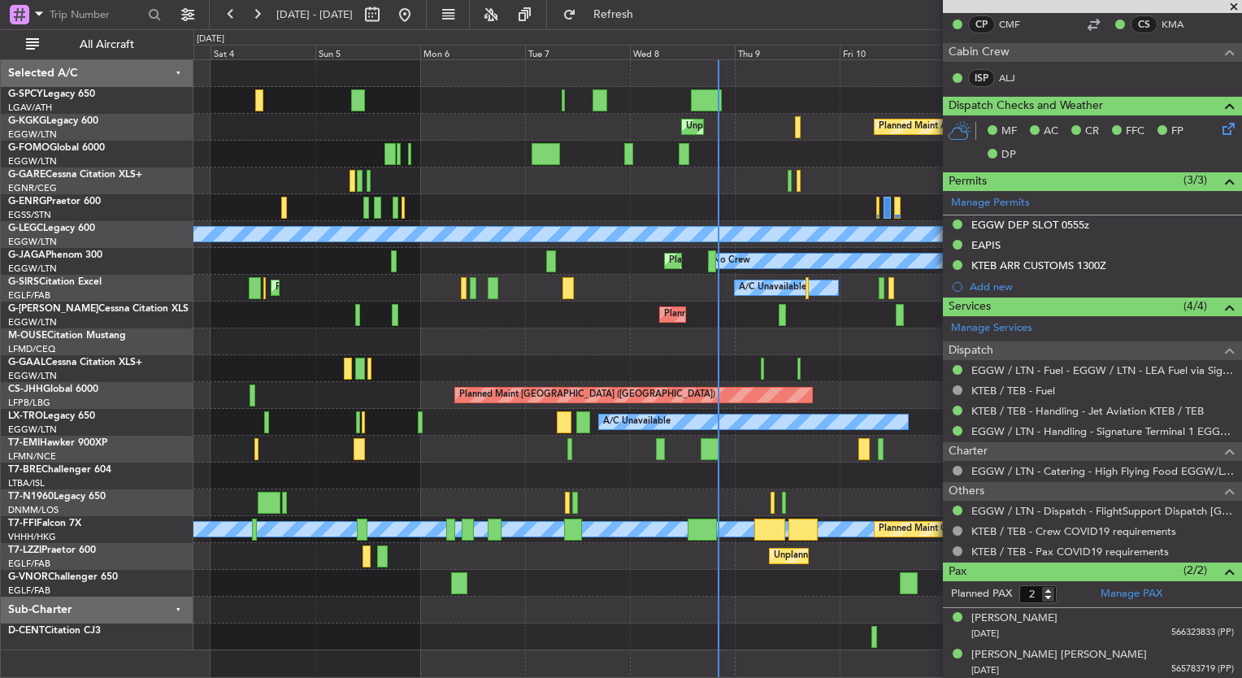
click at [267, 347] on div "Unplanned Maint [GEOGRAPHIC_DATA] Planned Maint [GEOGRAPHIC_DATA] Unplanned Mai…" at bounding box center [718, 355] width 1048 height 590
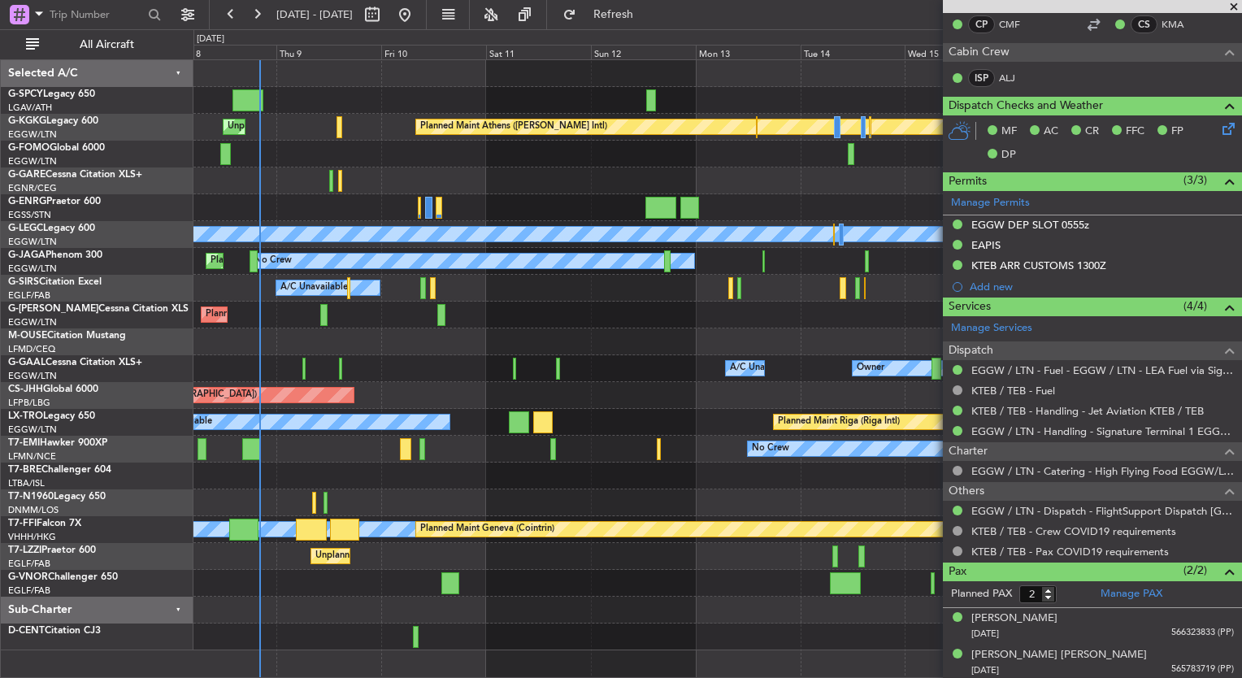
click at [476, 423] on div "A/C Unavailable Planned Maint [GEOGRAPHIC_DATA] (Riga Intl)" at bounding box center [718, 422] width 1048 height 27
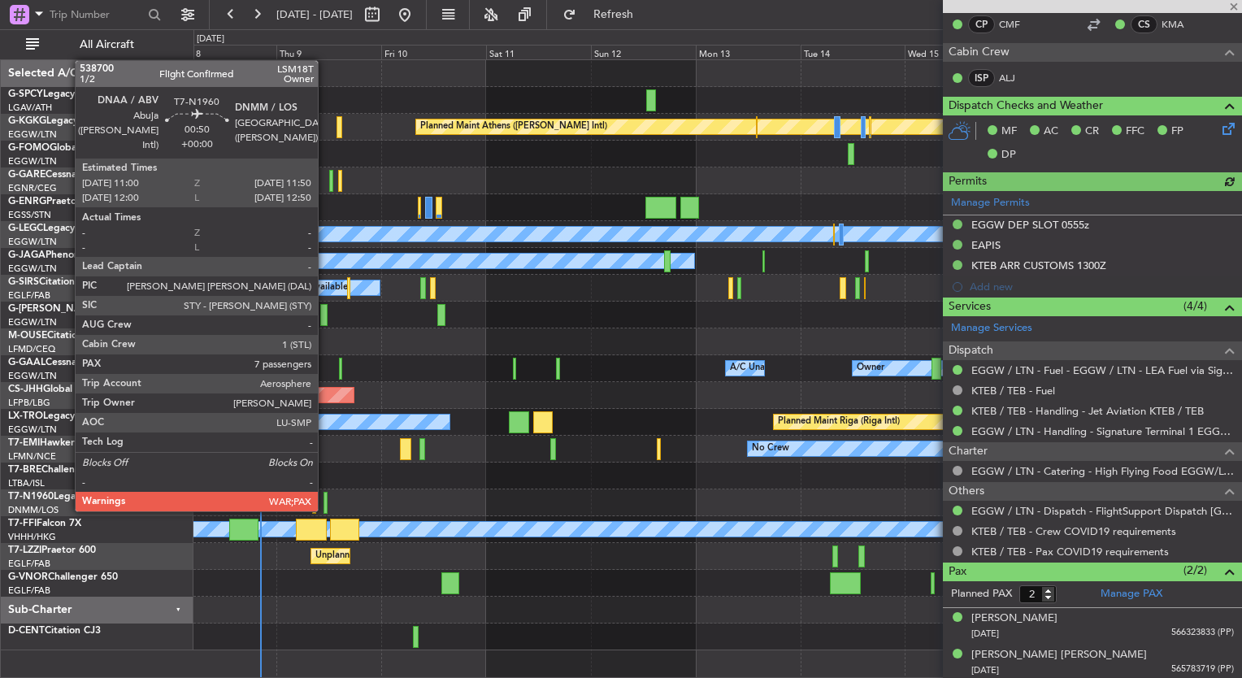
click at [324, 508] on div at bounding box center [326, 503] width 4 height 22
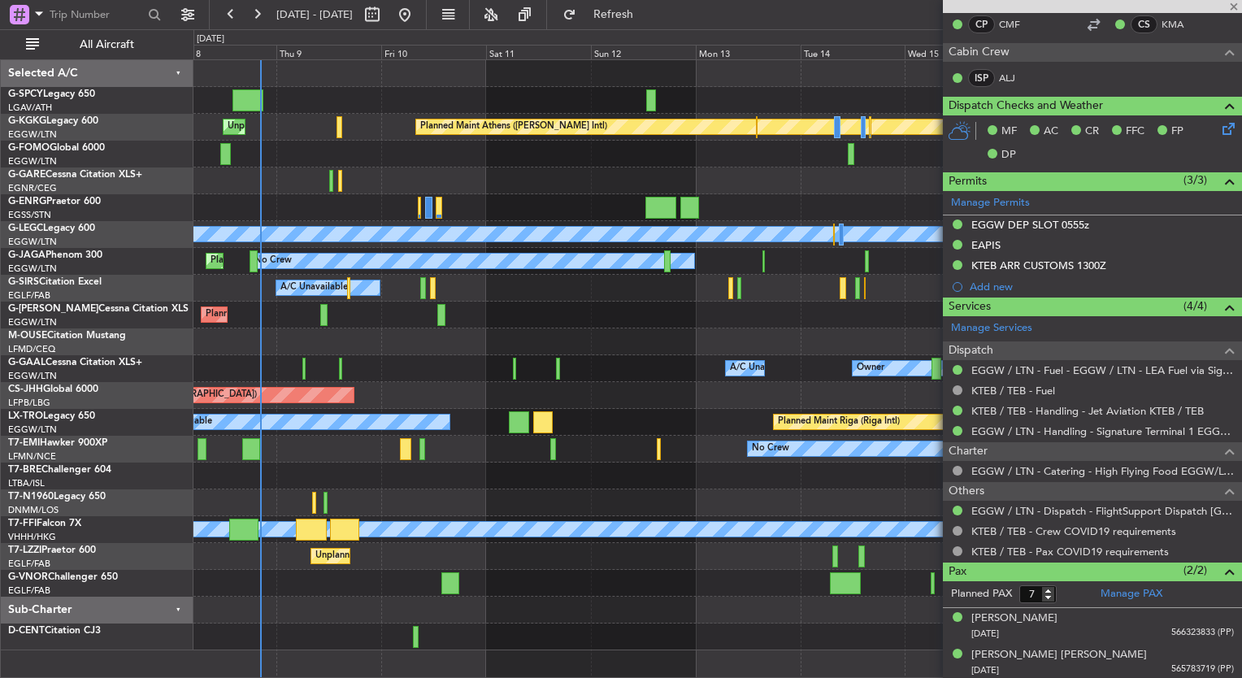
scroll to position [0, 0]
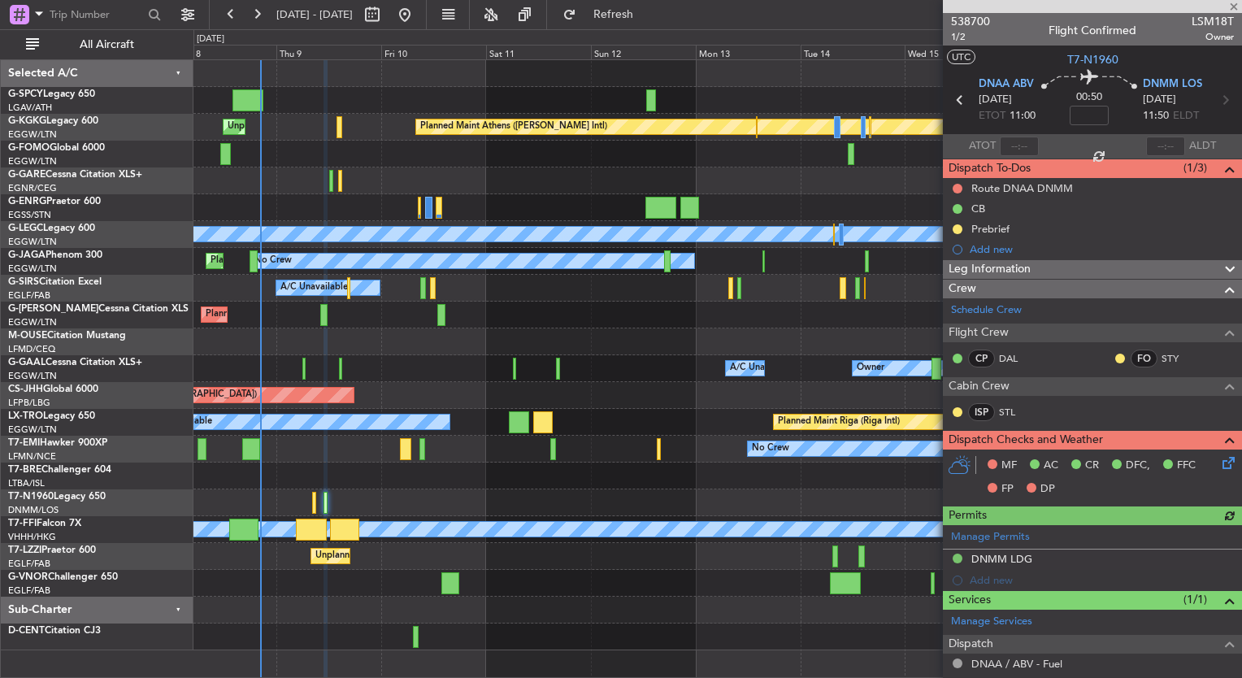
click at [1005, 263] on span "Leg Information" at bounding box center [990, 269] width 82 height 19
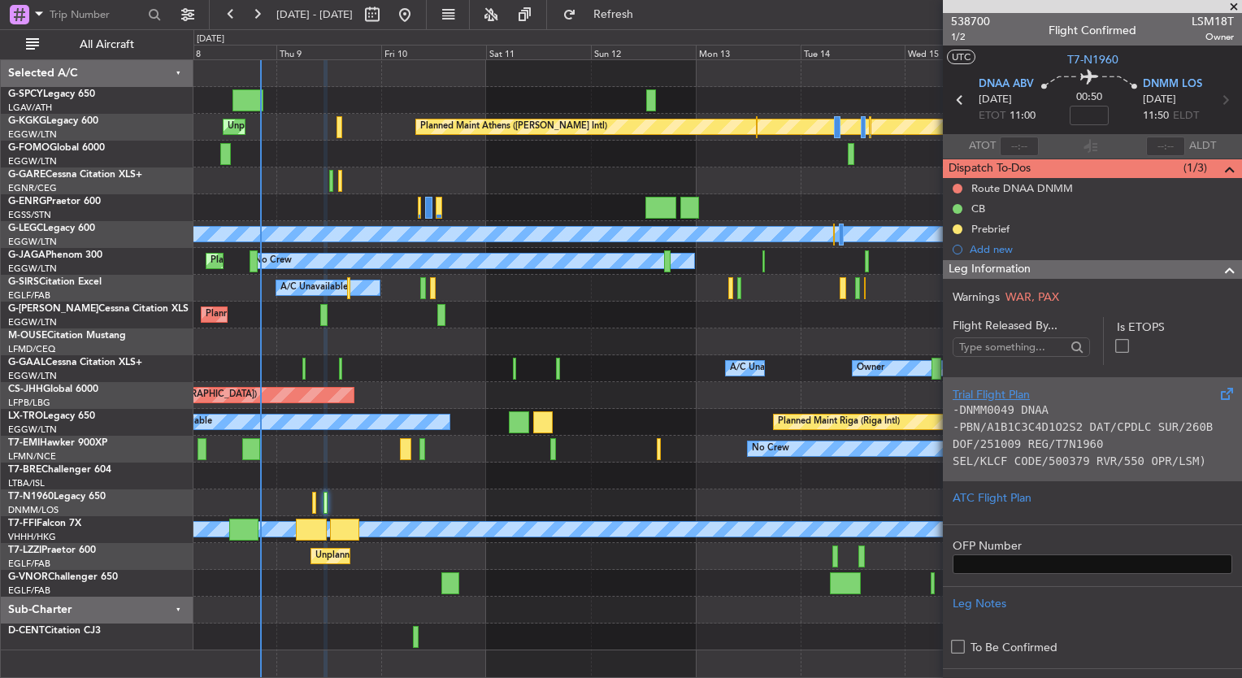
scroll to position [111, 0]
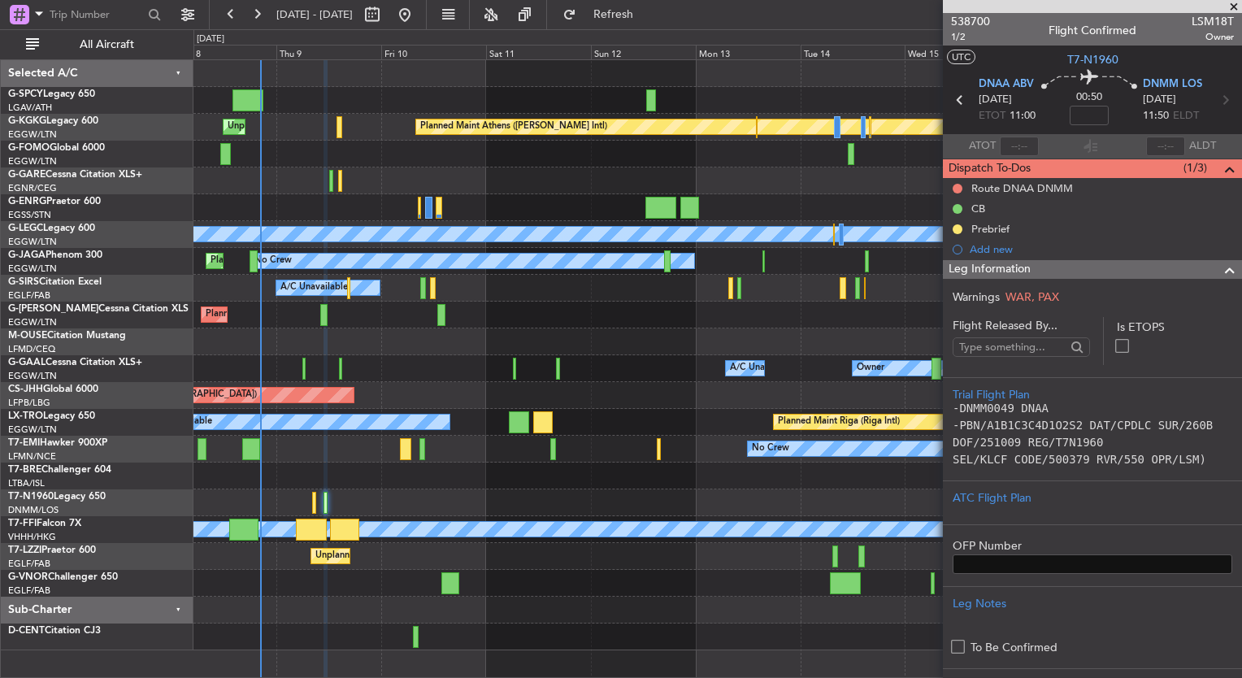
click at [1233, 8] on span at bounding box center [1234, 7] width 16 height 15
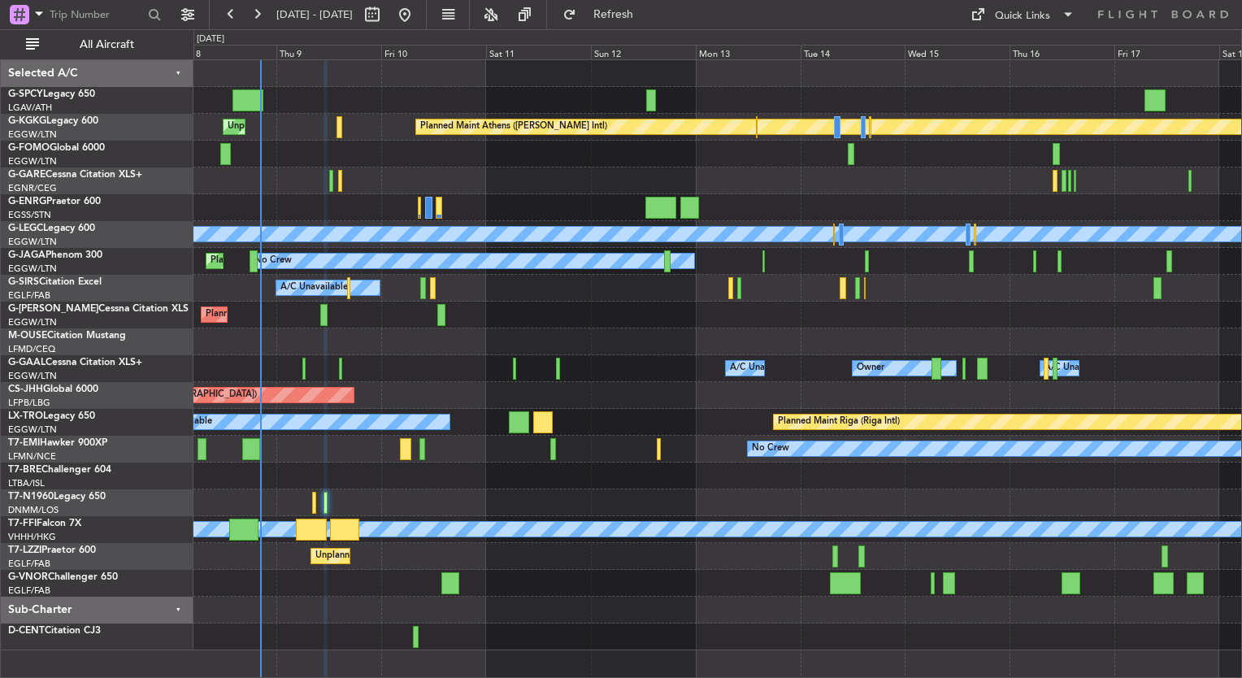
type input "0"
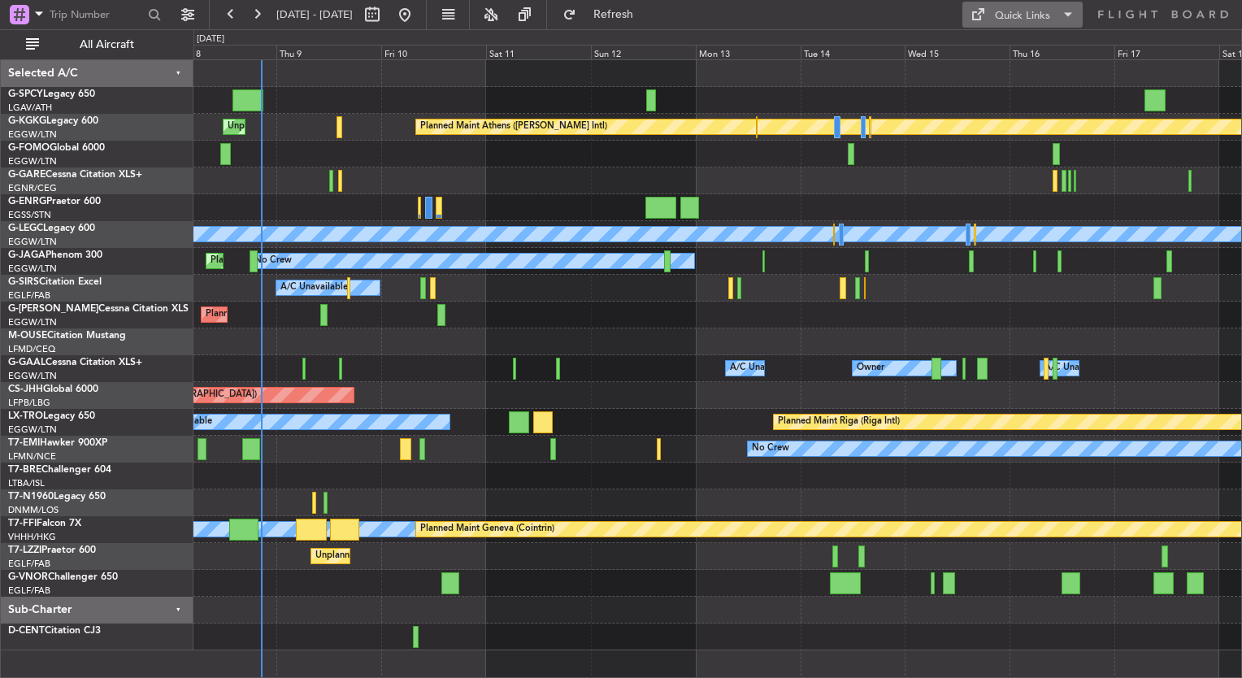
click at [1044, 18] on div "Quick Links" at bounding box center [1022, 16] width 55 height 16
click at [1027, 53] on button "Trip Builder" at bounding box center [1024, 53] width 122 height 39
click at [1003, 11] on div "Quick Links" at bounding box center [1022, 16] width 55 height 16
click at [996, 59] on button "Trip Builder" at bounding box center [1024, 53] width 122 height 39
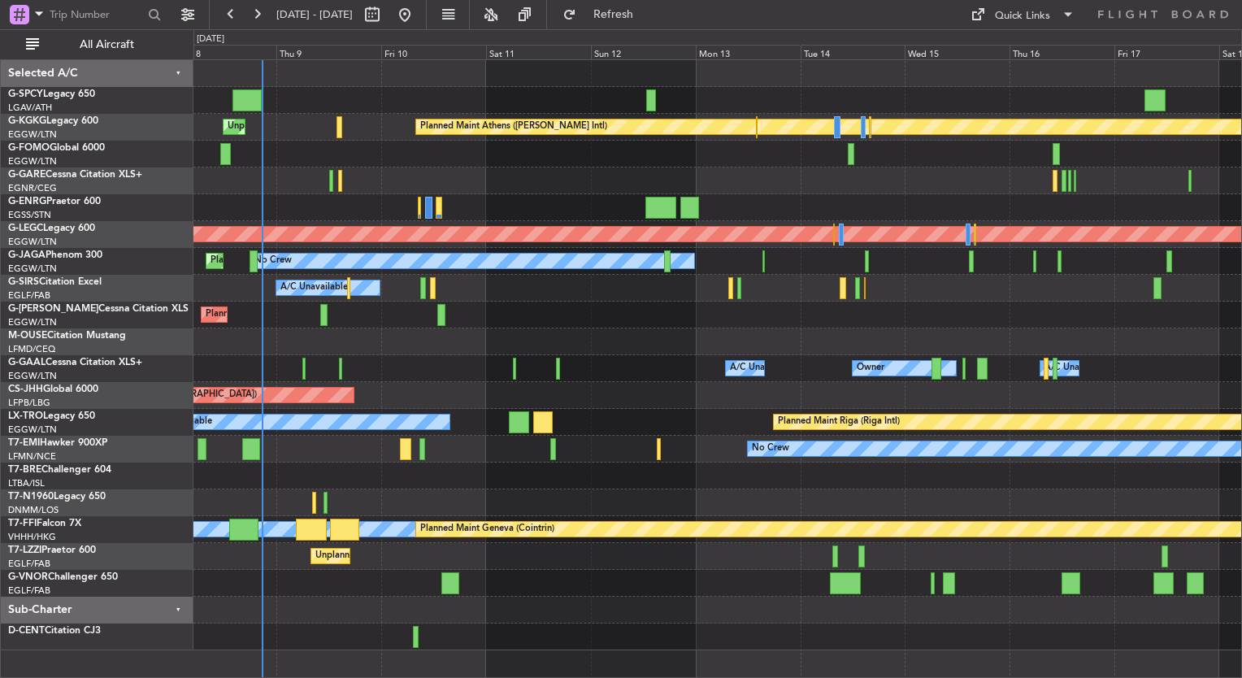
click at [451, 383] on div "Planned Maint Athens ([PERSON_NAME] Intl) Unplanned Maint [GEOGRAPHIC_DATA] (At…" at bounding box center [718, 355] width 1048 height 590
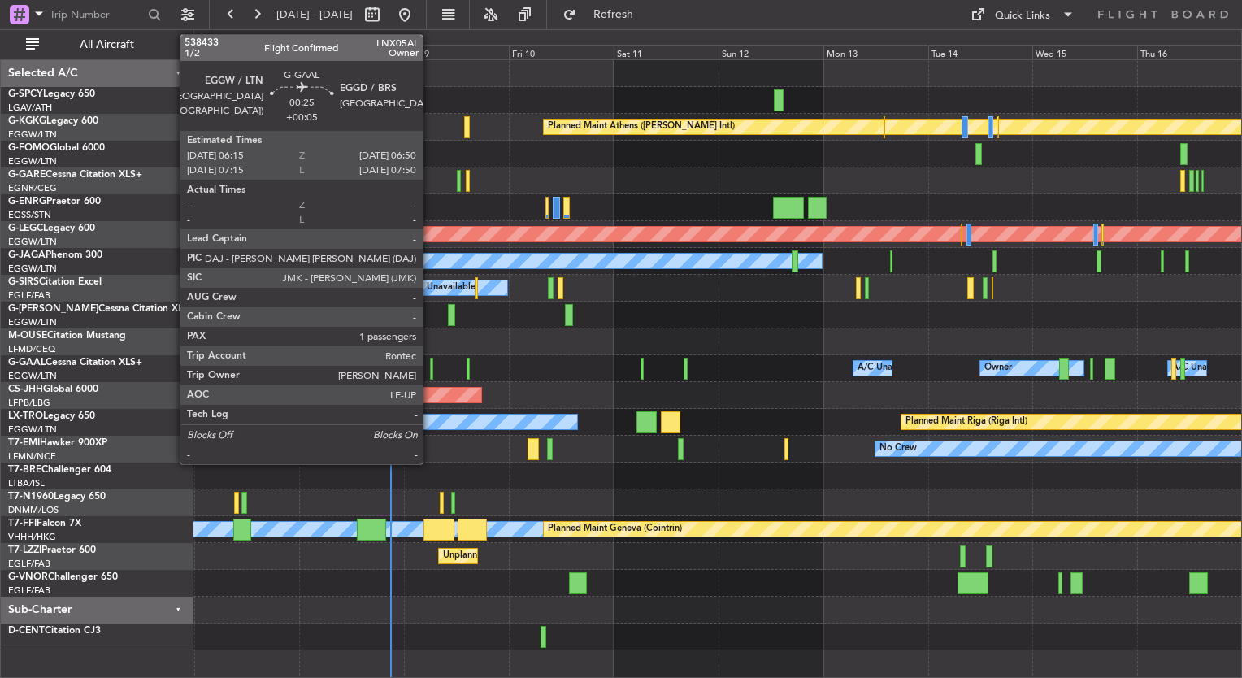
click at [430, 364] on div at bounding box center [431, 369] width 3 height 22
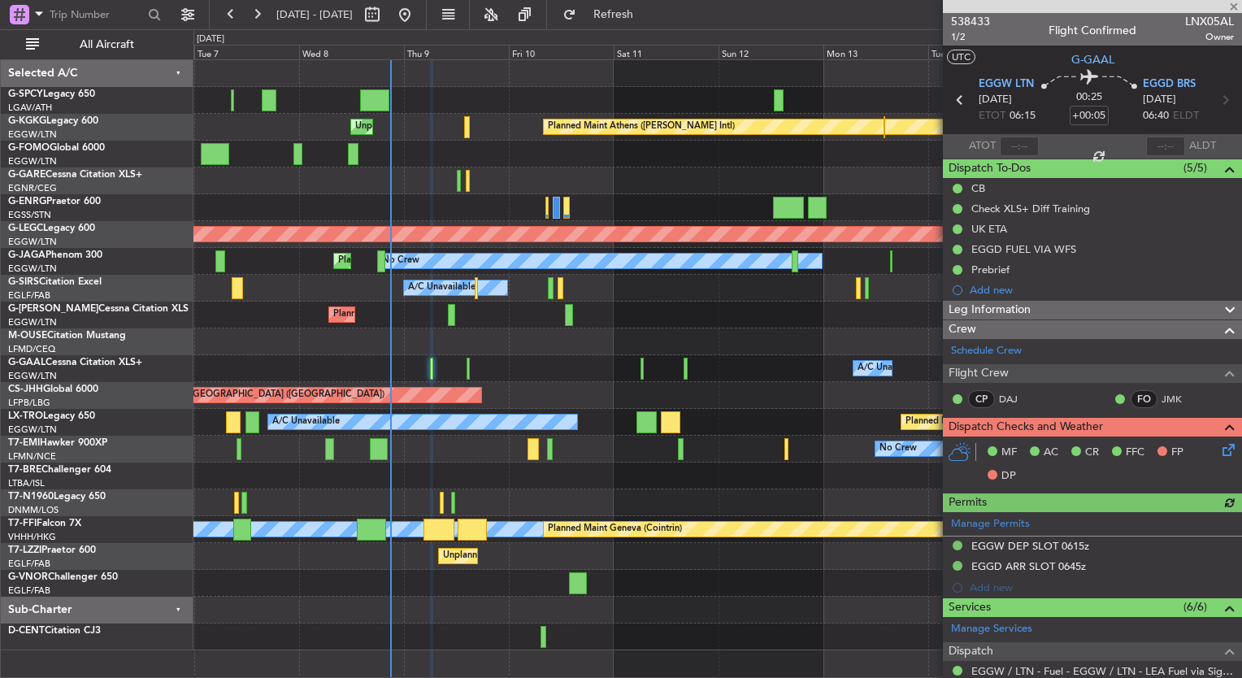
click at [1029, 312] on span "Leg Information" at bounding box center [990, 310] width 82 height 19
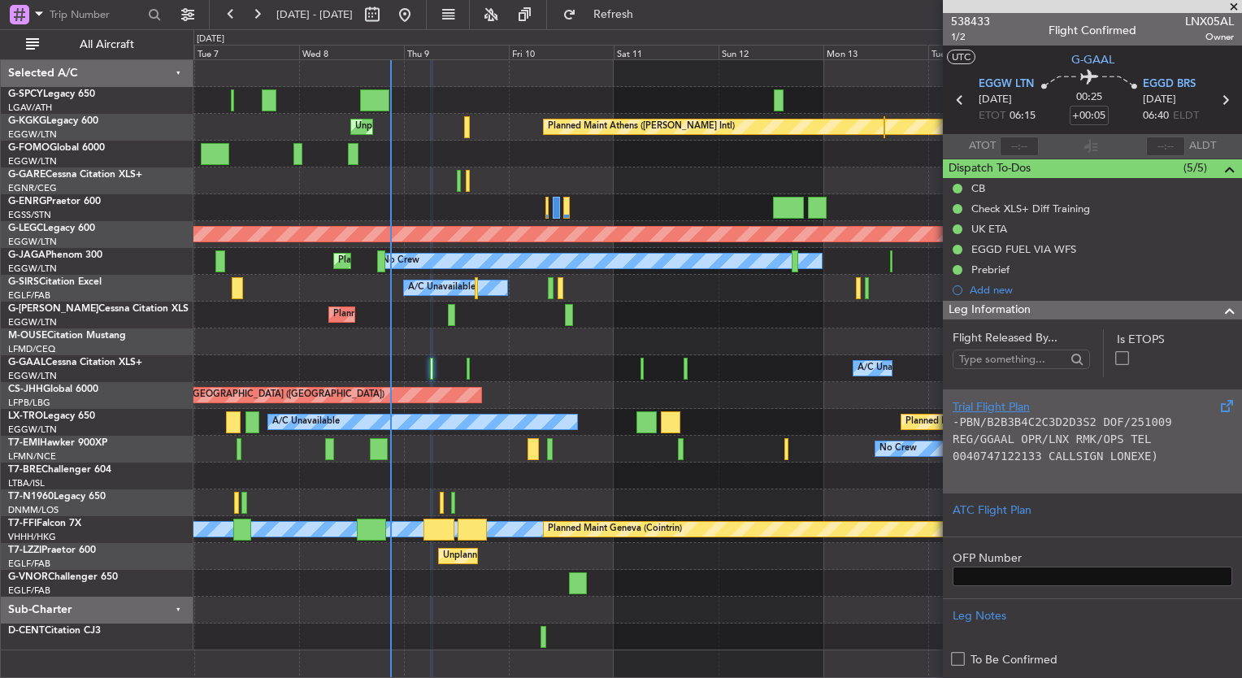
scroll to position [146, 0]
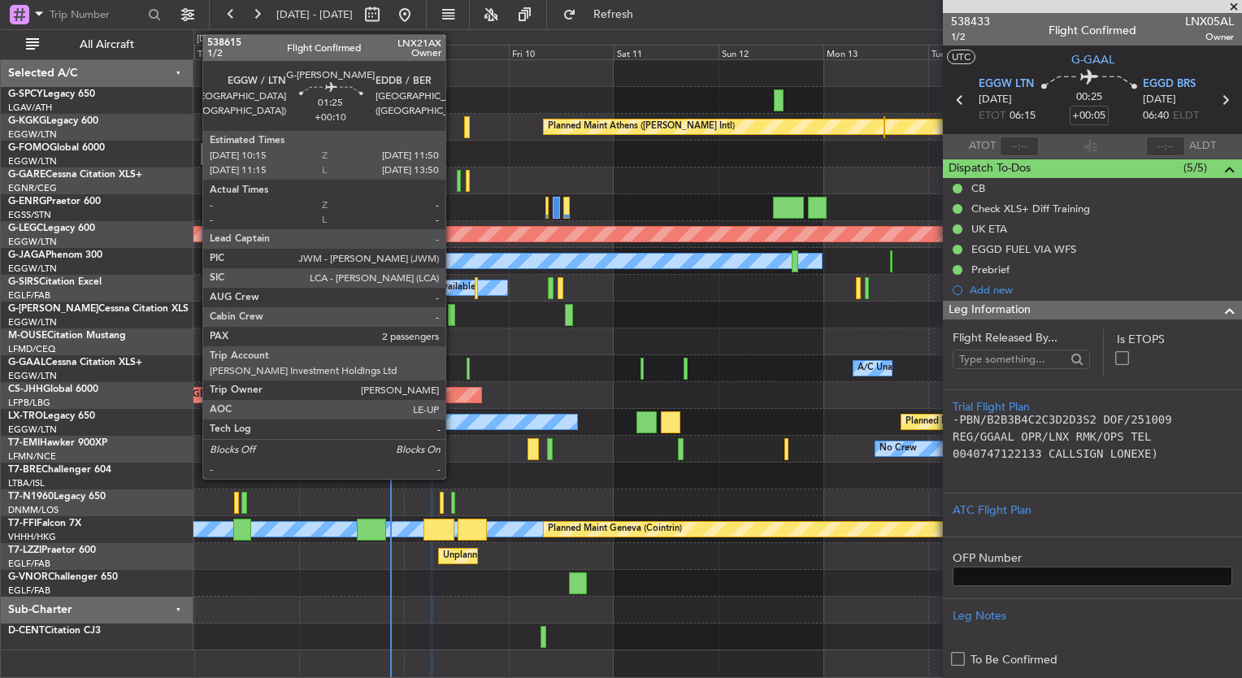
click at [453, 314] on div at bounding box center [451, 315] width 7 height 22
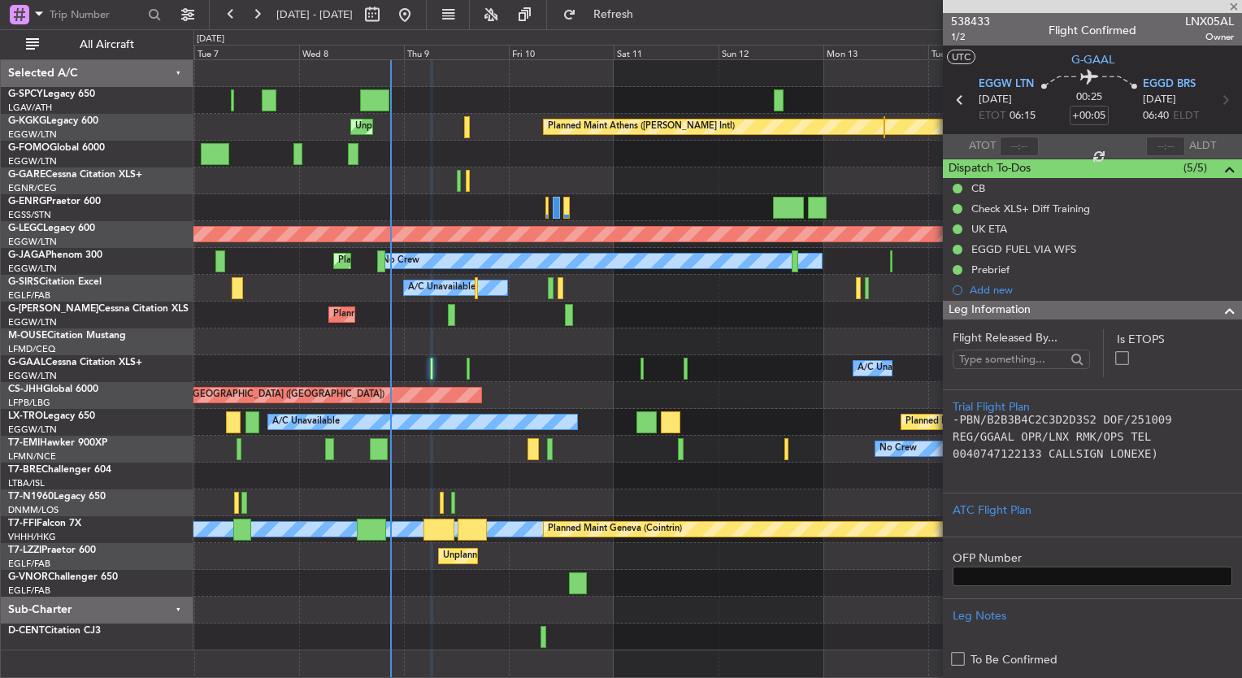
type input "+00:10"
type input "2"
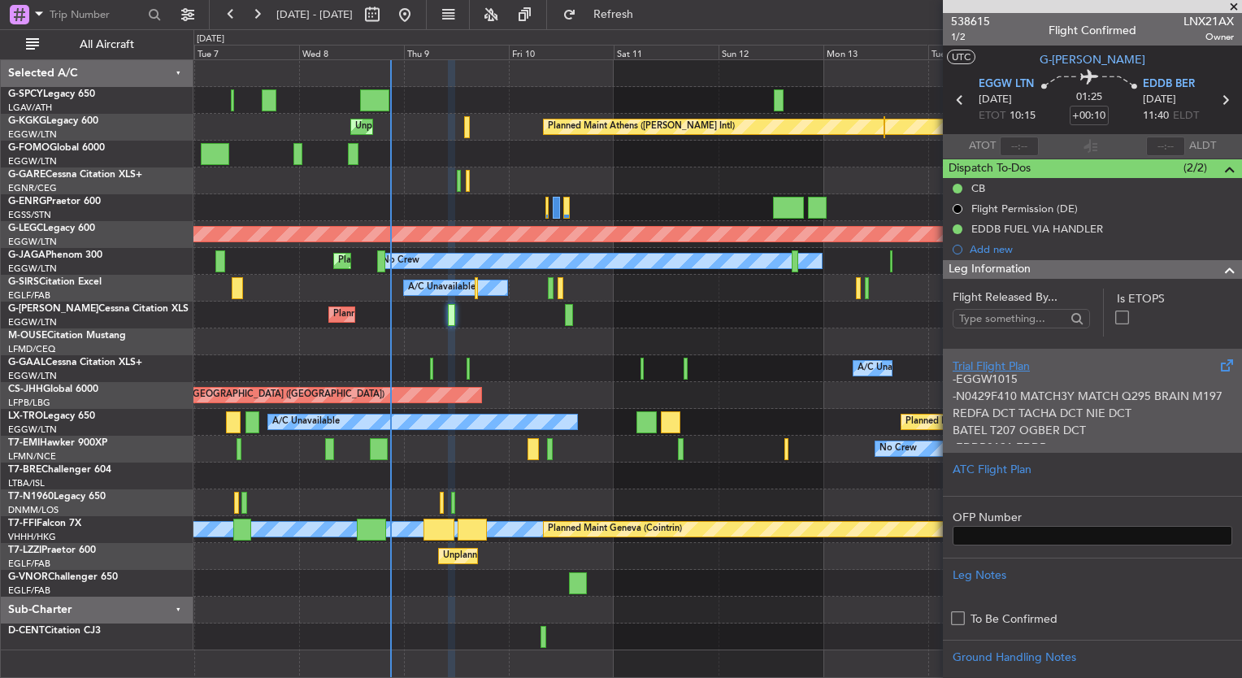
scroll to position [76, 0]
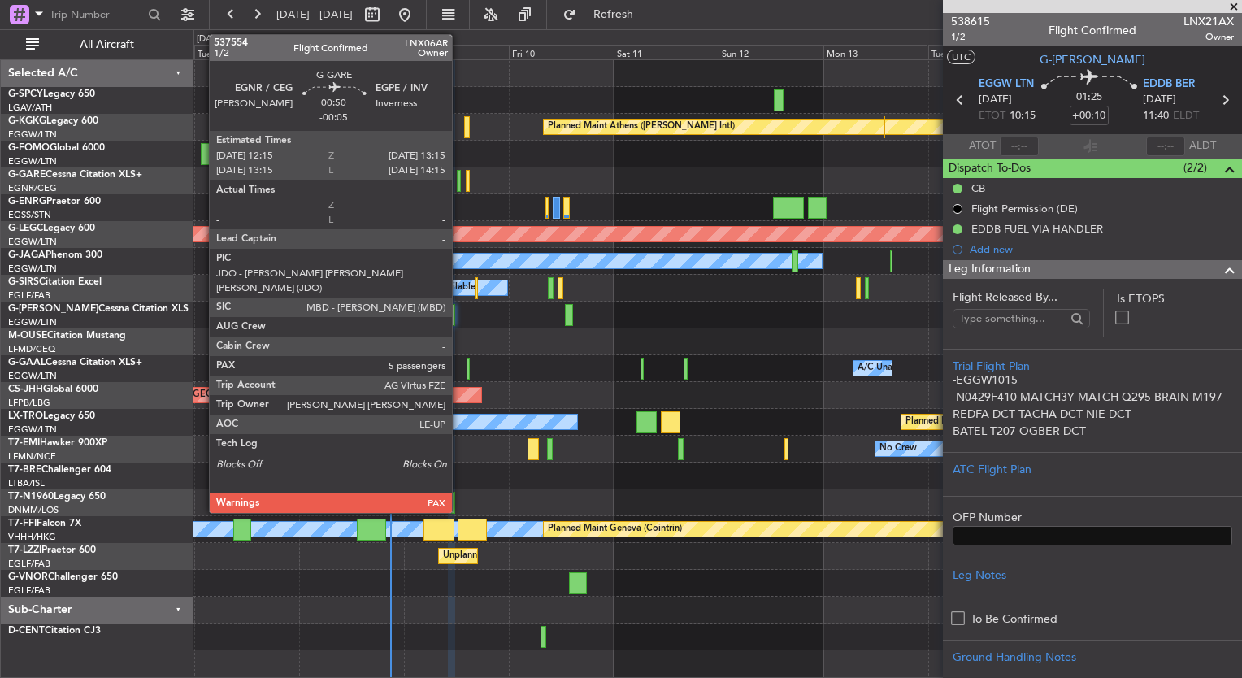
click at [459, 181] on div at bounding box center [459, 181] width 5 height 22
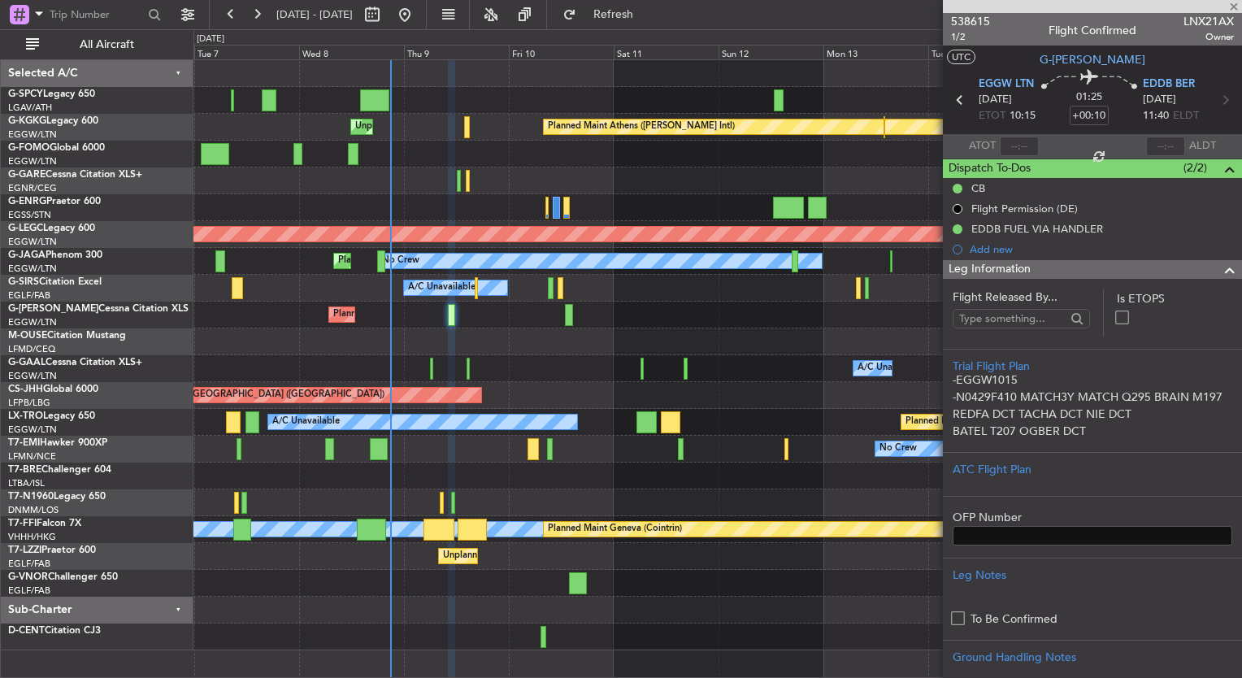
type input "-00:05"
type input "5"
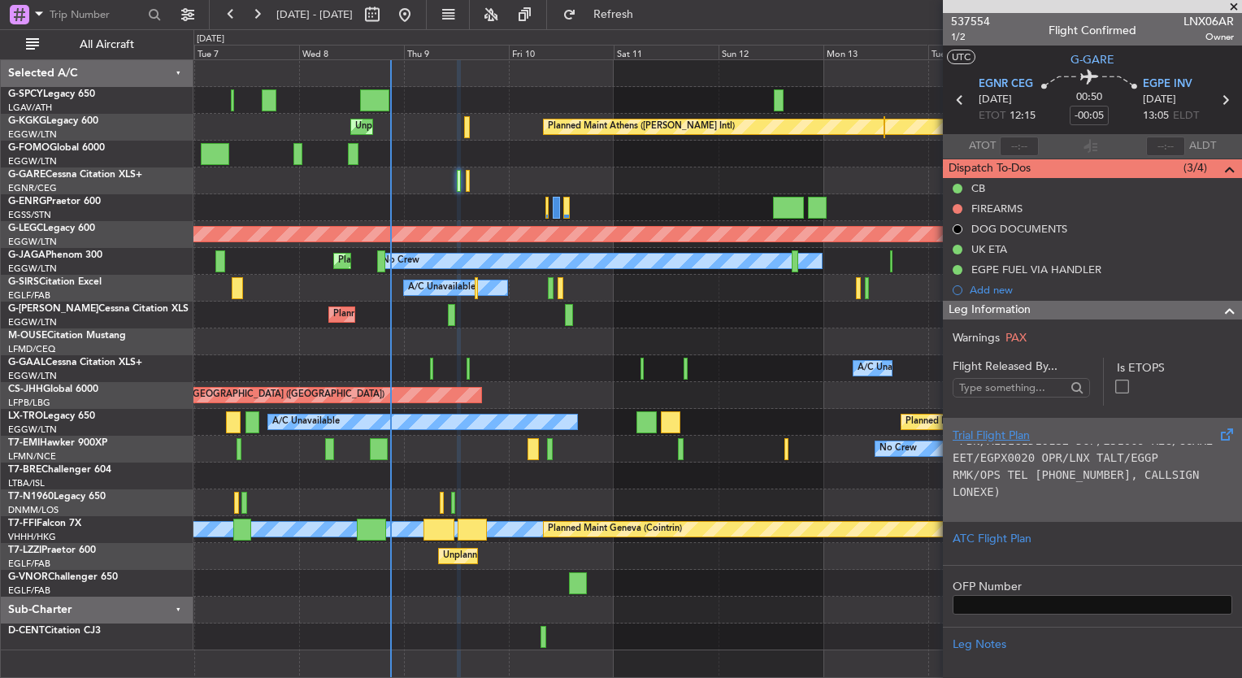
scroll to position [163, 0]
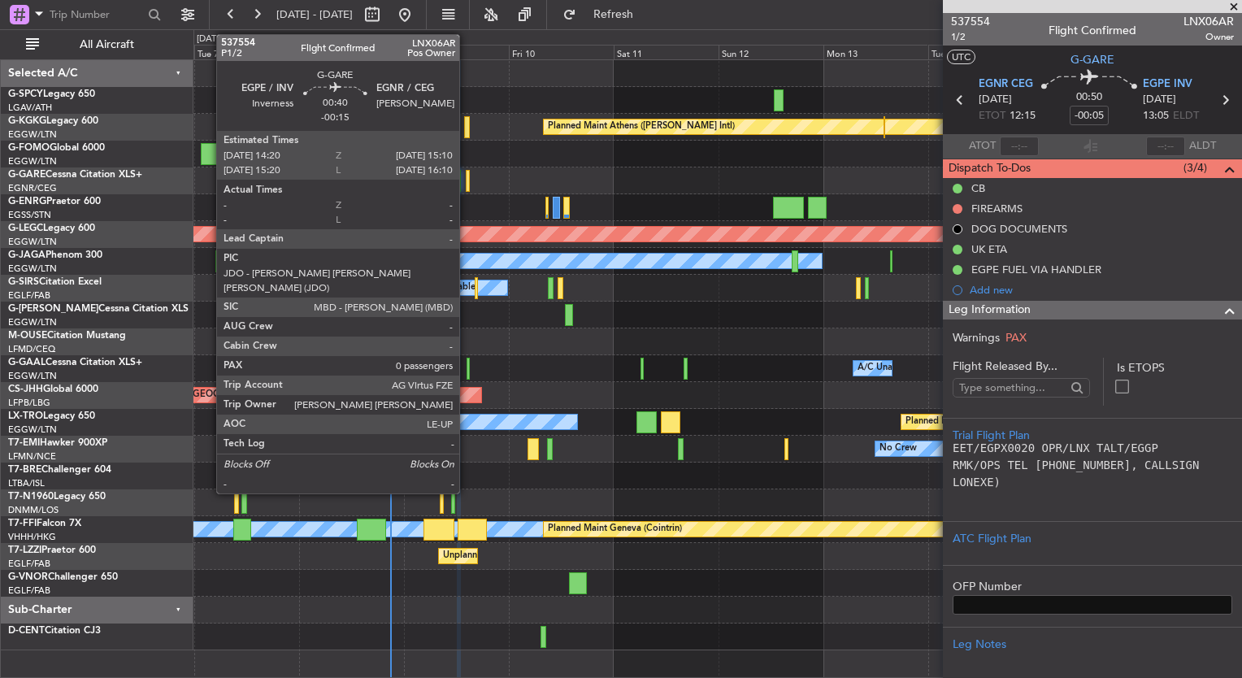
click at [467, 189] on div at bounding box center [468, 181] width 4 height 22
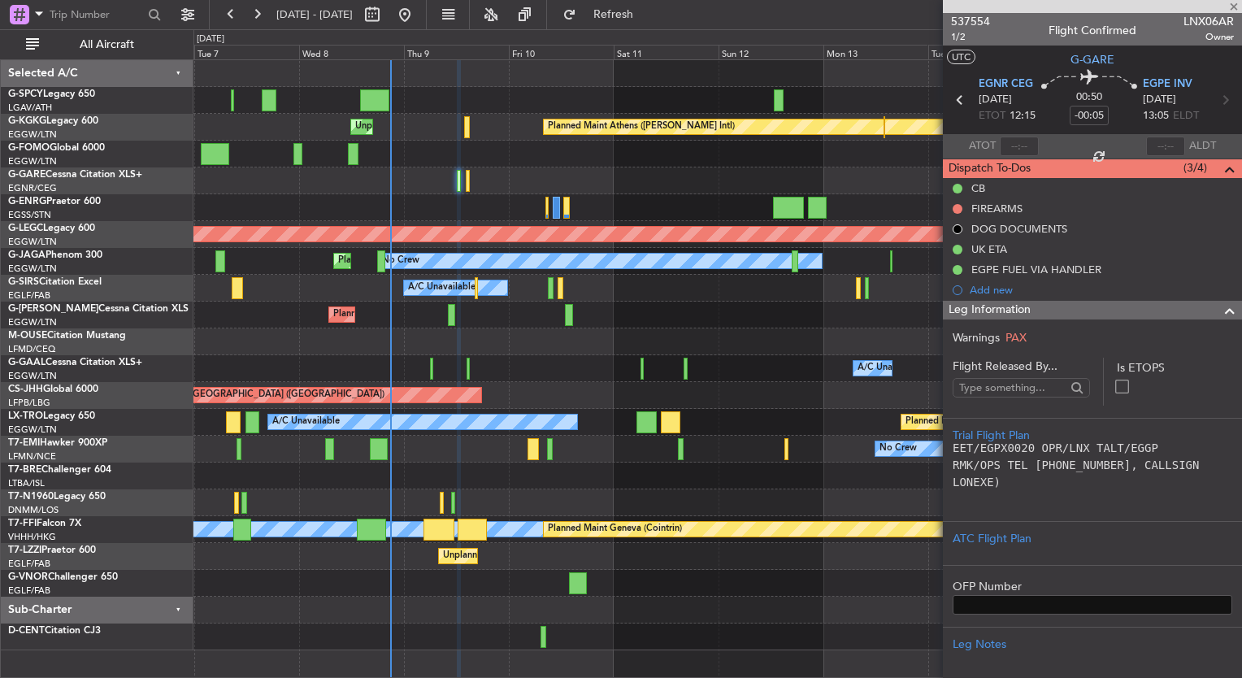
type input "-00:15"
type input "0"
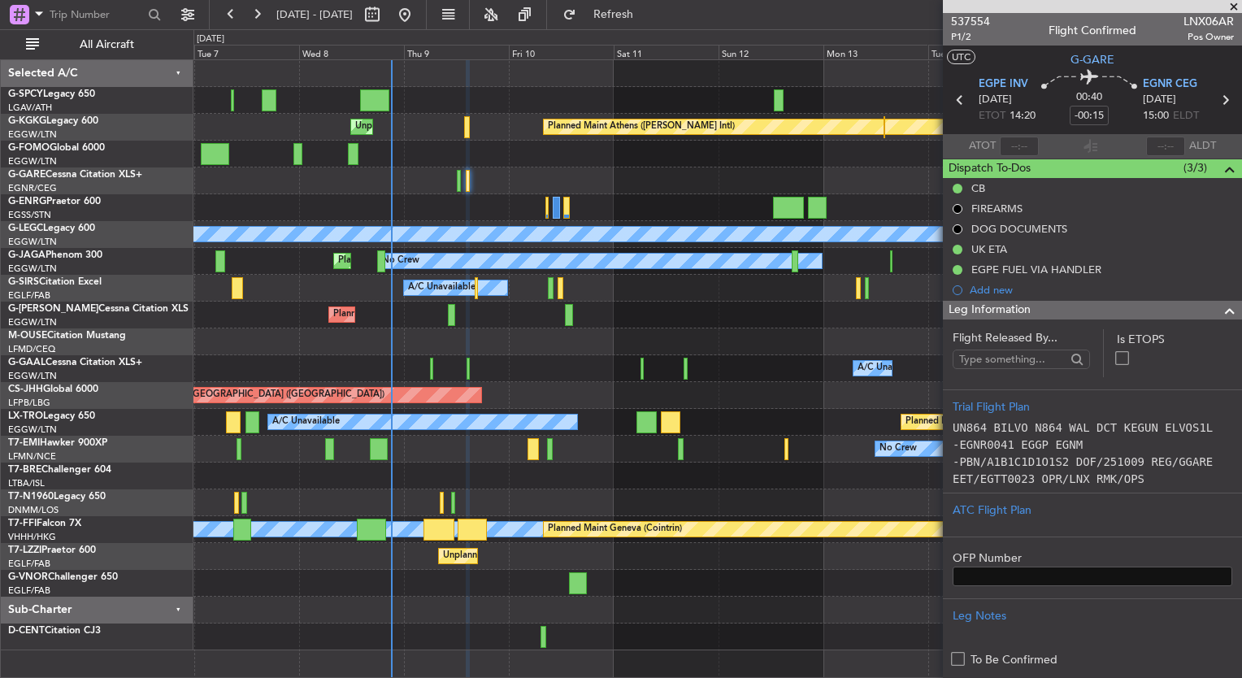
scroll to position [0, 0]
click at [1232, 2] on span at bounding box center [1234, 7] width 16 height 15
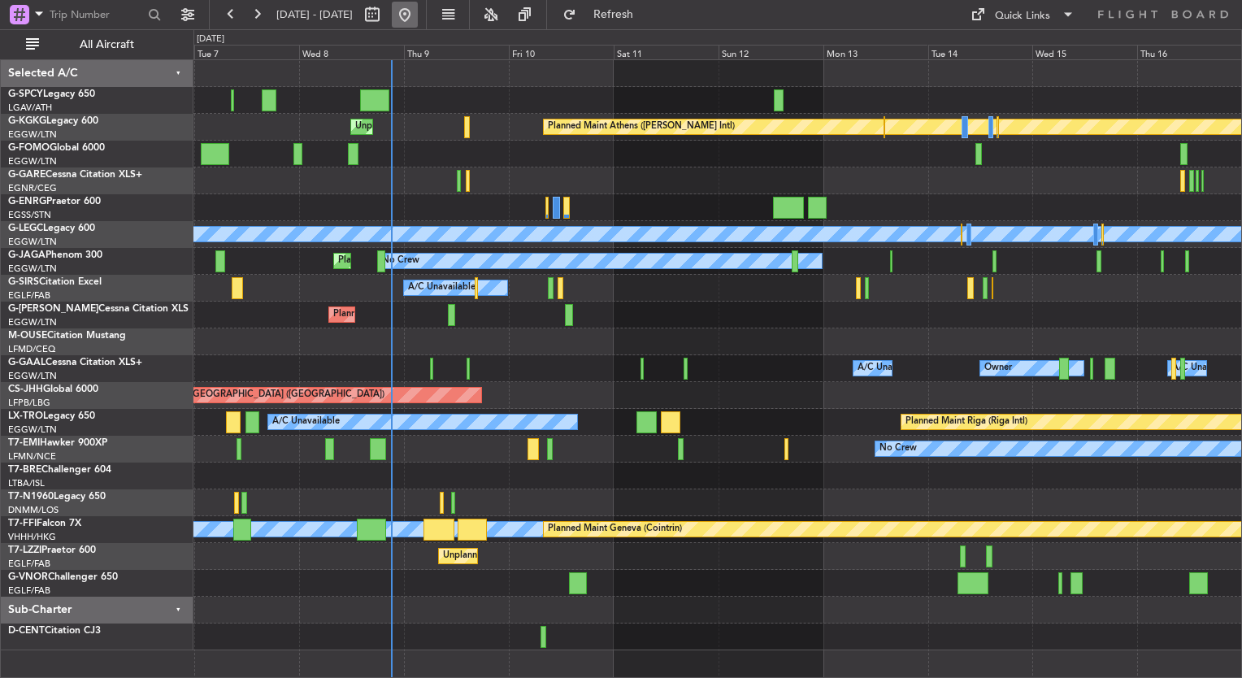
click at [418, 15] on button at bounding box center [405, 15] width 26 height 26
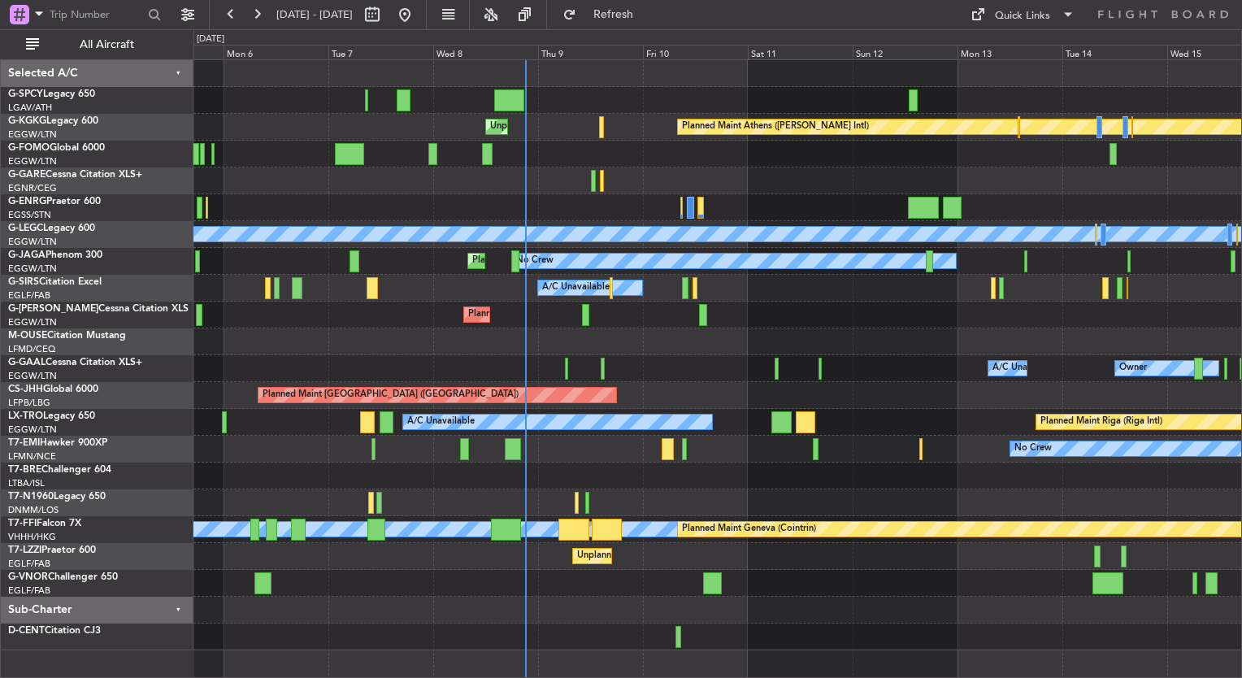
click at [352, 320] on div "Unplanned Maint [GEOGRAPHIC_DATA] Planned Maint [GEOGRAPHIC_DATA] ([PERSON_NAME…" at bounding box center [718, 355] width 1048 height 590
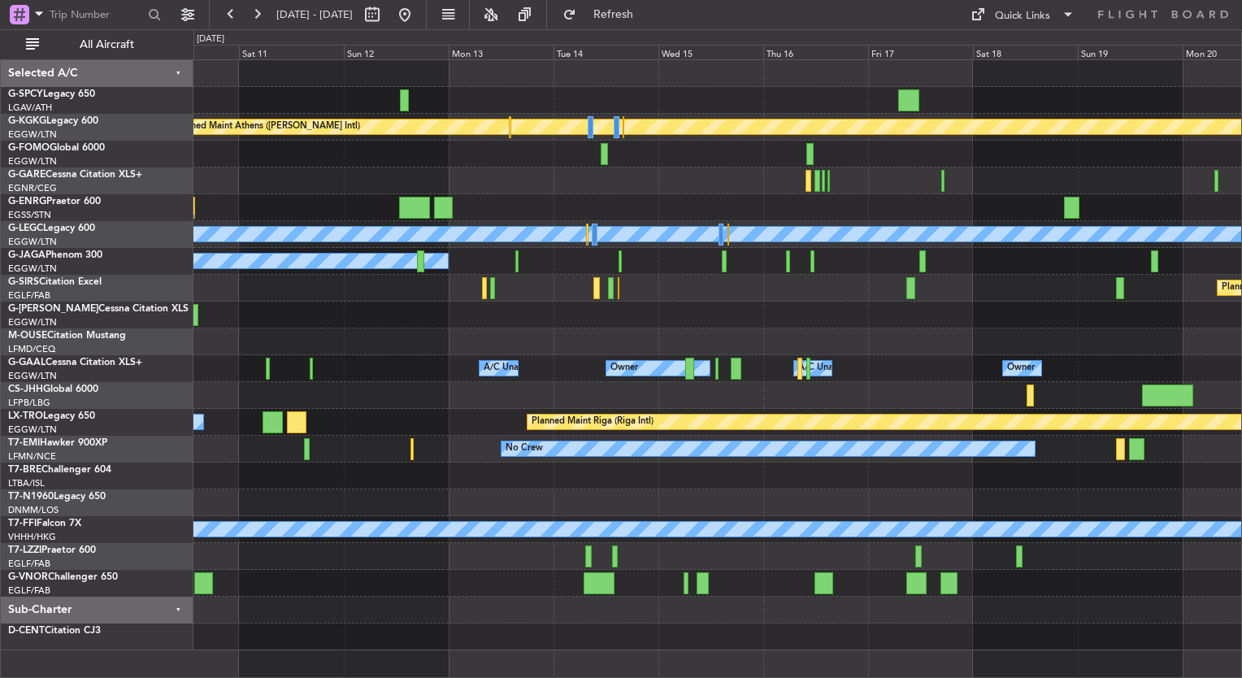
click at [748, 391] on div "Planned Maint [GEOGRAPHIC_DATA] ([GEOGRAPHIC_DATA])" at bounding box center [718, 395] width 1048 height 27
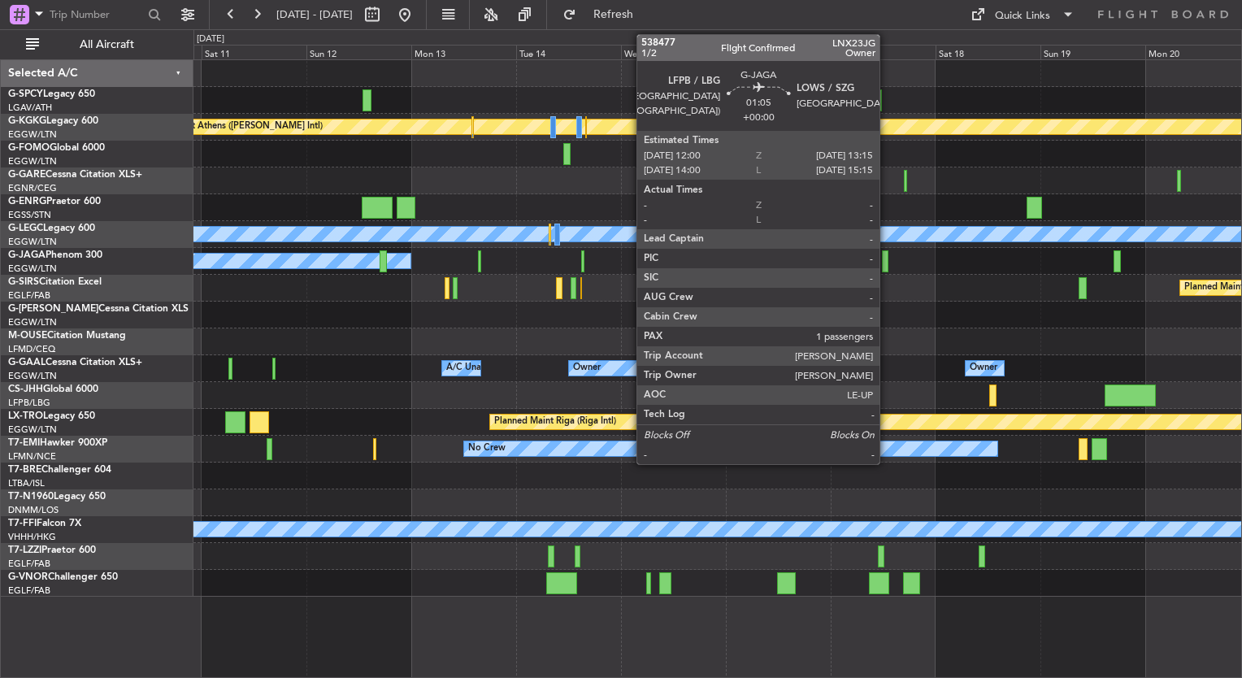
click at [887, 256] on div at bounding box center [885, 261] width 6 height 22
